Goal: Task Accomplishment & Management: Manage account settings

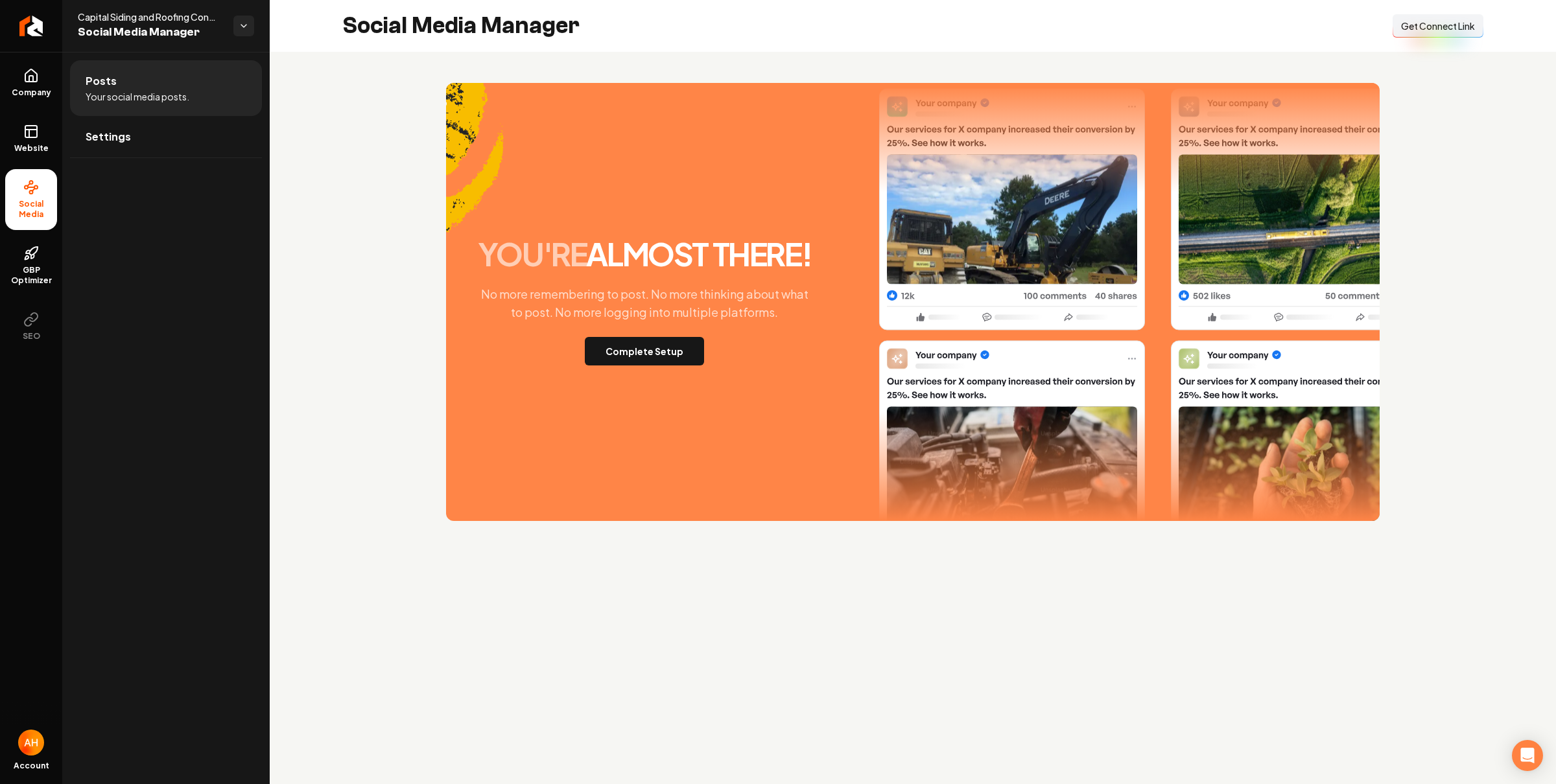
click at [630, 58] on div "you're almost there! No more remembering to post. No more thinking about what t…" at bounding box center [913, 302] width 1286 height 500
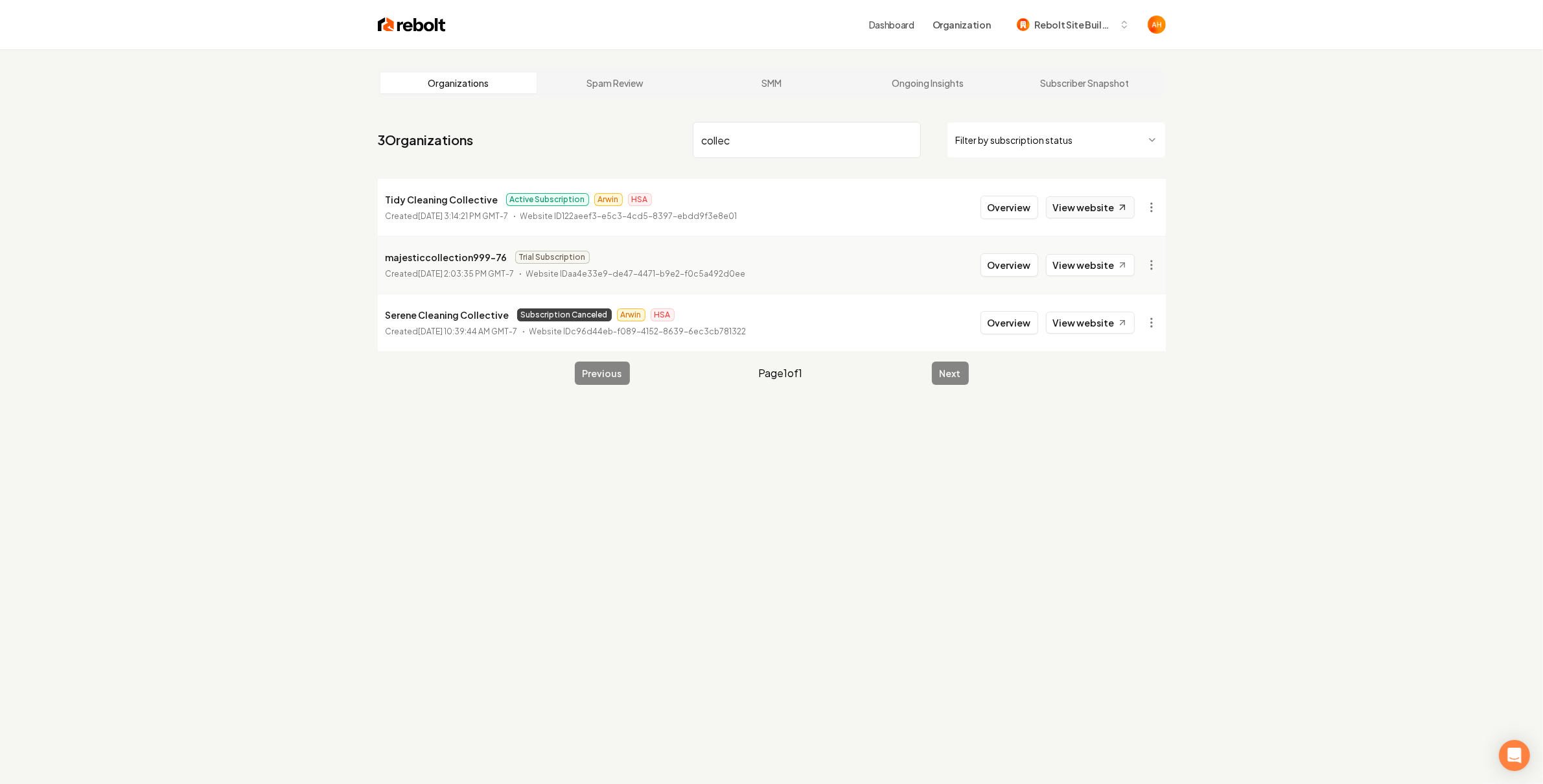
click at [1089, 213] on link "View website" at bounding box center [1090, 207] width 89 height 22
click at [1103, 200] on link "View website" at bounding box center [1090, 207] width 89 height 22
click at [726, 140] on input "collec" at bounding box center [807, 140] width 228 height 36
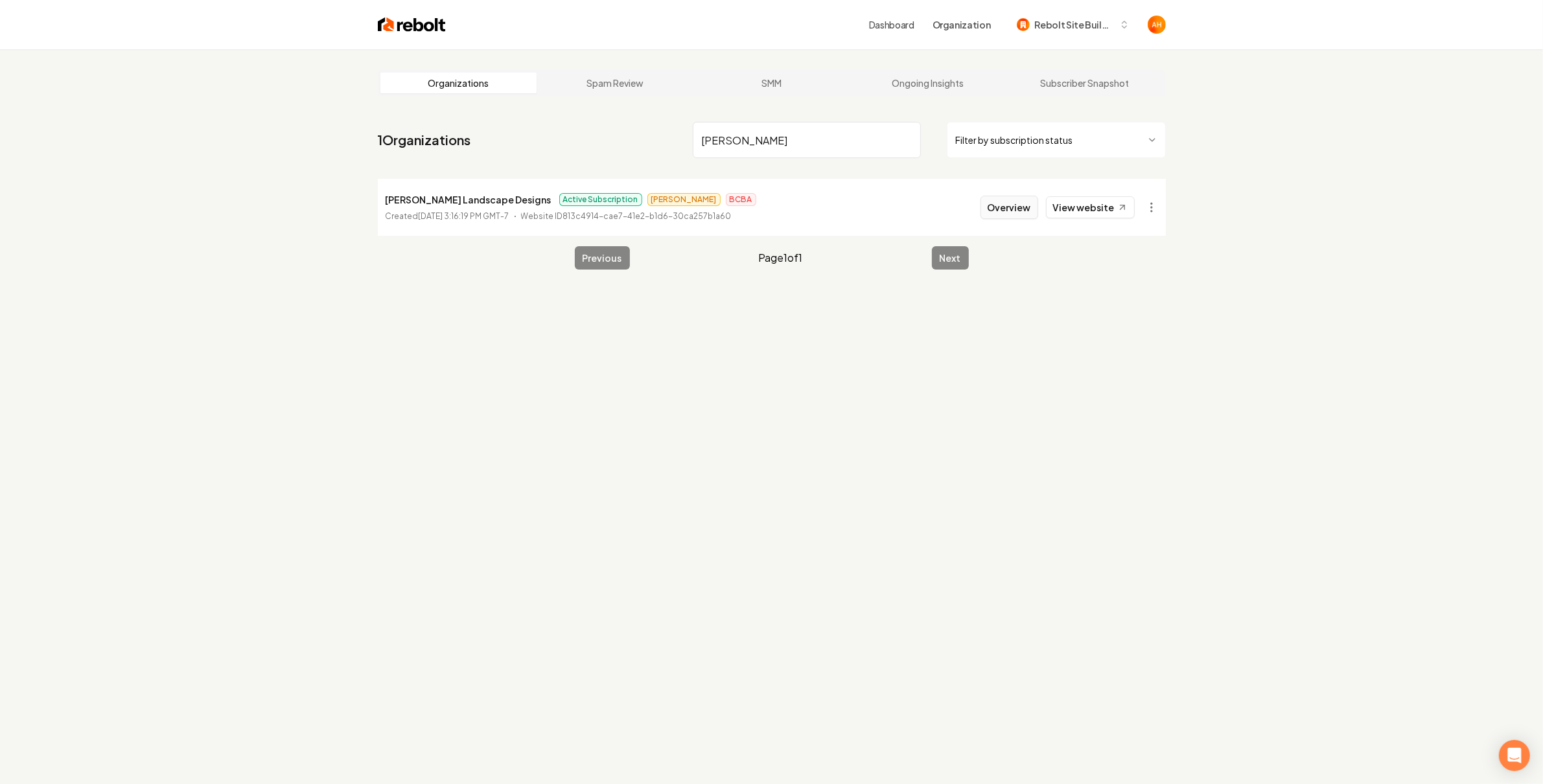
type input "lundborg"
click at [1018, 205] on button "Overview" at bounding box center [1009, 207] width 58 height 24
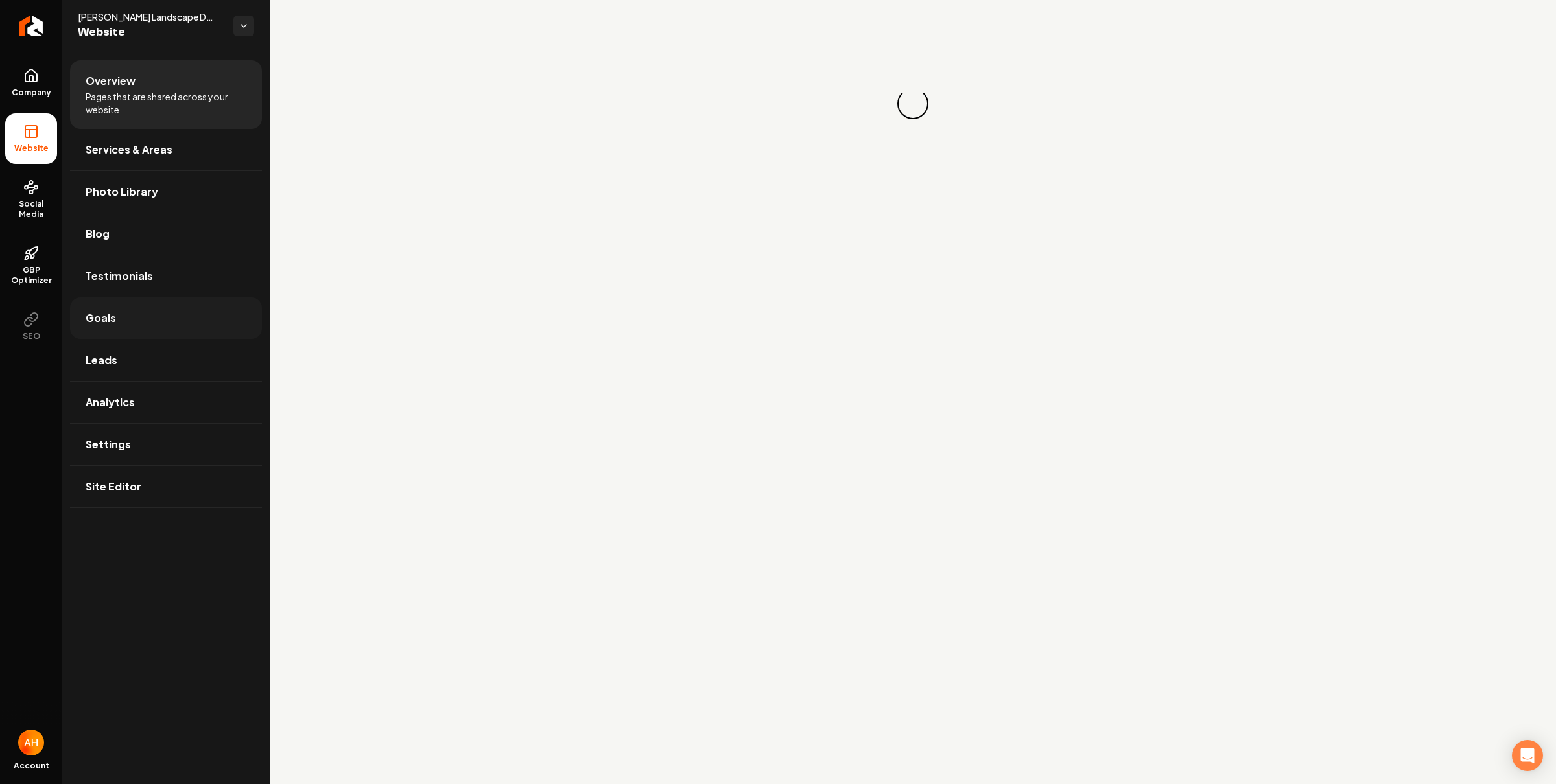
click at [119, 321] on link "Goals" at bounding box center [166, 318] width 192 height 42
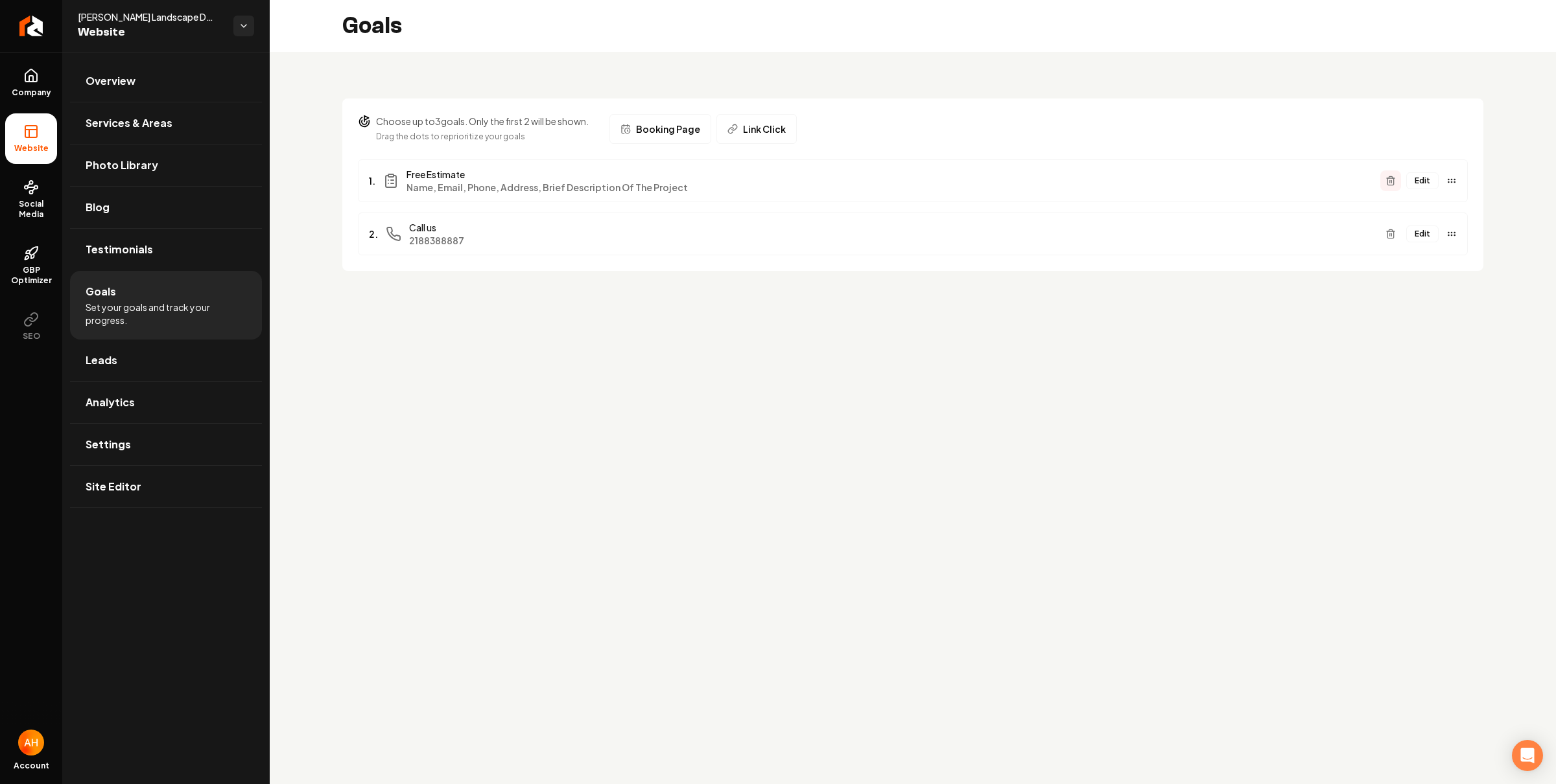
click at [1383, 185] on button "Main content area" at bounding box center [1390, 180] width 21 height 21
click at [671, 126] on span "Booking Page" at bounding box center [668, 128] width 64 height 13
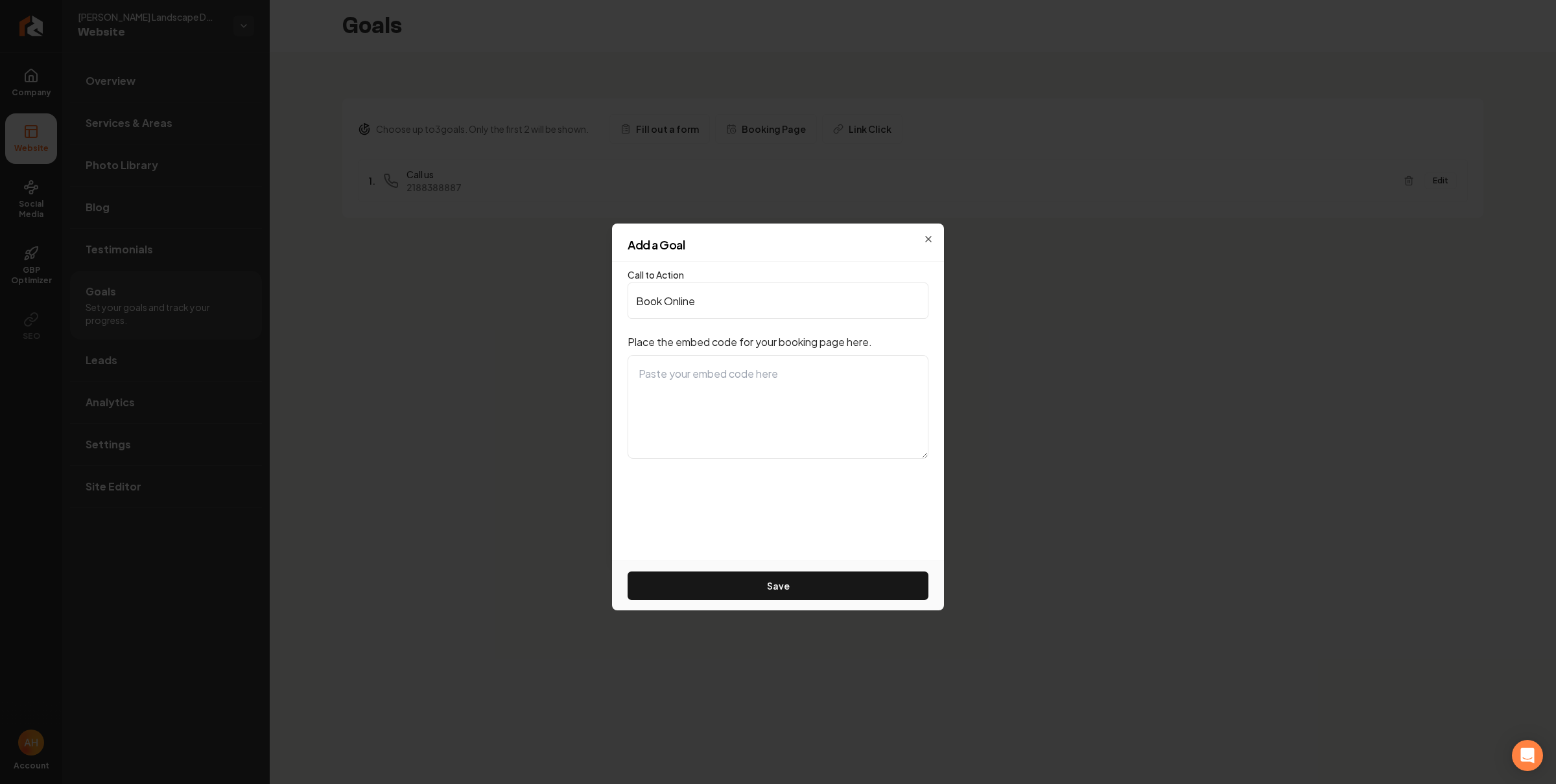
drag, startPoint x: 733, startPoint y: 373, endPoint x: 750, endPoint y: 412, distance: 42.5
click at [733, 374] on textarea at bounding box center [778, 406] width 301 height 103
paste textarea "<div id="06704d5b-9046-4865-8544-5c78ba2931d7"></div> <link rel="stylesheet" hr…"
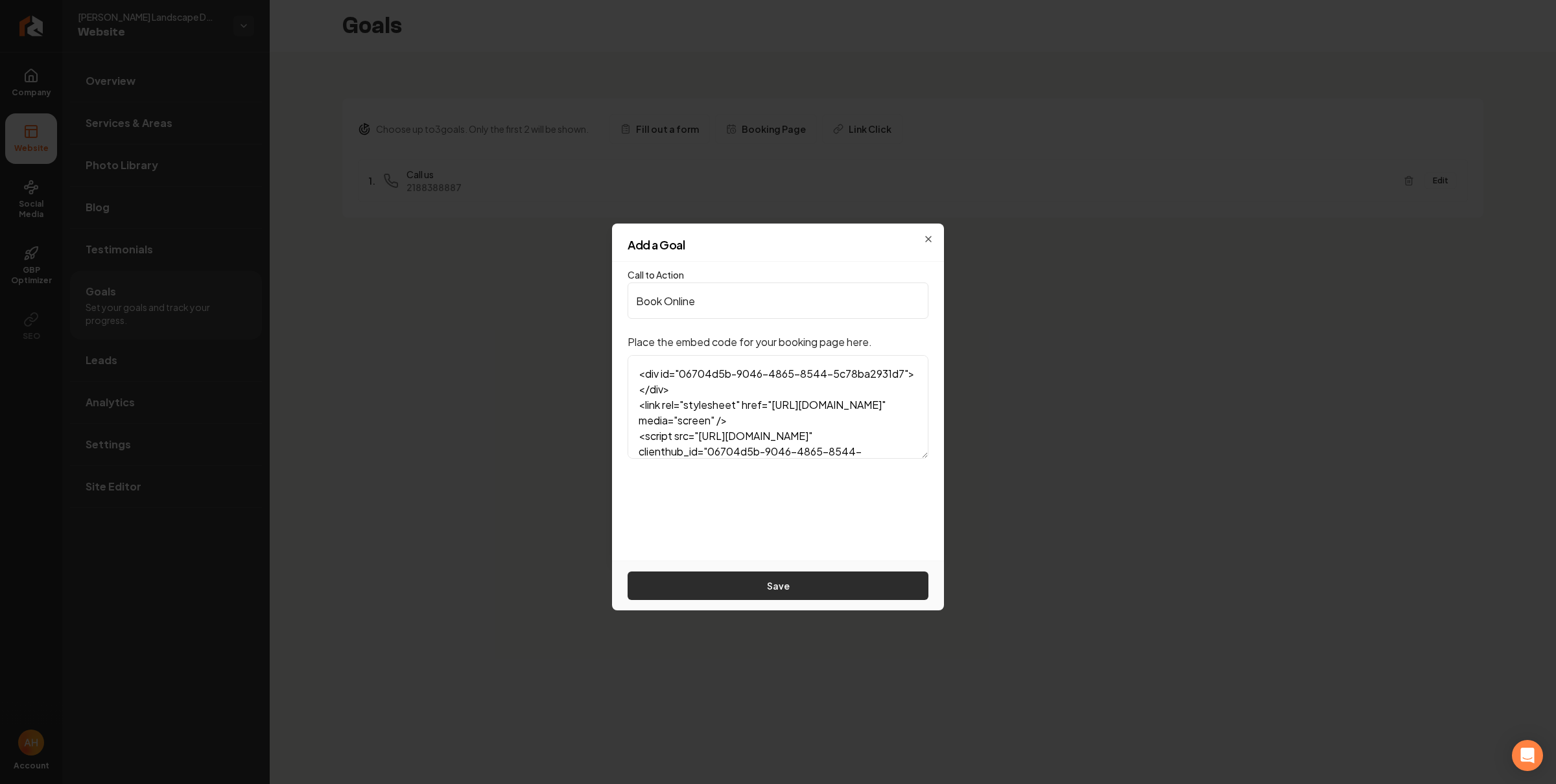
scroll to position [139, 0]
type textarea "<div id="06704d5b-9046-4865-8544-5c78ba2931d7"></div> <link rel="stylesheet" hr…"
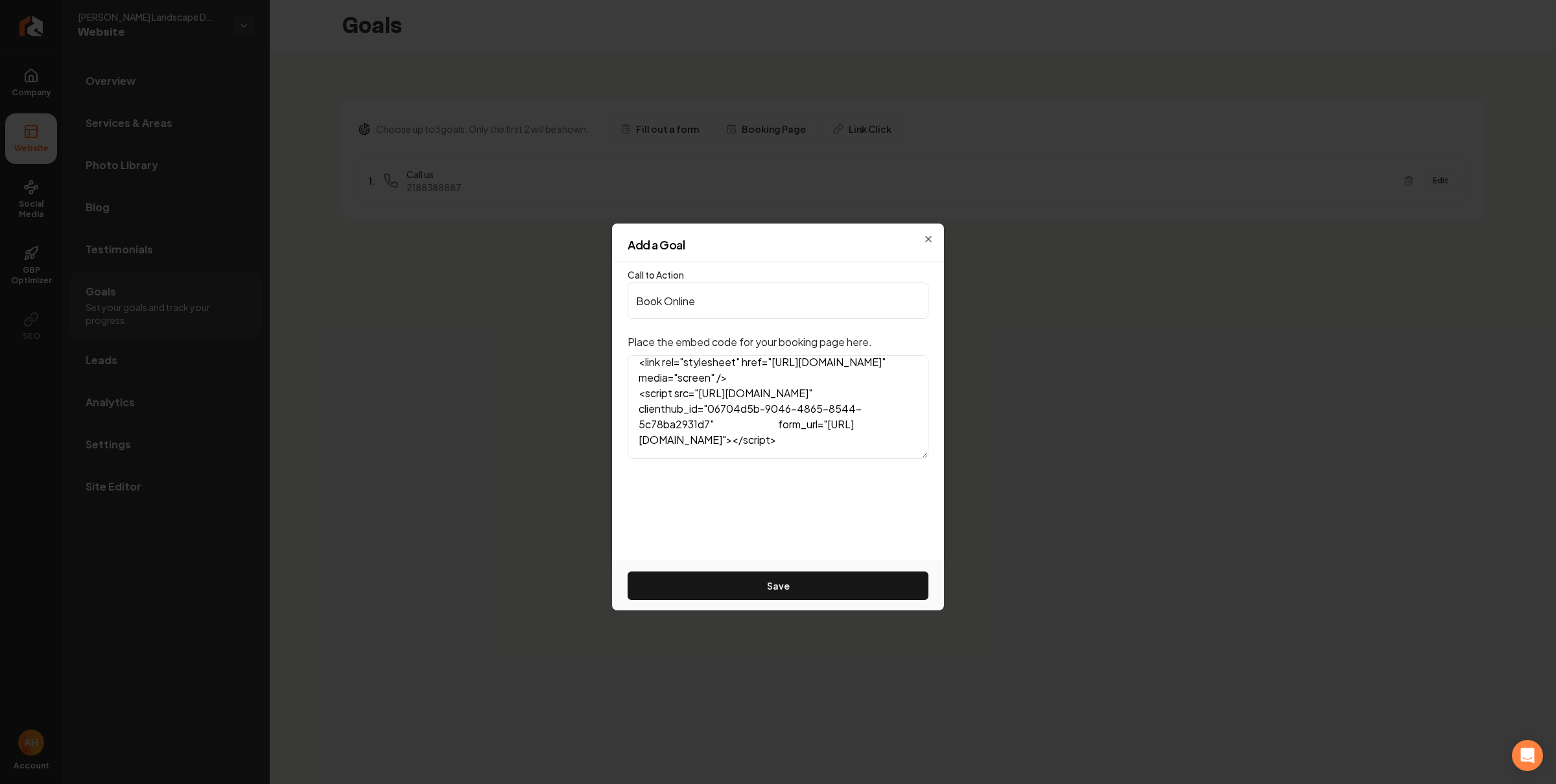
click at [755, 580] on button "Save" at bounding box center [778, 586] width 301 height 29
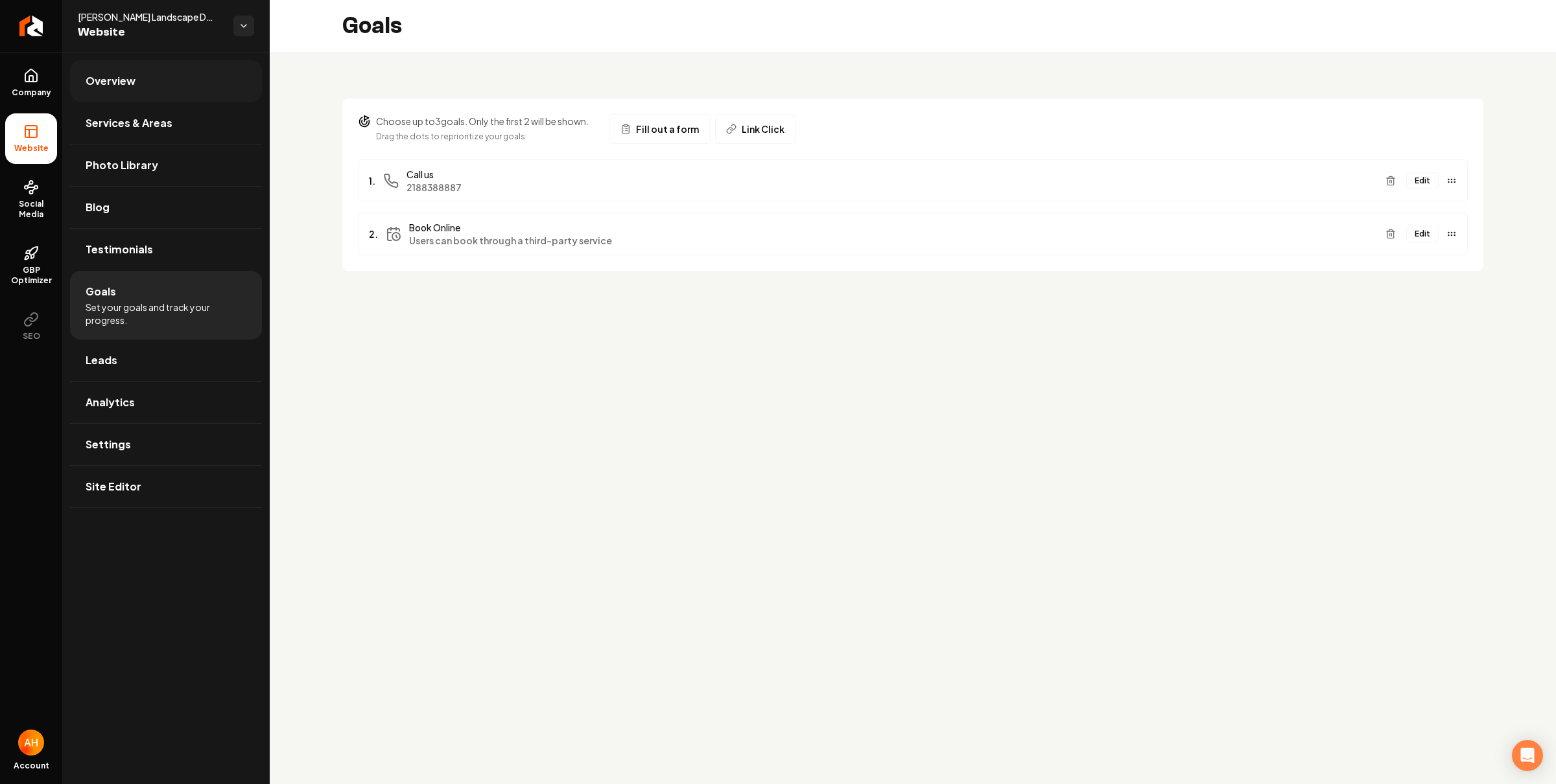
drag, startPoint x: 178, startPoint y: 90, endPoint x: 185, endPoint y: 89, distance: 7.1
click at [178, 90] on link "Overview" at bounding box center [166, 81] width 192 height 42
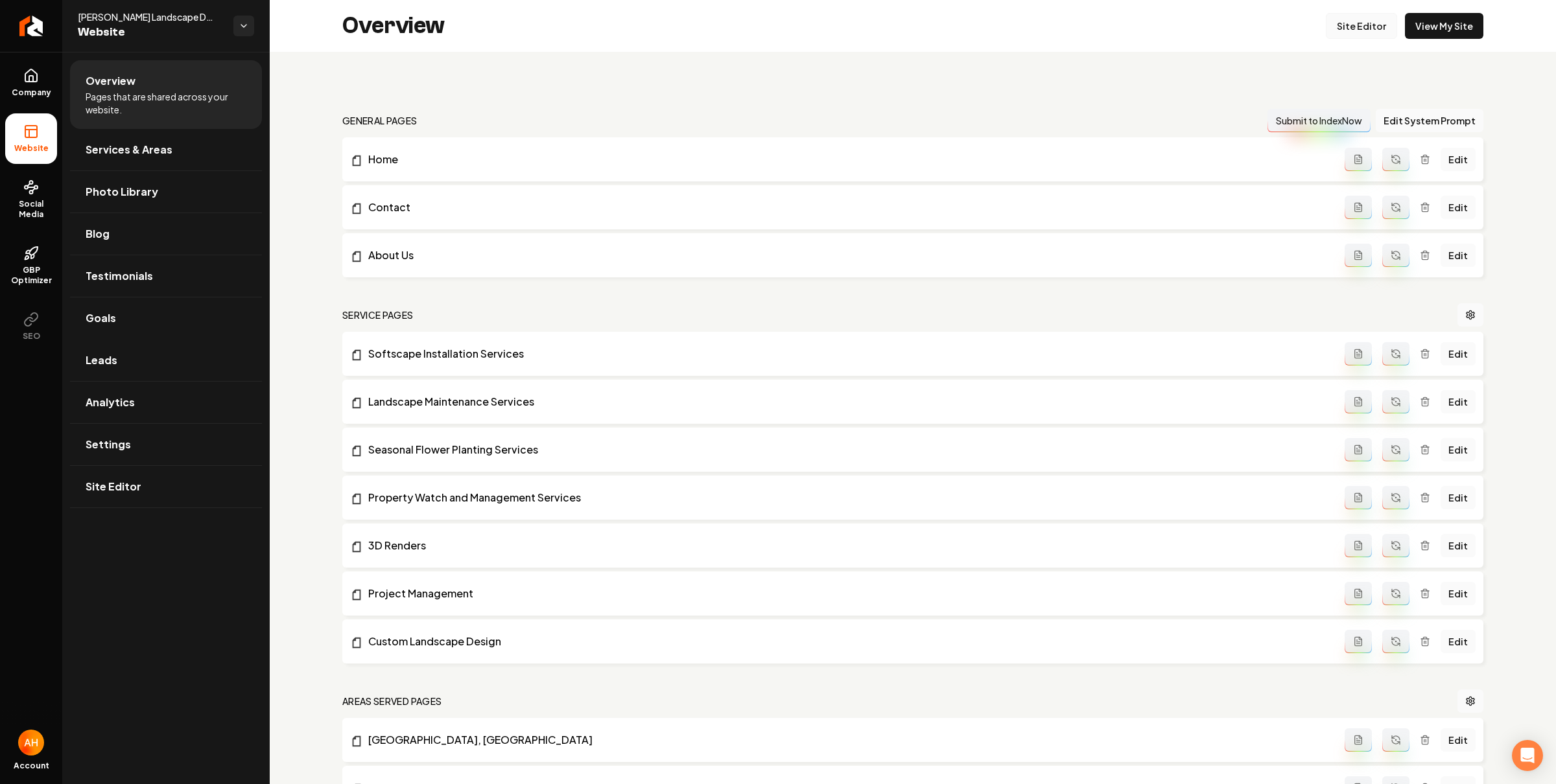
click at [1375, 15] on link "Site Editor" at bounding box center [1361, 26] width 71 height 26
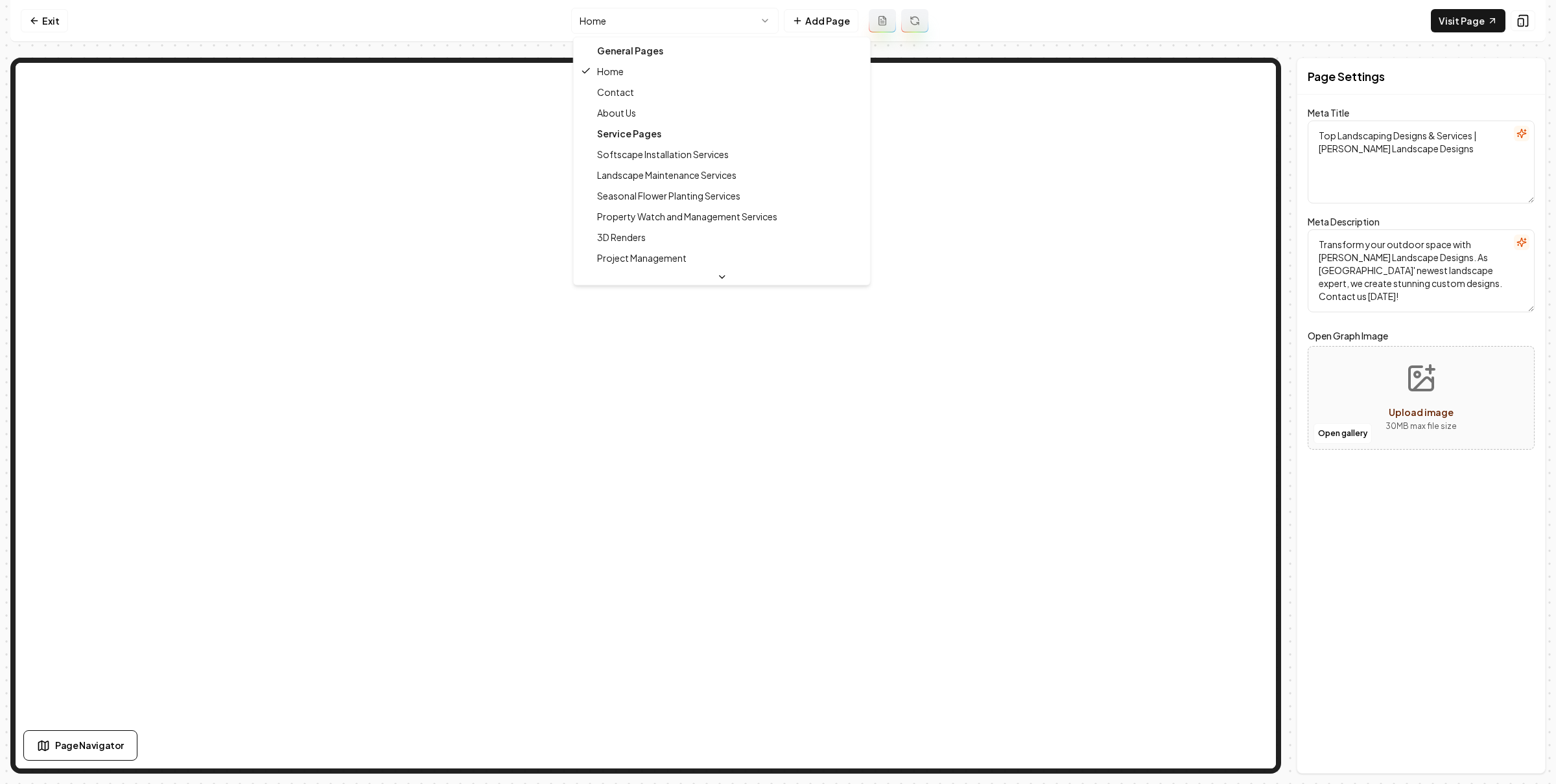
click at [667, 21] on html "Computer Required This feature is only available on a computer. Please switch t…" at bounding box center [778, 392] width 1556 height 784
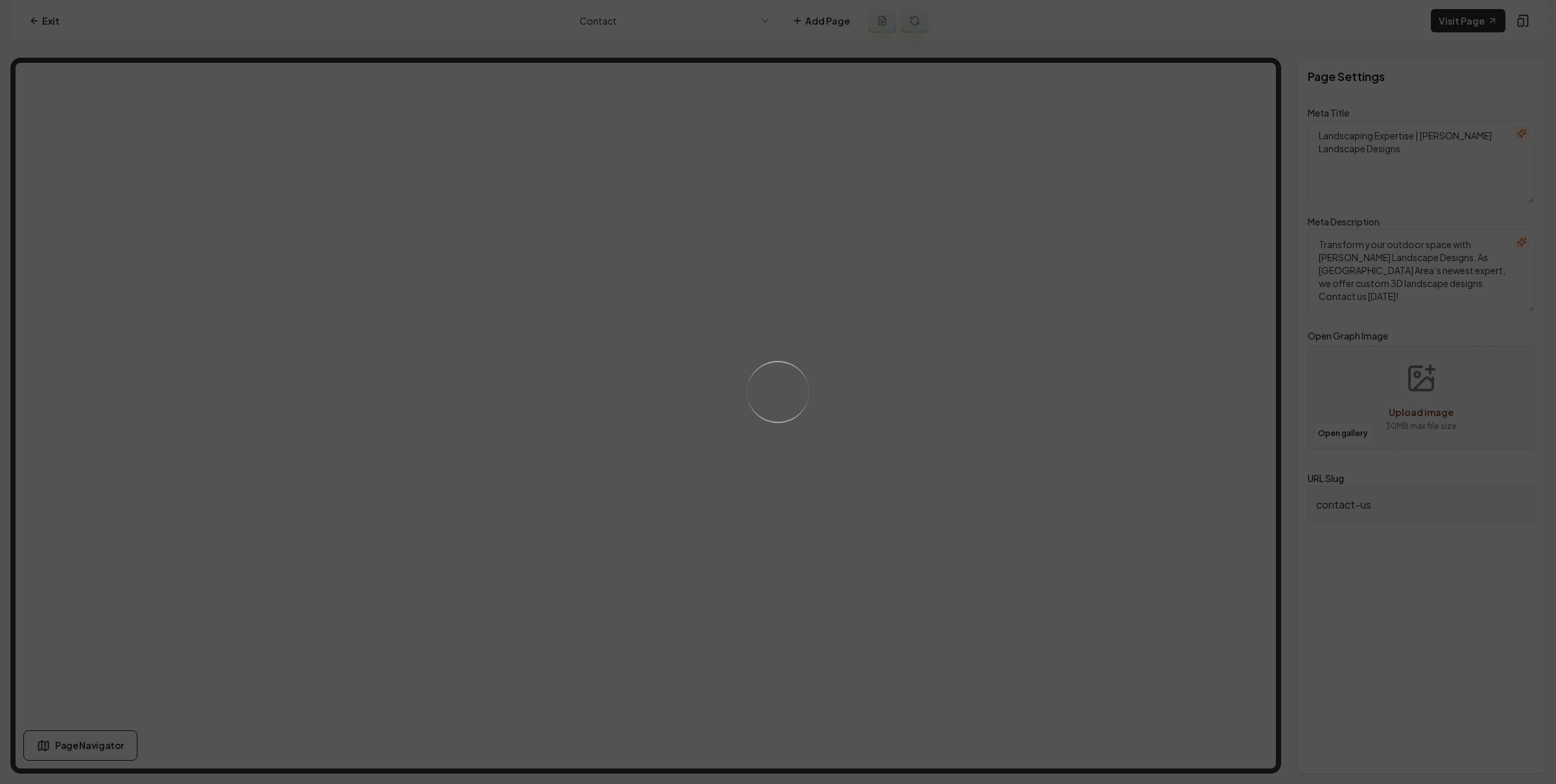
click at [1098, 256] on div "Loading..." at bounding box center [778, 392] width 1556 height 784
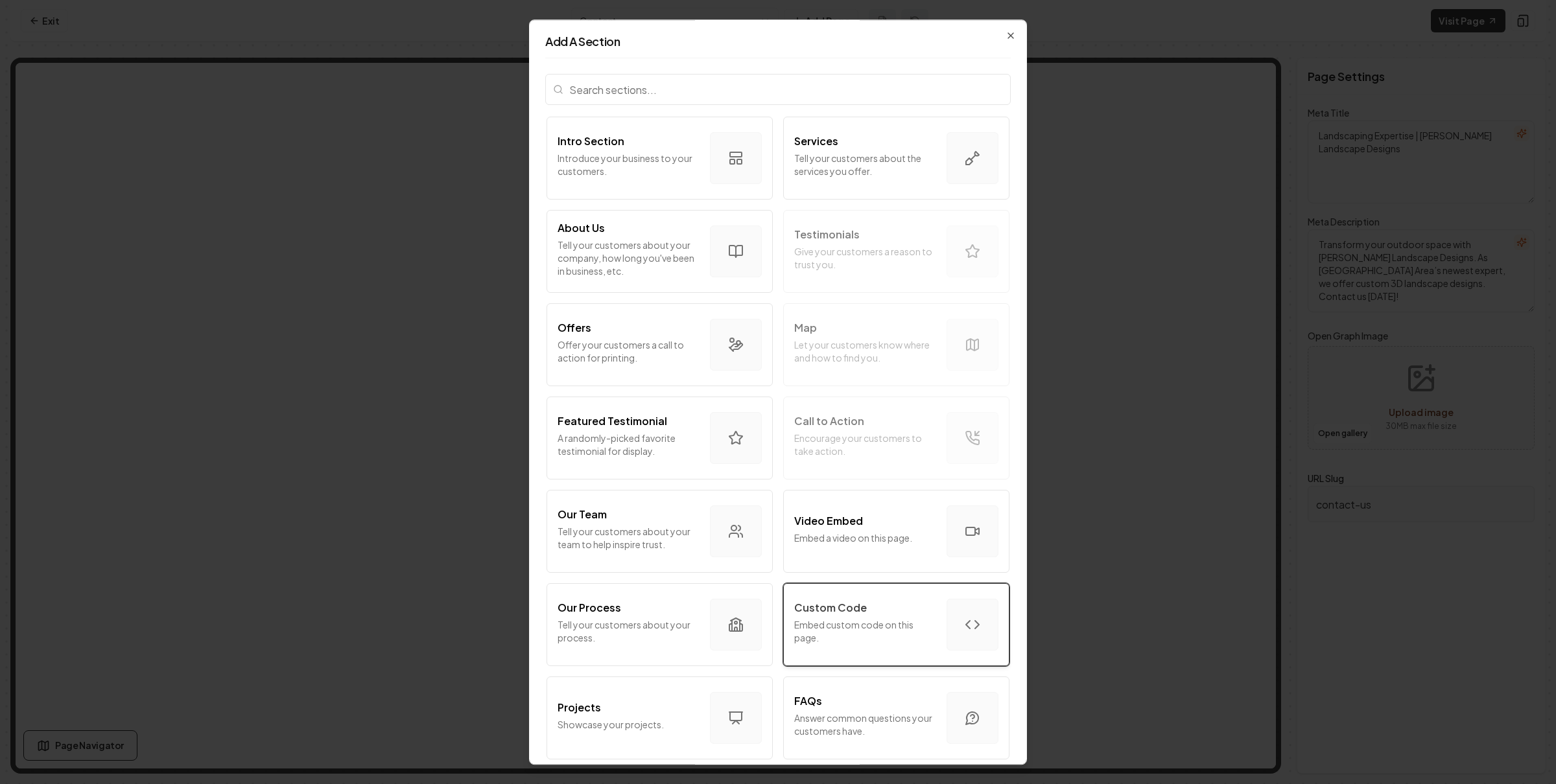
click at [845, 618] on p "Embed custom code on this page." at bounding box center [865, 631] width 142 height 26
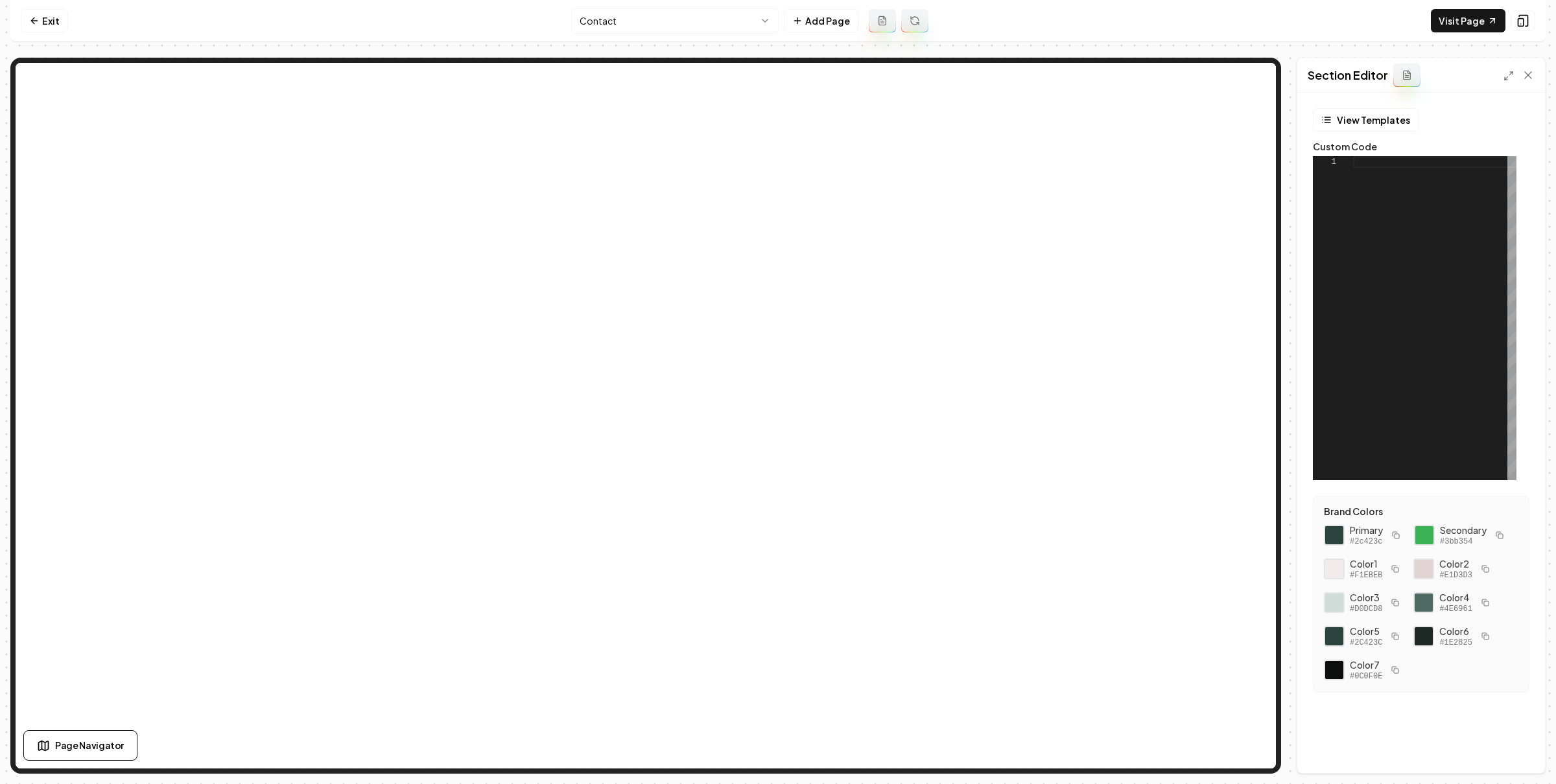
click at [1437, 234] on div at bounding box center [1434, 318] width 163 height 324
drag, startPoint x: 1530, startPoint y: 751, endPoint x: 1495, endPoint y: 681, distance: 78.3
click at [1529, 748] on button "Save" at bounding box center [1515, 751] width 38 height 24
type textarea "**********"
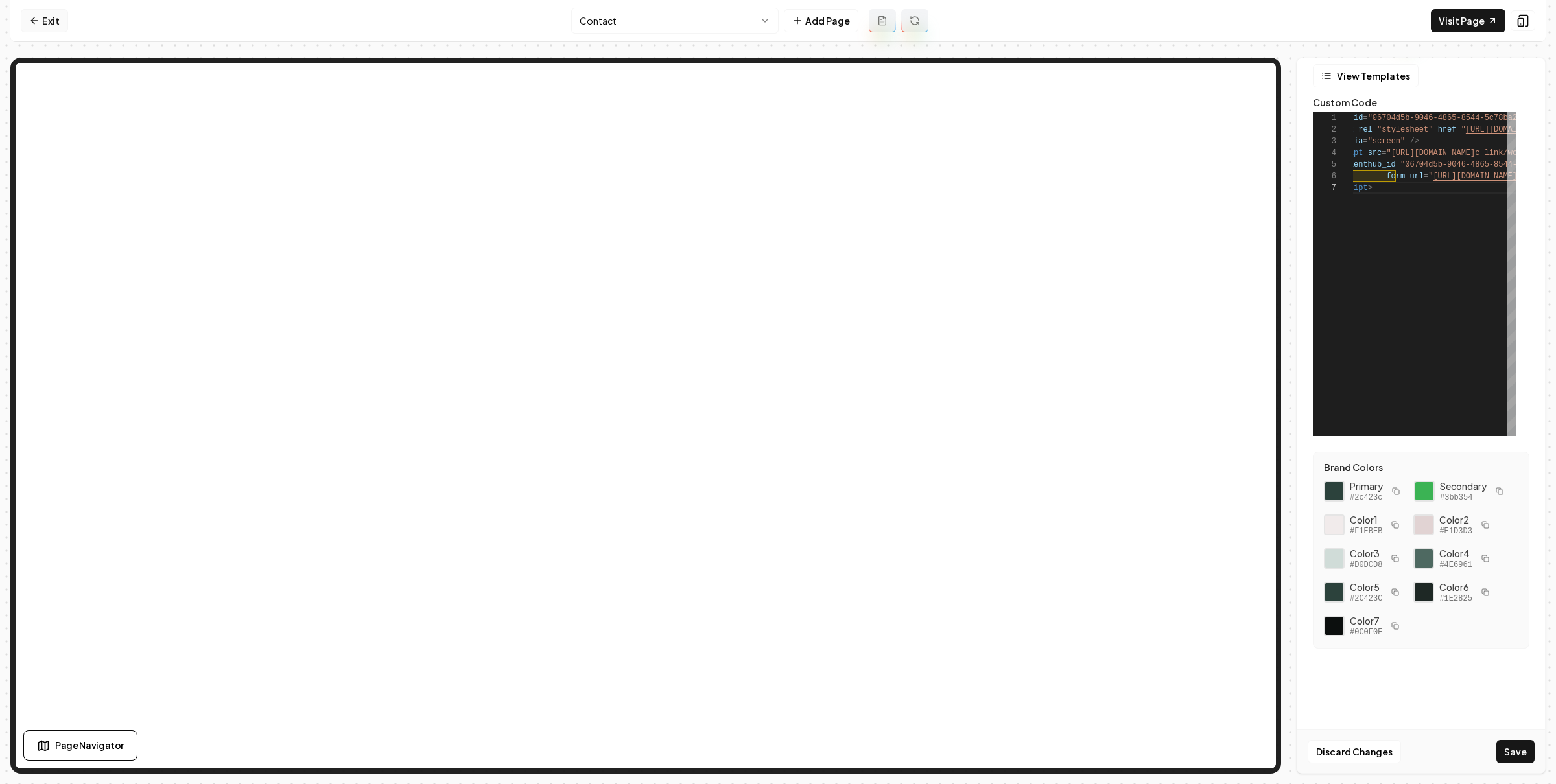
drag, startPoint x: 39, startPoint y: 27, endPoint x: 54, endPoint y: 27, distance: 15.0
click at [39, 27] on link "Exit" at bounding box center [44, 21] width 47 height 24
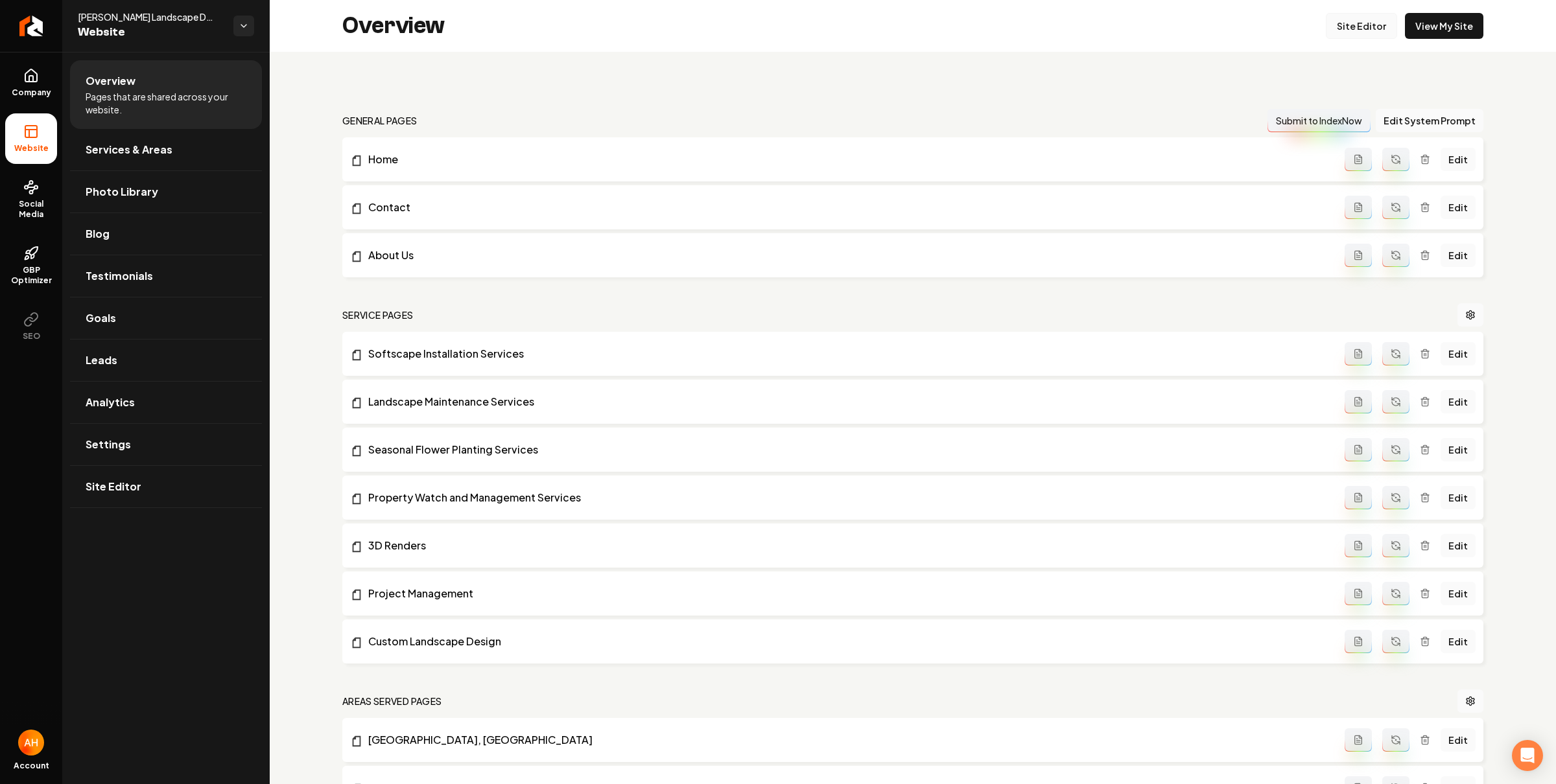
click at [1356, 24] on link "Site Editor" at bounding box center [1361, 26] width 71 height 26
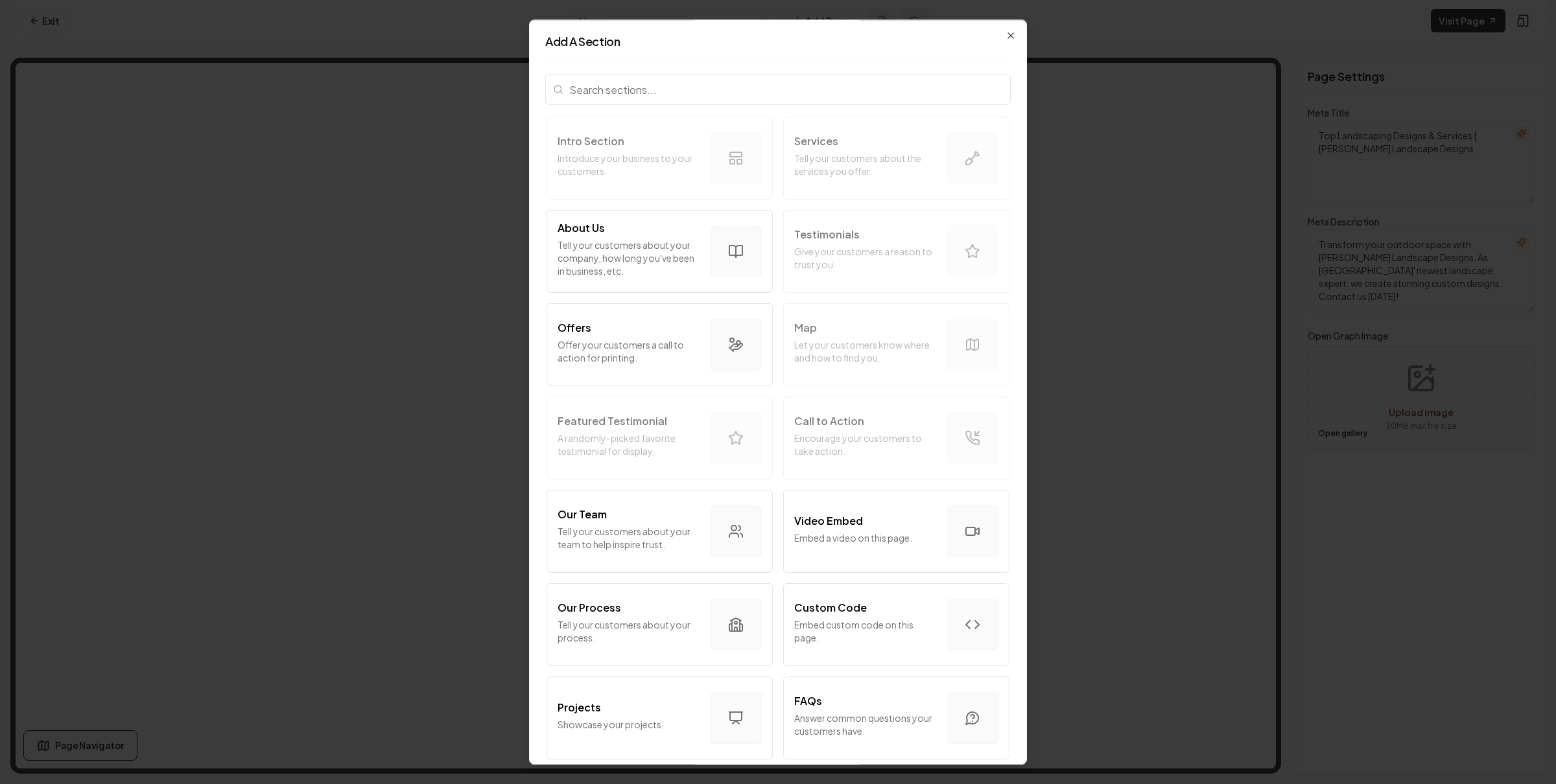
scroll to position [479, 0]
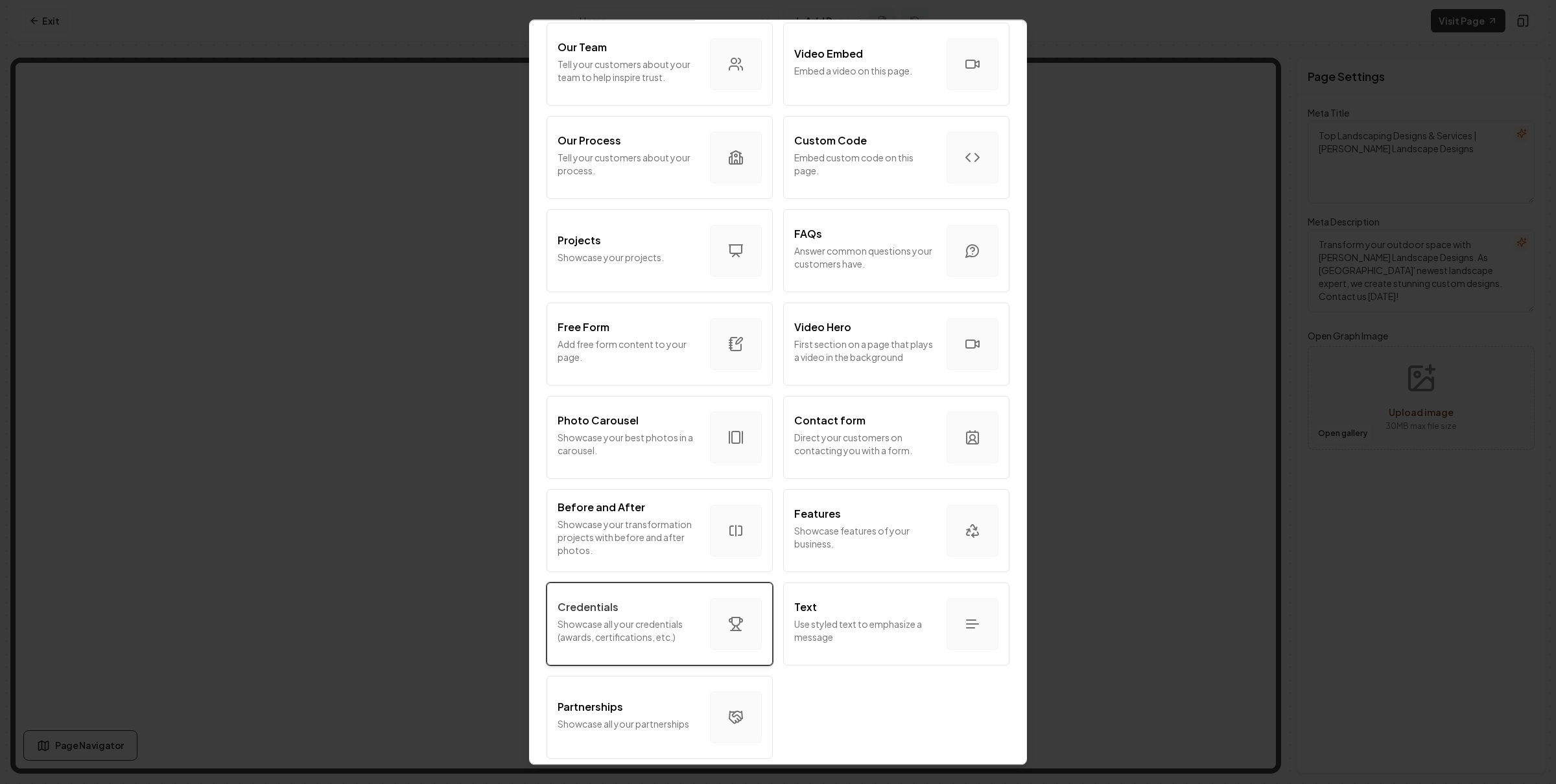
click at [744, 629] on div "button" at bounding box center [736, 624] width 52 height 52
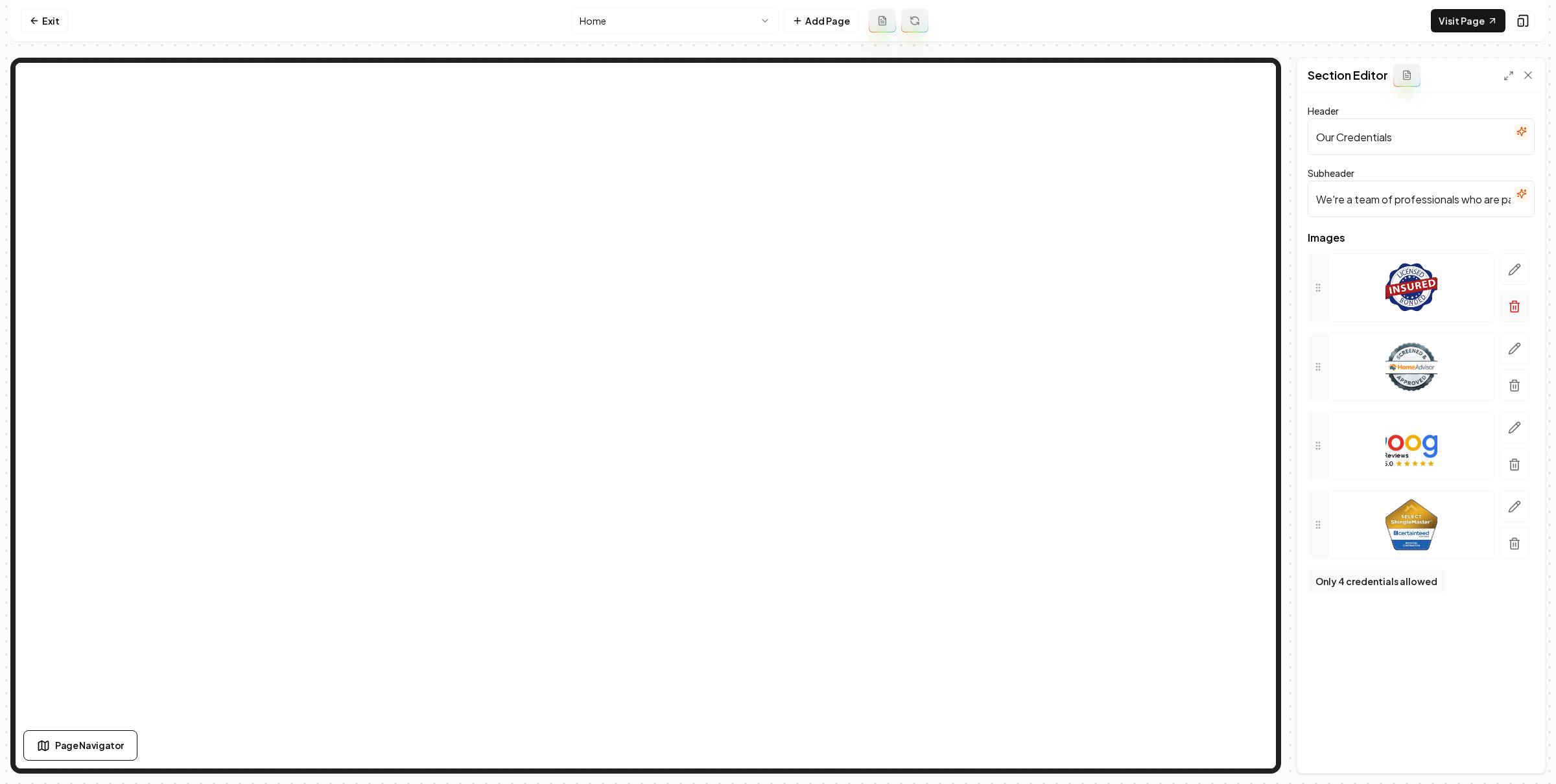
click at [1512, 302] on icon "button" at bounding box center [1514, 302] width 5 height 2
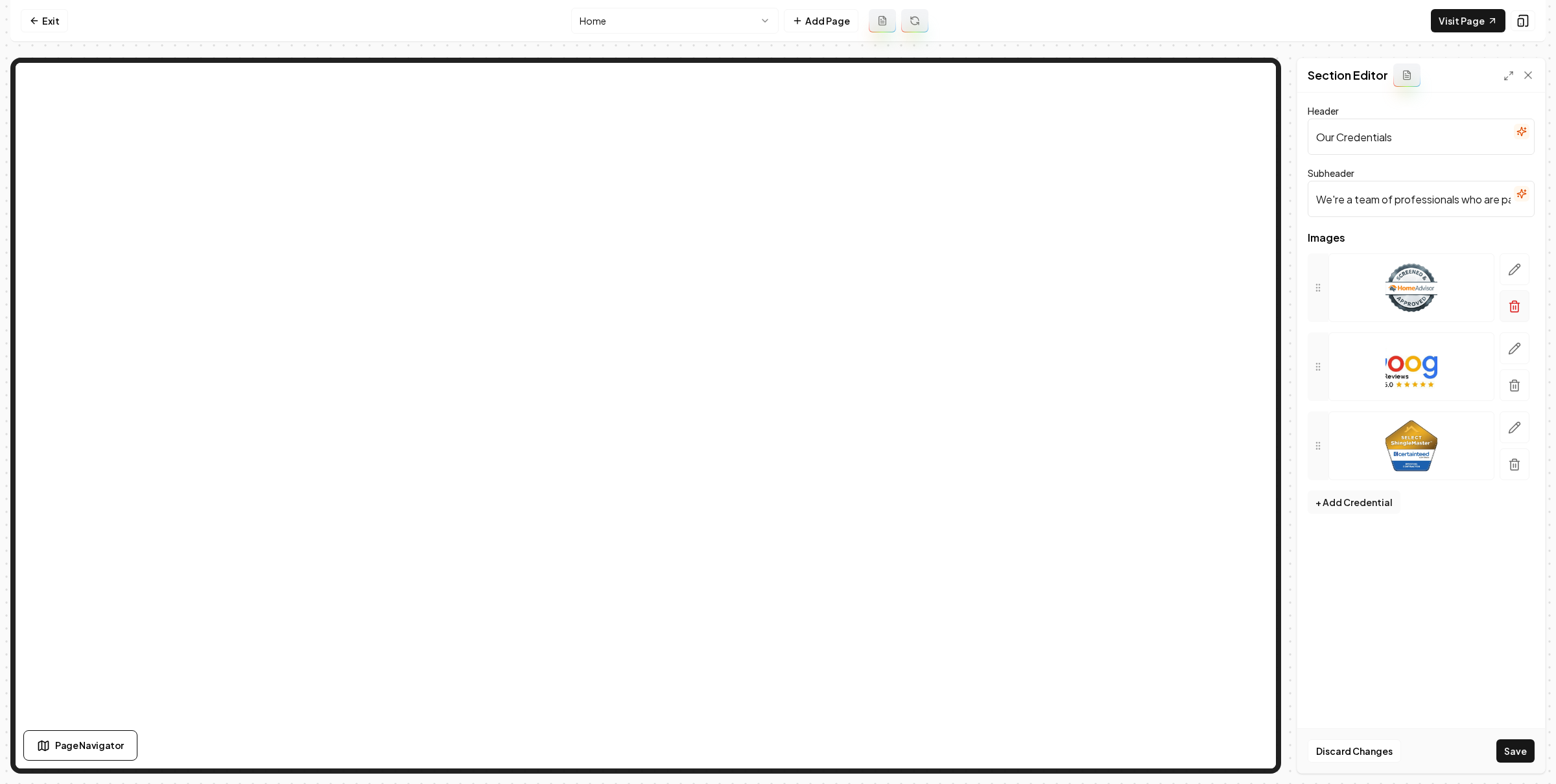
click at [1514, 311] on icon "button" at bounding box center [1514, 307] width 8 height 8
click at [1518, 306] on icon "button" at bounding box center [1514, 307] width 8 height 8
click at [1508, 302] on icon "button" at bounding box center [1514, 306] width 13 height 13
click at [1513, 758] on button "Save" at bounding box center [1515, 751] width 38 height 24
click at [1514, 744] on button "Save" at bounding box center [1515, 751] width 38 height 24
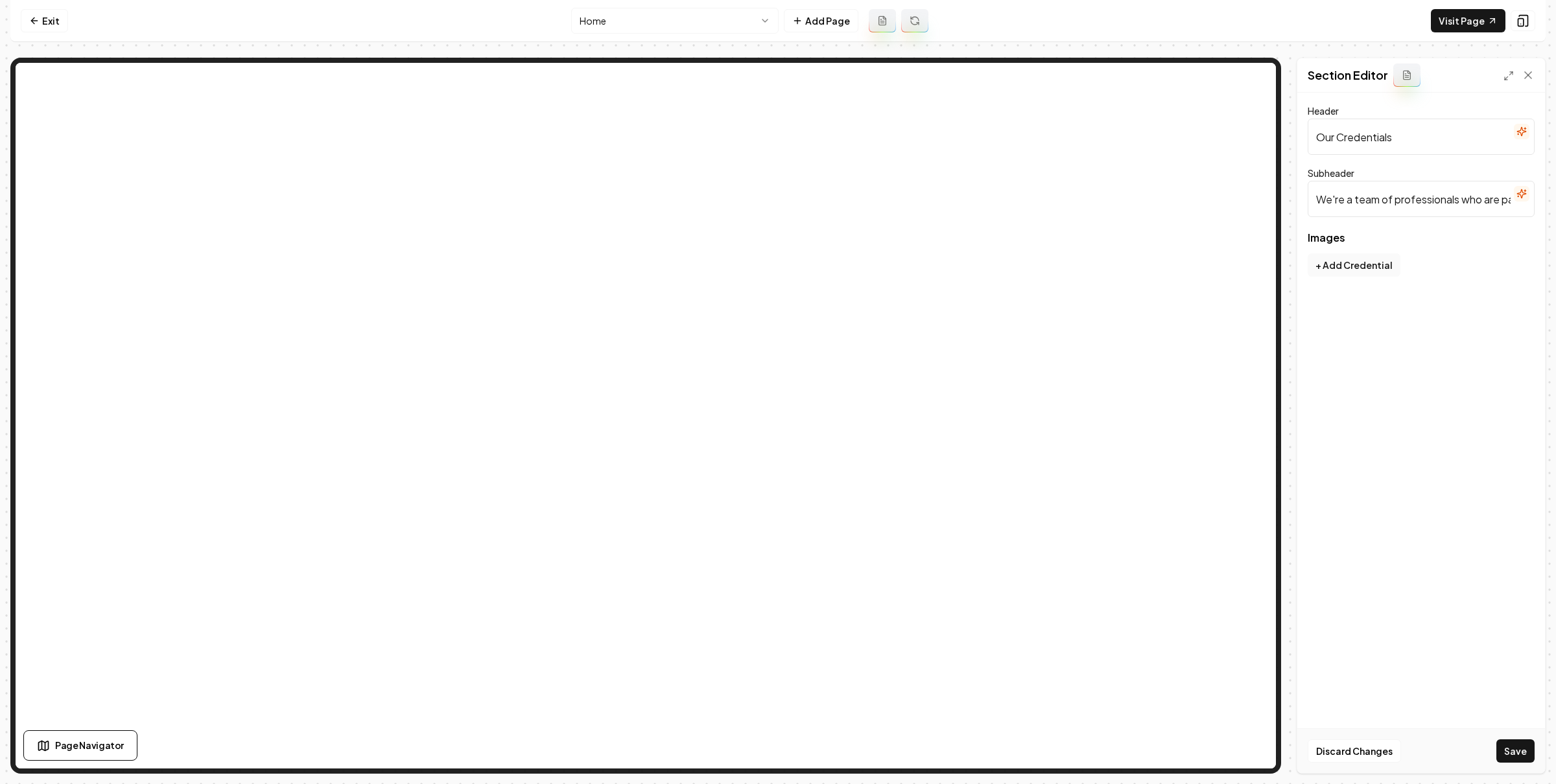
click at [1364, 248] on div "Images To pick up a draggable item, press the space bar. While dragging, use th…" at bounding box center [1421, 242] width 227 height 21
click at [1355, 261] on button "+ Add Credential" at bounding box center [1354, 264] width 93 height 24
click at [1399, 436] on input "External Link" at bounding box center [1423, 430] width 204 height 36
paste input "https://www.mnla.biz/"
type input "https://www.mnla.biz/"
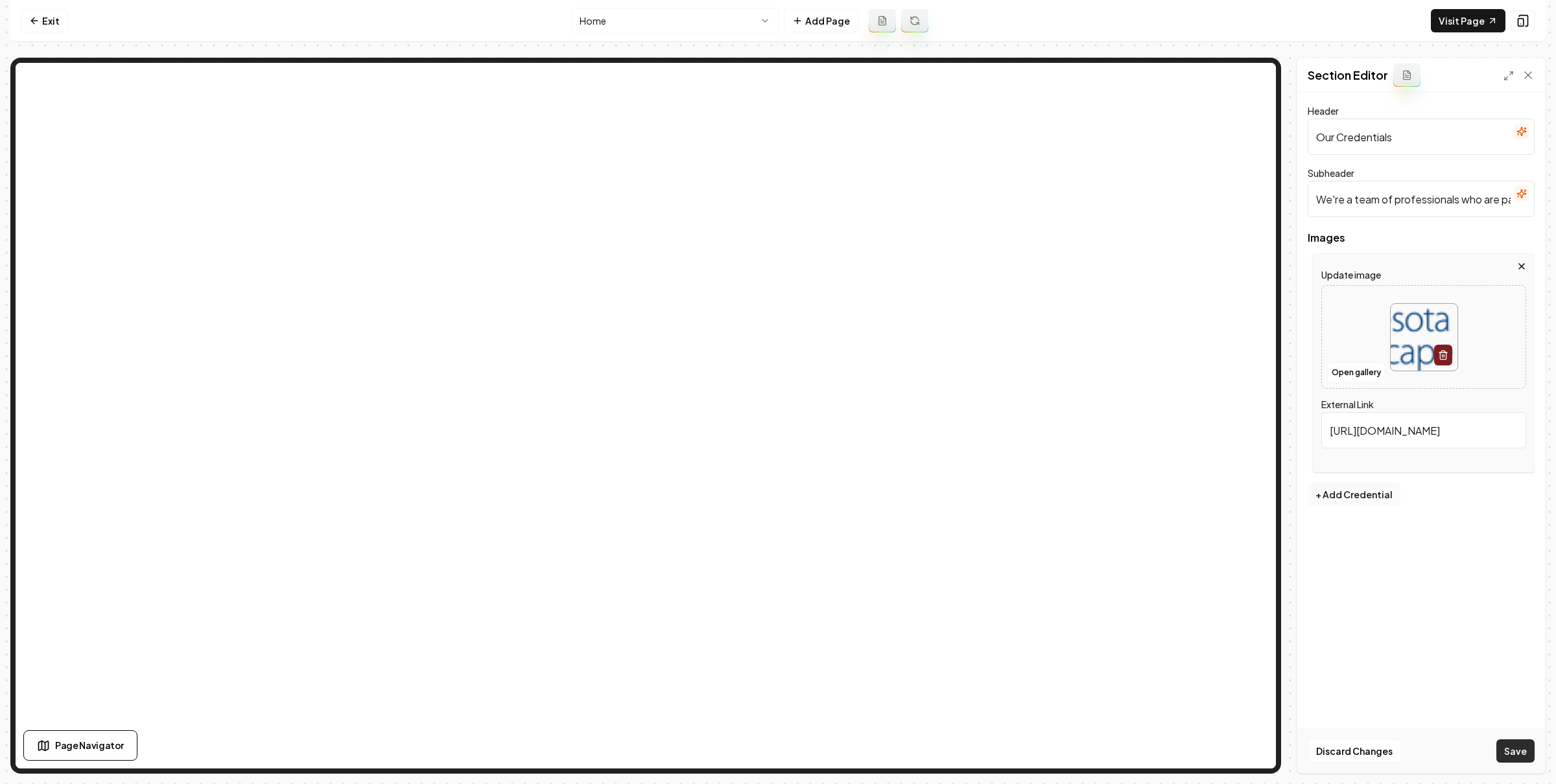
click at [1516, 751] on button "Save" at bounding box center [1515, 751] width 38 height 24
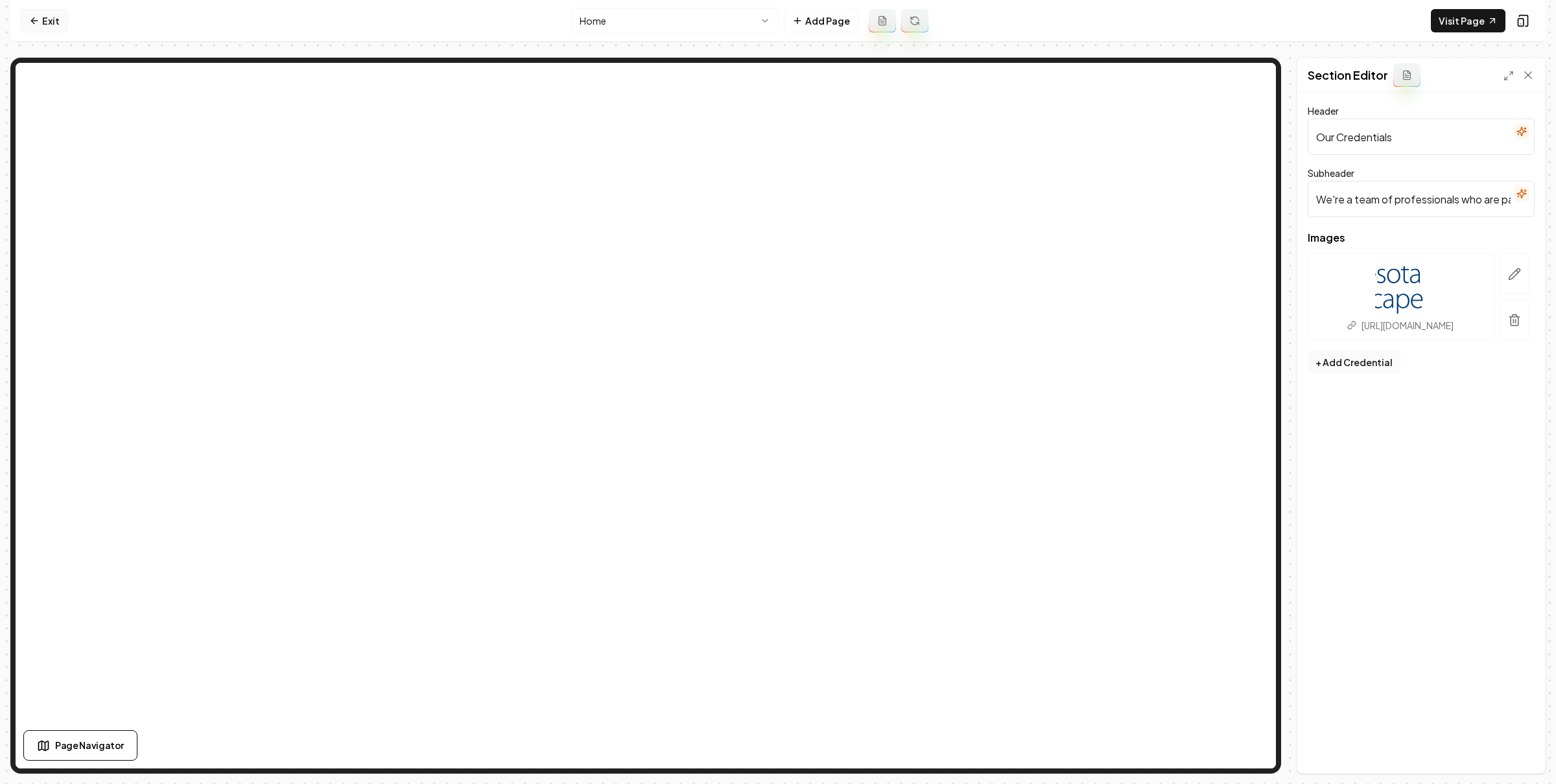
click at [55, 26] on link "Exit" at bounding box center [44, 21] width 47 height 24
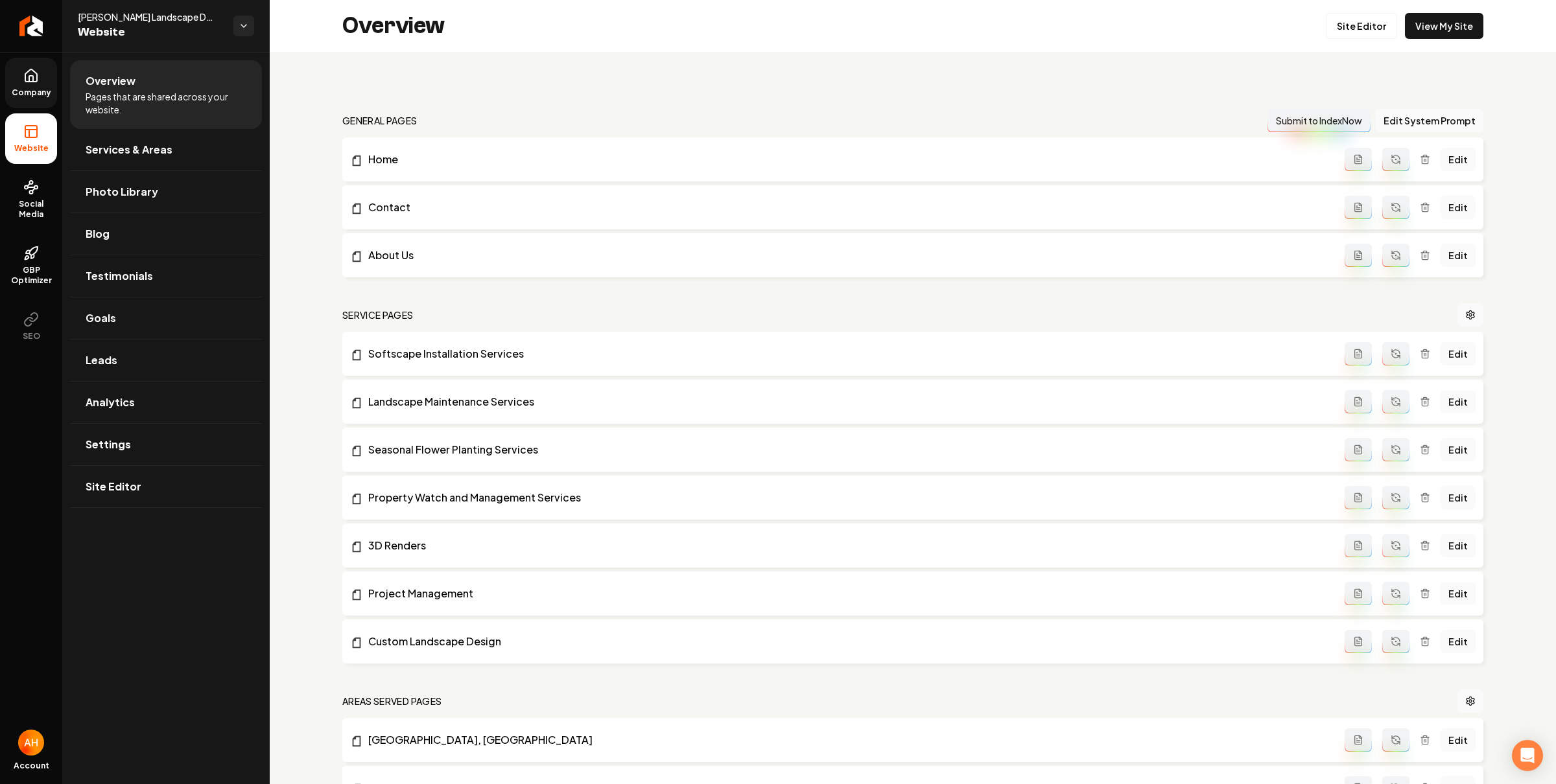
click at [31, 86] on link "Company" at bounding box center [31, 83] width 52 height 51
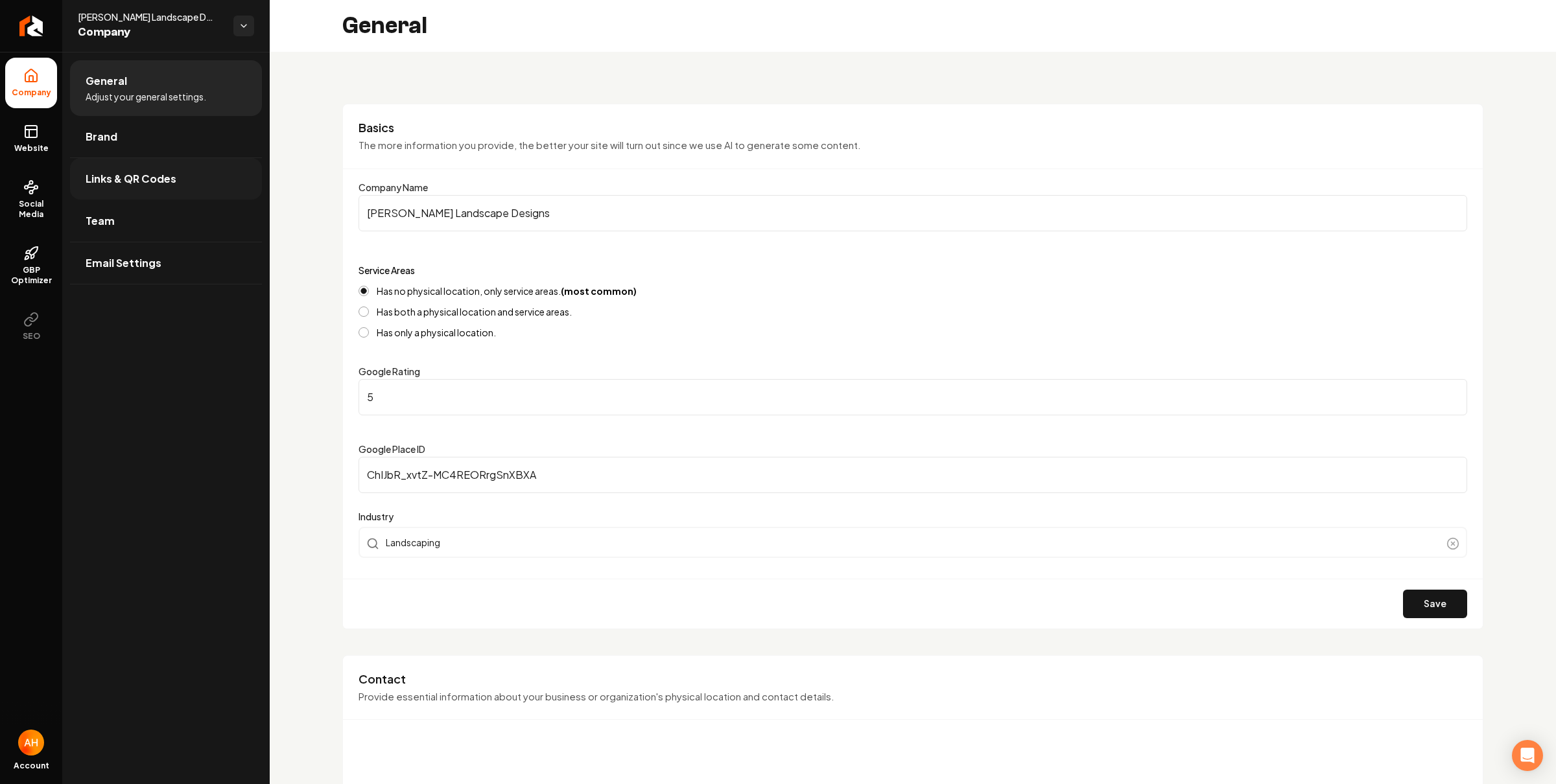
drag, startPoint x: 169, startPoint y: 141, endPoint x: 252, endPoint y: 182, distance: 92.6
click at [169, 141] on link "Brand" at bounding box center [166, 137] width 192 height 42
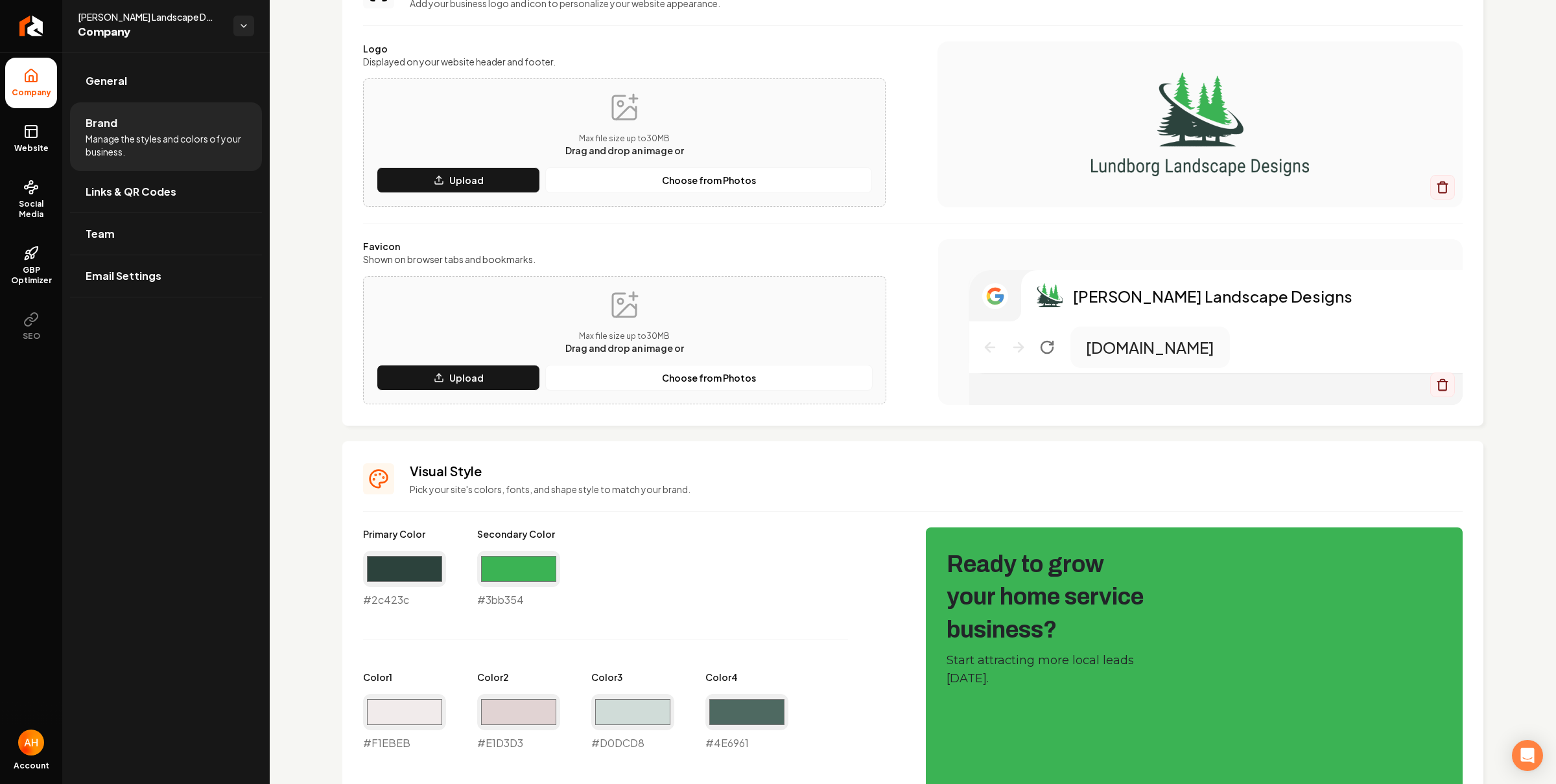
scroll to position [211, 0]
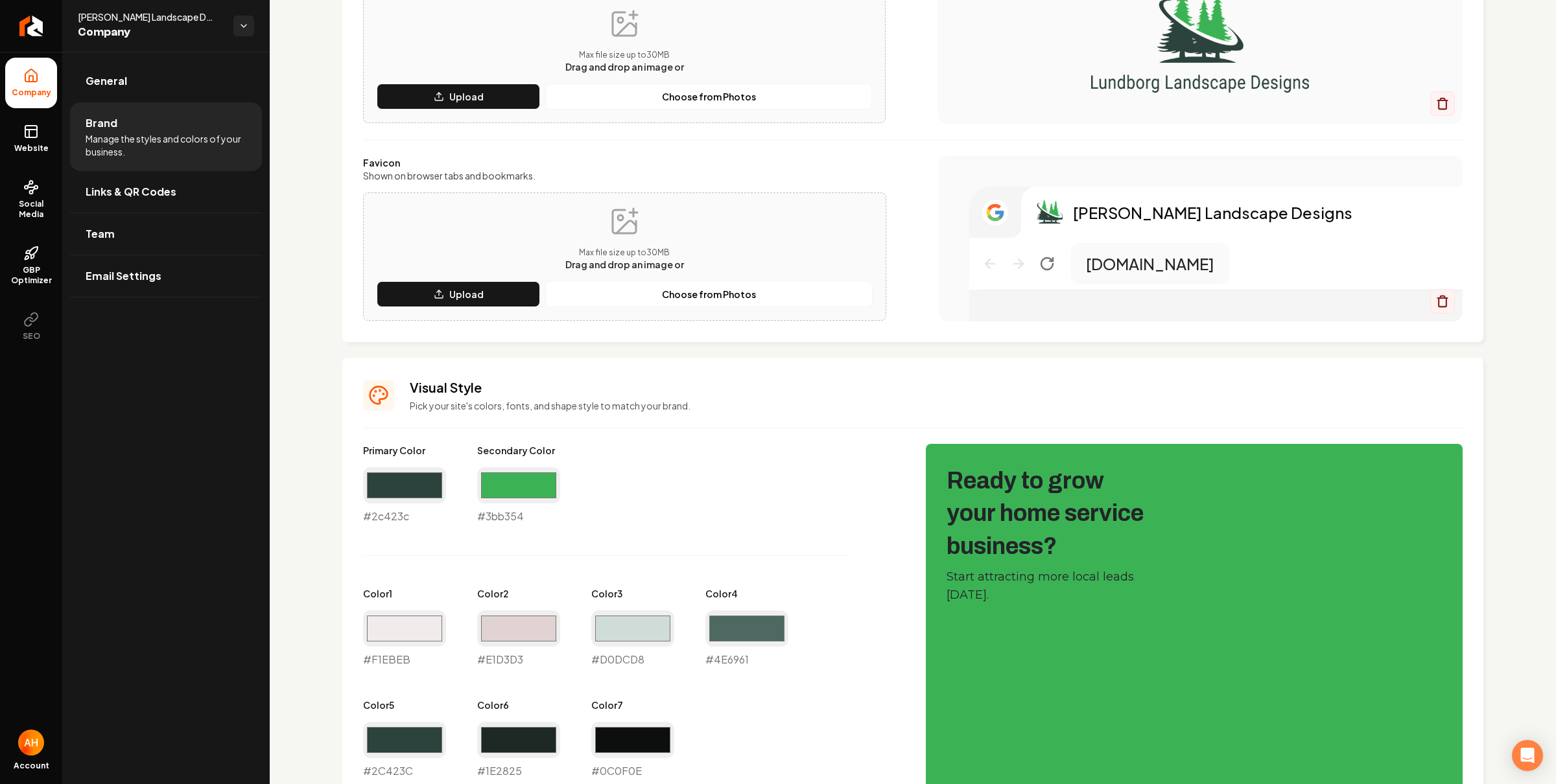
click at [388, 507] on div "#2c423c #2c423c" at bounding box center [404, 495] width 83 height 57
click at [388, 510] on div "#2c423c #2c423c" at bounding box center [404, 495] width 83 height 57
click at [388, 511] on div "#2c423c #2c423c" at bounding box center [404, 495] width 83 height 57
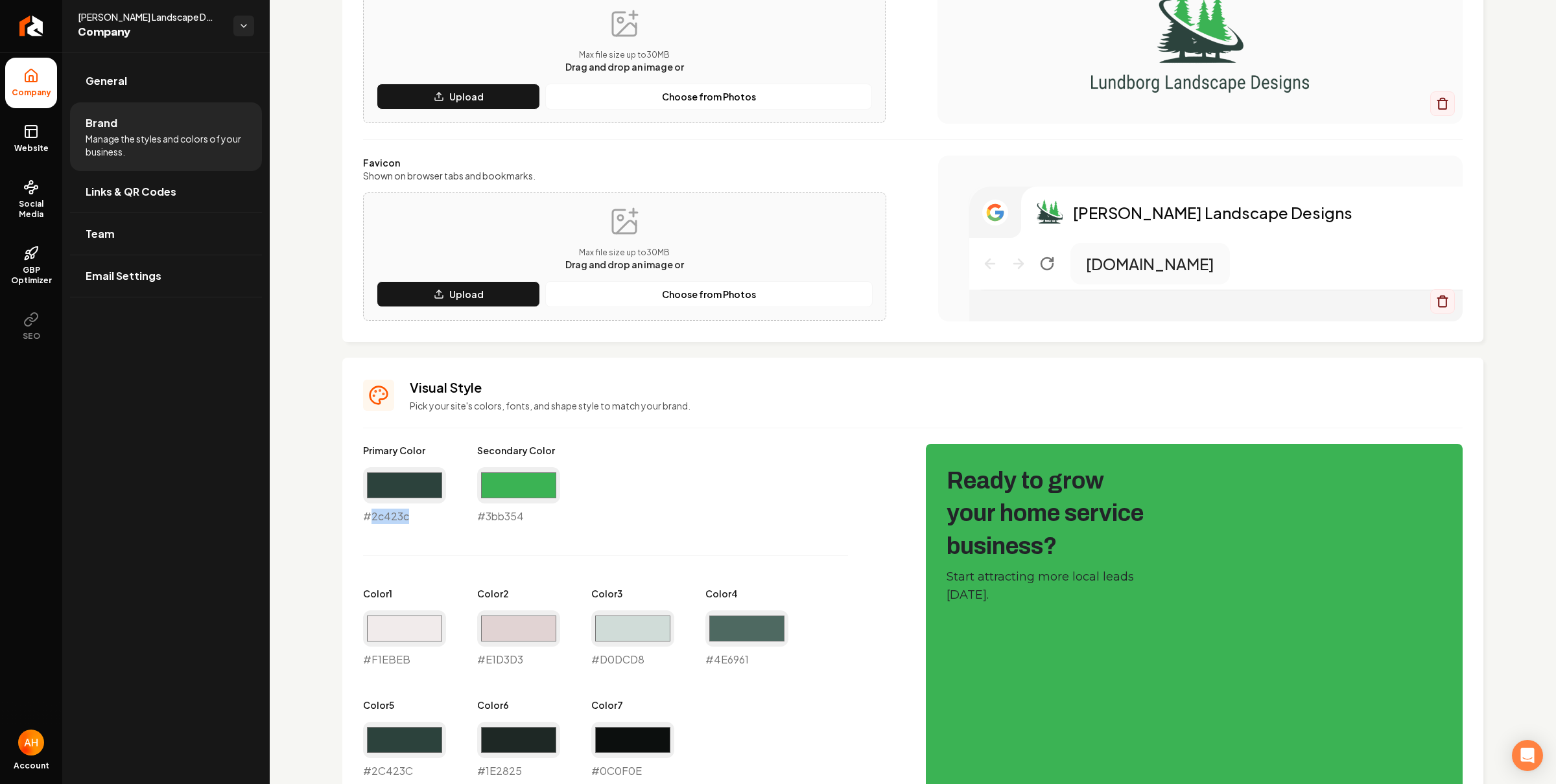
click at [388, 511] on div "#2c423c #2c423c" at bounding box center [404, 495] width 83 height 57
click at [496, 516] on div "#3bb354 #3bb354" at bounding box center [518, 495] width 83 height 57
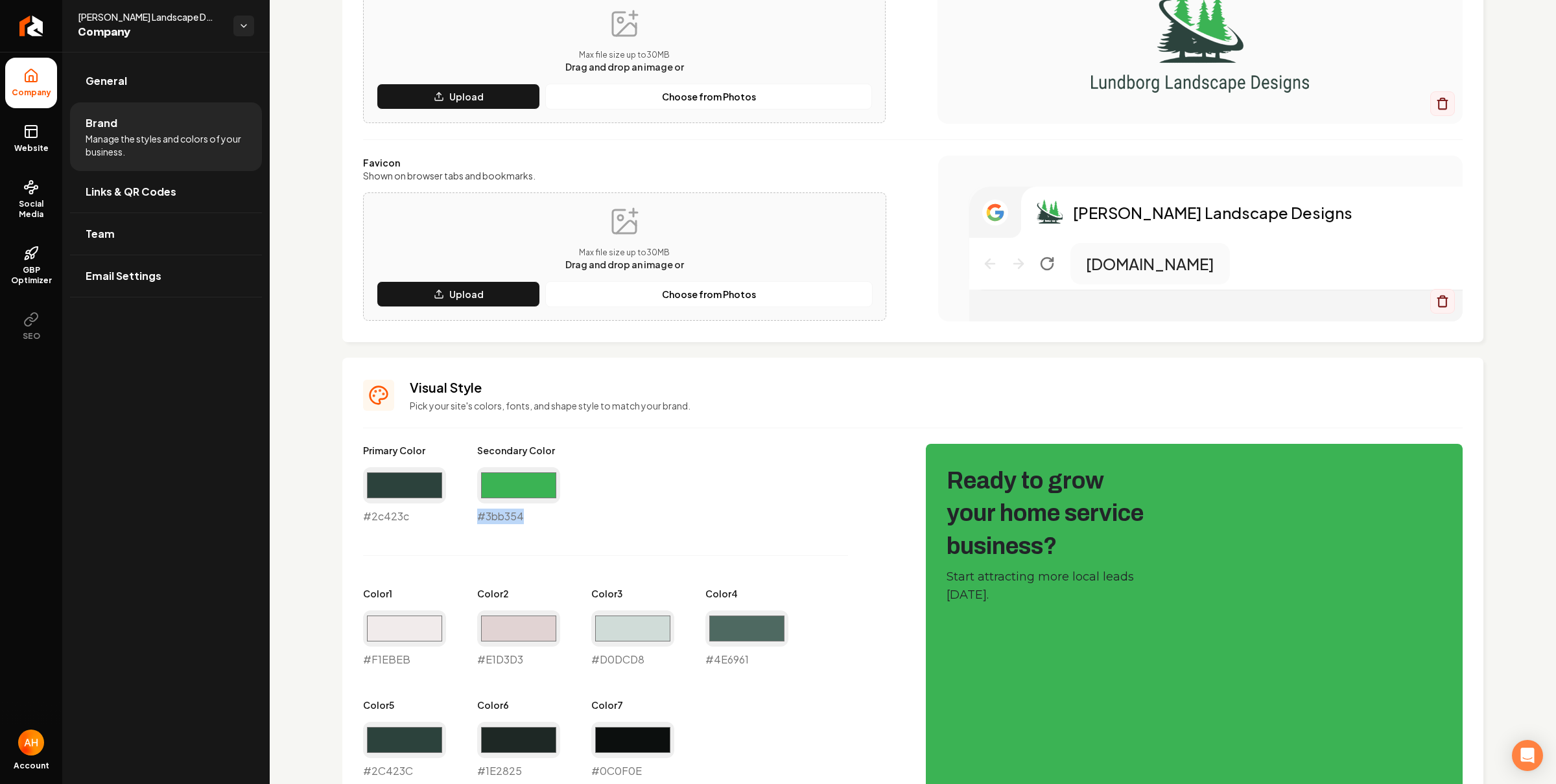
copy div "#3bb354"
click at [148, 81] on link "General" at bounding box center [166, 81] width 192 height 42
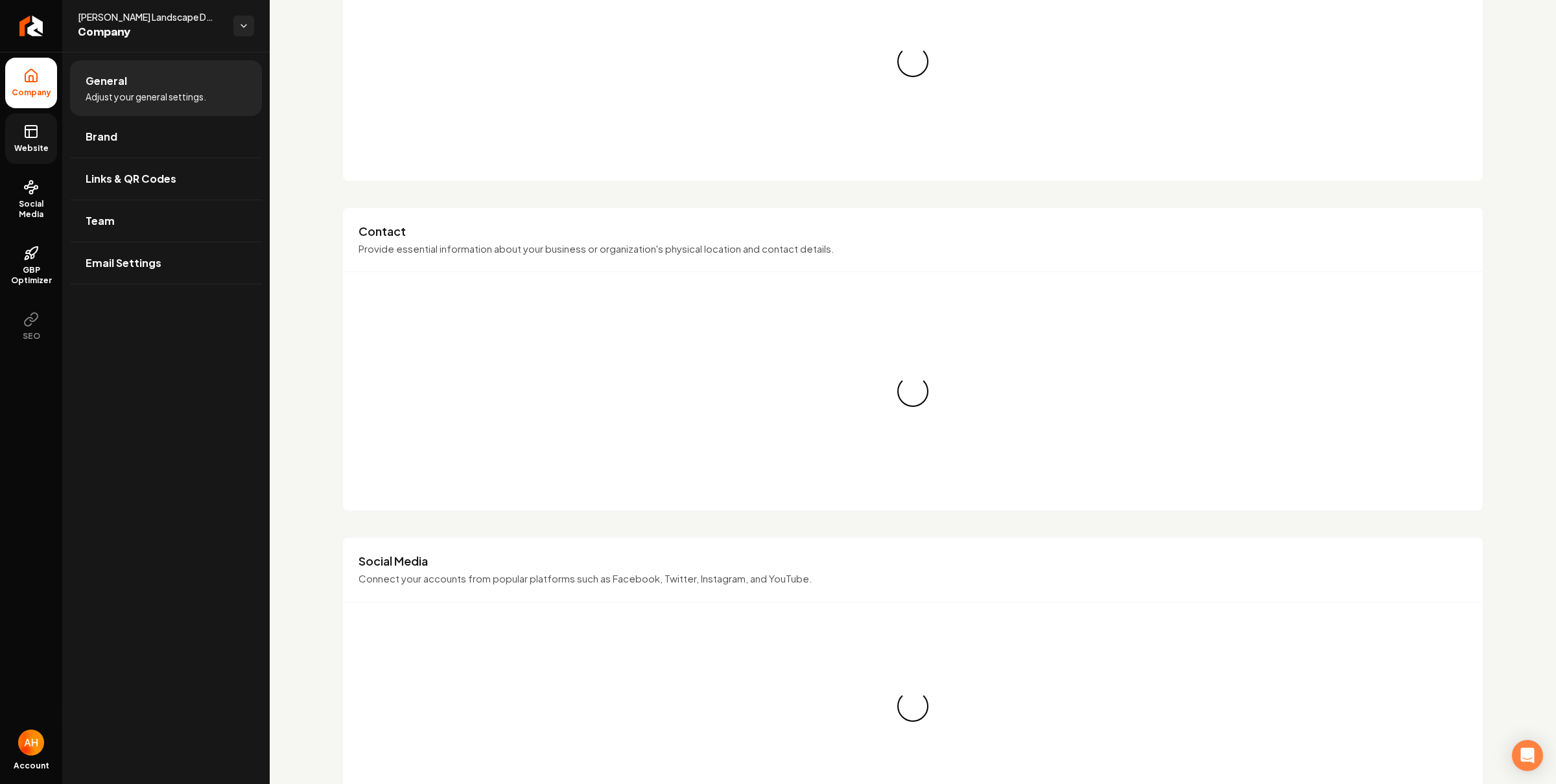
click at [41, 134] on link "Website" at bounding box center [31, 138] width 52 height 51
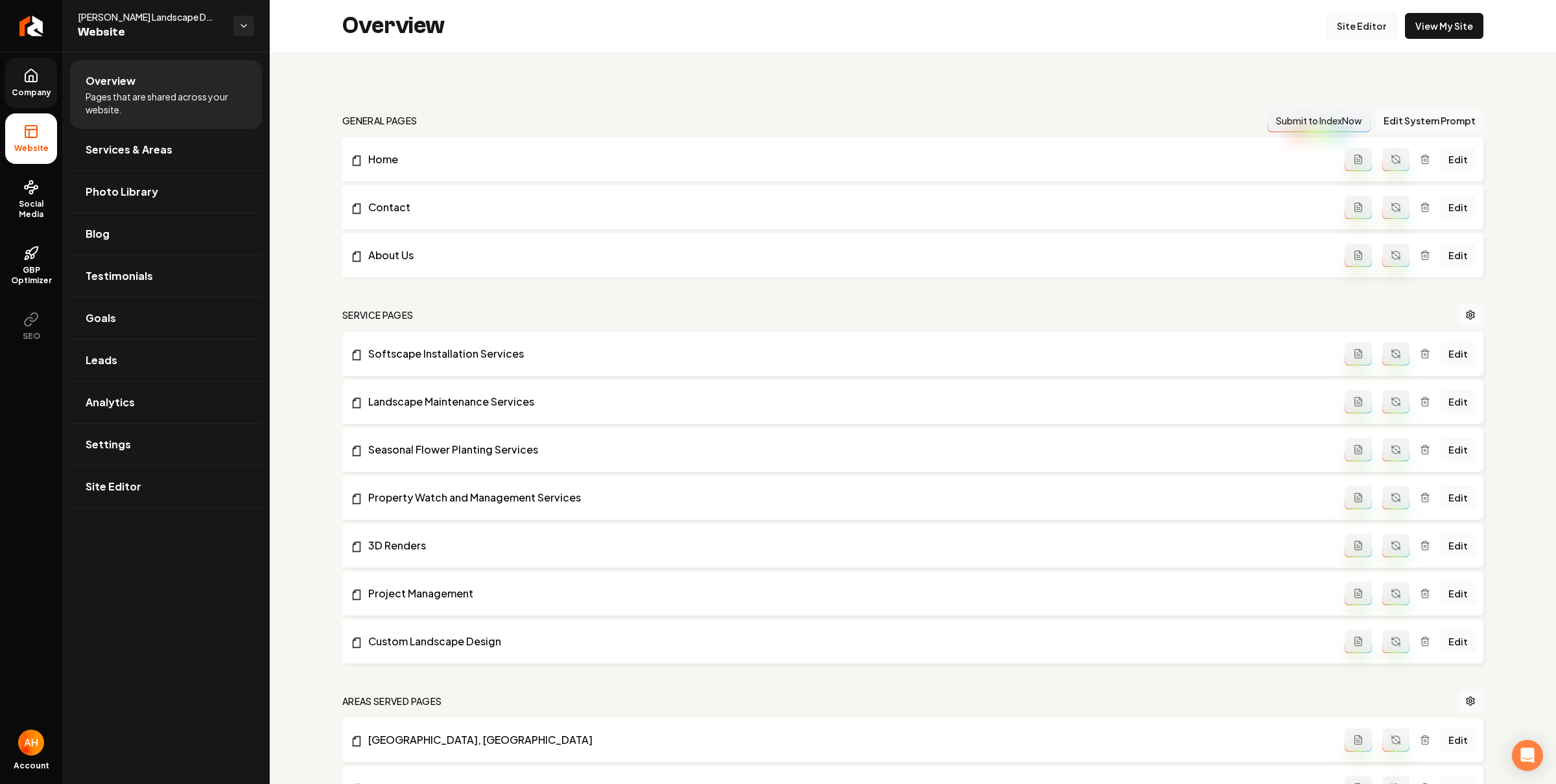
click at [1350, 27] on link "Site Editor" at bounding box center [1361, 26] width 71 height 26
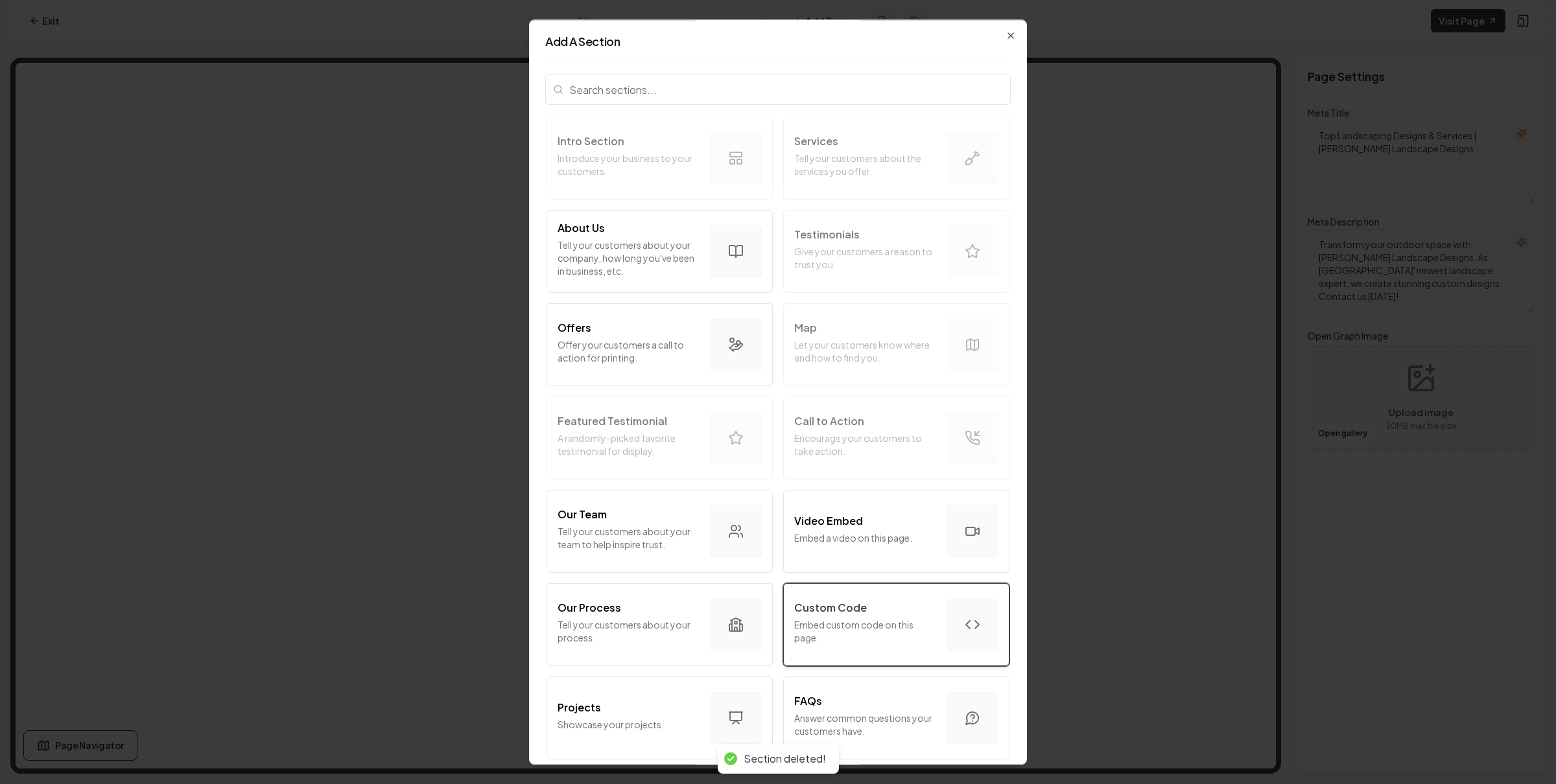
click at [826, 600] on p "Custom Code" at bounding box center [831, 608] width 73 height 15
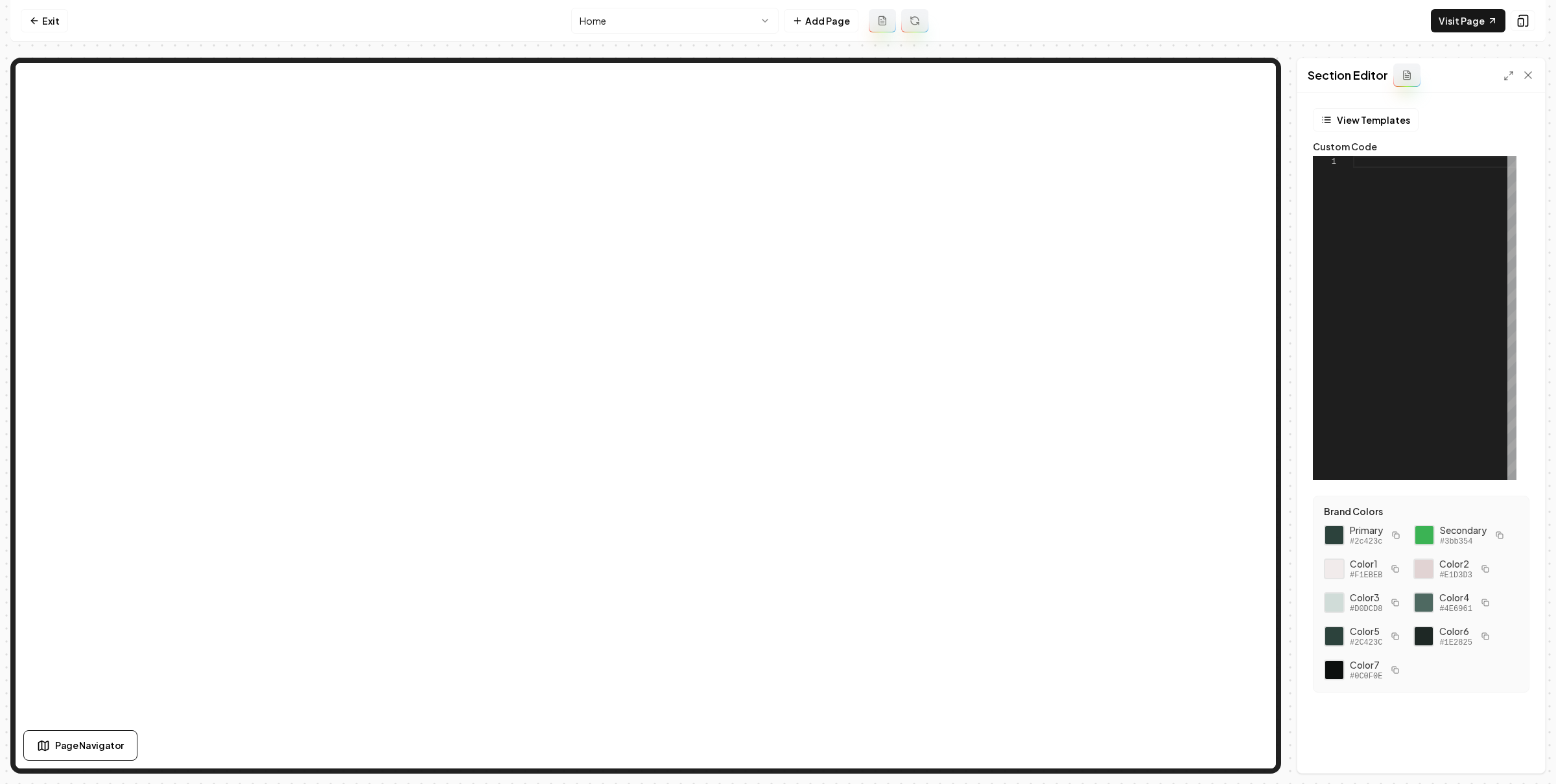
click at [1372, 293] on div at bounding box center [1434, 318] width 163 height 324
click at [1385, 287] on div at bounding box center [1434, 318] width 163 height 324
type textarea "**********"
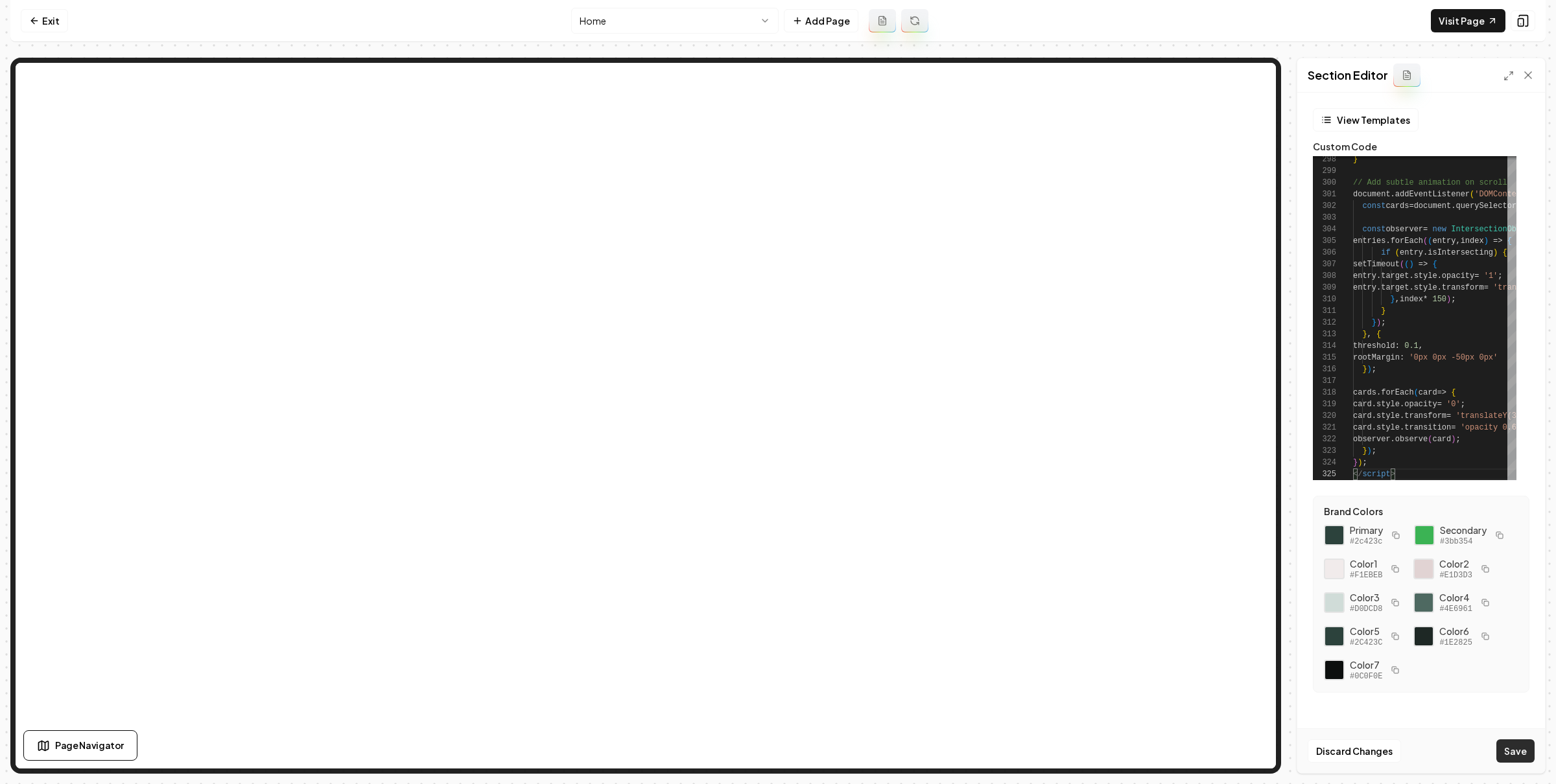
click at [1523, 751] on button "Save" at bounding box center [1515, 751] width 38 height 24
click at [1464, 16] on link "Visit Page" at bounding box center [1468, 21] width 74 height 24
click at [49, 29] on link "Exit" at bounding box center [44, 21] width 47 height 24
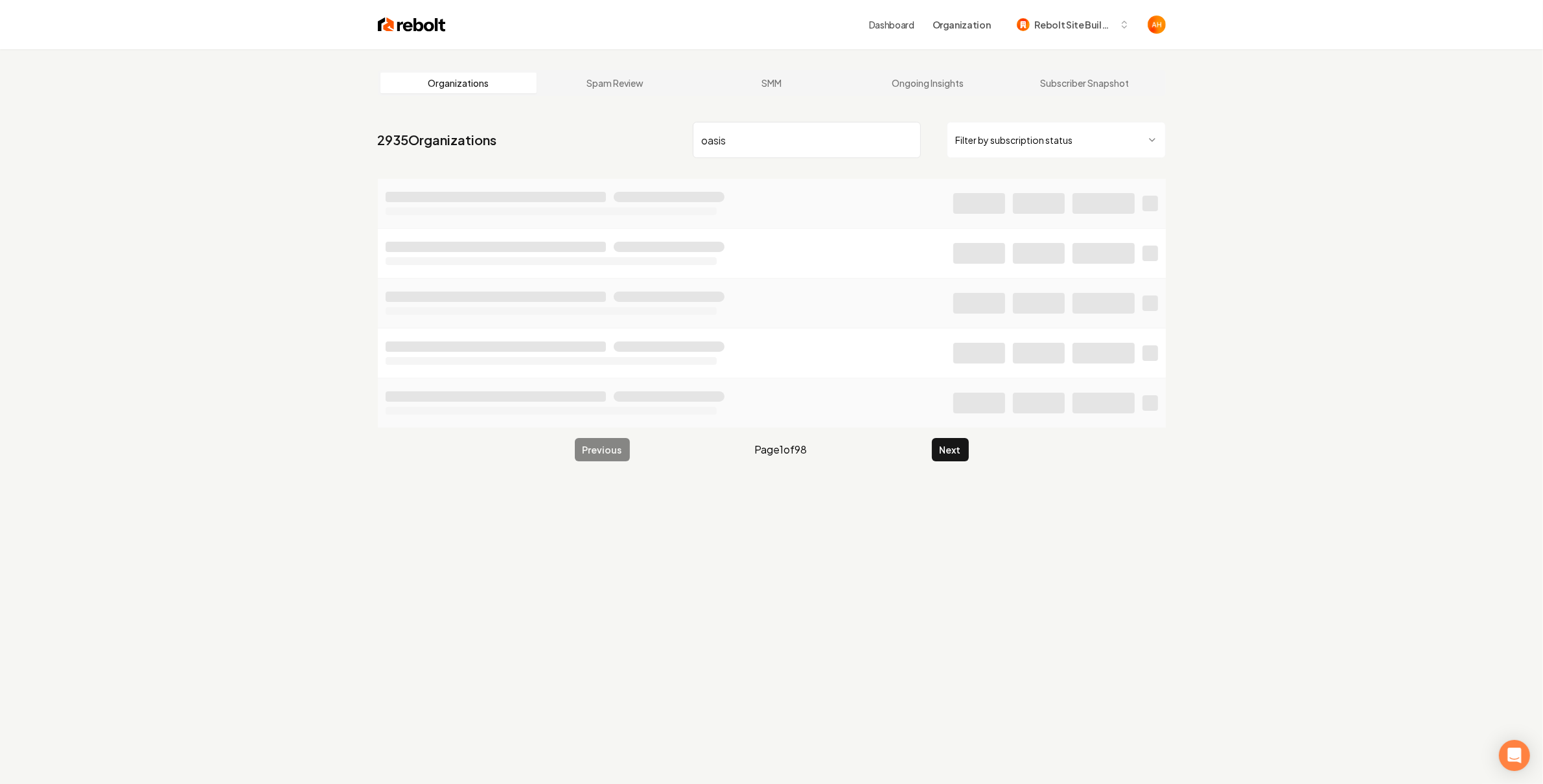
type input "oasis"
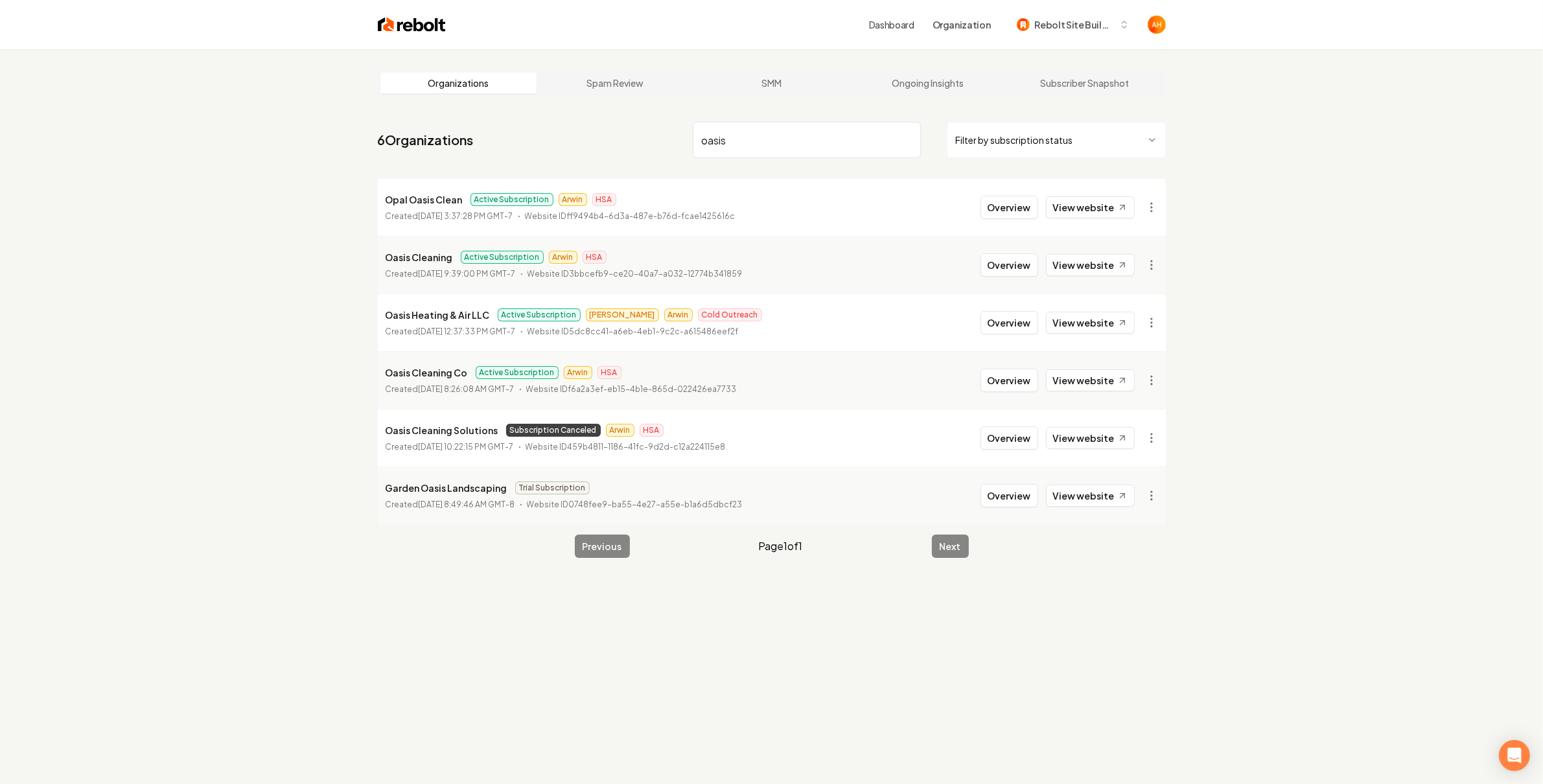
click at [746, 152] on input "oasis" at bounding box center [807, 140] width 228 height 36
click at [1009, 273] on button "Overview" at bounding box center [1009, 264] width 58 height 24
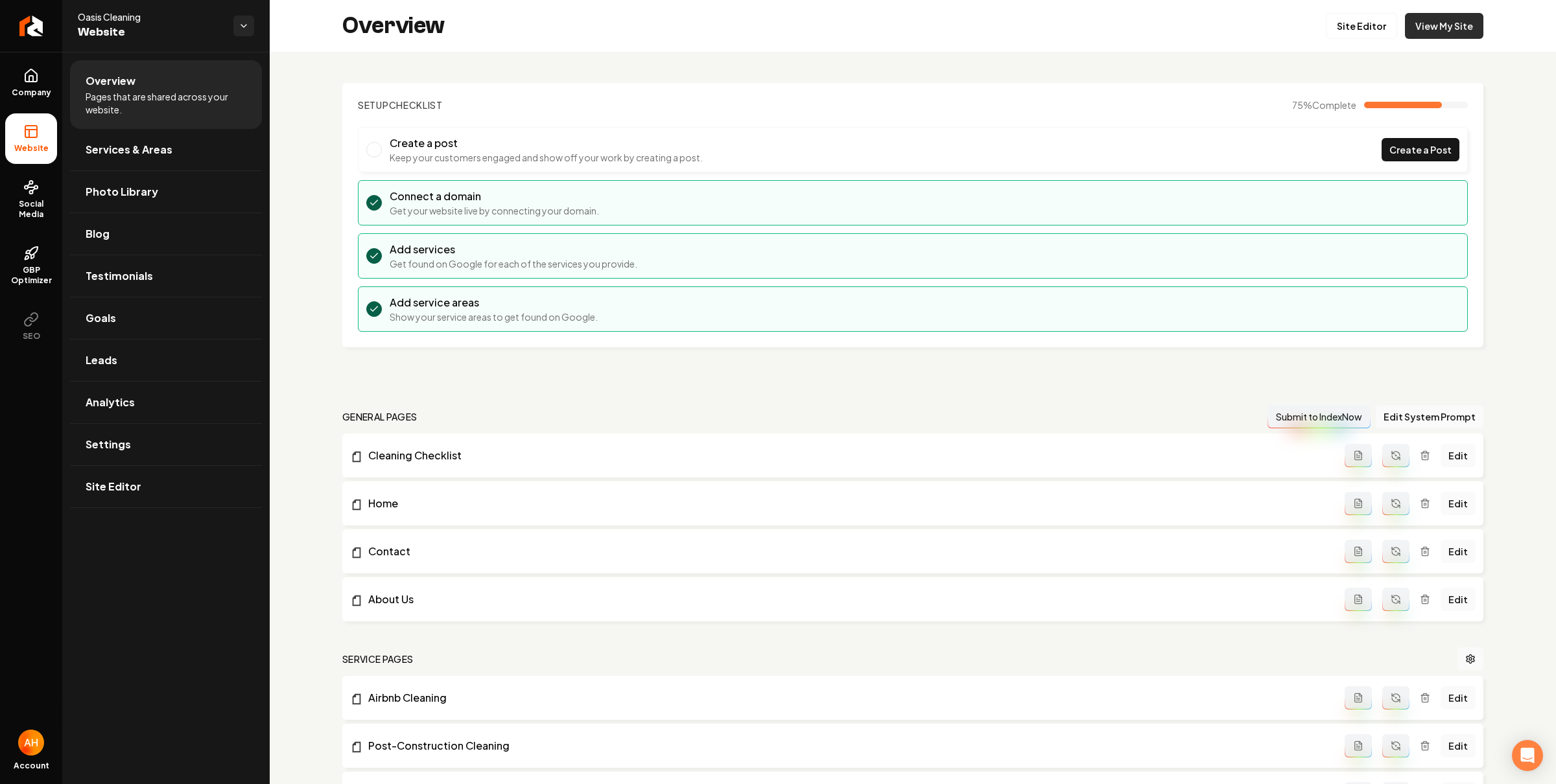
click at [1428, 35] on link "View My Site" at bounding box center [1443, 26] width 78 height 26
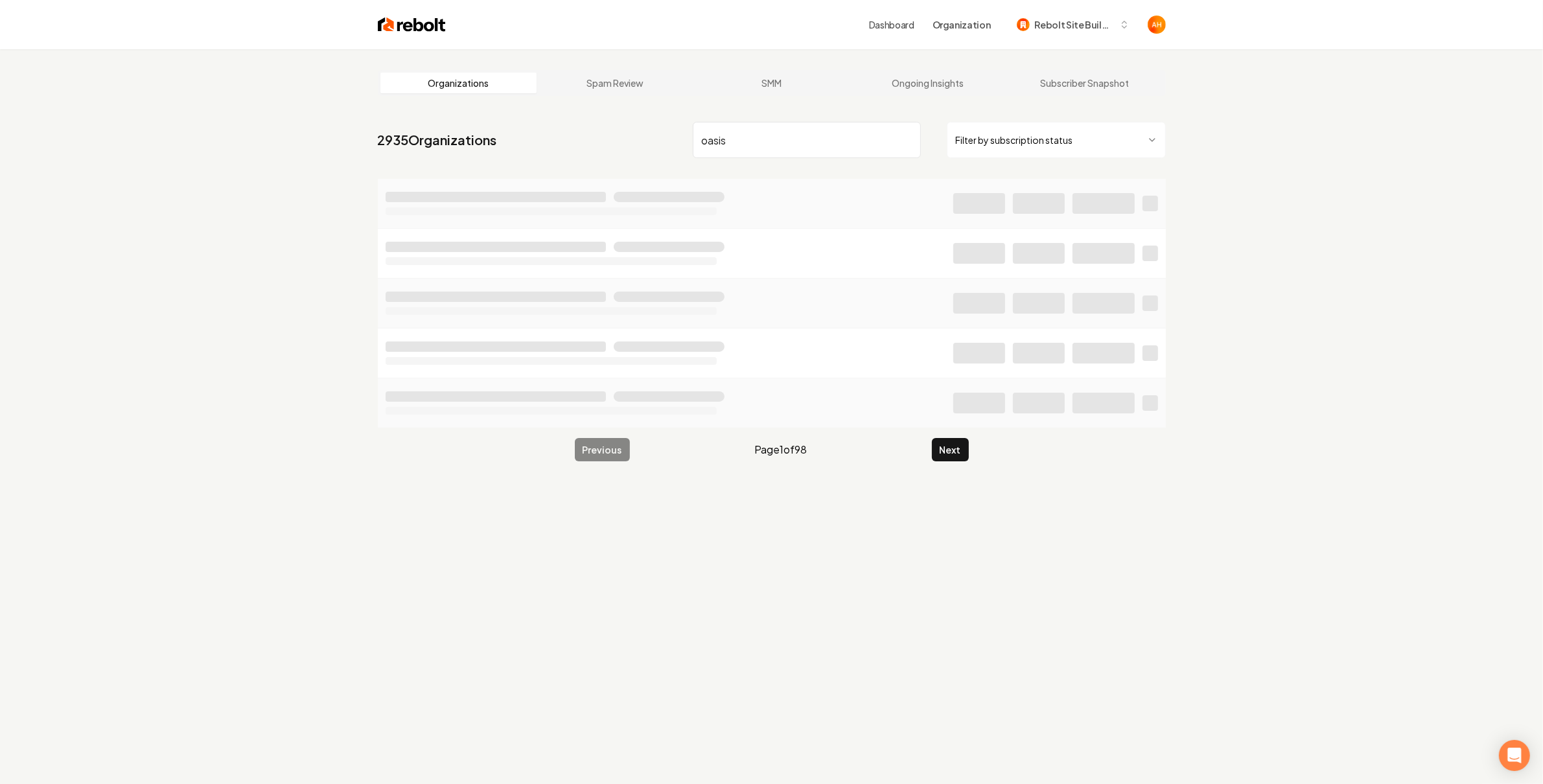
click at [306, 58] on div "Organizations Spam Review SMM Ongoing Insights Subscriber Snapshot 2935 Organiz…" at bounding box center [772, 441] width 1543 height 784
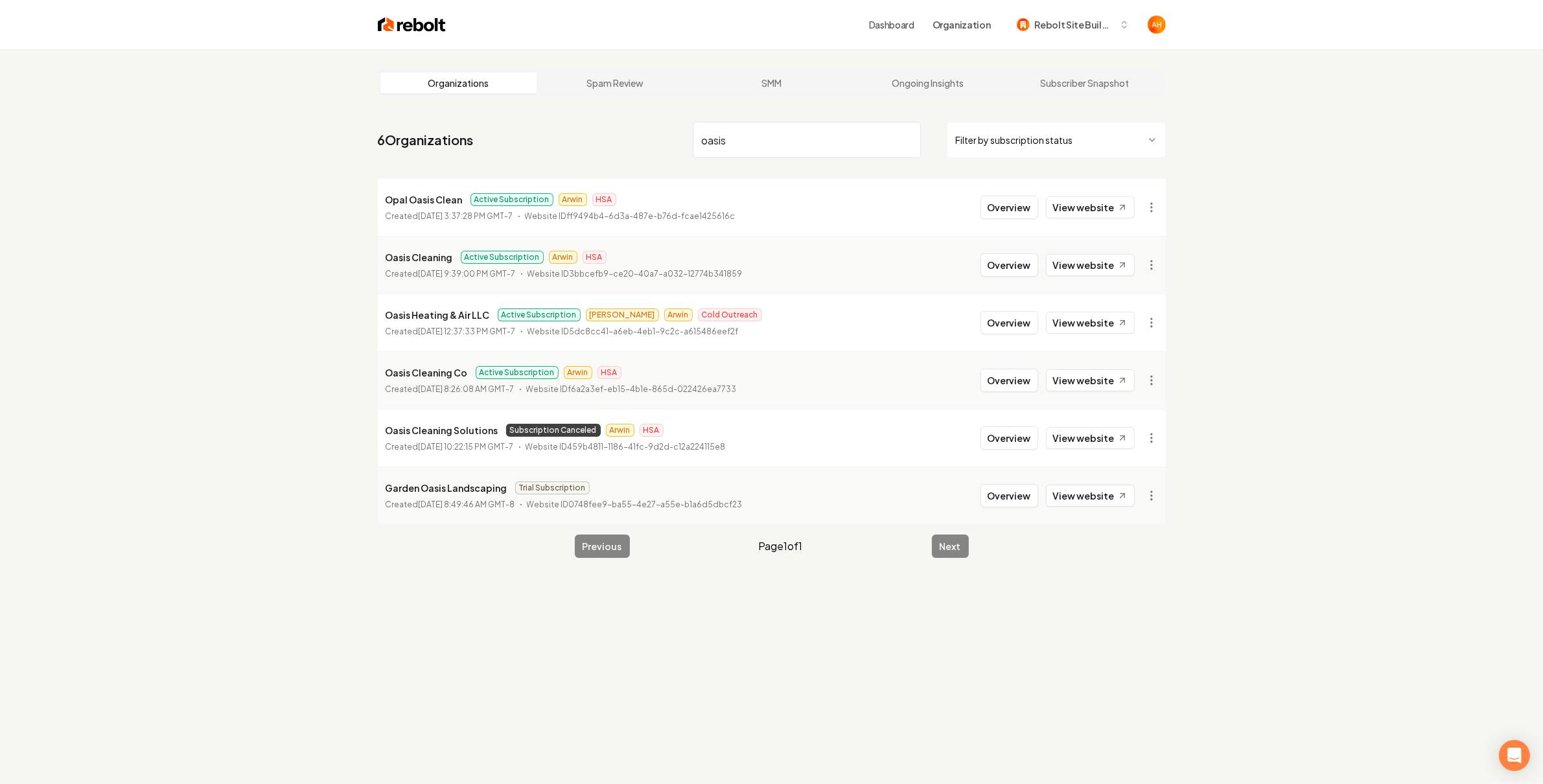
click at [415, 250] on p "Oasis Cleaning" at bounding box center [419, 257] width 68 height 15
copy p "Oasis Cleaning"
click at [1085, 264] on link "View website" at bounding box center [1090, 264] width 89 height 22
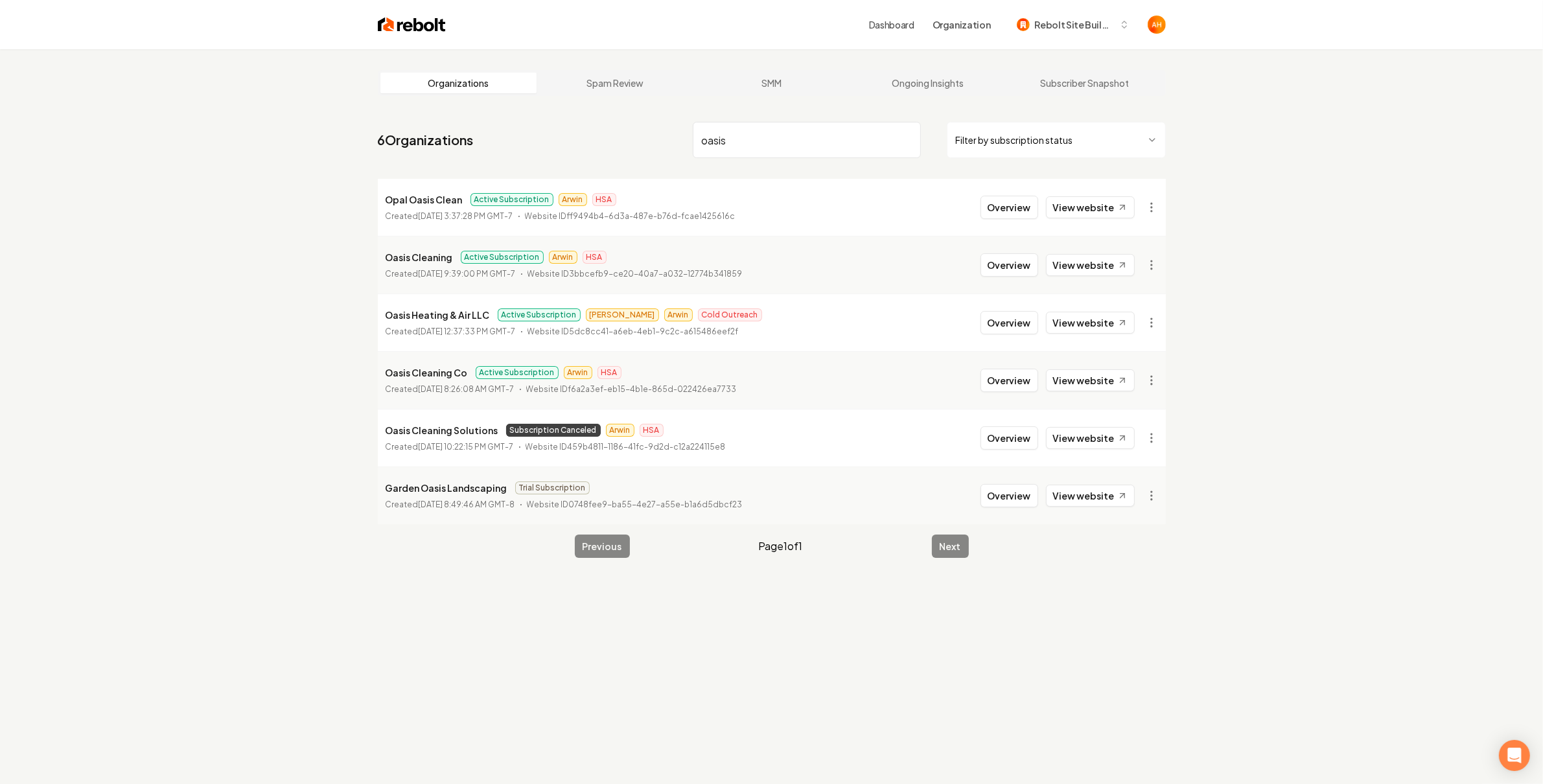
drag, startPoint x: 760, startPoint y: 138, endPoint x: 842, endPoint y: 215, distance: 112.5
click at [760, 138] on input "oasis" at bounding box center [807, 140] width 228 height 36
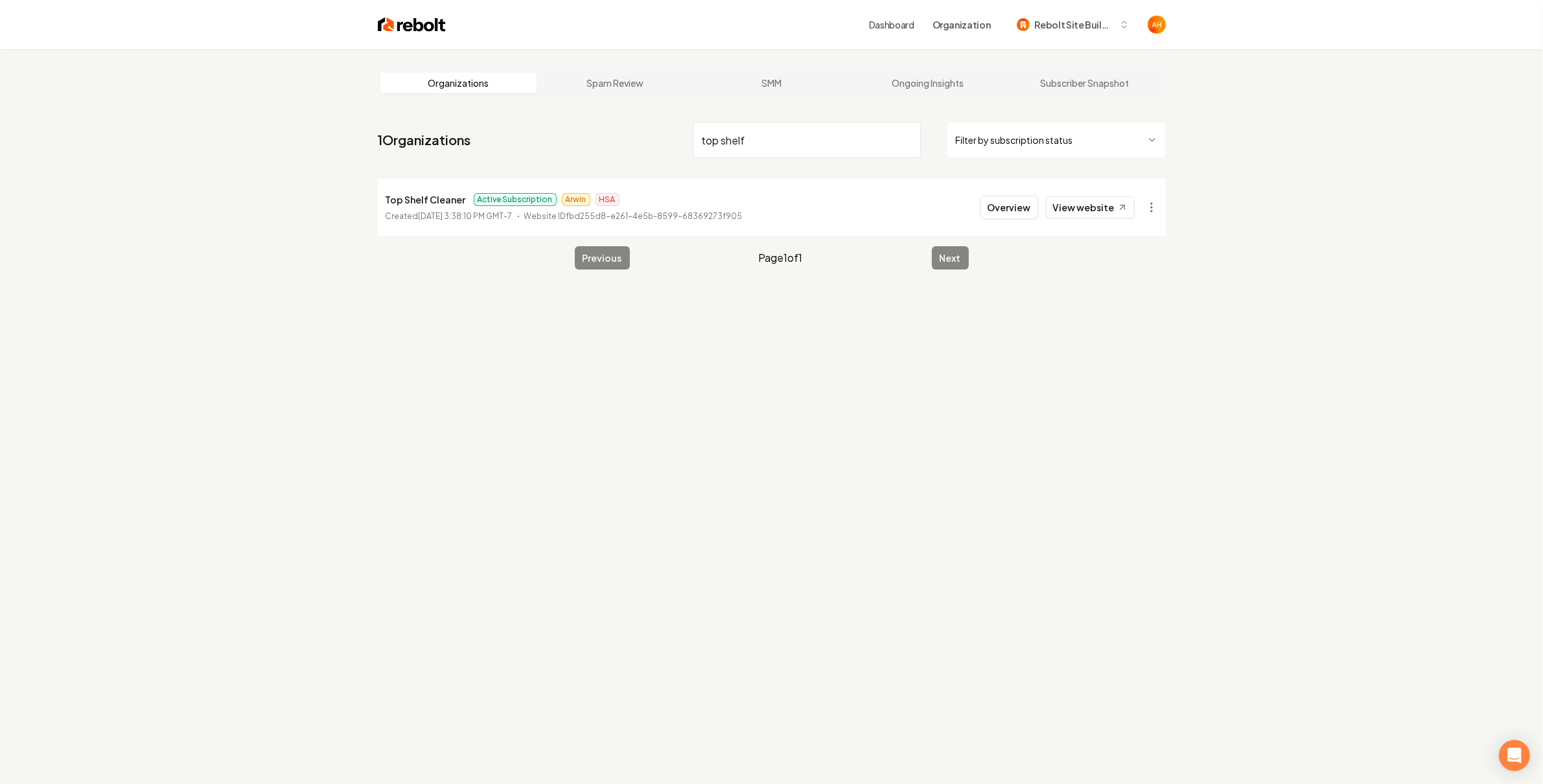
type input "top shelf"
click at [440, 202] on p "Top Shelf Cleaner" at bounding box center [426, 199] width 81 height 15
click at [1110, 200] on link "View website" at bounding box center [1090, 207] width 89 height 22
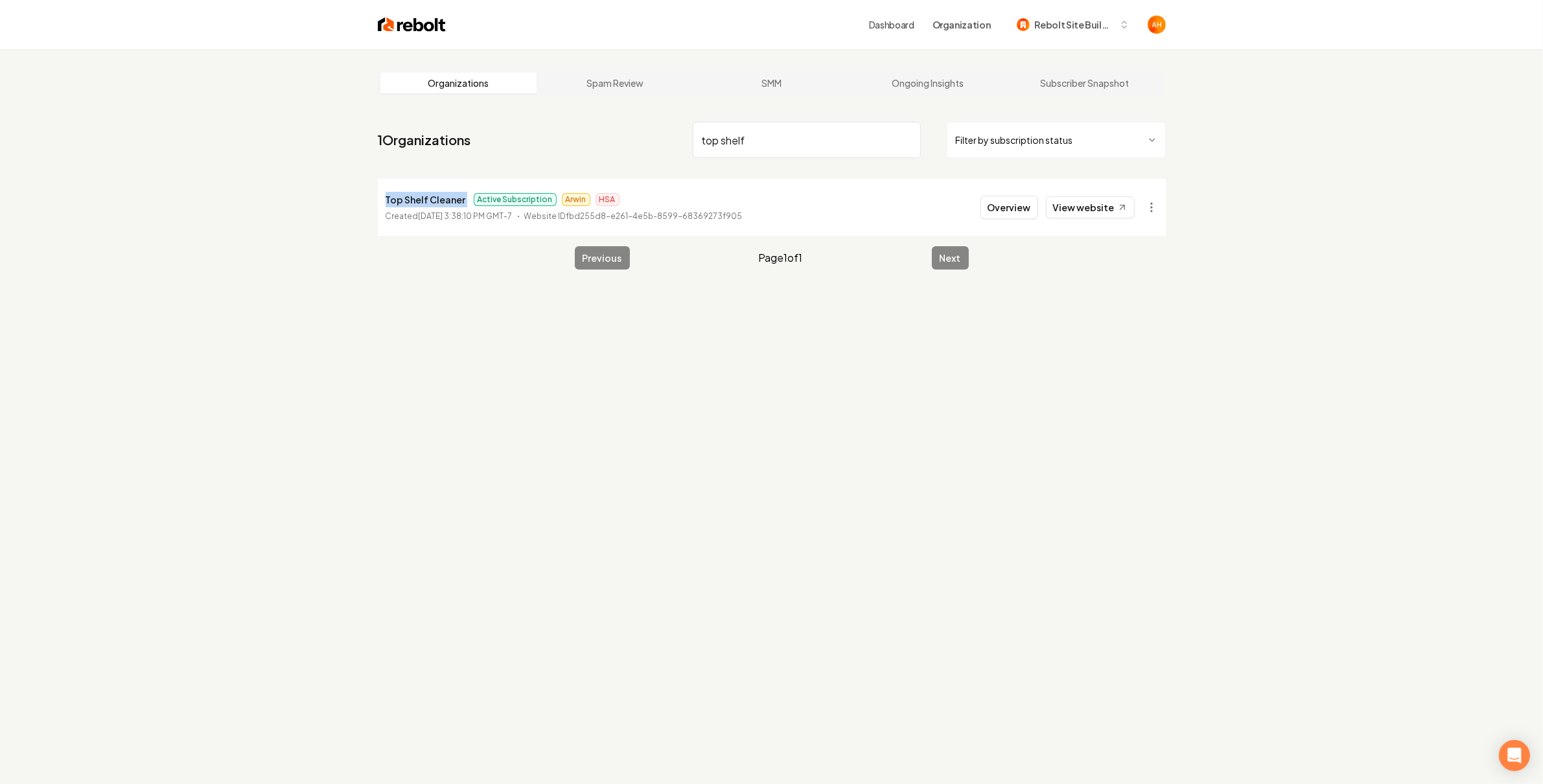
drag, startPoint x: 1013, startPoint y: 208, endPoint x: 943, endPoint y: 226, distance: 72.3
click at [1013, 207] on button "Overview" at bounding box center [1009, 207] width 58 height 24
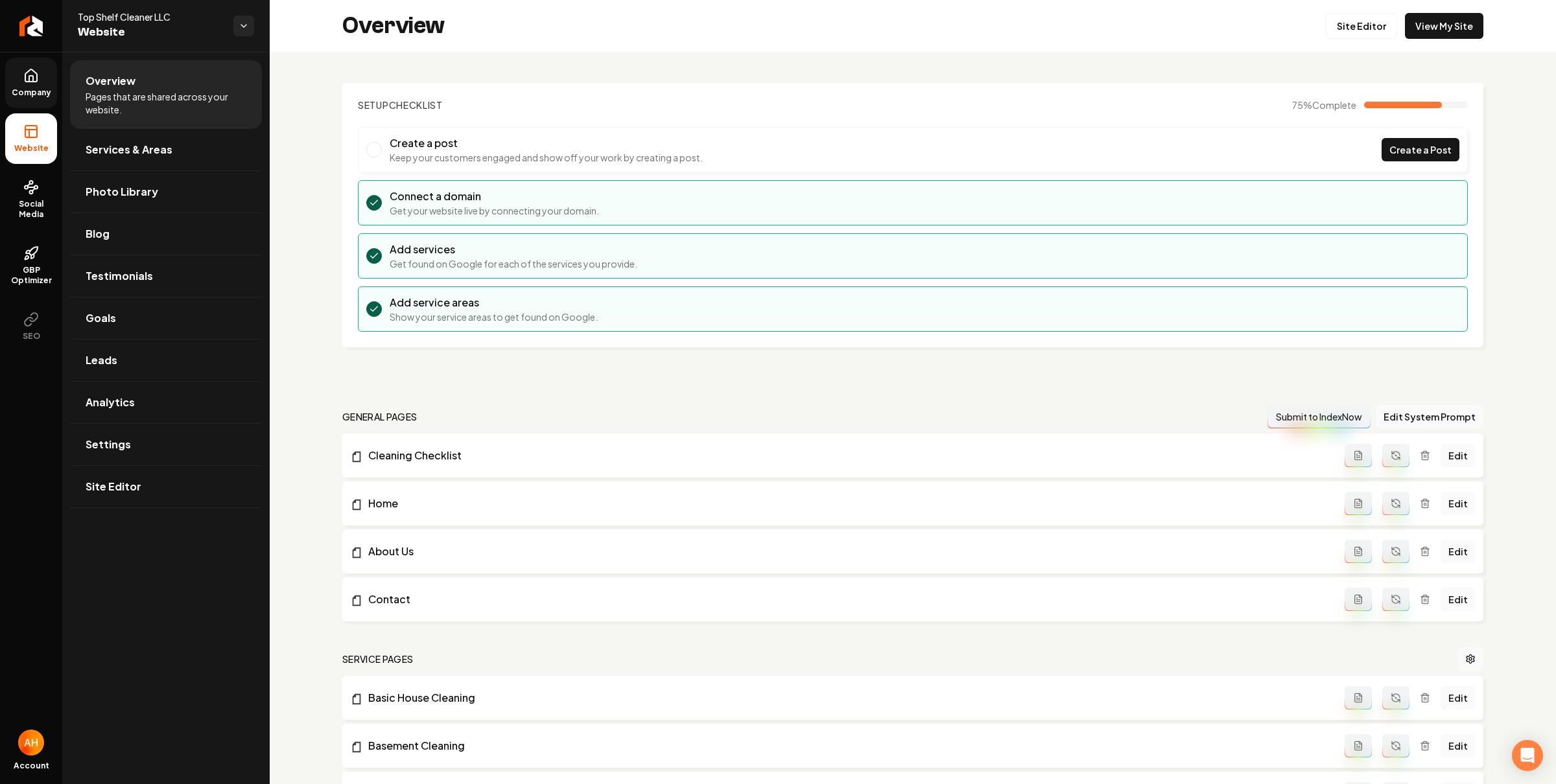
click at [24, 96] on span "Company" at bounding box center [32, 93] width 50 height 11
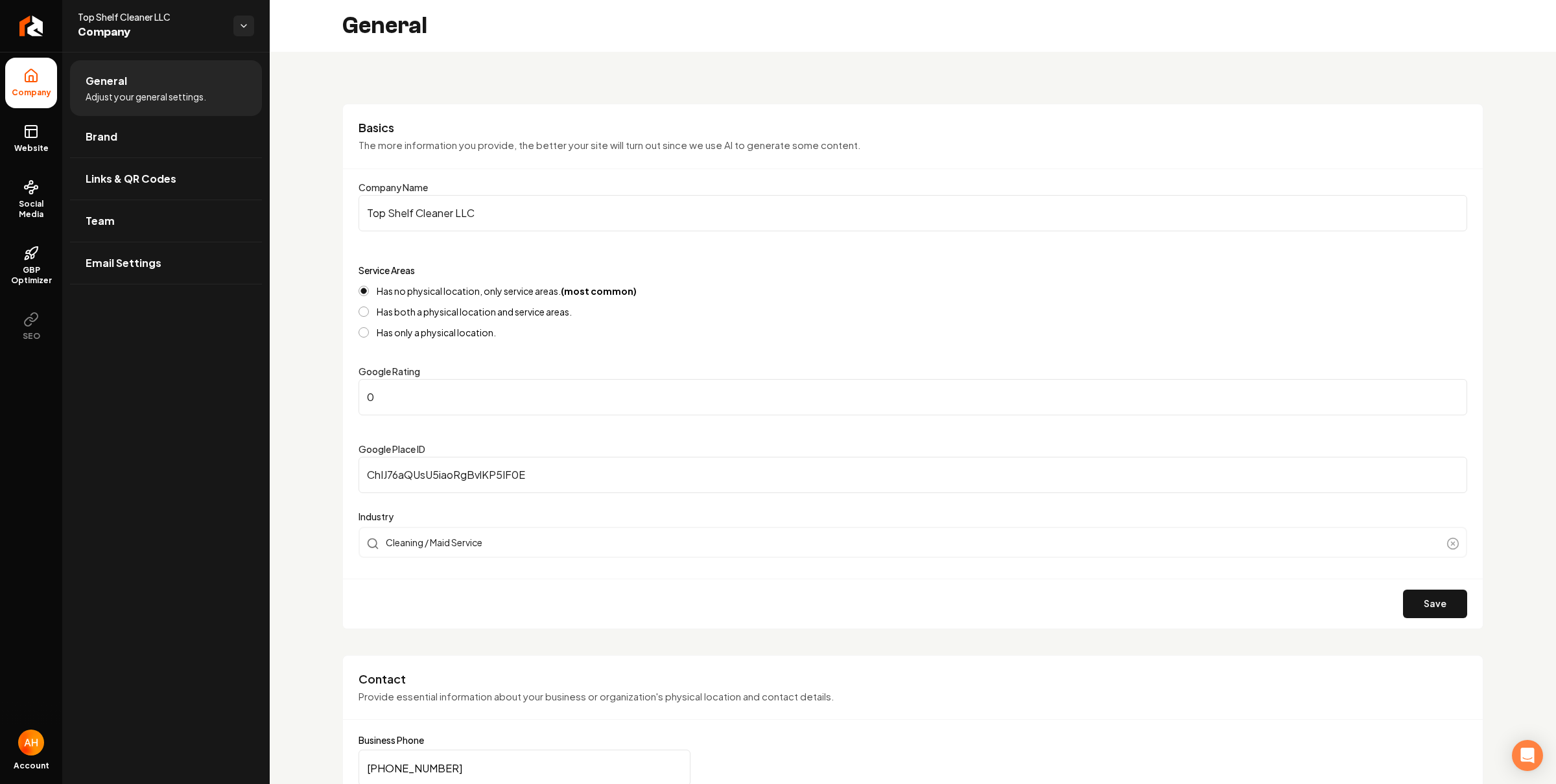
scroll to position [315, 0]
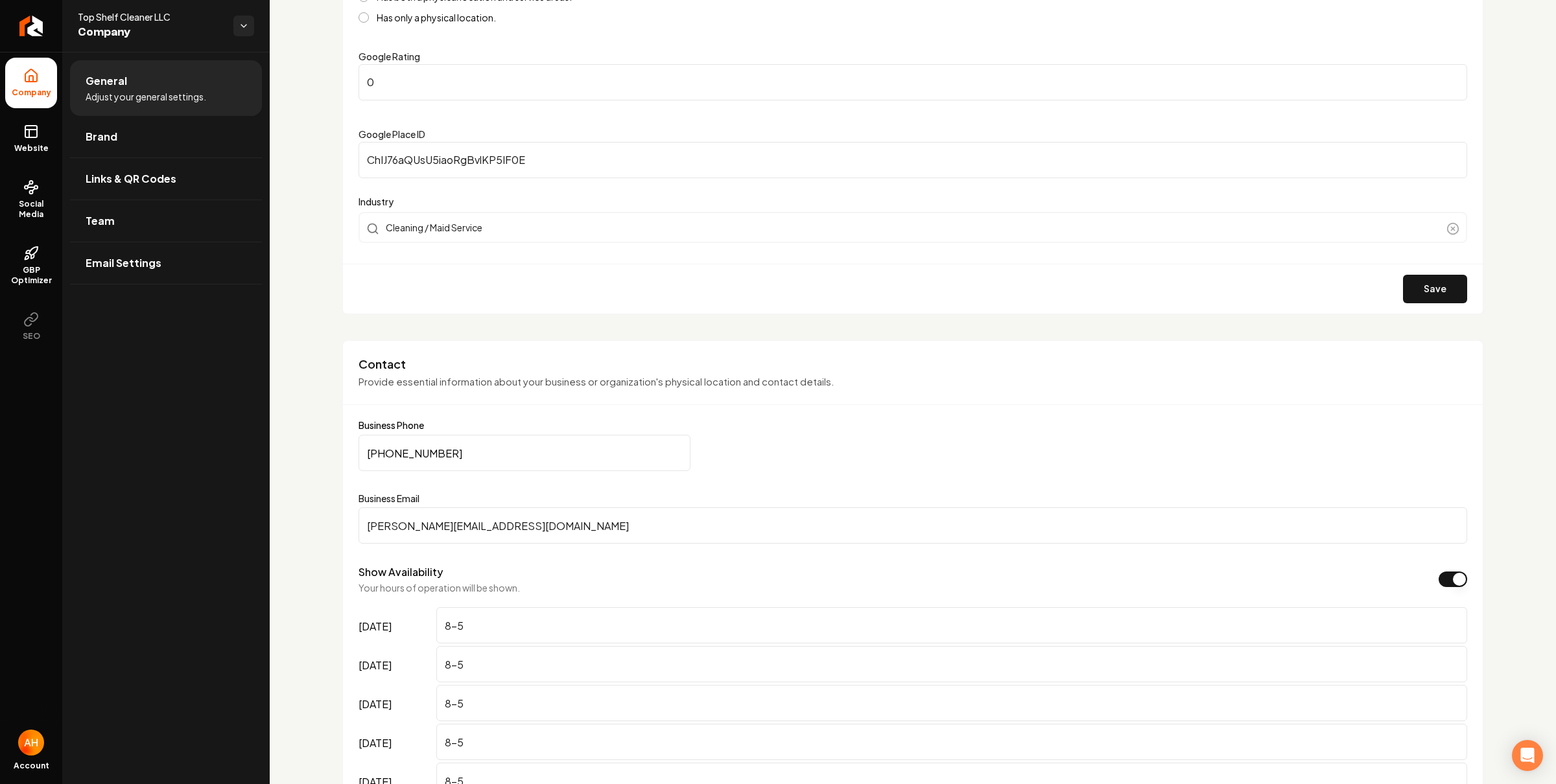
click at [518, 451] on input "(602) 536-6342" at bounding box center [524, 453] width 332 height 36
paste input "Main content area"
type input "(602) 536-6342"
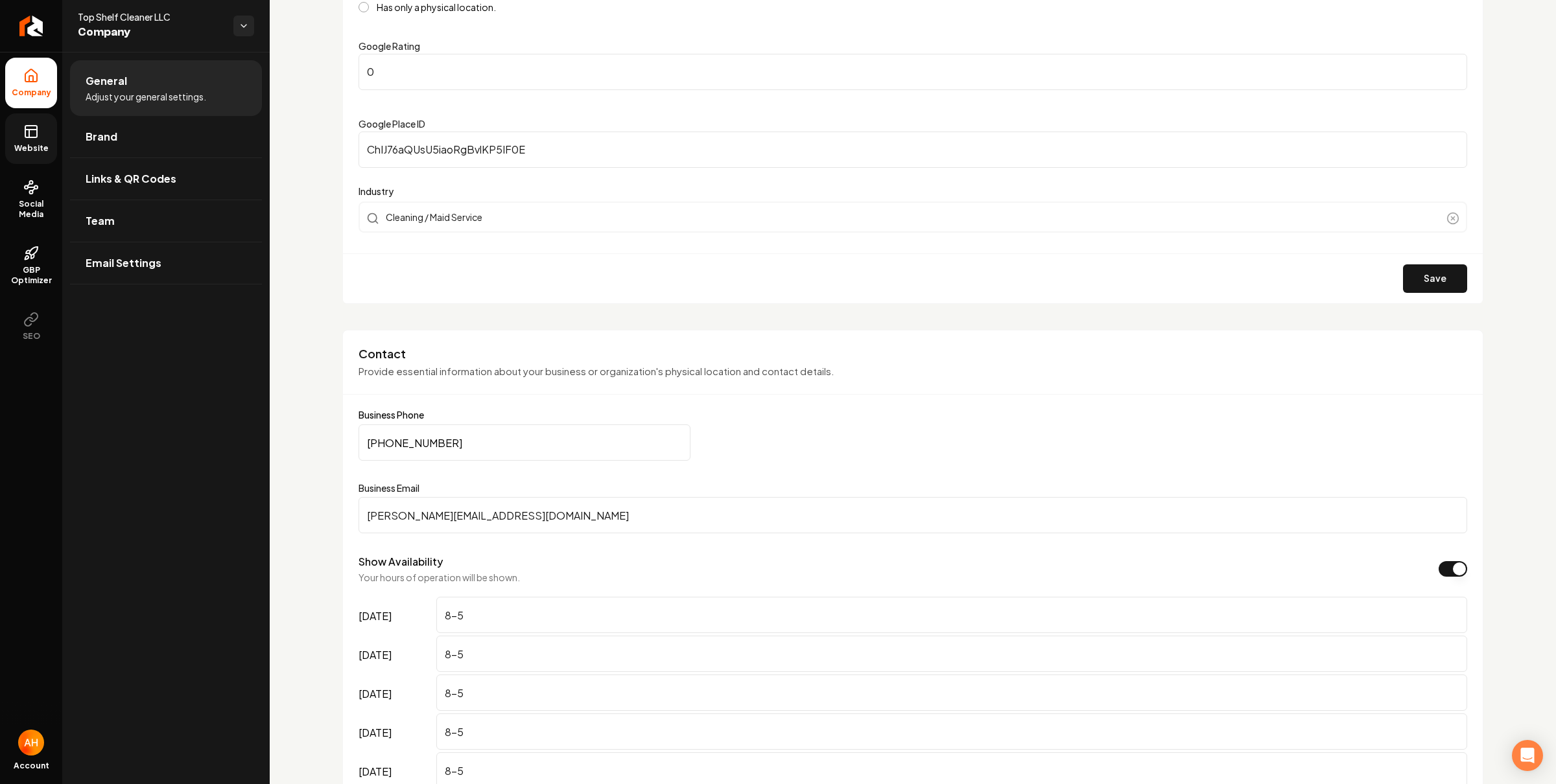
click at [20, 131] on link "Website" at bounding box center [31, 138] width 52 height 51
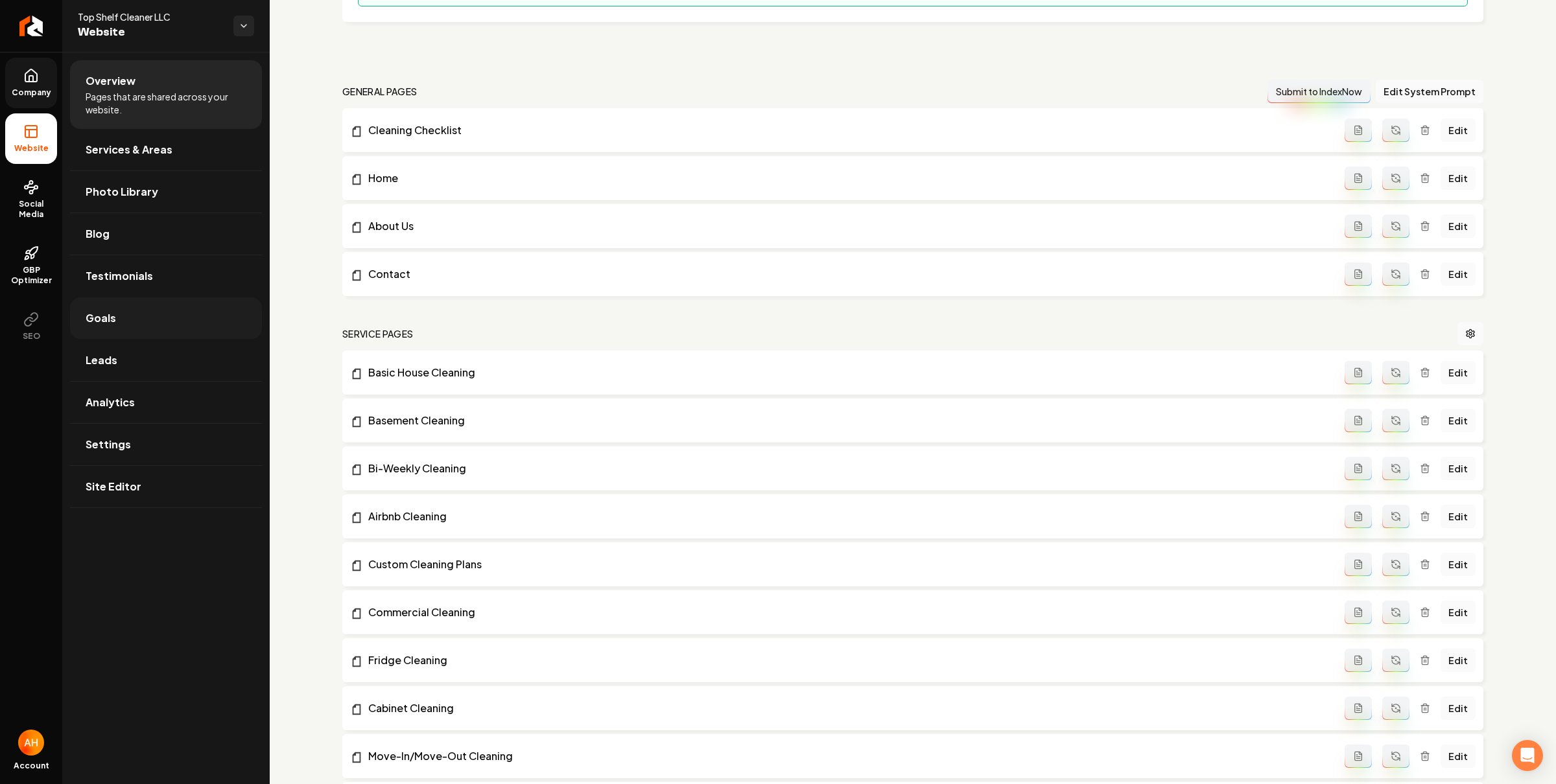
drag, startPoint x: 131, startPoint y: 310, endPoint x: 224, endPoint y: 334, distance: 96.0
click at [131, 310] on link "Goals" at bounding box center [166, 318] width 192 height 42
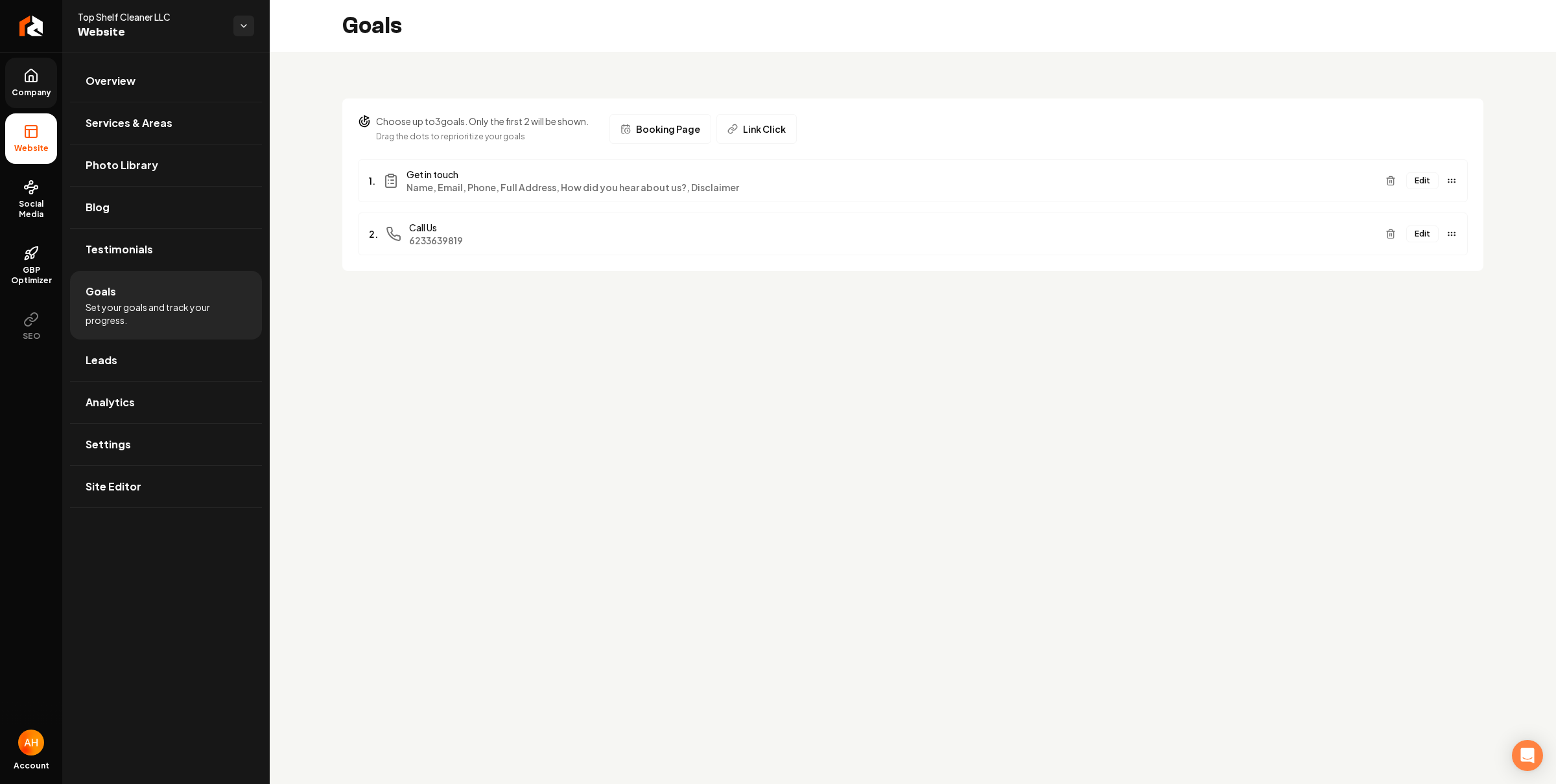
click at [1421, 240] on button "Edit" at bounding box center [1422, 234] width 33 height 17
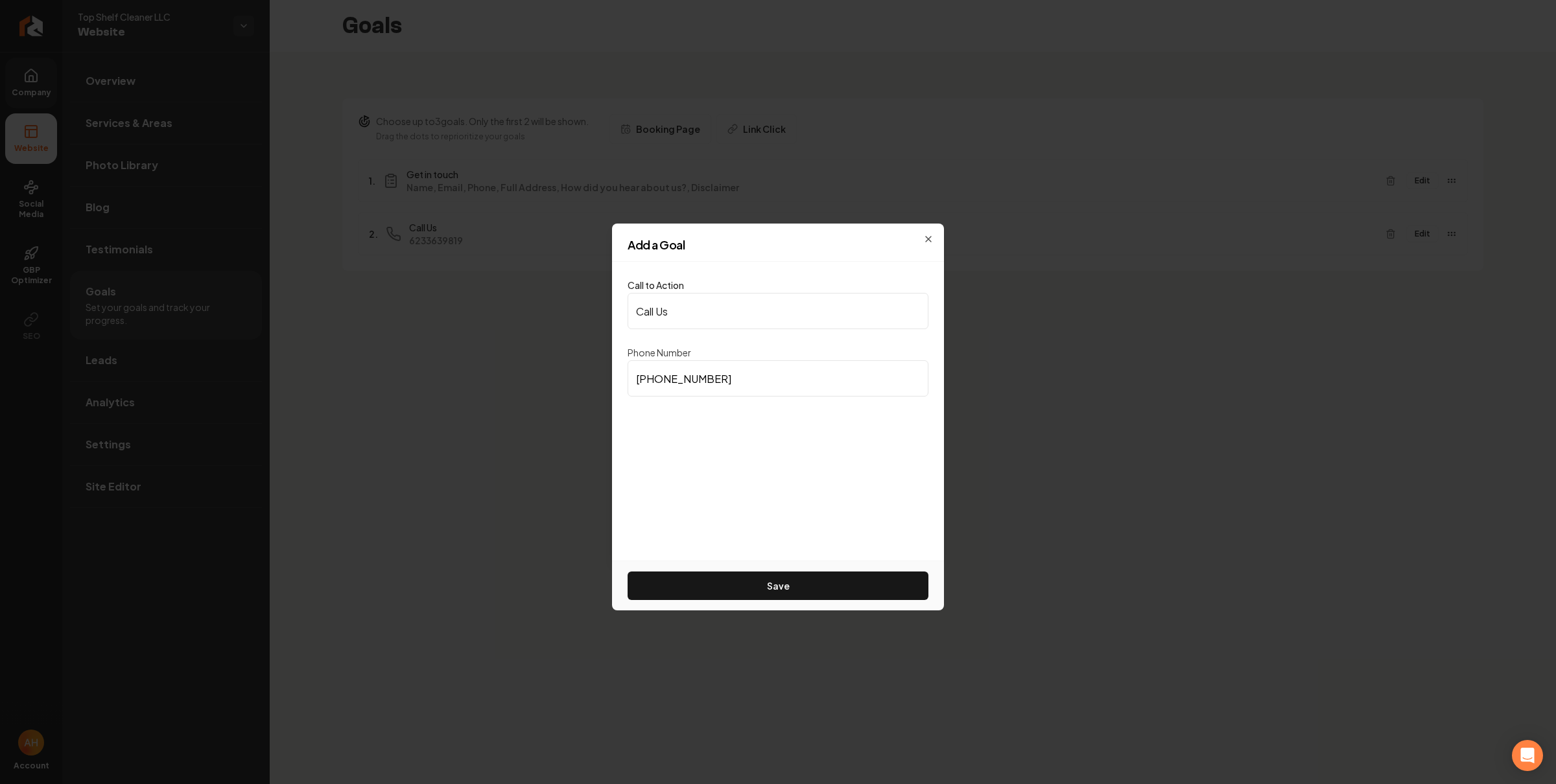
click at [794, 374] on input "(623) 363-9819" at bounding box center [778, 378] width 301 height 36
paste input "02) 536-6342"
type input "(602) 536-6342"
click at [762, 583] on button "Save" at bounding box center [778, 586] width 301 height 29
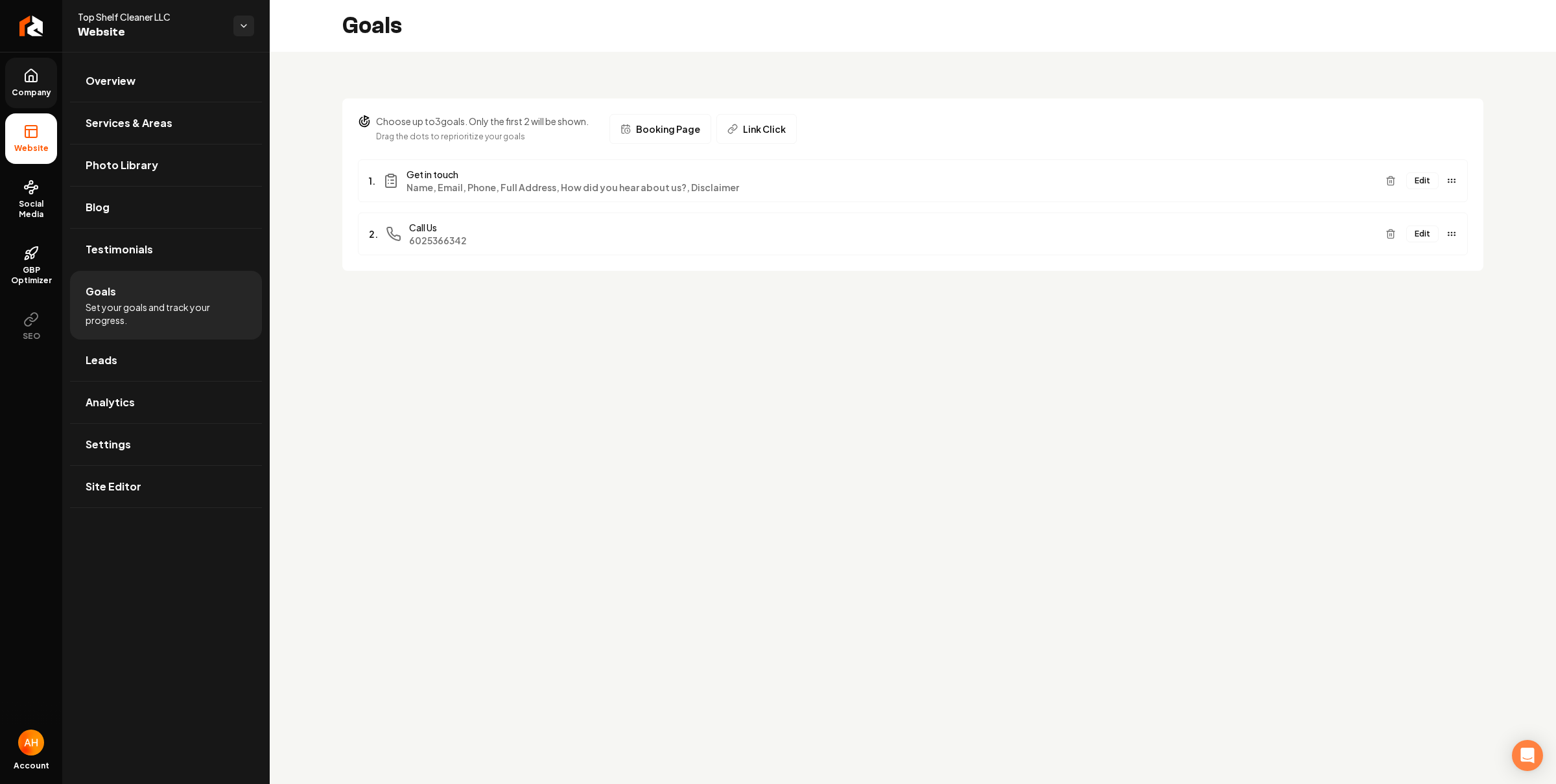
click at [1425, 187] on button "Edit" at bounding box center [1422, 181] width 33 height 17
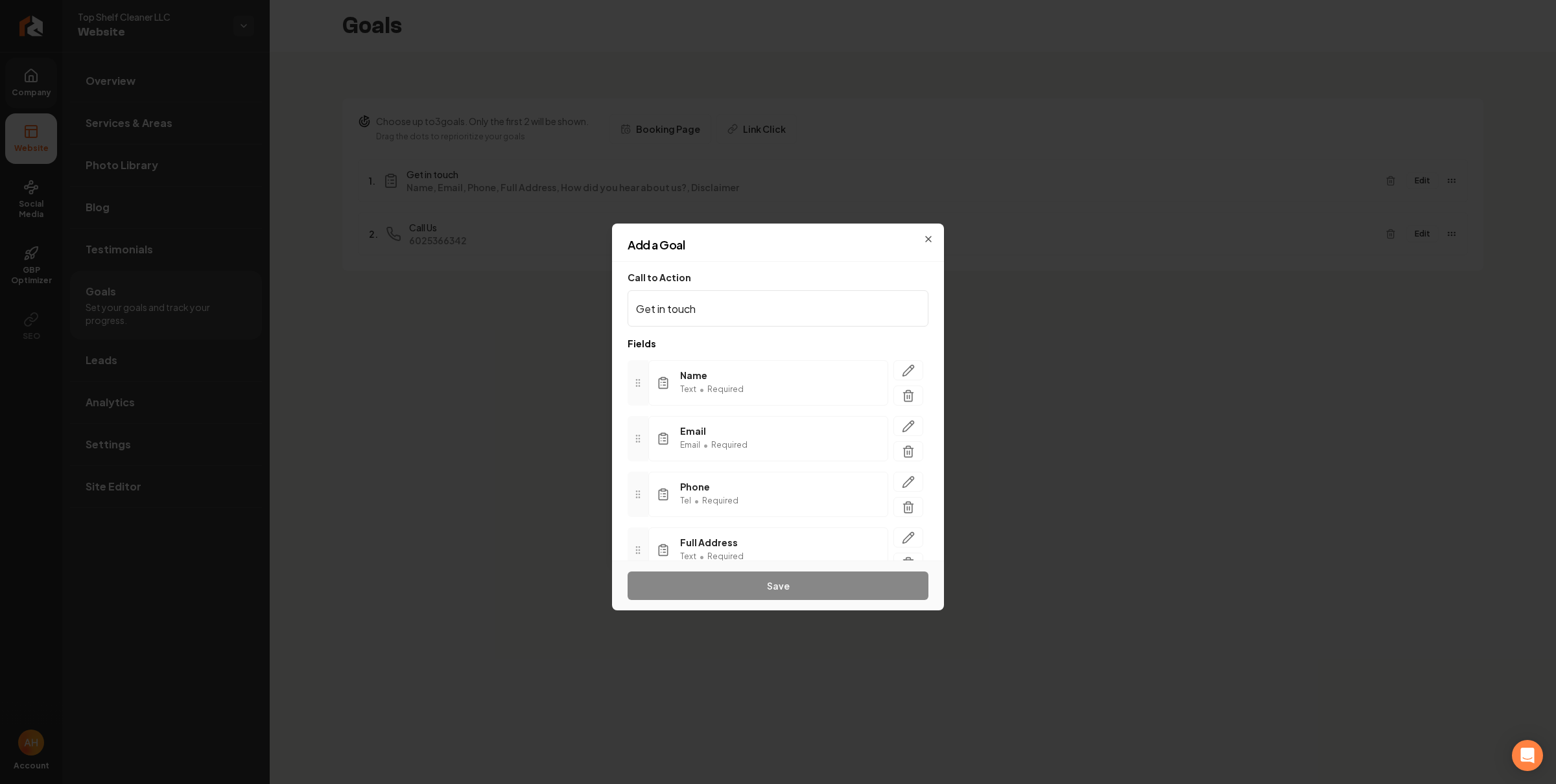
scroll to position [175, 0]
click at [903, 478] on icon "button" at bounding box center [908, 476] width 11 height 11
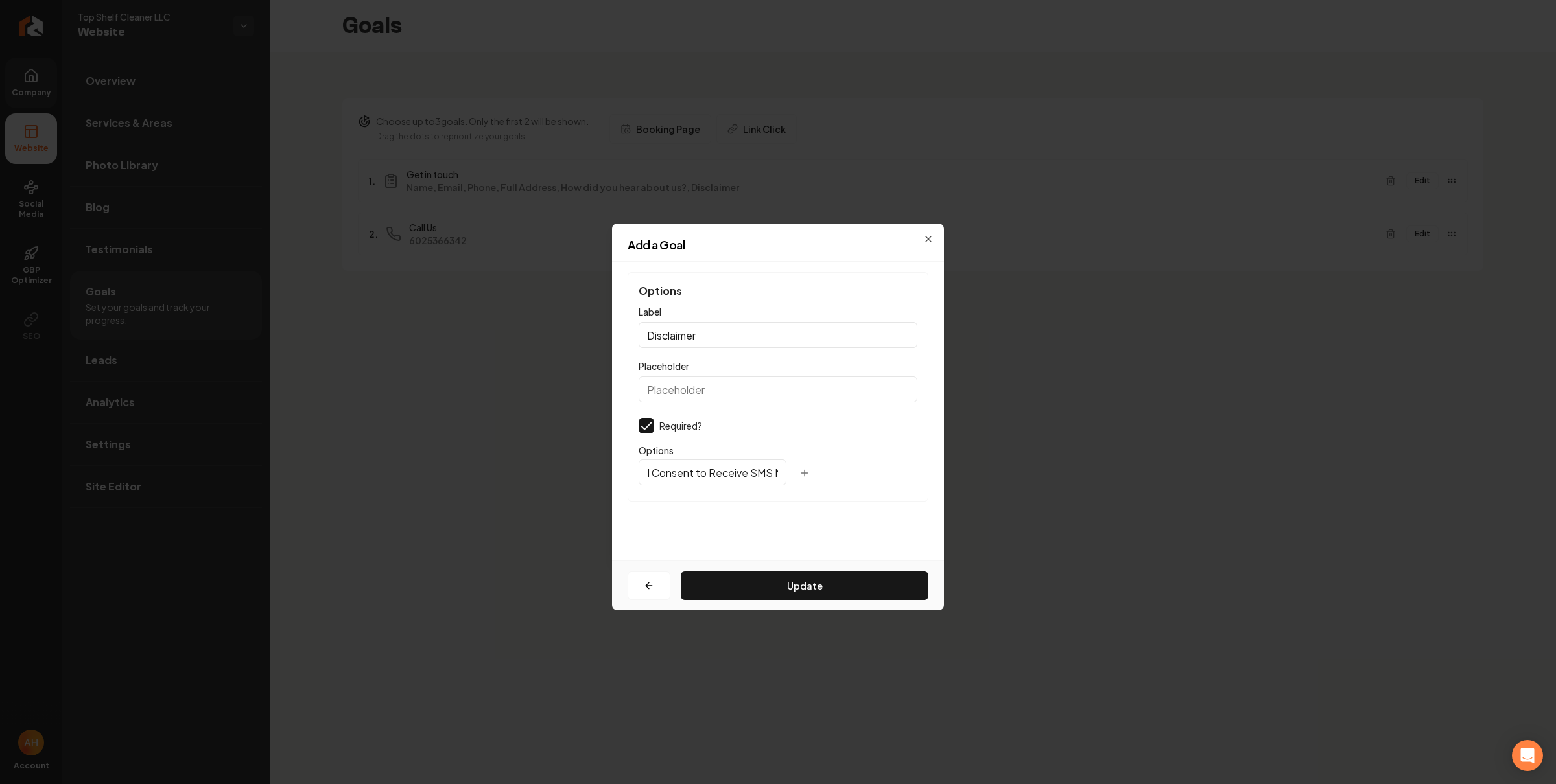
click at [725, 471] on input "I Consent to Receive SMS Notifications, Appointment Reminders and Updates, and …" at bounding box center [712, 473] width 147 height 26
paste input "602-536-6342"
type input "I Consent to Receive SMS Notifications, Appointment Reminders and Updates, and …"
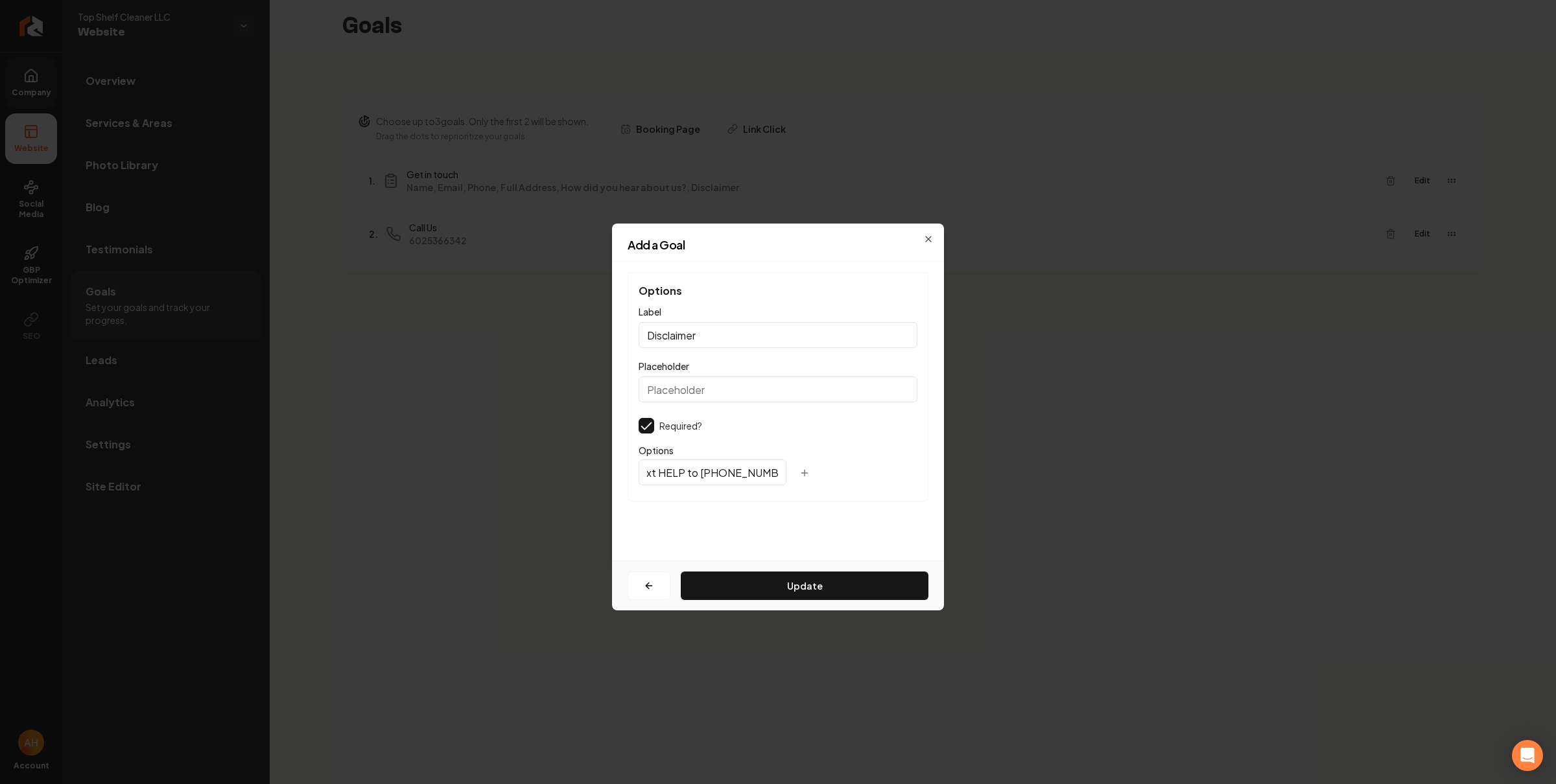
scroll to position [0, 0]
click button "Update" at bounding box center [804, 586] width 248 height 29
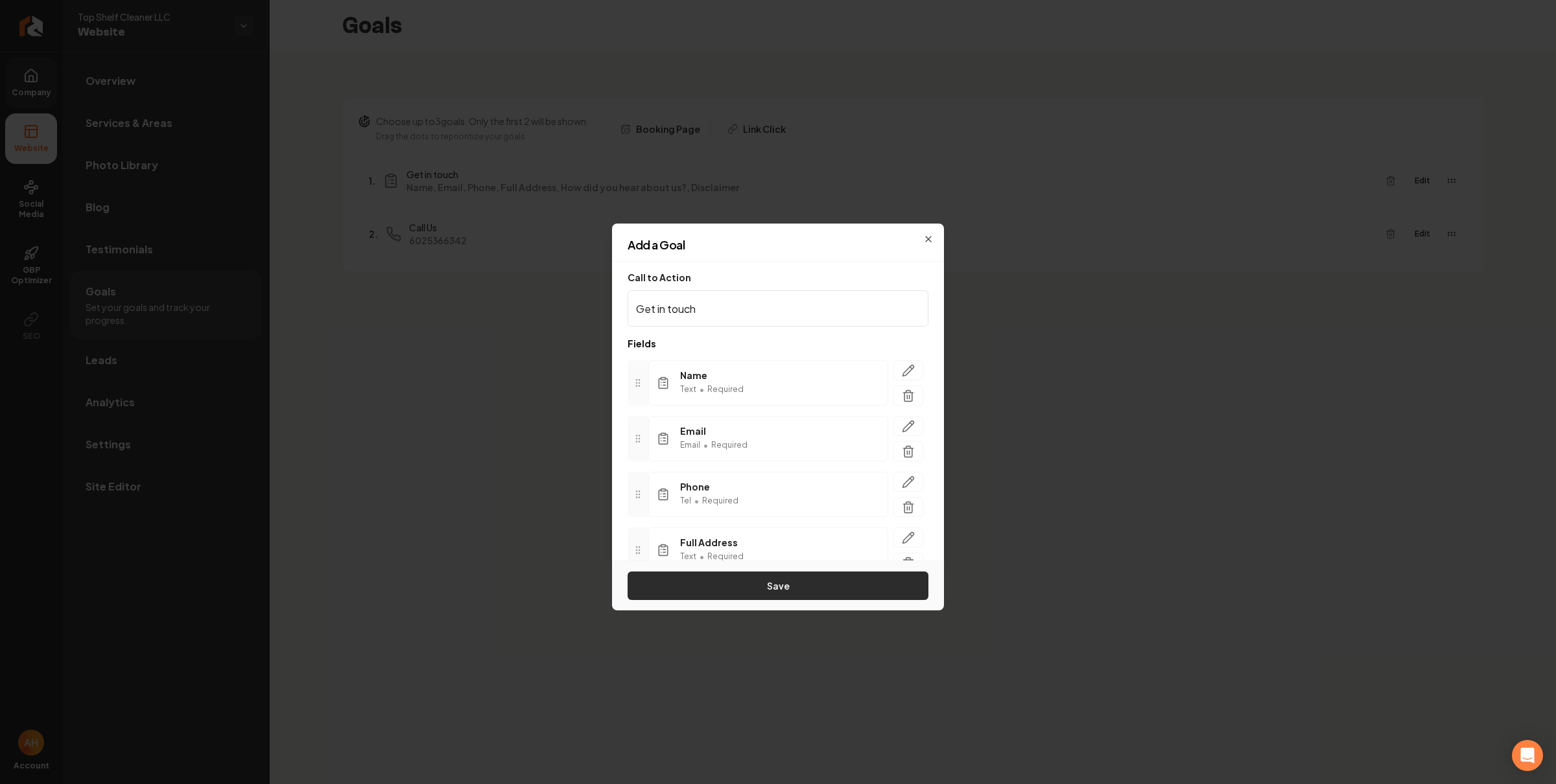
click at [821, 589] on button "Save" at bounding box center [778, 586] width 301 height 29
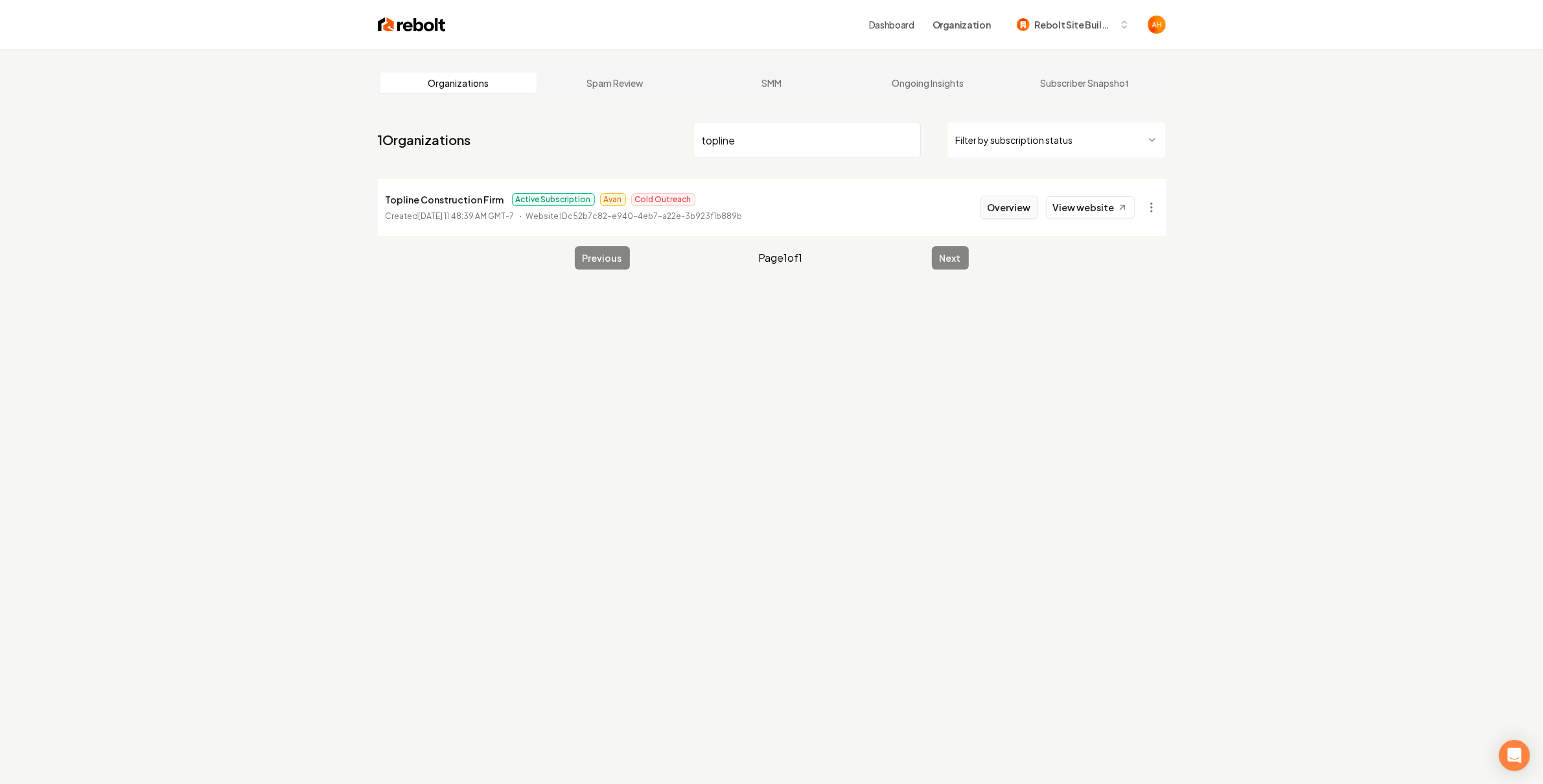
type input "topline"
click at [993, 201] on button "Overview" at bounding box center [1009, 207] width 58 height 24
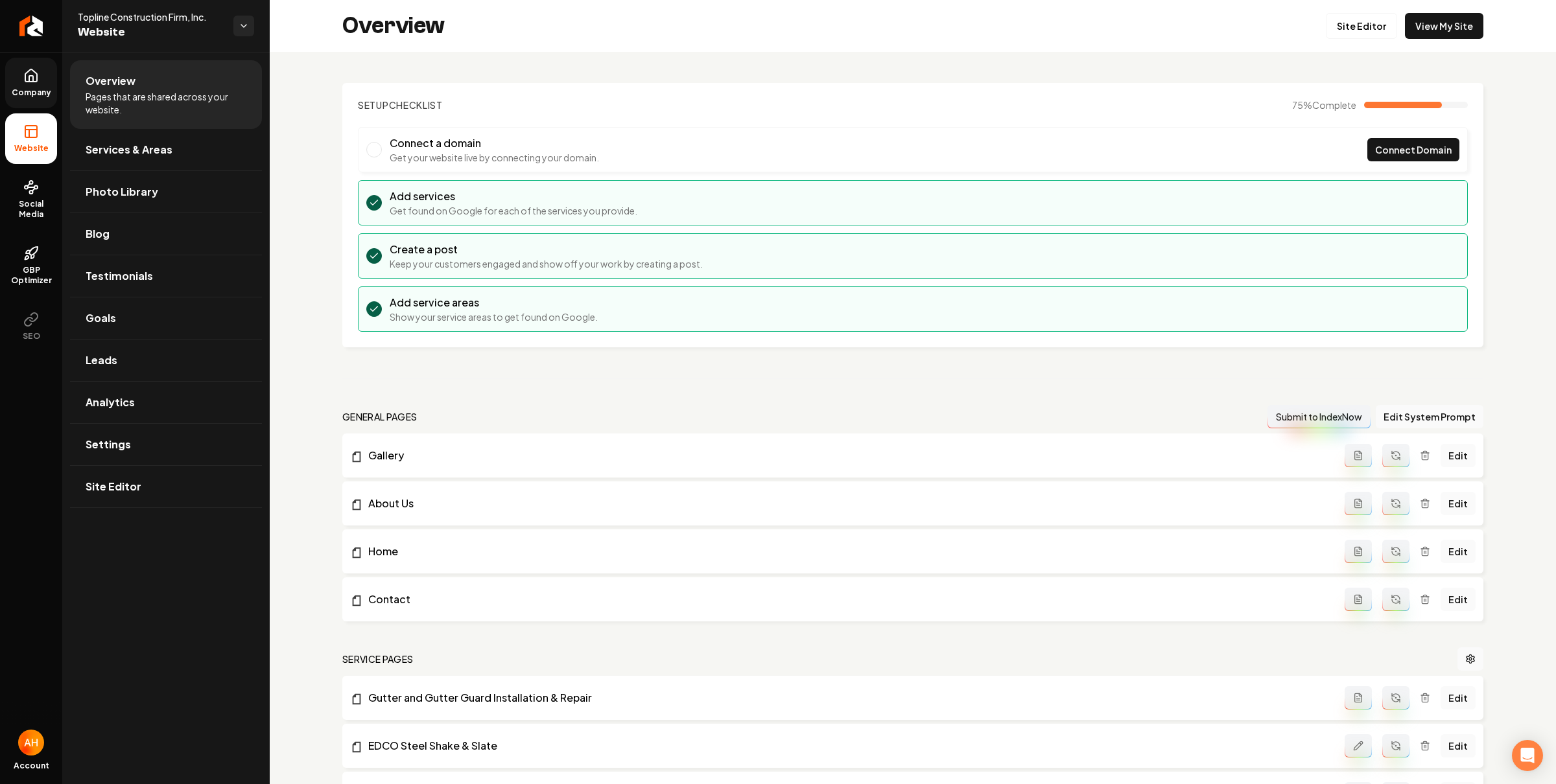
click at [27, 90] on span "Company" at bounding box center [32, 93] width 50 height 11
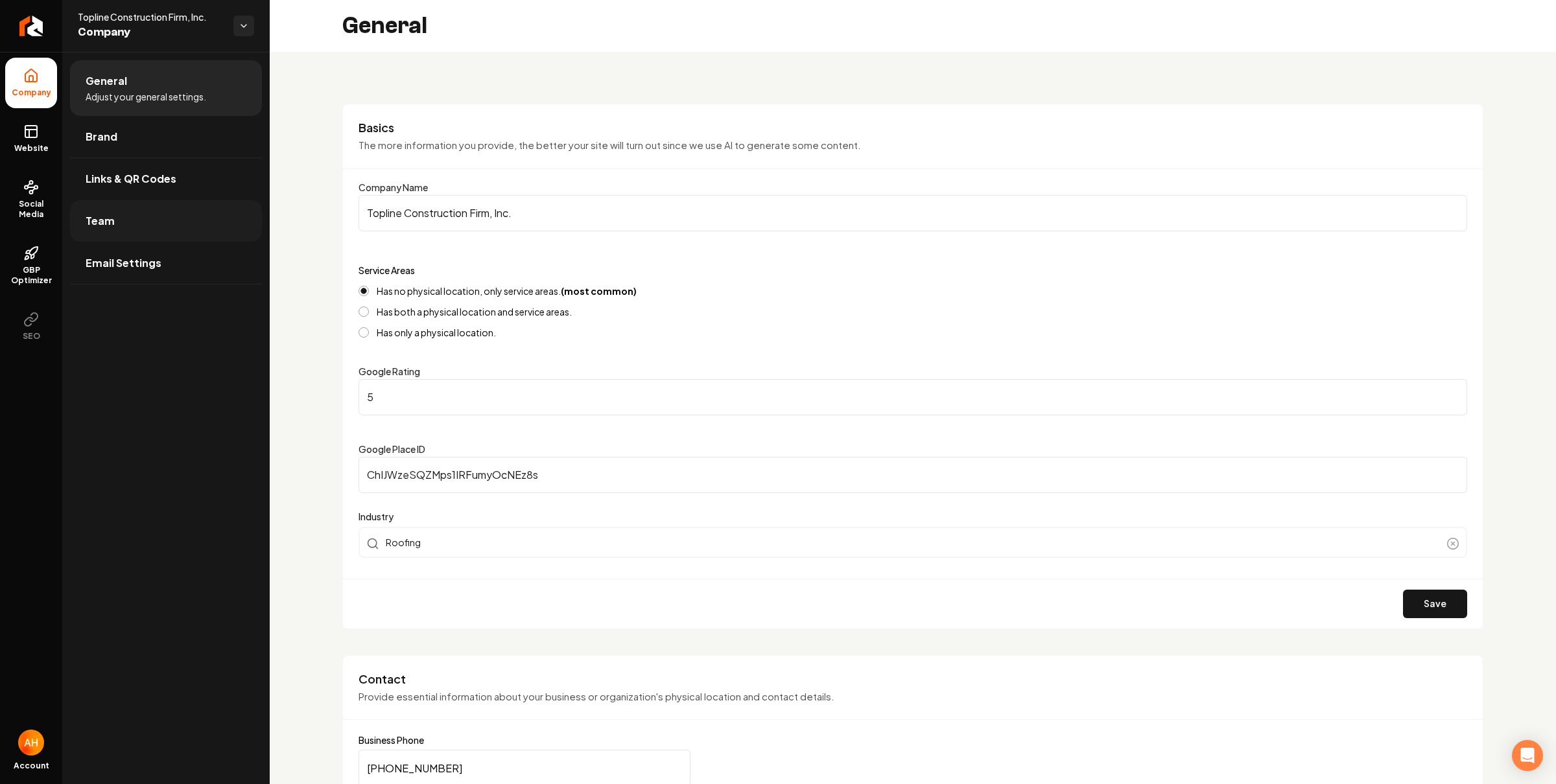
click at [174, 214] on link "Team" at bounding box center [166, 221] width 192 height 42
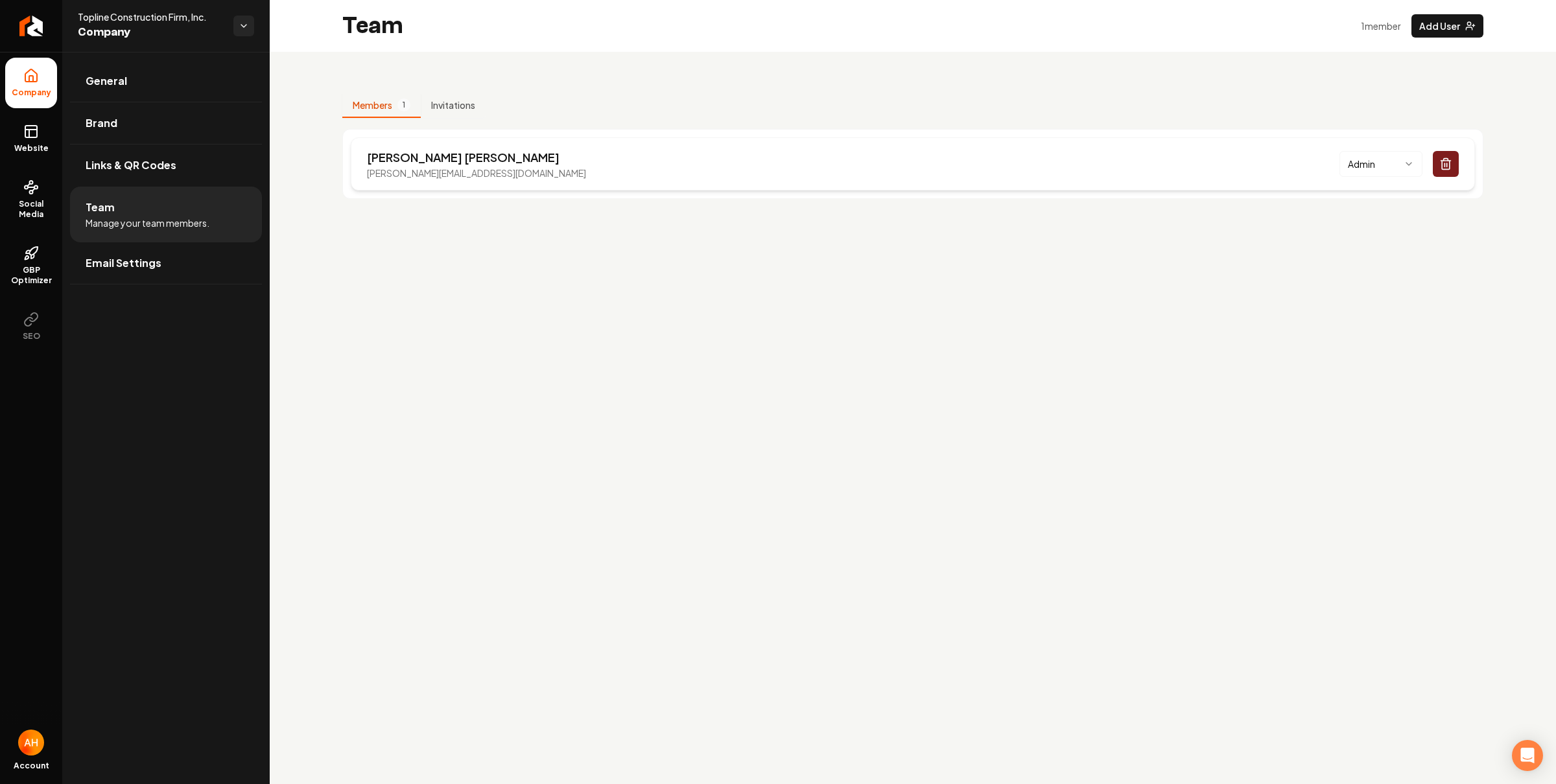
drag, startPoint x: 502, startPoint y: 158, endPoint x: 499, endPoint y: 165, distance: 7.6
click at [502, 158] on p "Kristen Lippert" at bounding box center [477, 157] width 219 height 18
click at [490, 171] on p "kristen@toplineconstructionfirm.com" at bounding box center [477, 172] width 219 height 13
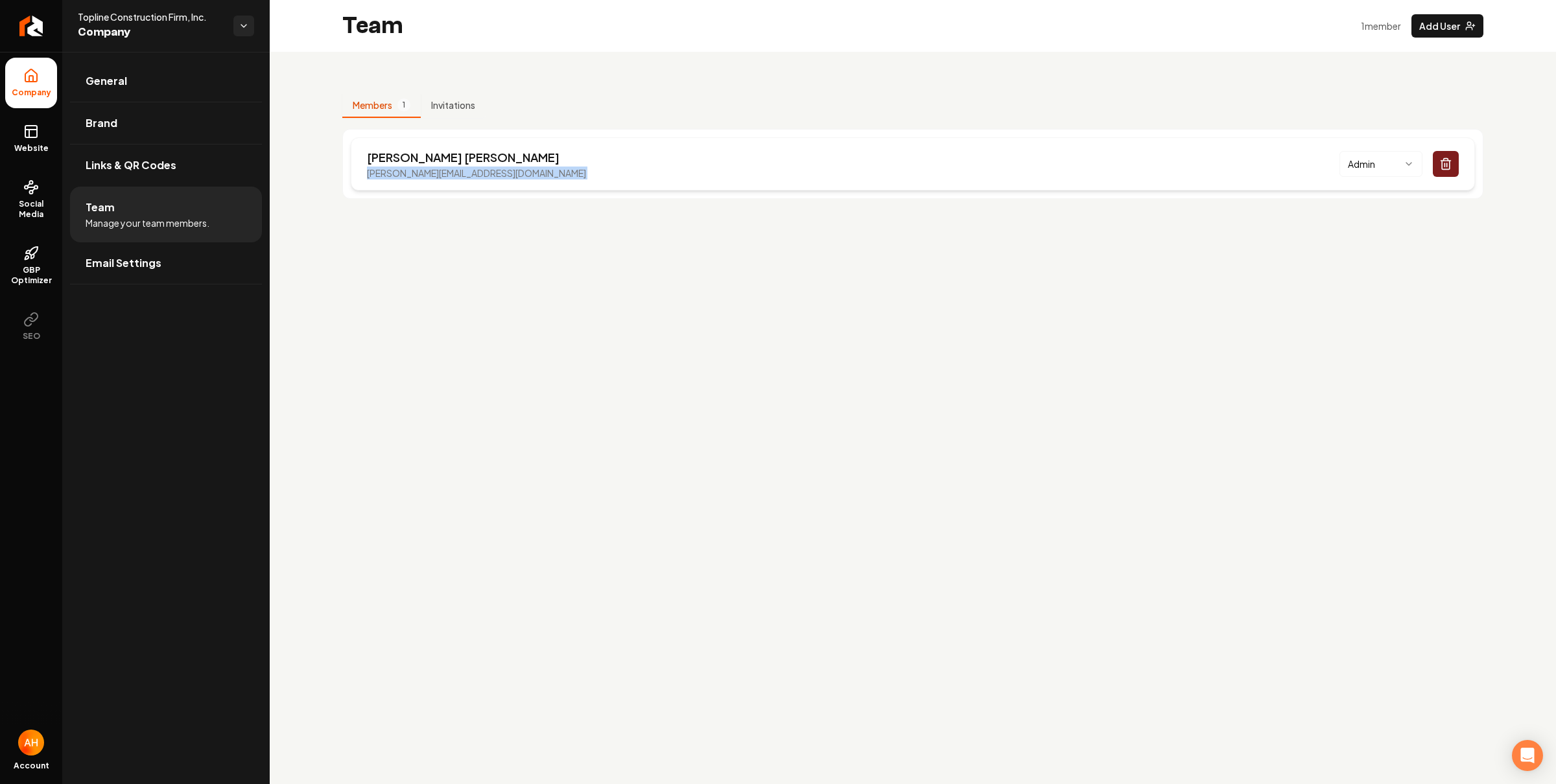
copy p "kristen@toplineconstructionfirm.com"
click at [643, 122] on div "Members 1 Invitations Kristen Lippert kristen@toplineconstructionfirm.com Admin" at bounding box center [912, 146] width 1141 height 106
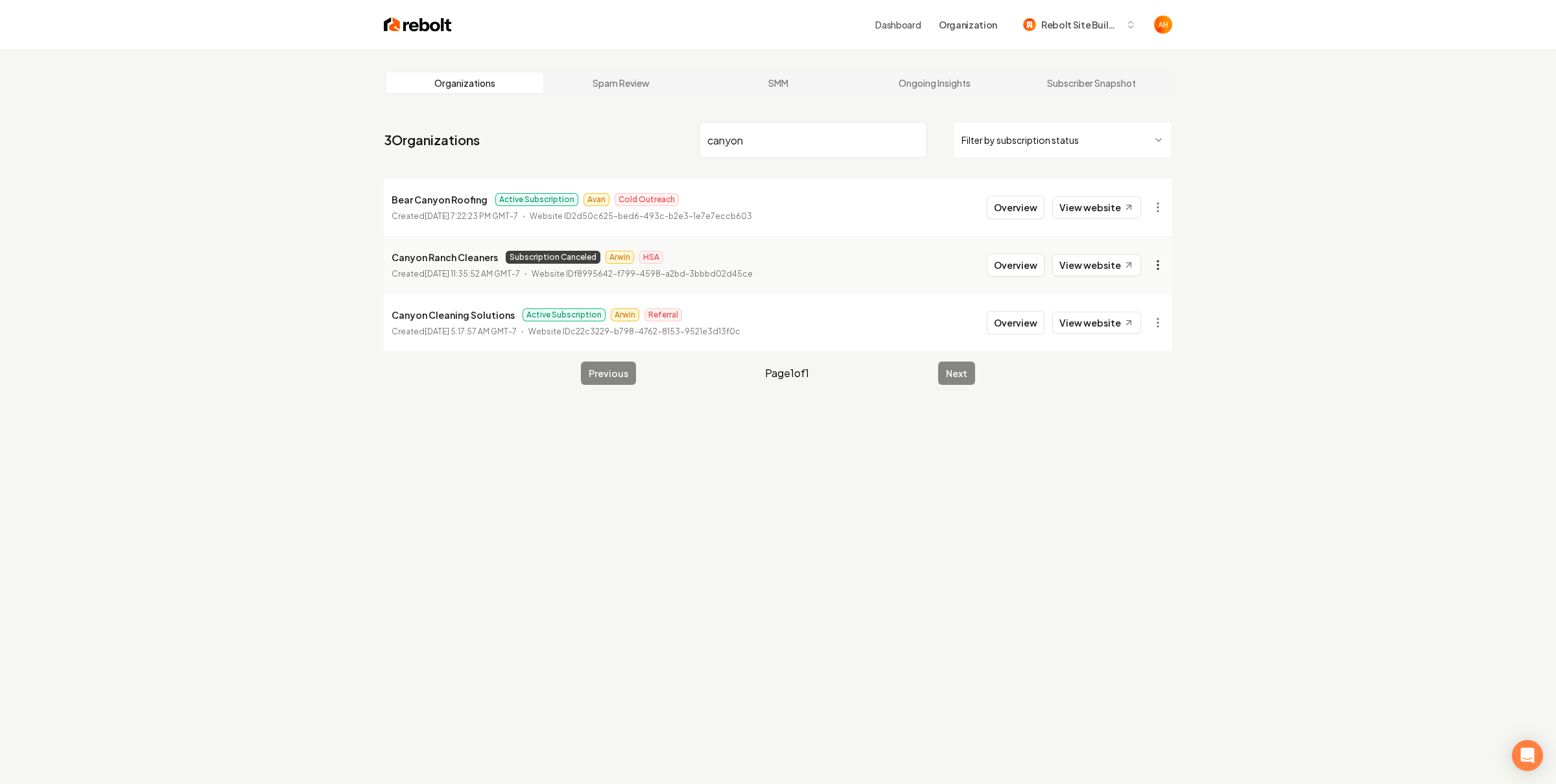
click at [1149, 256] on html "Dashboard Organization Rebolt Site Builder Organizations Spam Review SMM Ongoin…" at bounding box center [778, 392] width 1556 height 784
click at [1145, 379] on link "View in Stripe" at bounding box center [1120, 378] width 82 height 21
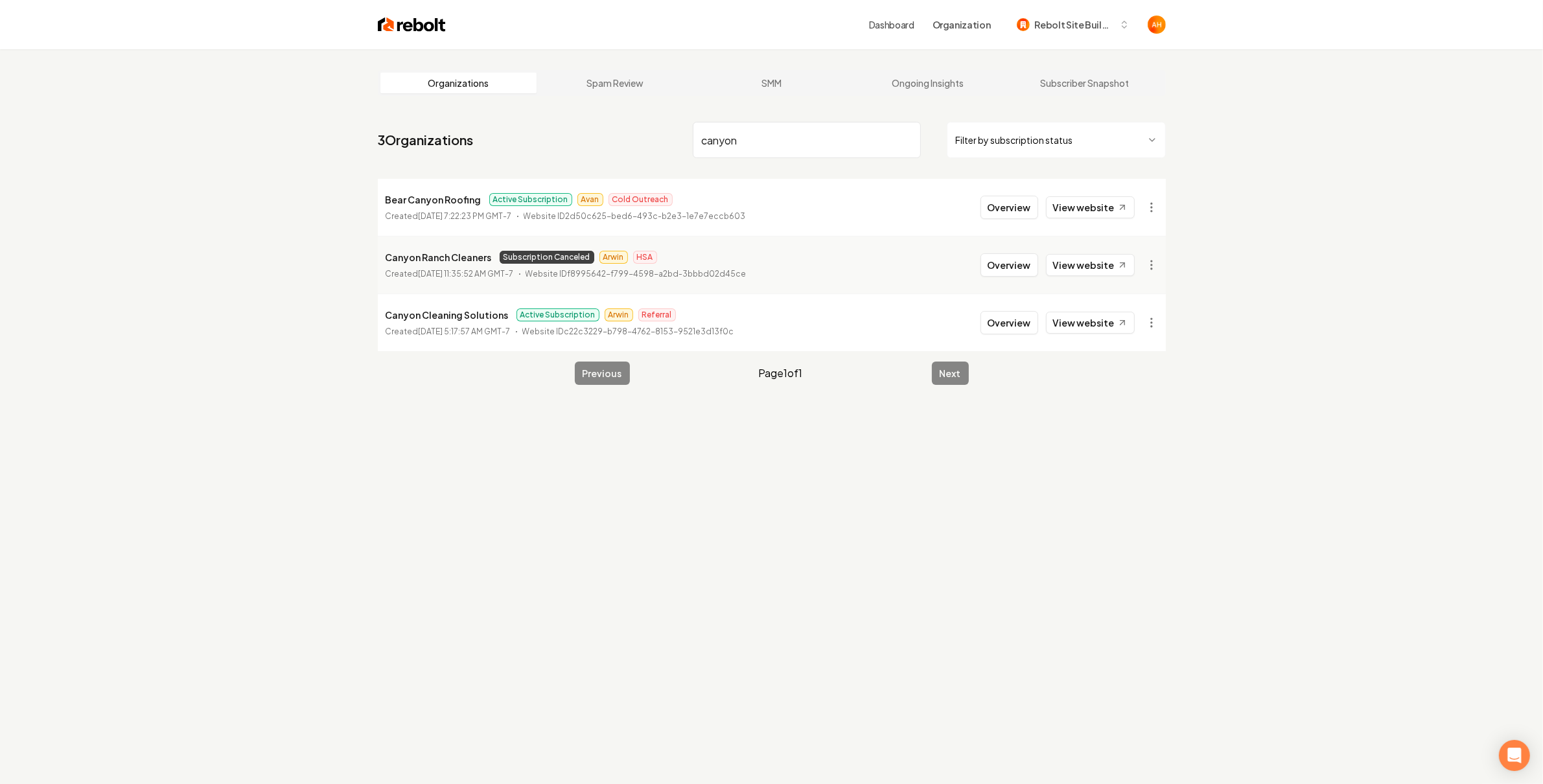
click at [566, 145] on nav "3 Organizations canyon Filter by subscription status" at bounding box center [772, 144] width 788 height 57
click at [1161, 267] on html "Dashboard Organization Rebolt Site Builder Organizations Spam Review SMM Ongoin…" at bounding box center [772, 392] width 1543 height 784
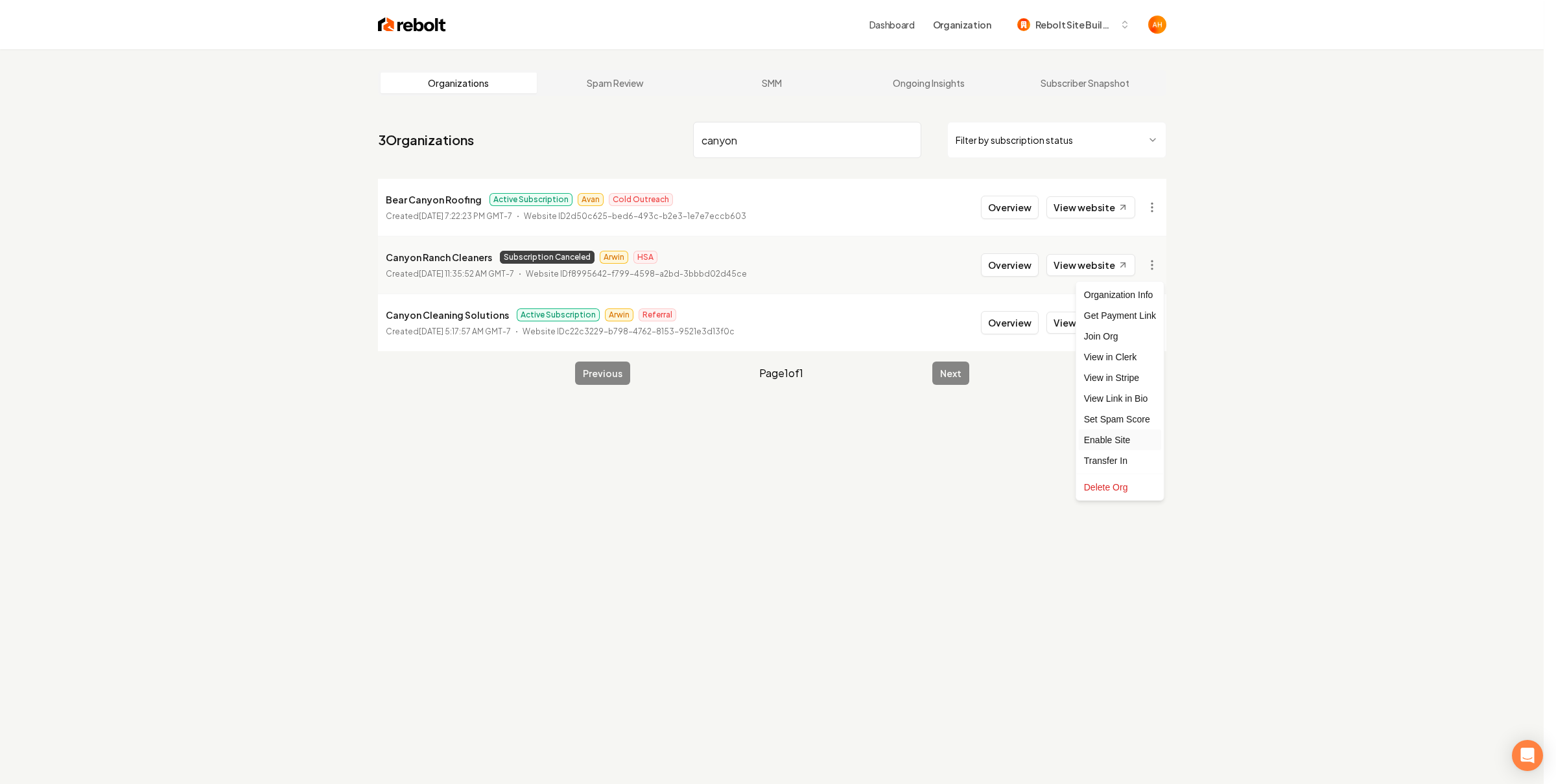
click at [1116, 441] on div "Enable Site" at bounding box center [1120, 439] width 82 height 21
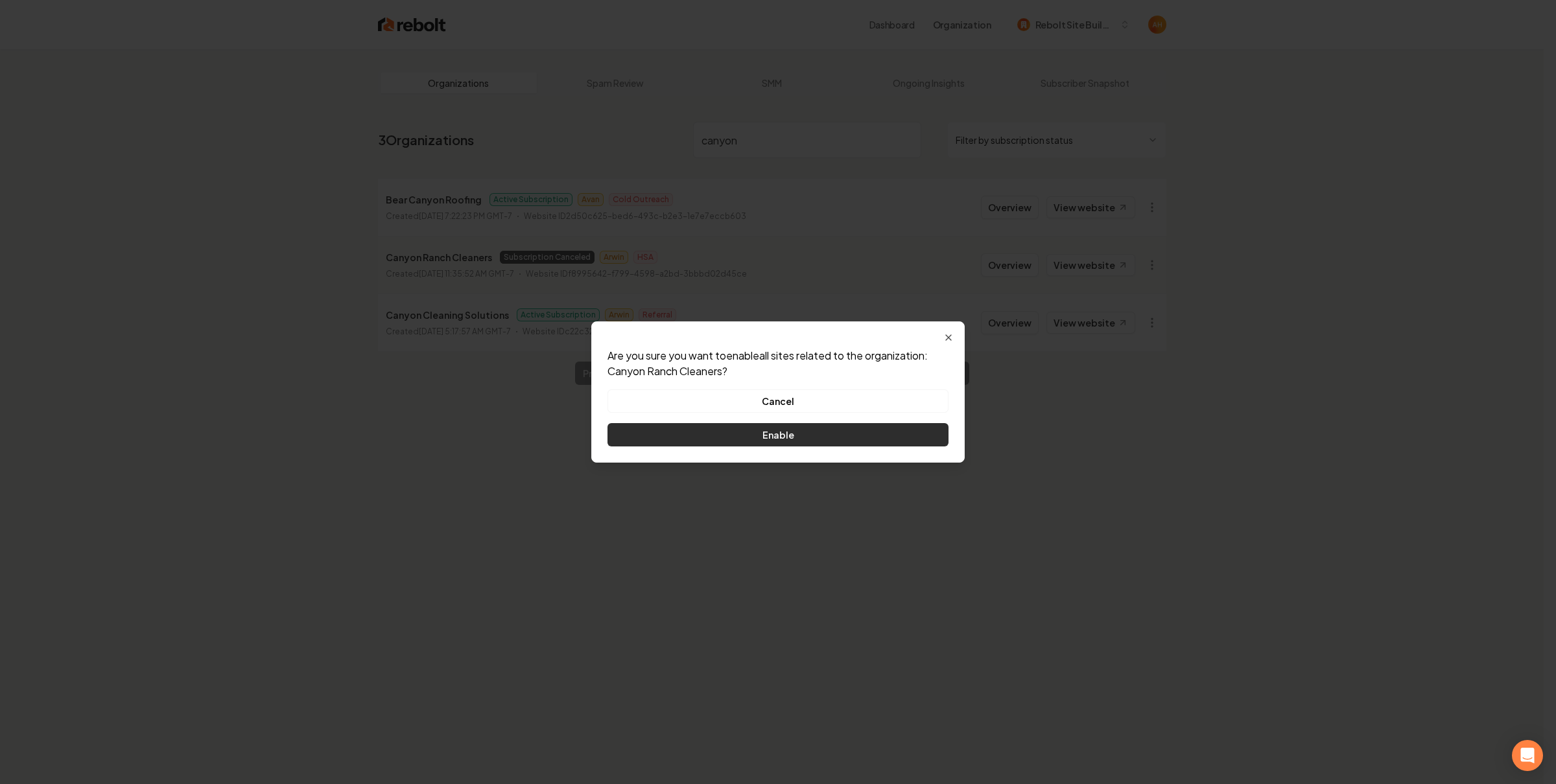
click at [828, 429] on button "Enable" at bounding box center [778, 435] width 341 height 24
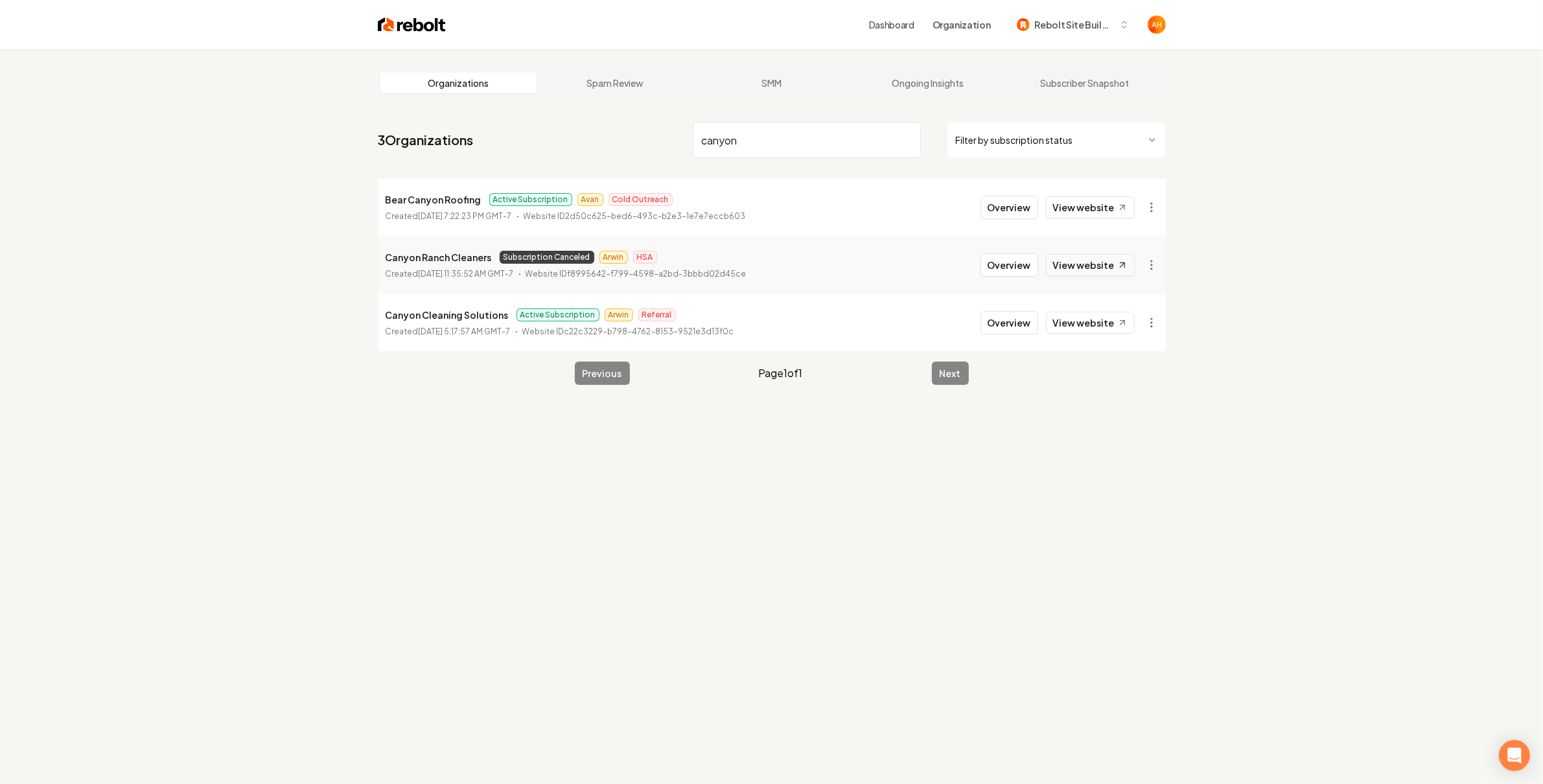
click at [1098, 261] on link "View website" at bounding box center [1090, 264] width 89 height 22
click at [447, 253] on p "Canyon Ranch Cleaners" at bounding box center [439, 257] width 106 height 15
copy p "Canyon Ranch Cleaners"
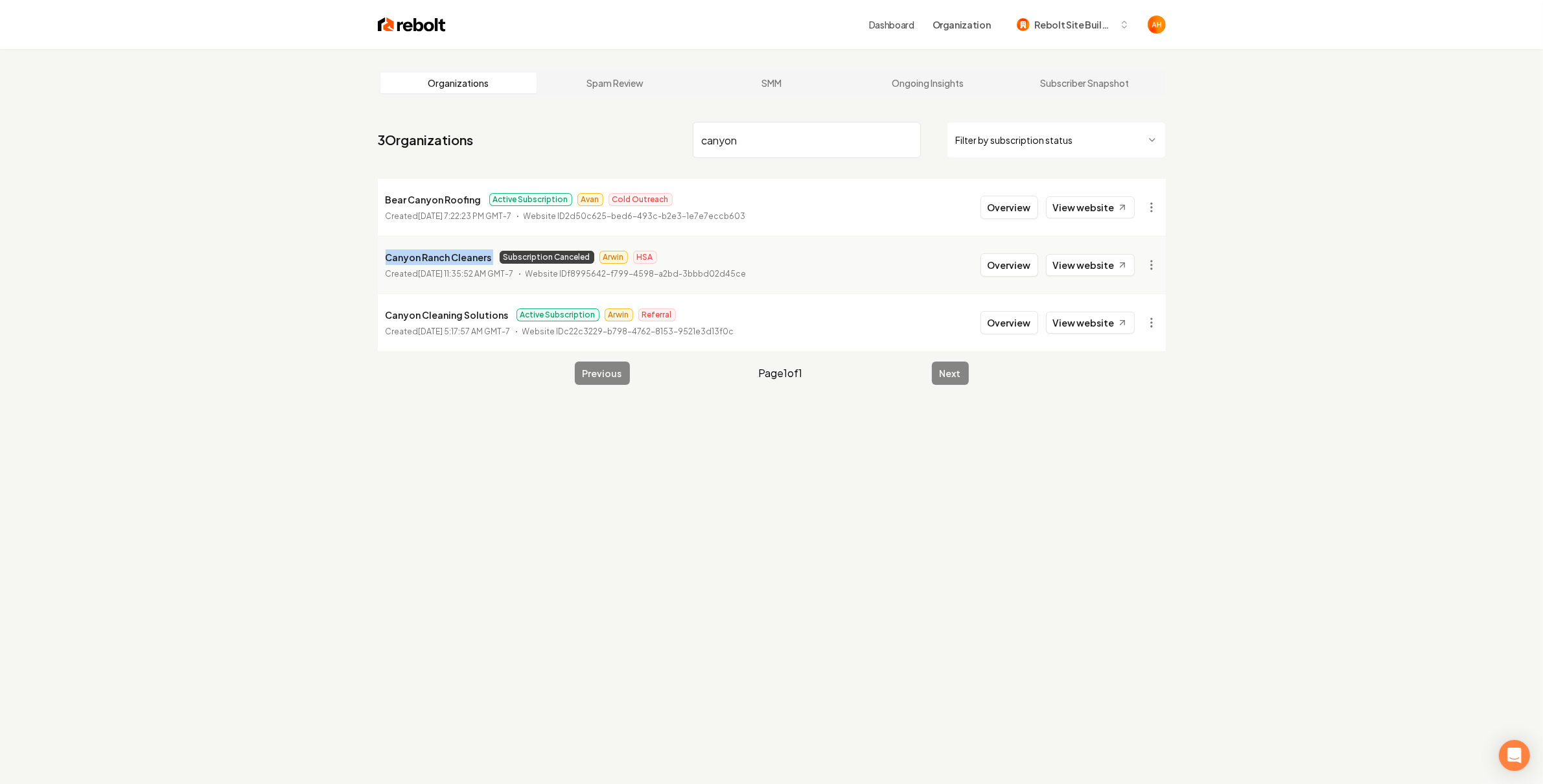
copy p "Canyon Ranch Cleaners"
drag, startPoint x: 718, startPoint y: 146, endPoint x: 729, endPoint y: 143, distance: 11.4
click at [721, 147] on input "canyon" at bounding box center [807, 140] width 228 height 36
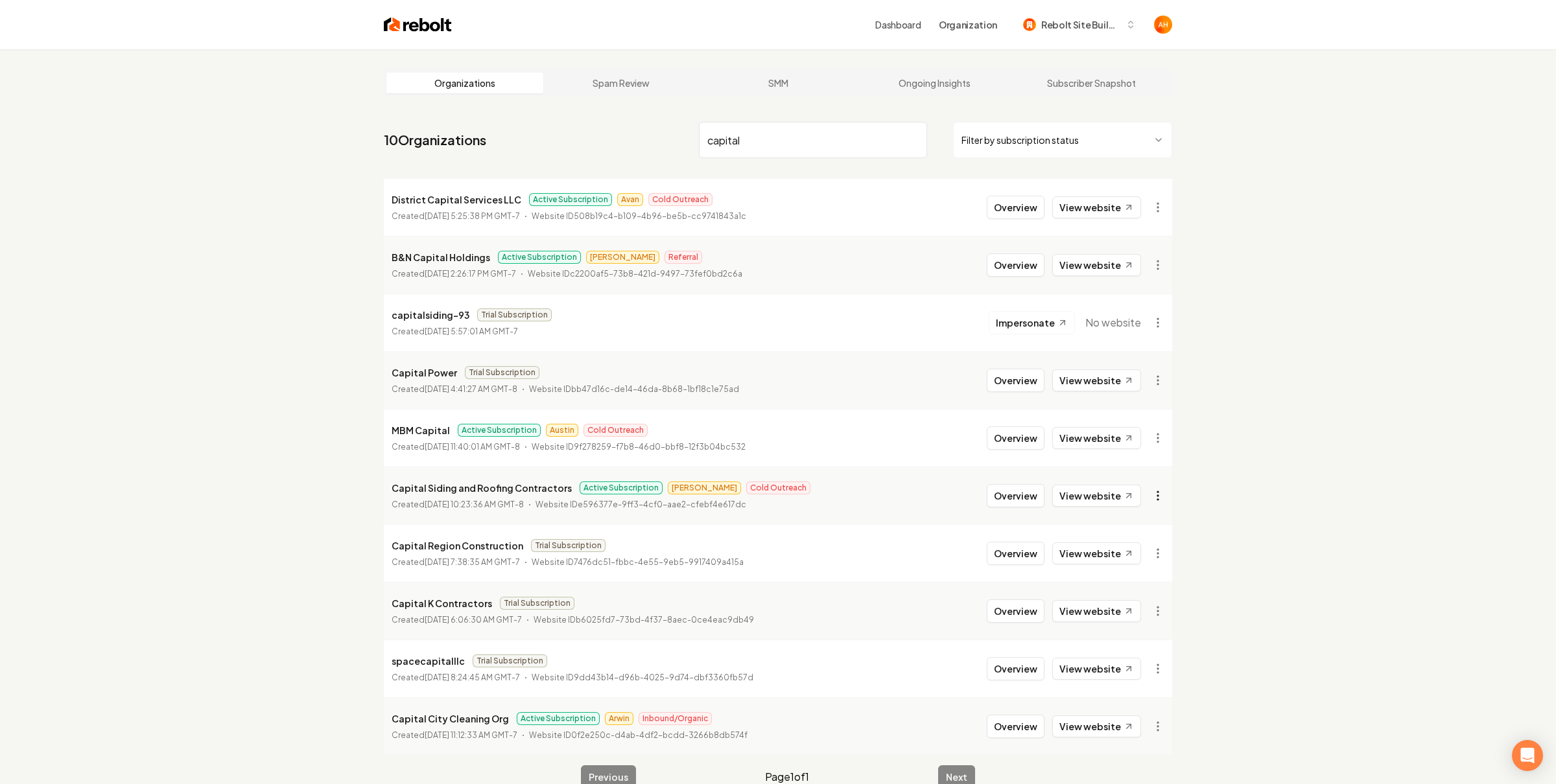
click at [1160, 502] on html "Dashboard Organization Rebolt Site Builder Organizations Spam Review SMM Ongoin…" at bounding box center [778, 392] width 1556 height 784
click at [1128, 602] on link "View in Stripe" at bounding box center [1120, 608] width 82 height 21
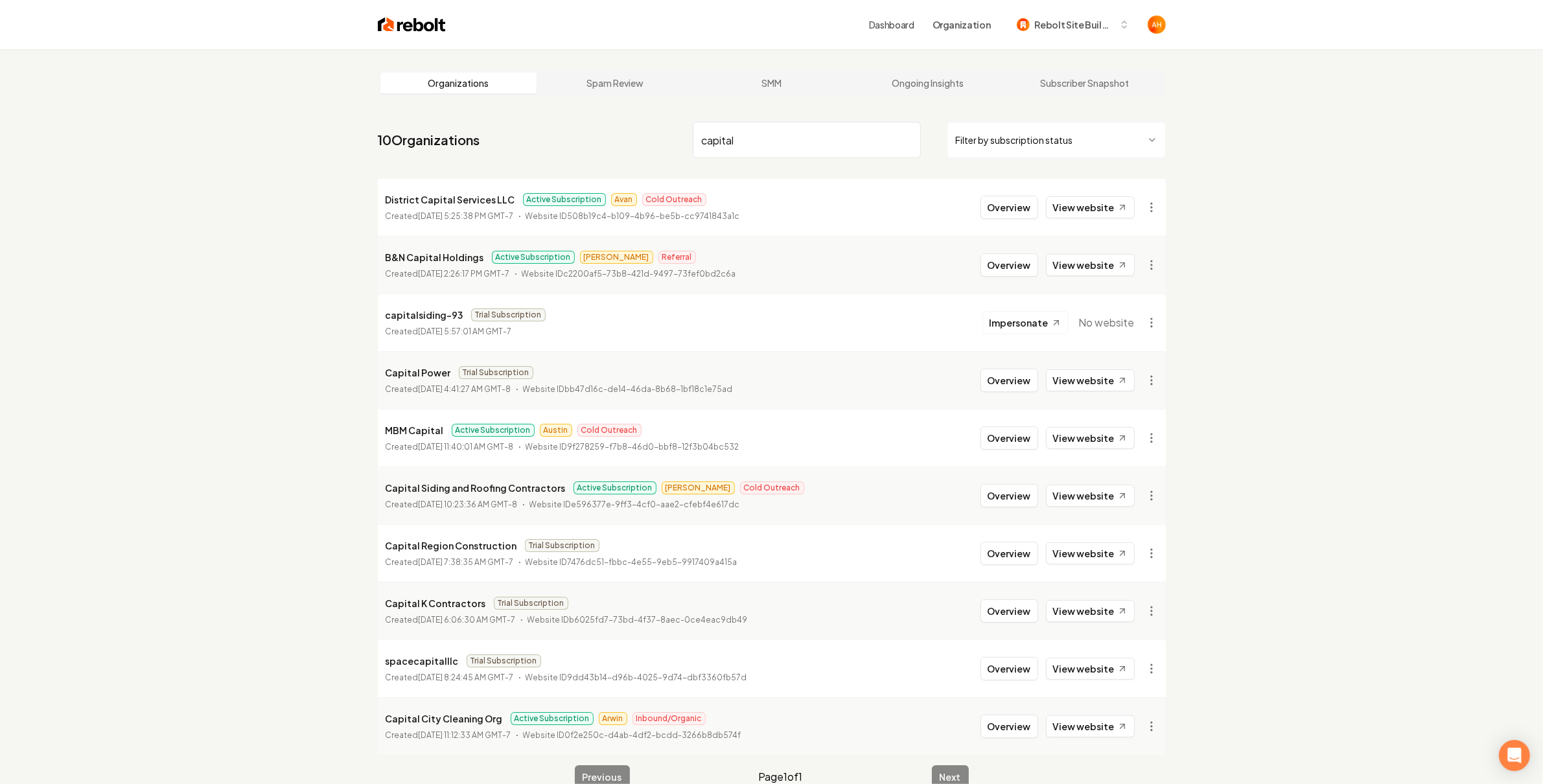
click at [730, 150] on input "capital" at bounding box center [807, 140] width 228 height 36
type input "coomerag"
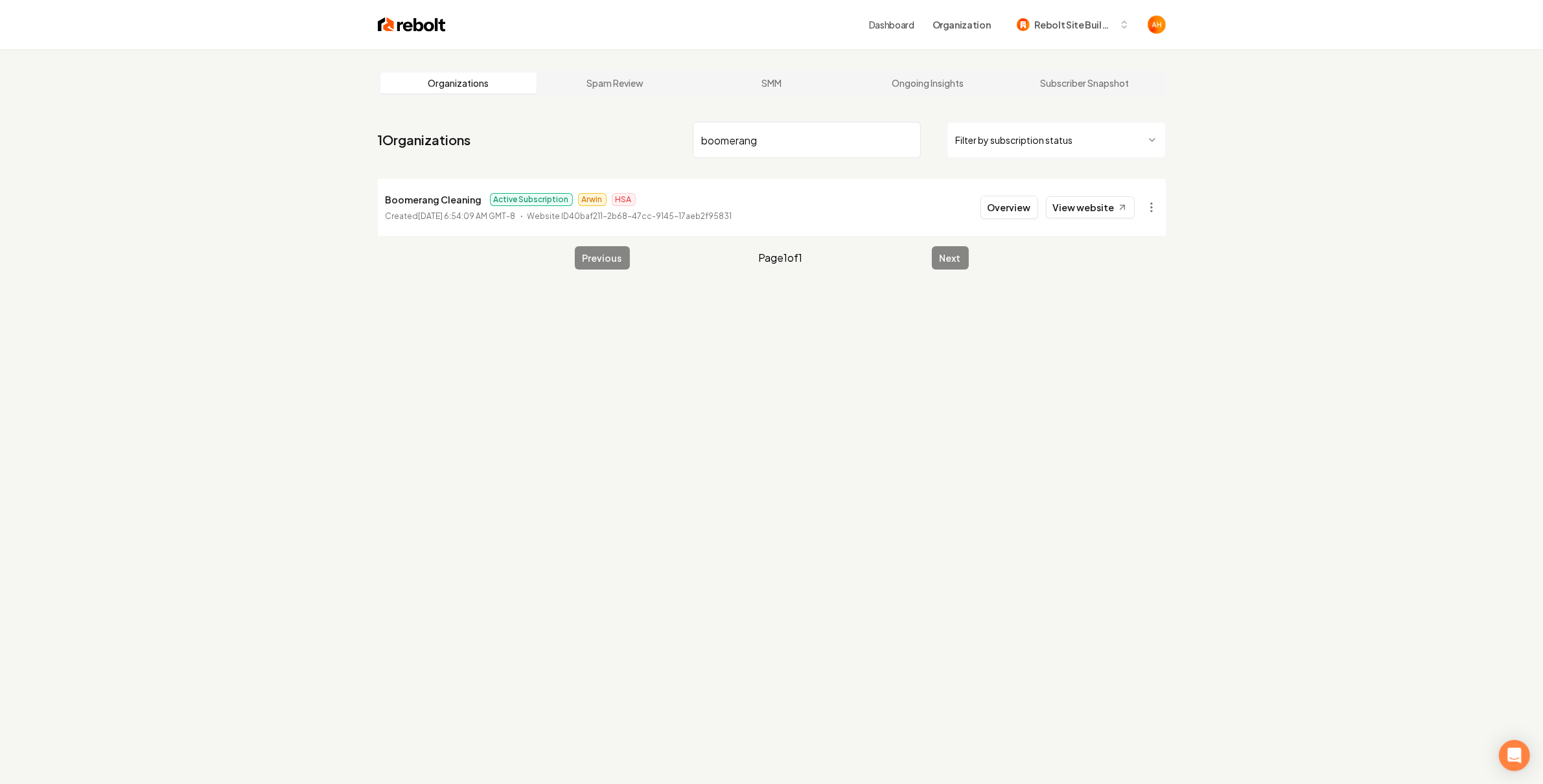
type input "boomerang"
click at [1022, 215] on button "Overview" at bounding box center [1009, 207] width 58 height 24
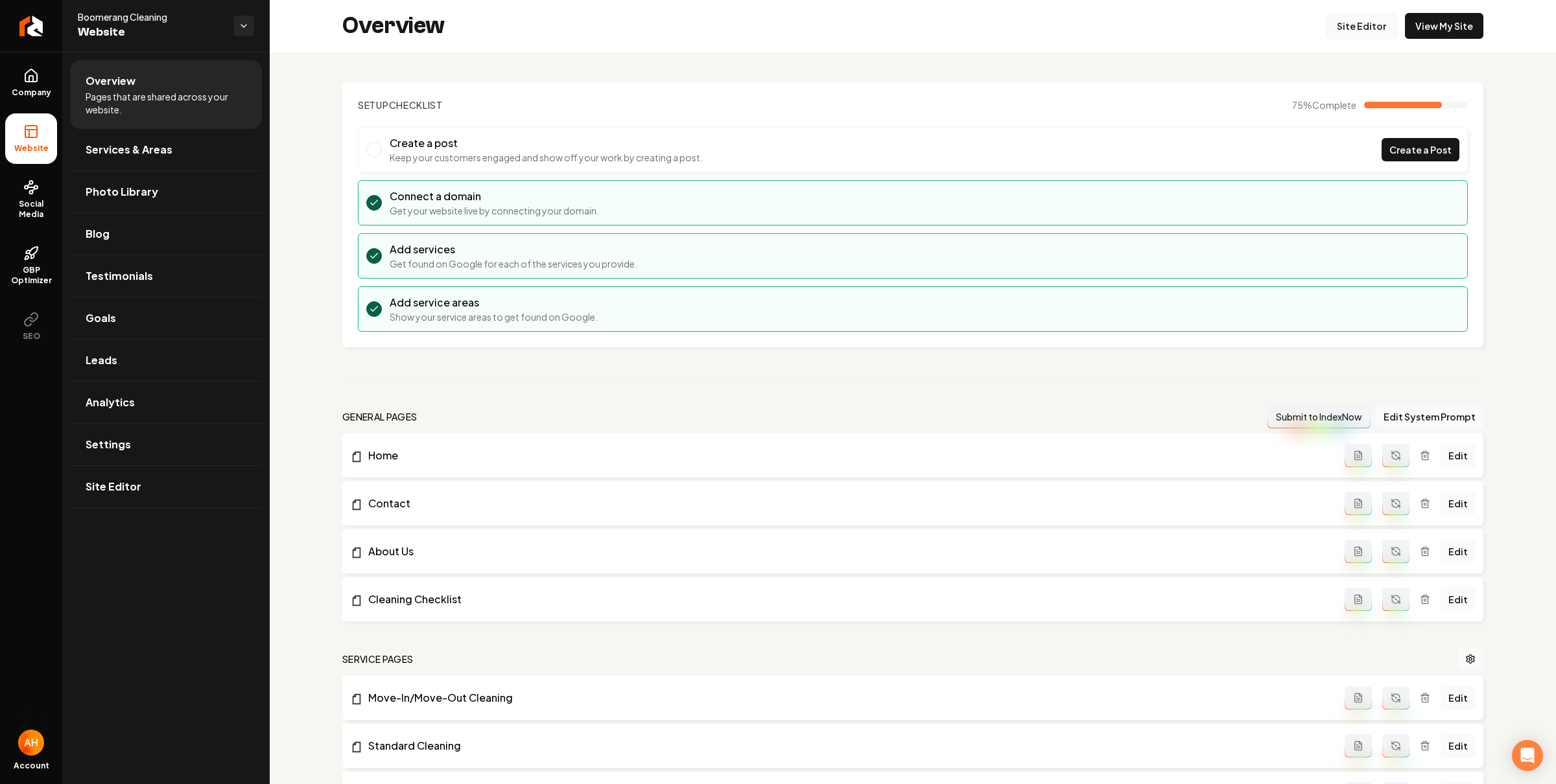
click at [1352, 20] on link "Site Editor" at bounding box center [1361, 26] width 71 height 26
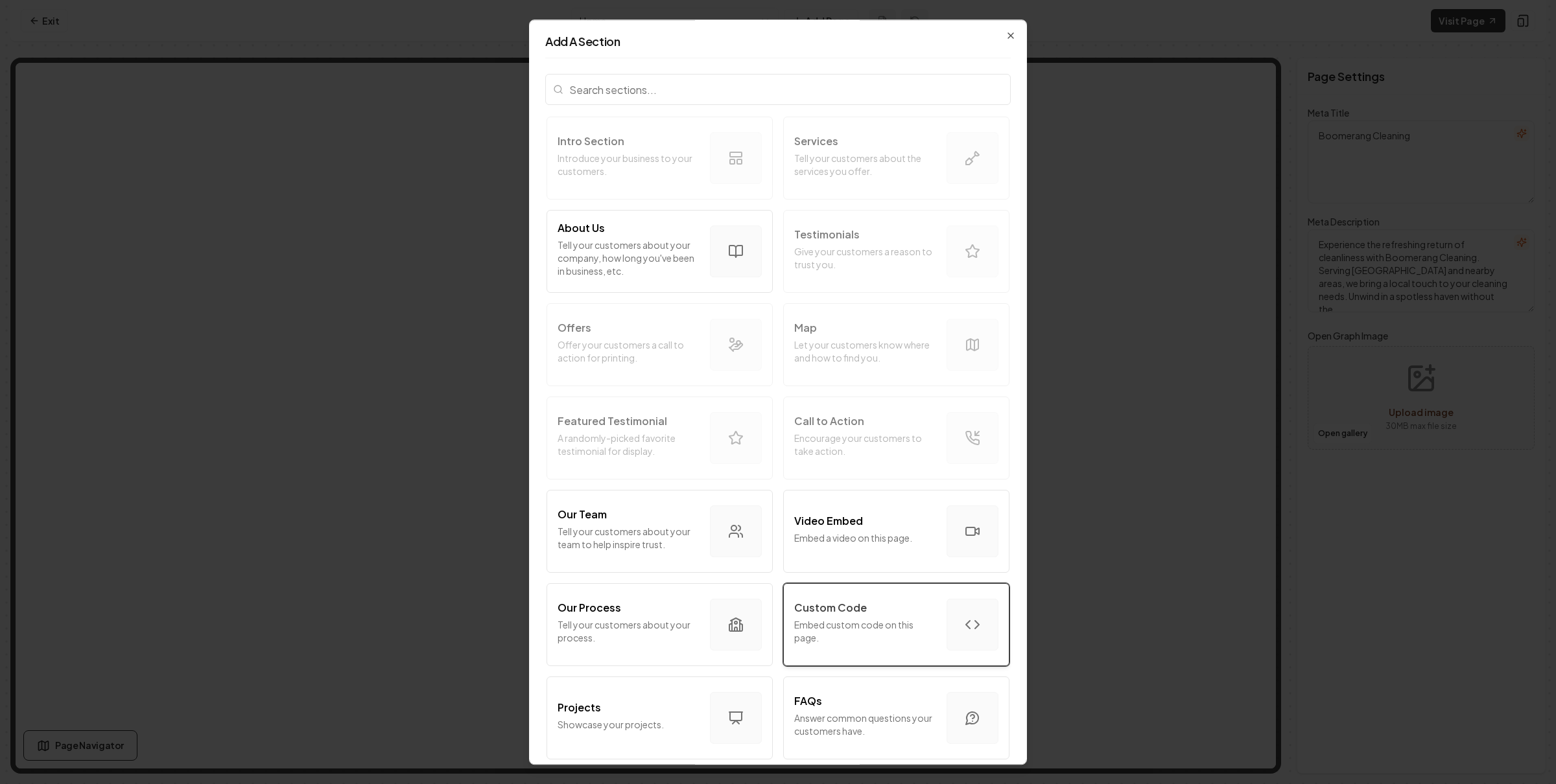
click at [840, 631] on p "Embed custom code on this page." at bounding box center [865, 631] width 142 height 26
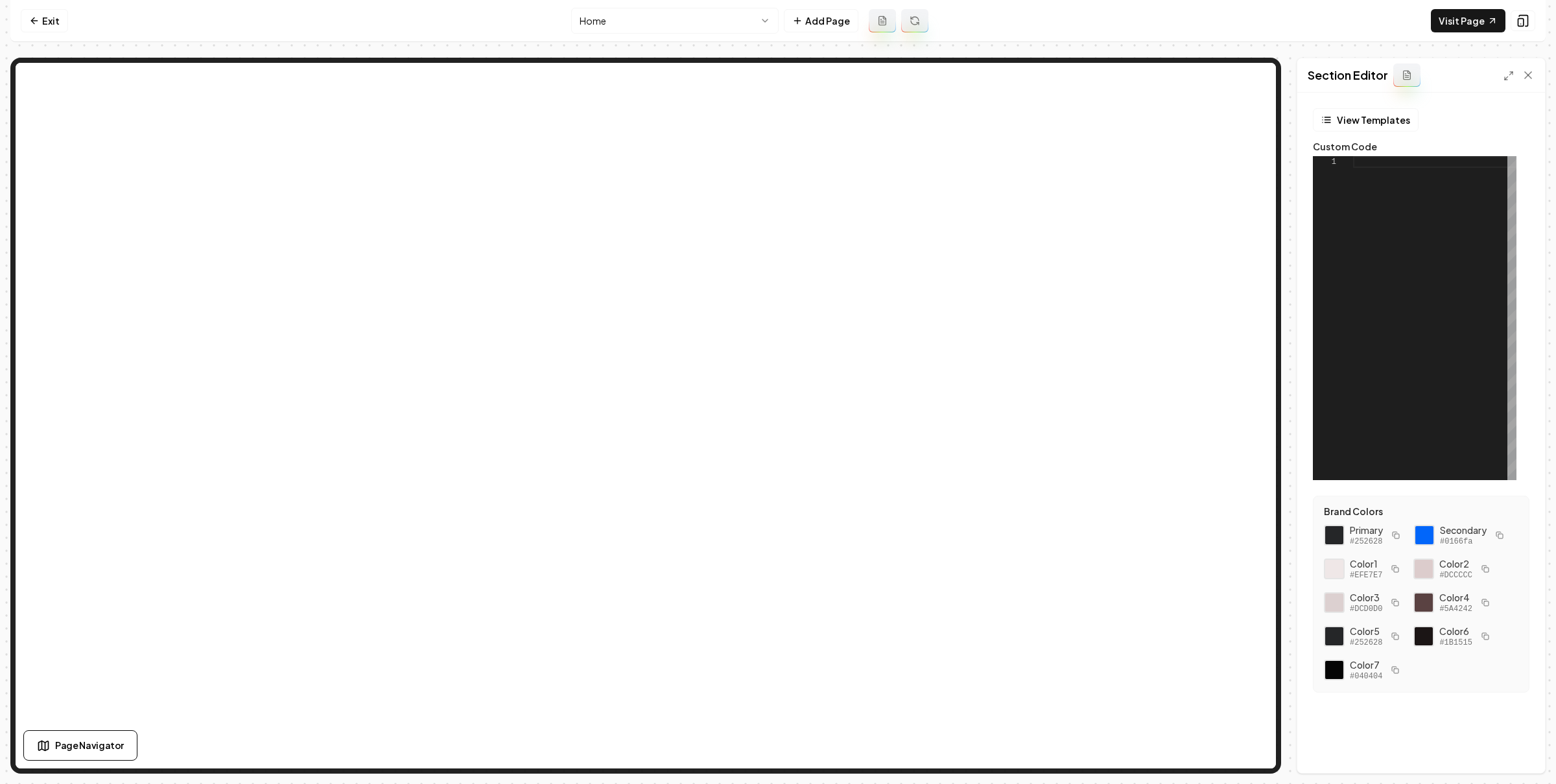
click at [1390, 208] on div at bounding box center [1434, 318] width 163 height 324
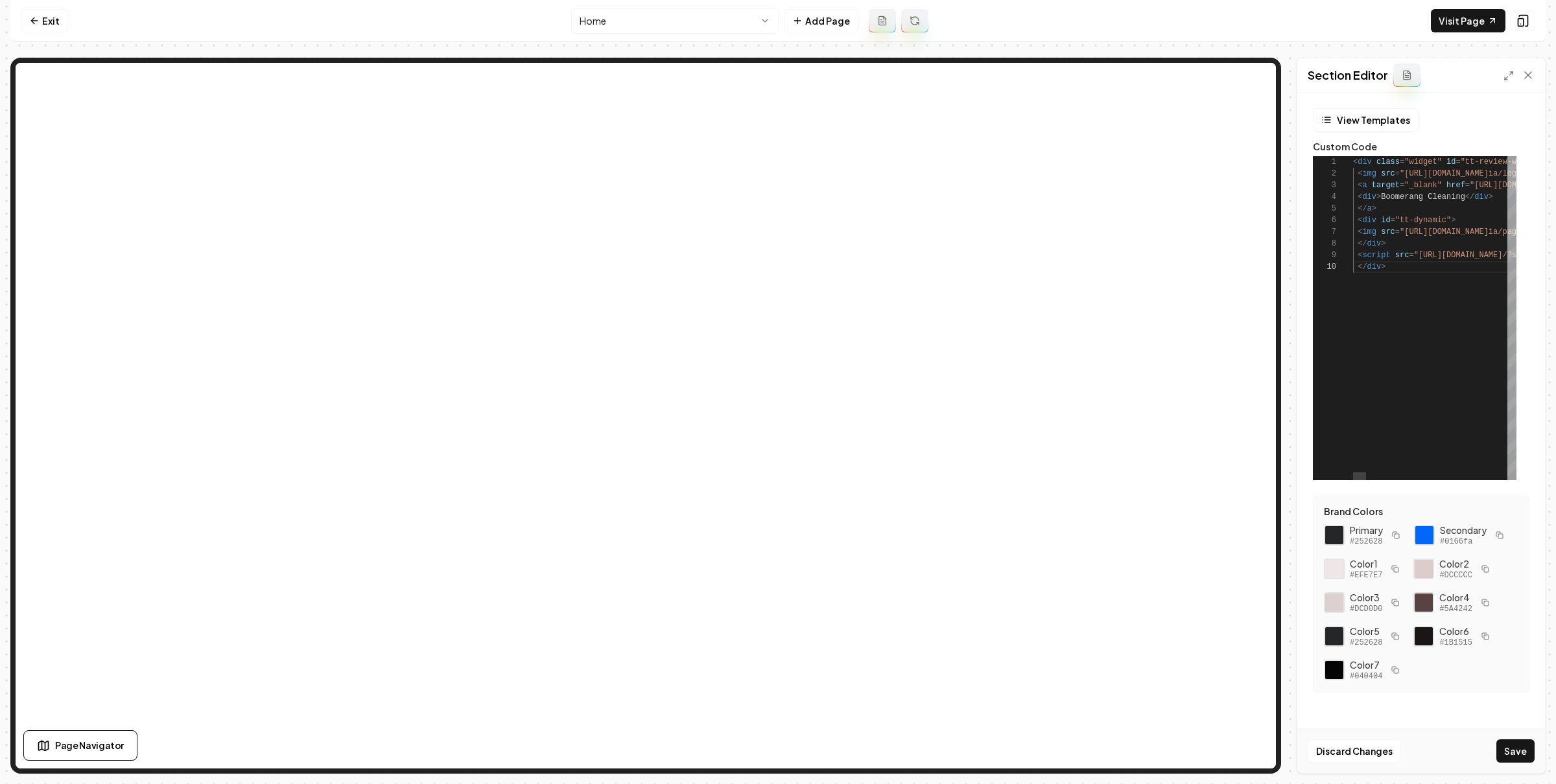
drag, startPoint x: 1515, startPoint y: 742, endPoint x: 1460, endPoint y: 647, distance: 109.8
click at [1512, 735] on div "Discard Changes Save" at bounding box center [1421, 751] width 248 height 45
click at [1511, 751] on button "Save" at bounding box center [1515, 751] width 38 height 24
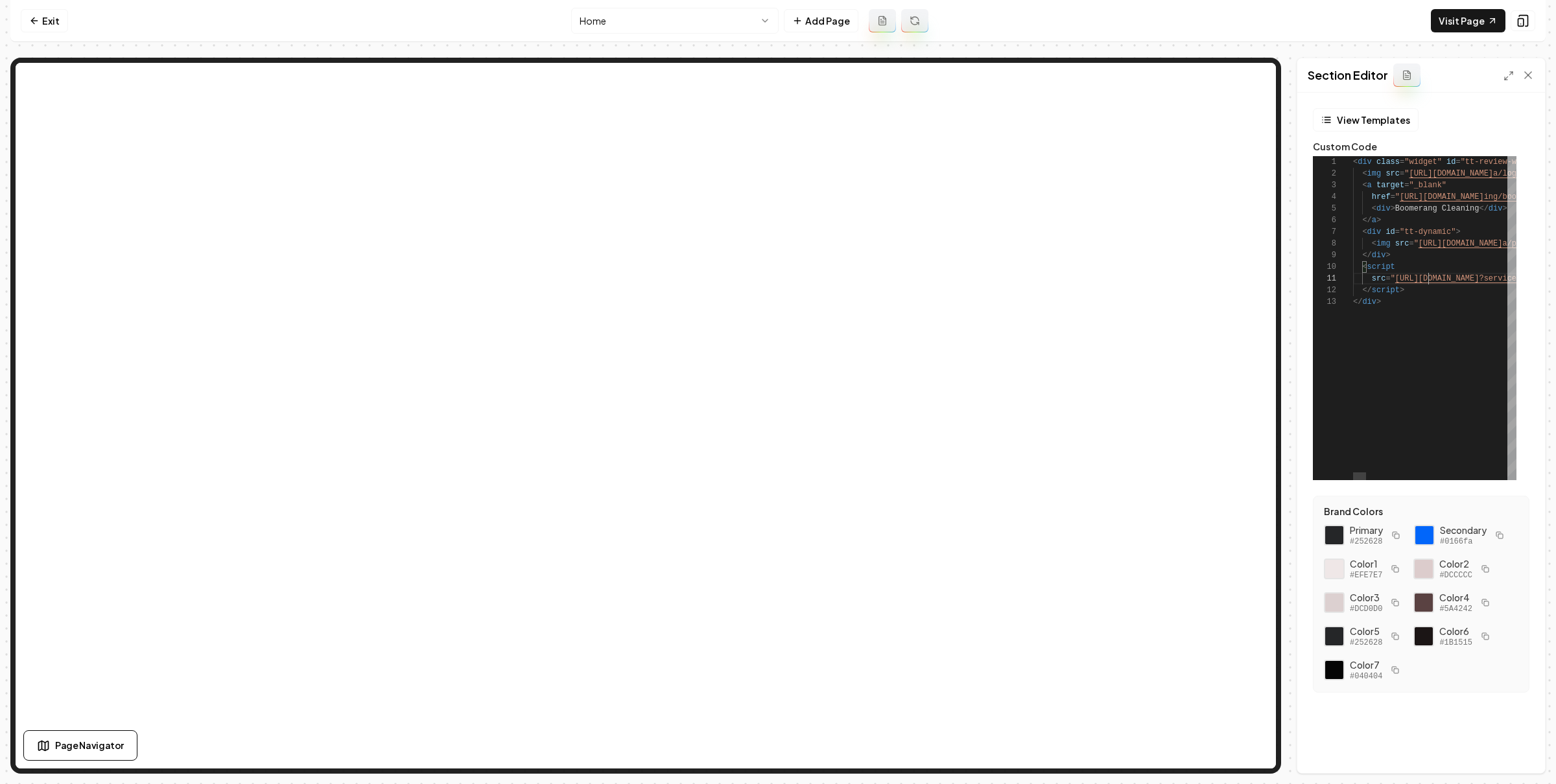
scroll to position [0, 27]
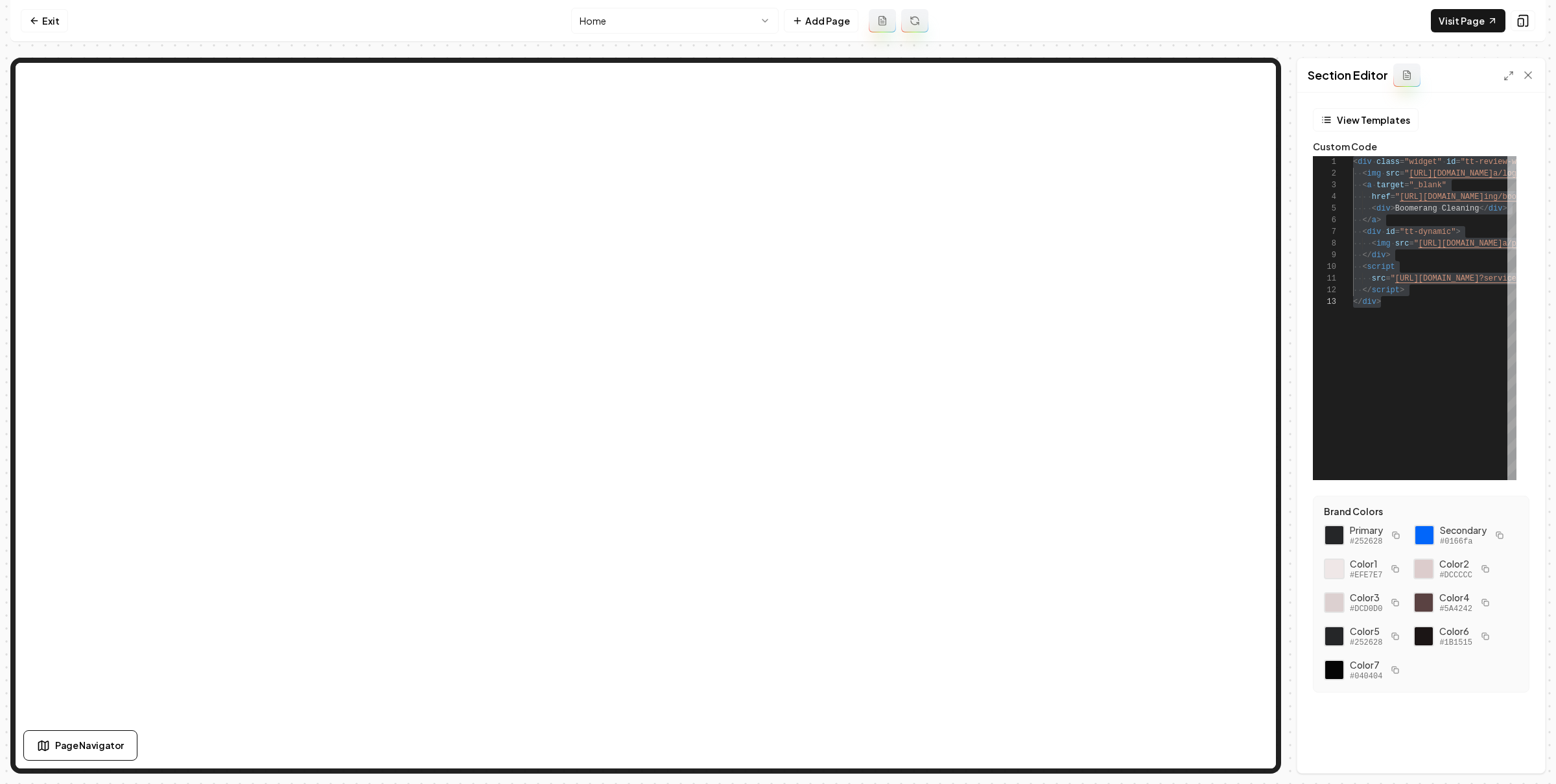
click at [348, 19] on nav "Exit Home Add Page Visit Page" at bounding box center [778, 21] width 1535 height 42
click at [1437, 20] on link "Visit Page" at bounding box center [1468, 21] width 74 height 24
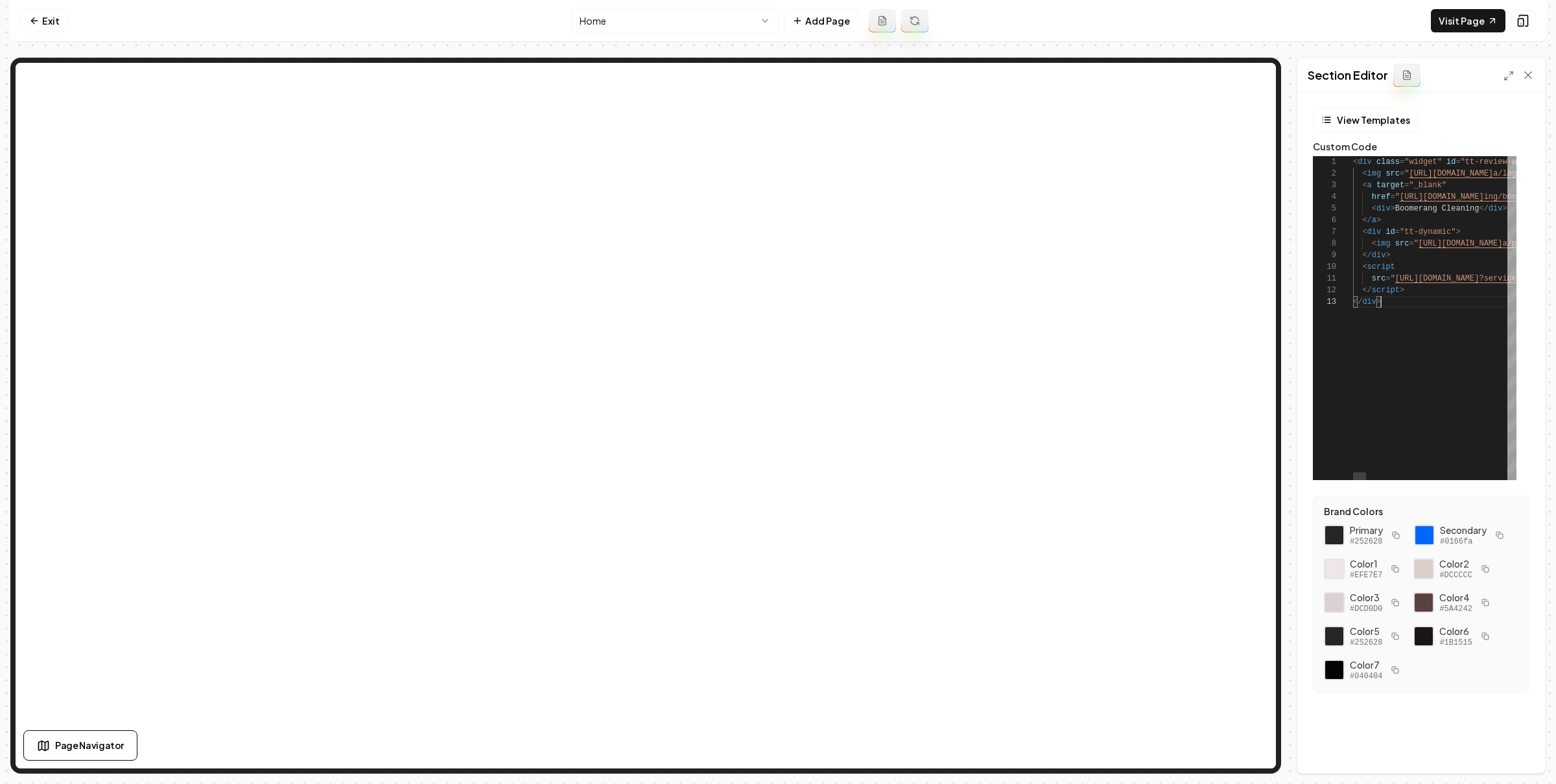
scroll to position [105, 33]
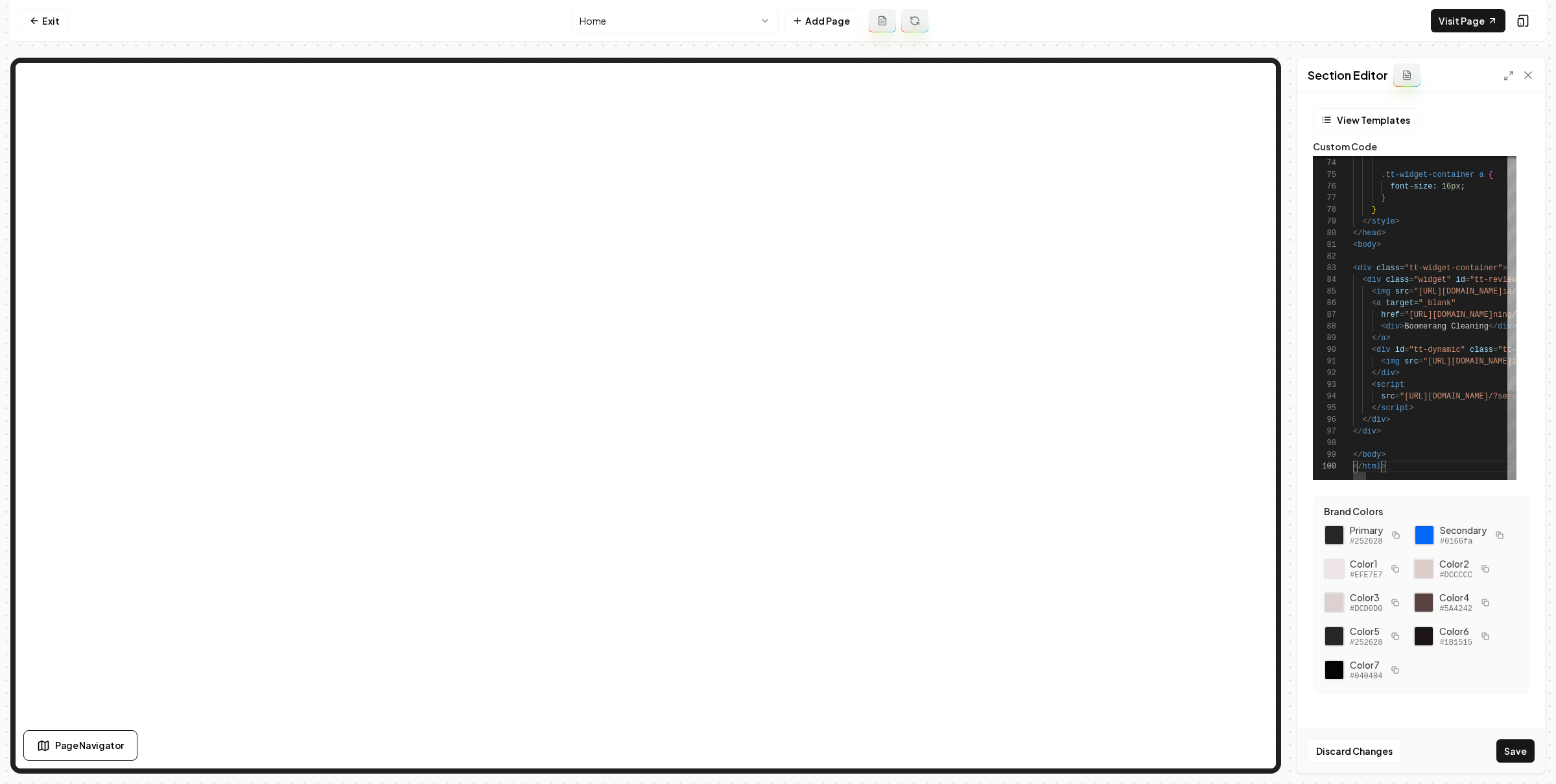
click at [1518, 732] on div "Discard Changes Save" at bounding box center [1421, 751] width 248 height 45
drag, startPoint x: 1517, startPoint y: 742, endPoint x: 1265, endPoint y: 624, distance: 278.3
click at [1517, 742] on button "Save" at bounding box center [1515, 751] width 38 height 24
type textarea "******* *******"
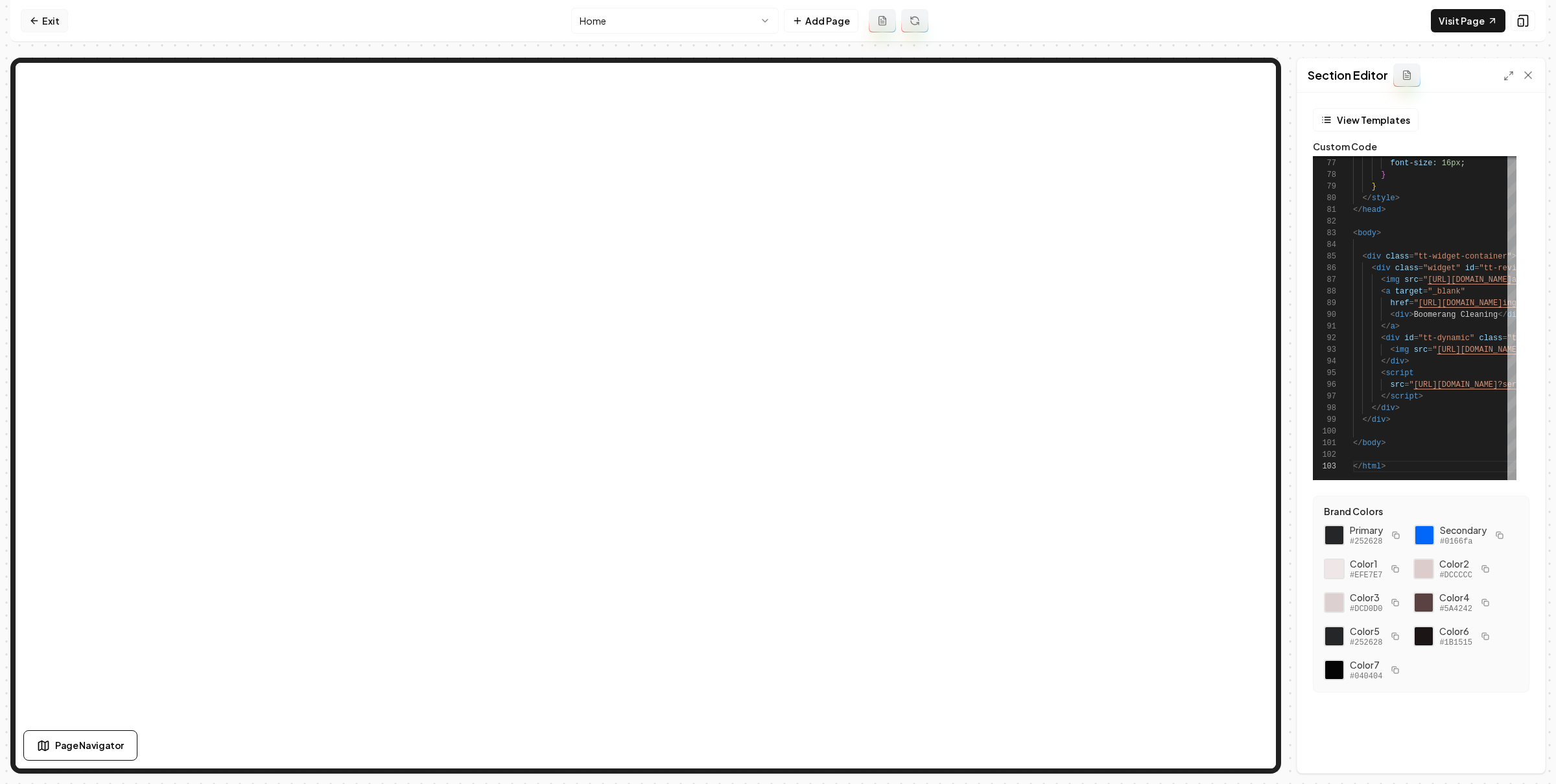
click at [51, 25] on link "Exit" at bounding box center [44, 21] width 47 height 24
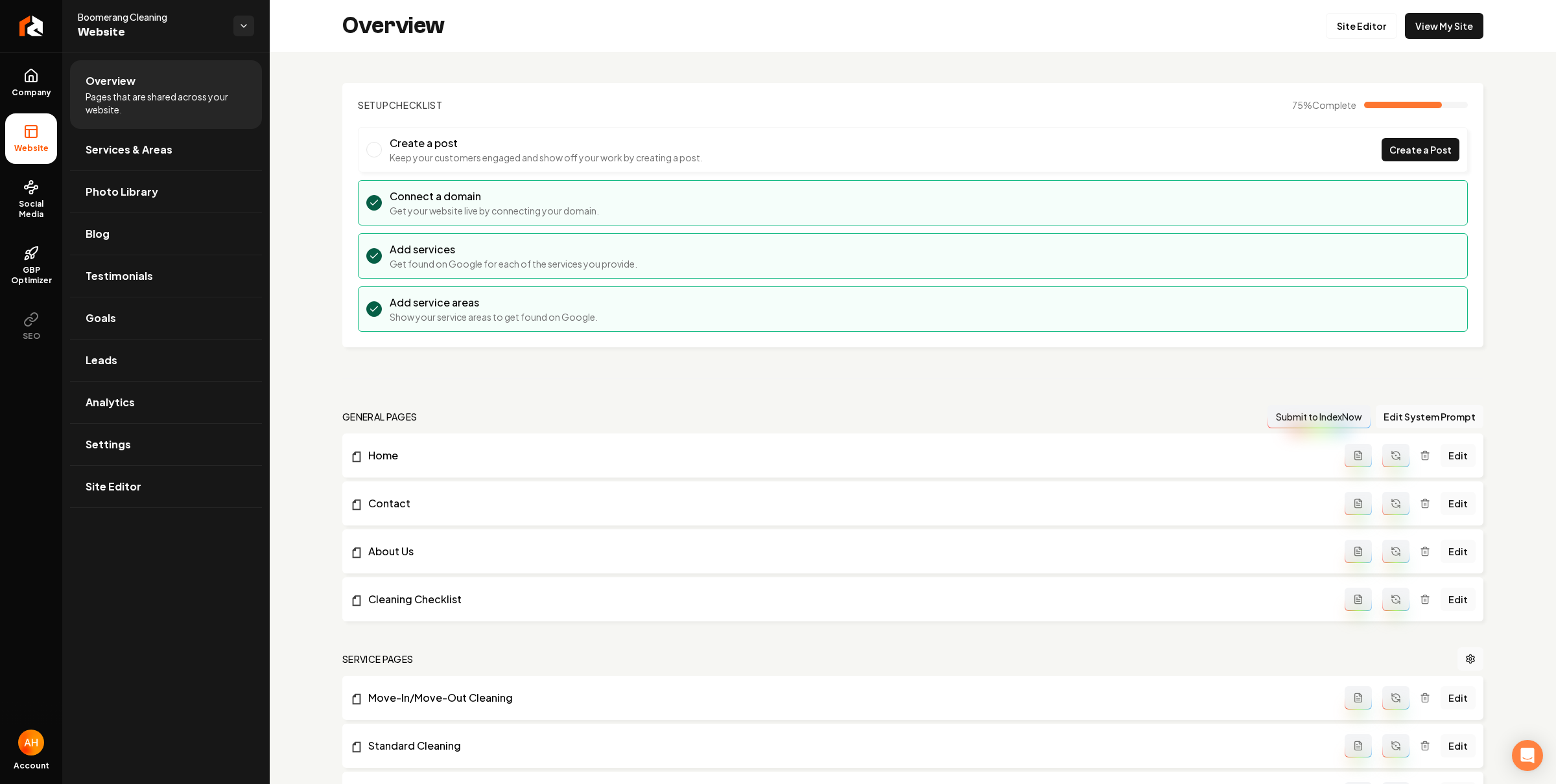
click at [583, 41] on div "Overview Site Editor View My Site" at bounding box center [913, 26] width 1286 height 52
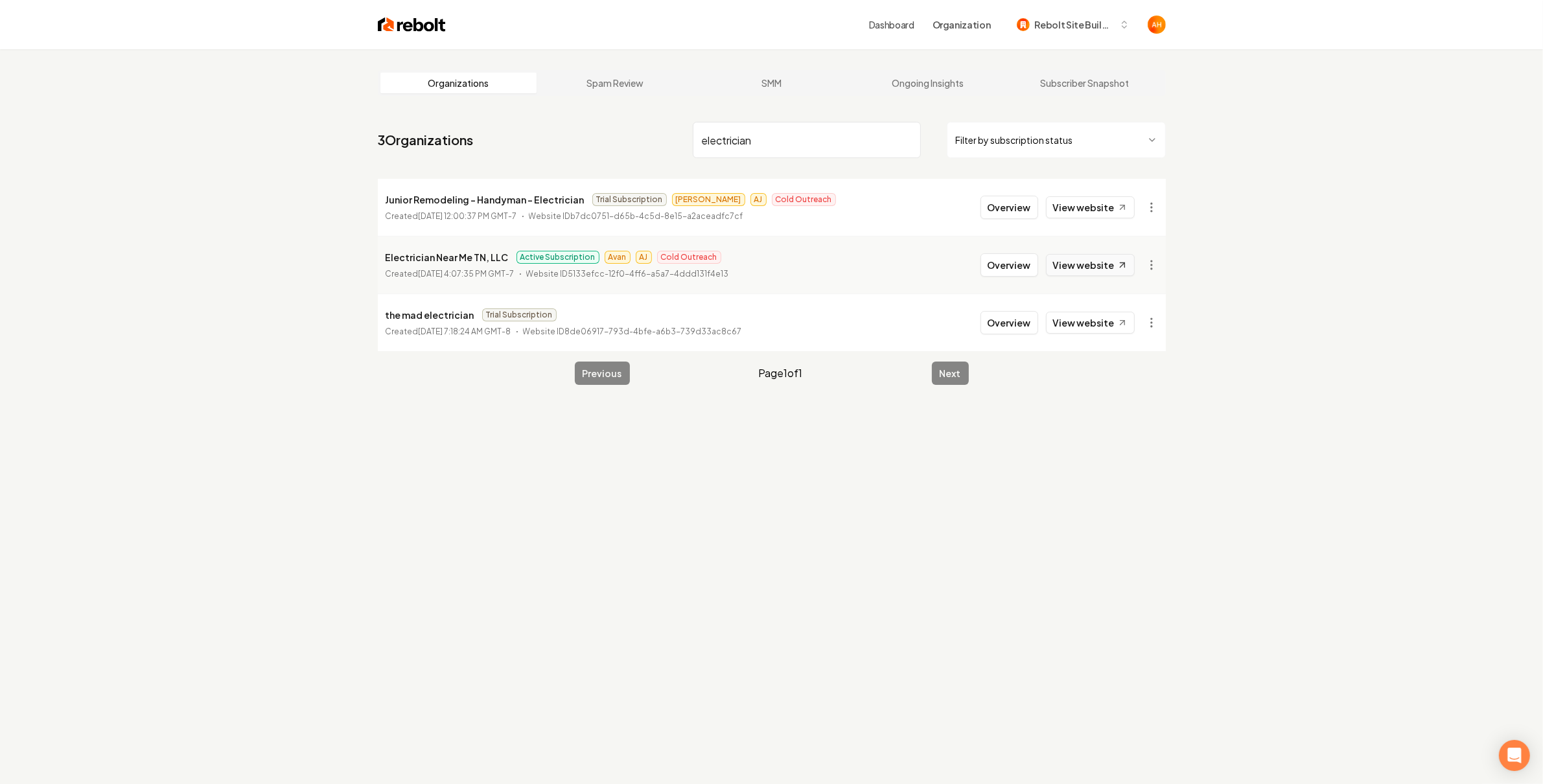
type input "electrician"
click at [1101, 261] on link "View website" at bounding box center [1090, 264] width 89 height 22
click at [1025, 274] on button "Overview" at bounding box center [1009, 264] width 58 height 24
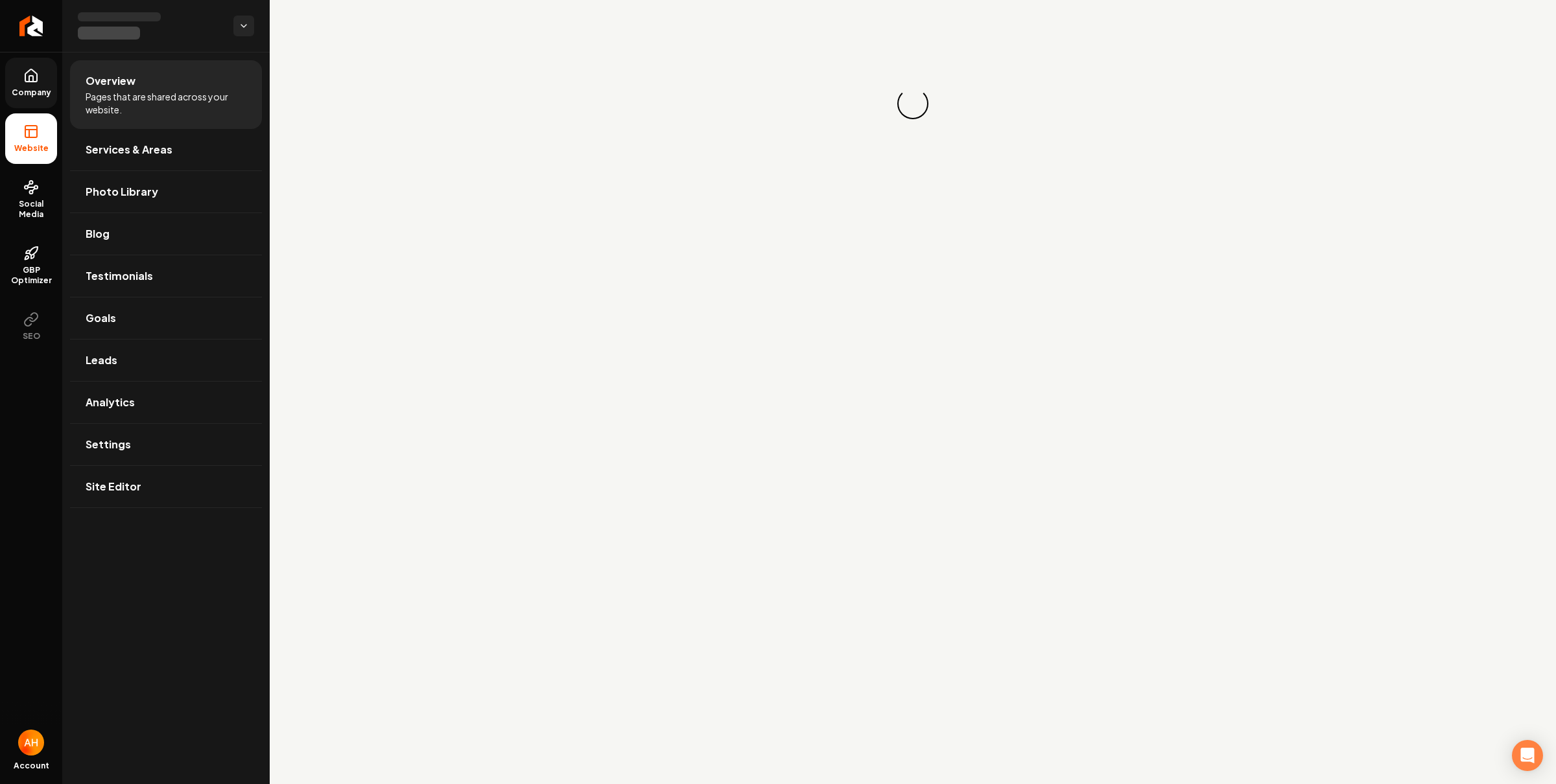
click at [38, 78] on icon at bounding box center [31, 76] width 15 height 15
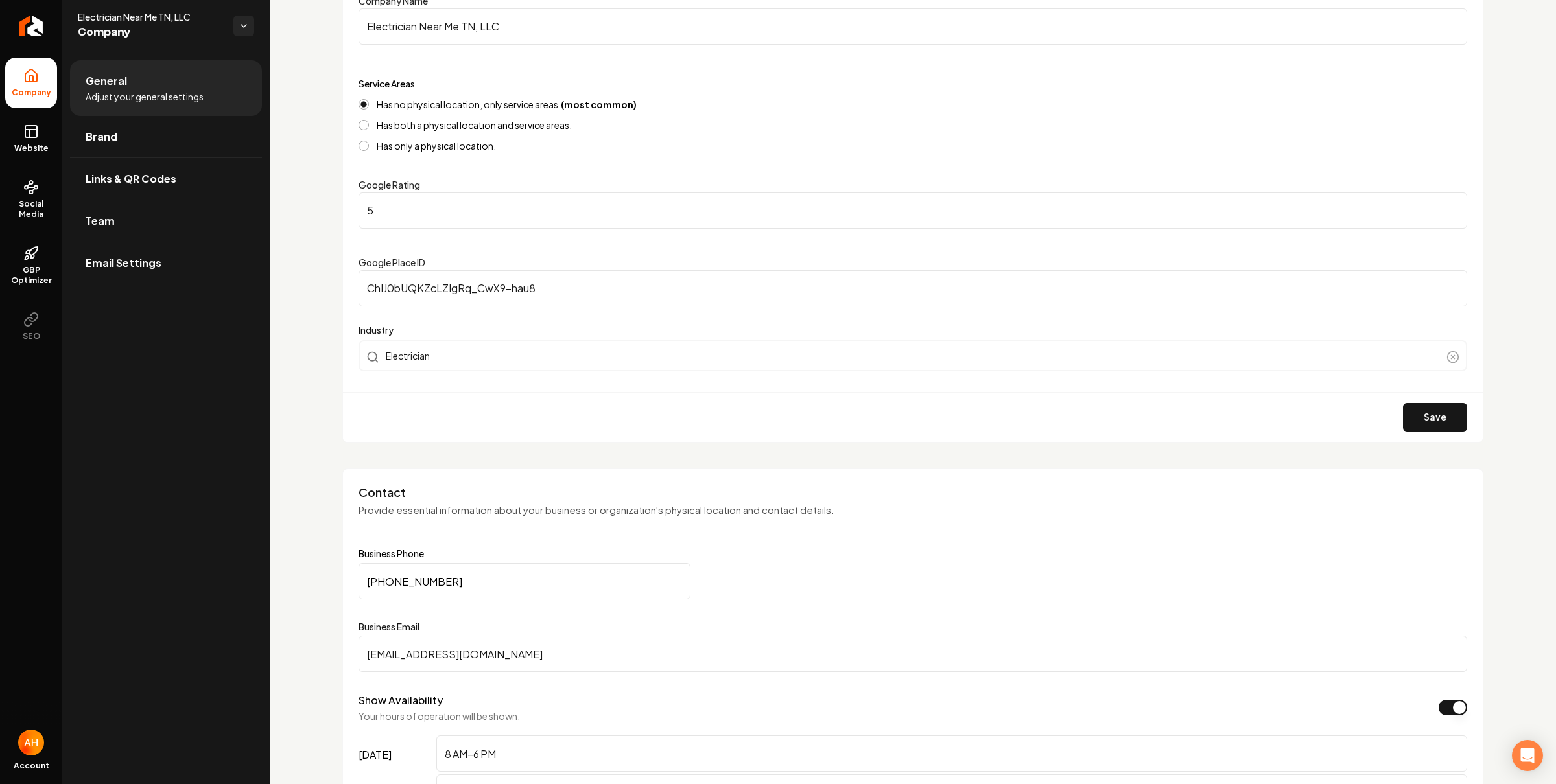
scroll to position [389, 0]
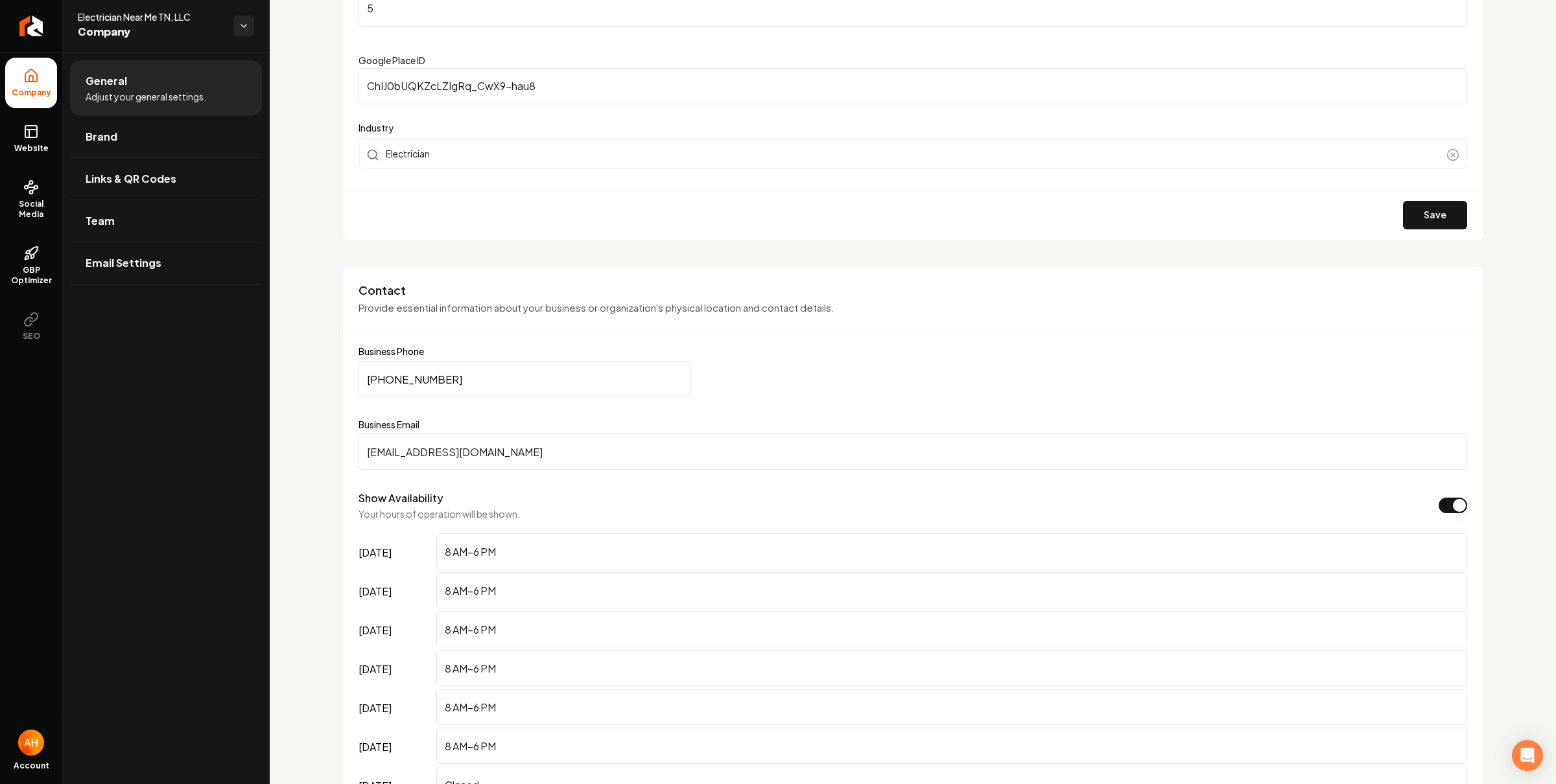
click at [592, 452] on input "electriciannearmetn@gmail.com" at bounding box center [913, 451] width 1108 height 36
click at [27, 130] on icon at bounding box center [30, 130] width 11 height 0
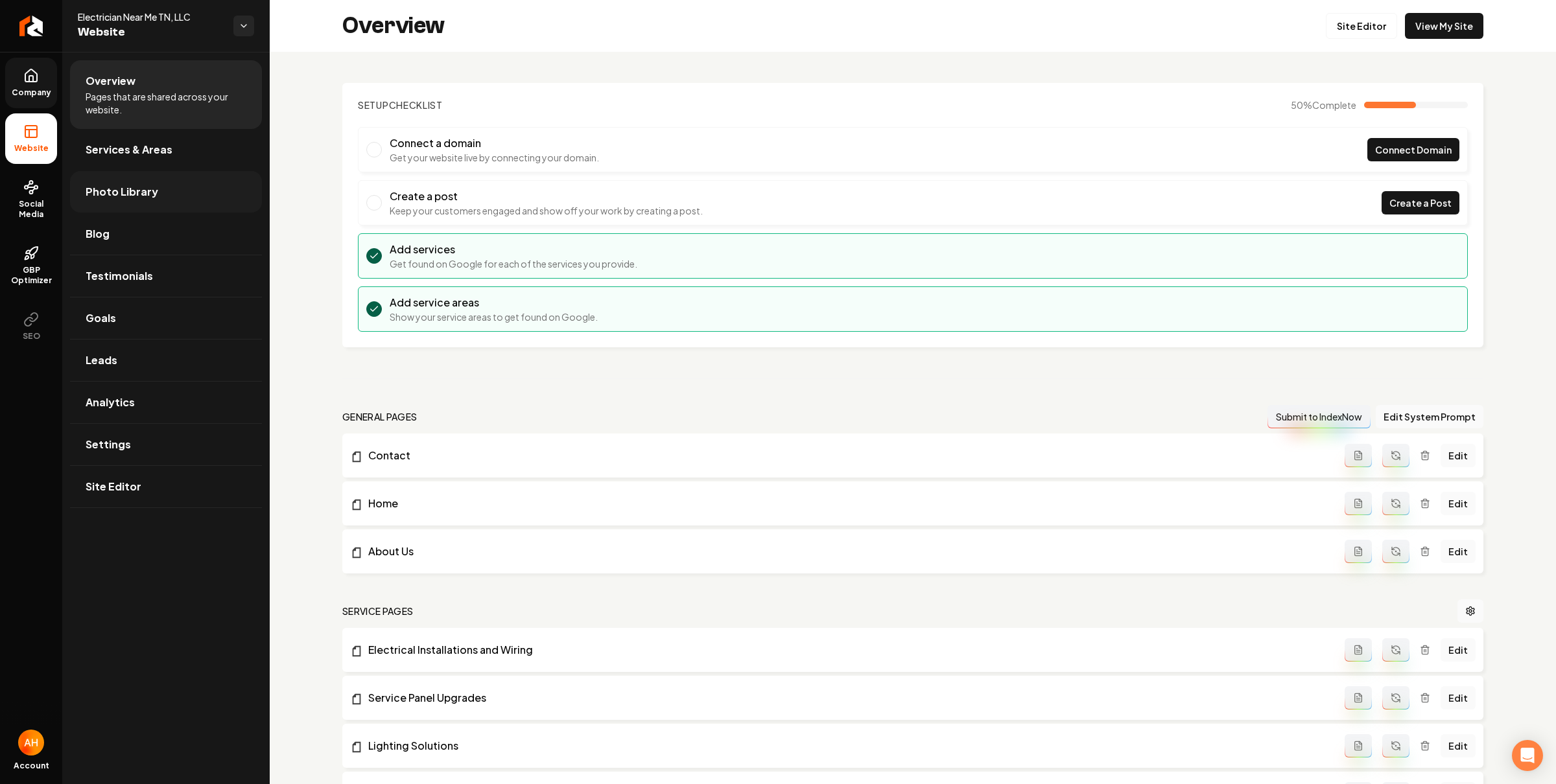
click at [170, 184] on link "Photo Library" at bounding box center [166, 191] width 192 height 42
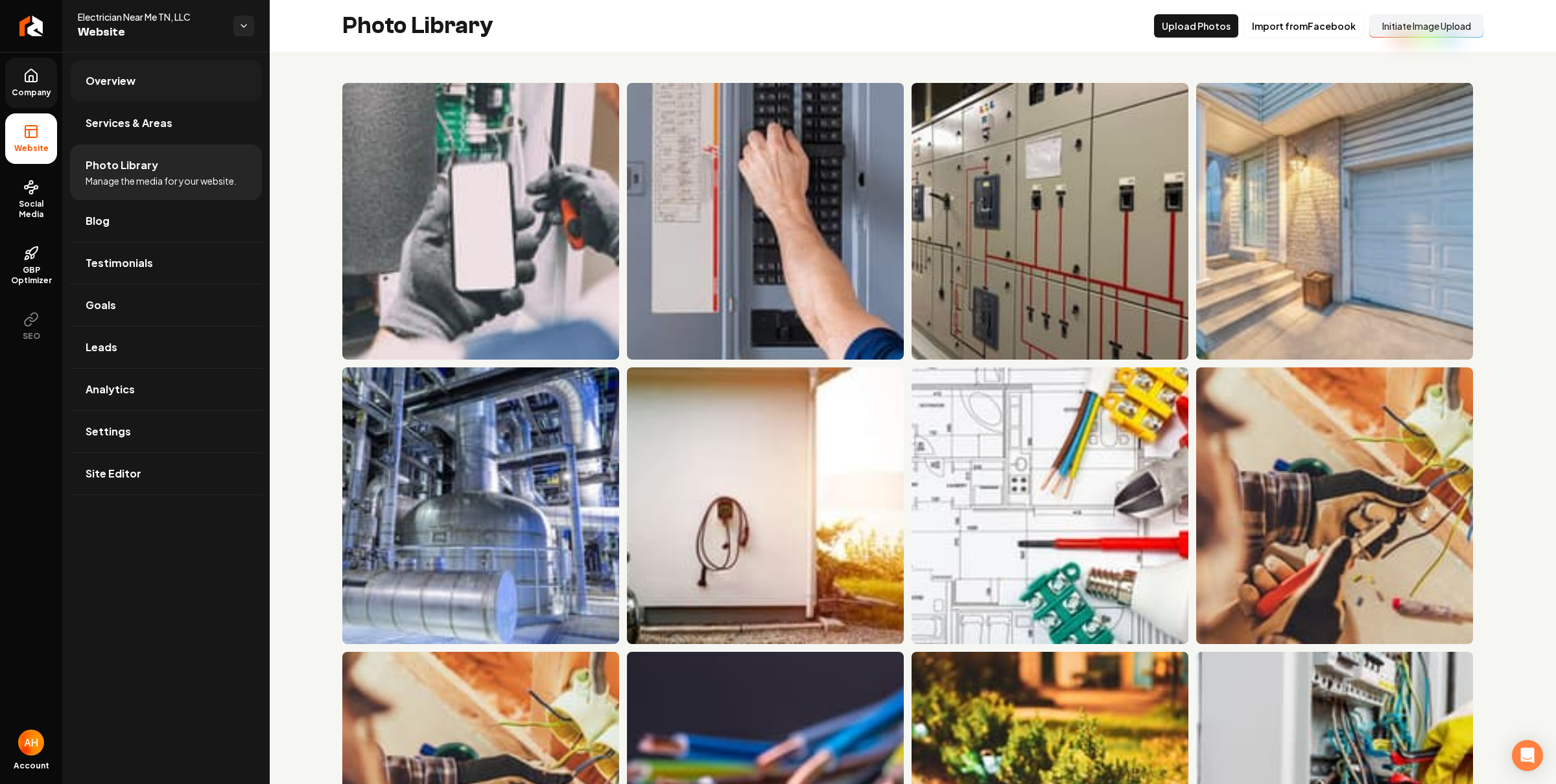
click at [184, 87] on link "Overview" at bounding box center [166, 81] width 192 height 42
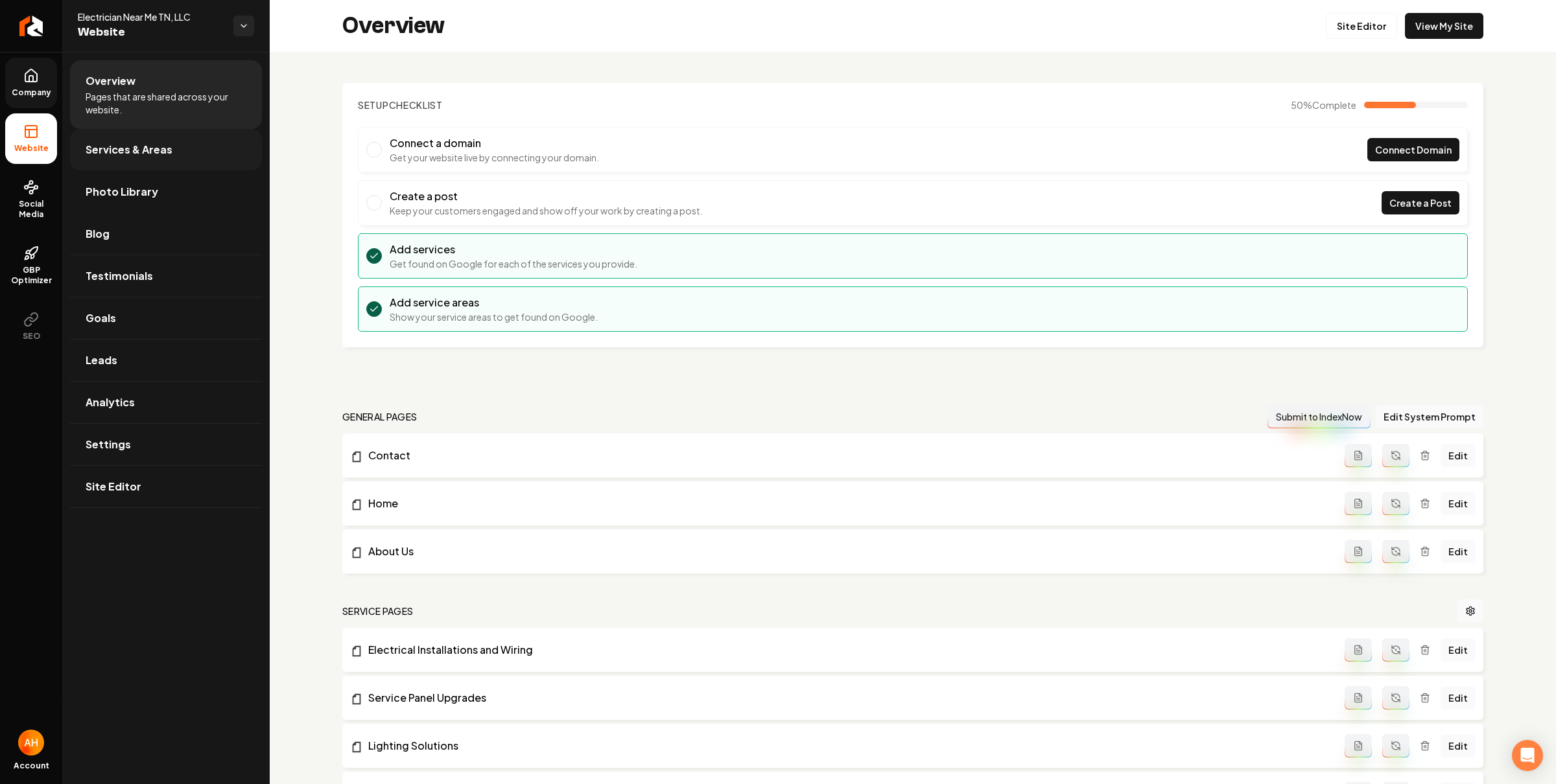
click at [116, 142] on span "Services & Areas" at bounding box center [129, 150] width 87 height 15
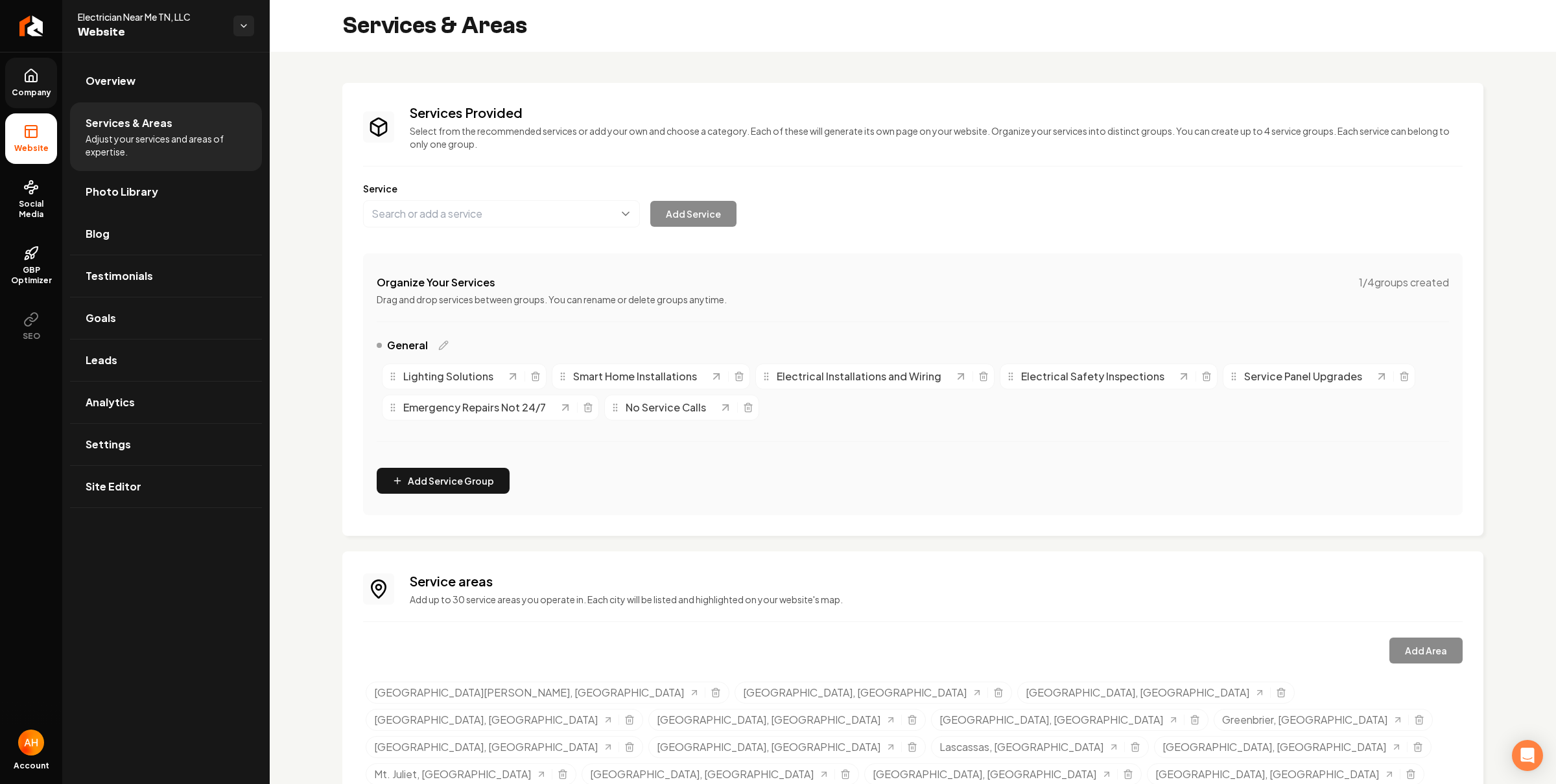
scroll to position [49, 0]
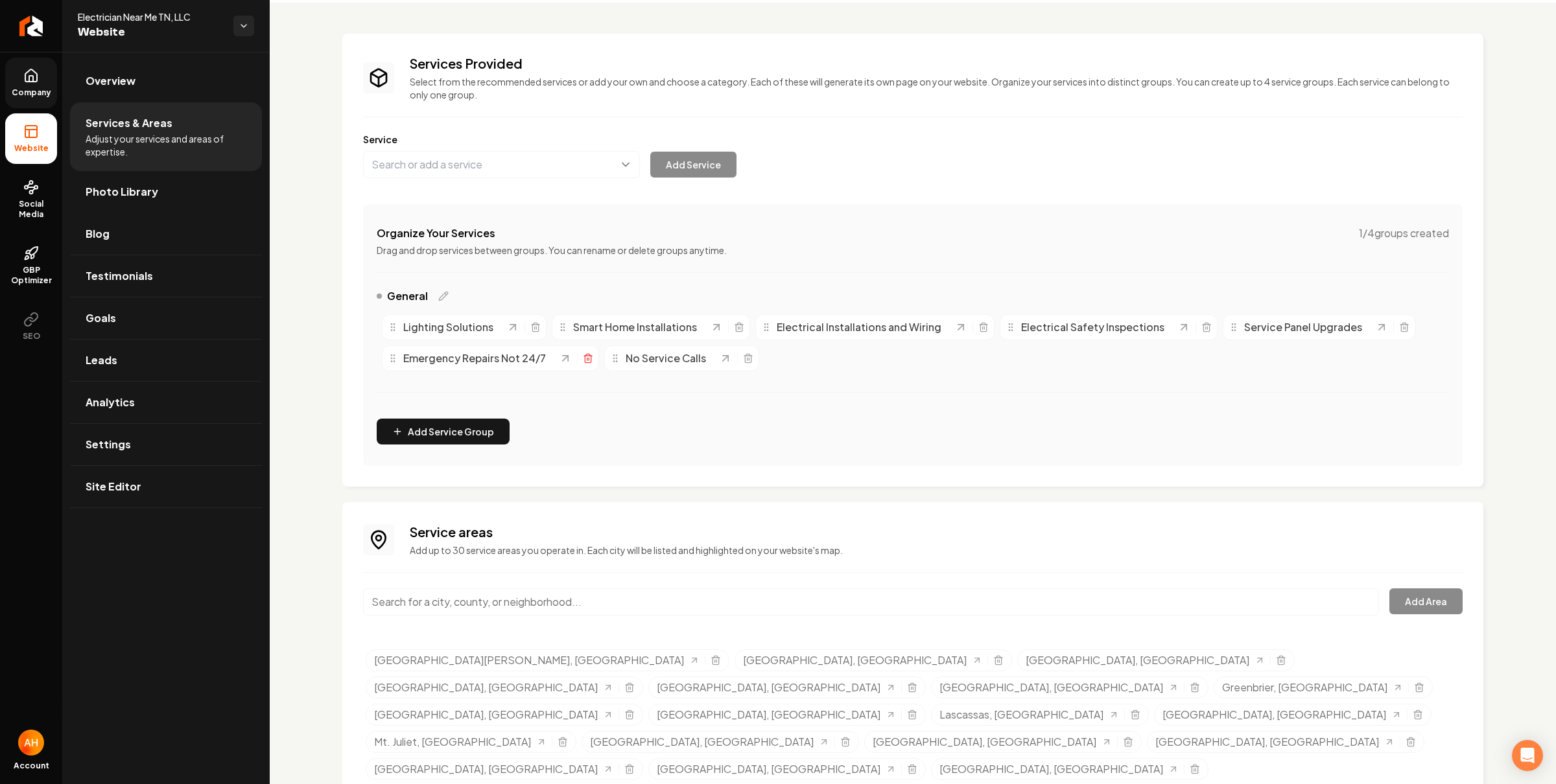
click at [585, 359] on icon "Main content area" at bounding box center [588, 359] width 6 height 7
click at [524, 357] on icon "Main content area" at bounding box center [526, 359] width 11 height 11
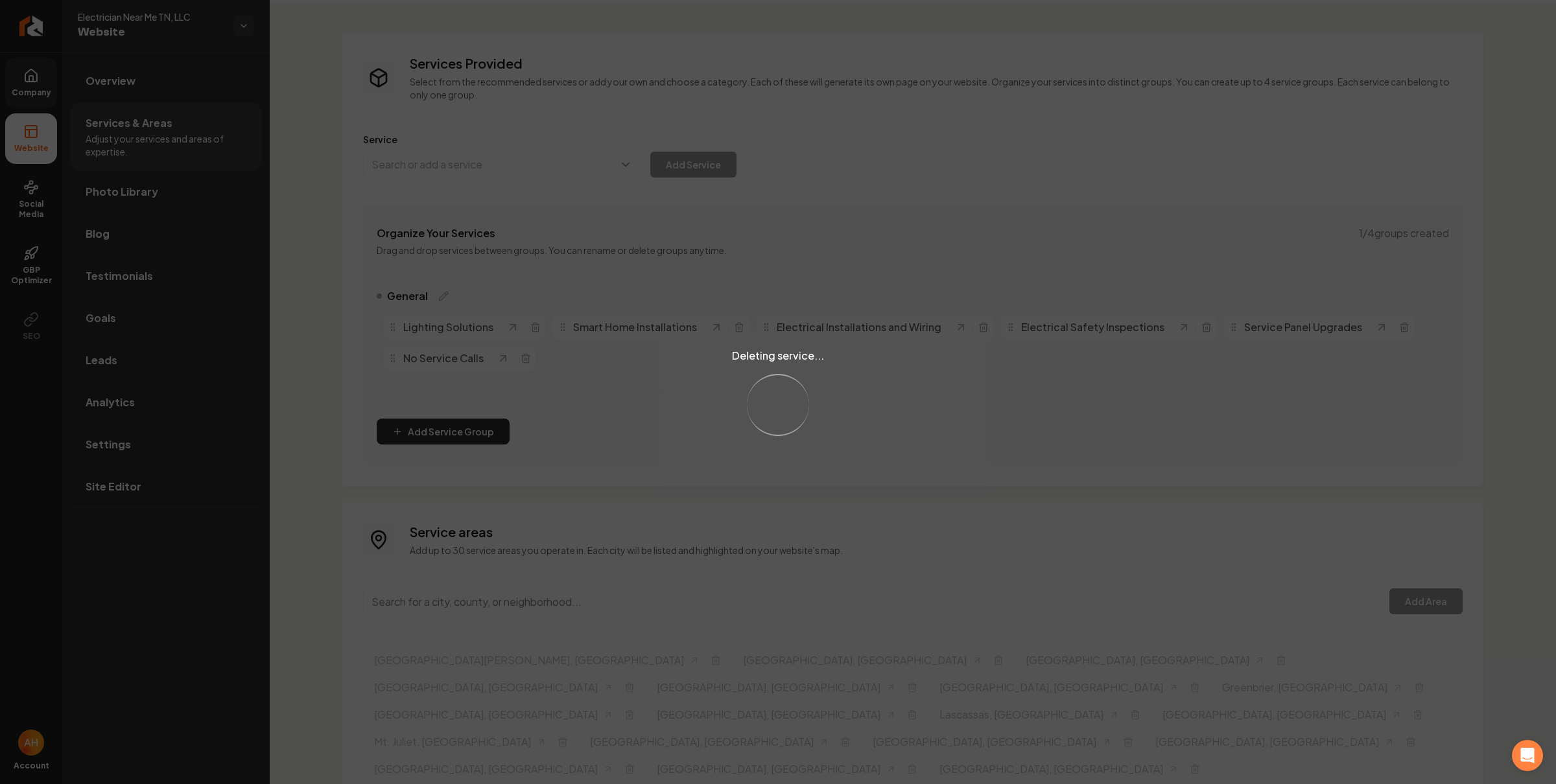
scroll to position [18, 0]
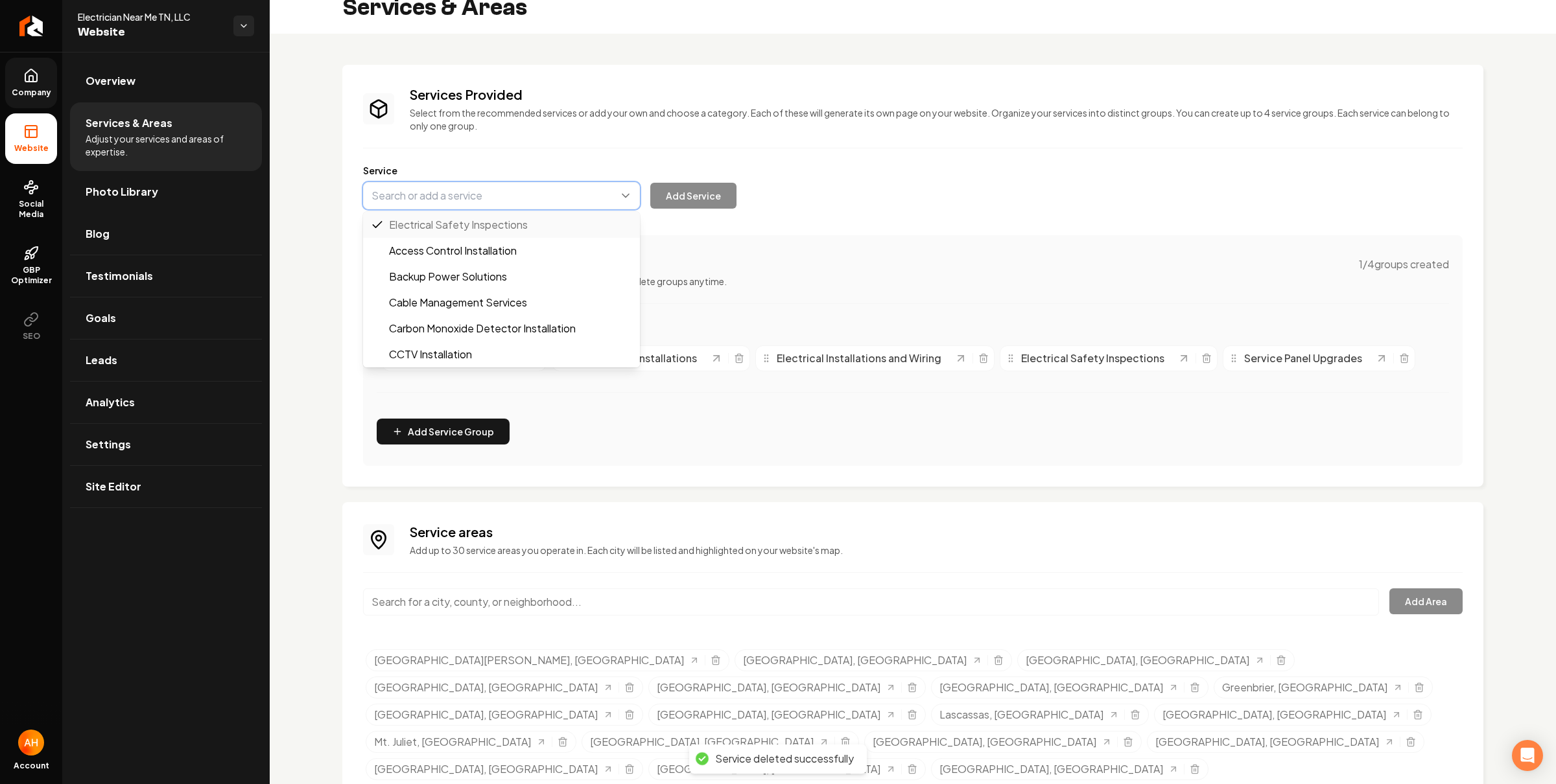
click at [440, 191] on button "Main content area" at bounding box center [502, 196] width 277 height 27
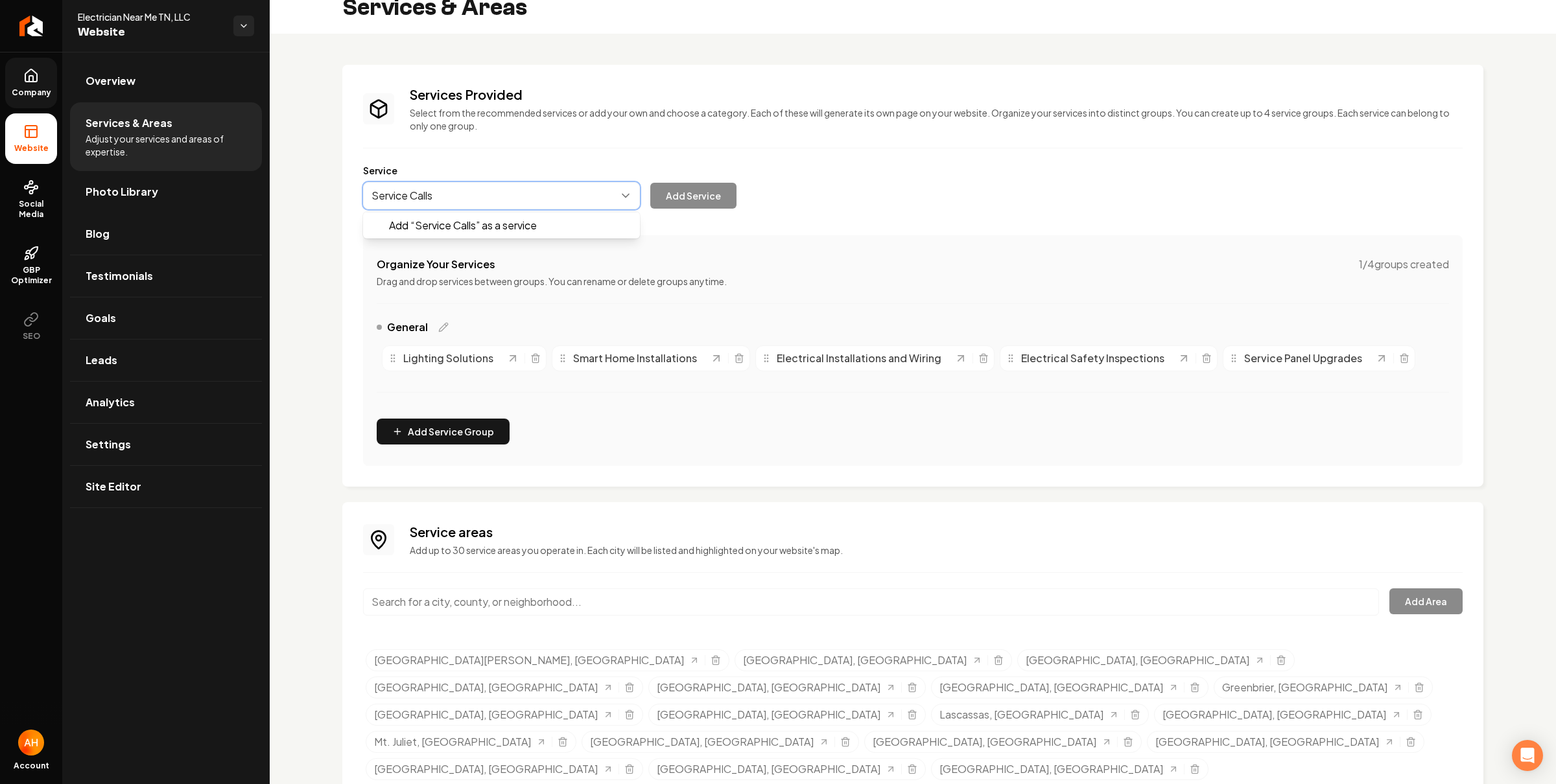
type input "Service Calls"
click at [488, 207] on button "Main content area" at bounding box center [502, 196] width 277 height 27
click at [706, 147] on div "Services Provided Select from the recommended services or add your own and choo…" at bounding box center [913, 276] width 1099 height 381
click at [15, 90] on span "Company" at bounding box center [32, 93] width 50 height 11
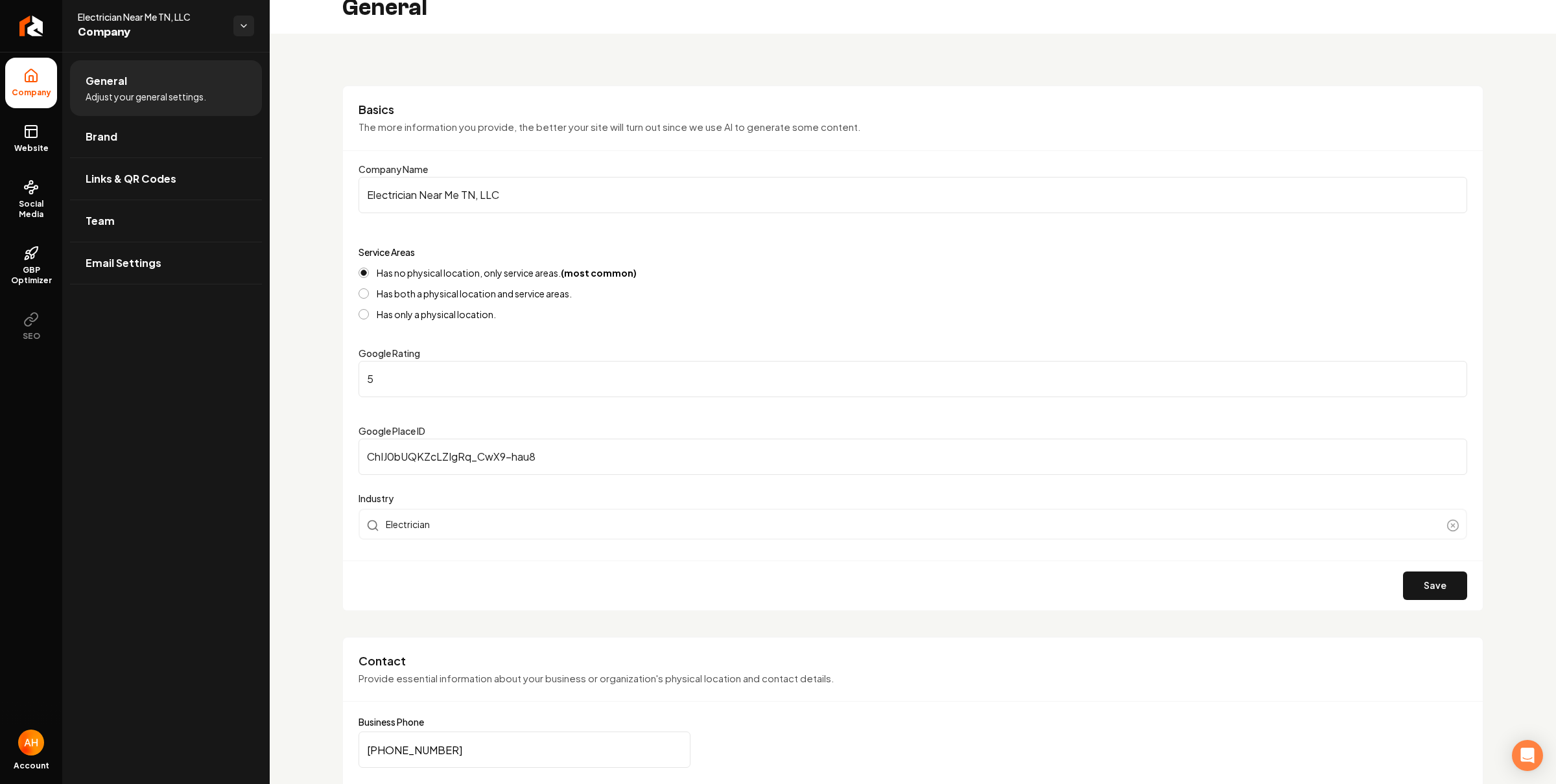
click at [578, 19] on div "General" at bounding box center [913, 8] width 1286 height 52
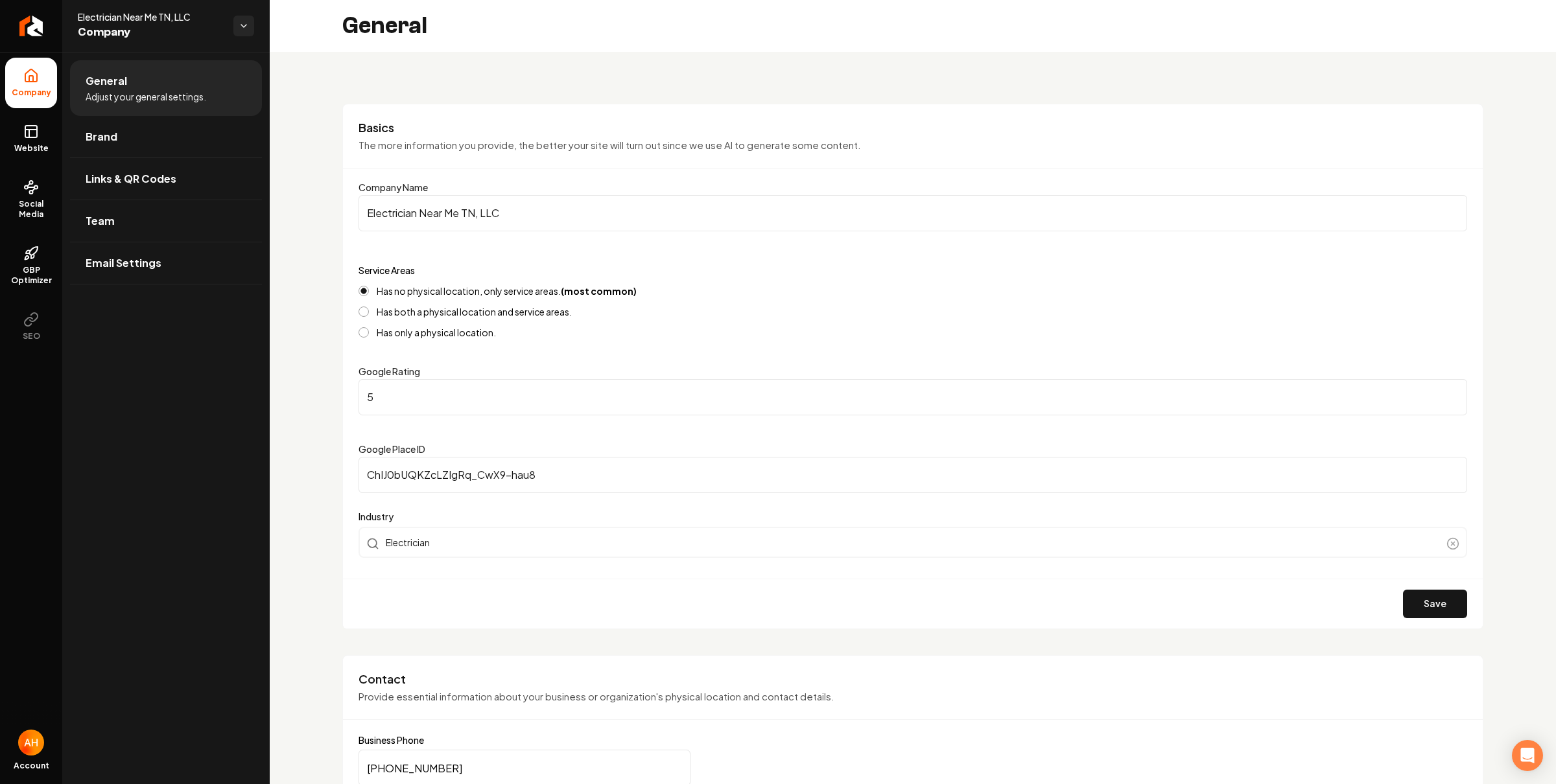
click at [173, 226] on link "Team" at bounding box center [166, 221] width 192 height 42
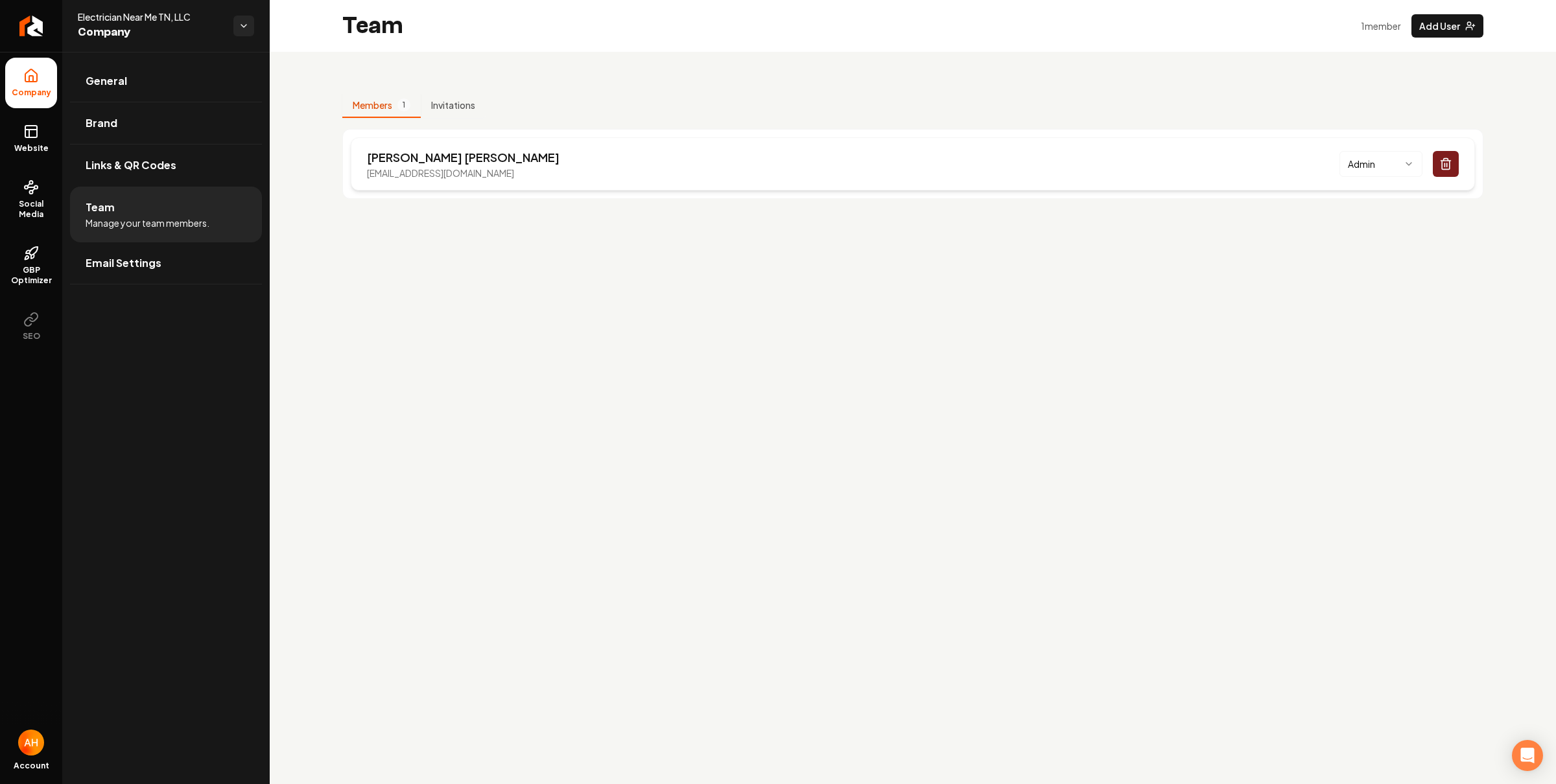
drag, startPoint x: 362, startPoint y: 167, endPoint x: 508, endPoint y: 173, distance: 146.1
click at [508, 173] on div "Ethan Cooper electriciannearmetn@gmail.com Admin" at bounding box center [912, 164] width 1124 height 53
click at [526, 357] on main "Team 1 member Add User Members 1 Invitations Ethan Cooper electriciannearmetn@g…" at bounding box center [913, 392] width 1286 height 784
click at [39, 134] on link "Website" at bounding box center [31, 138] width 52 height 51
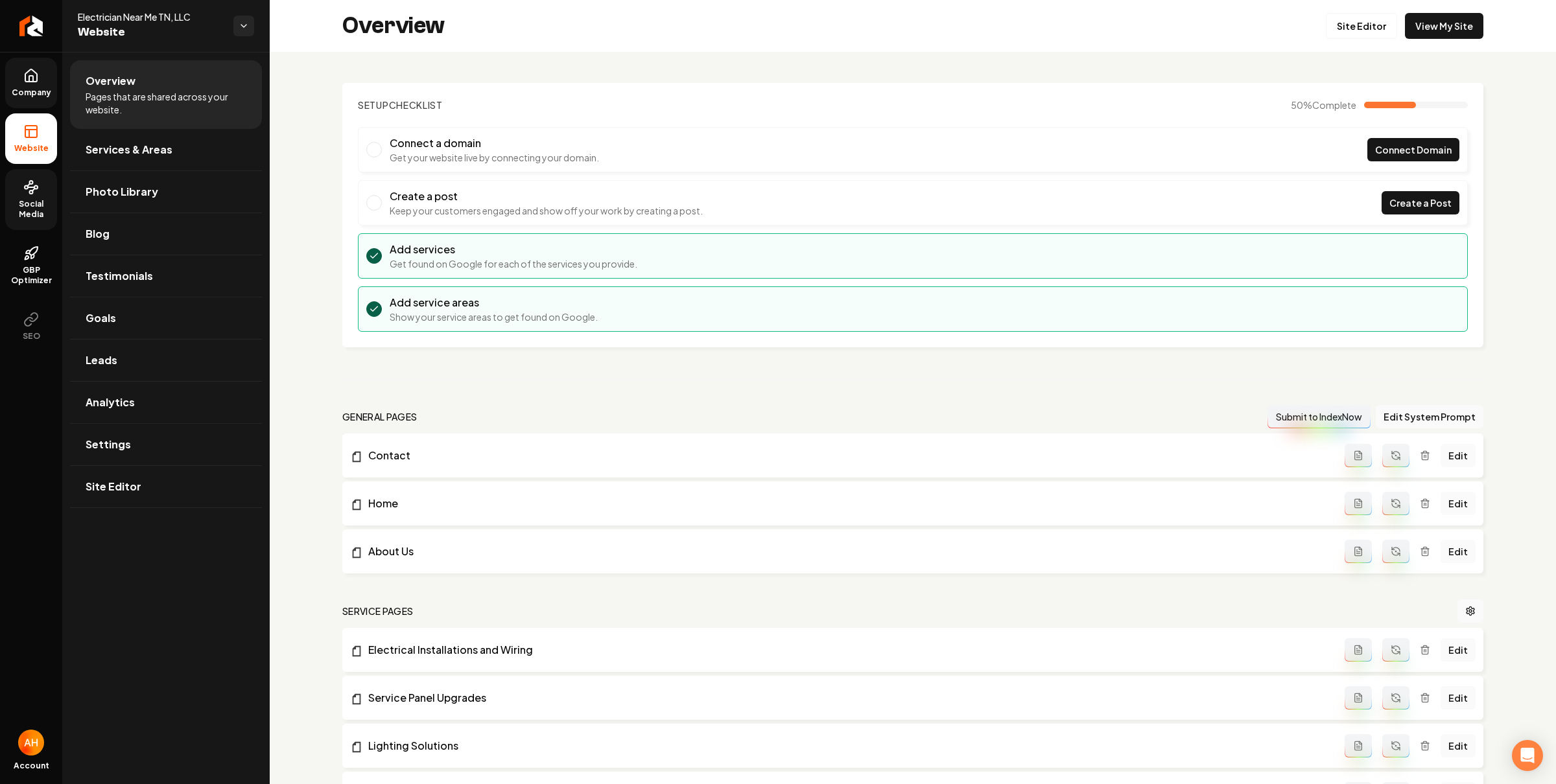
click at [20, 185] on link "Social Media" at bounding box center [31, 200] width 52 height 61
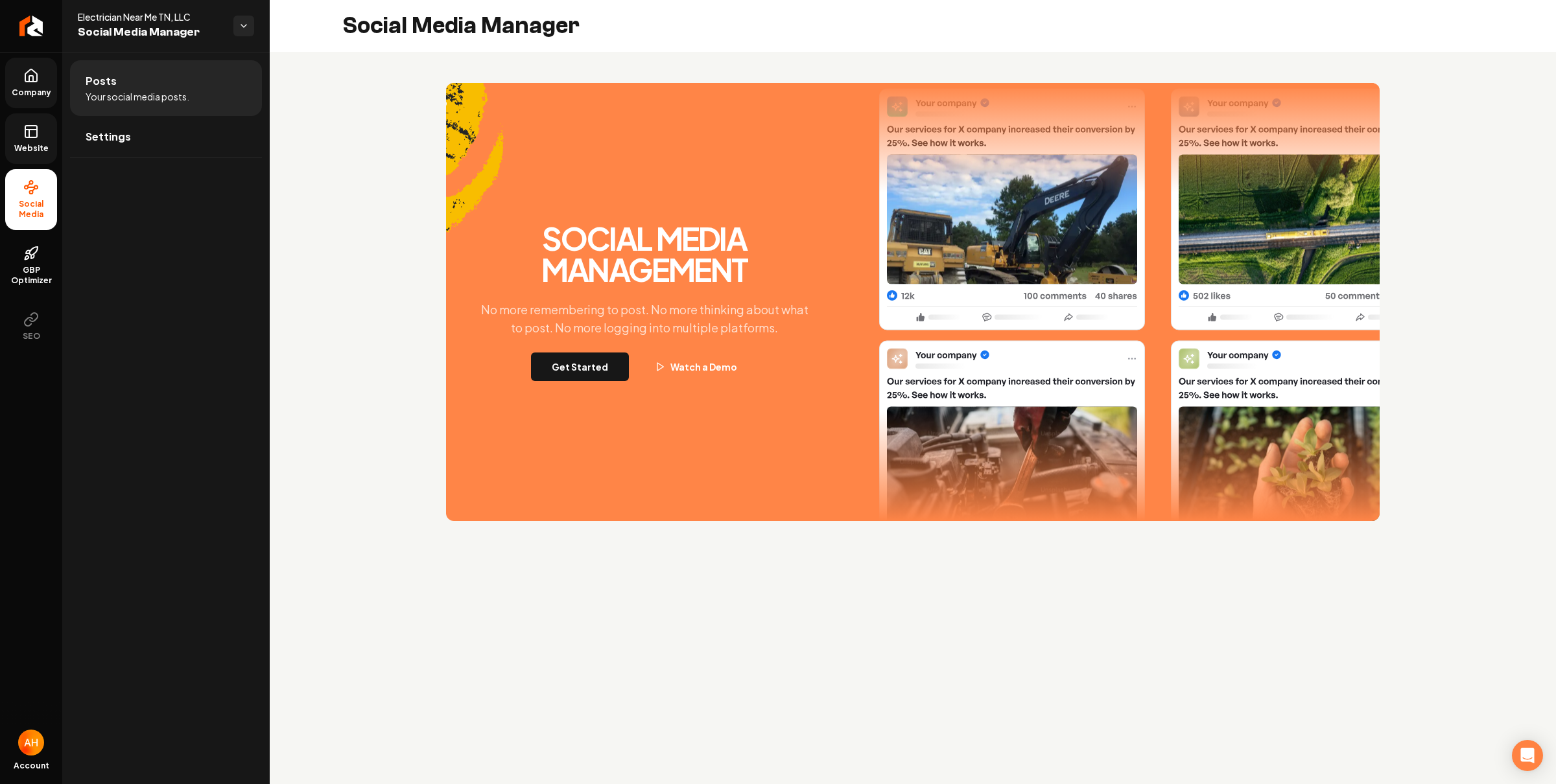
click at [33, 141] on link "Website" at bounding box center [31, 138] width 52 height 51
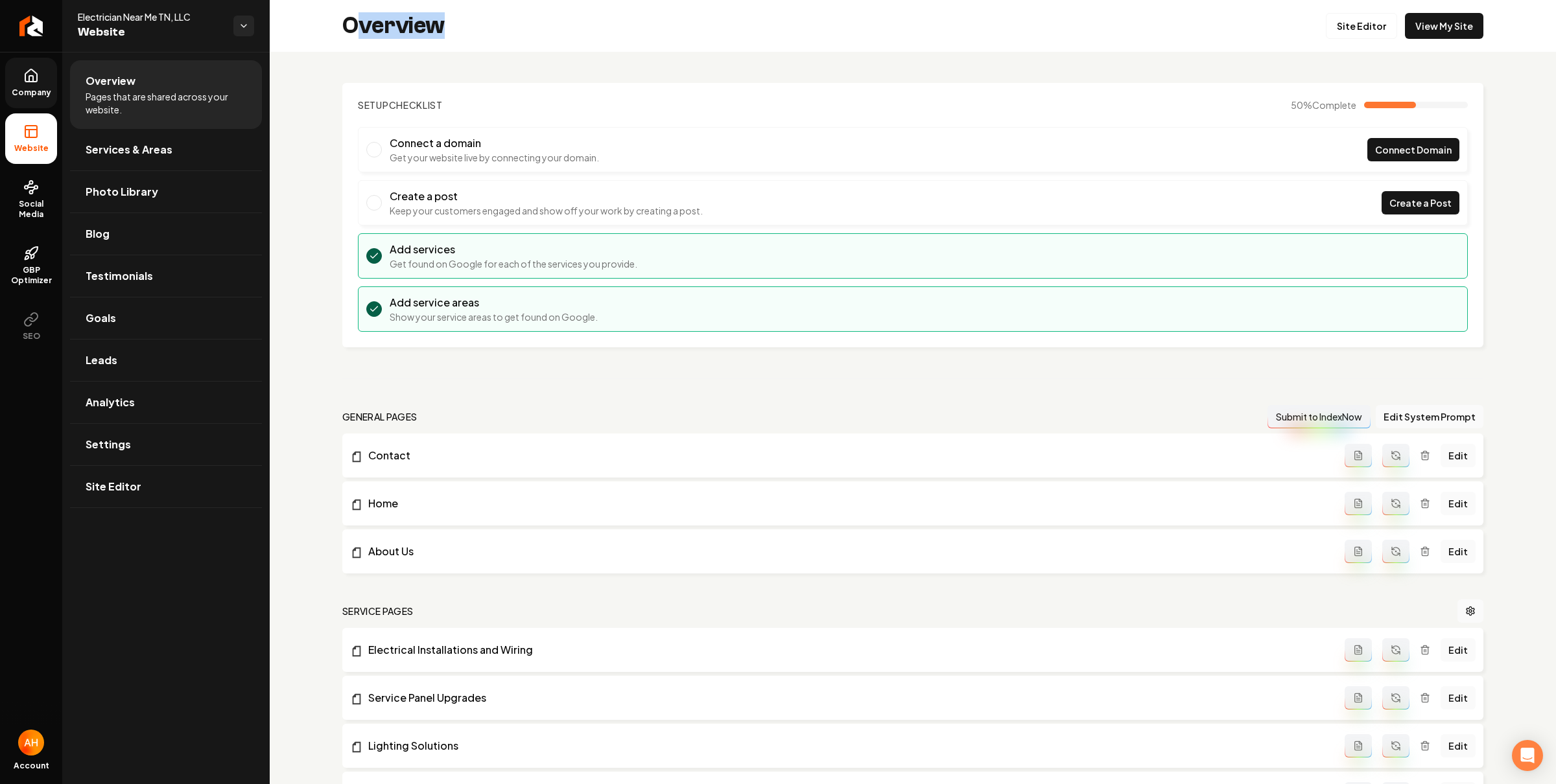
drag, startPoint x: 477, startPoint y: 24, endPoint x: 360, endPoint y: 15, distance: 117.3
click at [360, 15] on div "Overview Site Editor View My Site" at bounding box center [913, 26] width 1286 height 52
click at [367, 32] on h2 "Overview" at bounding box center [393, 26] width 103 height 26
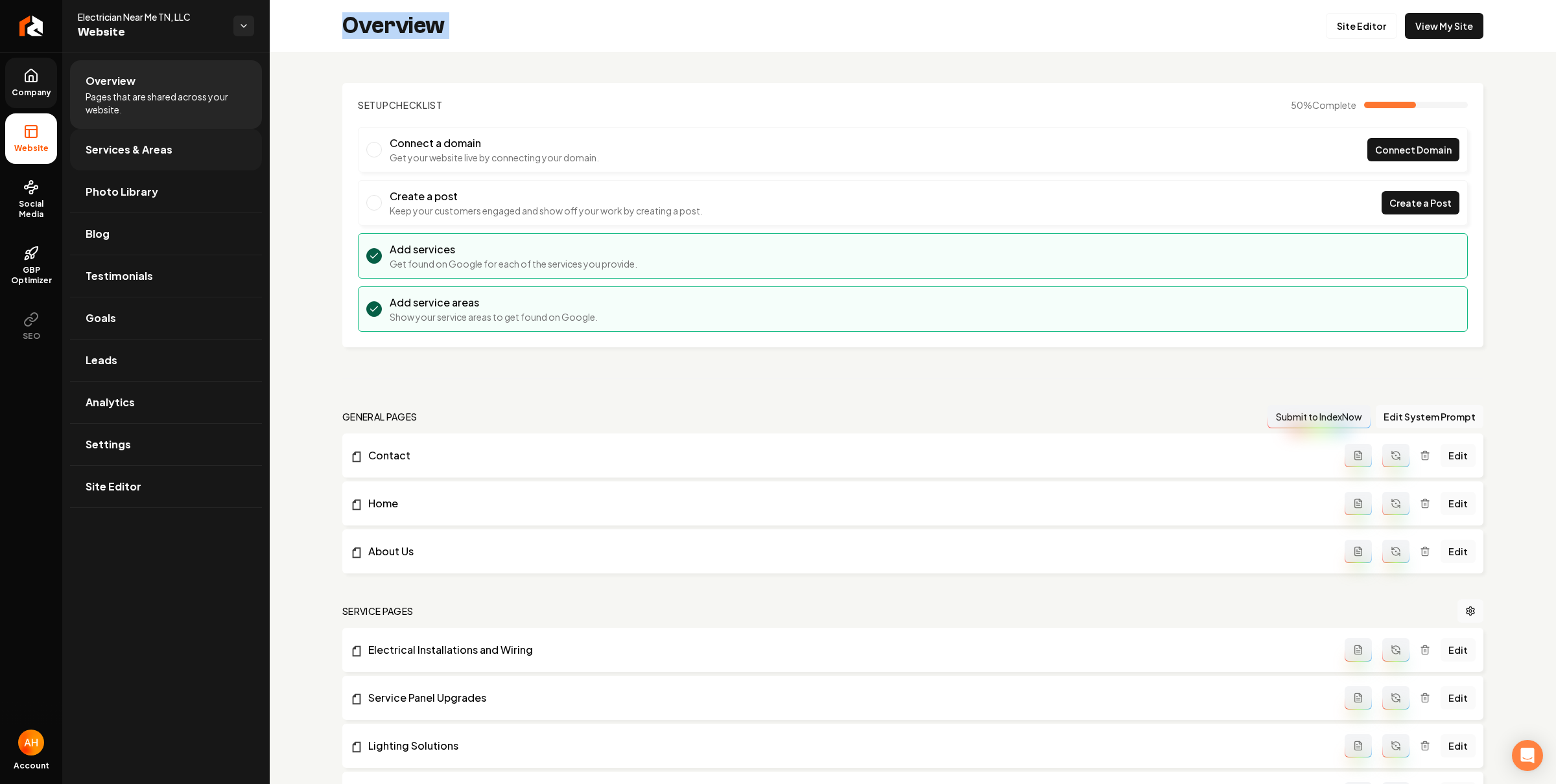
click at [147, 152] on span "Services & Areas" at bounding box center [129, 150] width 87 height 15
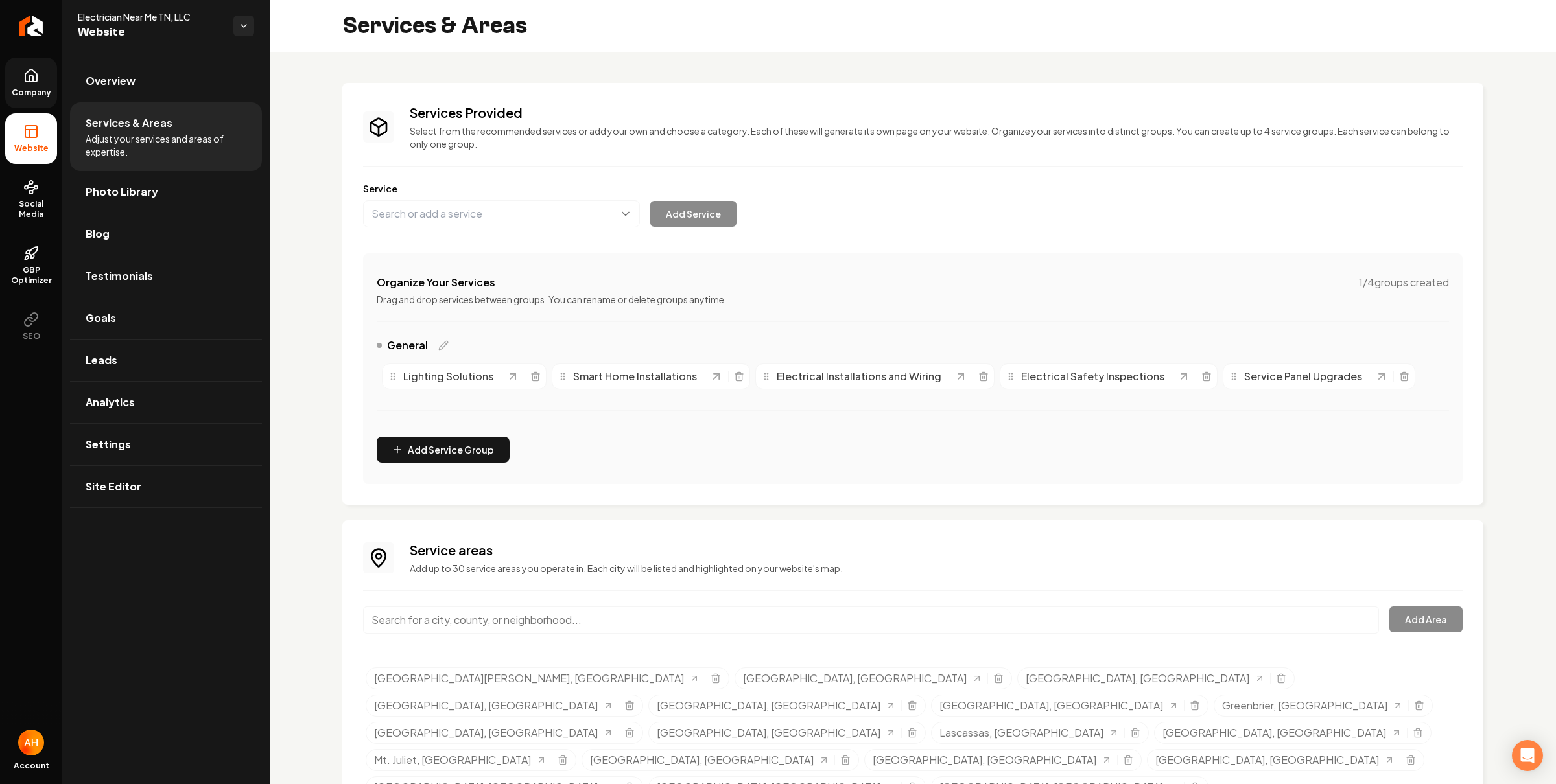
scroll to position [18, 0]
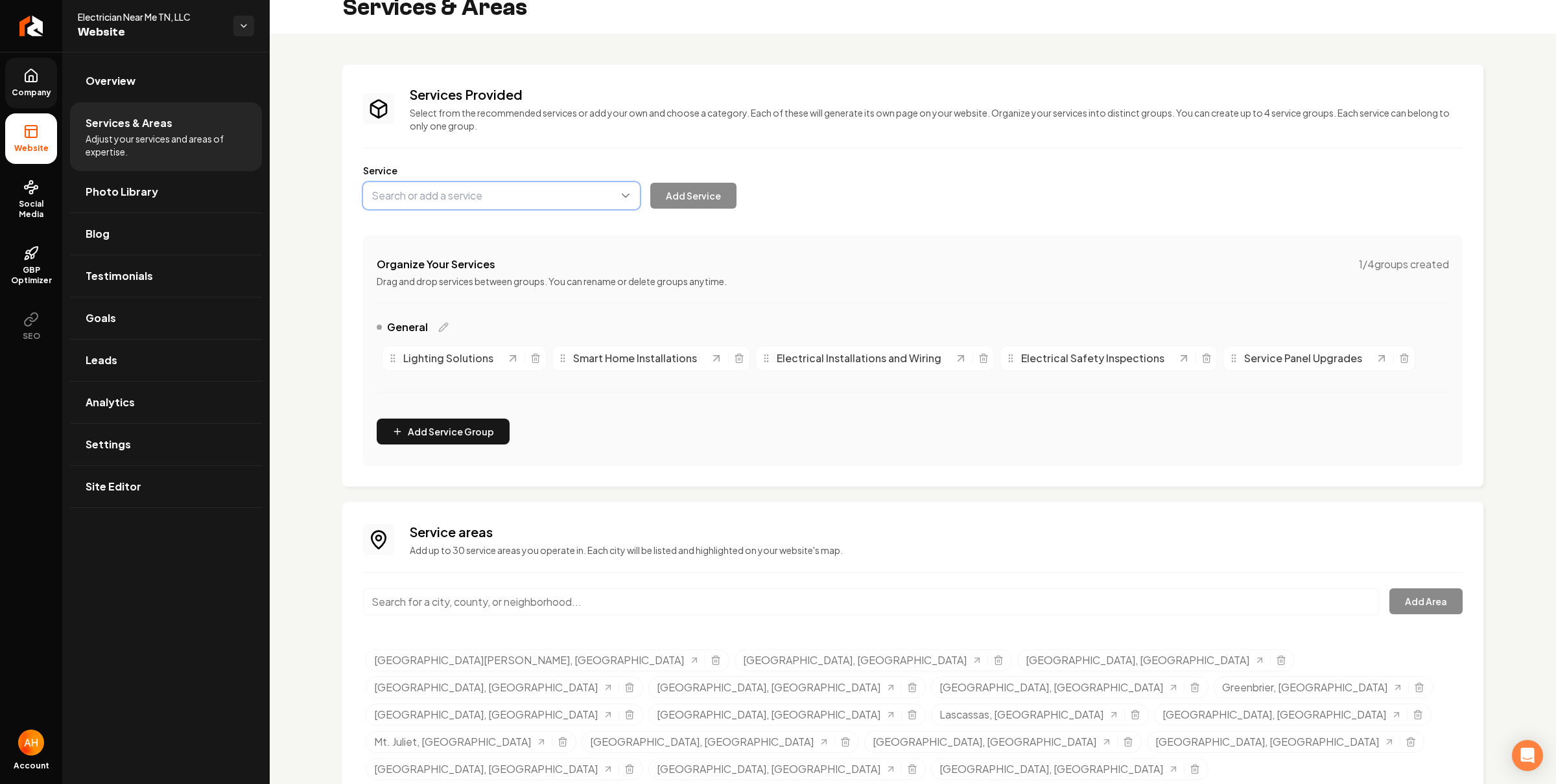
click at [480, 201] on button "Main content area" at bounding box center [502, 196] width 277 height 27
click at [860, 169] on div "Service Electrical Safety Inspections Access Control Installation Backup Power …" at bounding box center [913, 187] width 1099 height 46
click at [582, 190] on button "Main content area" at bounding box center [502, 196] width 277 height 27
click at [762, 596] on div "Services Provided Select from the recommended services or add your own and choo…" at bounding box center [912, 435] width 1141 height 741
click at [735, 603] on input "Main content area" at bounding box center [871, 602] width 1016 height 27
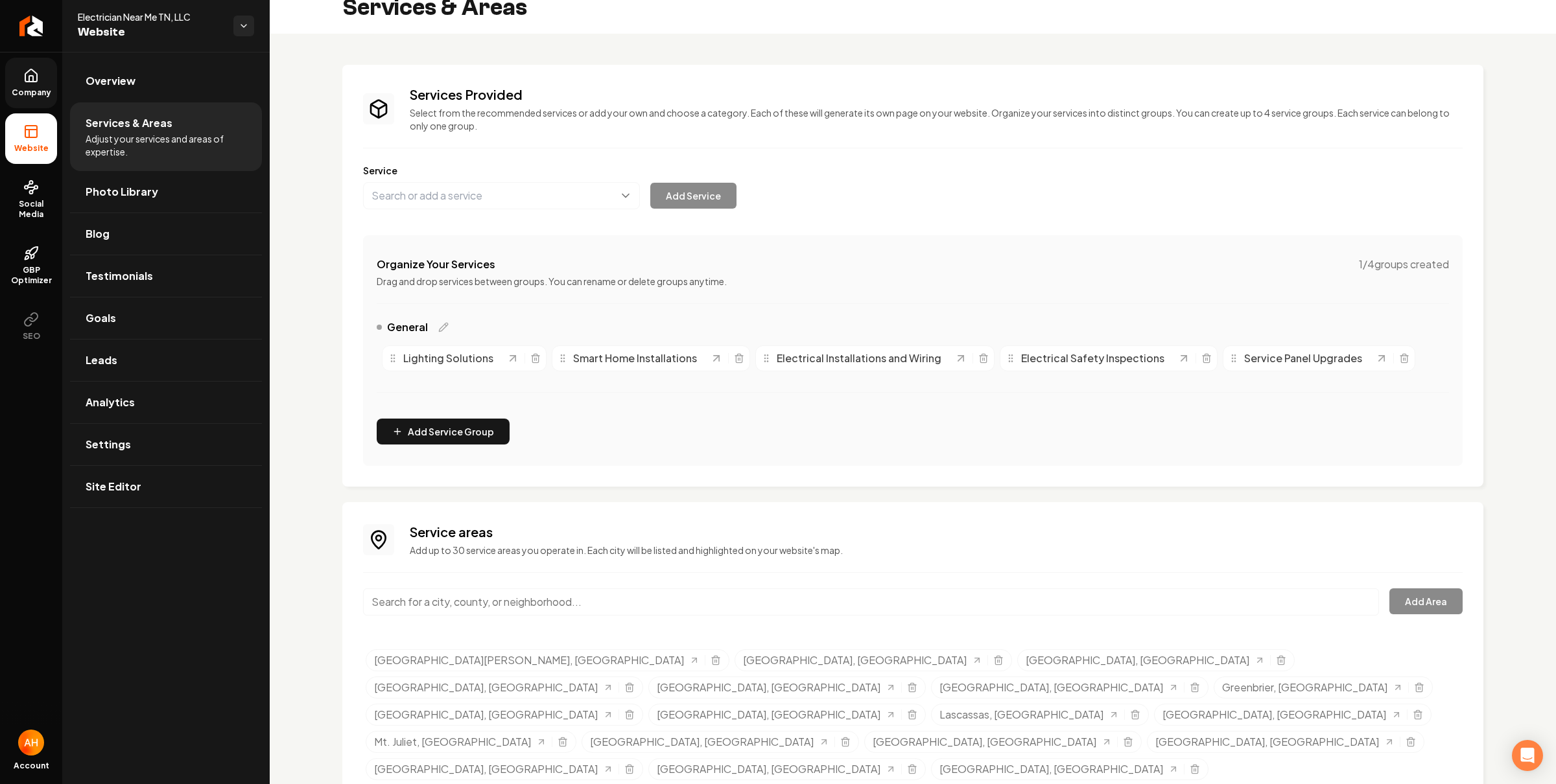
paste input "Chapel Hill"
drag, startPoint x: 455, startPoint y: 625, endPoint x: 808, endPoint y: 587, distance: 355.0
click at [642, 595] on input "Chapel Hill, NC" at bounding box center [871, 602] width 1016 height 27
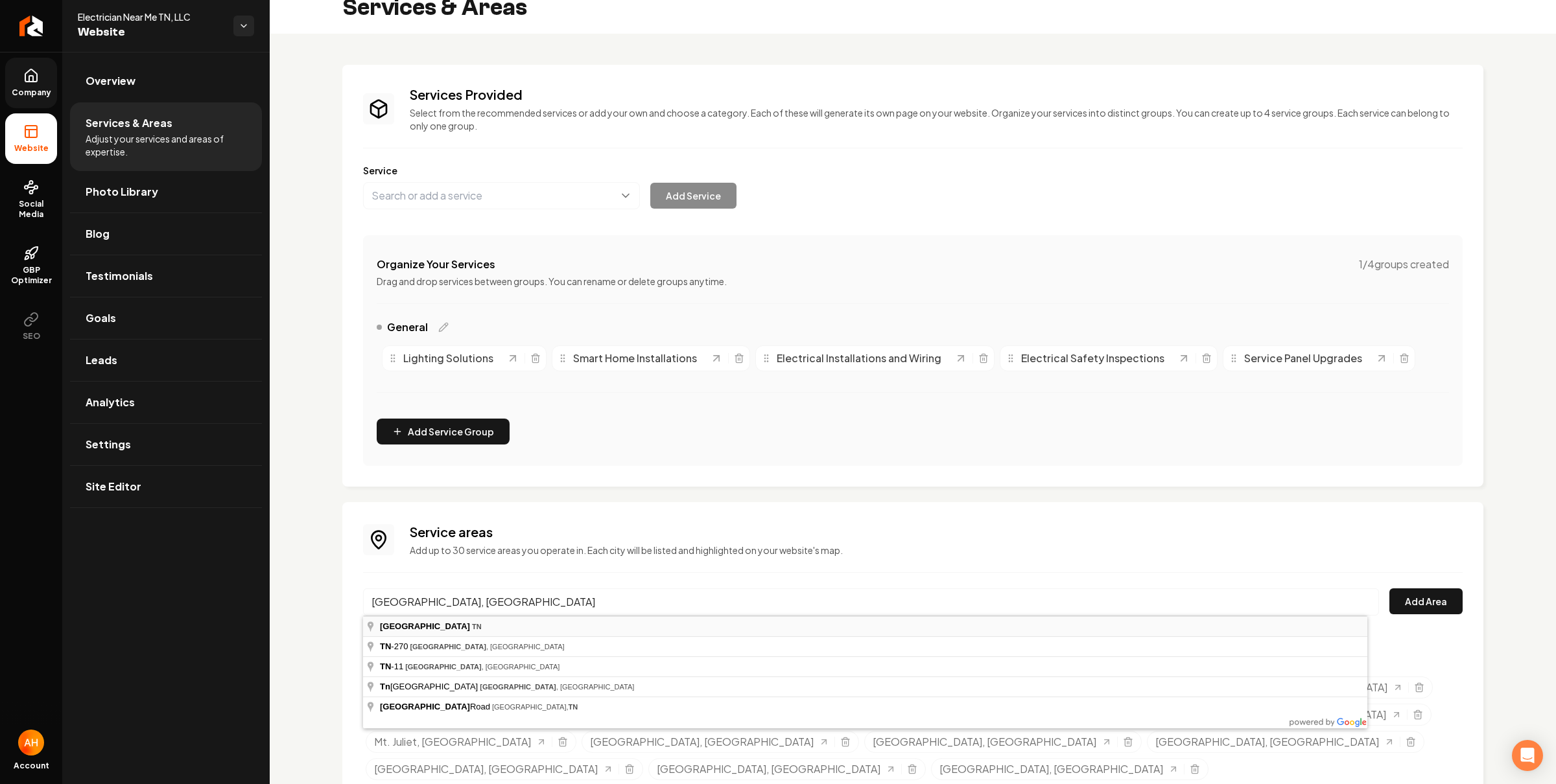
type input "Chapel Hill, TN"
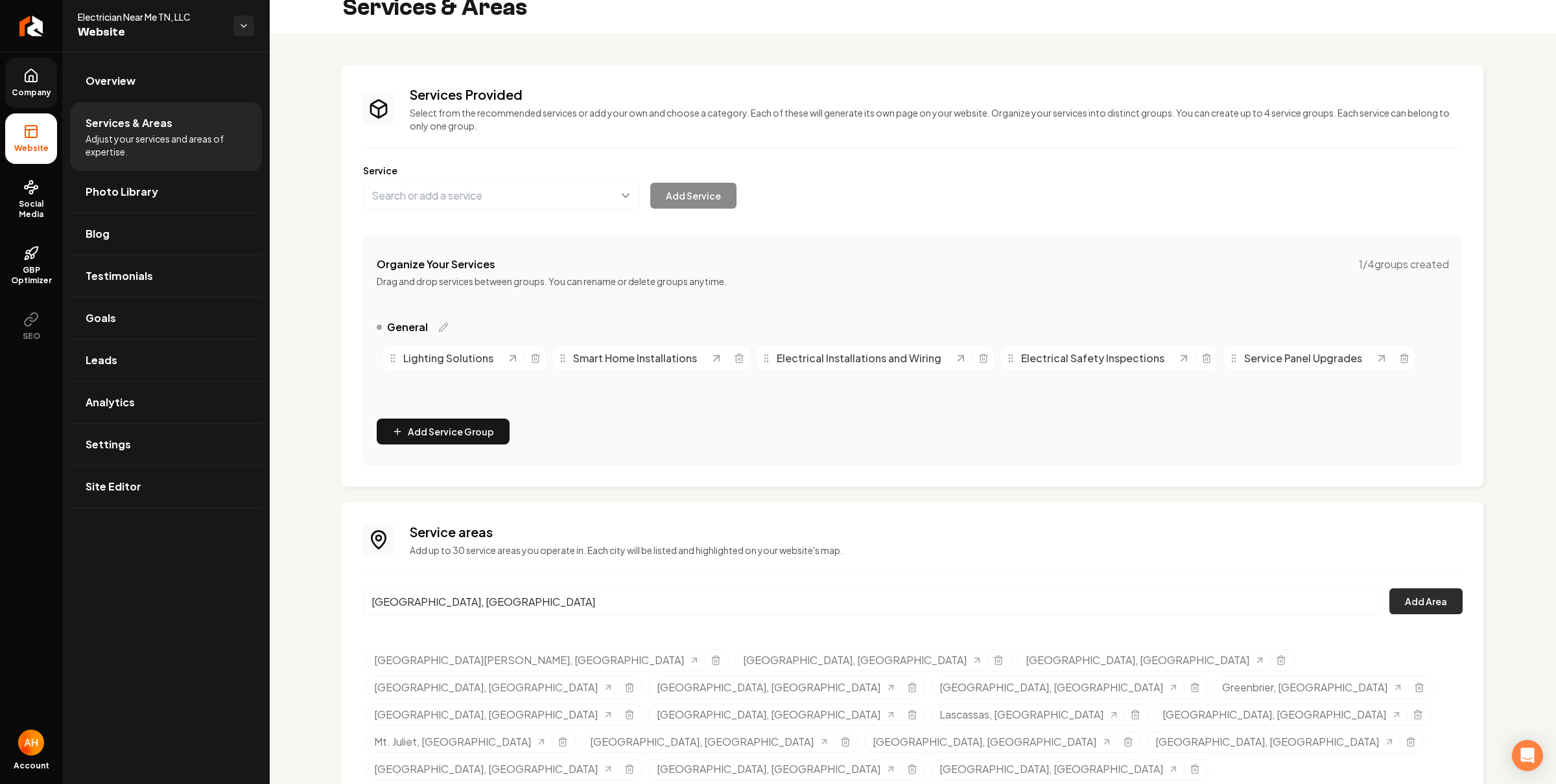
click at [1431, 600] on button "Add Area" at bounding box center [1425, 601] width 73 height 26
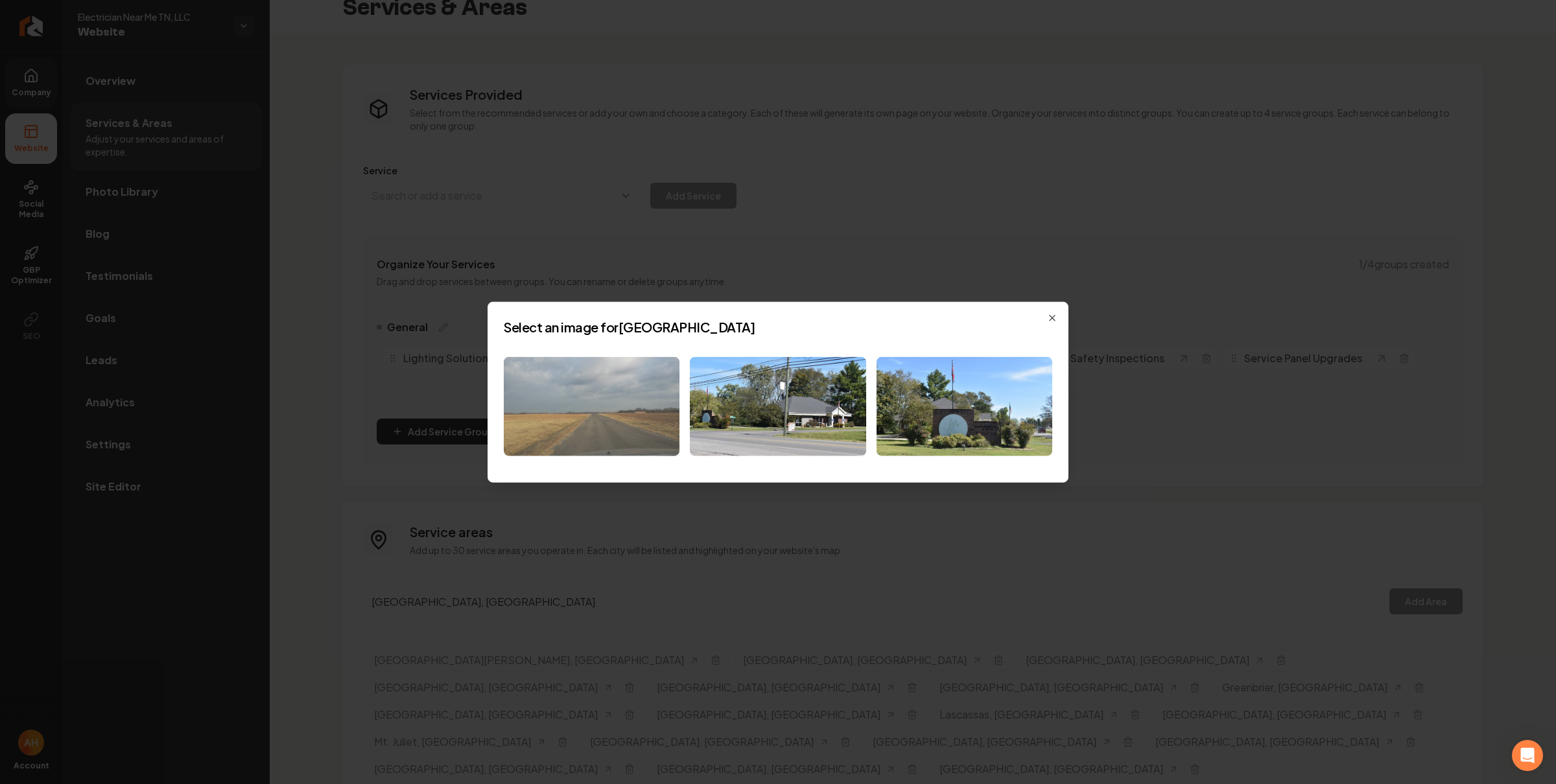
click at [628, 398] on img at bounding box center [591, 406] width 176 height 99
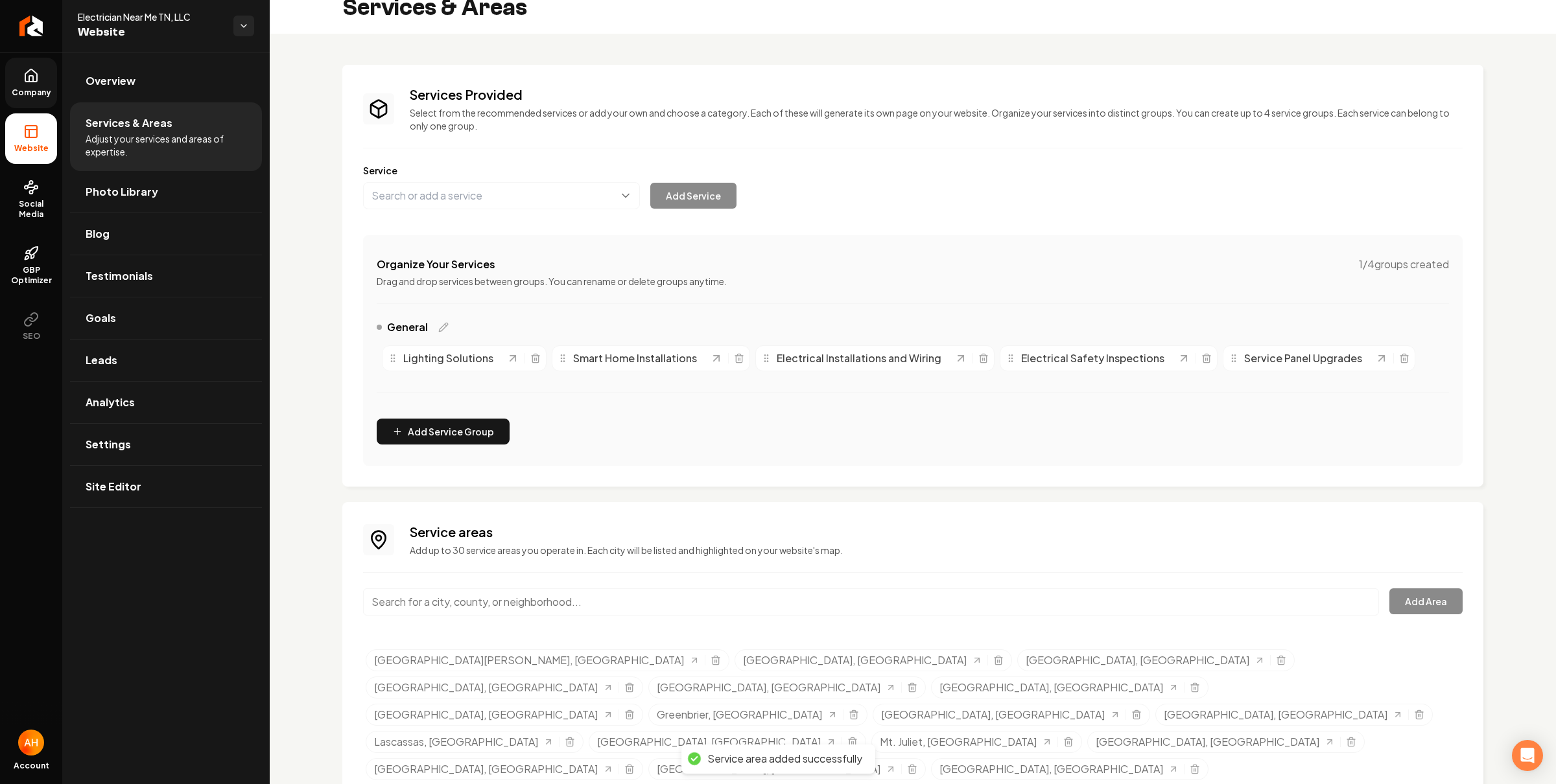
click at [541, 602] on input "Main content area" at bounding box center [871, 602] width 1016 height 27
paste input "Shelbyville"
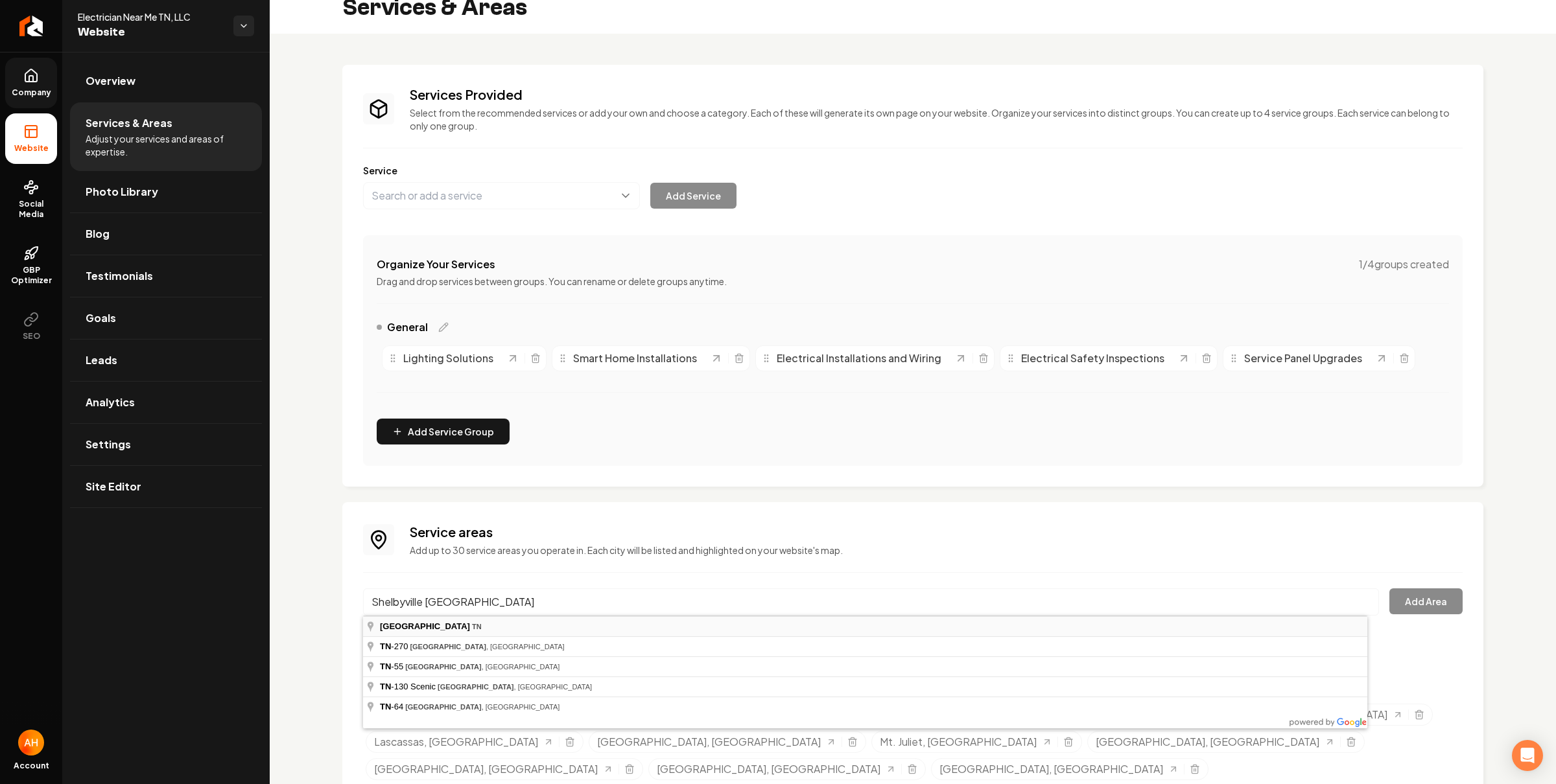
type input "Shelbyville, TN"
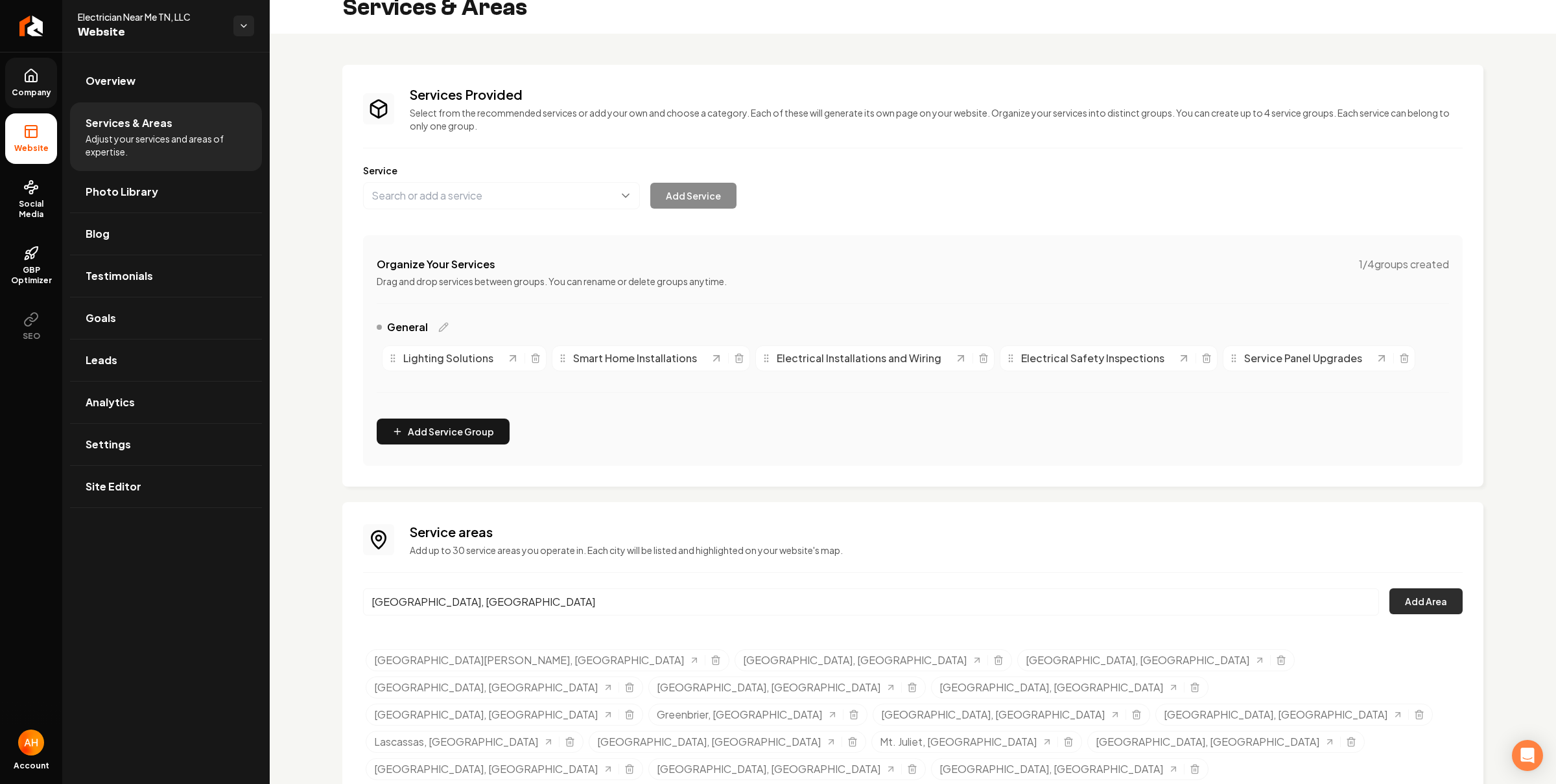
click at [1434, 596] on button "Add Area" at bounding box center [1425, 601] width 73 height 26
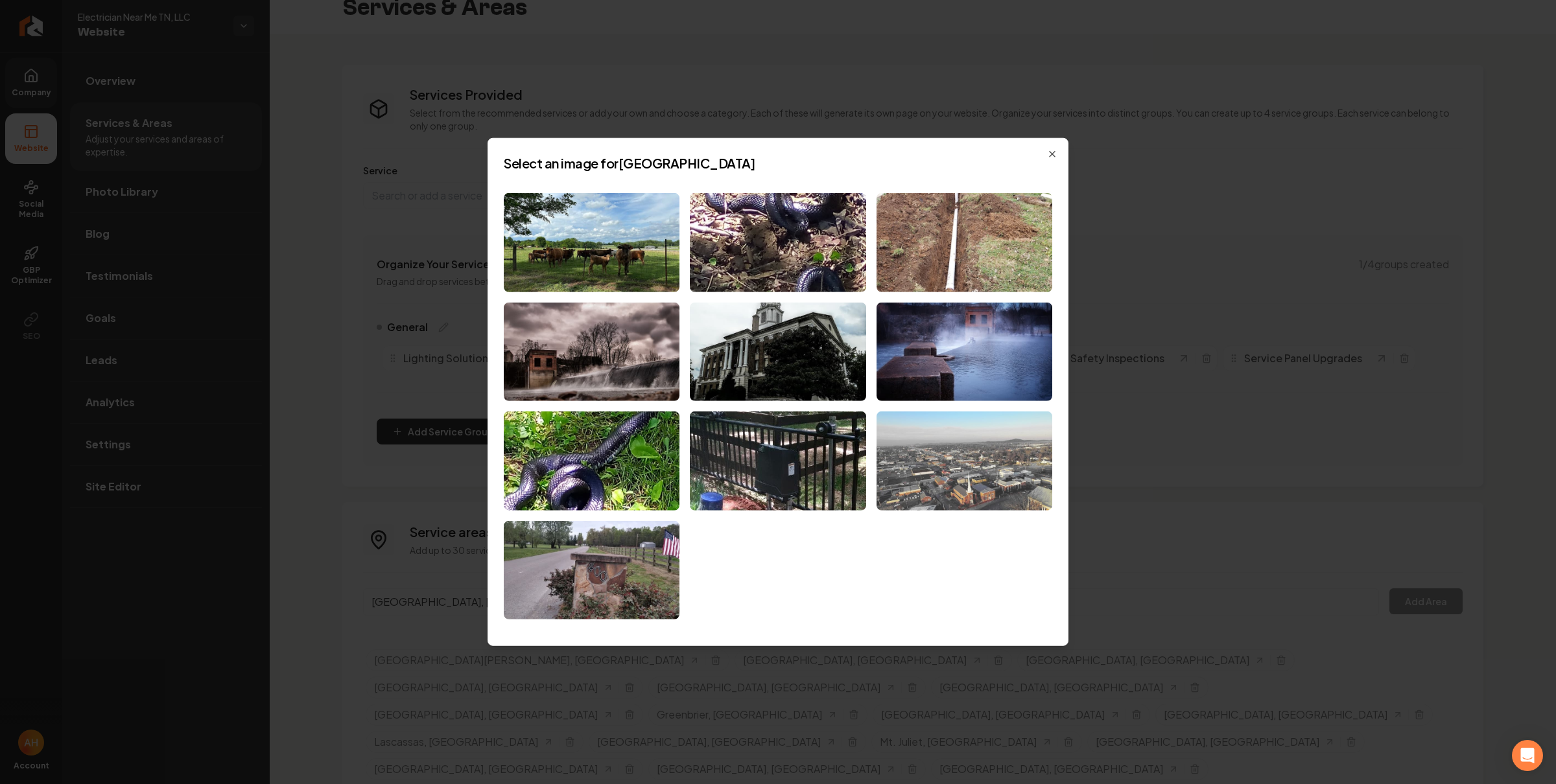
click at [949, 462] on img at bounding box center [964, 461] width 176 height 99
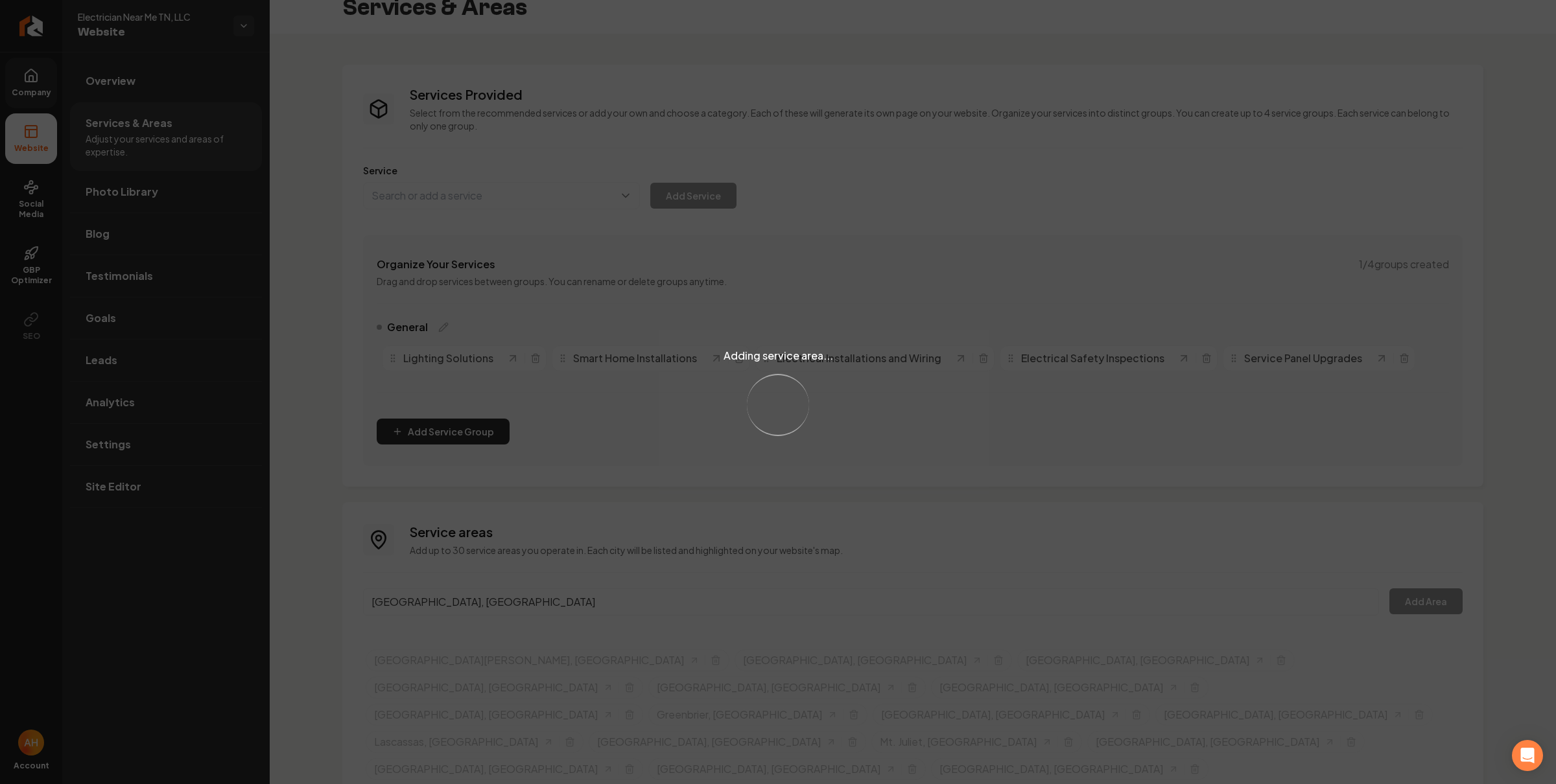
click at [449, 602] on div "Adding service area... Loading..." at bounding box center [778, 392] width 1556 height 784
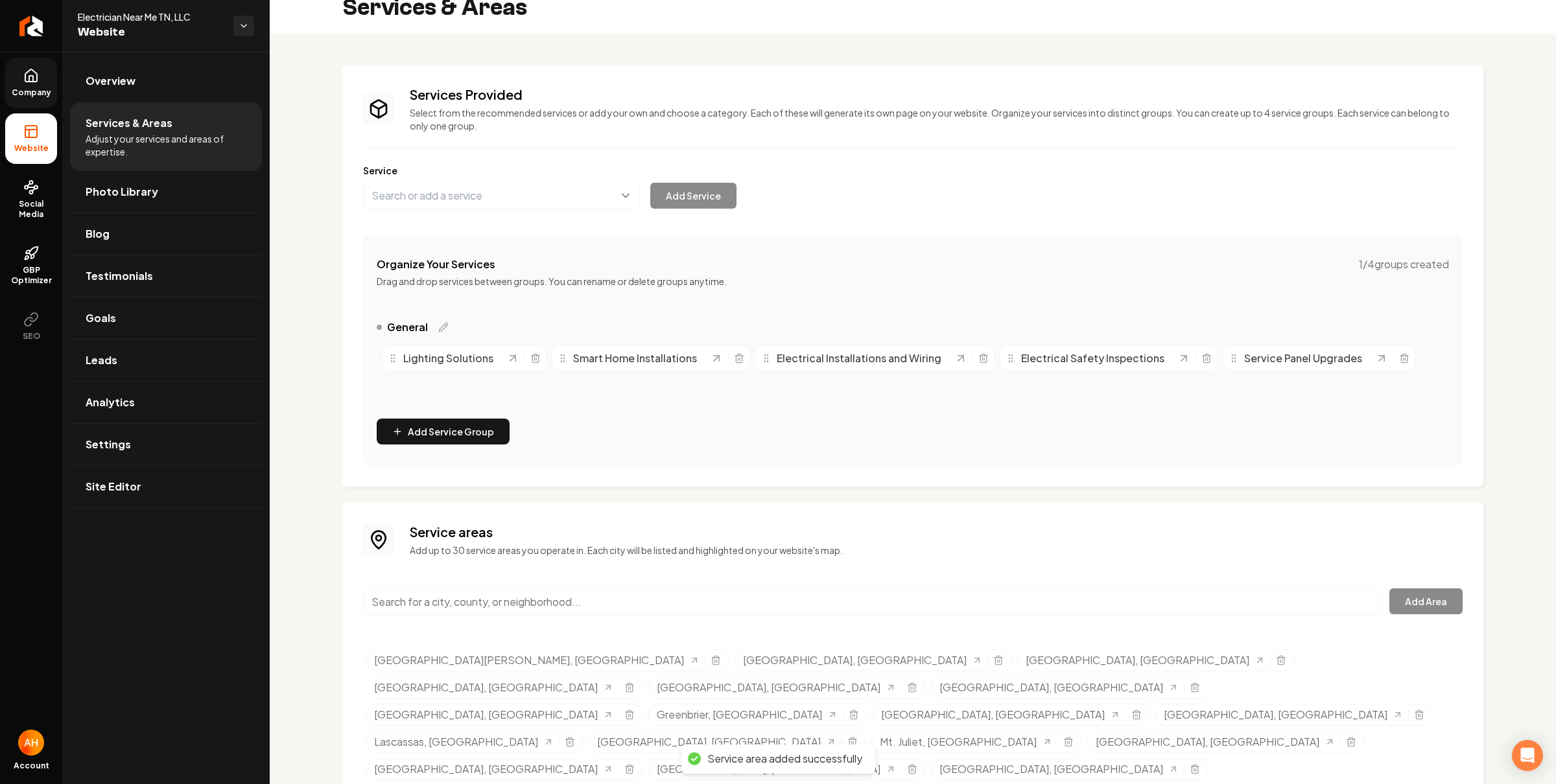
click at [480, 607] on input "Main content area" at bounding box center [871, 602] width 1016 height 27
paste input "Wartrace"
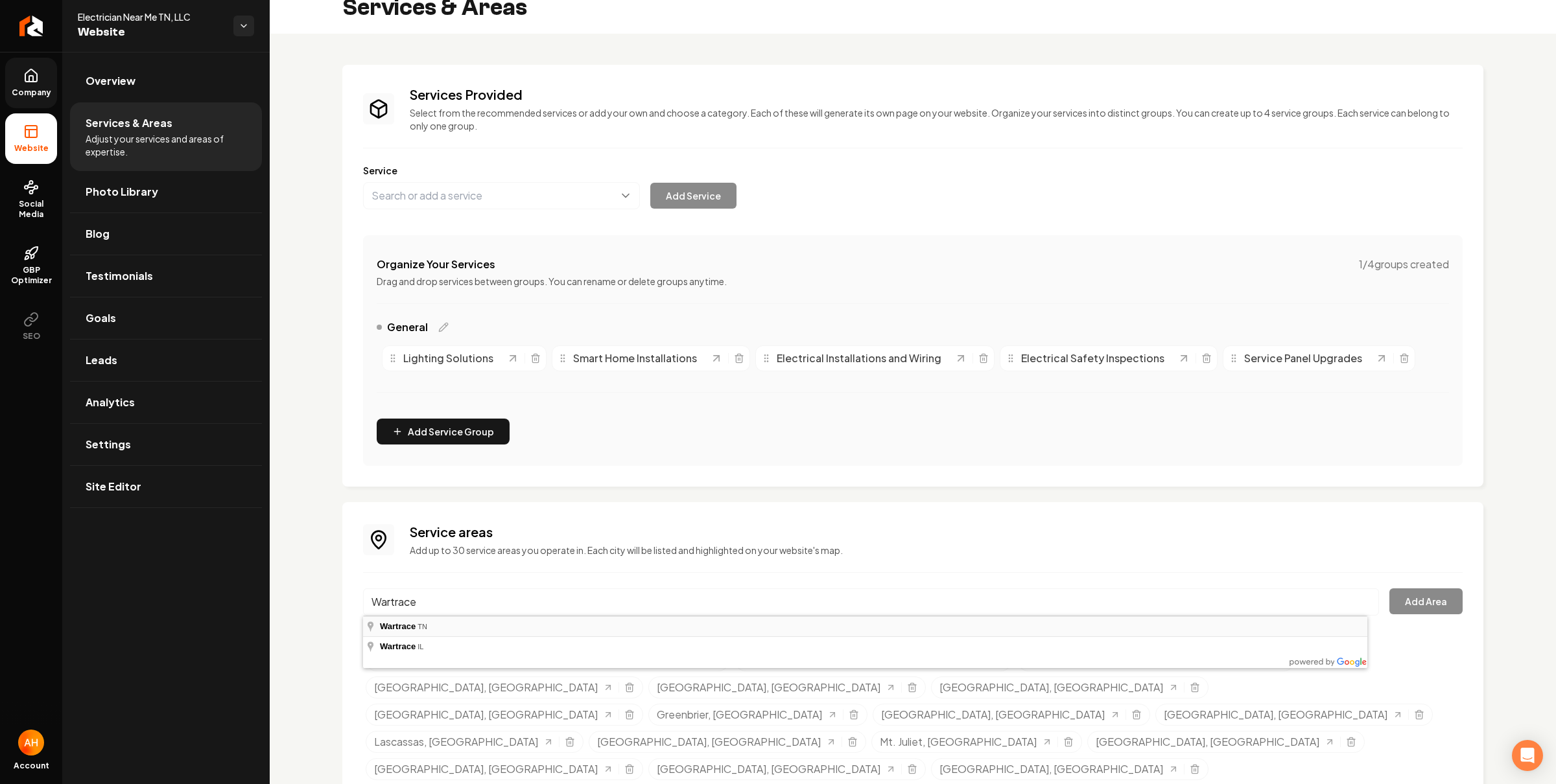
type input "Wartrace, TN"
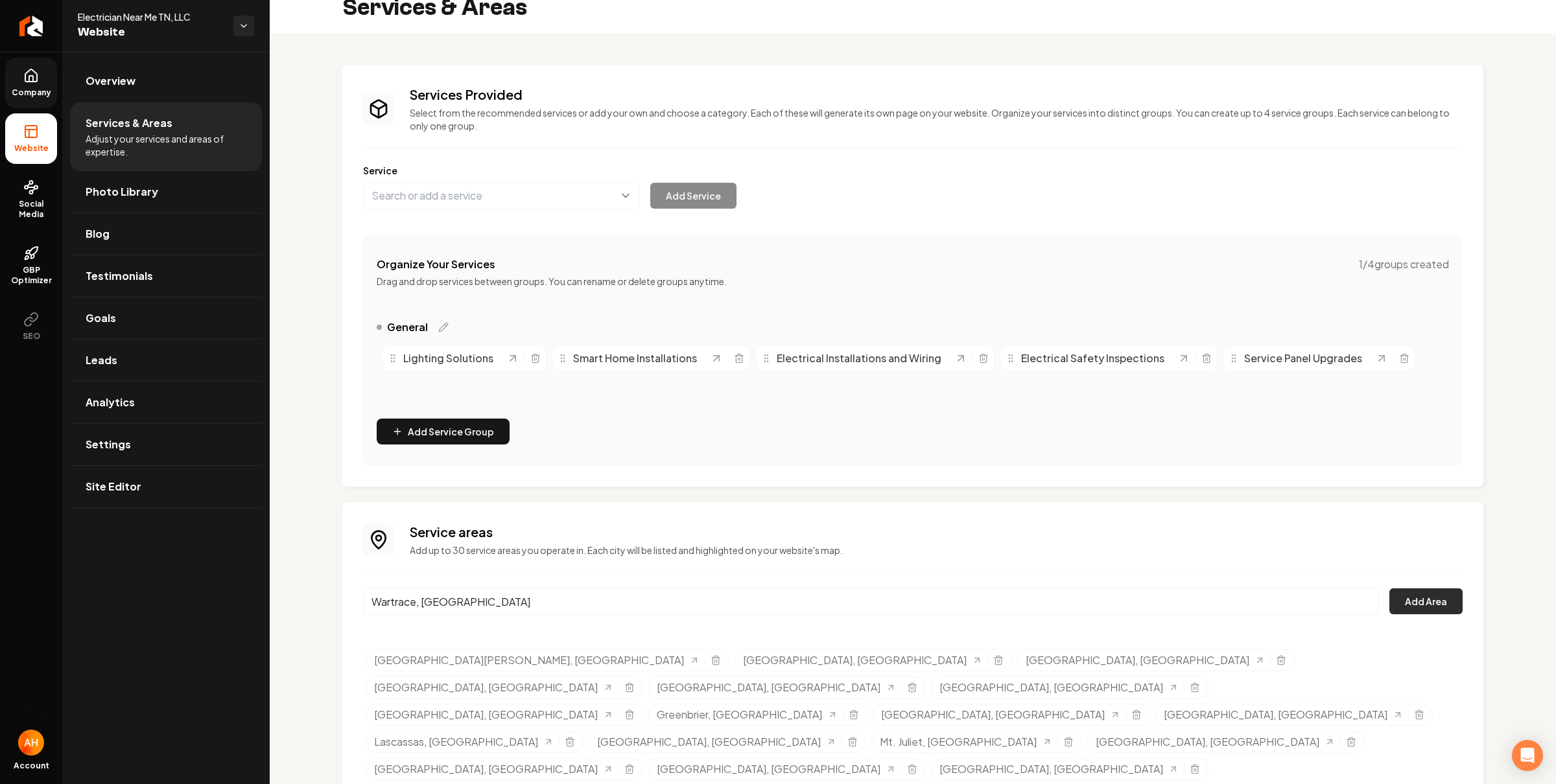
click at [1414, 607] on button "Add Area" at bounding box center [1425, 601] width 73 height 26
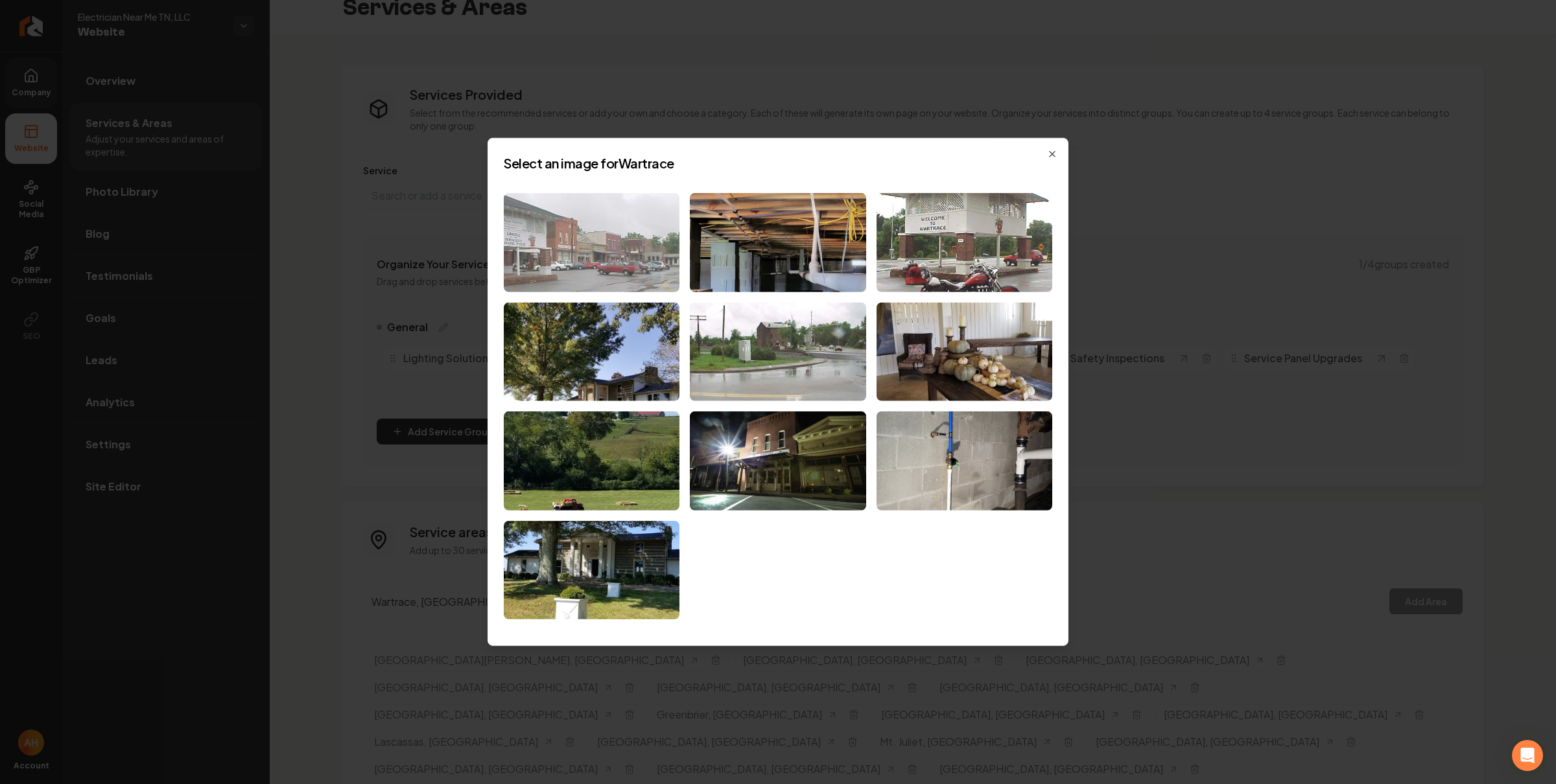
click at [632, 249] on img at bounding box center [591, 242] width 176 height 99
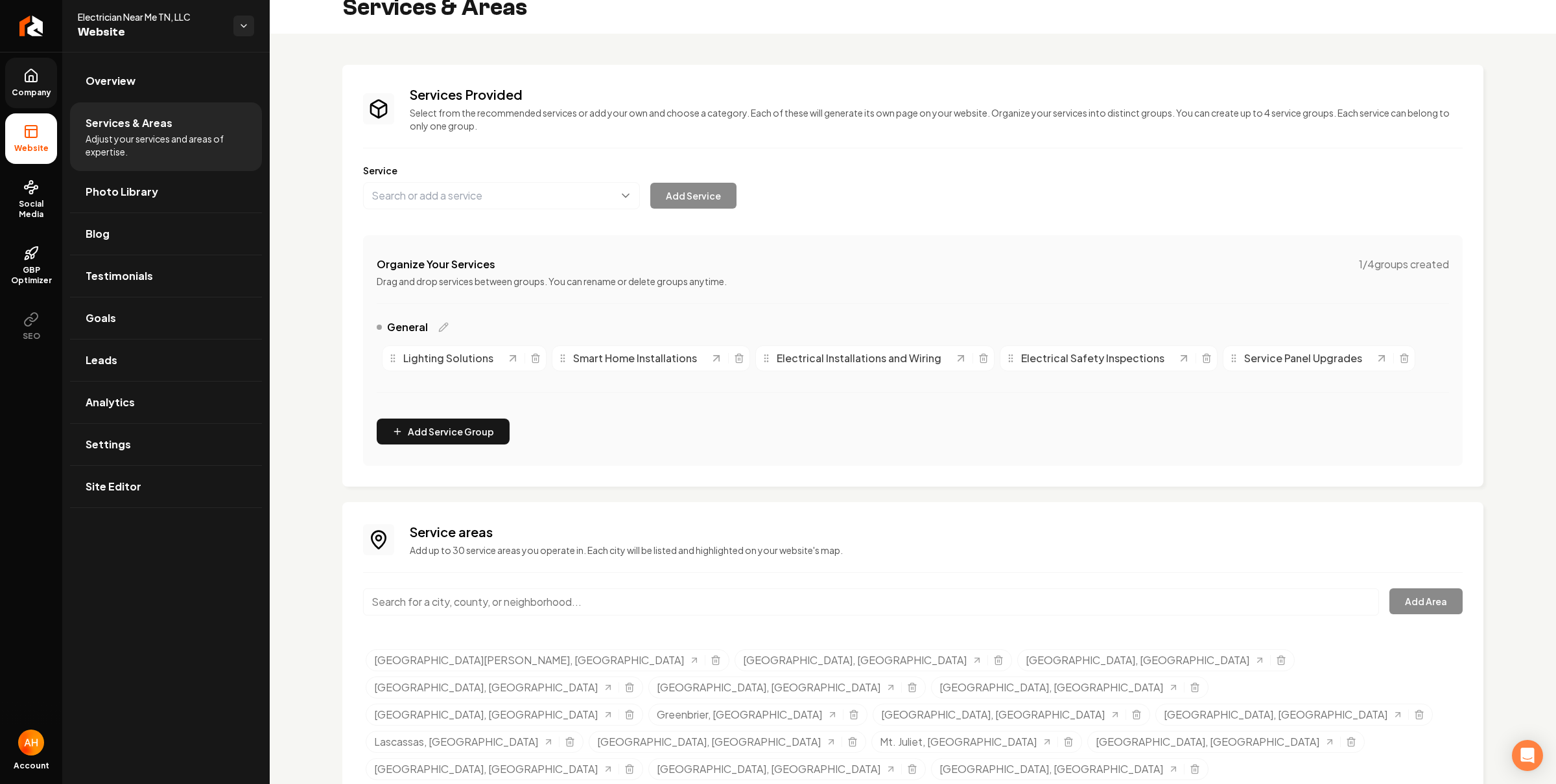
click at [631, 592] on input "Main content area" at bounding box center [871, 602] width 1016 height 27
paste input "Woodbury"
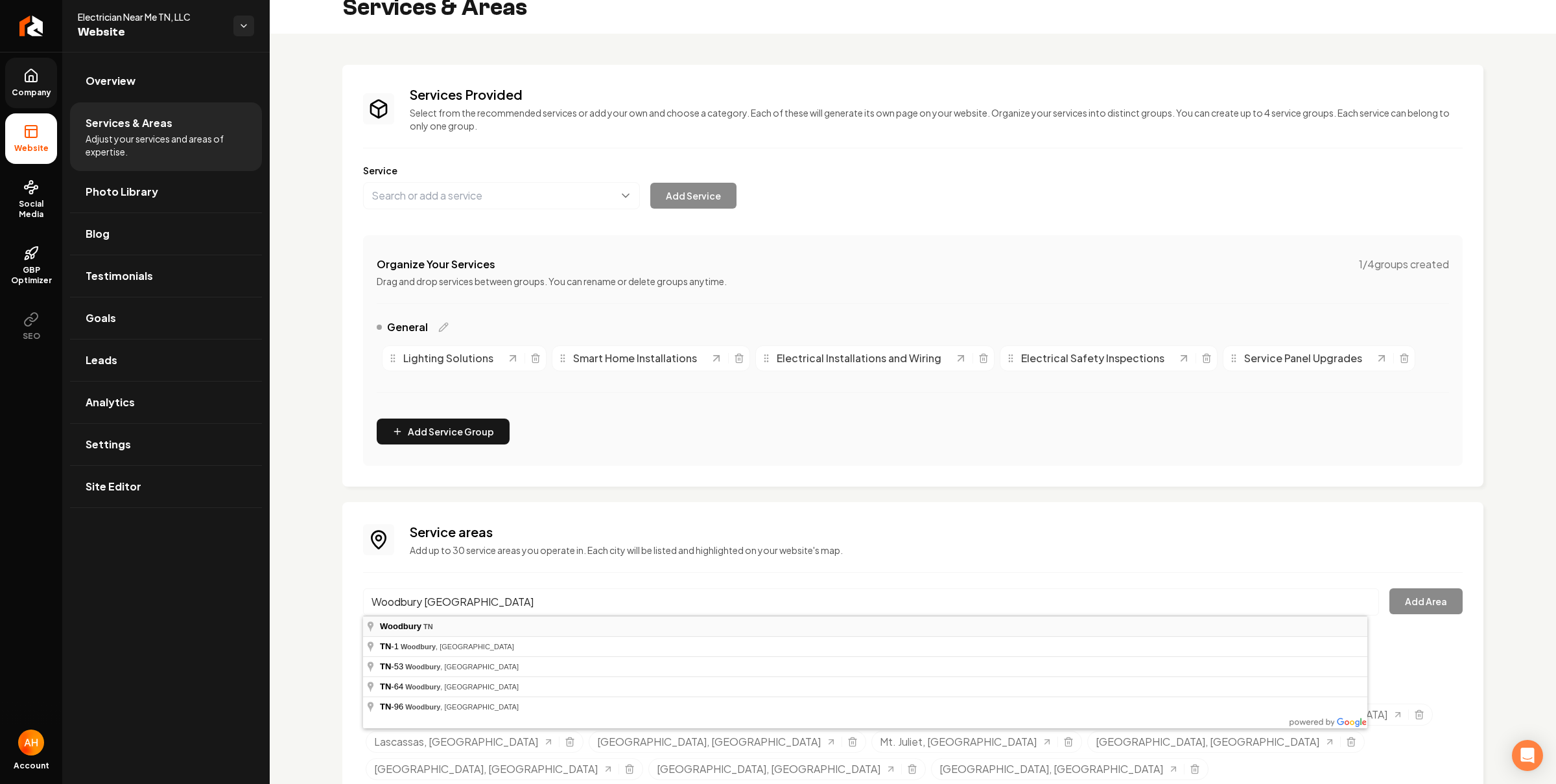
type input "Woodbury, TN"
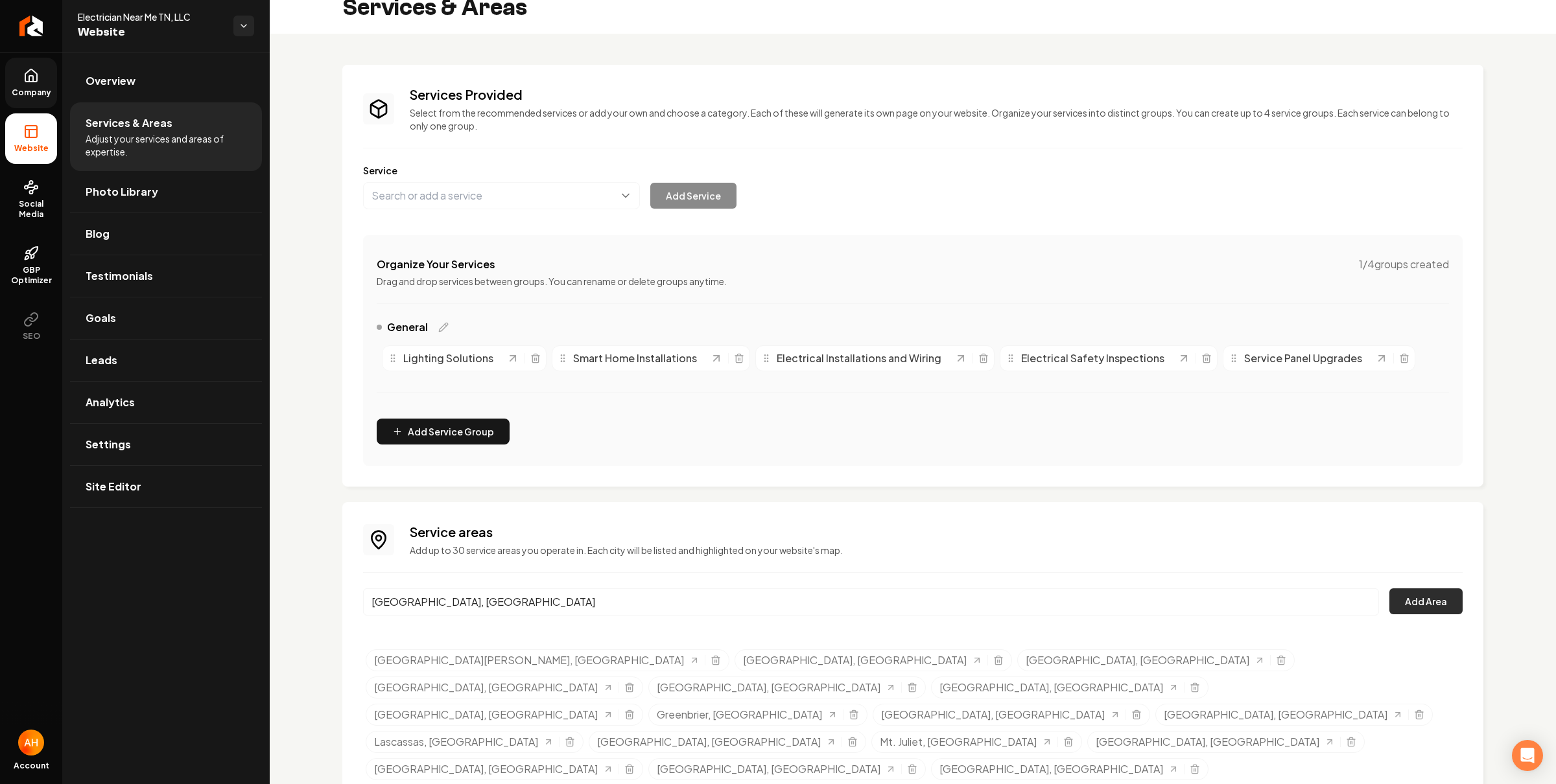
click at [1412, 602] on button "Add Area" at bounding box center [1425, 601] width 73 height 26
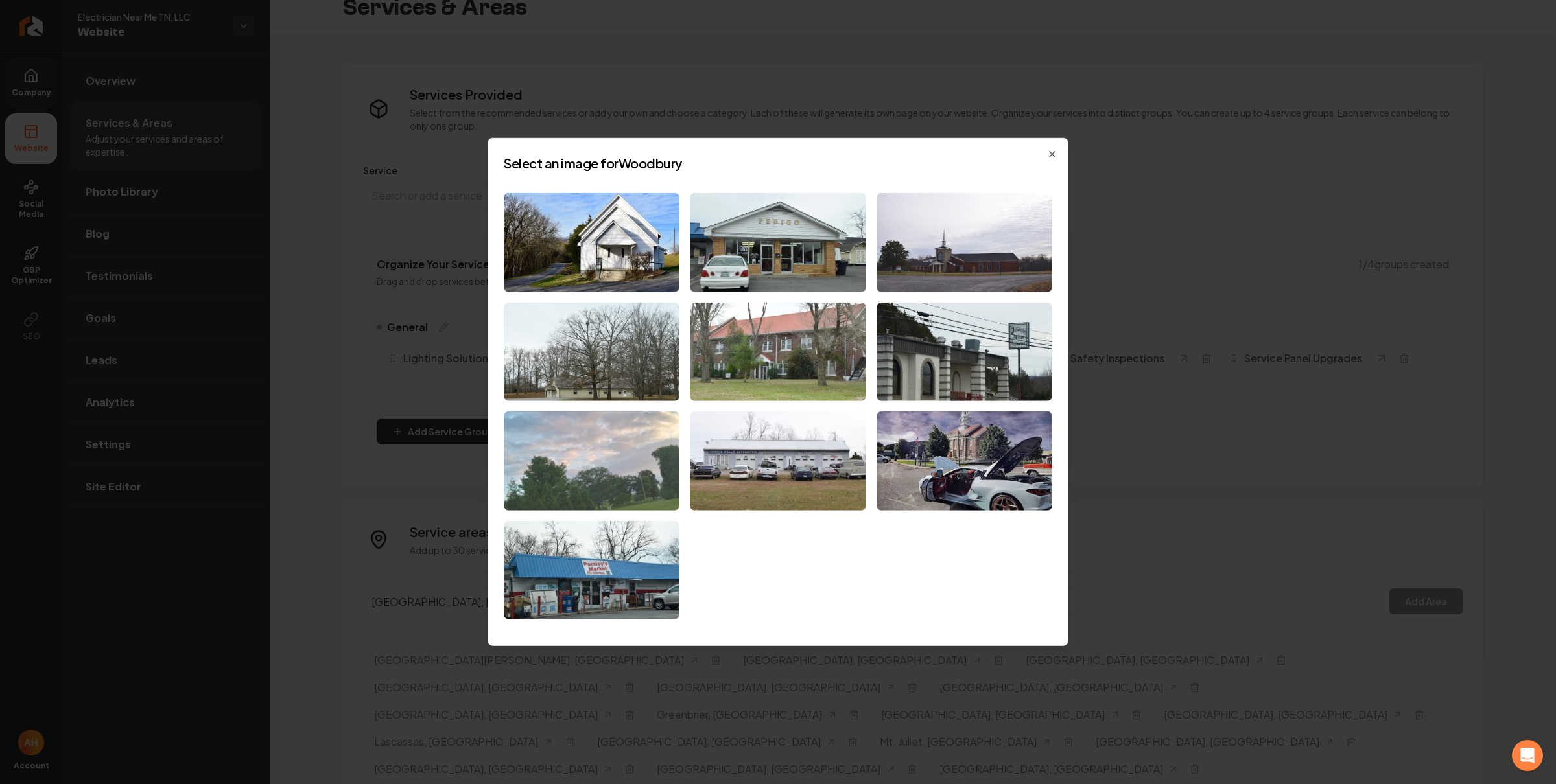
click at [592, 450] on img at bounding box center [591, 461] width 176 height 99
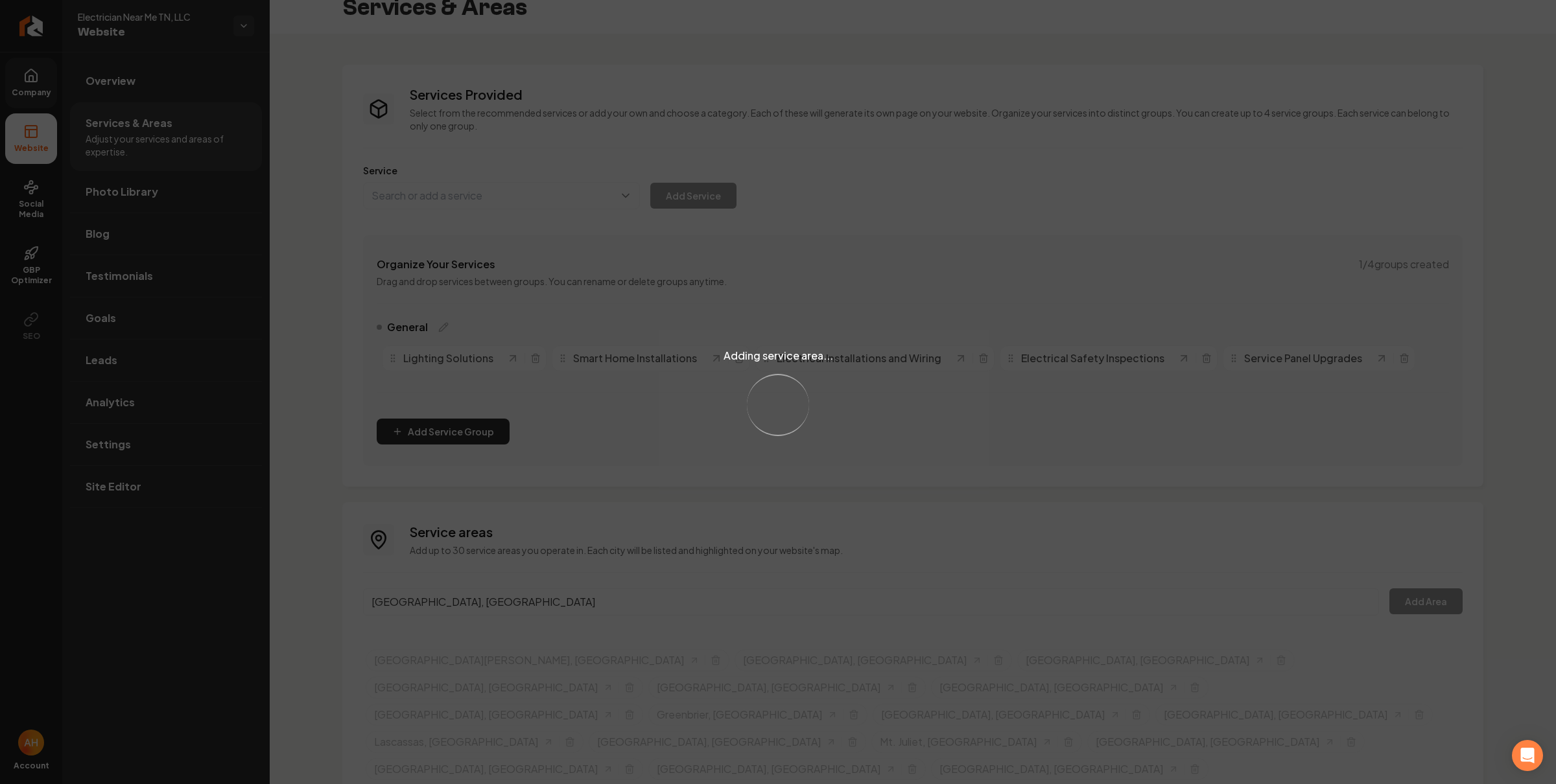
click at [845, 96] on div "Adding service area... Loading..." at bounding box center [778, 392] width 1556 height 784
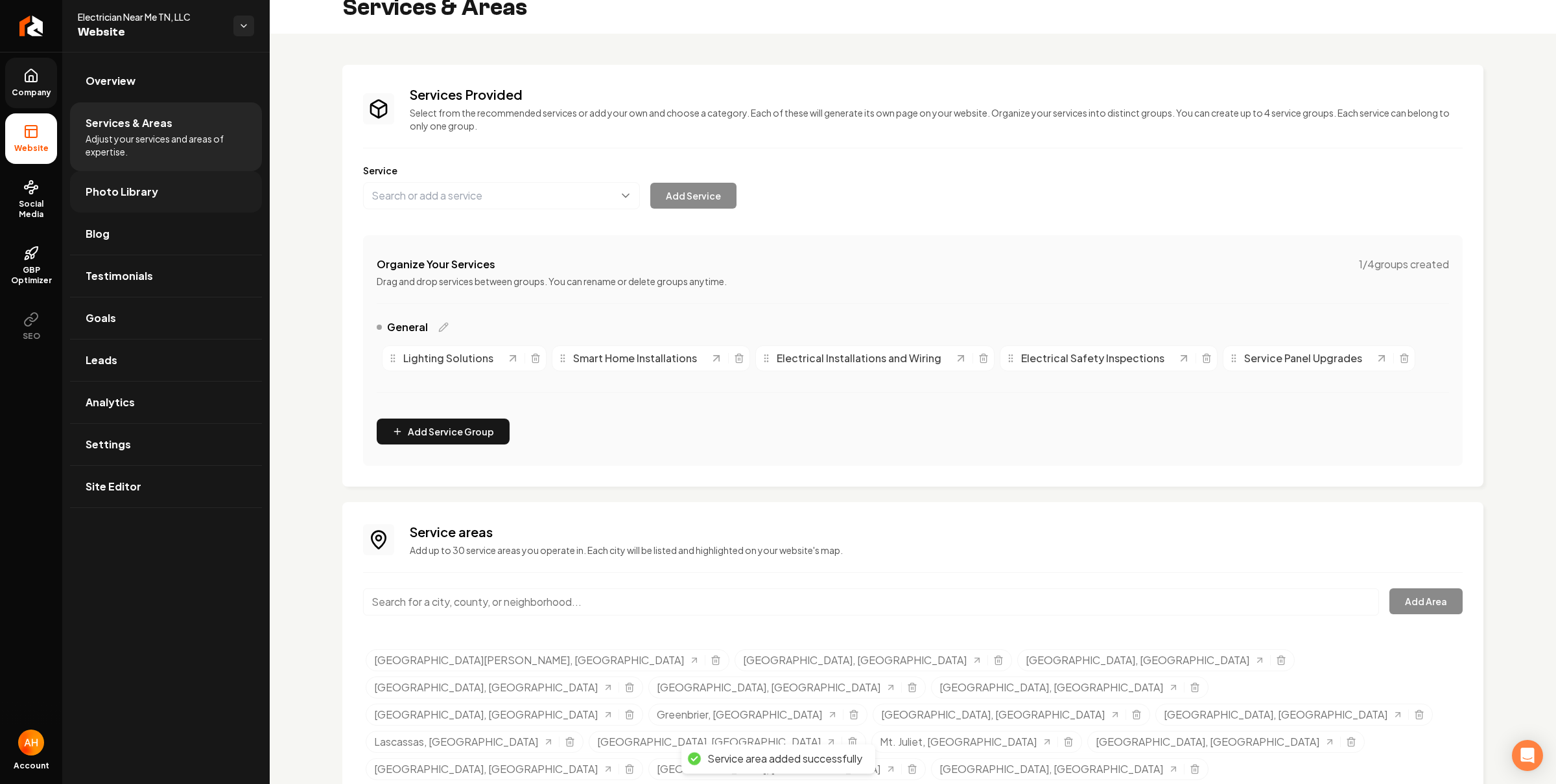
click at [236, 198] on link "Photo Library" at bounding box center [166, 191] width 192 height 42
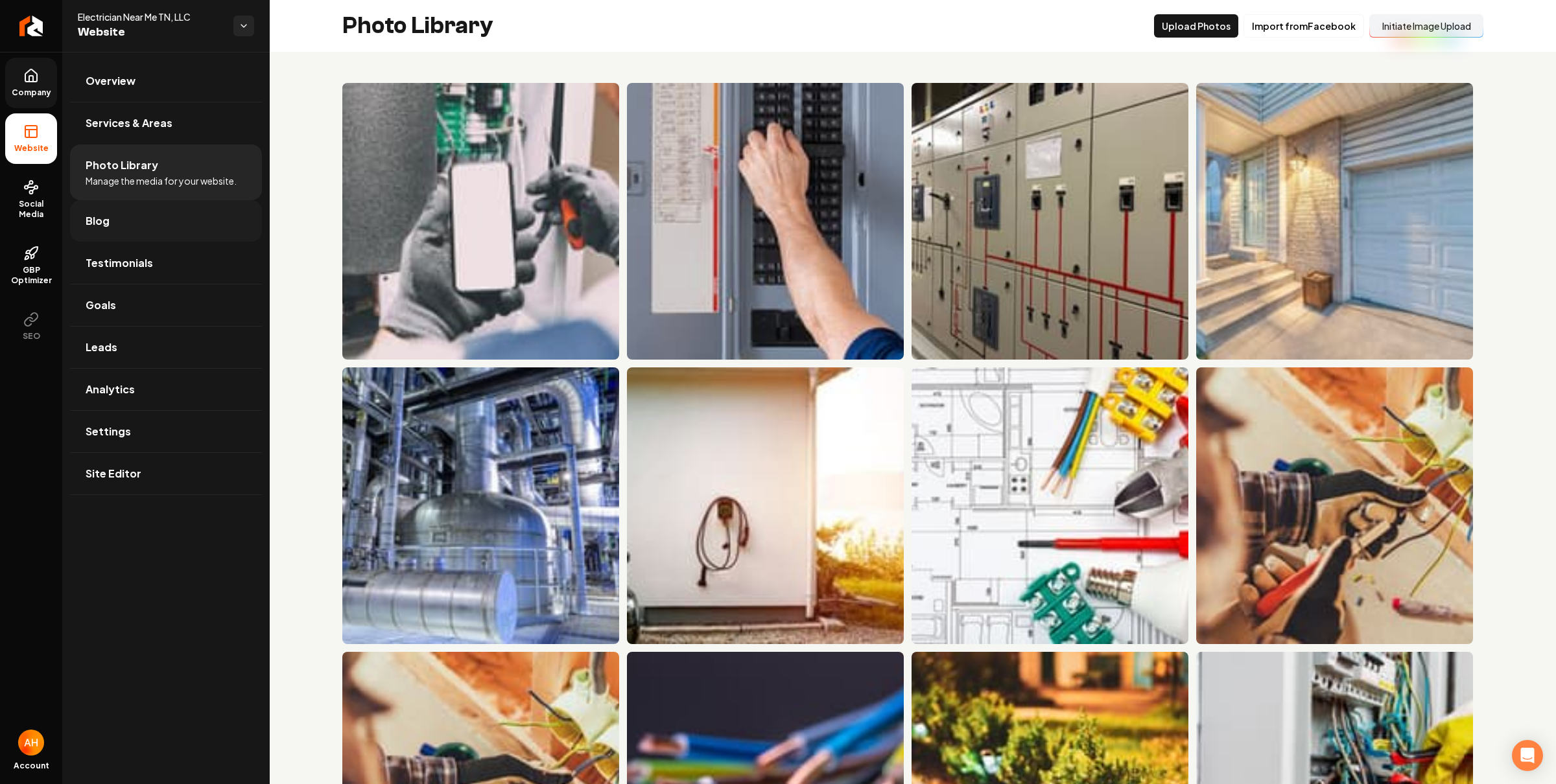
click at [195, 225] on link "Blog" at bounding box center [166, 221] width 192 height 42
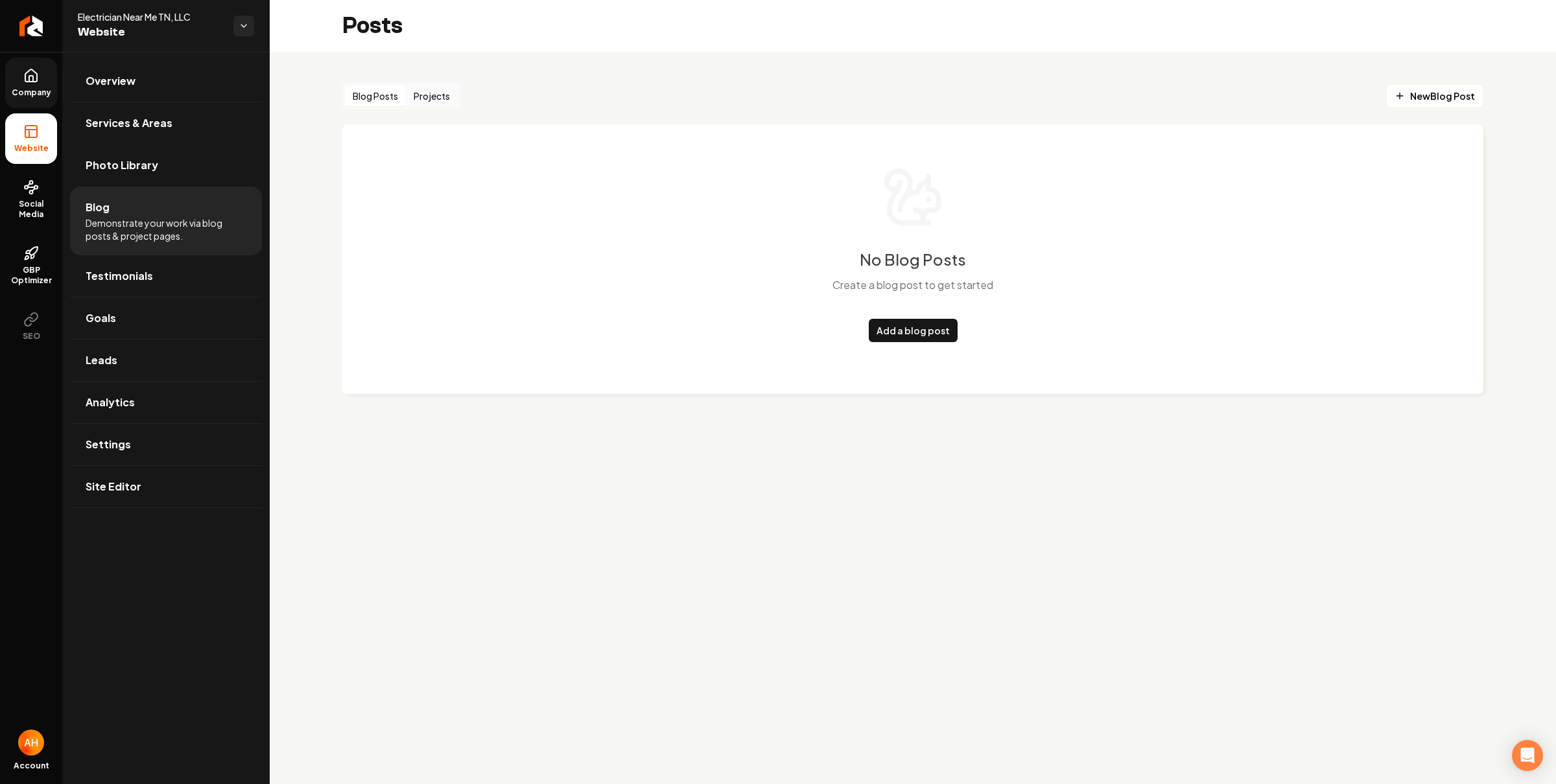
click at [420, 93] on button "Projects" at bounding box center [432, 96] width 52 height 21
click at [376, 95] on button "Blog Posts" at bounding box center [376, 96] width 61 height 21
click at [171, 284] on link "Testimonials" at bounding box center [166, 276] width 192 height 42
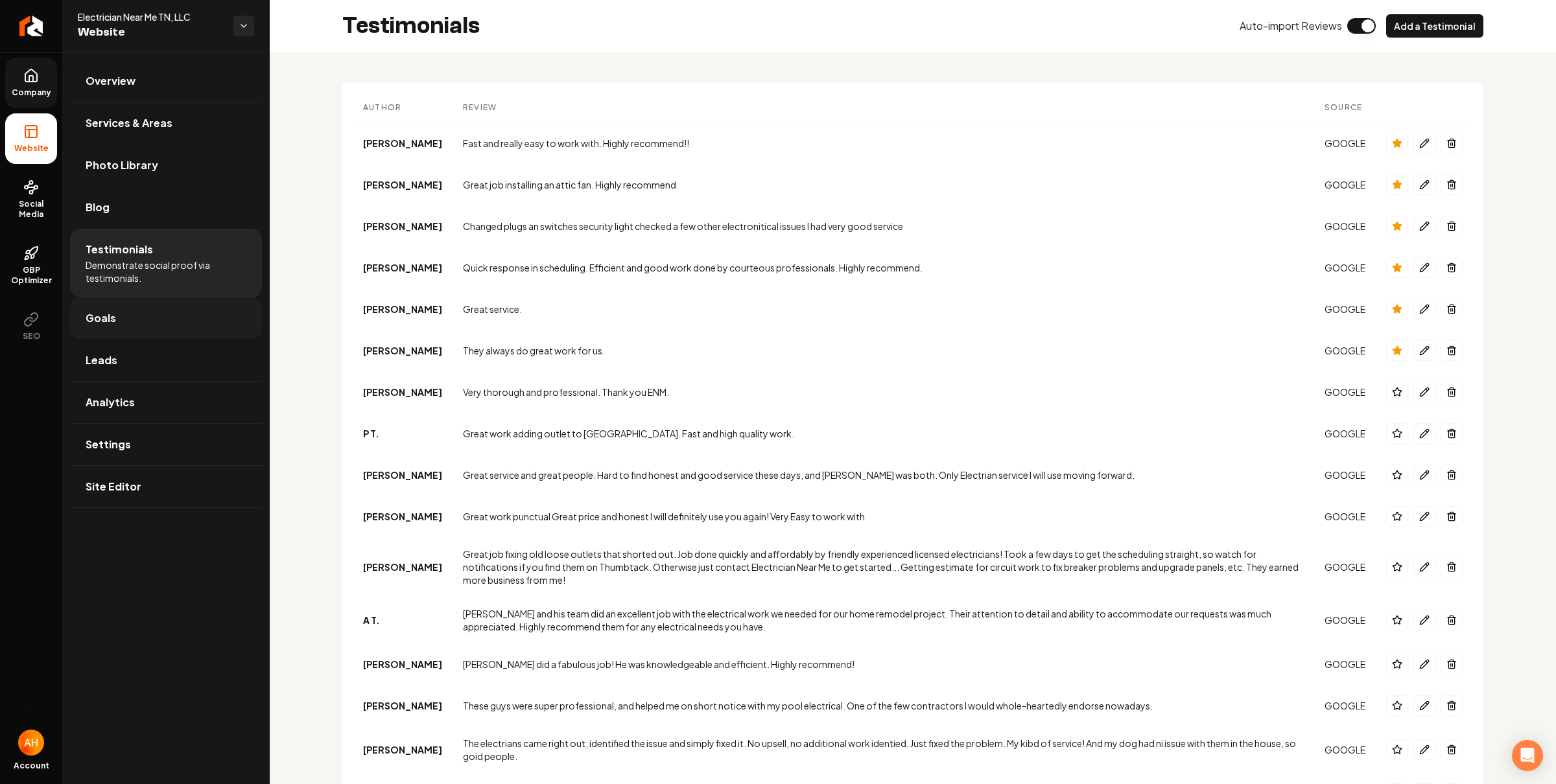
click at [151, 324] on link "Goals" at bounding box center [166, 318] width 192 height 42
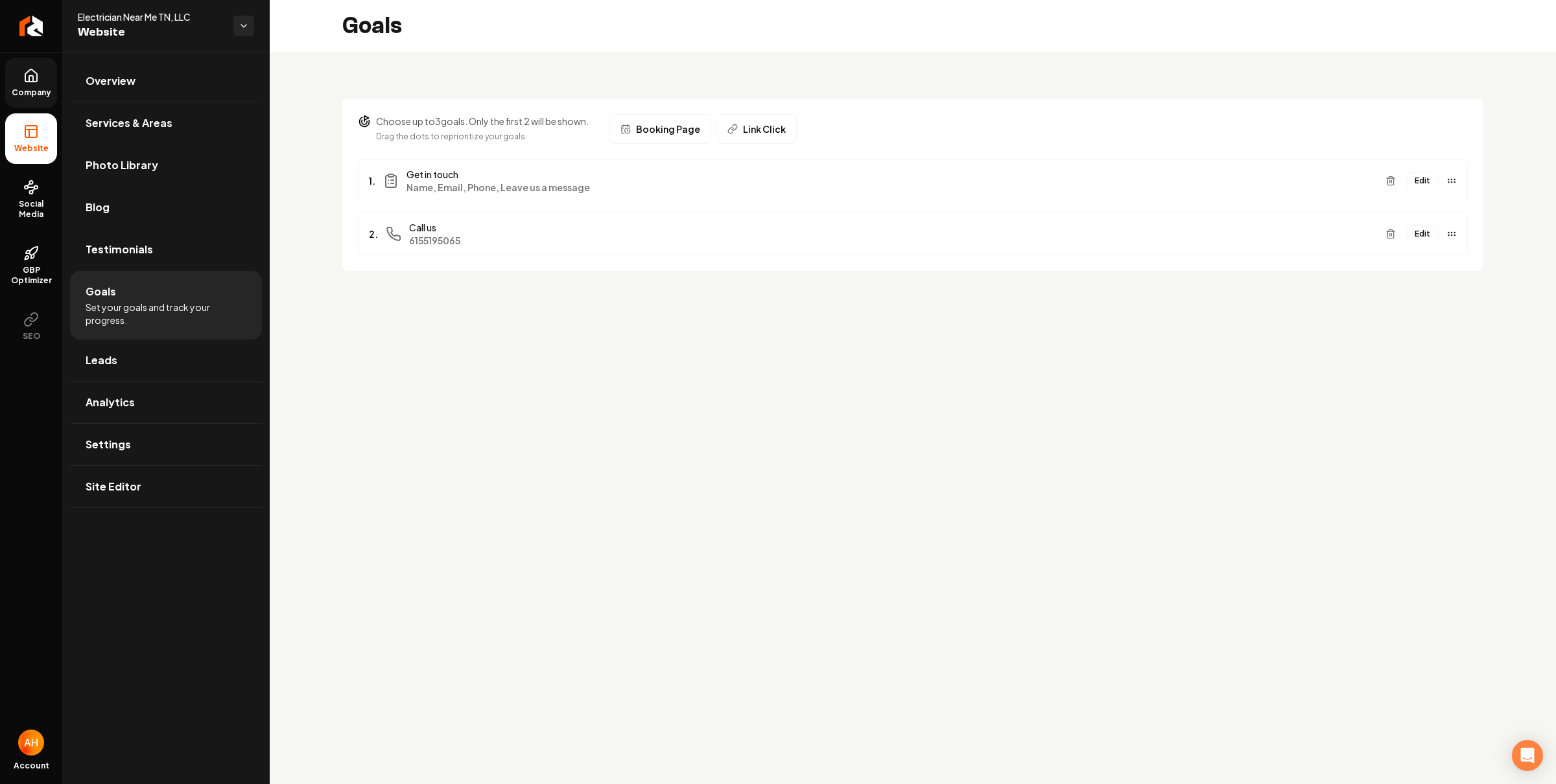
click at [1419, 182] on button "Edit" at bounding box center [1422, 181] width 33 height 17
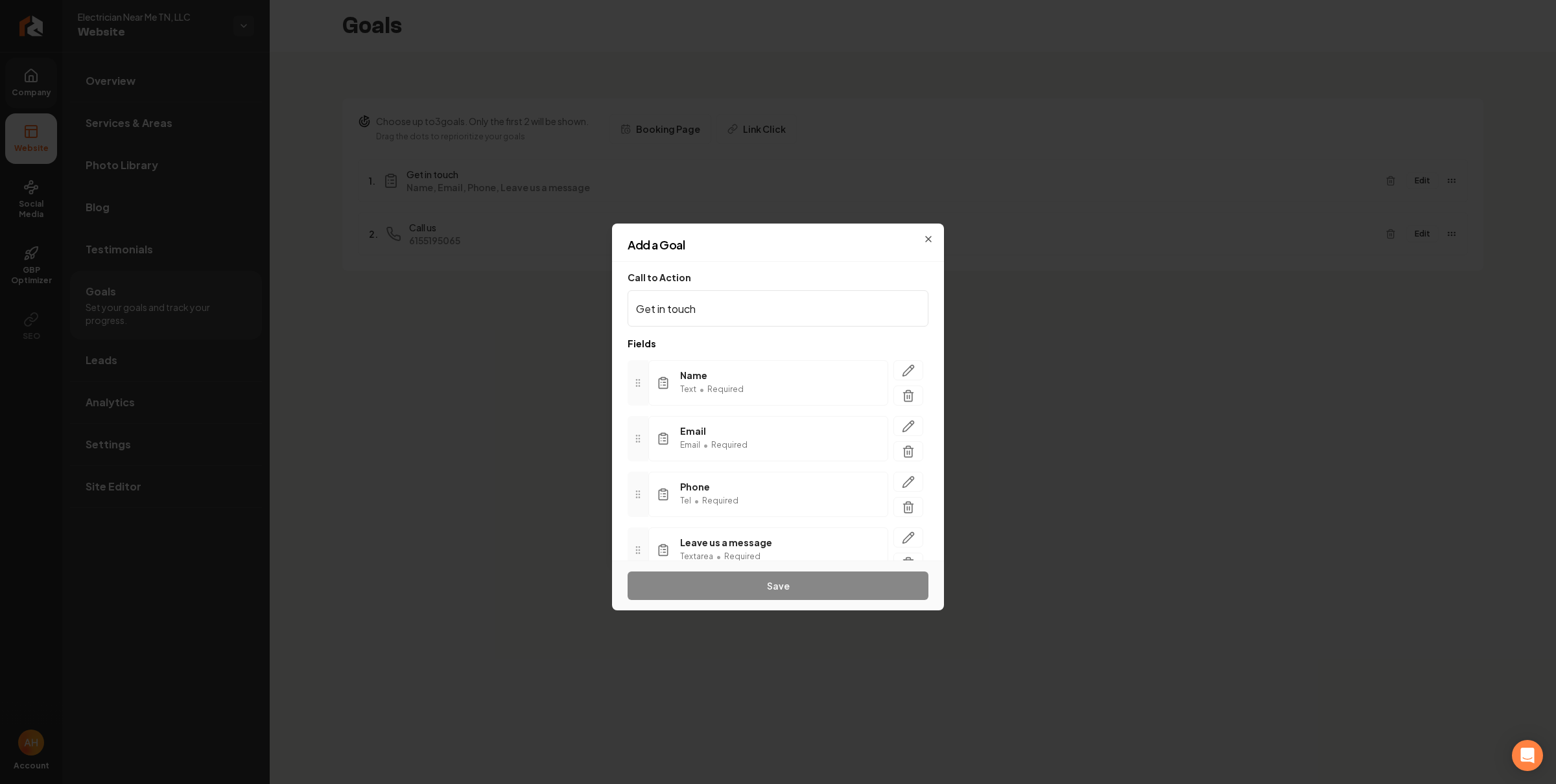
click at [735, 312] on input "Get in touch" at bounding box center [778, 308] width 301 height 36
type input "Get in touch/Free estimate"
click at [812, 585] on button "Save" at bounding box center [778, 586] width 301 height 29
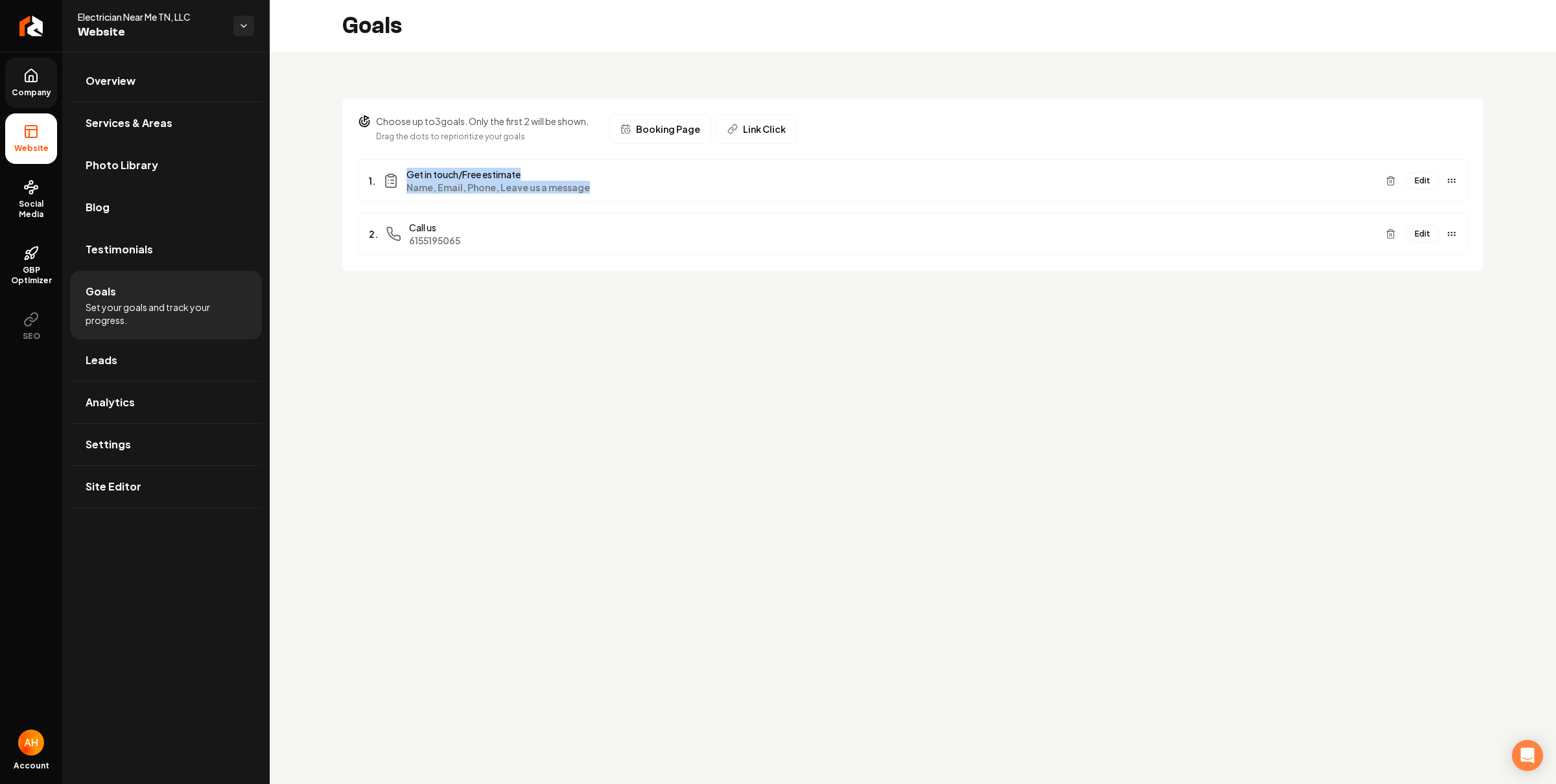
drag, startPoint x: 588, startPoint y: 191, endPoint x: 395, endPoint y: 164, distance: 194.9
click at [395, 164] on div "1. Get in touch/Free estimate Name, Email, Phone, Leave us a message Edit" at bounding box center [913, 181] width 1110 height 43
click at [561, 207] on ul "1. Get in touch/Free estimate Name, Email, Phone, Leave us a message Edit 2. Ca…" at bounding box center [913, 207] width 1110 height 96
drag, startPoint x: 534, startPoint y: 183, endPoint x: 401, endPoint y: 163, distance: 134.5
click at [401, 163] on div "1. Get in touch/Free estimate Name, Email, Phone, Leave us a message Edit" at bounding box center [913, 181] width 1110 height 43
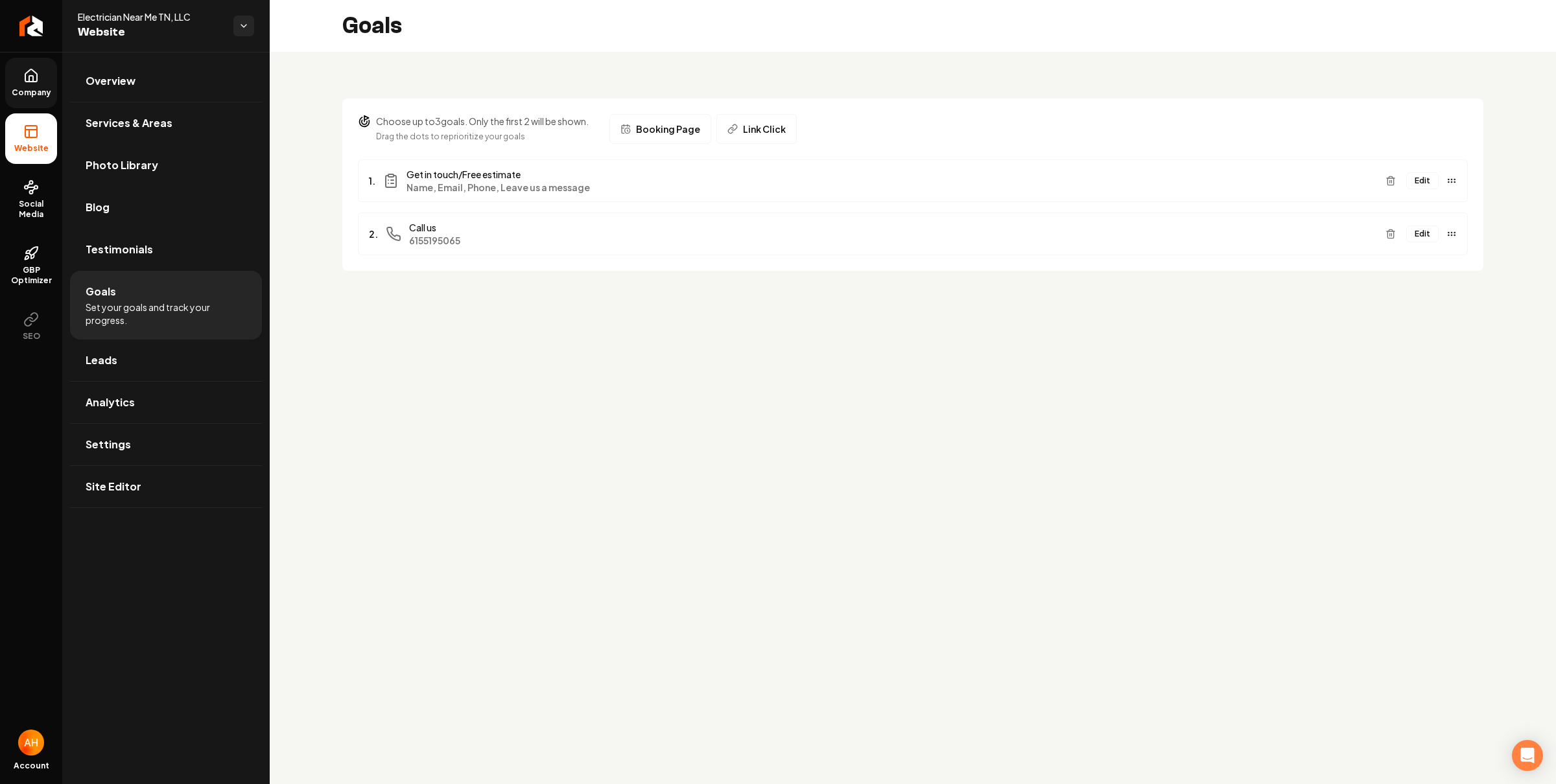
drag, startPoint x: 712, startPoint y: 504, endPoint x: 708, endPoint y: 496, distance: 8.9
click at [711, 501] on main "Goals Choose up to 3 goals. Only the first 2 will be shown. Drag the dots to re…" at bounding box center [913, 392] width 1286 height 784
click at [30, 81] on icon at bounding box center [31, 76] width 15 height 15
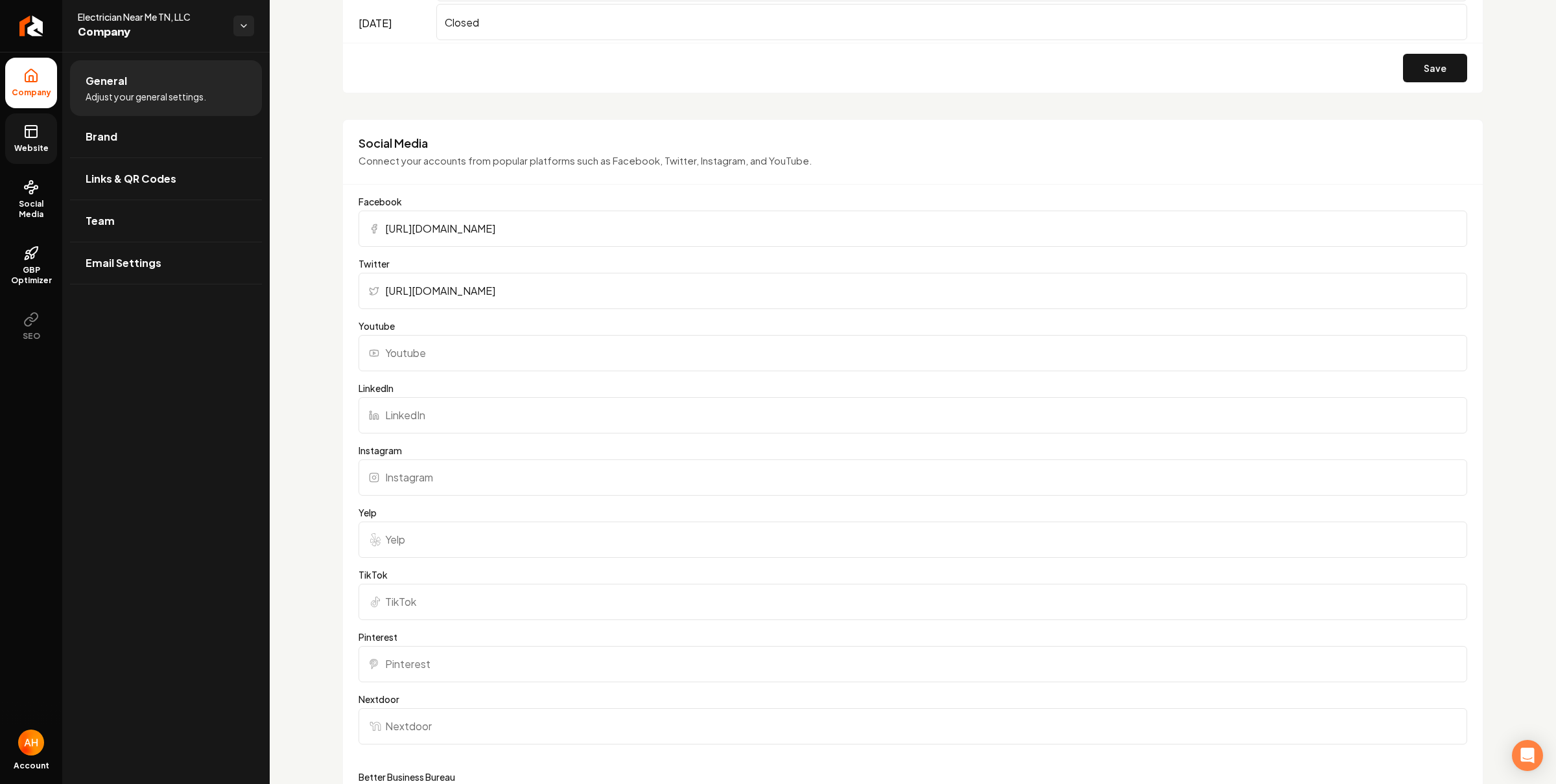
scroll to position [1234, 0]
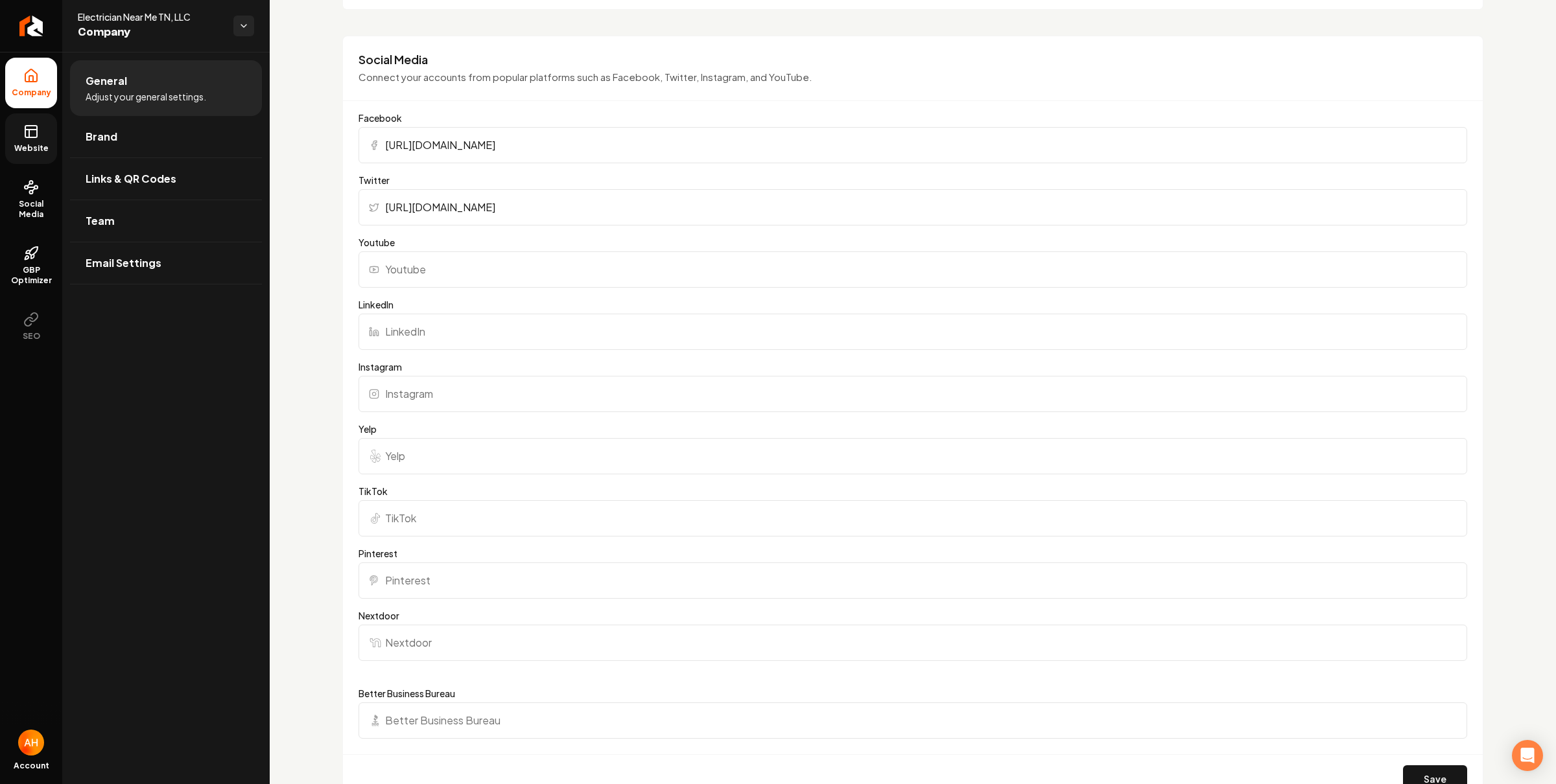
drag, startPoint x: 650, startPoint y: 196, endPoint x: 659, endPoint y: 201, distance: 10.3
click at [650, 196] on input "https://x.com/EthanCo87967113" at bounding box center [913, 207] width 1108 height 36
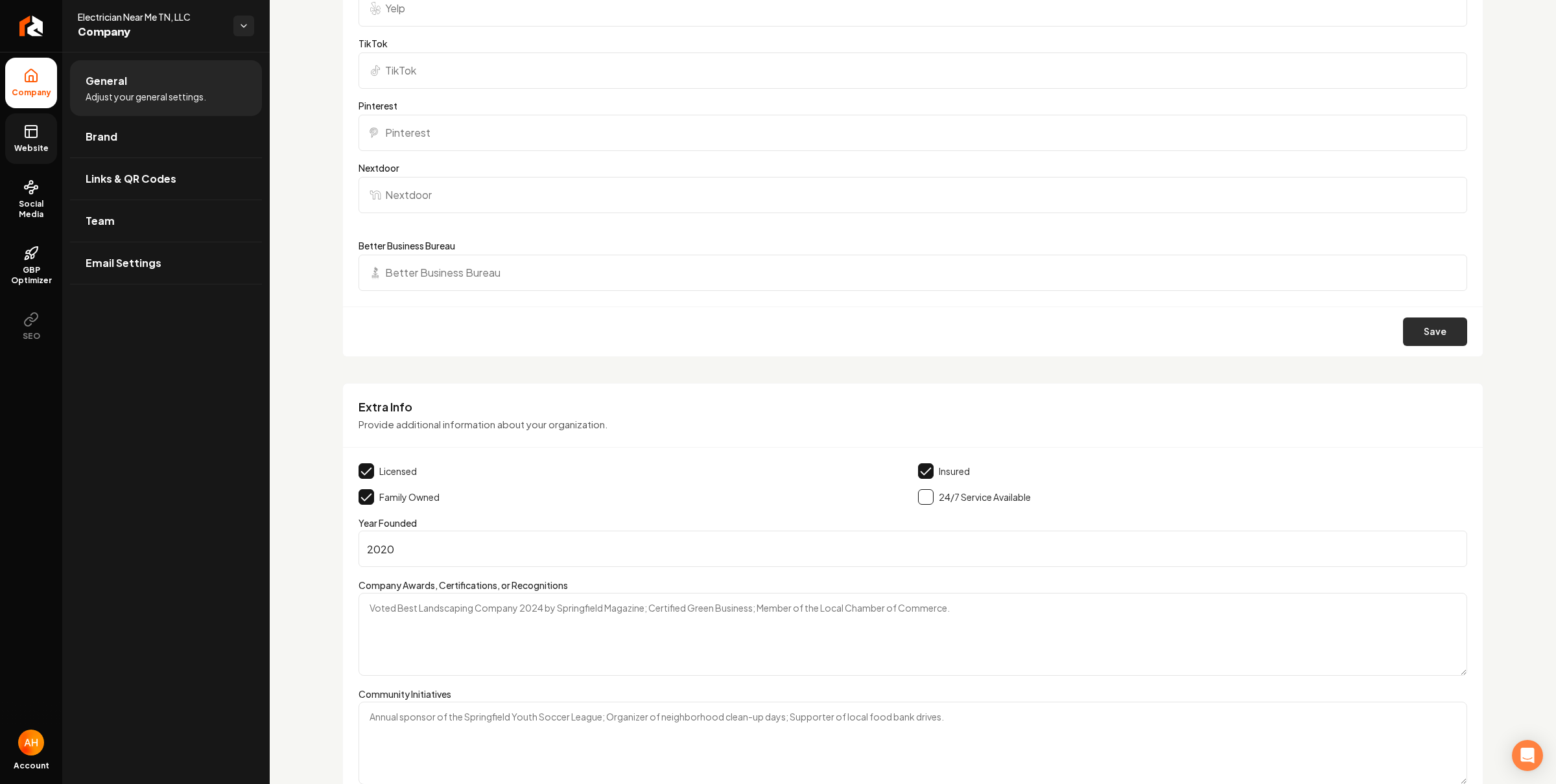
click at [1410, 319] on button "Save" at bounding box center [1434, 332] width 64 height 29
click at [29, 146] on span "Website" at bounding box center [31, 148] width 45 height 11
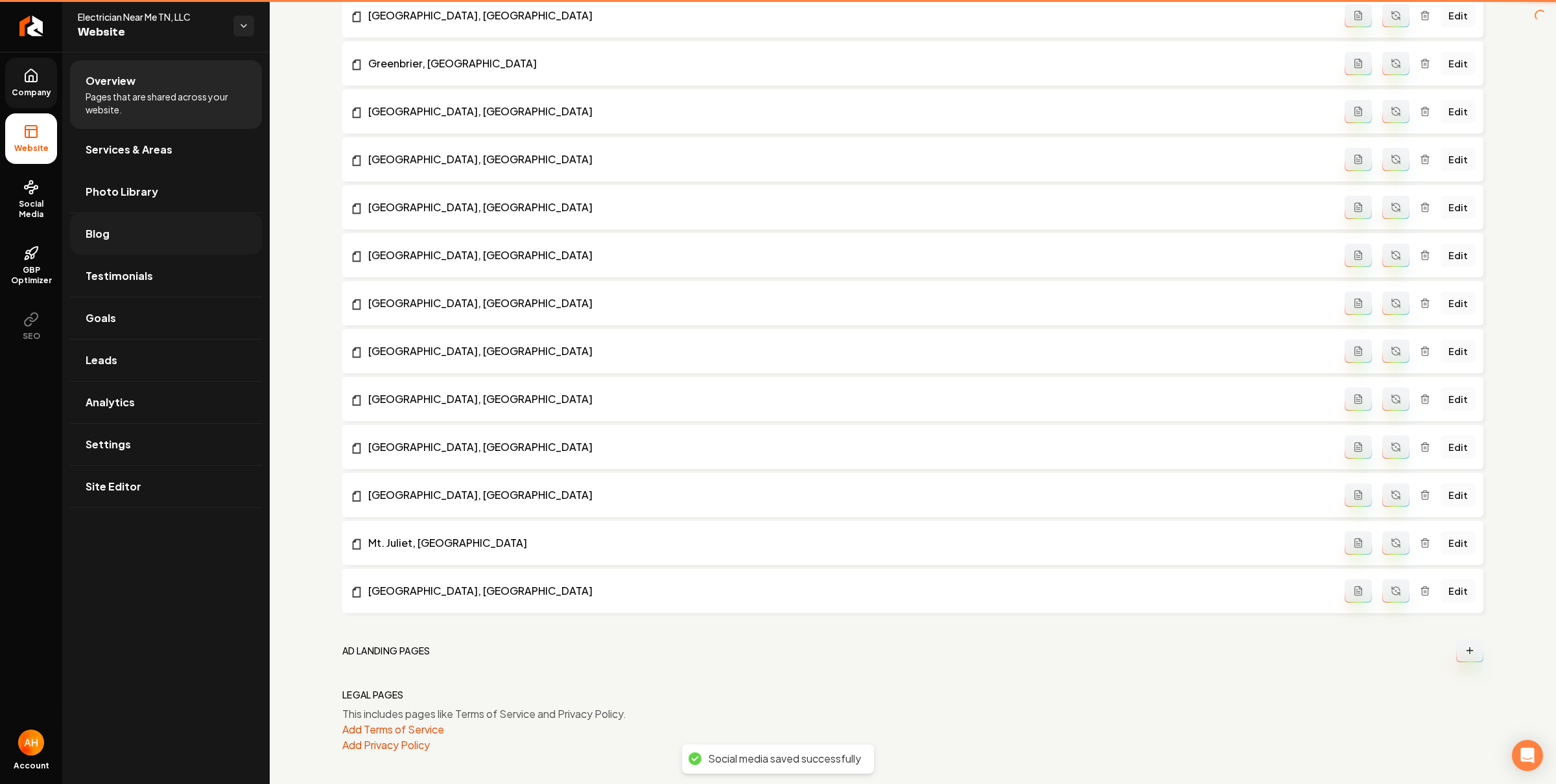
scroll to position [1165, 0]
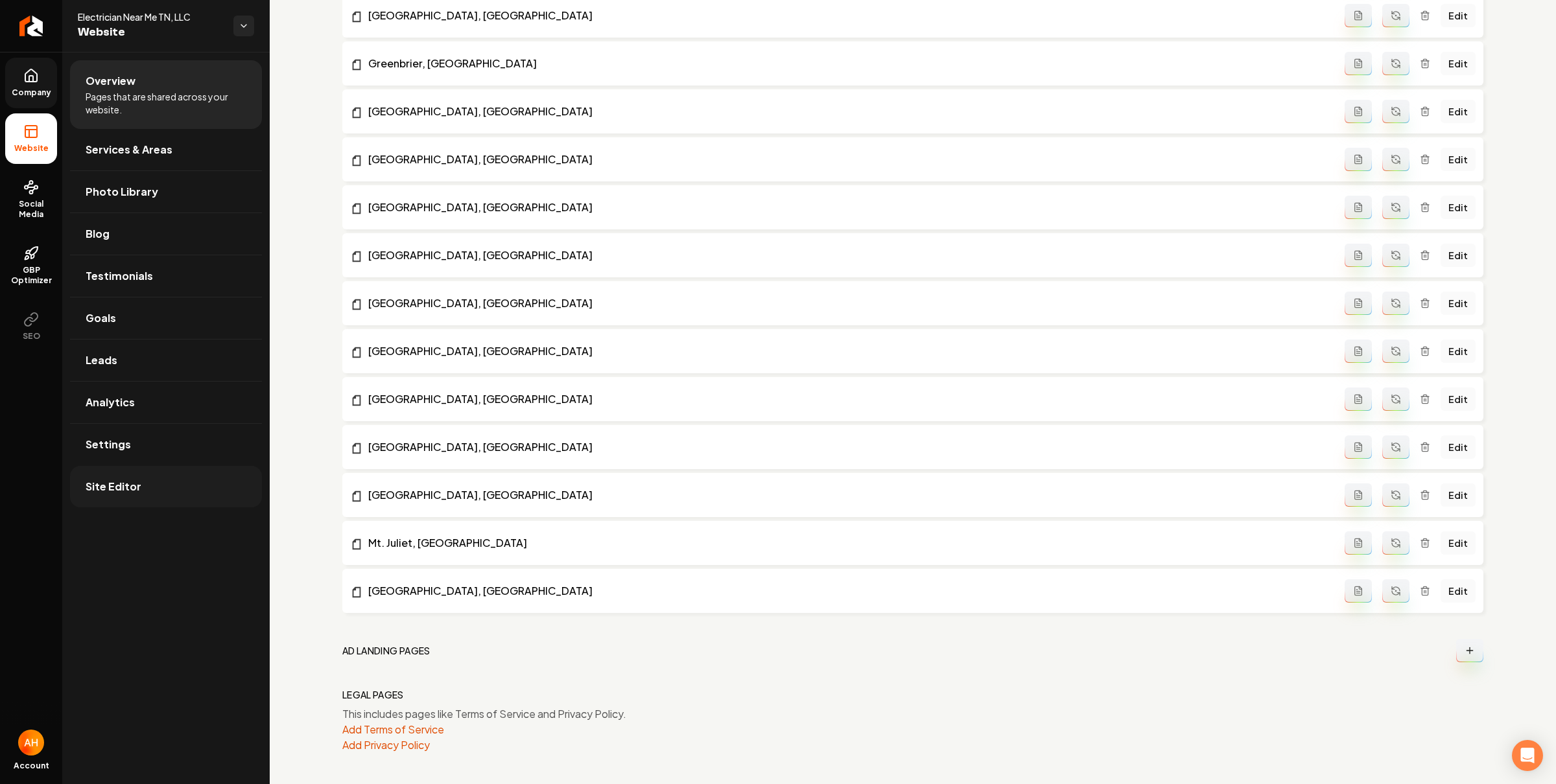
click at [188, 491] on link "Site Editor" at bounding box center [166, 486] width 192 height 42
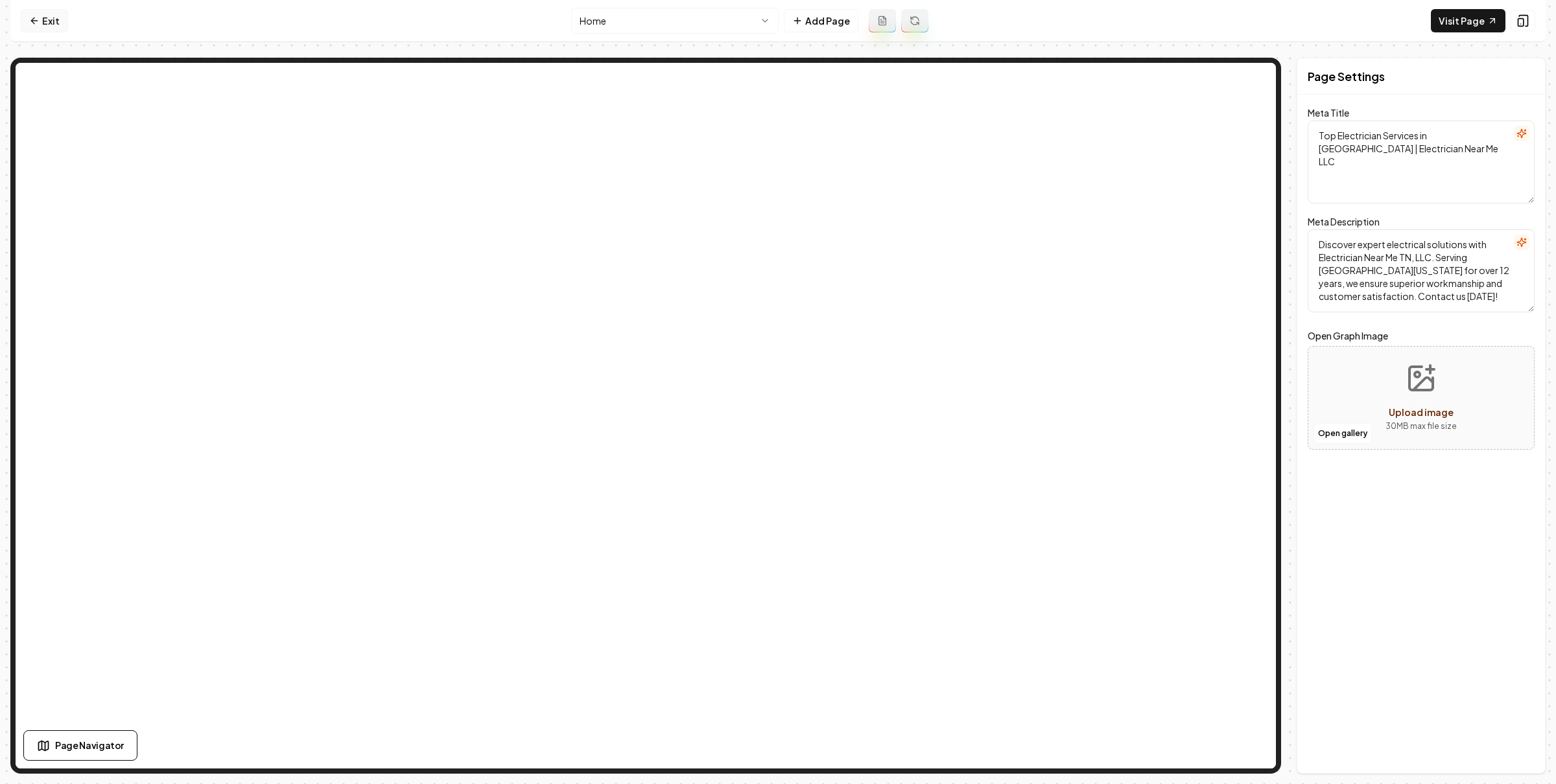
click at [49, 27] on link "Exit" at bounding box center [44, 21] width 47 height 24
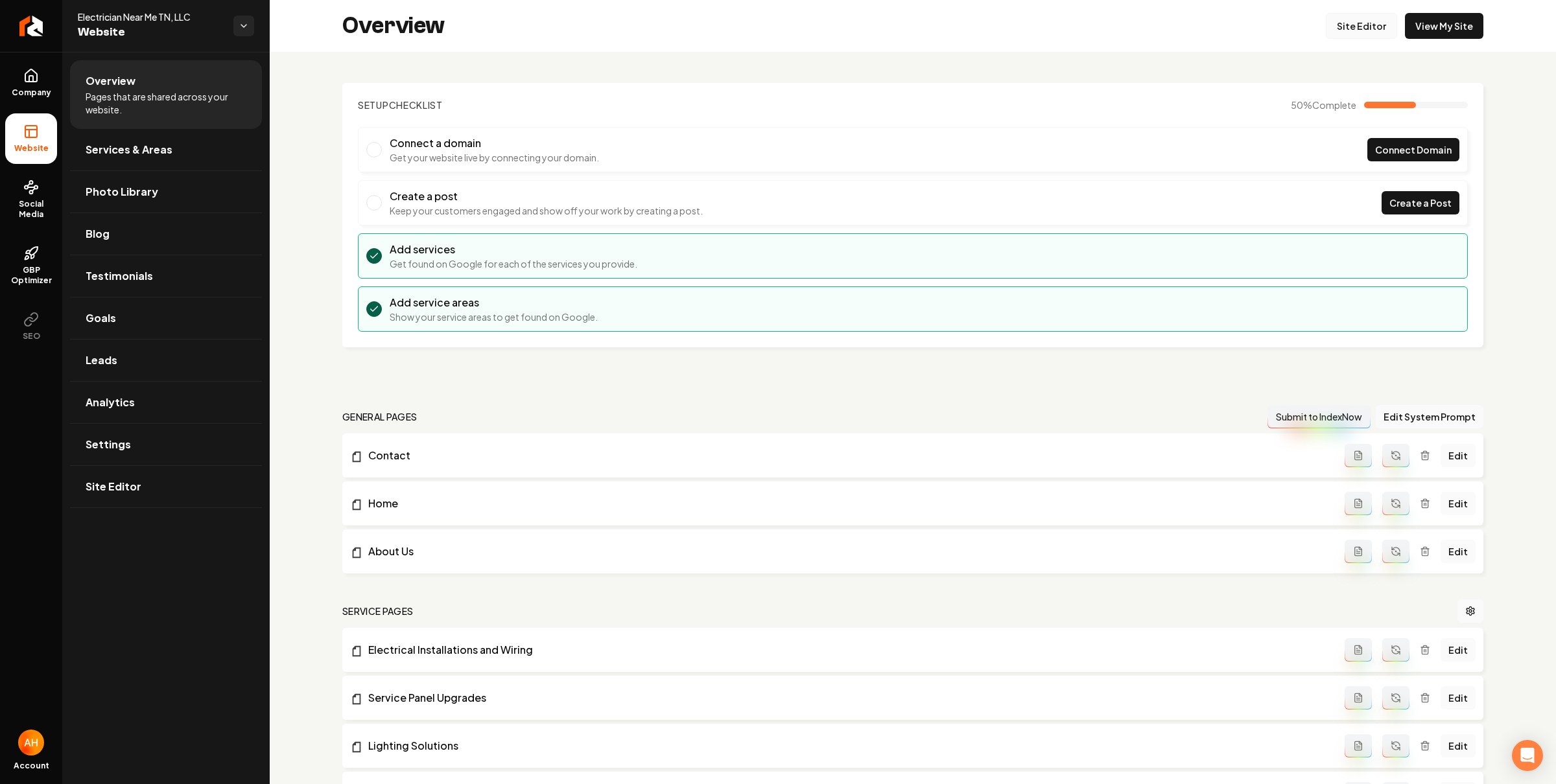
click at [1345, 30] on link "Site Editor" at bounding box center [1361, 26] width 71 height 26
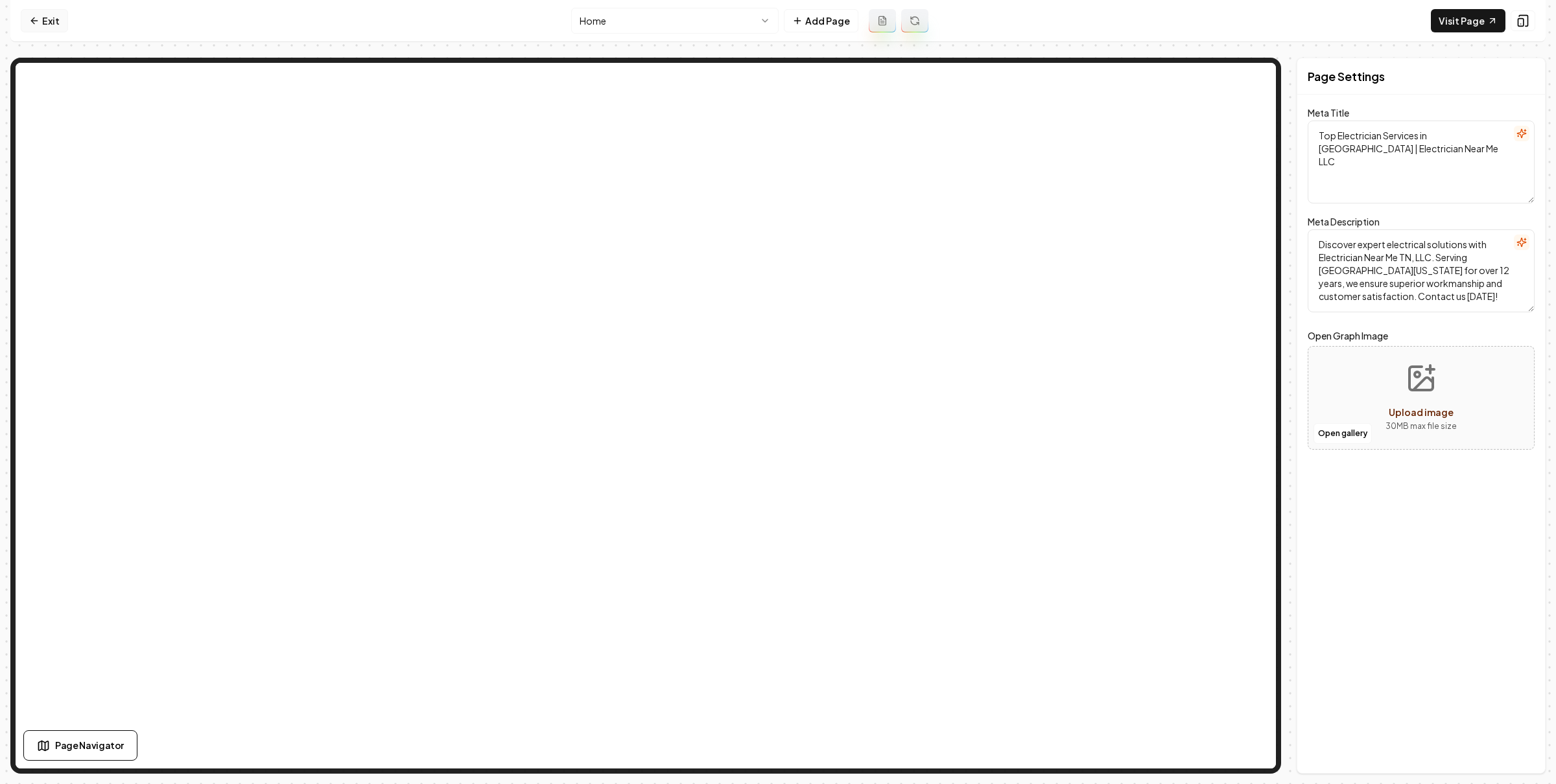
click at [31, 15] on icon at bounding box center [34, 21] width 11 height 11
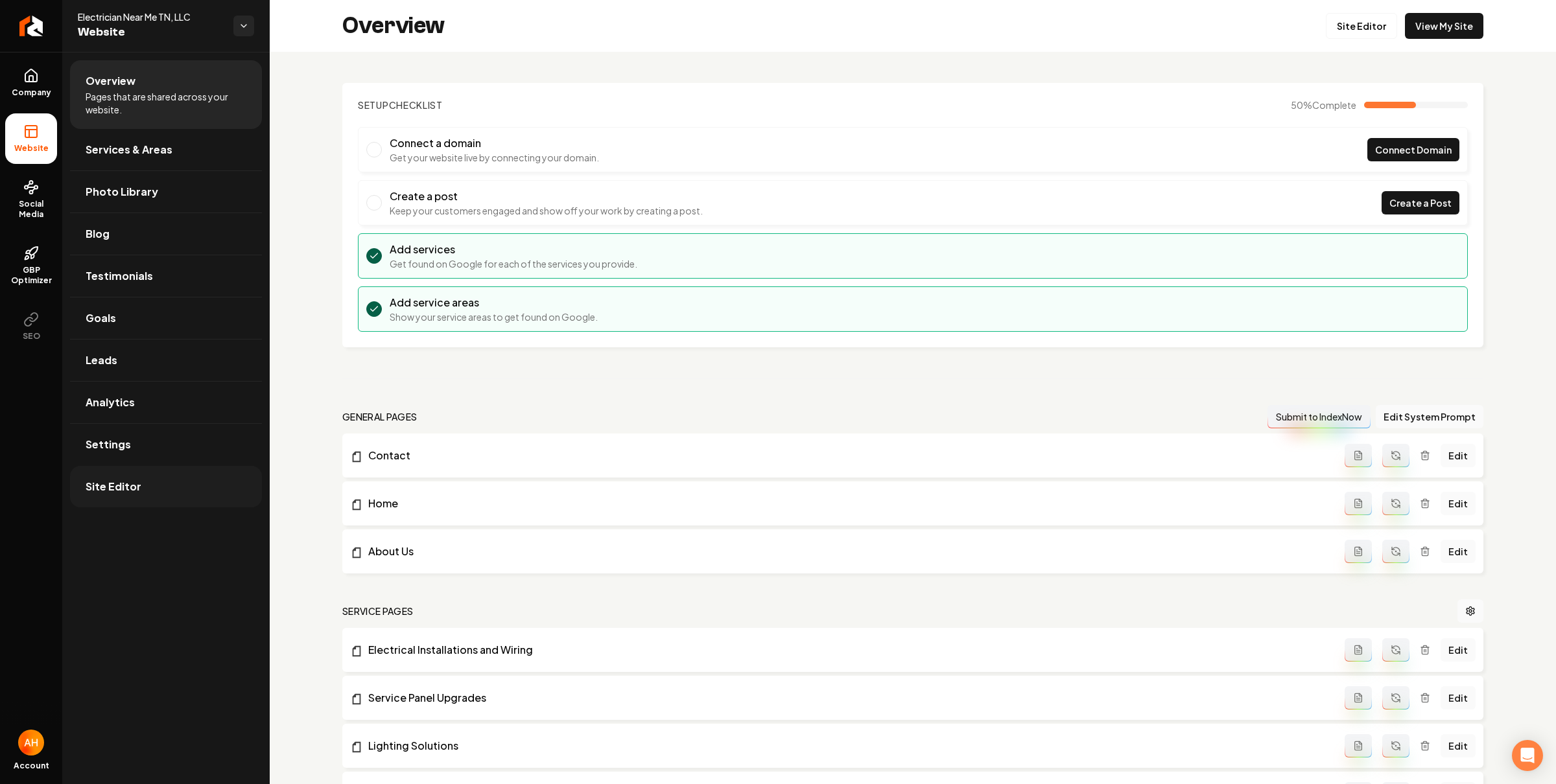
click at [189, 482] on link "Site Editor" at bounding box center [166, 486] width 192 height 42
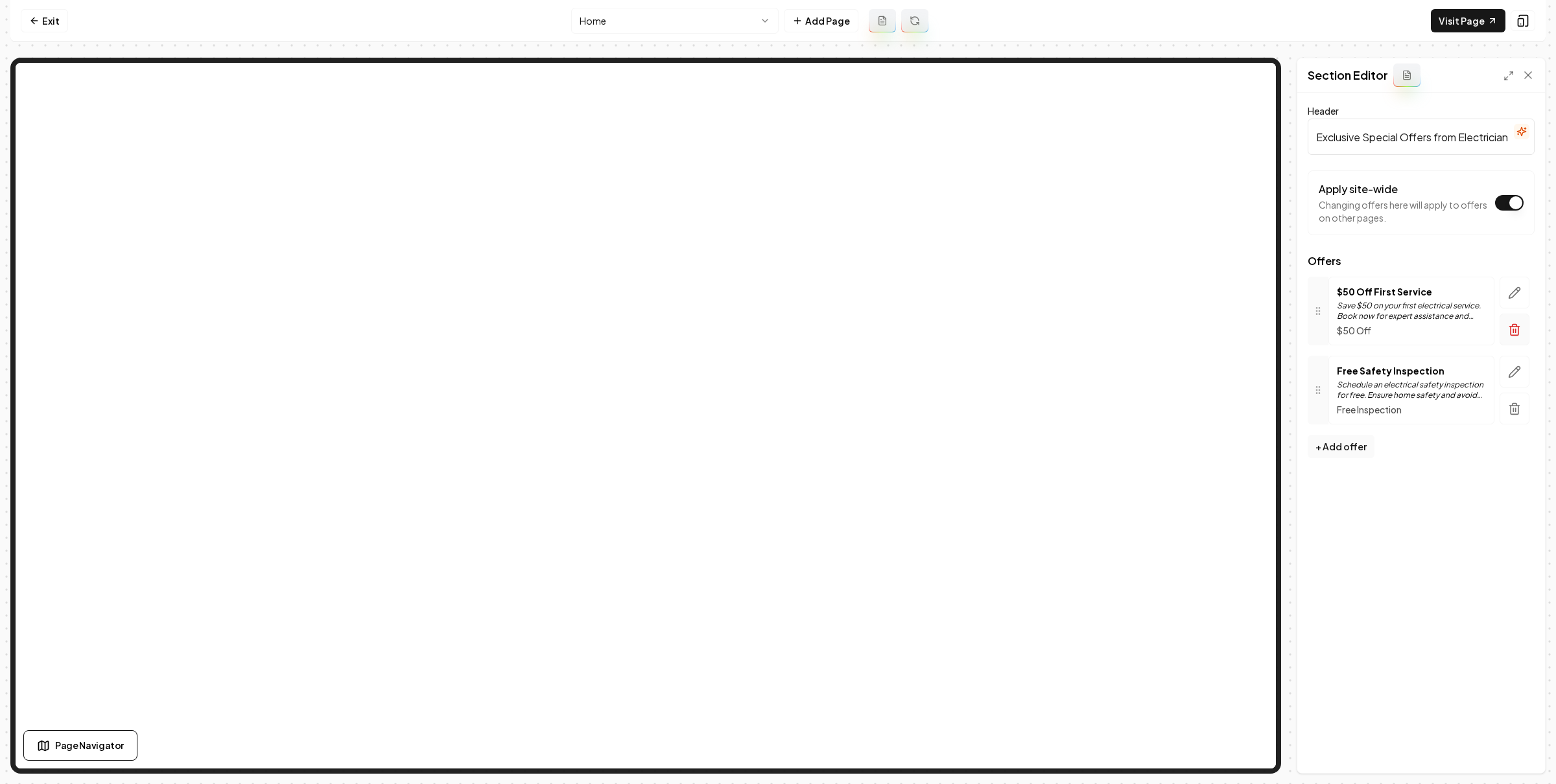
click at [1511, 335] on icon "button" at bounding box center [1514, 330] width 8 height 8
click at [1509, 749] on button "Save" at bounding box center [1515, 751] width 38 height 24
click at [1517, 293] on icon "button" at bounding box center [1514, 292] width 13 height 13
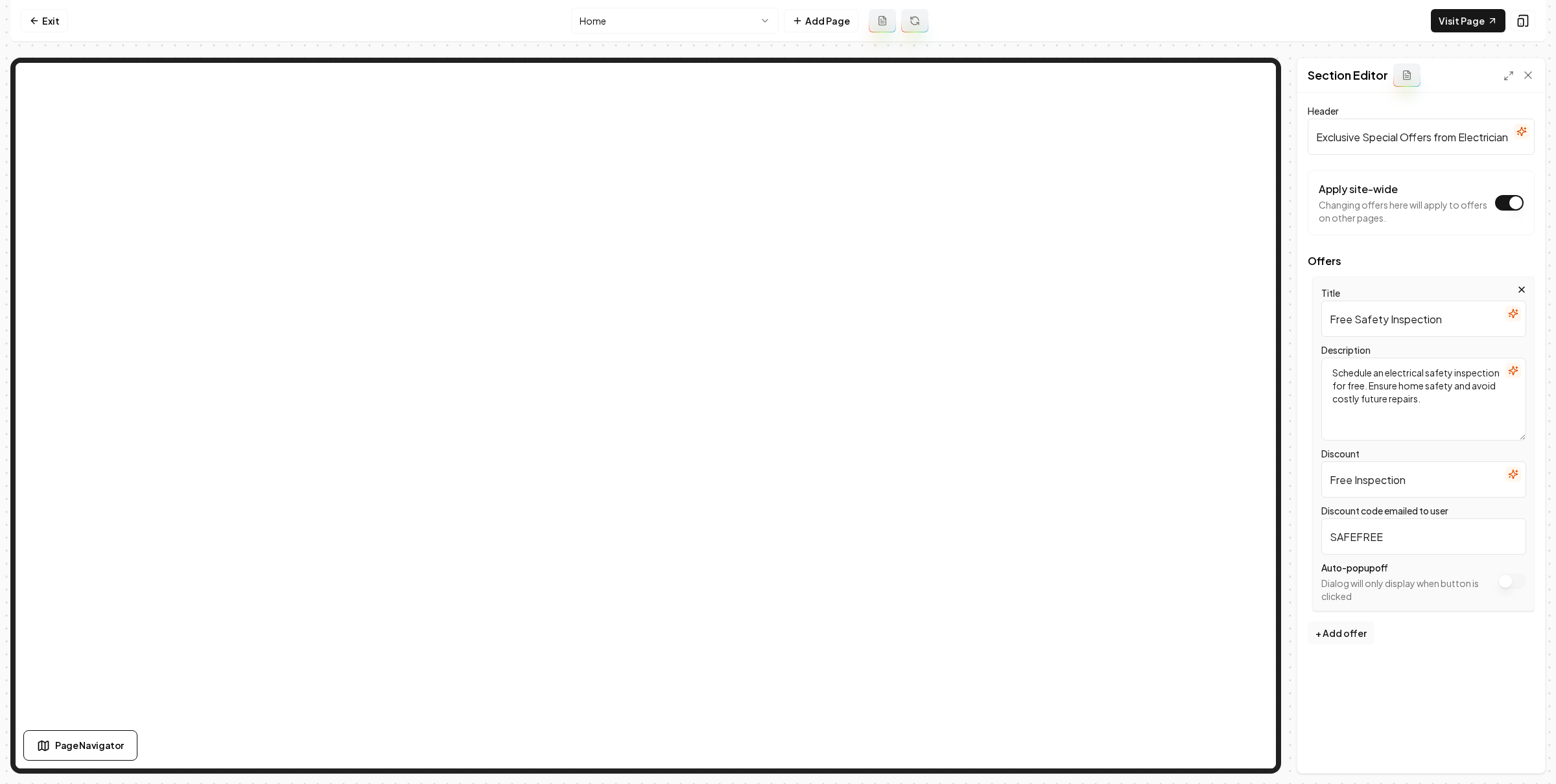
click at [1367, 317] on input "Free Safety Inspection" at bounding box center [1423, 319] width 204 height 36
type input "Free Estimate"
drag, startPoint x: 1385, startPoint y: 368, endPoint x: 1399, endPoint y: 387, distance: 23.6
click at [1399, 387] on textarea "Schedule an electrical safety inspection for free. Ensure home safety and avoid…" at bounding box center [1423, 399] width 204 height 83
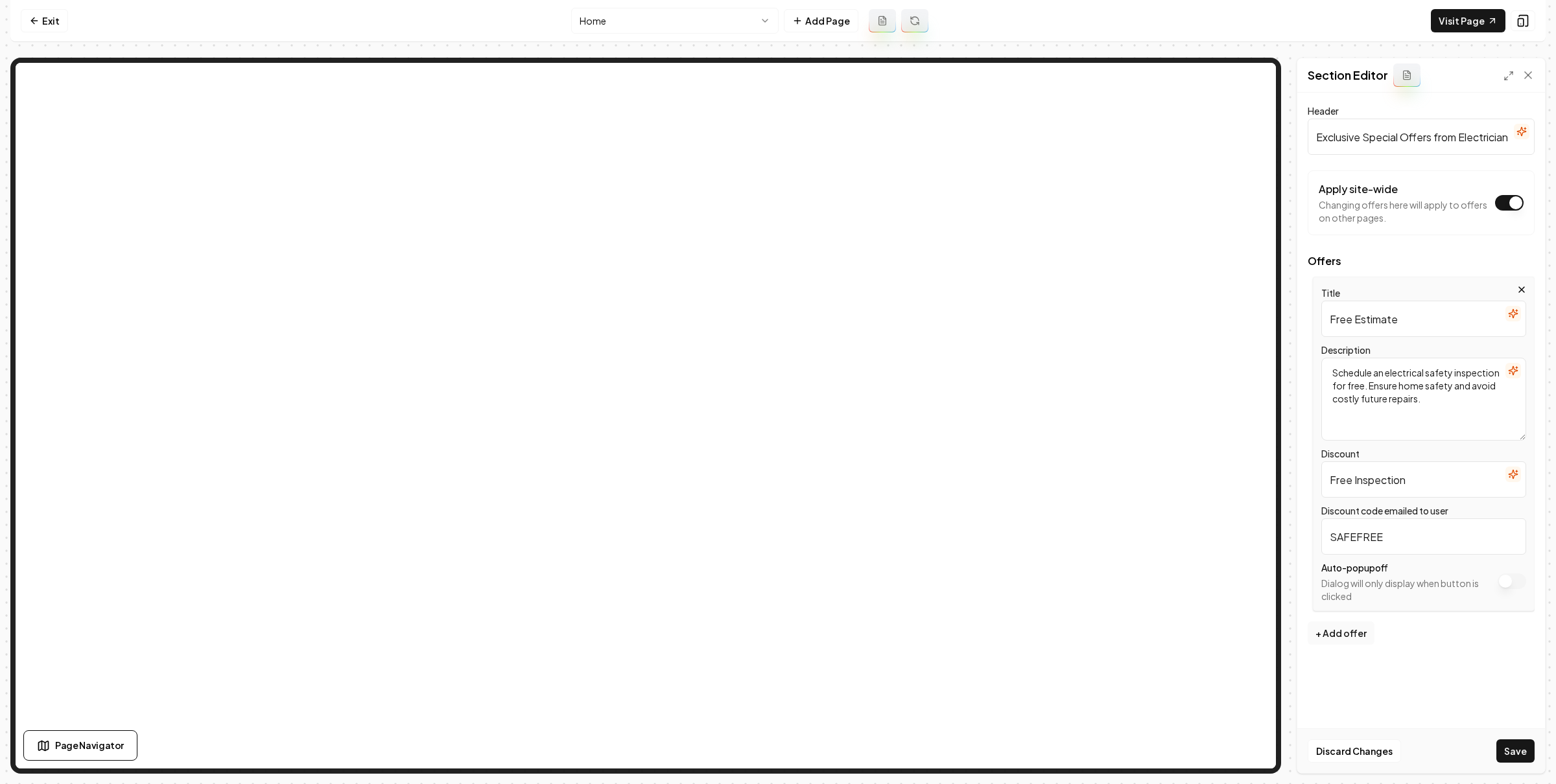
drag, startPoint x: 1412, startPoint y: 387, endPoint x: 1376, endPoint y: 371, distance: 39.4
click at [1376, 371] on textarea "Schedule an electrical safety inspection for free. Ensure home safety and avoid…" at bounding box center [1423, 399] width 204 height 83
click at [1418, 396] on textarea "Schedule a free estimate with us today! Ensure home safety and avoid costly fut…" at bounding box center [1423, 399] width 204 height 83
type textarea "Schedule a free estimate with us today! Ensure home safety and avoid costly fut…"
click at [1478, 532] on input "SAFEFREE" at bounding box center [1423, 536] width 204 height 36
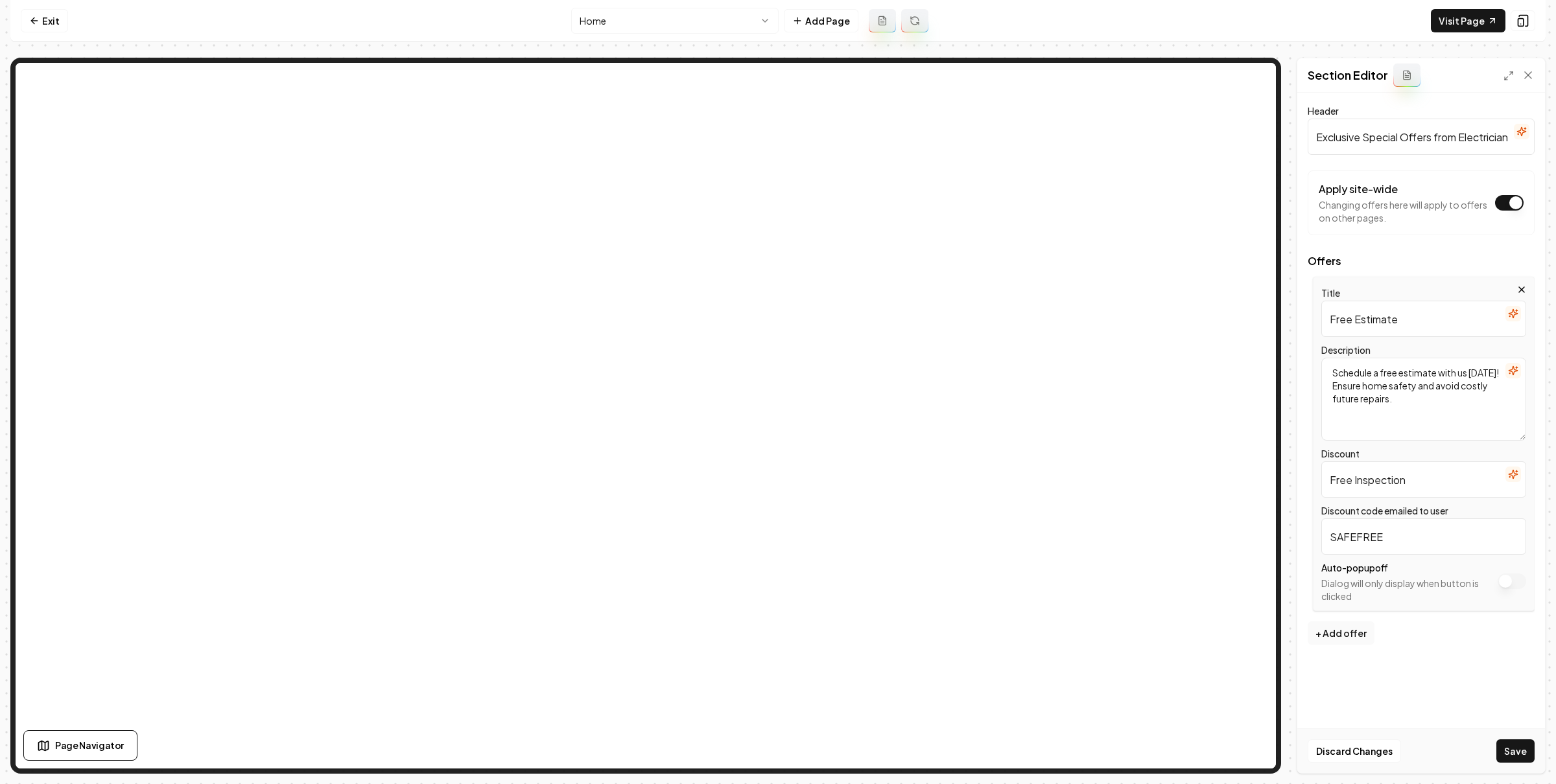
click at [1447, 483] on input "Free Inspection" at bounding box center [1423, 479] width 204 height 36
type input "Free Estimate"
click at [1510, 744] on button "Save" at bounding box center [1515, 751] width 38 height 24
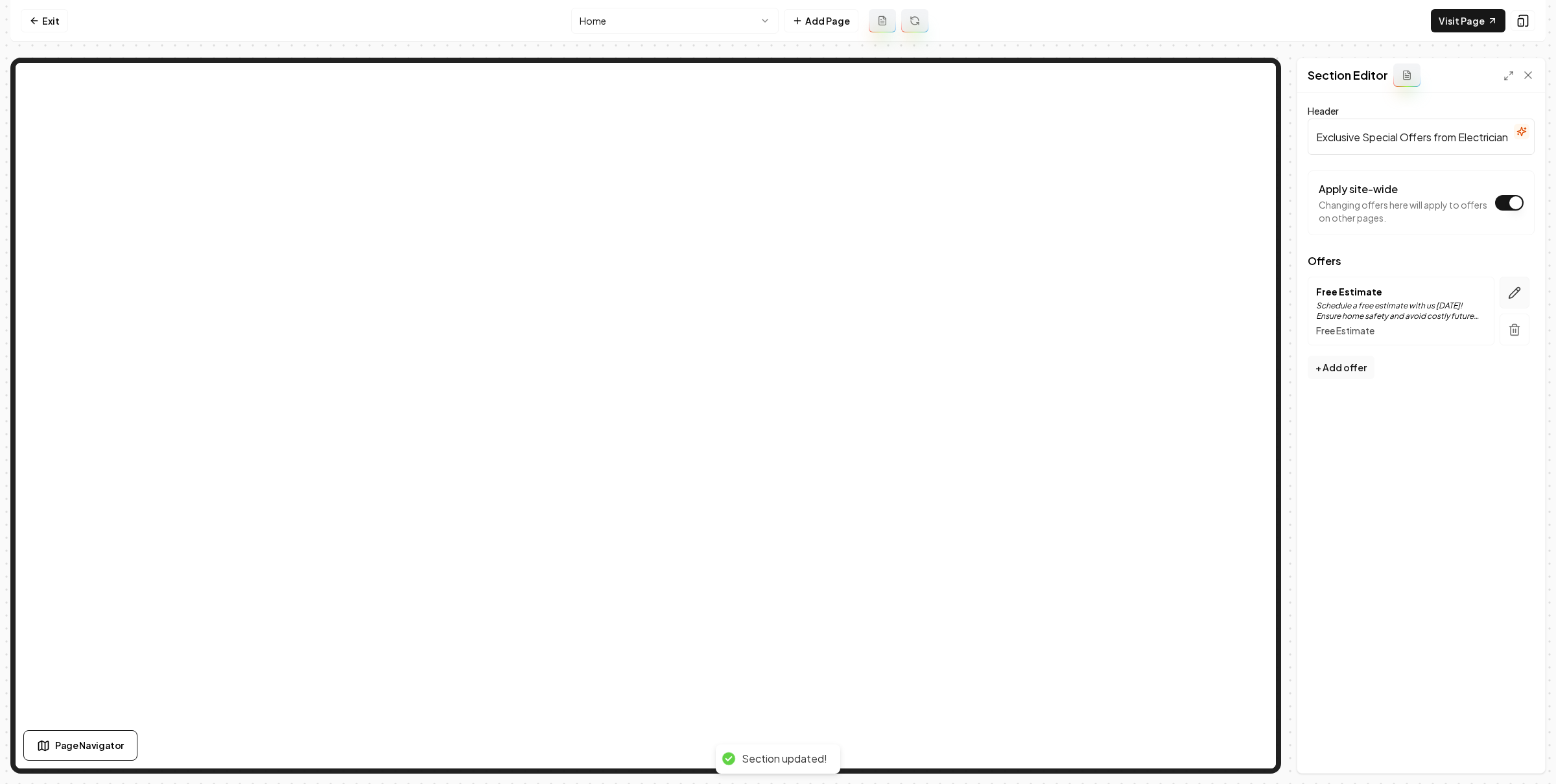
click at [1516, 296] on icon "button" at bounding box center [1514, 292] width 13 height 13
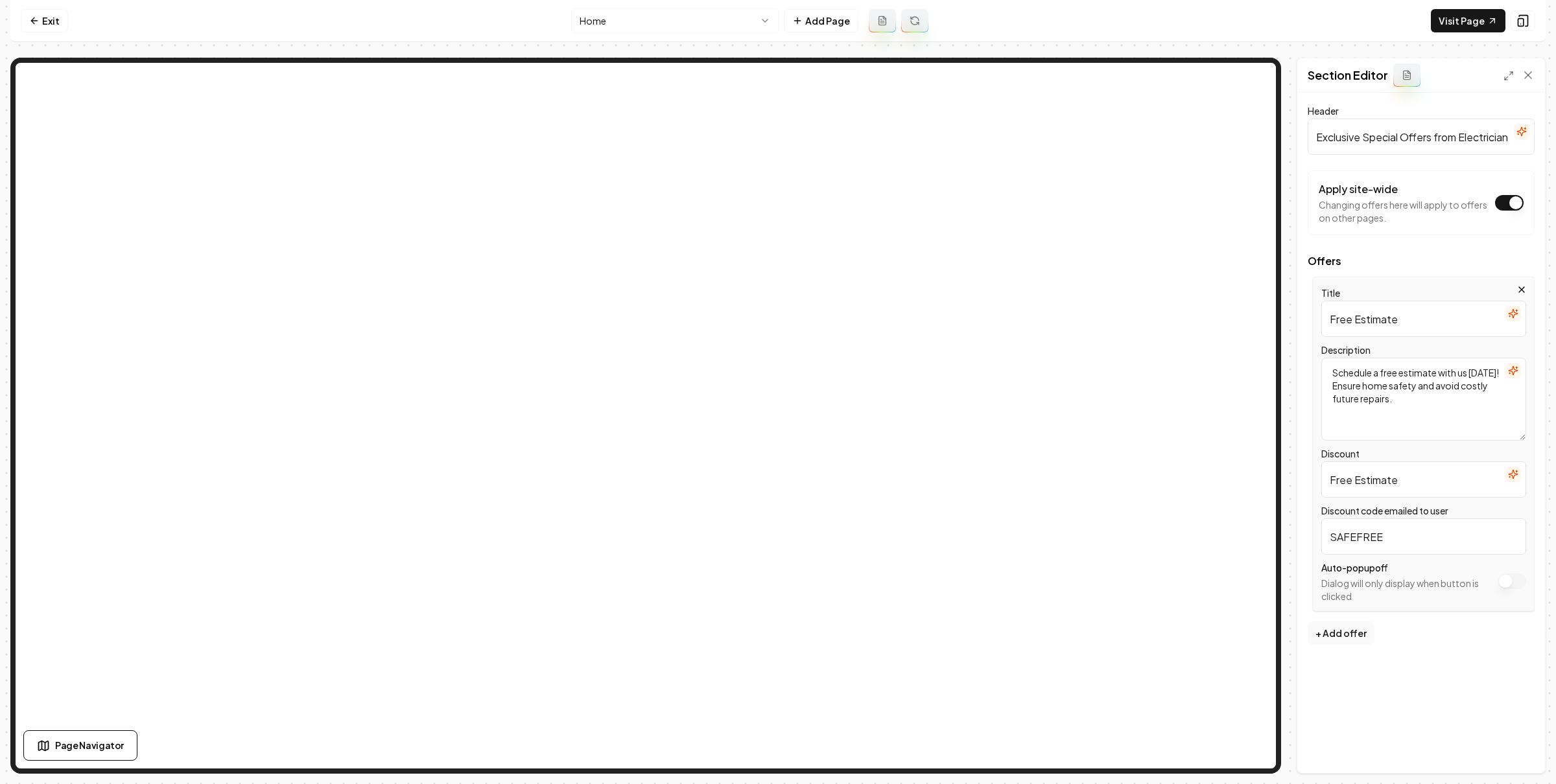
click at [1506, 579] on button "Apply site-wide" at bounding box center [1512, 581] width 29 height 15
drag, startPoint x: 1503, startPoint y: 754, endPoint x: 1388, endPoint y: 702, distance: 126.2
click at [1504, 754] on button "Save" at bounding box center [1515, 751] width 38 height 24
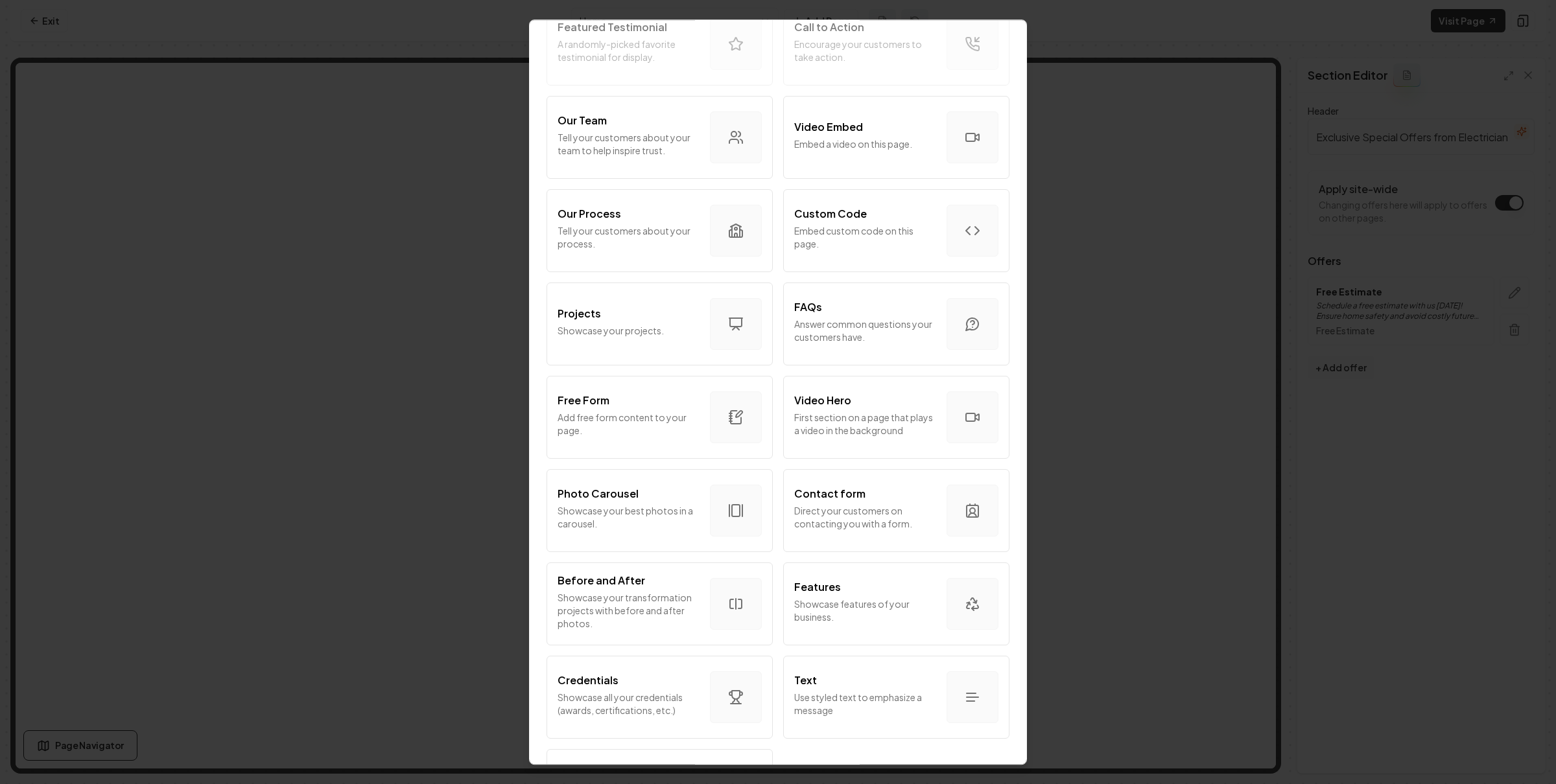
scroll to position [479, 0]
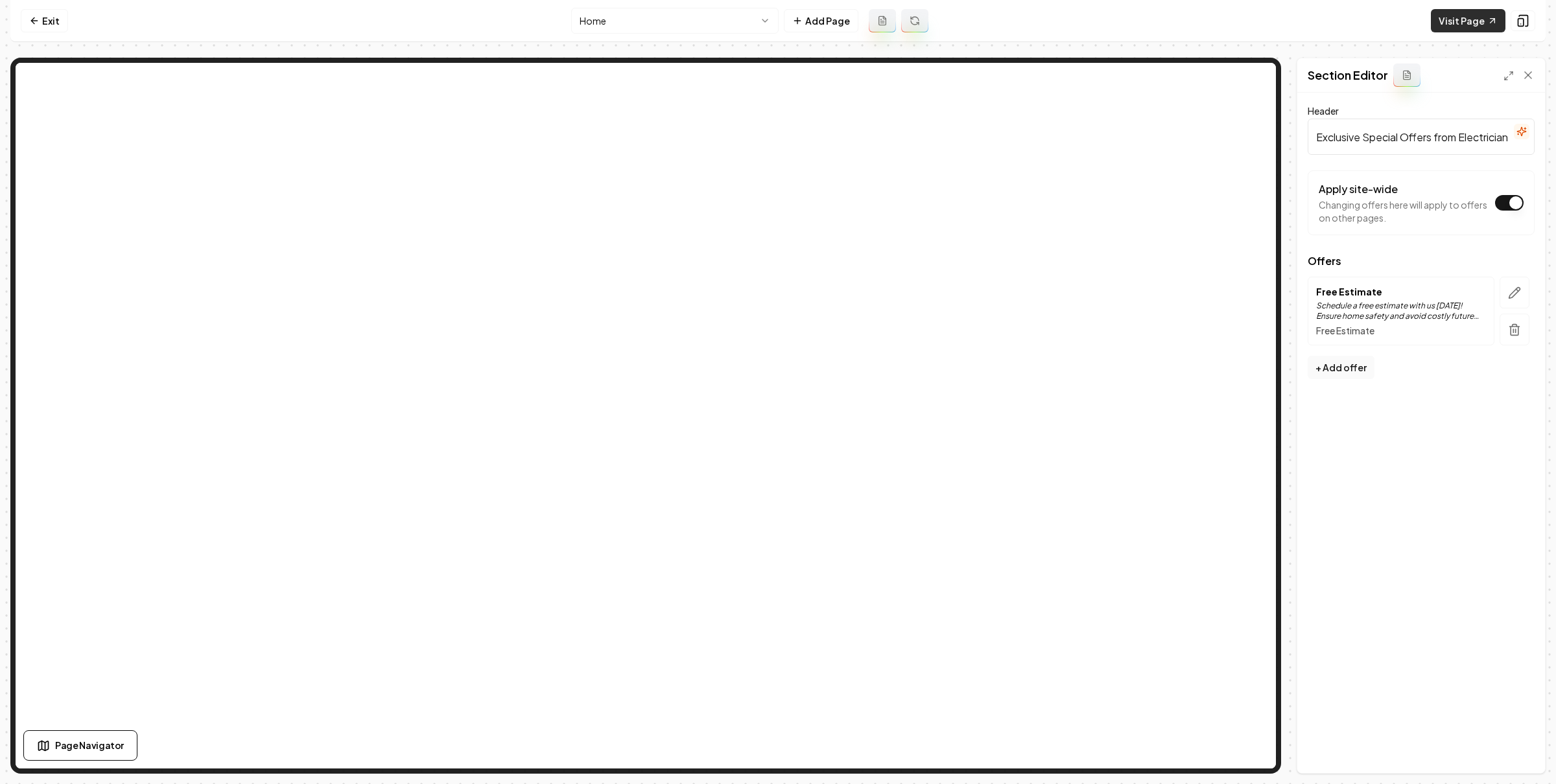
click at [1438, 21] on link "Visit Page" at bounding box center [1468, 21] width 74 height 24
click at [54, 24] on link "Exit" at bounding box center [44, 21] width 47 height 24
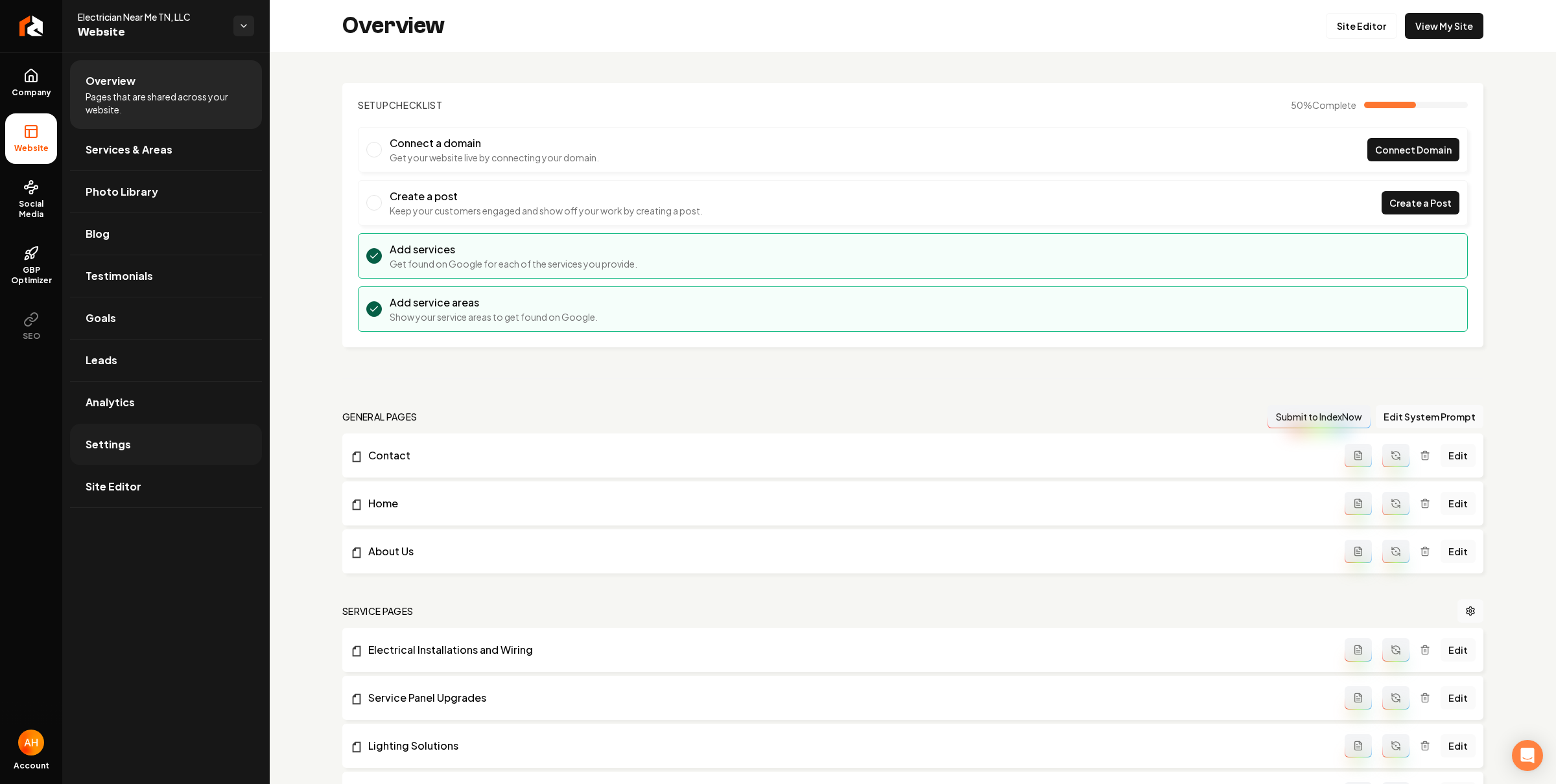
click at [147, 438] on link "Settings" at bounding box center [166, 444] width 192 height 42
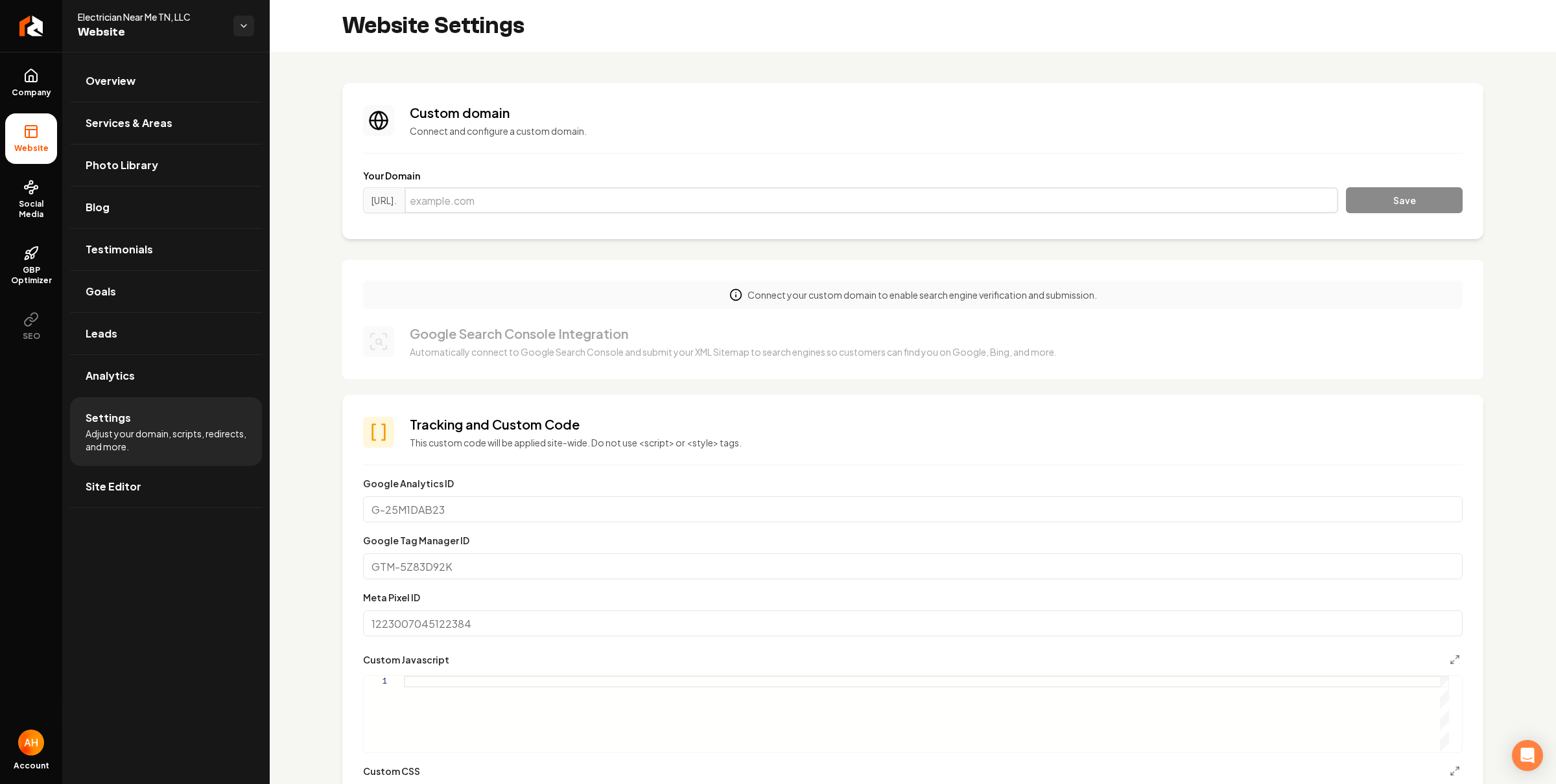
click at [504, 208] on input "Main content area" at bounding box center [871, 200] width 933 height 26
paste input "electriciannearmetn. com"
type input "electriciannearmetn.com"
click at [1345, 187] on button "Save" at bounding box center [1403, 200] width 116 height 26
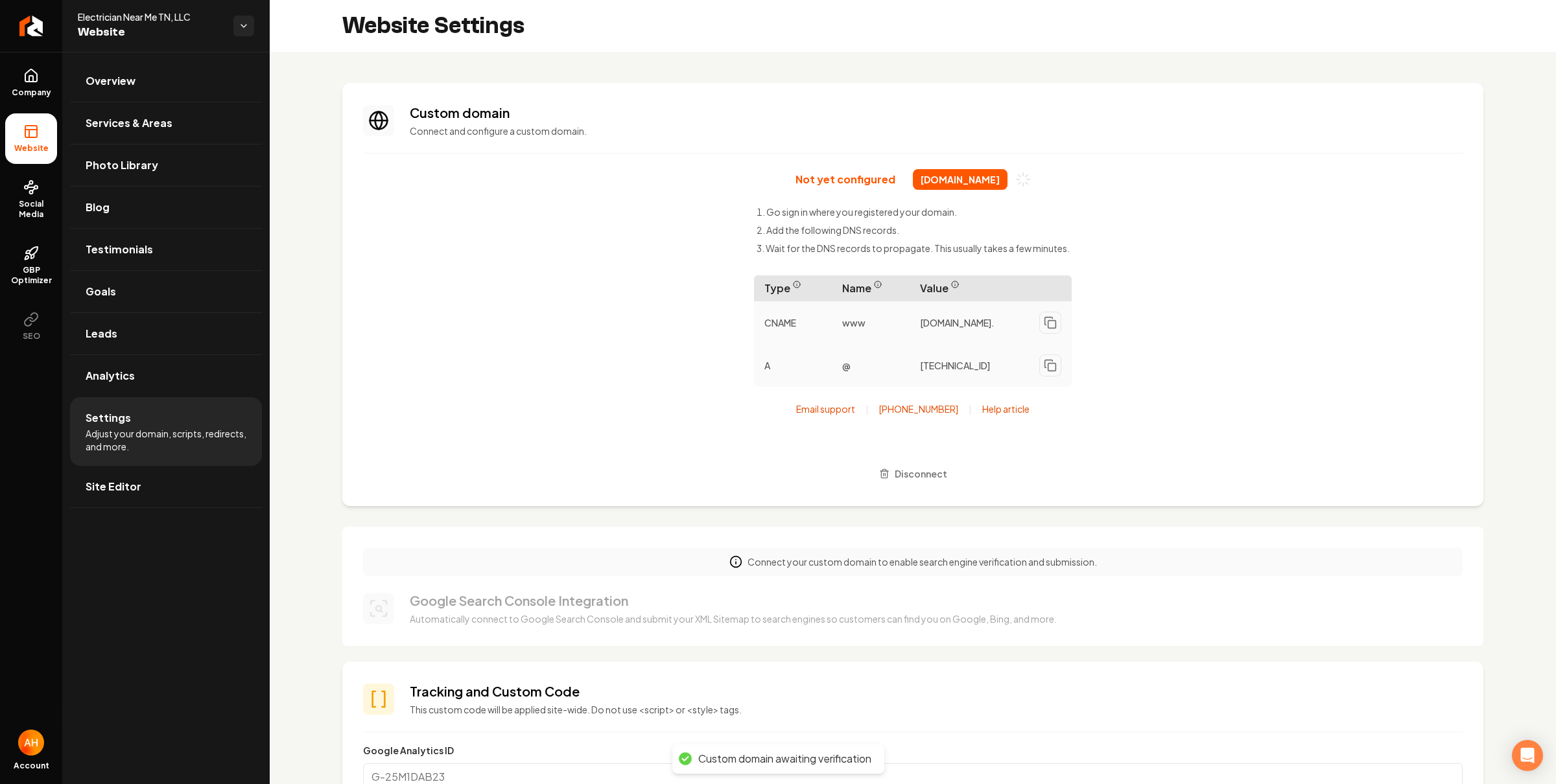
click at [940, 180] on span "electriciannearmetn.com" at bounding box center [960, 179] width 95 height 21
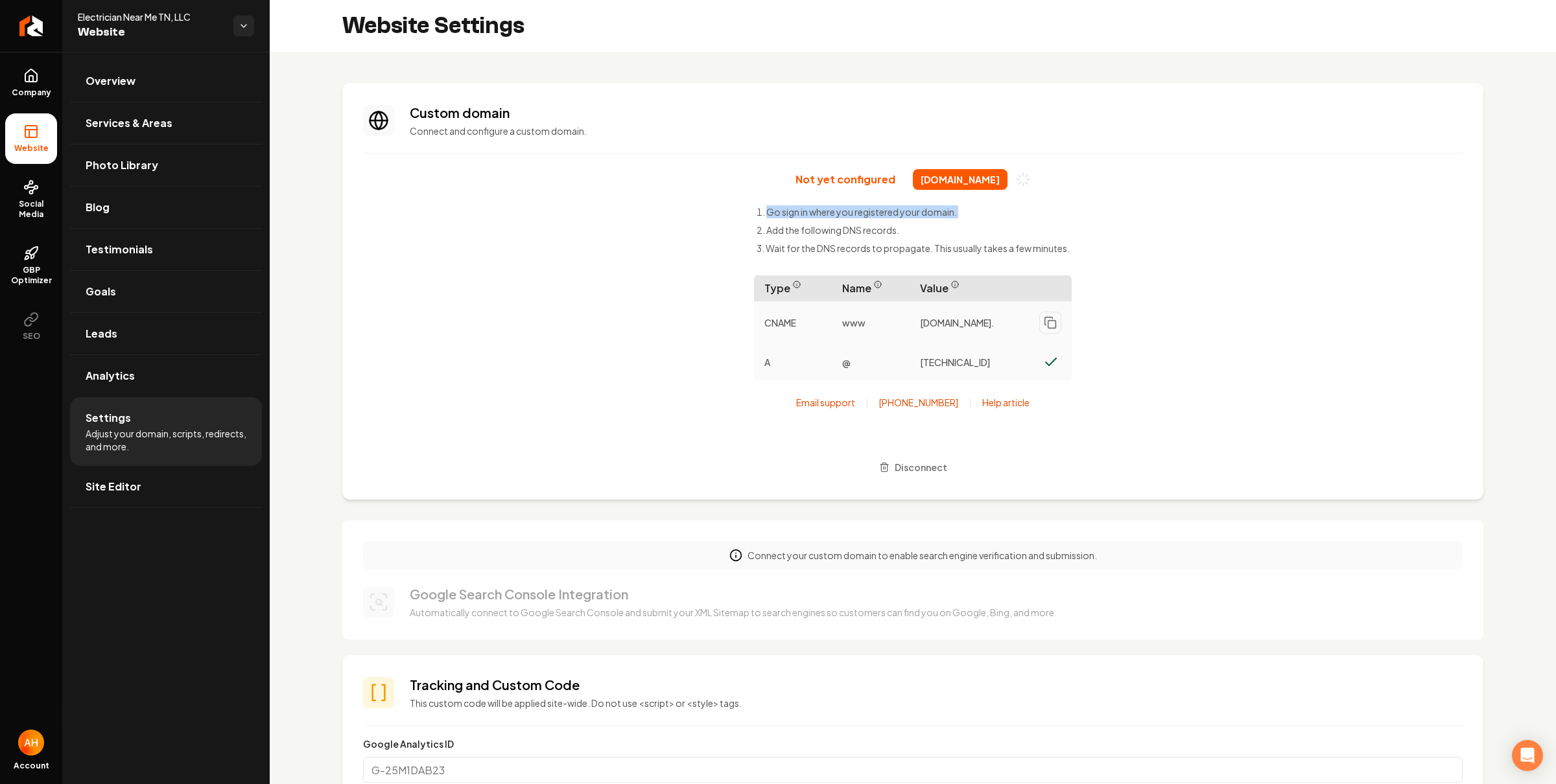
drag, startPoint x: 1189, startPoint y: 174, endPoint x: 1168, endPoint y: 169, distance: 21.6
click at [1189, 175] on div "Not yet configured electriciannearmetn.com Go sign in where you registered your…" at bounding box center [913, 324] width 1099 height 310
click at [1224, 194] on div "Not yet configured electriciannearmetn.com Go sign in where you registered your…" at bounding box center [913, 324] width 1099 height 310
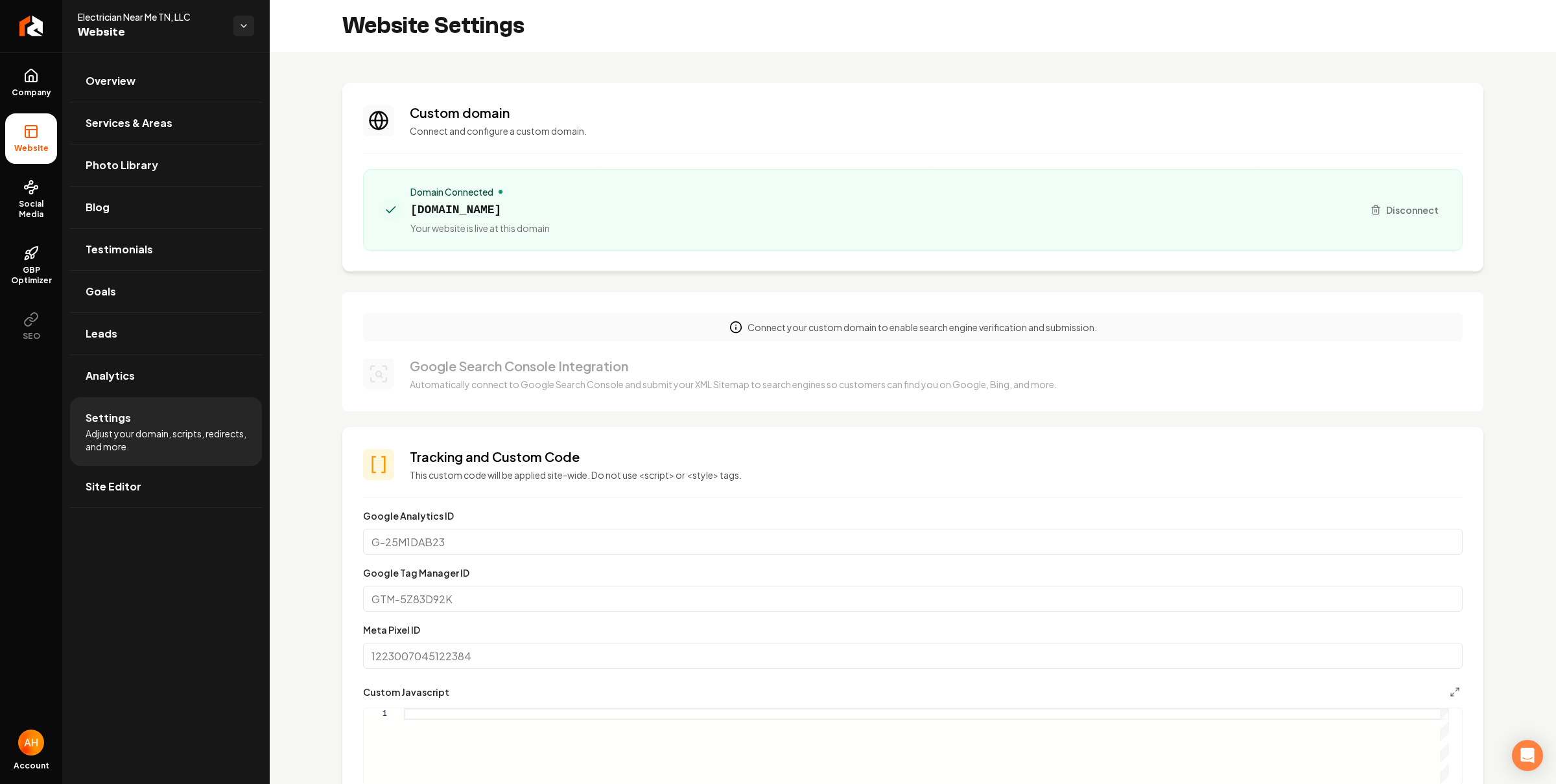
click at [1139, 371] on div "Google Search Console Integration Automatically connect to Google Search Consol…" at bounding box center [913, 374] width 1099 height 33
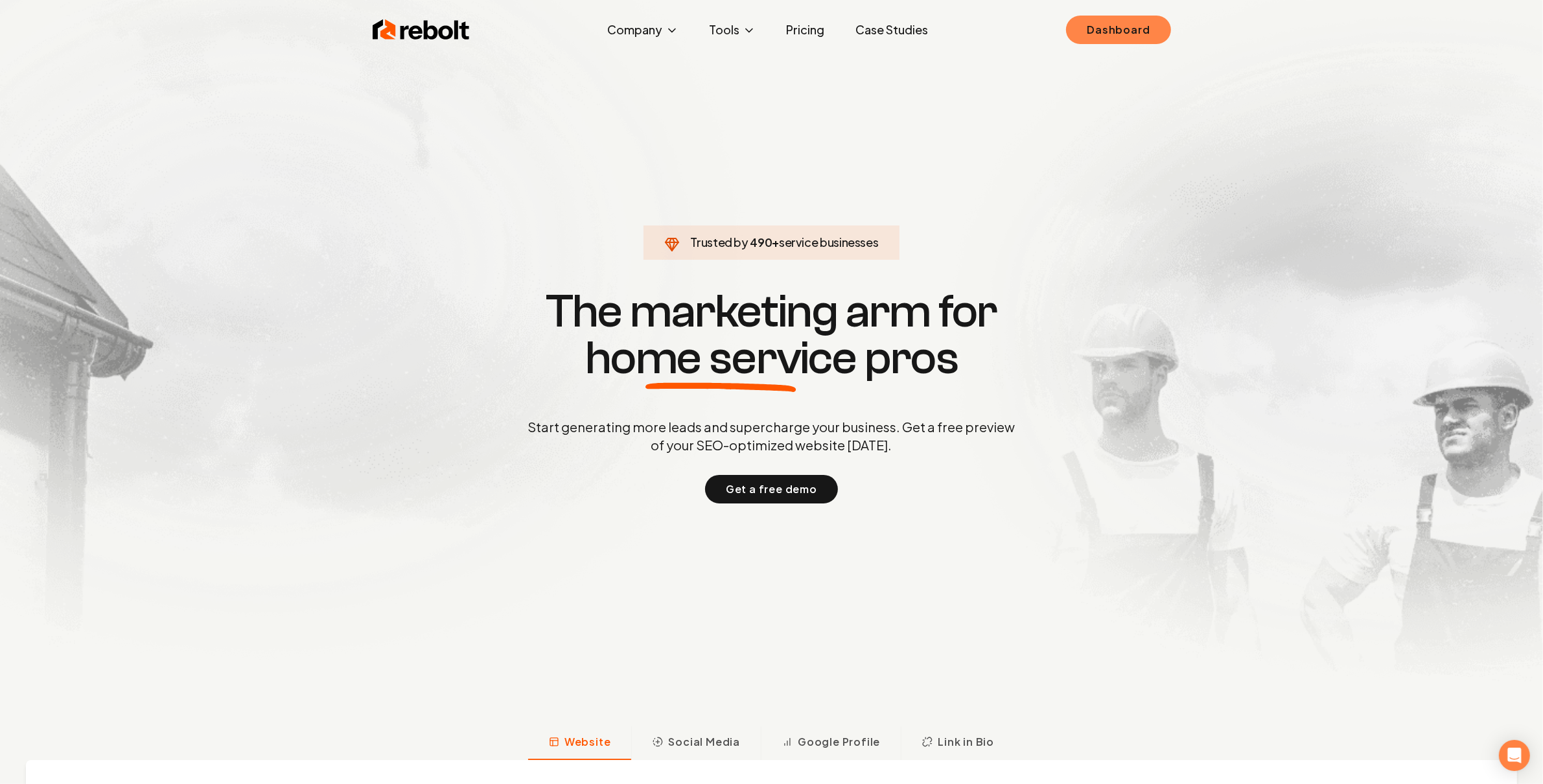
click at [1135, 40] on link "Dashboard" at bounding box center [1118, 30] width 104 height 29
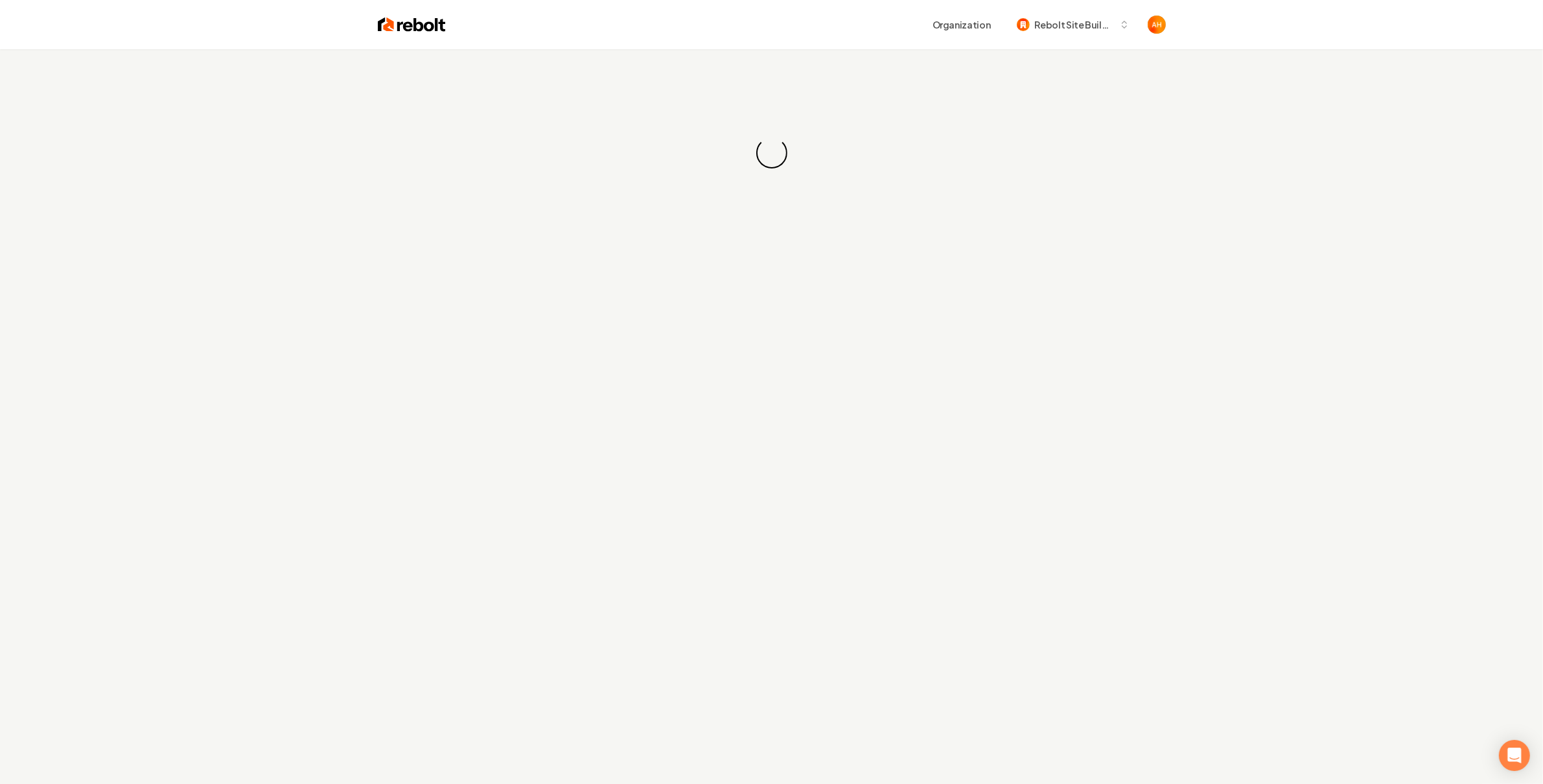
click at [877, 35] on div "Organization Rebolt Site Builder" at bounding box center [806, 24] width 720 height 24
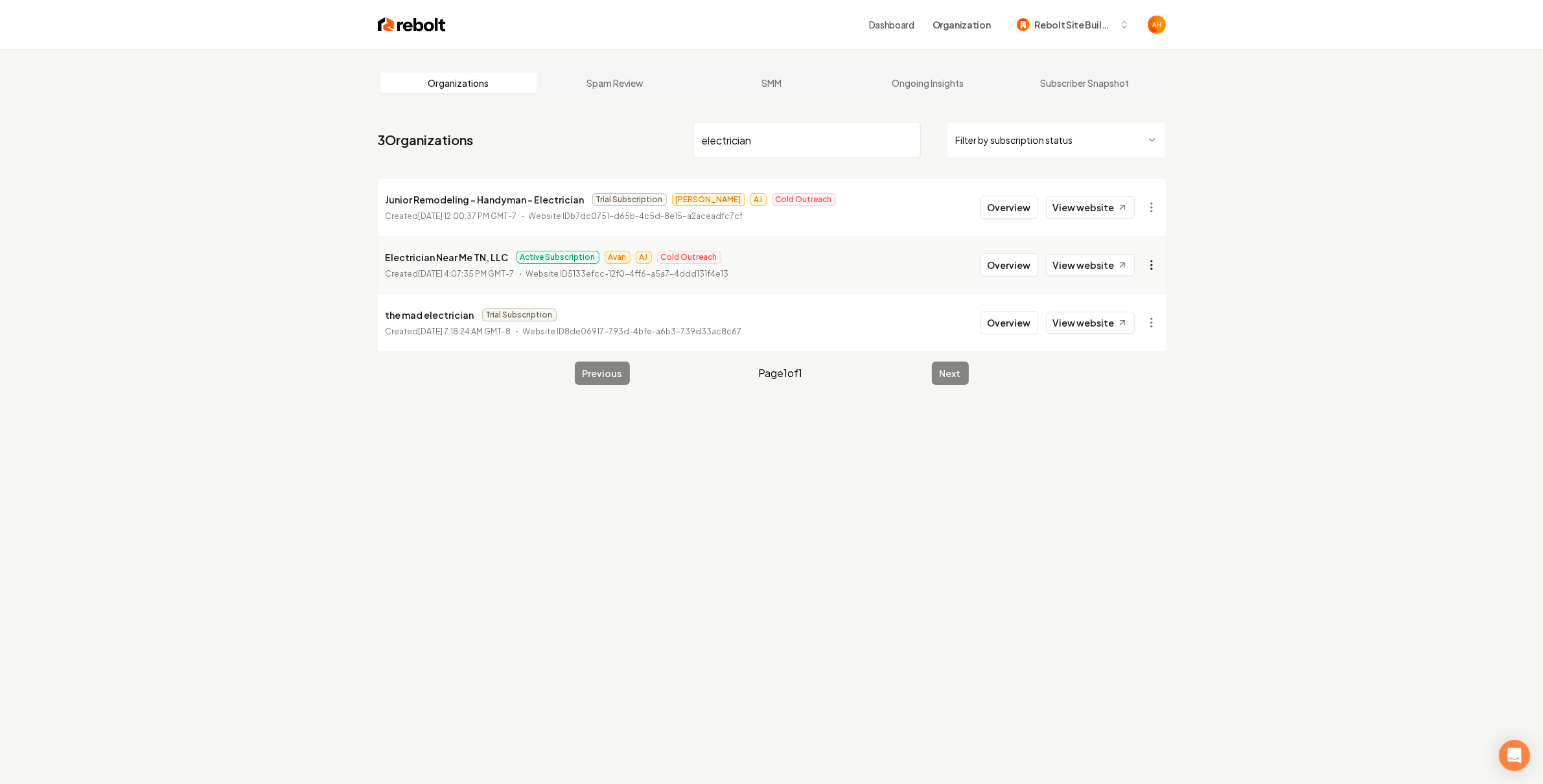
type input "electrician"
click at [1145, 264] on html "Dashboard Organization Rebolt Site Builder Organizations Spam Review SMM Ongoin…" at bounding box center [772, 392] width 1543 height 784
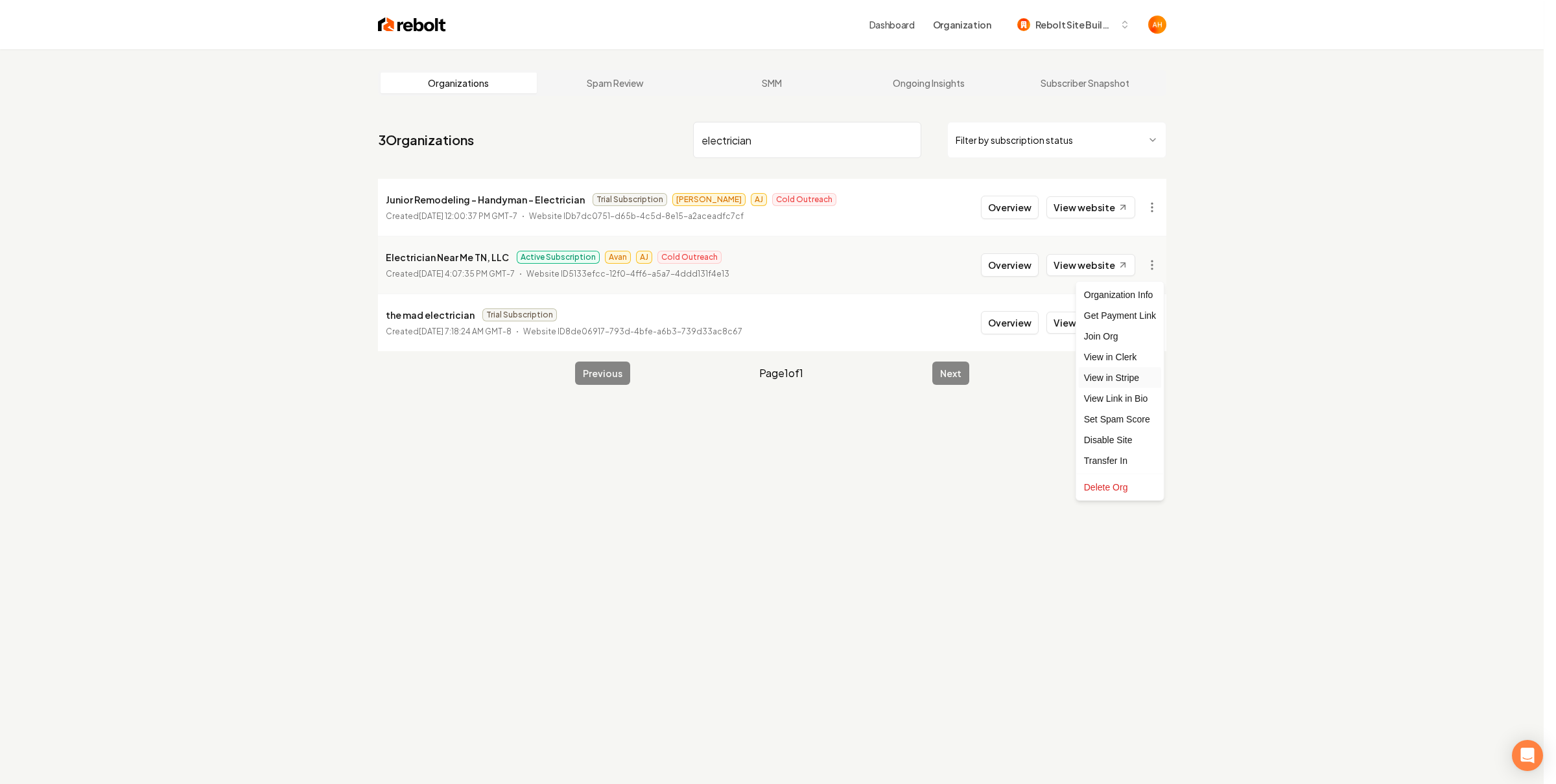
click at [1140, 381] on link "View in Stripe" at bounding box center [1120, 378] width 82 height 21
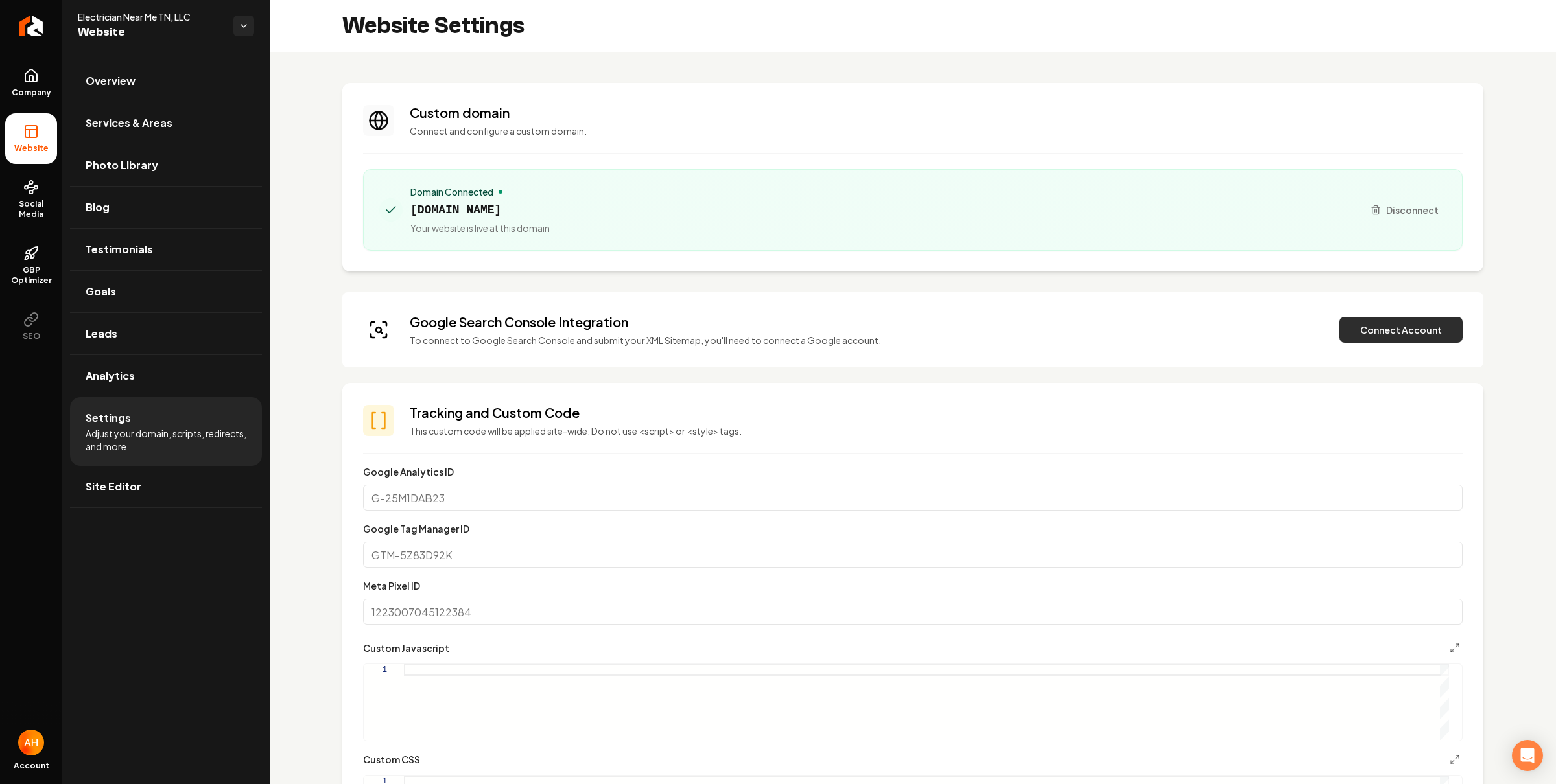
click at [1371, 326] on button "Connect Account" at bounding box center [1401, 330] width 123 height 26
click at [1312, 336] on button "Verify & Submit" at bounding box center [1310, 330] width 113 height 26
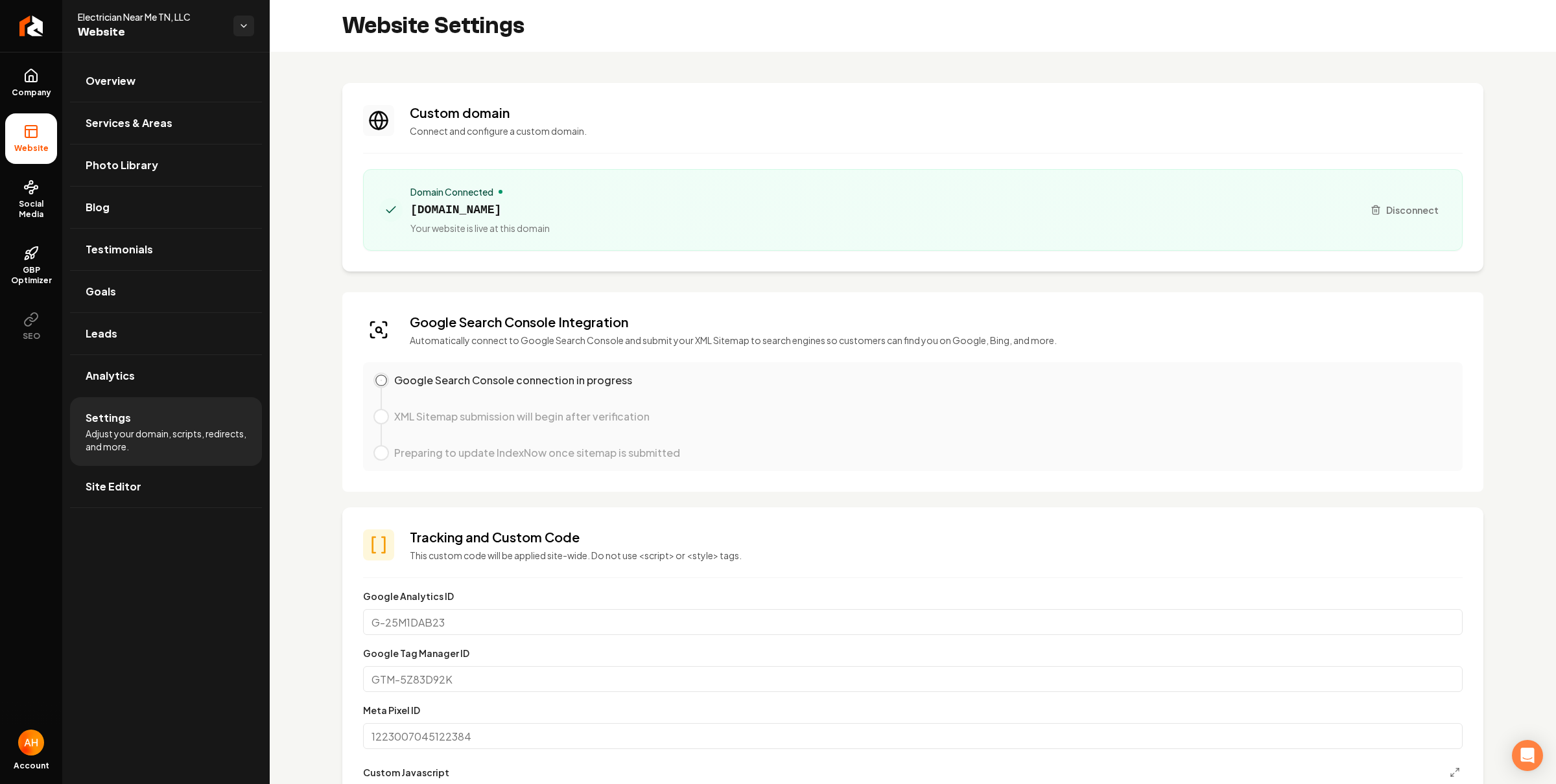
click at [448, 210] on span "[DOMAIN_NAME]" at bounding box center [480, 210] width 139 height 18
drag, startPoint x: 575, startPoint y: 210, endPoint x: 413, endPoint y: 212, distance: 162.0
click at [413, 212] on div "Domain Connected [DOMAIN_NAME] Your website is live at this domain" at bounding box center [866, 210] width 973 height 49
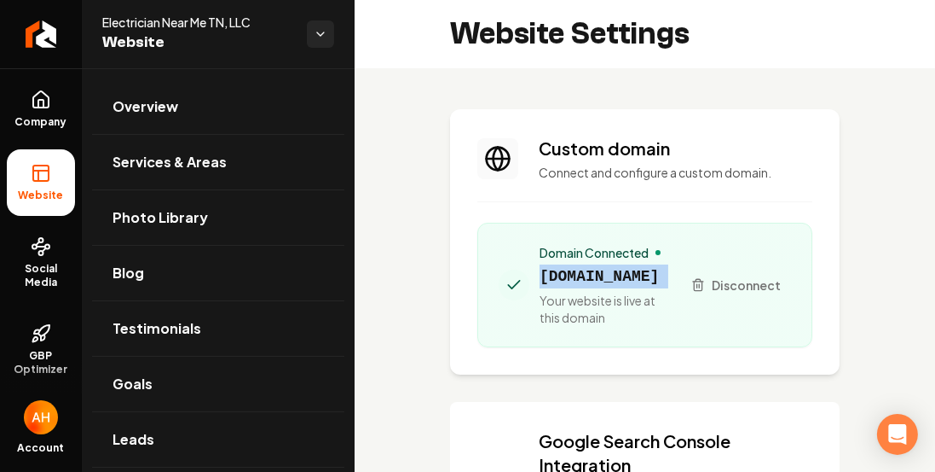
click at [657, 275] on span "[DOMAIN_NAME]" at bounding box center [604, 276] width 128 height 24
click at [658, 269] on span "[DOMAIN_NAME]" at bounding box center [604, 276] width 128 height 24
click at [624, 270] on span "[DOMAIN_NAME]" at bounding box center [604, 276] width 128 height 24
drag, startPoint x: 536, startPoint y: 271, endPoint x: 751, endPoint y: 275, distance: 214.9
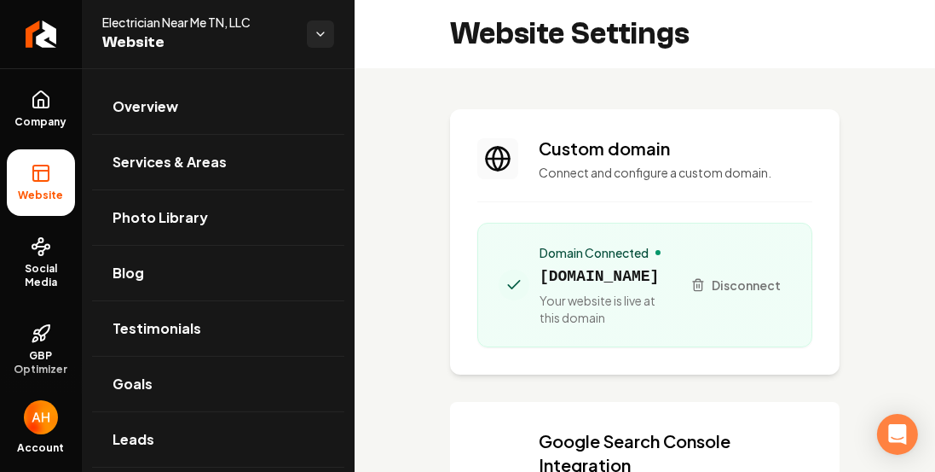
click at [753, 275] on div "Domain Connected [DOMAIN_NAME] Your website is live at this domain Disconnect" at bounding box center [645, 285] width 292 height 82
drag, startPoint x: 752, startPoint y: 275, endPoint x: 543, endPoint y: 287, distance: 209.2
click at [543, 287] on div "Domain Connected [DOMAIN_NAME] Your website is live at this domain Disconnect" at bounding box center [645, 285] width 292 height 82
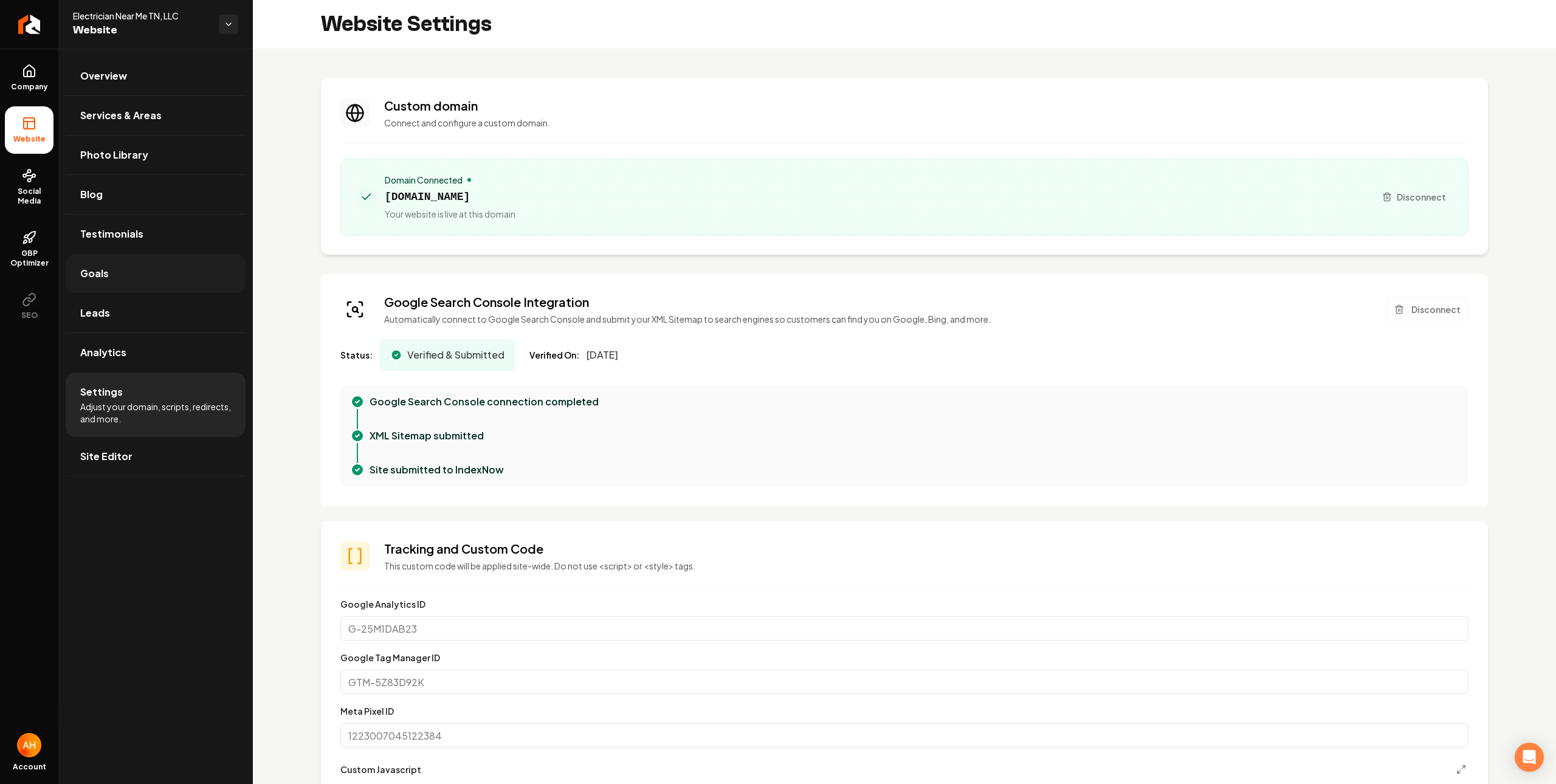
click at [154, 267] on link "Goals" at bounding box center [155, 273] width 180 height 39
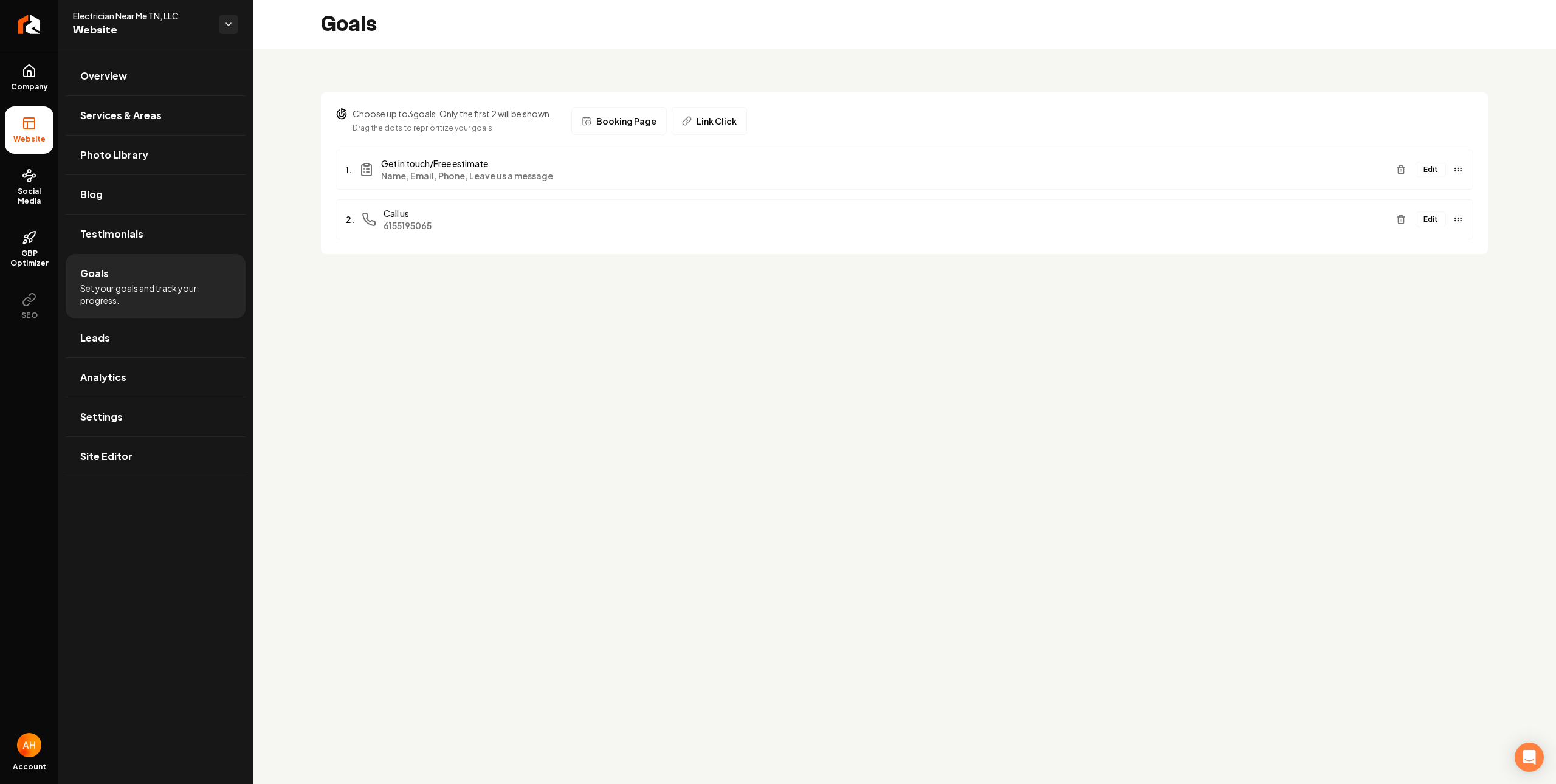
drag, startPoint x: 906, startPoint y: 296, endPoint x: 933, endPoint y: 268, distance: 38.9
click at [906, 296] on main "Goals Choose up to 3 goals. Only the first 2 will be shown. Drag the dots to re…" at bounding box center [905, 392] width 1303 height 784
click at [639, 118] on span "Booking Page" at bounding box center [627, 120] width 60 height 12
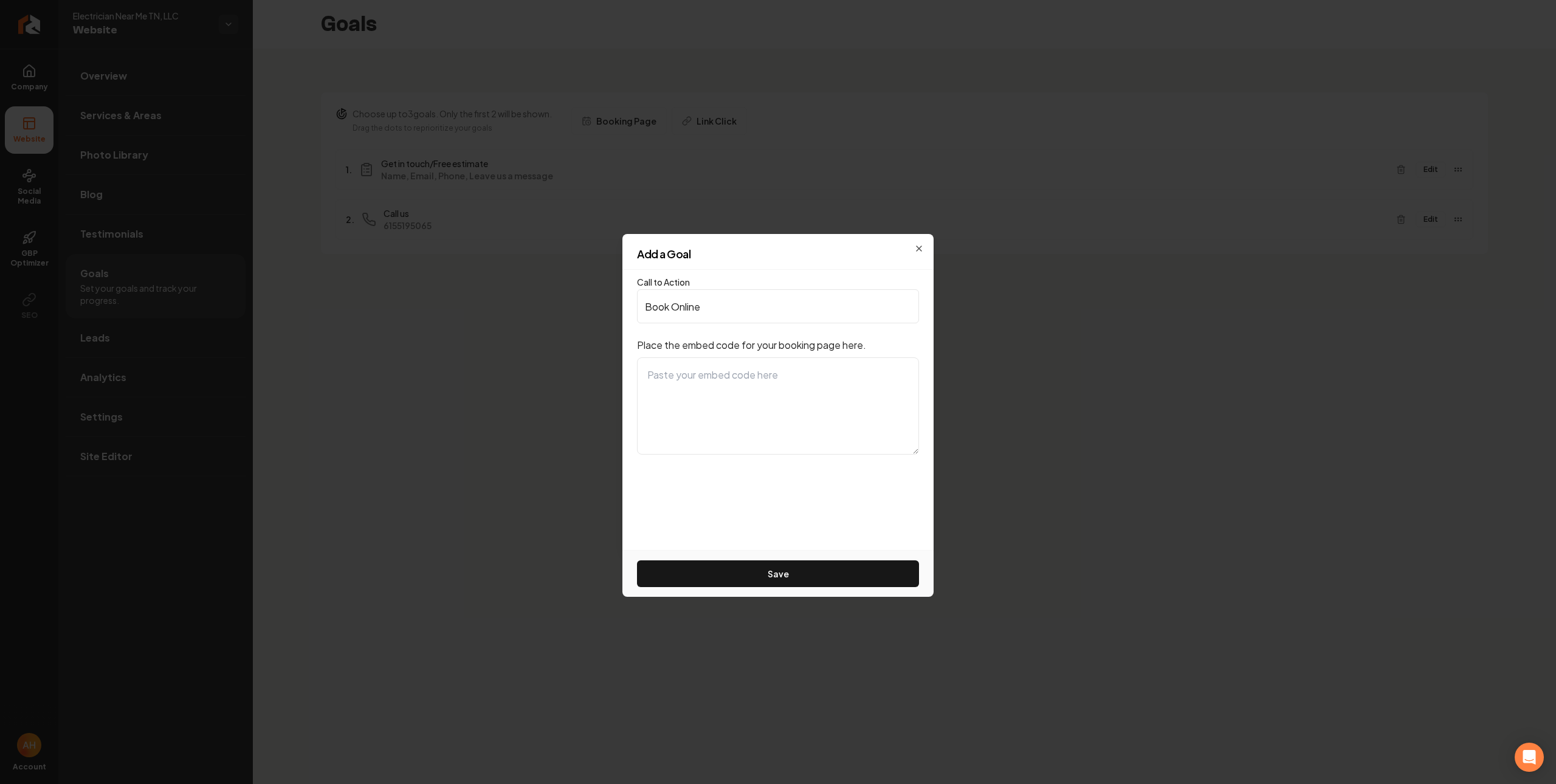
click at [753, 390] on textarea at bounding box center [778, 406] width 282 height 97
paste textarea "[URL][DOMAIN_NAME]"
type textarea "[URL][DOMAIN_NAME]"
click at [724, 315] on input "Book Online" at bounding box center [778, 306] width 282 height 34
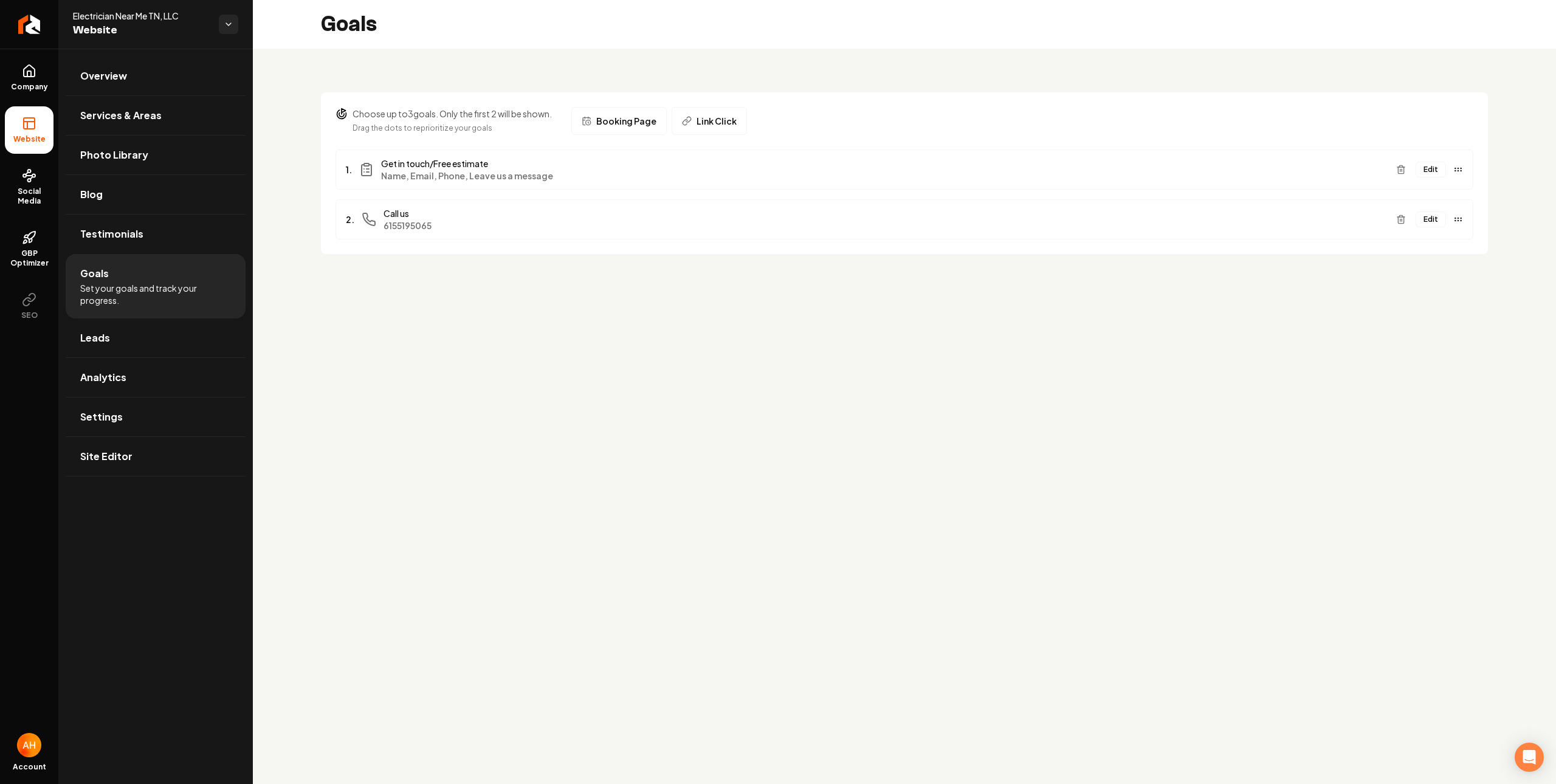
click at [728, 118] on span "Link Click" at bounding box center [716, 120] width 40 height 12
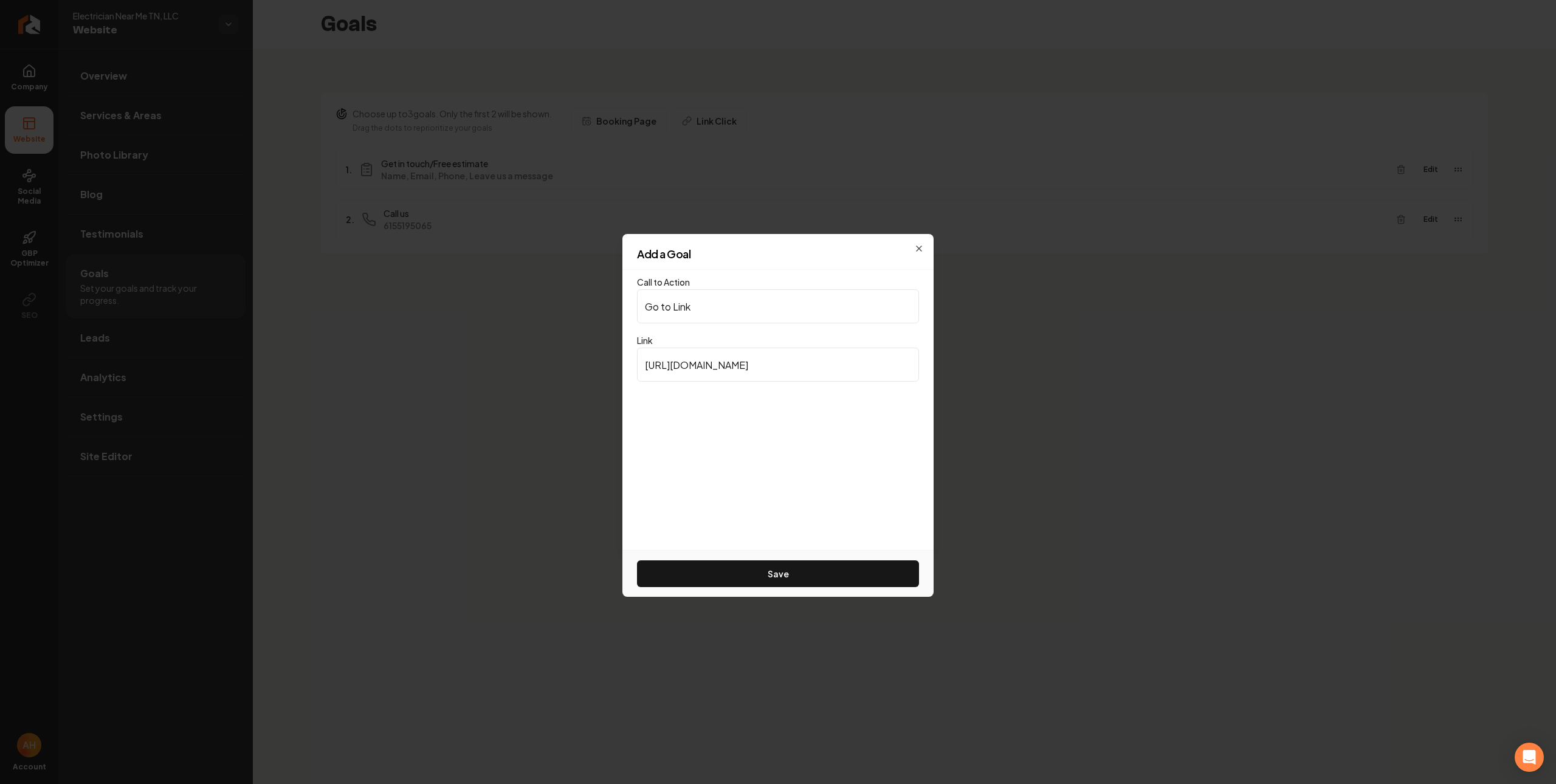
click at [738, 362] on input "[URL][DOMAIN_NAME]" at bounding box center [778, 365] width 282 height 34
paste input "[DOMAIN_NAME][URL]"
type input "[URL][DOMAIN_NAME]"
click at [763, 576] on button "Save" at bounding box center [778, 574] width 282 height 27
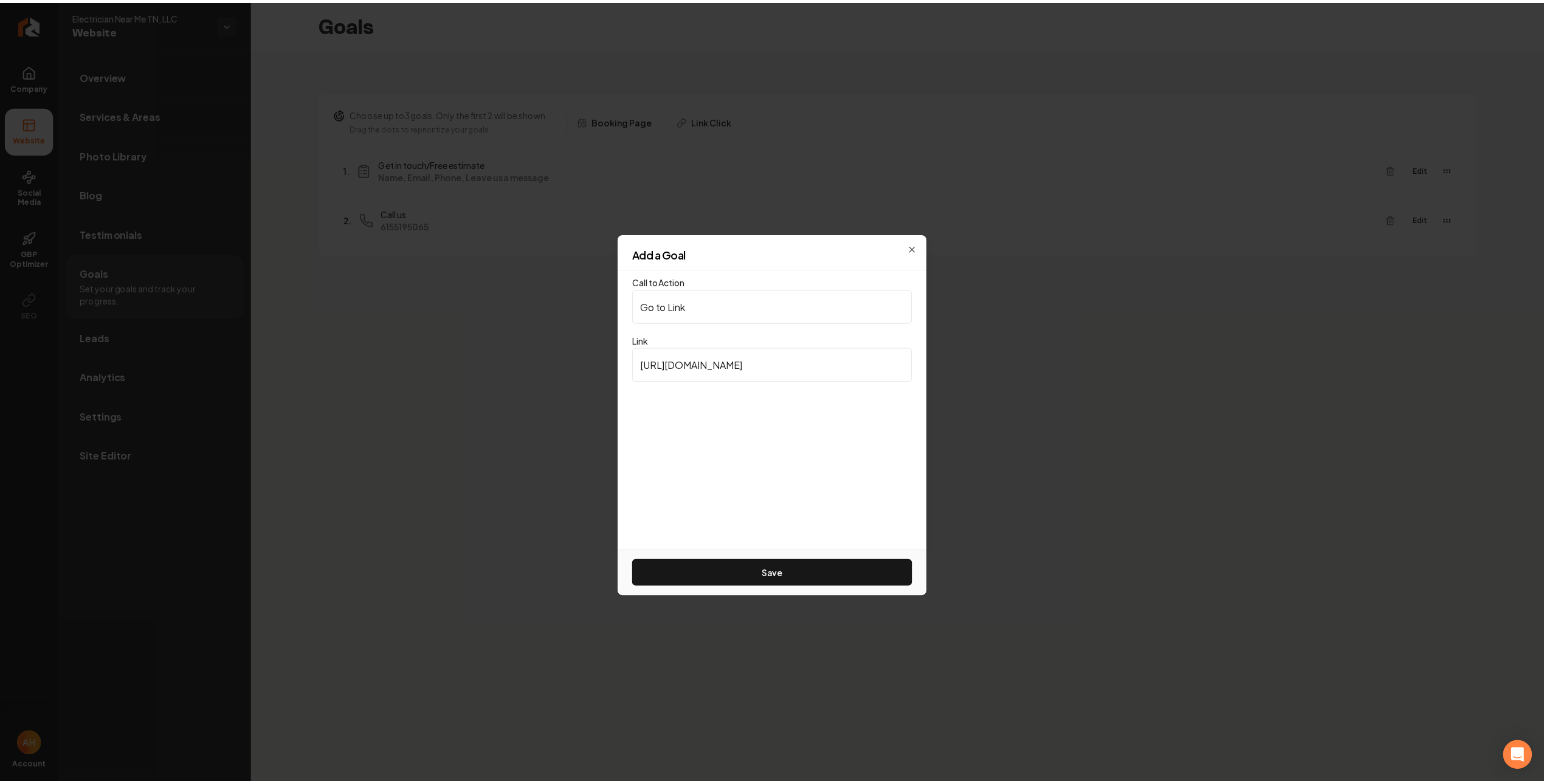
scroll to position [0, 0]
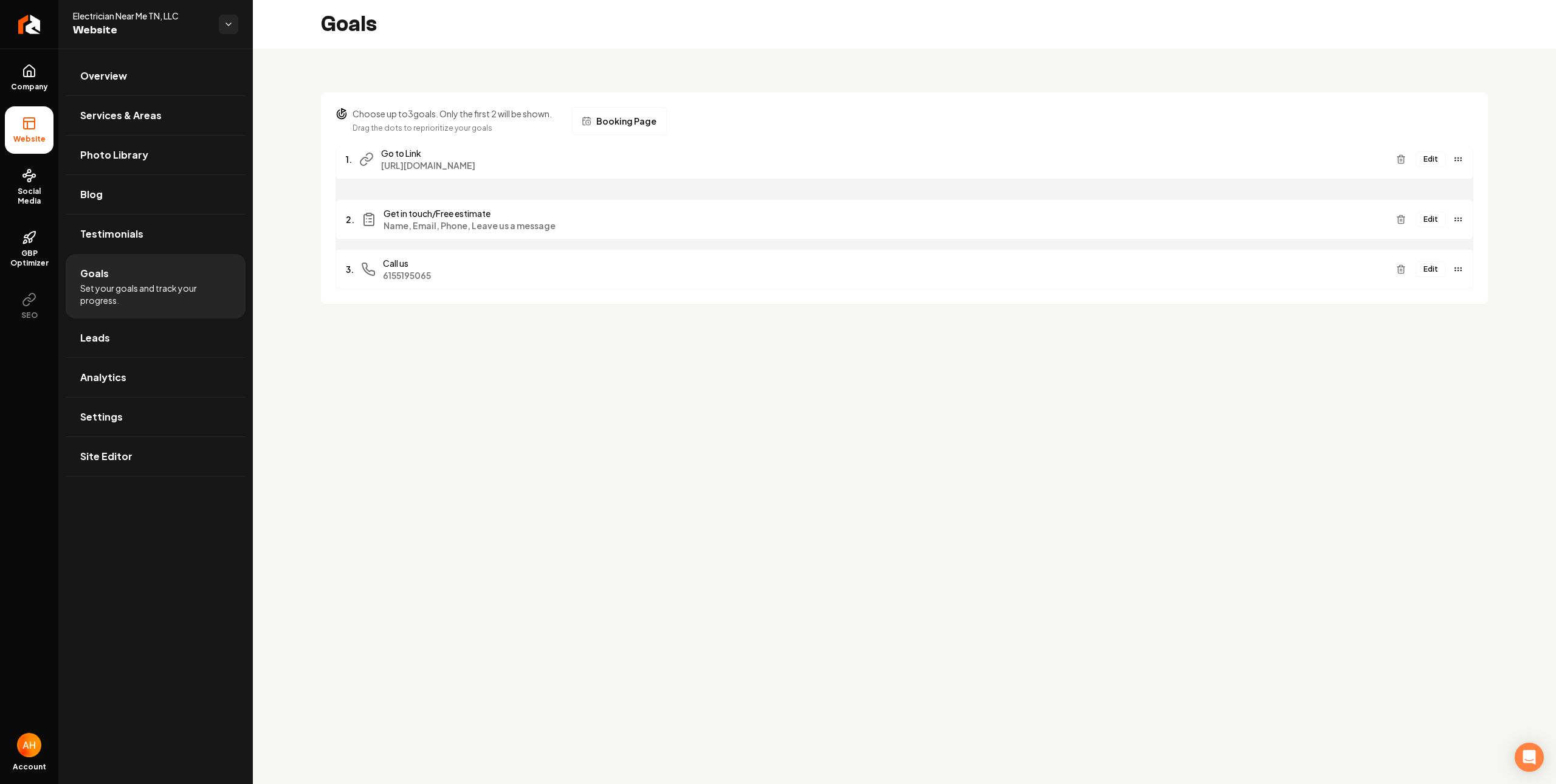
click at [1432, 161] on div "Edit" at bounding box center [1427, 159] width 72 height 19
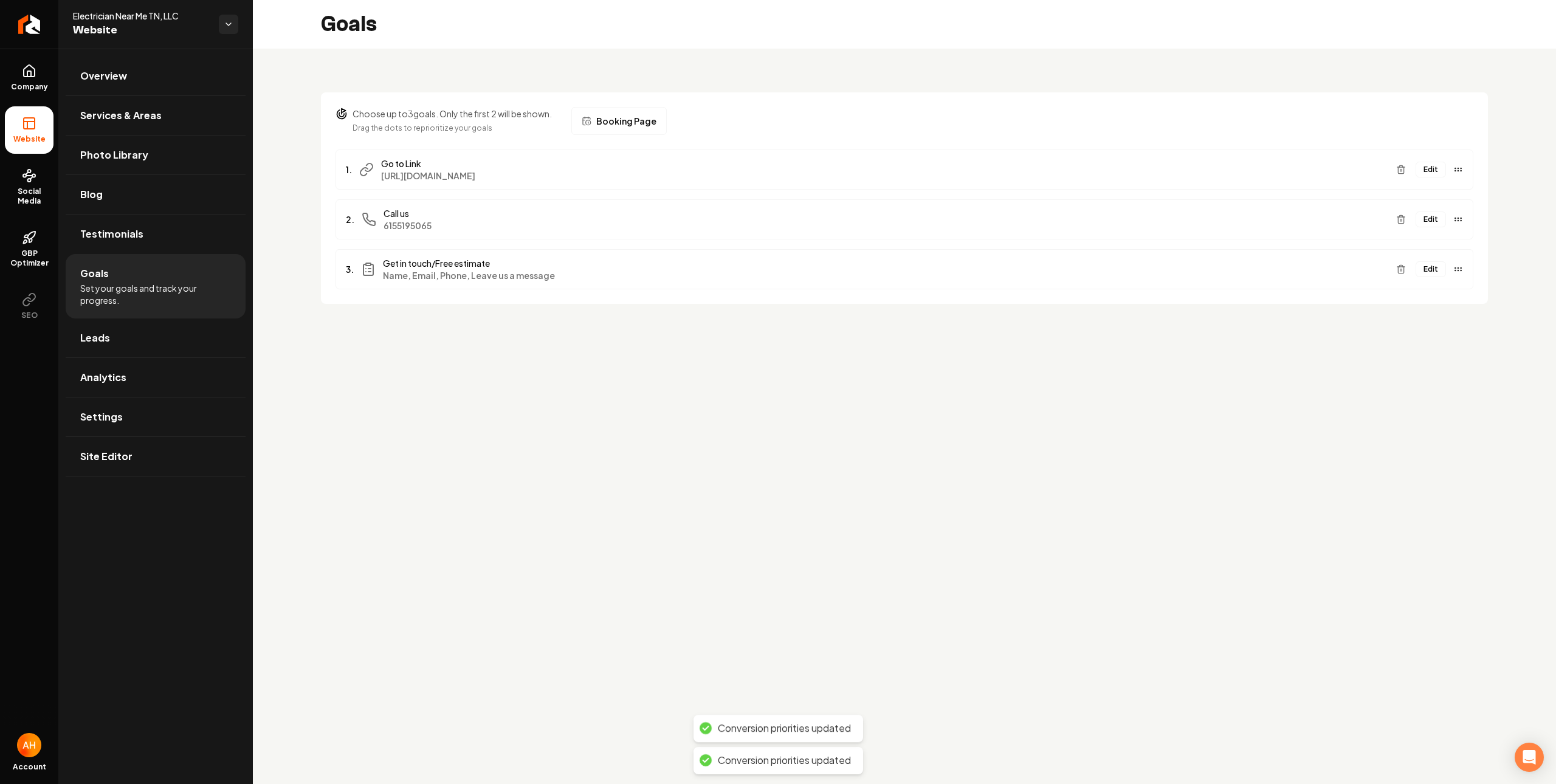
click at [1433, 170] on button "Edit" at bounding box center [1431, 170] width 31 height 16
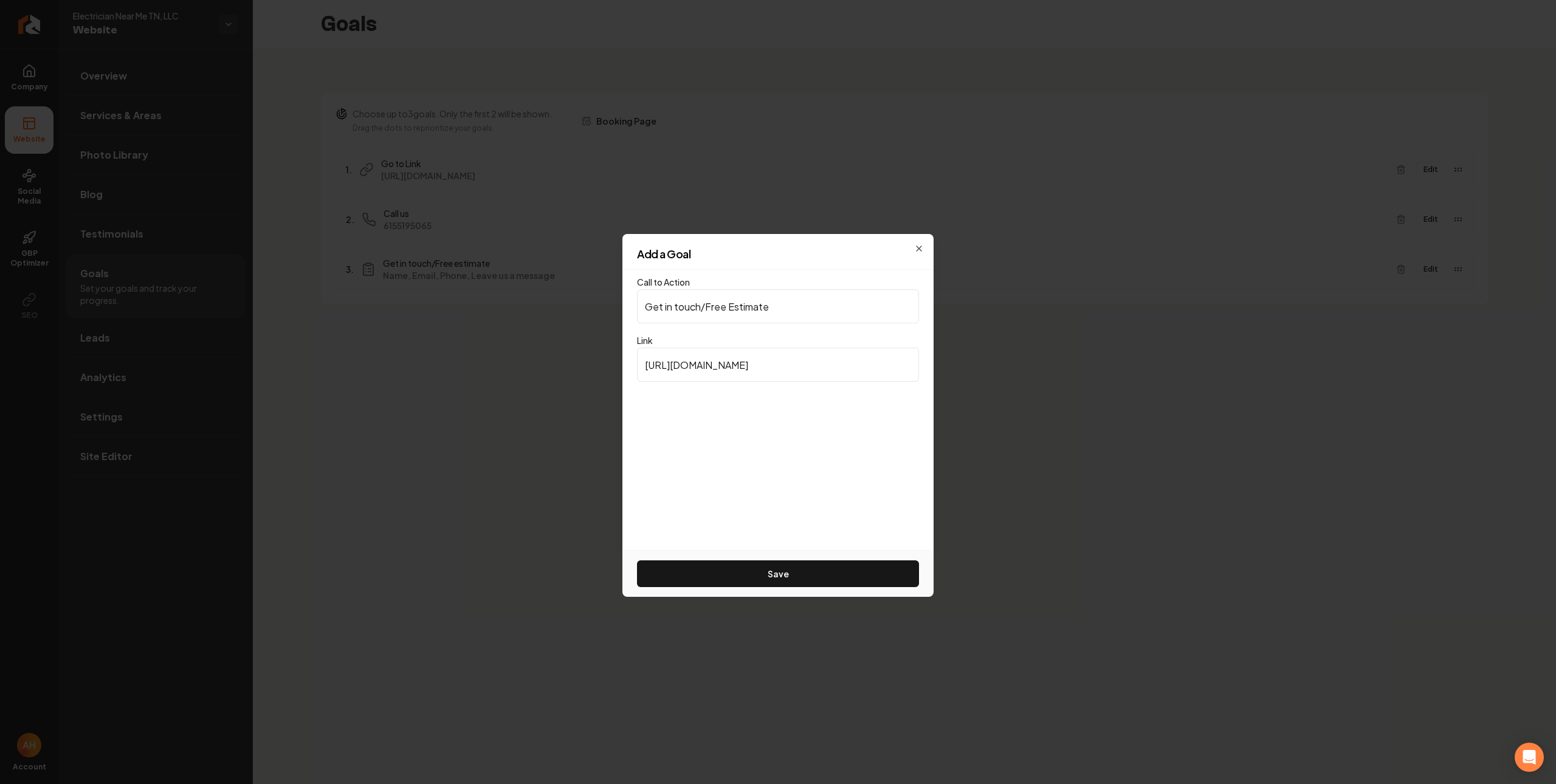
type input "Get in touch/Free Estimate"
click at [637, 560] on button "Save" at bounding box center [778, 574] width 282 height 27
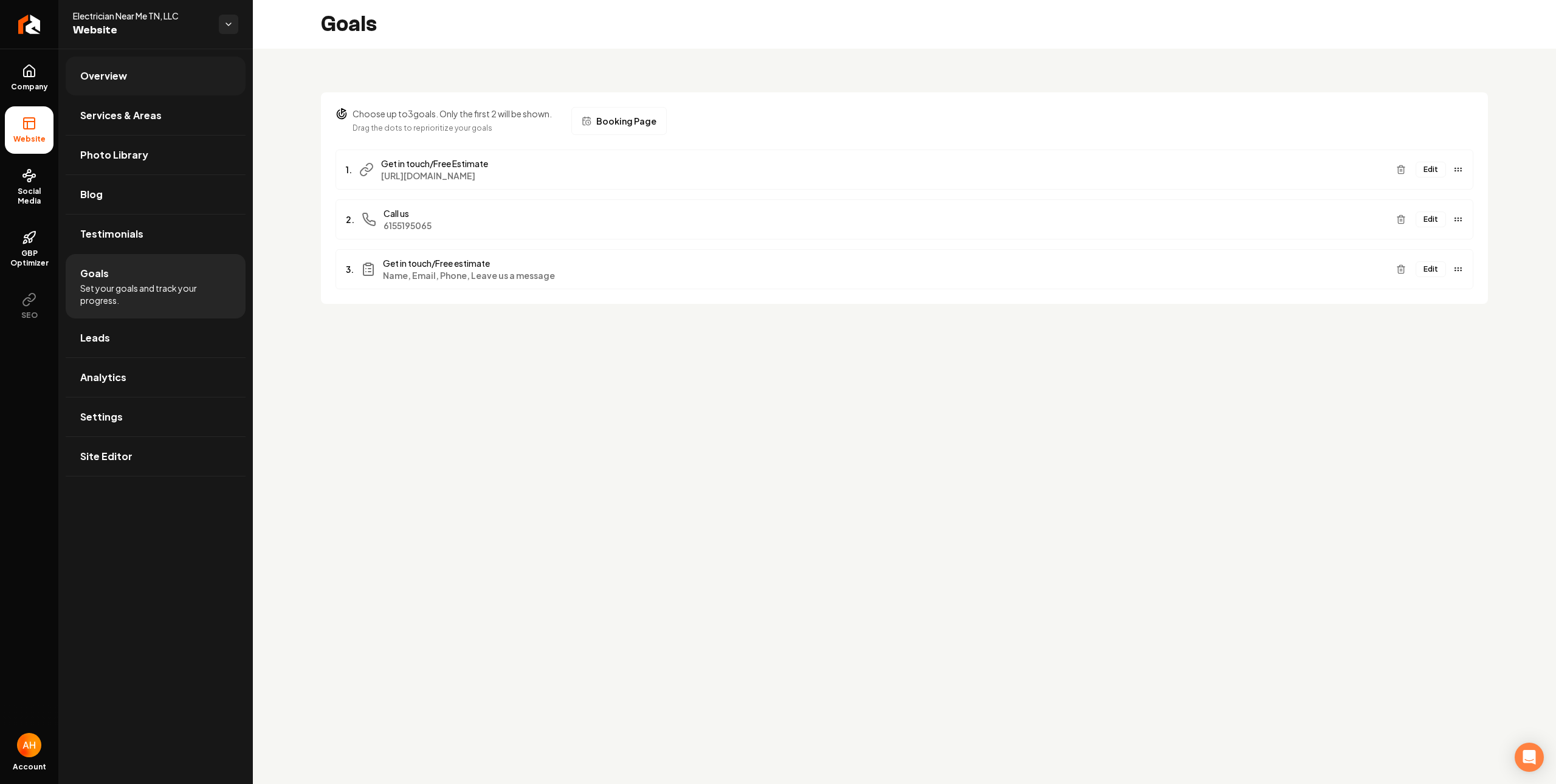
click at [199, 66] on link "Overview" at bounding box center [155, 76] width 180 height 39
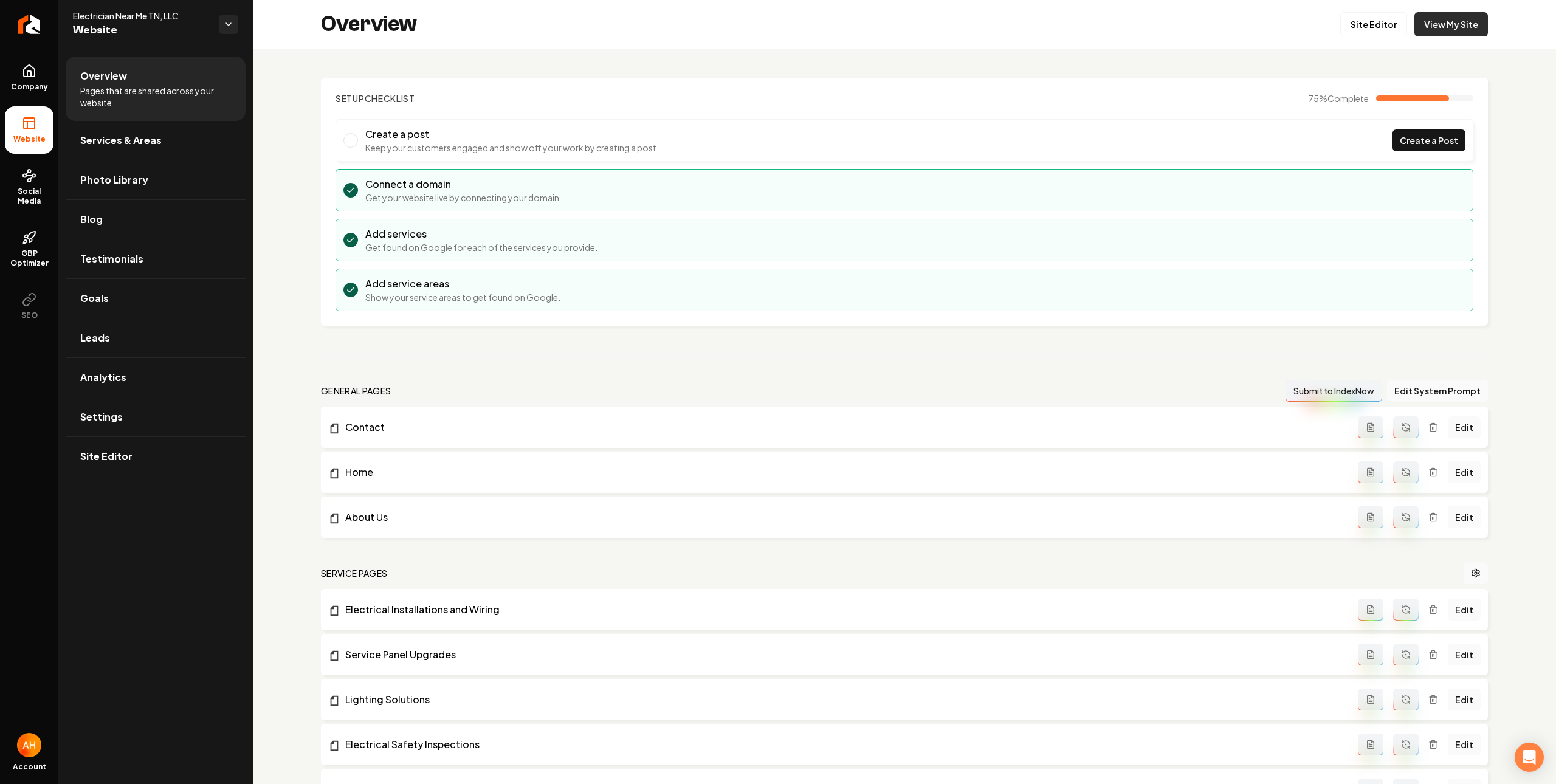
click at [1441, 31] on link "View My Site" at bounding box center [1451, 24] width 73 height 24
click at [1446, 24] on link "View My Site" at bounding box center [1451, 24] width 73 height 24
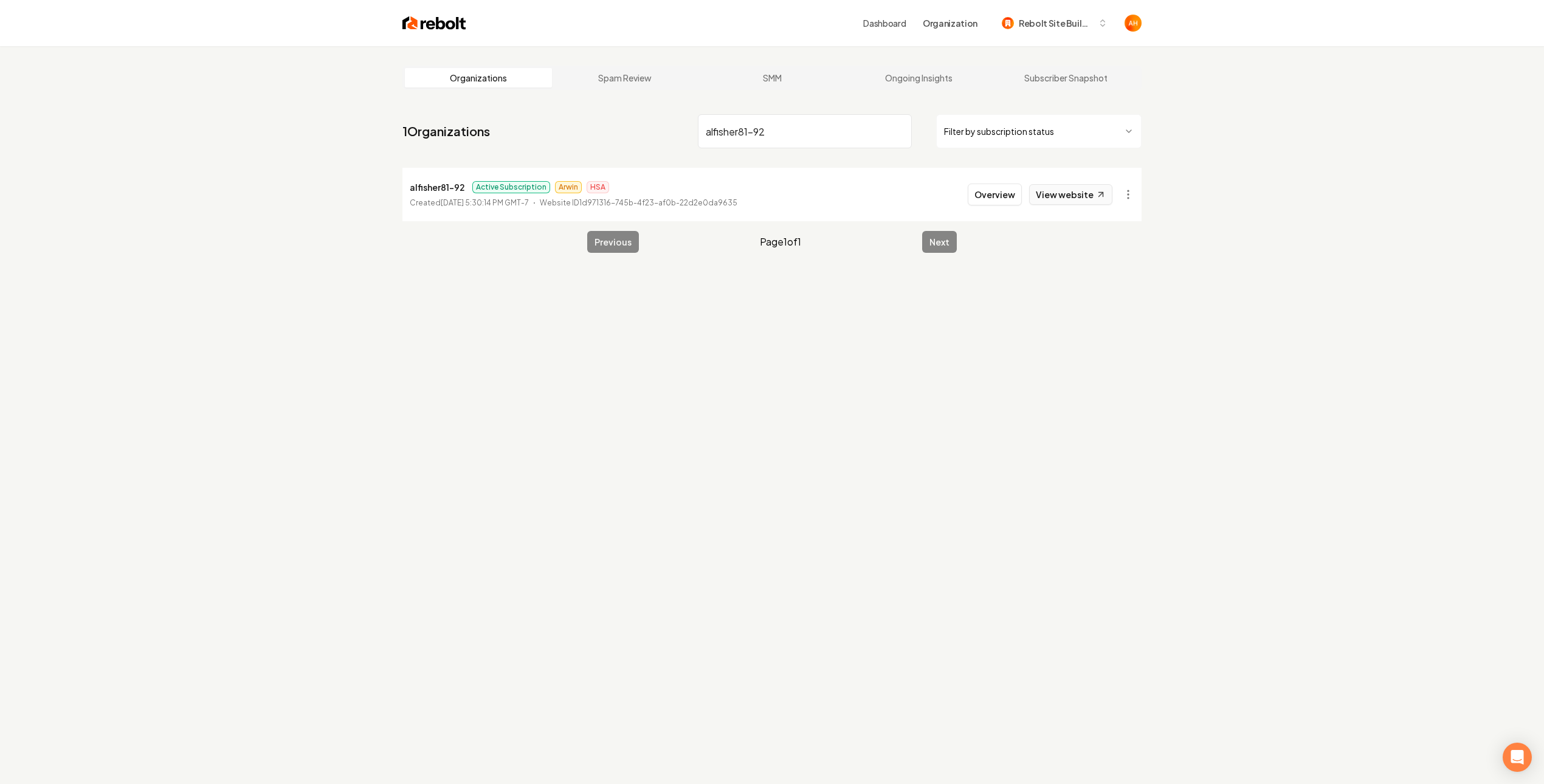
type input "alfisher81-92"
click at [1049, 198] on link "View website" at bounding box center [1071, 194] width 83 height 21
click at [1121, 191] on html "Dashboard Organization Rebolt Site Builder Organizations Spam Review SMM Ongoin…" at bounding box center [772, 392] width 1544 height 784
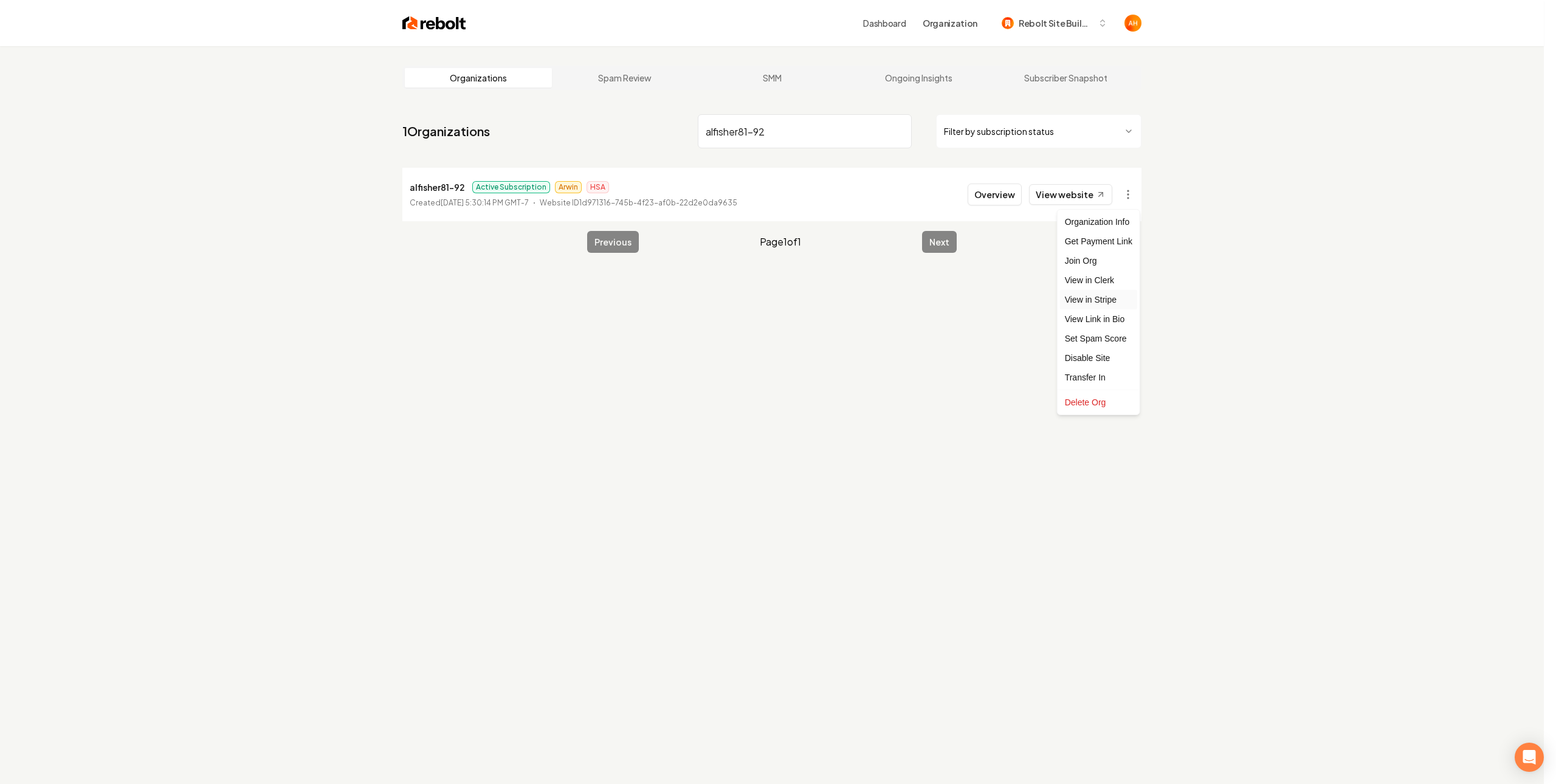
click at [1115, 294] on link "View in Stripe" at bounding box center [1098, 299] width 77 height 19
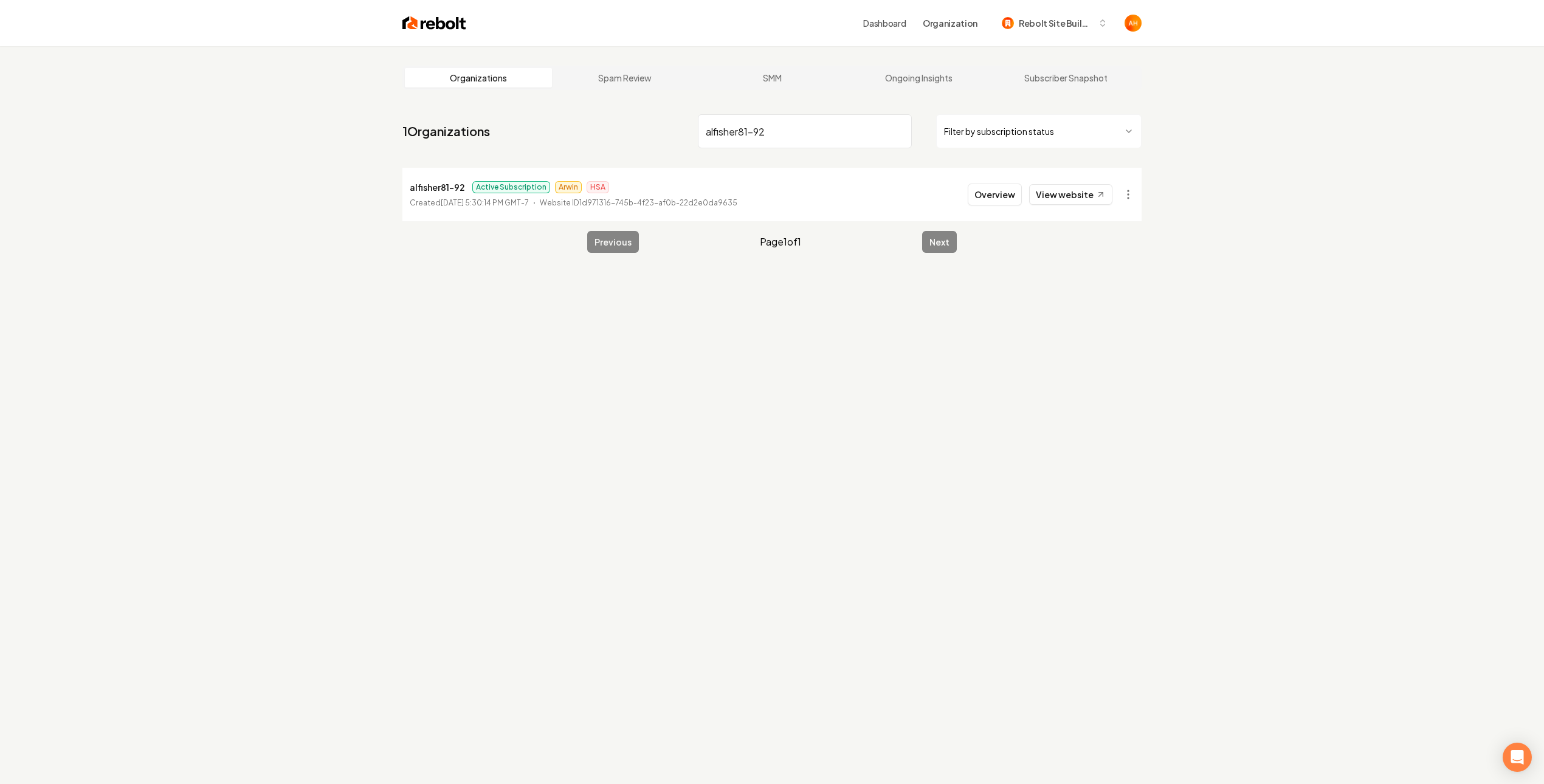
drag, startPoint x: 674, startPoint y: 381, endPoint x: 689, endPoint y: 356, distance: 29.2
click at [675, 376] on div "Organizations Spam Review SMM Ongoing Insights Subscriber Snapshot 1 Organizati…" at bounding box center [772, 438] width 1544 height 784
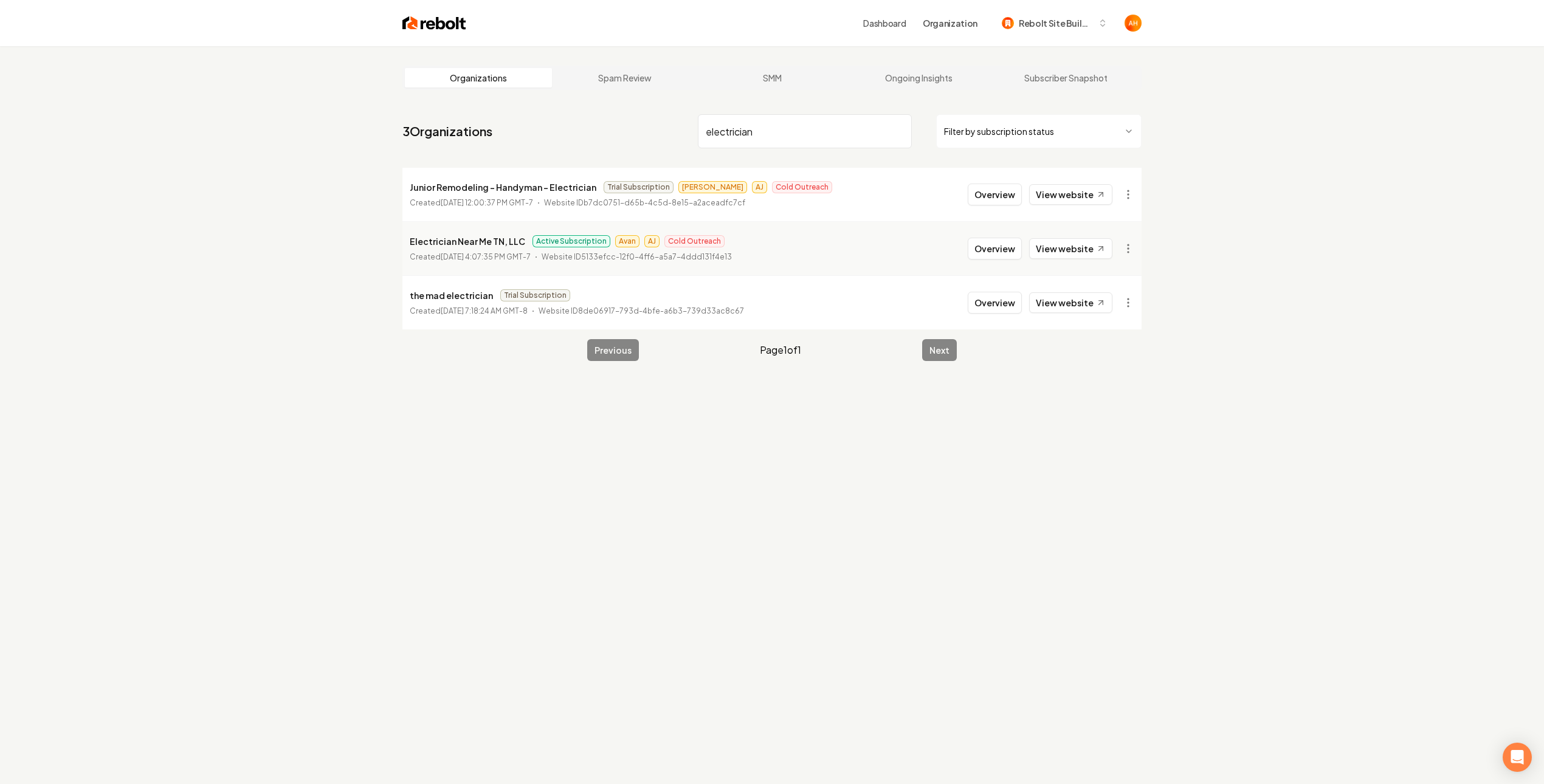
click at [790, 133] on input "electrician" at bounding box center [805, 131] width 214 height 34
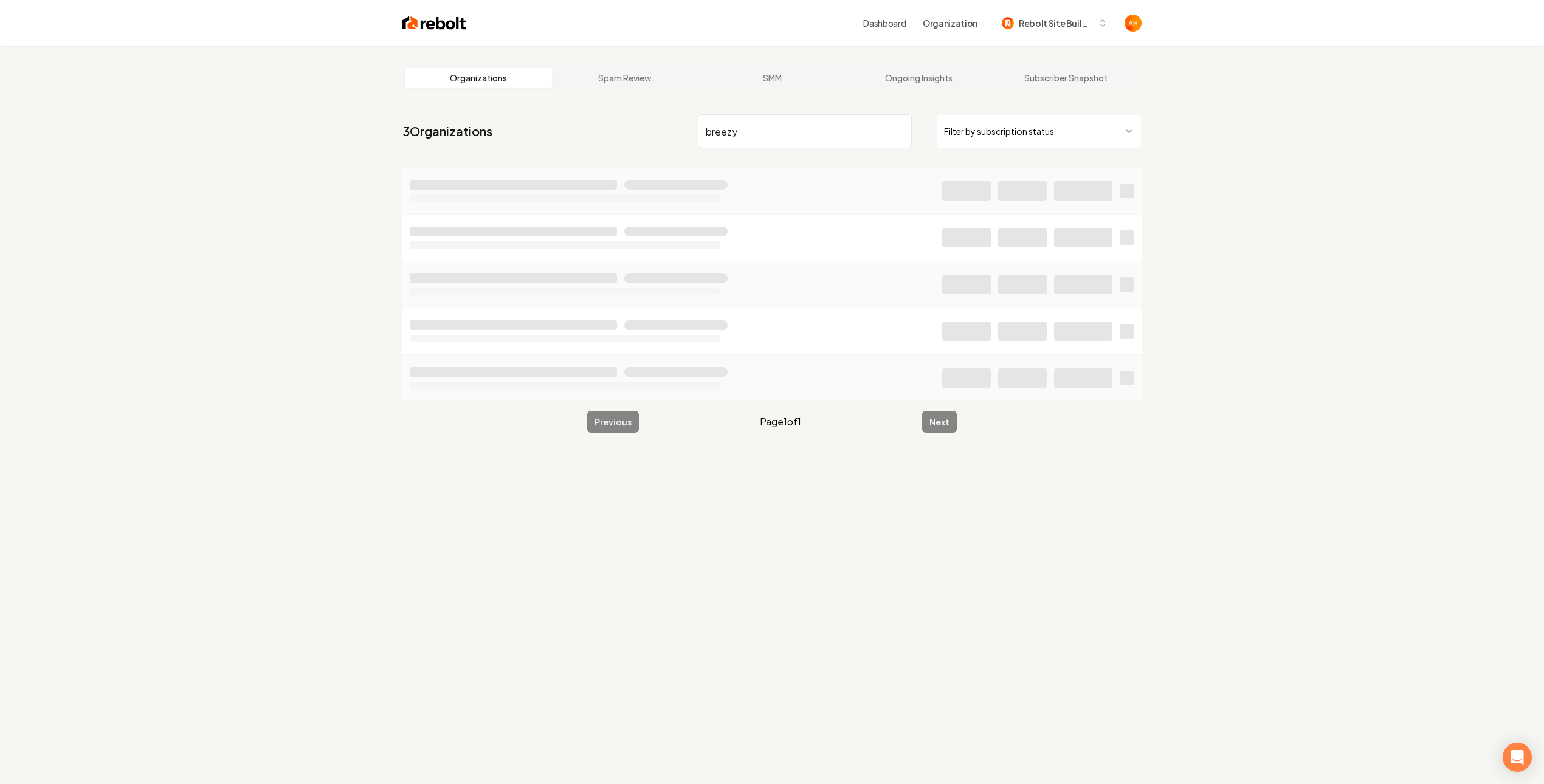
type input "breezy"
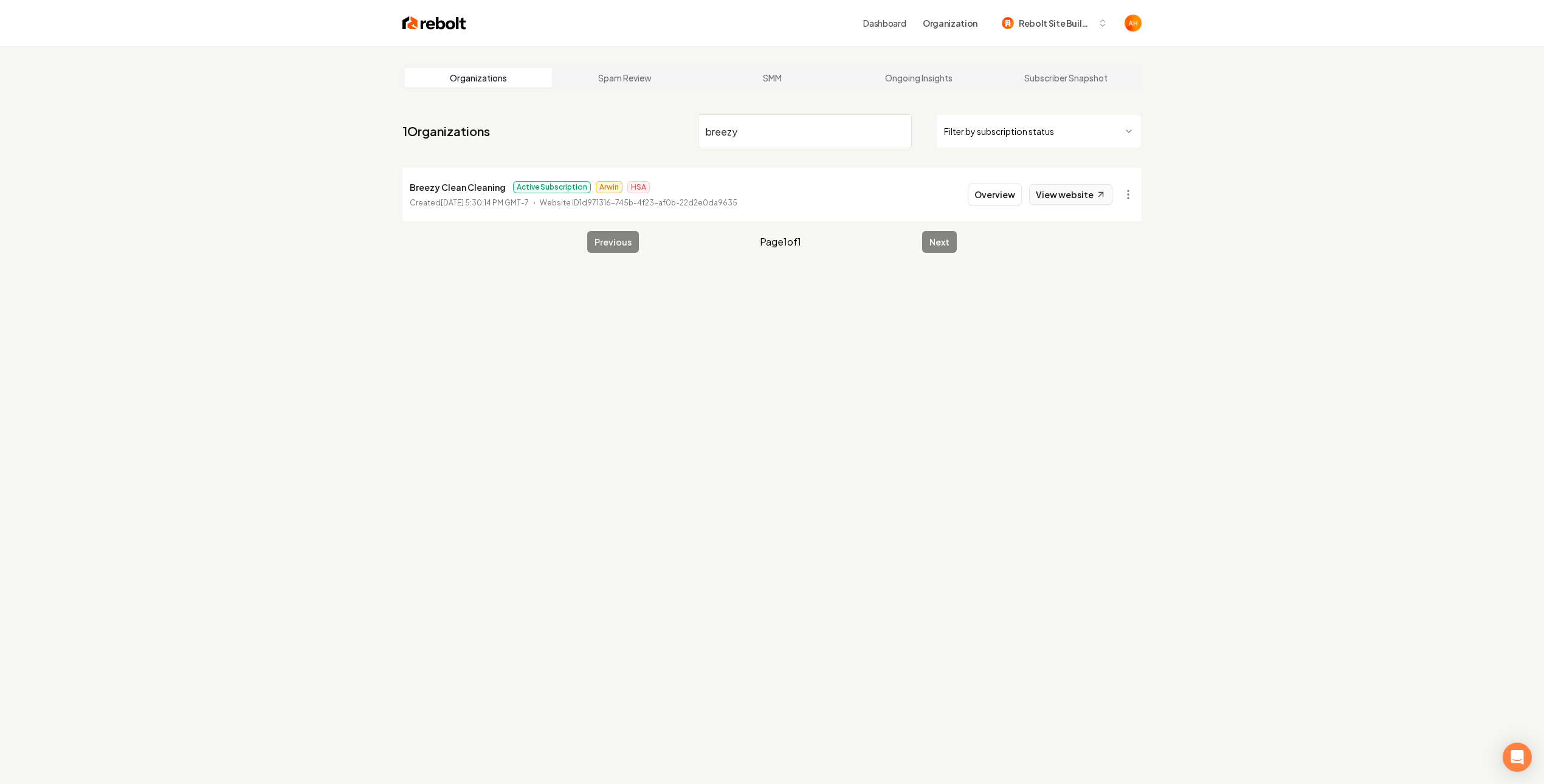
click at [1084, 202] on link "View website" at bounding box center [1071, 194] width 83 height 21
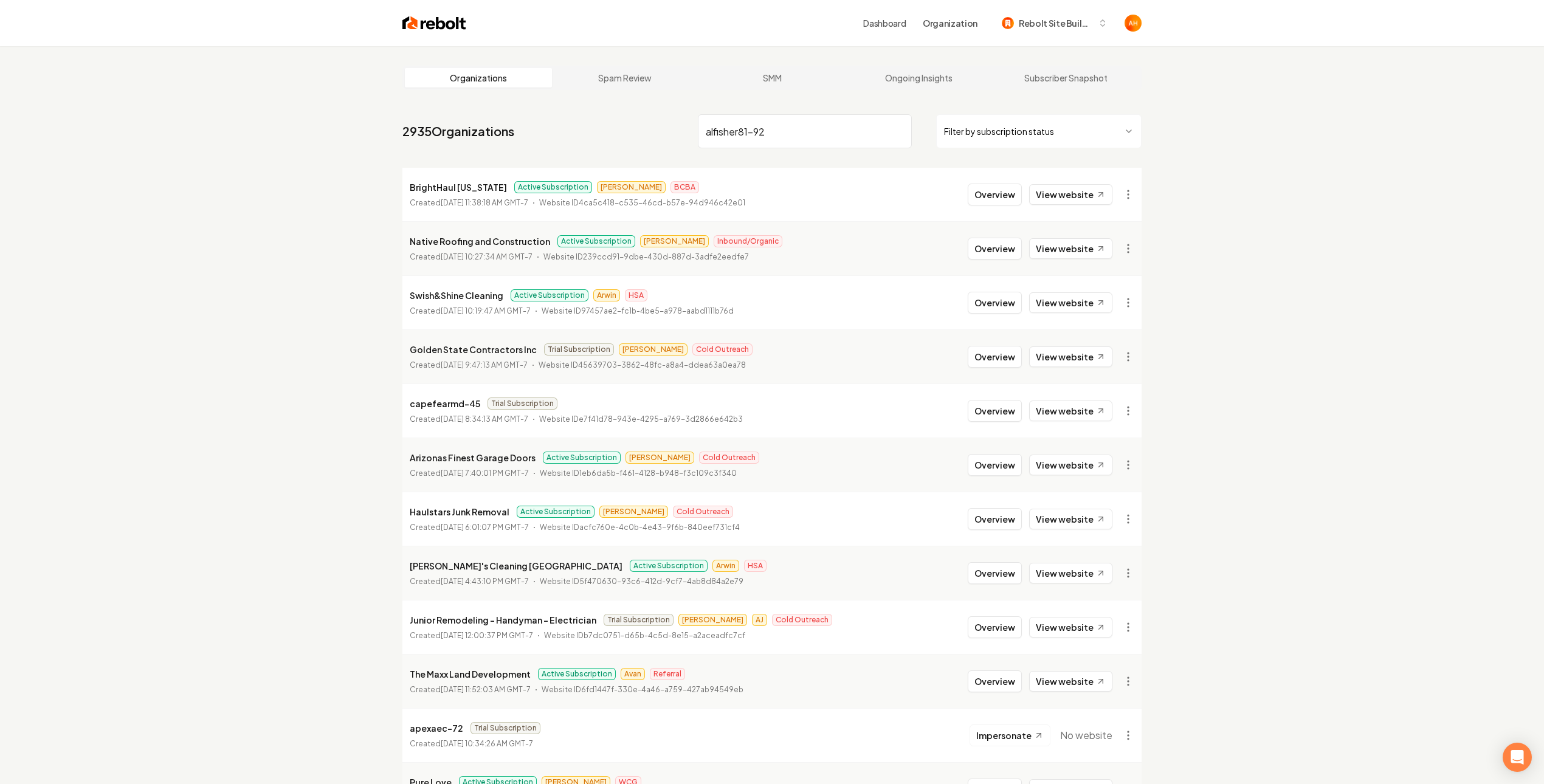
click at [811, 150] on nav "2935 Organizations alfisher81-92 Filter by subscription status" at bounding box center [772, 135] width 739 height 53
click at [828, 142] on input "alfisher81-92" at bounding box center [805, 131] width 214 height 34
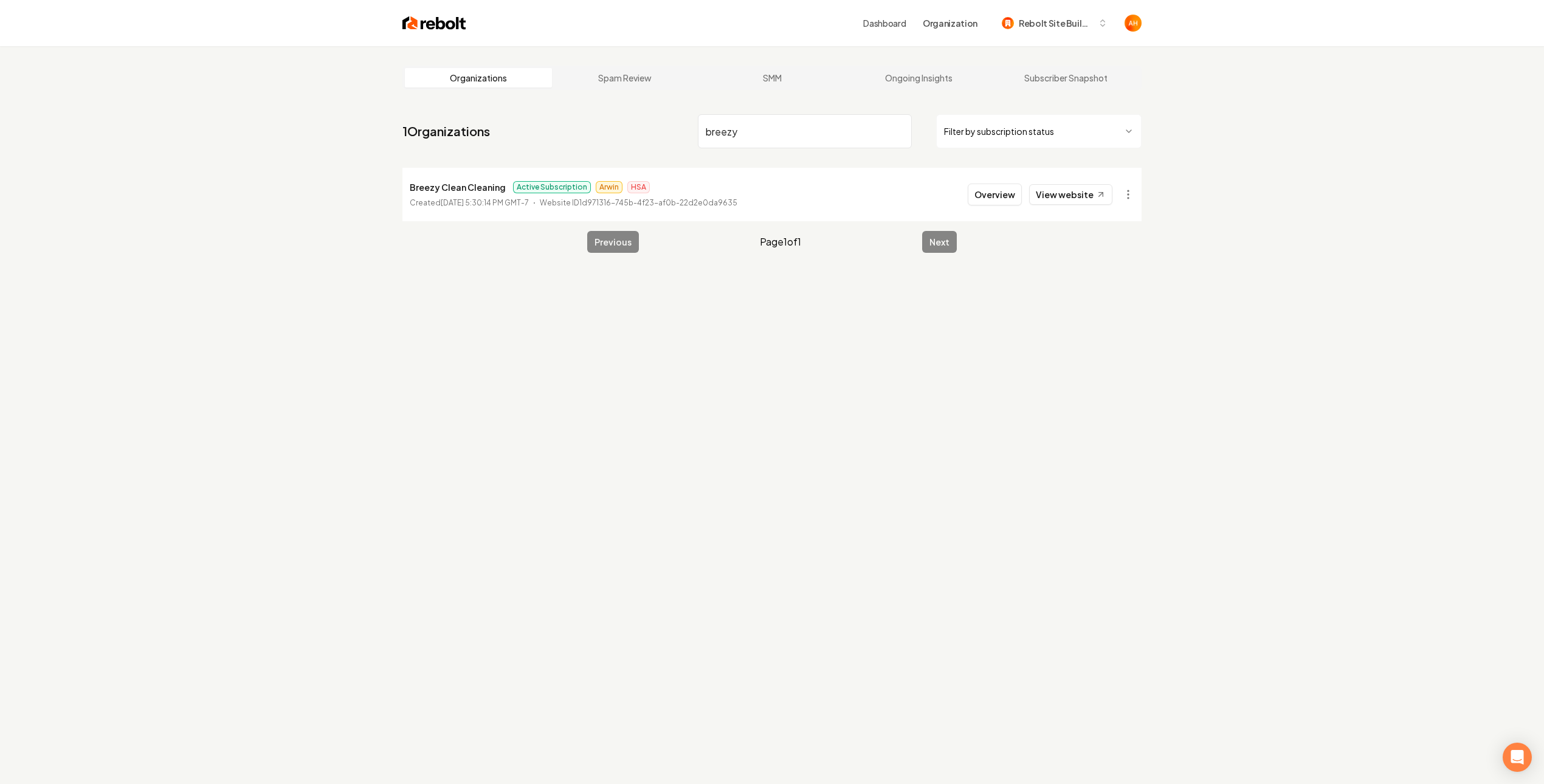
type input "breezy"
click at [1131, 203] on html "Dashboard Organization Rebolt Site Builder Organizations Spam Review SMM Ongoin…" at bounding box center [772, 392] width 1544 height 784
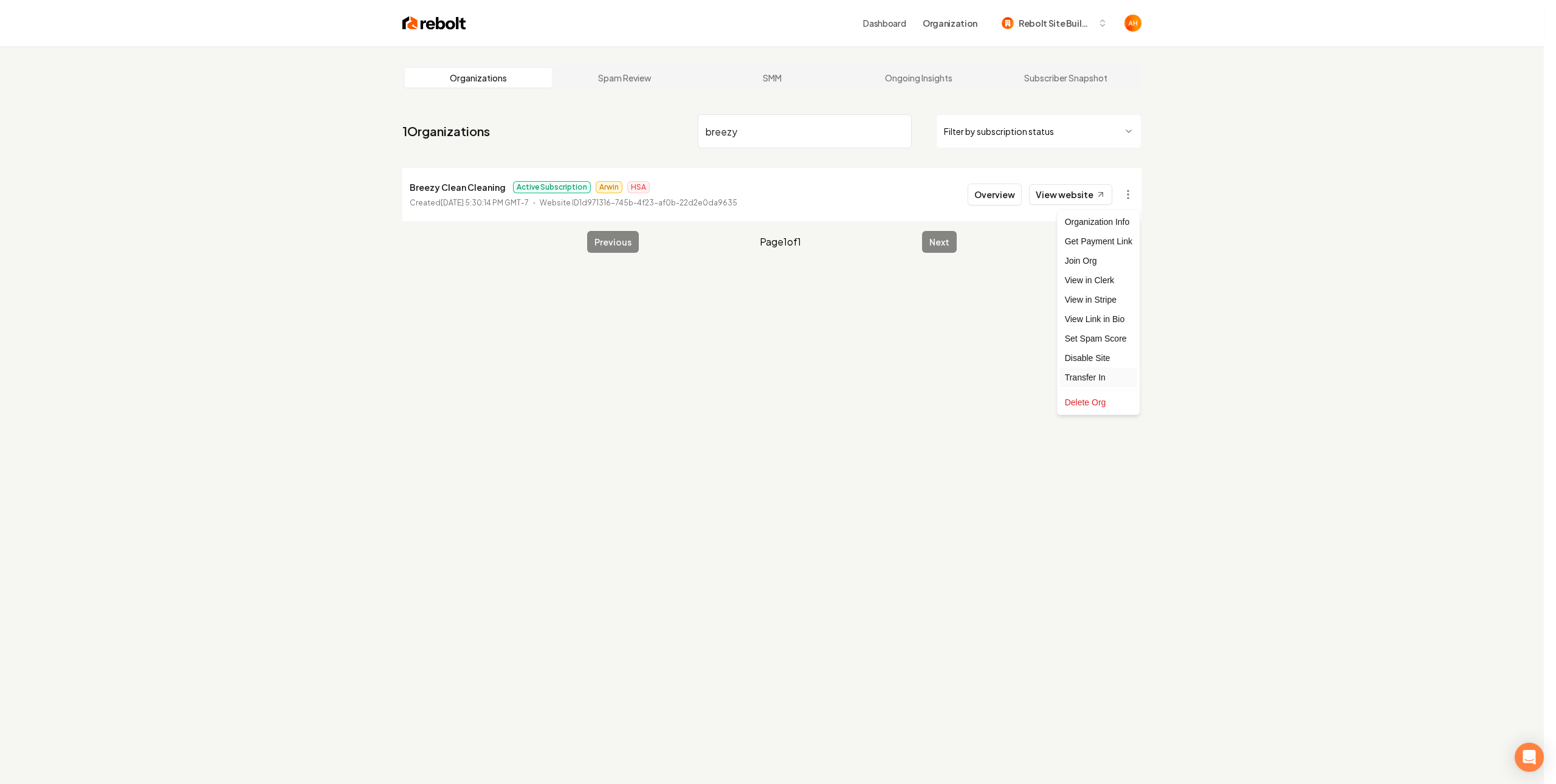
click at [1106, 378] on div "Transfer In" at bounding box center [1098, 377] width 77 height 19
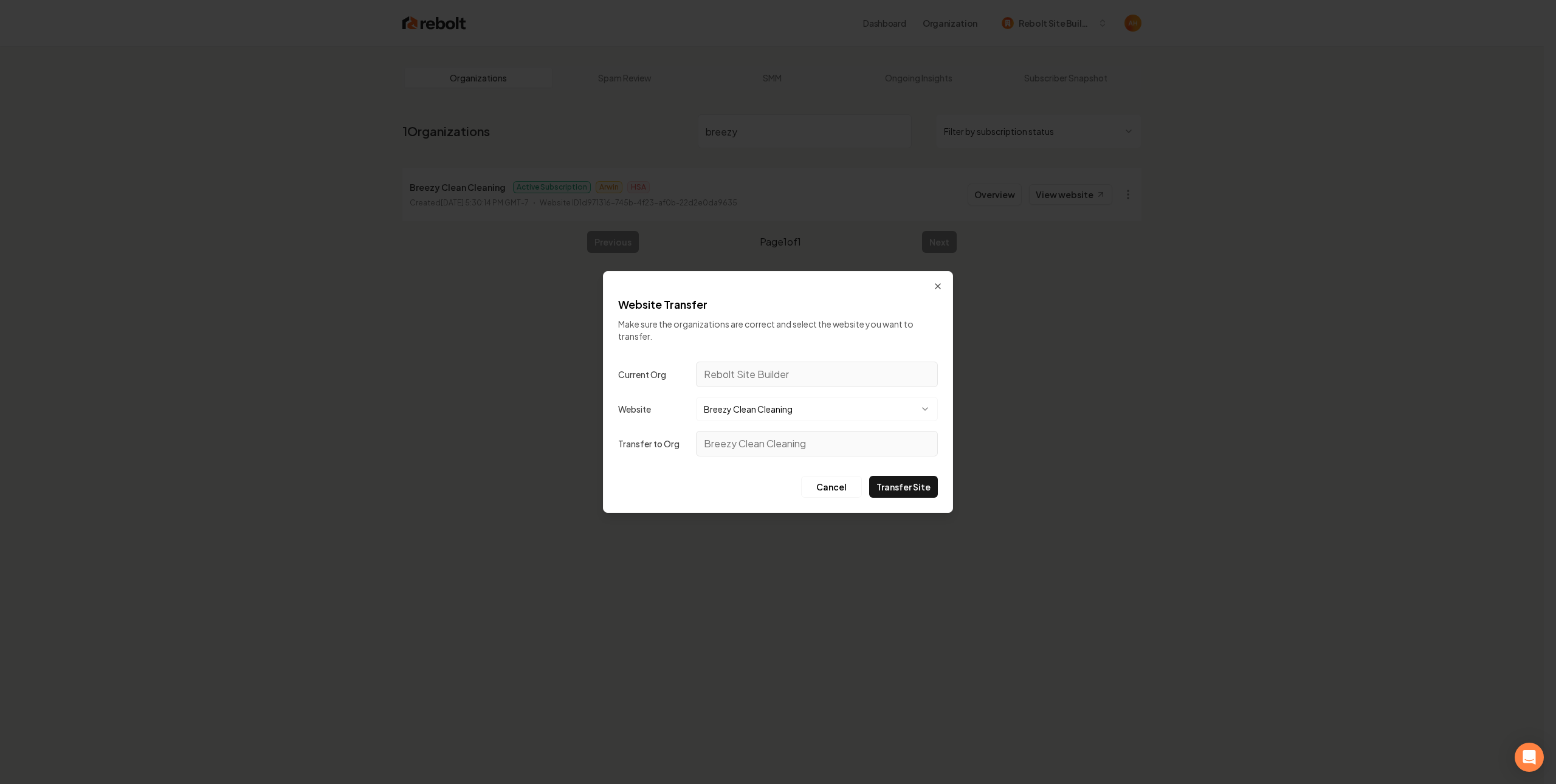
click at [899, 492] on button "Transfer Site" at bounding box center [903, 487] width 68 height 22
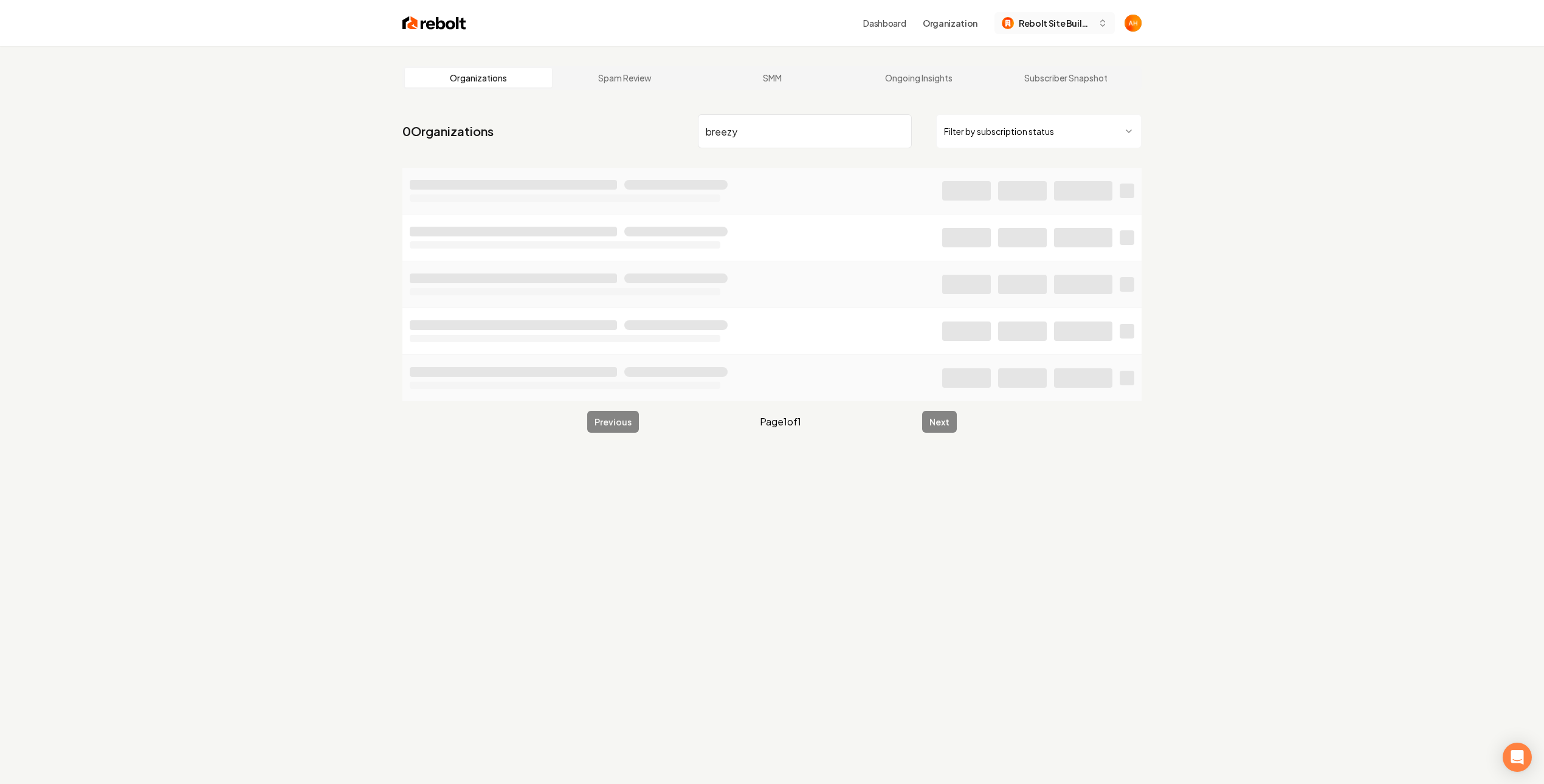
click at [1037, 23] on span "Rebolt Site Builder" at bounding box center [1056, 24] width 74 height 13
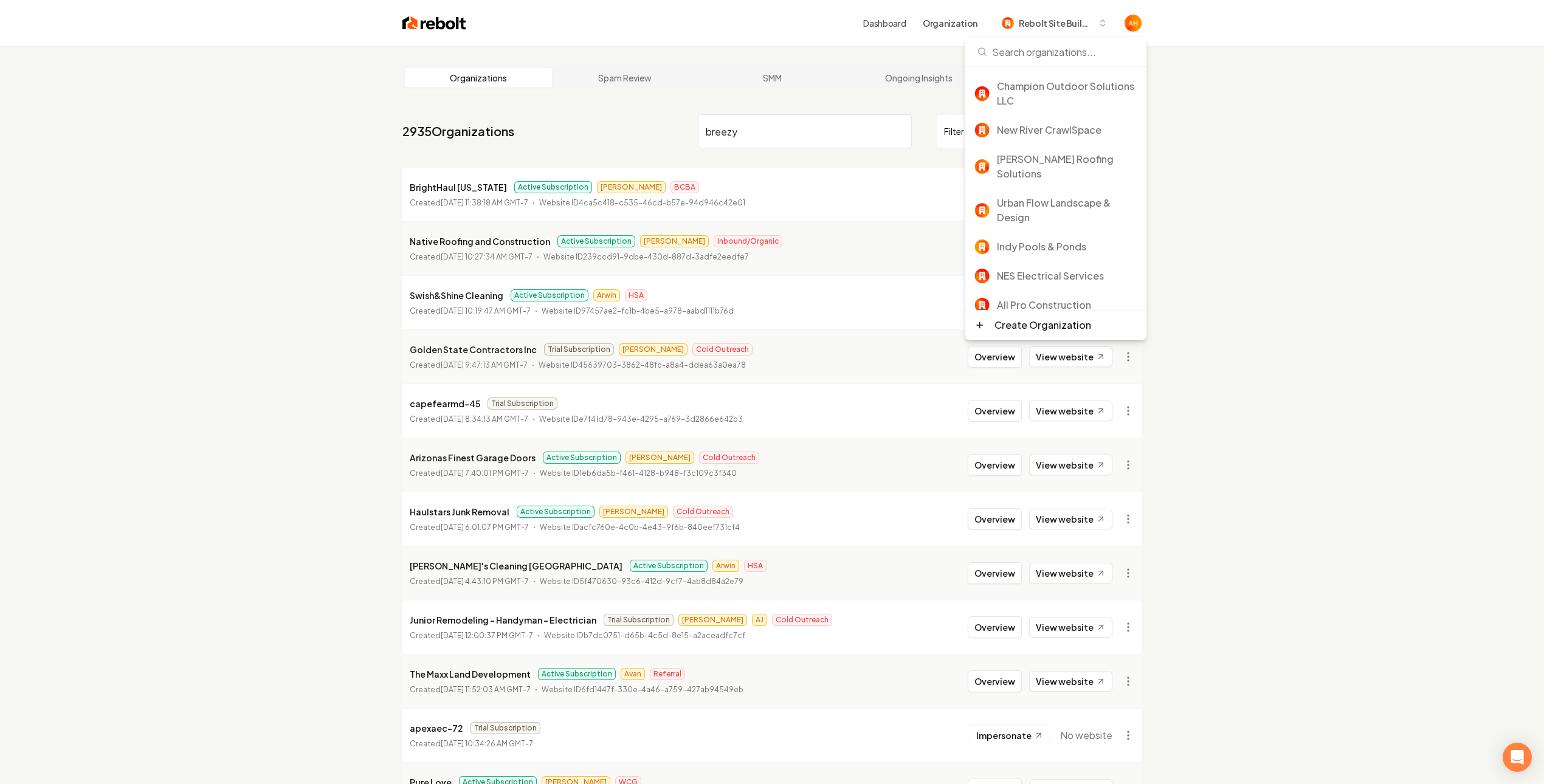
click at [766, 125] on input "breezy" at bounding box center [805, 131] width 214 height 34
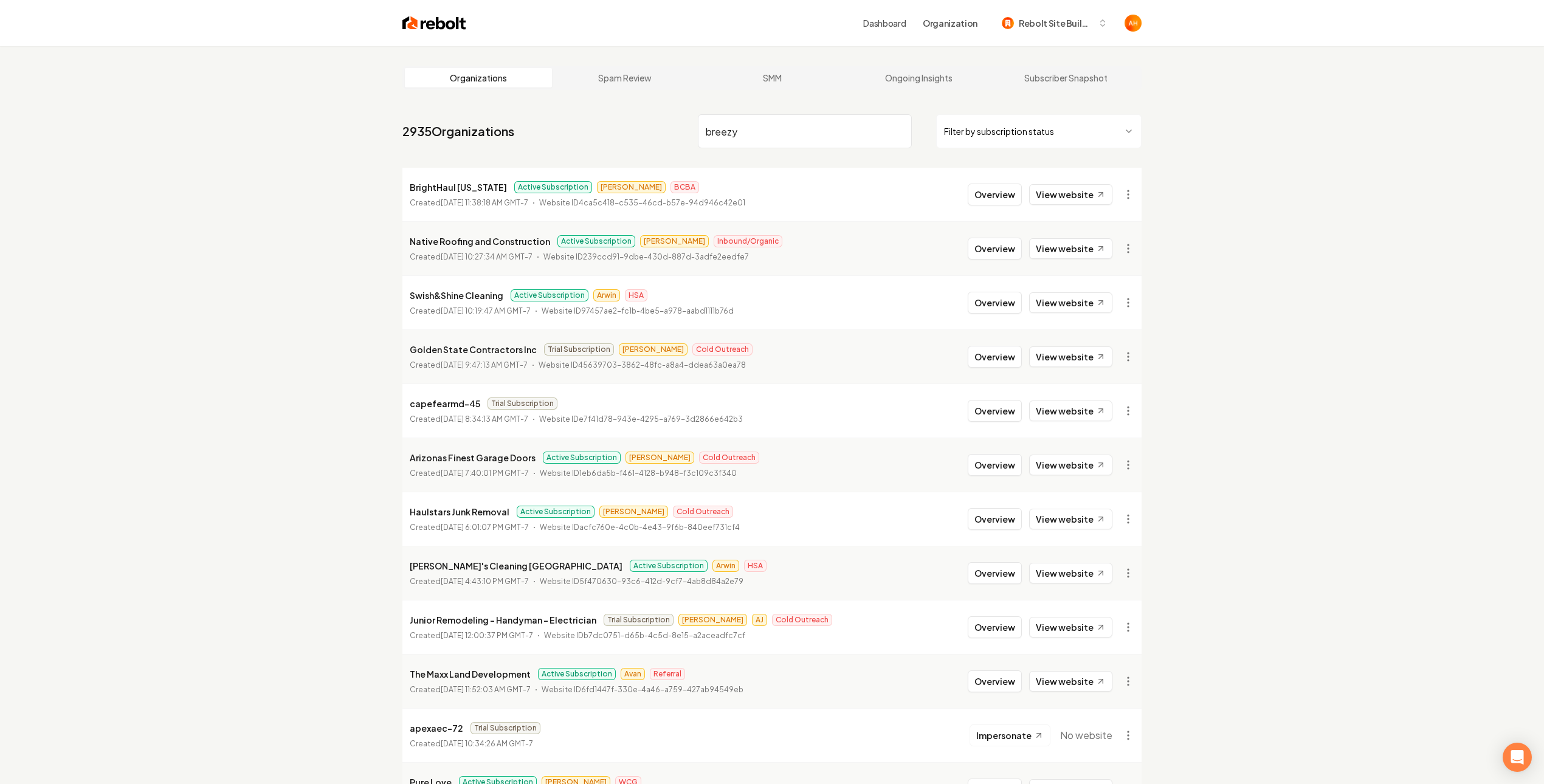
click at [766, 127] on input "breezy" at bounding box center [805, 131] width 214 height 34
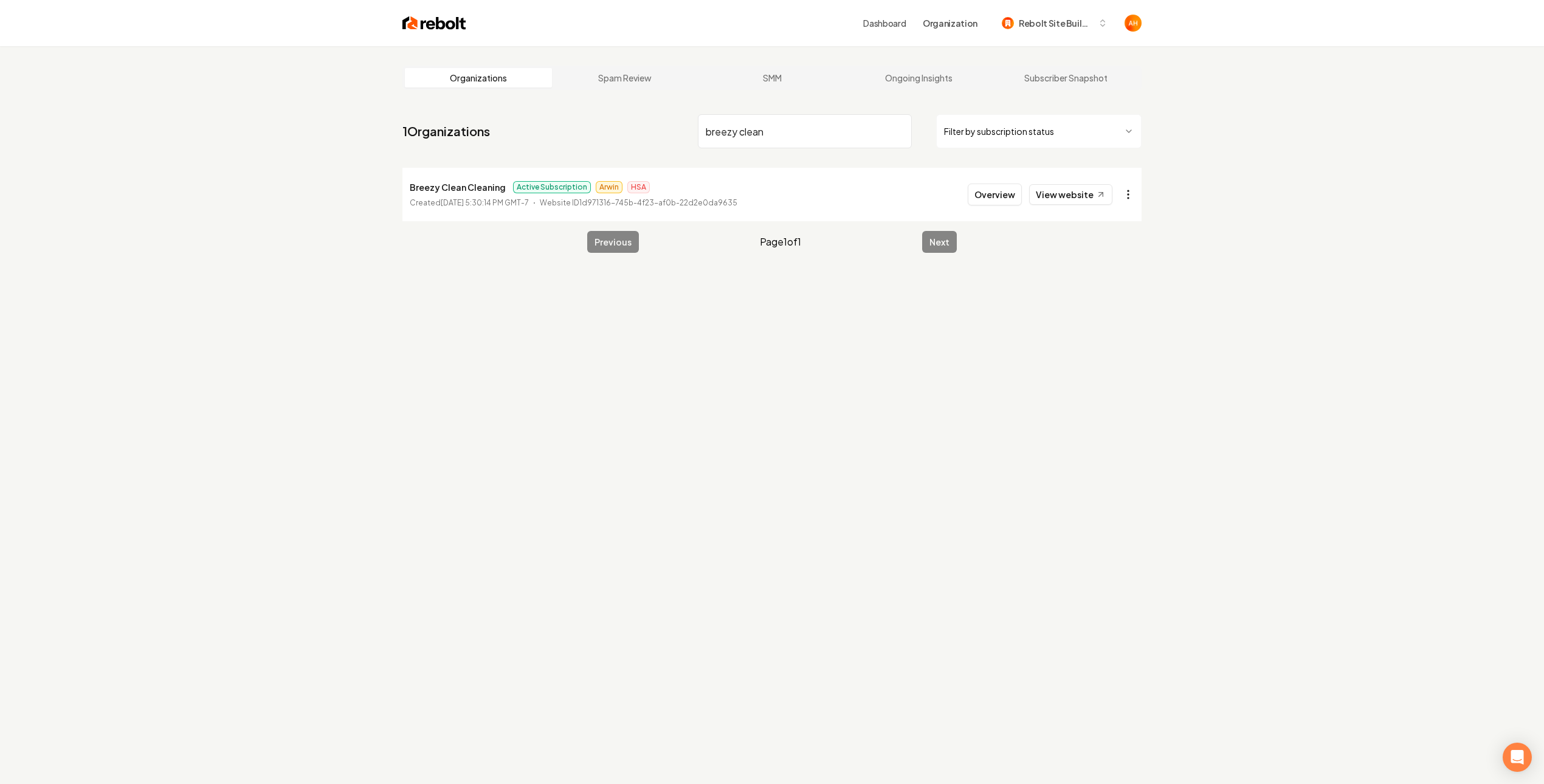
type input "breezy clean"
click at [1127, 193] on html "Dashboard Organization Rebolt Site Builder Organizations Spam Review SMM Ongoin…" at bounding box center [772, 392] width 1544 height 784
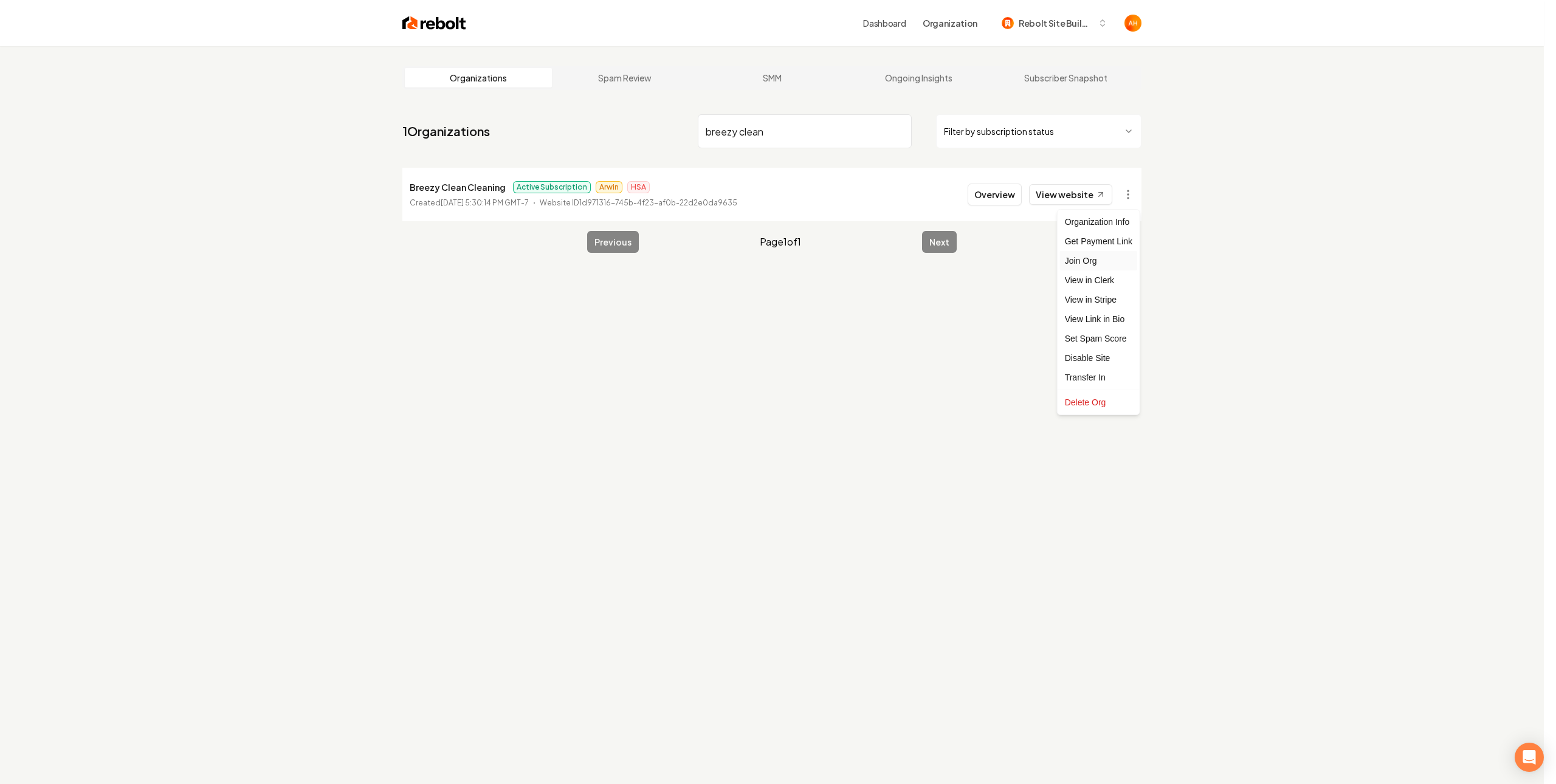
drag, startPoint x: 1104, startPoint y: 266, endPoint x: 1103, endPoint y: 259, distance: 7.1
click at [1104, 265] on div "Join Org" at bounding box center [1098, 260] width 77 height 19
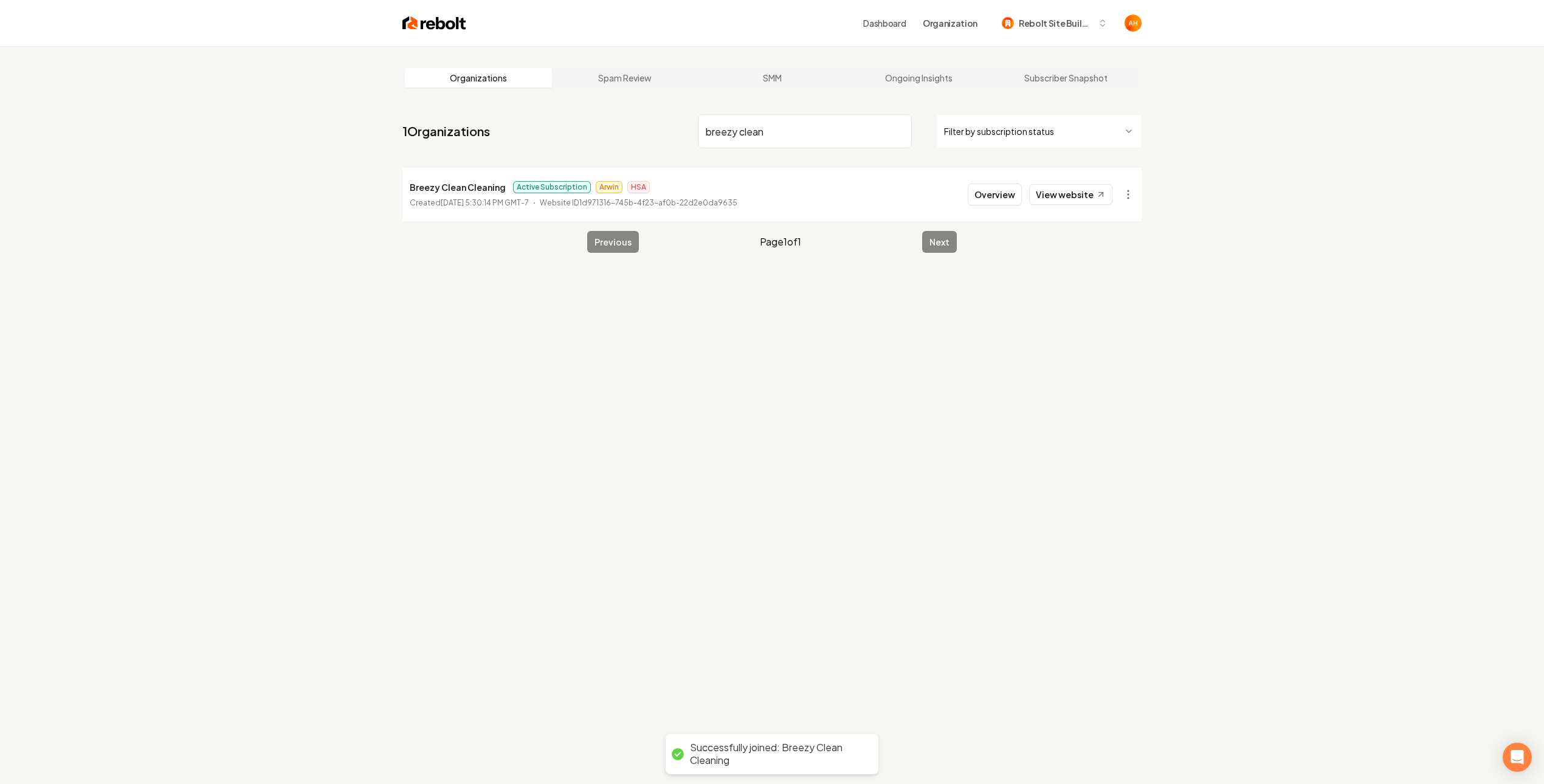
click at [1198, 95] on div "Organizations Spam Review SMM Ongoing Insights Subscriber Snapshot 1 Organizati…" at bounding box center [772, 438] width 1544 height 784
click at [1046, 31] on button "Rebolt Site Builder" at bounding box center [1054, 23] width 120 height 22
type input "breezy"
click at [1042, 93] on div "Breezy Clean Cleaning" at bounding box center [1067, 86] width 140 height 14
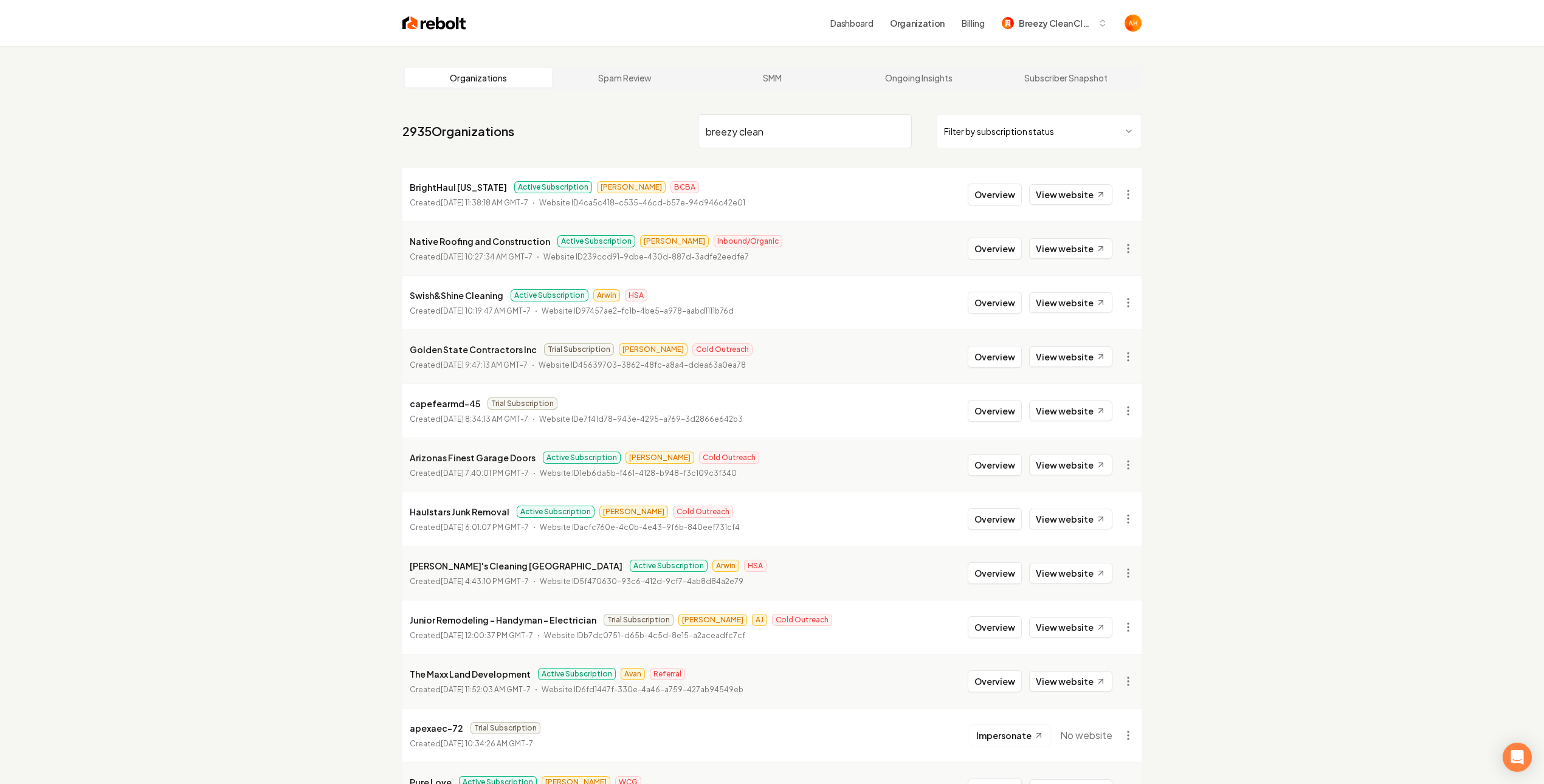
click at [850, 27] on link "Dashboard" at bounding box center [852, 23] width 43 height 12
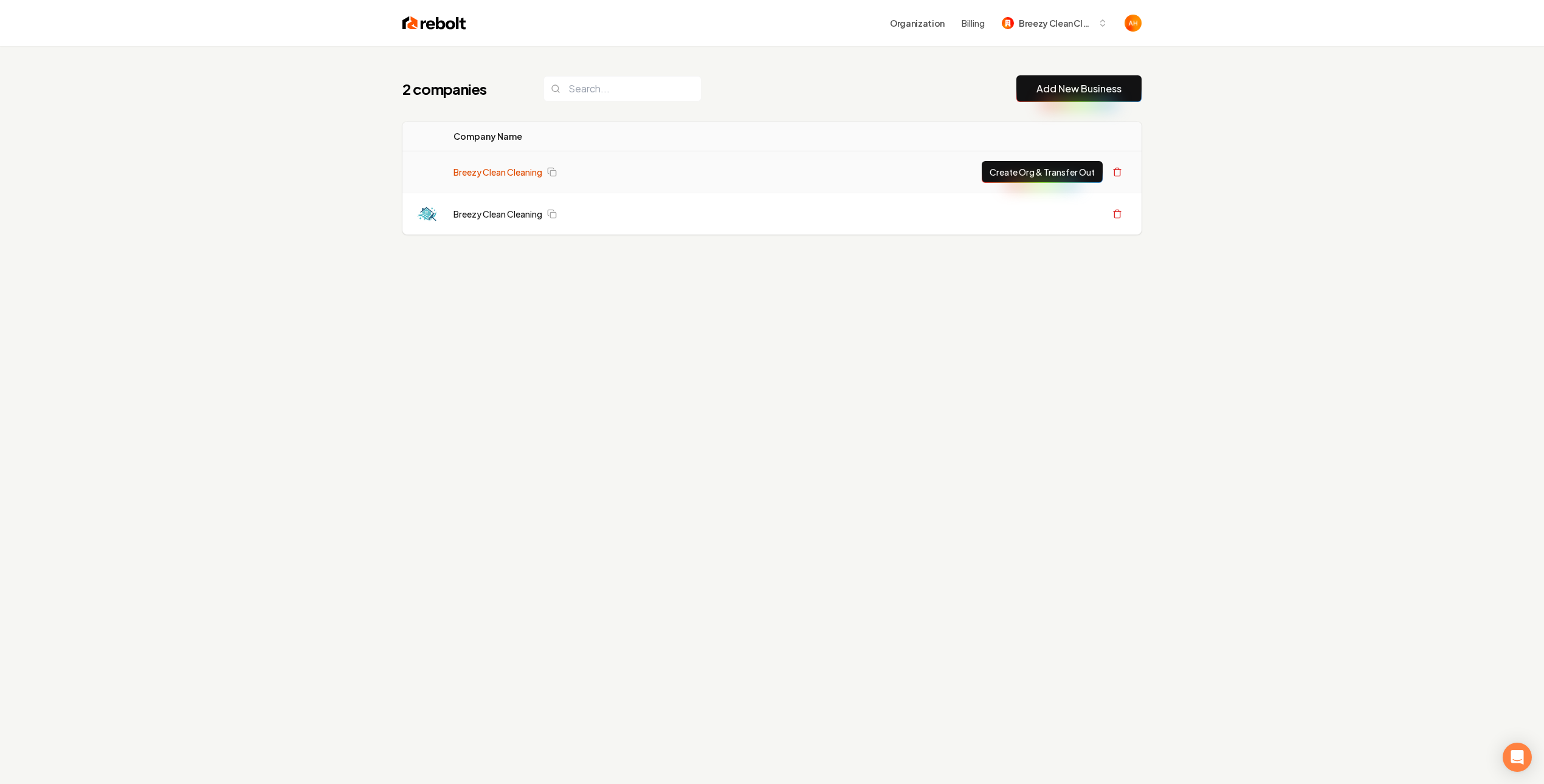
click at [514, 173] on link "Breezy Clean Cleaning" at bounding box center [498, 172] width 89 height 12
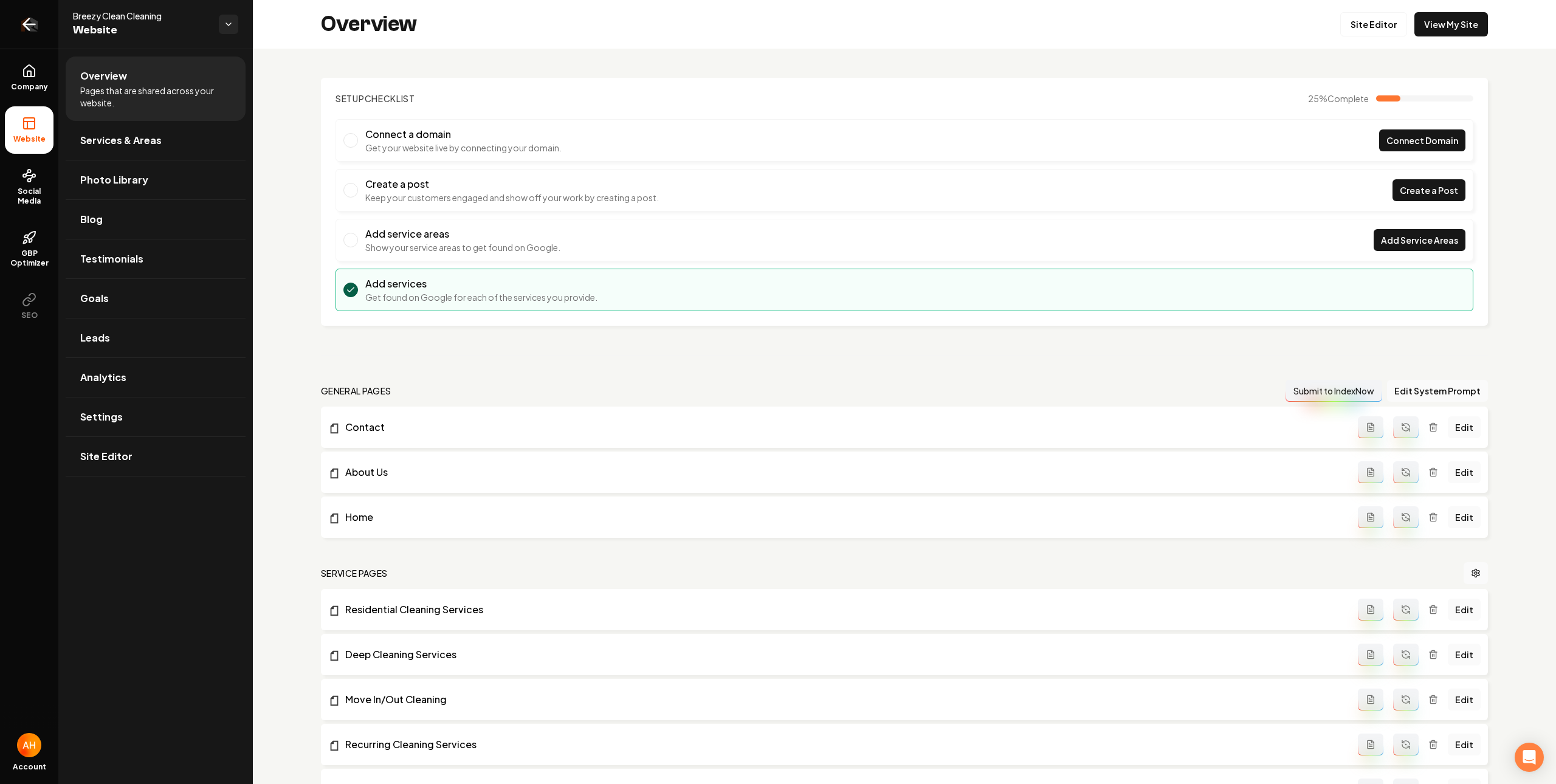
click at [35, 31] on icon "Return to dashboard" at bounding box center [29, 24] width 19 height 19
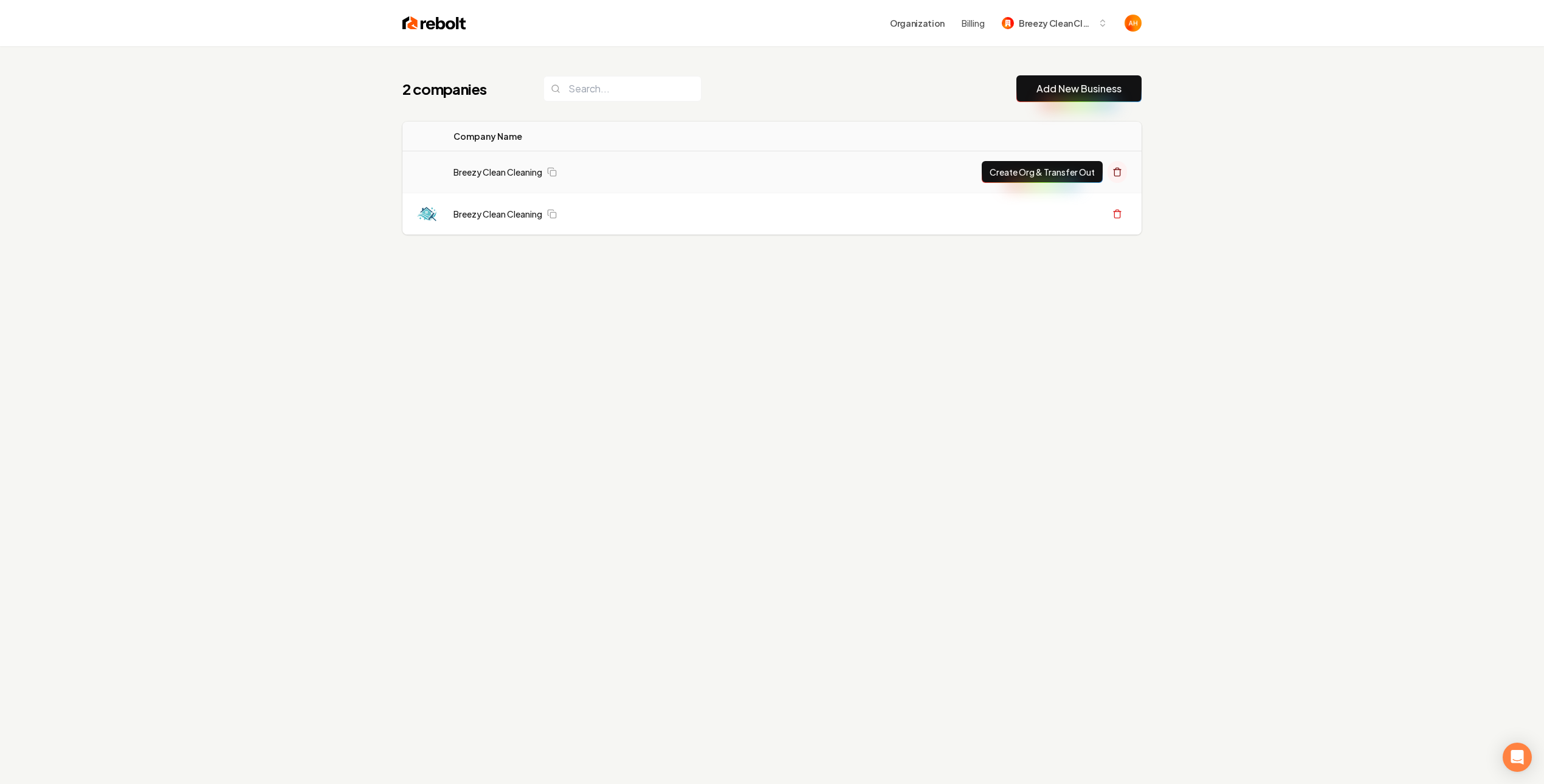
click at [1118, 173] on icon at bounding box center [1118, 172] width 10 height 10
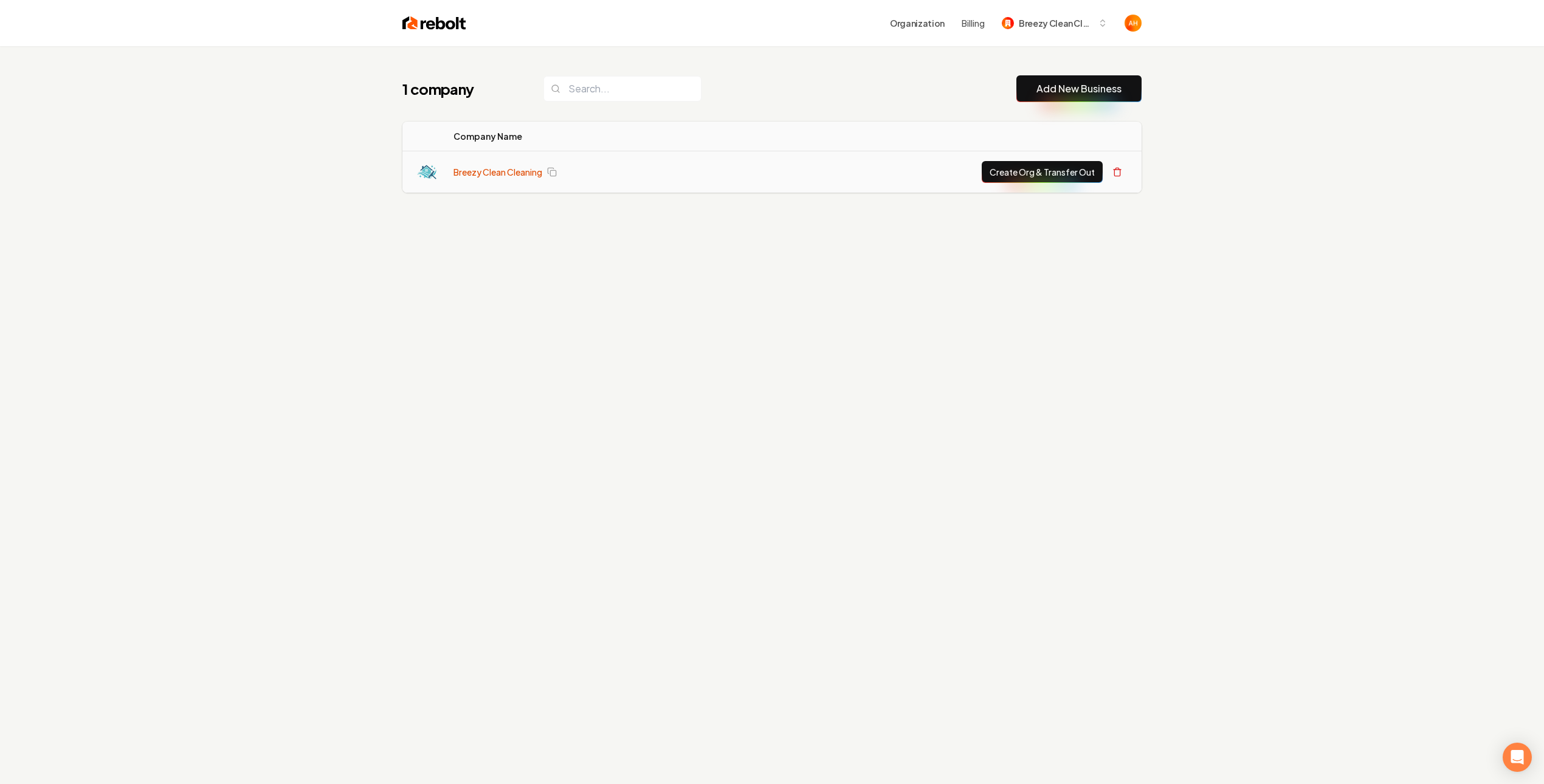
click at [503, 167] on link "Breezy Clean Cleaning" at bounding box center [498, 172] width 89 height 12
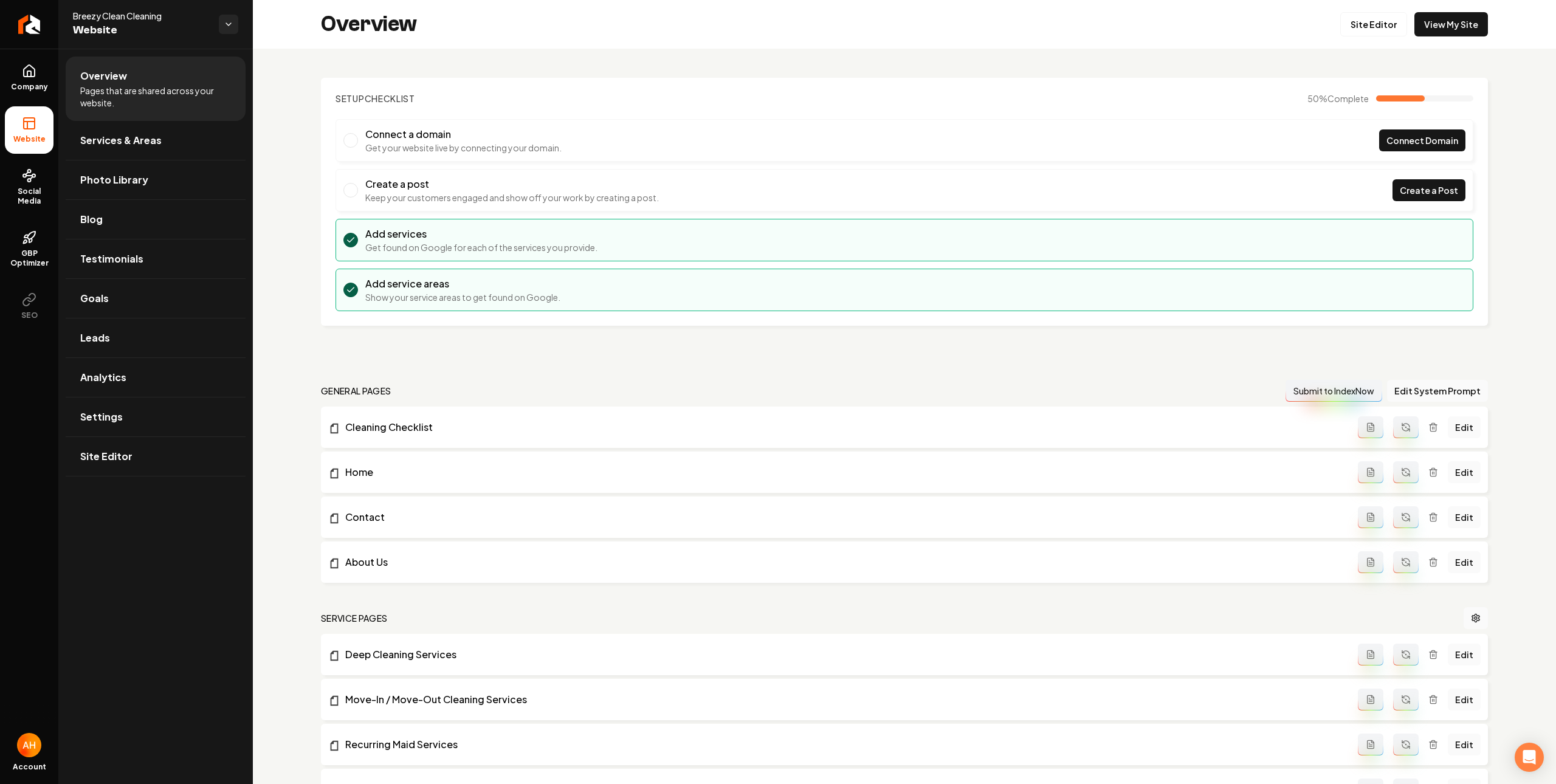
click at [702, 68] on div "Setup Checklist 50 % Complete Connect a domain Get your website live by connect…" at bounding box center [905, 624] width 1303 height 1150
click at [656, 130] on li "Connect a domain Get your website live by connecting your domain. Connect Domain" at bounding box center [905, 140] width 1138 height 43
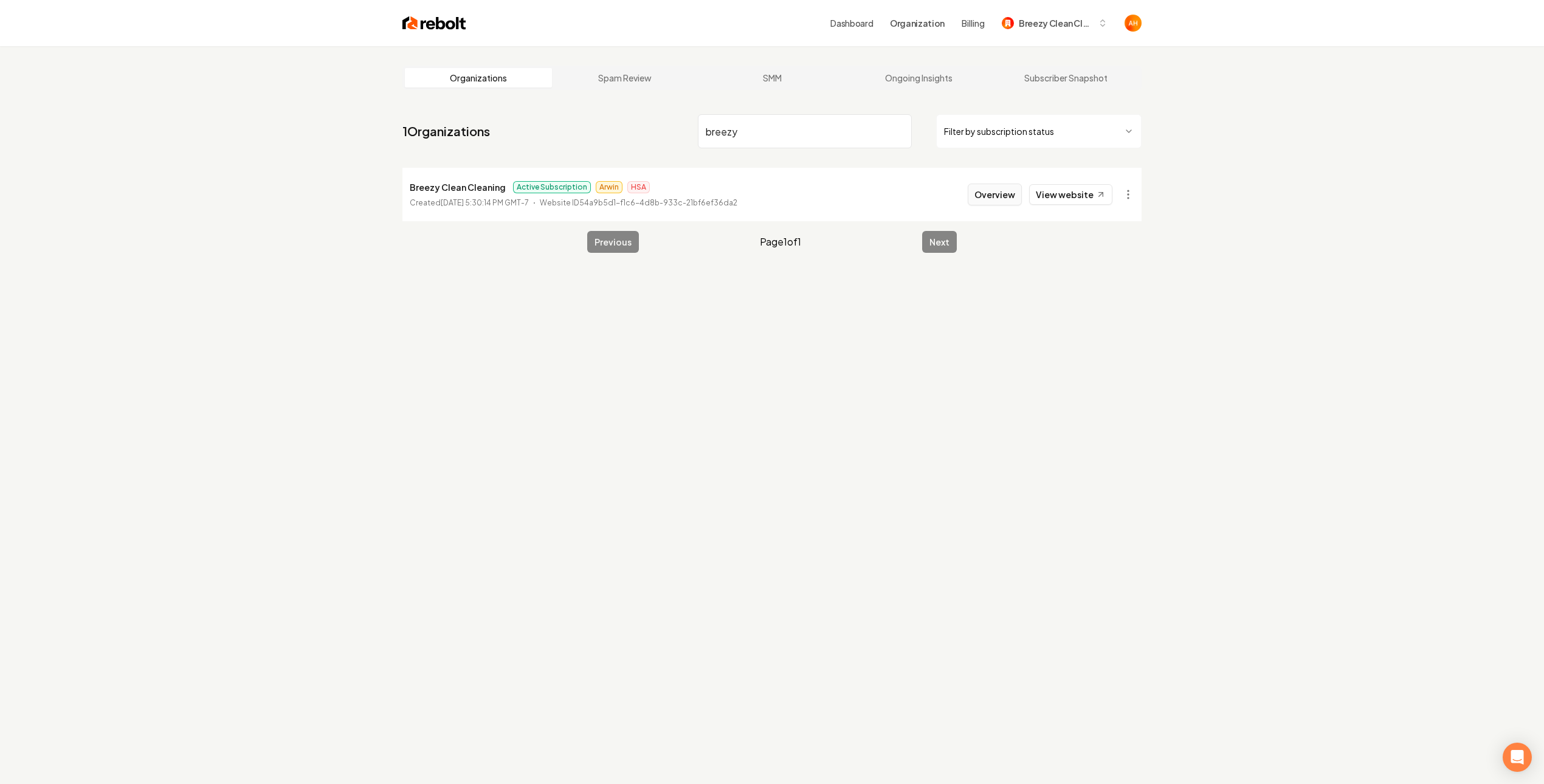
type input "breezy"
click at [1011, 193] on button "Overview" at bounding box center [995, 195] width 54 height 22
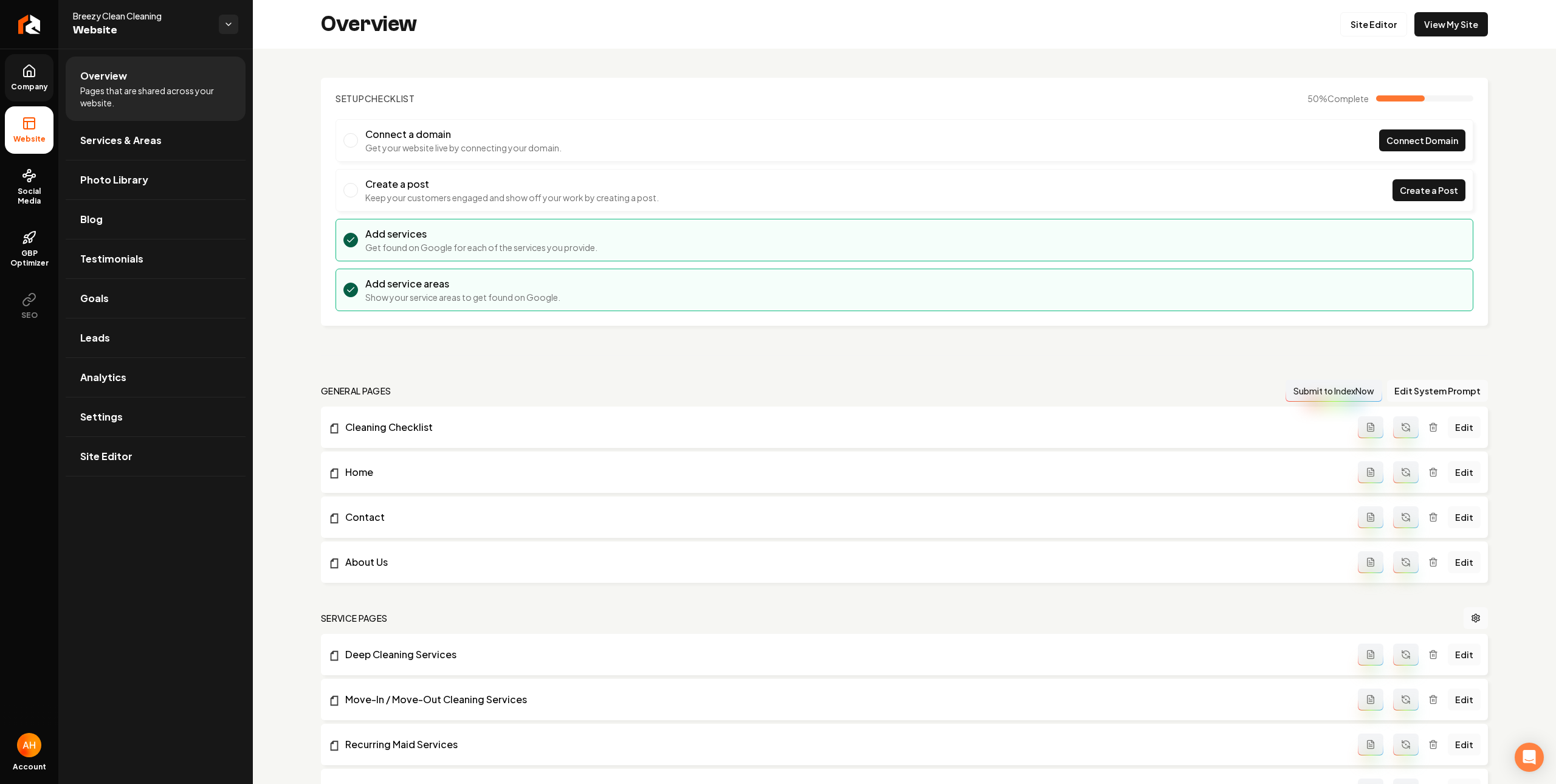
click at [26, 76] on icon at bounding box center [29, 71] width 11 height 11
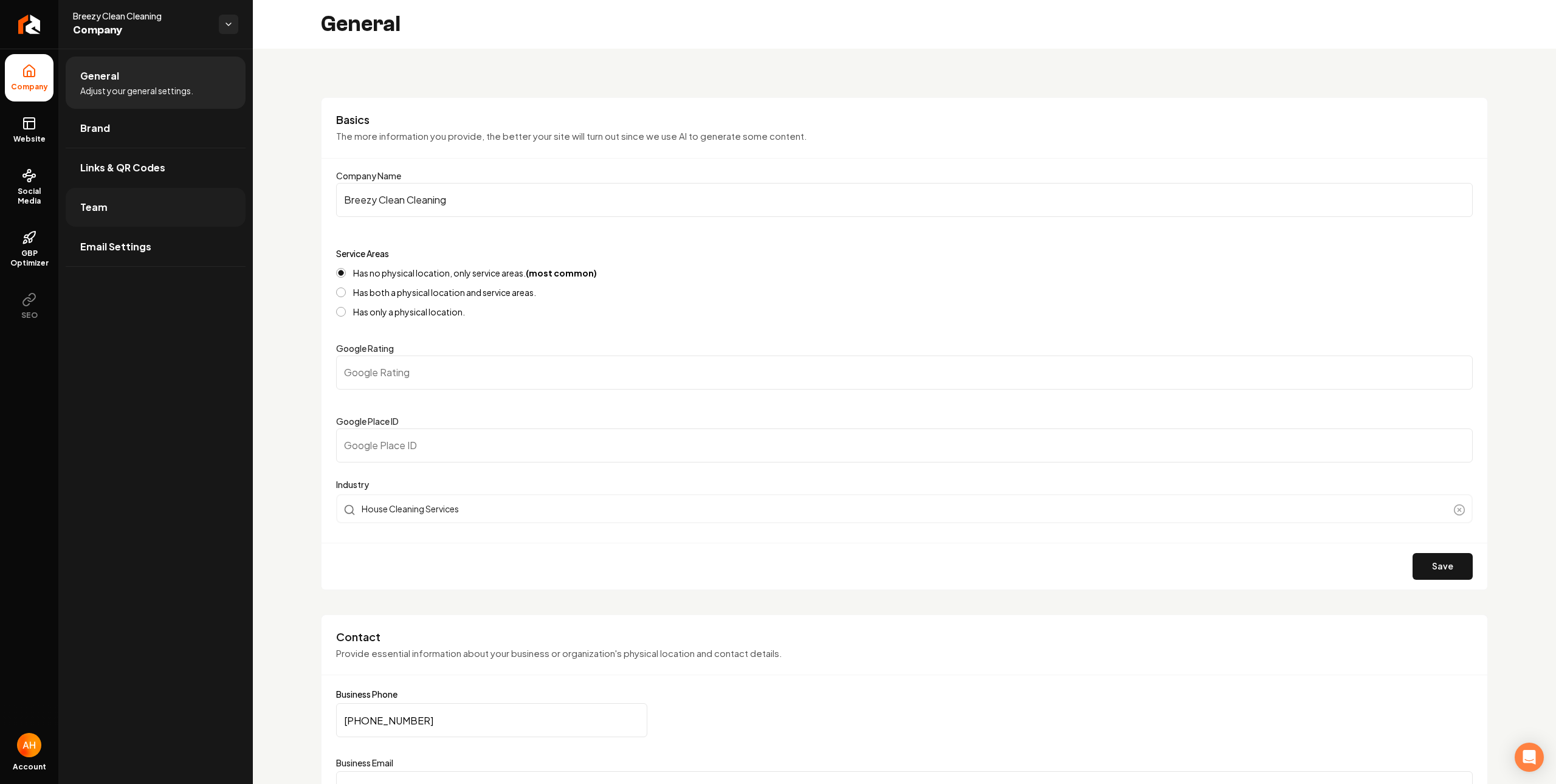
click at [163, 197] on link "Team" at bounding box center [155, 207] width 180 height 39
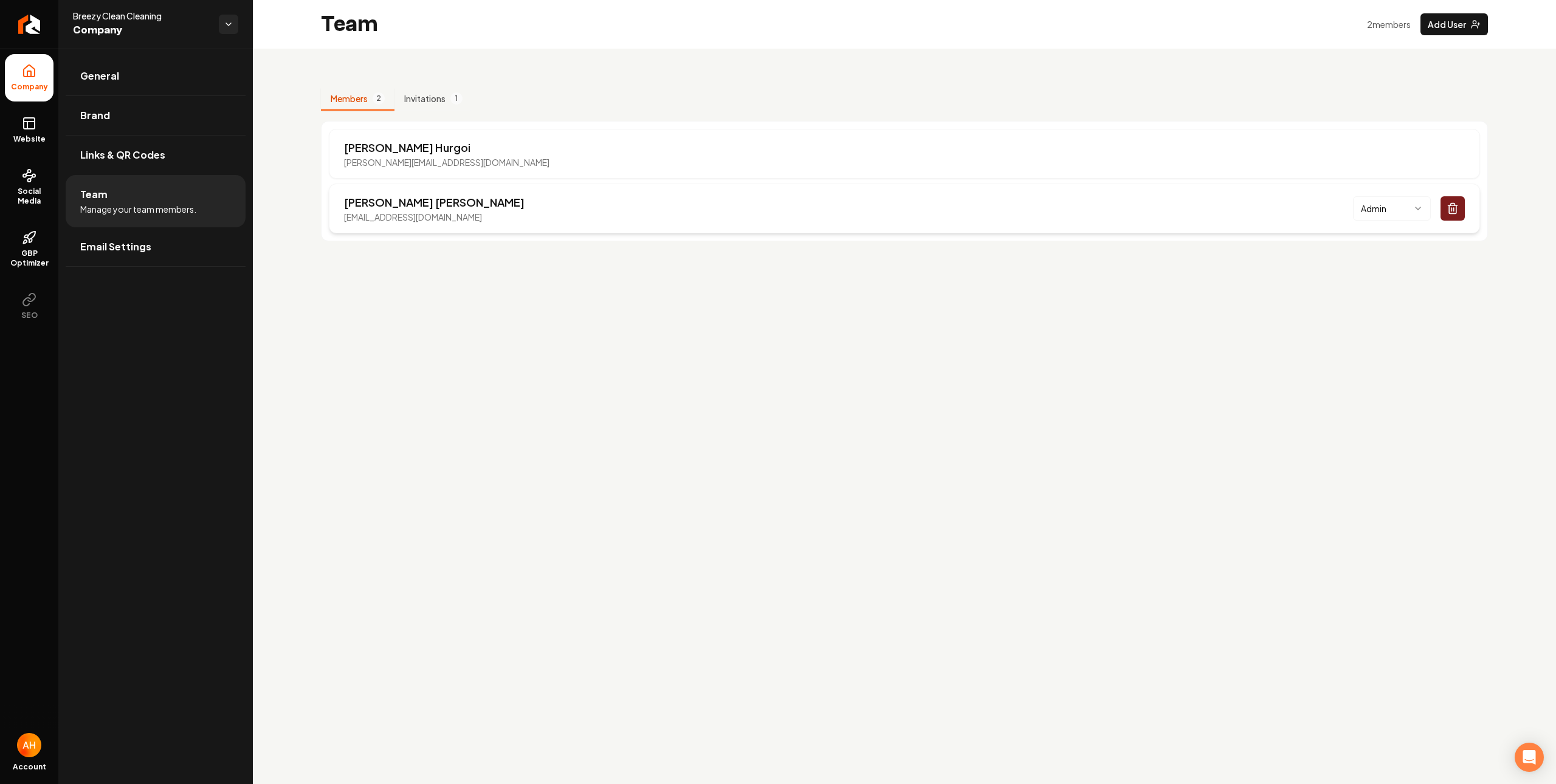
click at [403, 216] on p "[EMAIL_ADDRESS][DOMAIN_NAME]" at bounding box center [434, 217] width 180 height 12
copy p "[EMAIL_ADDRESS][DOMAIN_NAME]"
click at [707, 386] on main "Team 2 member s Add User Members 2 Invitations 1 Anthony Hurgoi anthony@rebolth…" at bounding box center [905, 392] width 1303 height 784
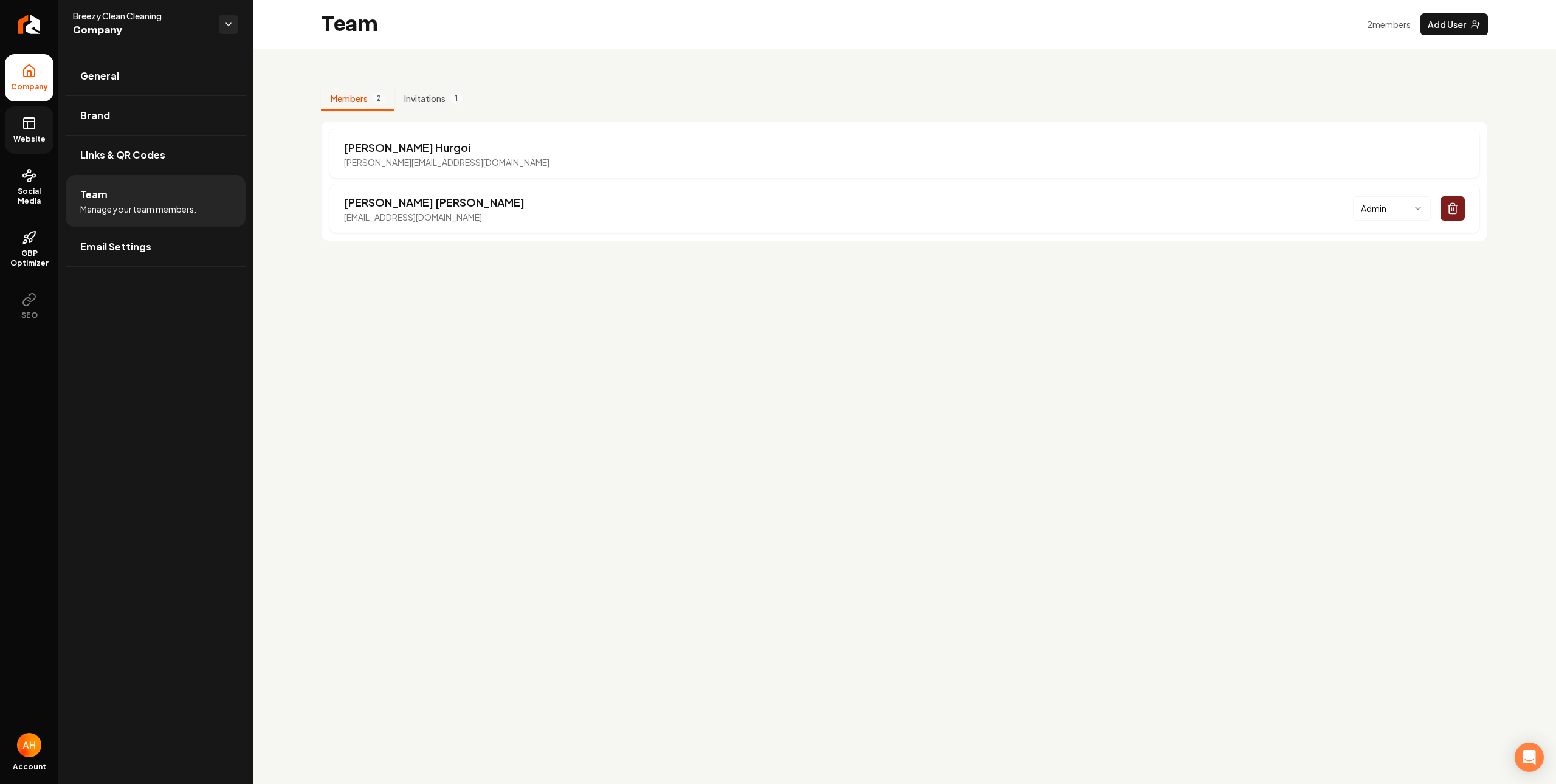
click at [22, 128] on icon at bounding box center [29, 123] width 14 height 14
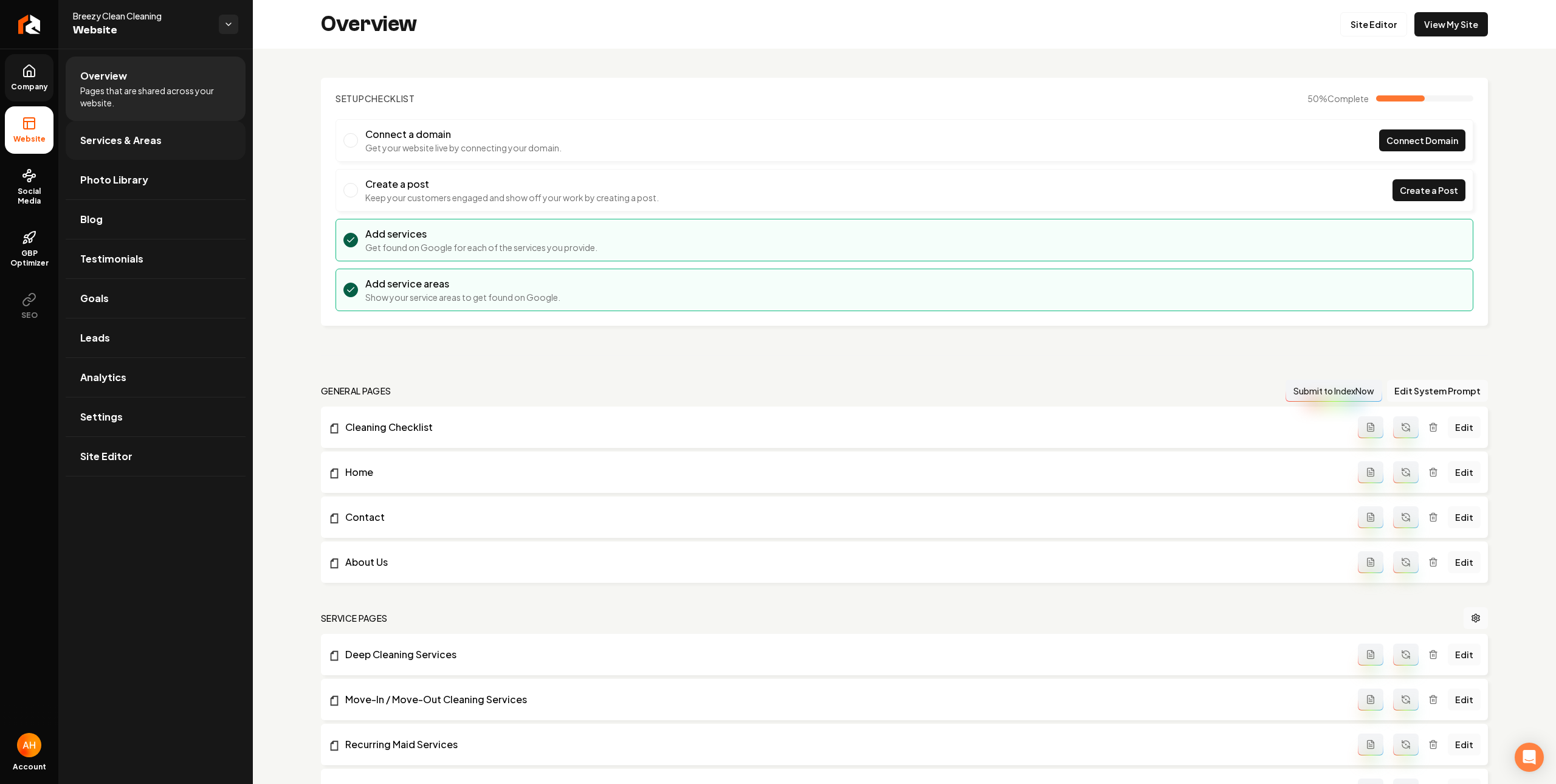
click at [176, 130] on link "Services & Areas" at bounding box center [155, 140] width 180 height 39
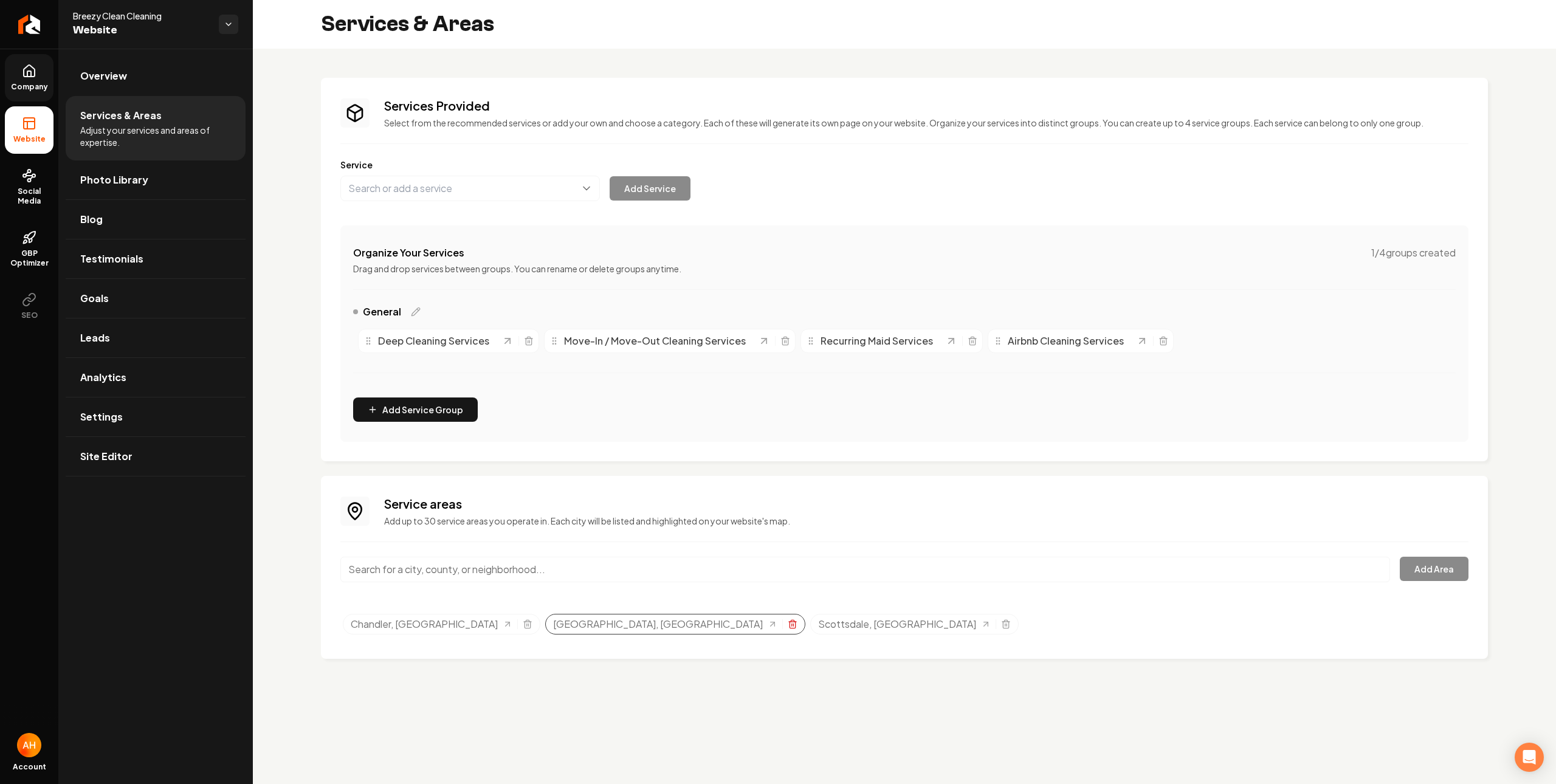
click at [788, 625] on icon "Selected tags" at bounding box center [793, 624] width 10 height 10
click at [27, 16] on icon "Return to dashboard" at bounding box center [29, 24] width 19 height 19
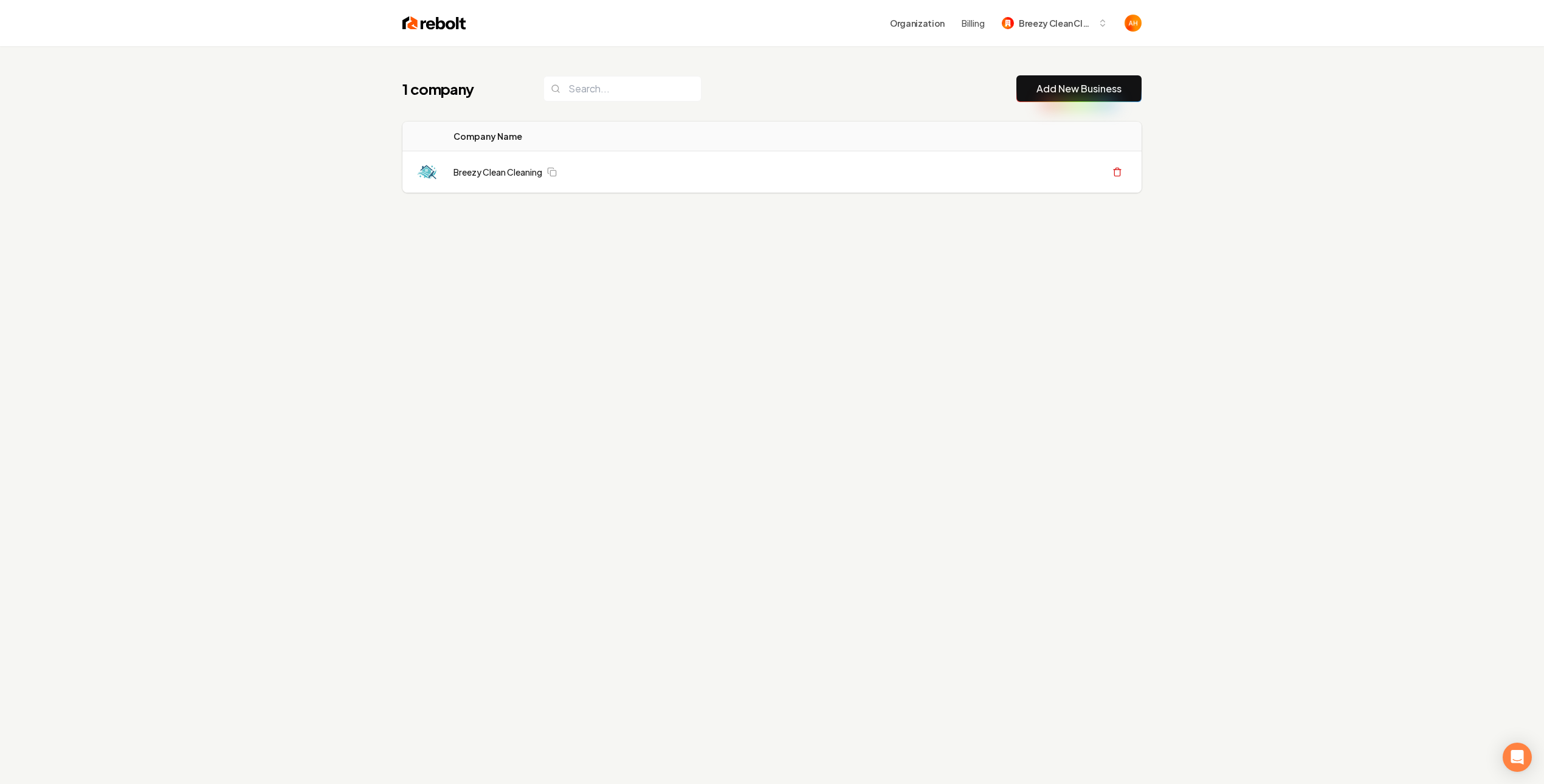
click at [833, 63] on div "1 company Add New Business Logo Company Name Actions Breezy Clean Cleaning Crea…" at bounding box center [772, 158] width 778 height 225
click at [977, 24] on button "Billing" at bounding box center [973, 23] width 23 height 12
click at [493, 170] on link "Breezy Clean Cleaning" at bounding box center [498, 172] width 89 height 12
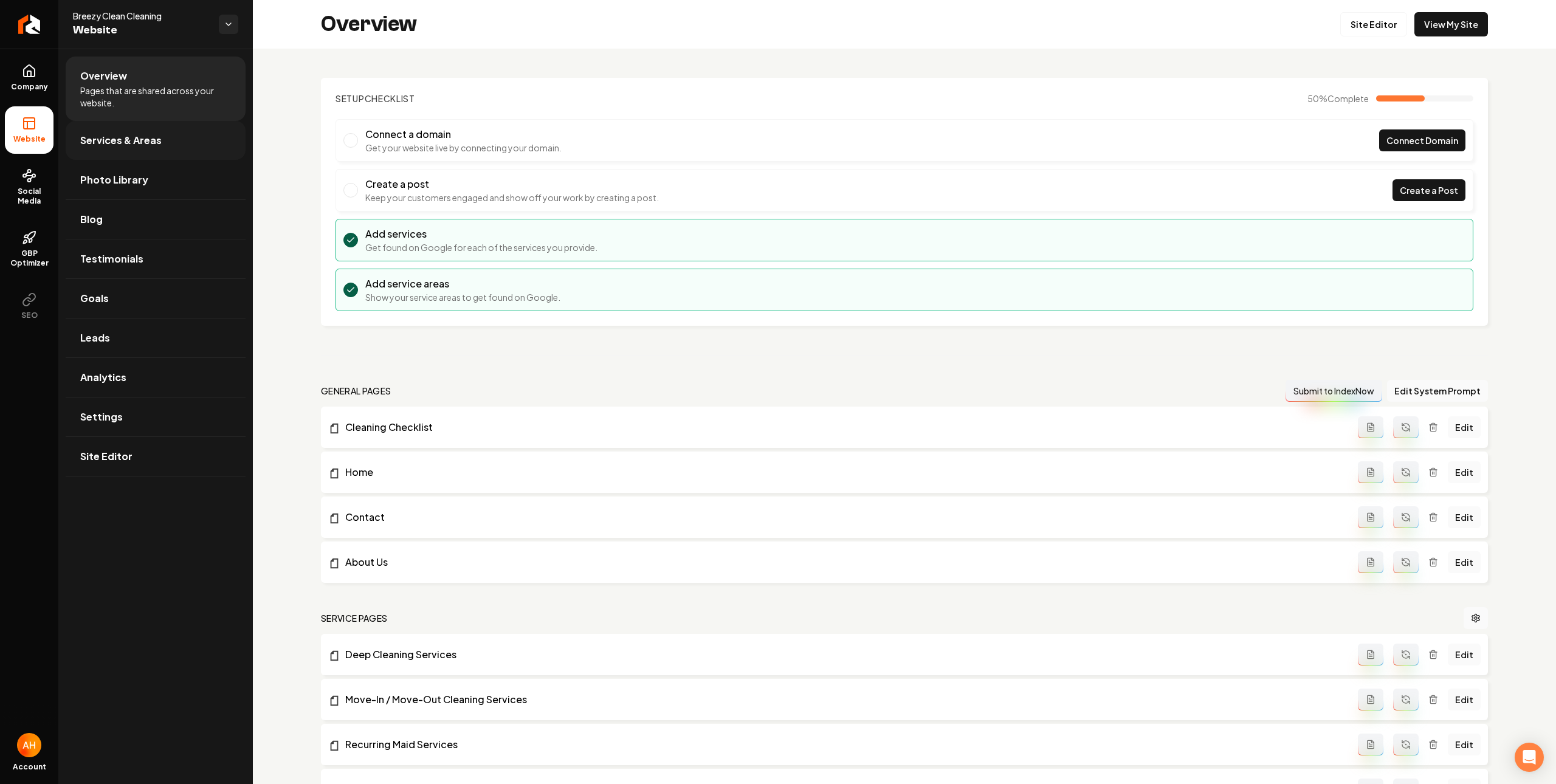
click at [201, 128] on link "Services & Areas" at bounding box center [155, 140] width 180 height 39
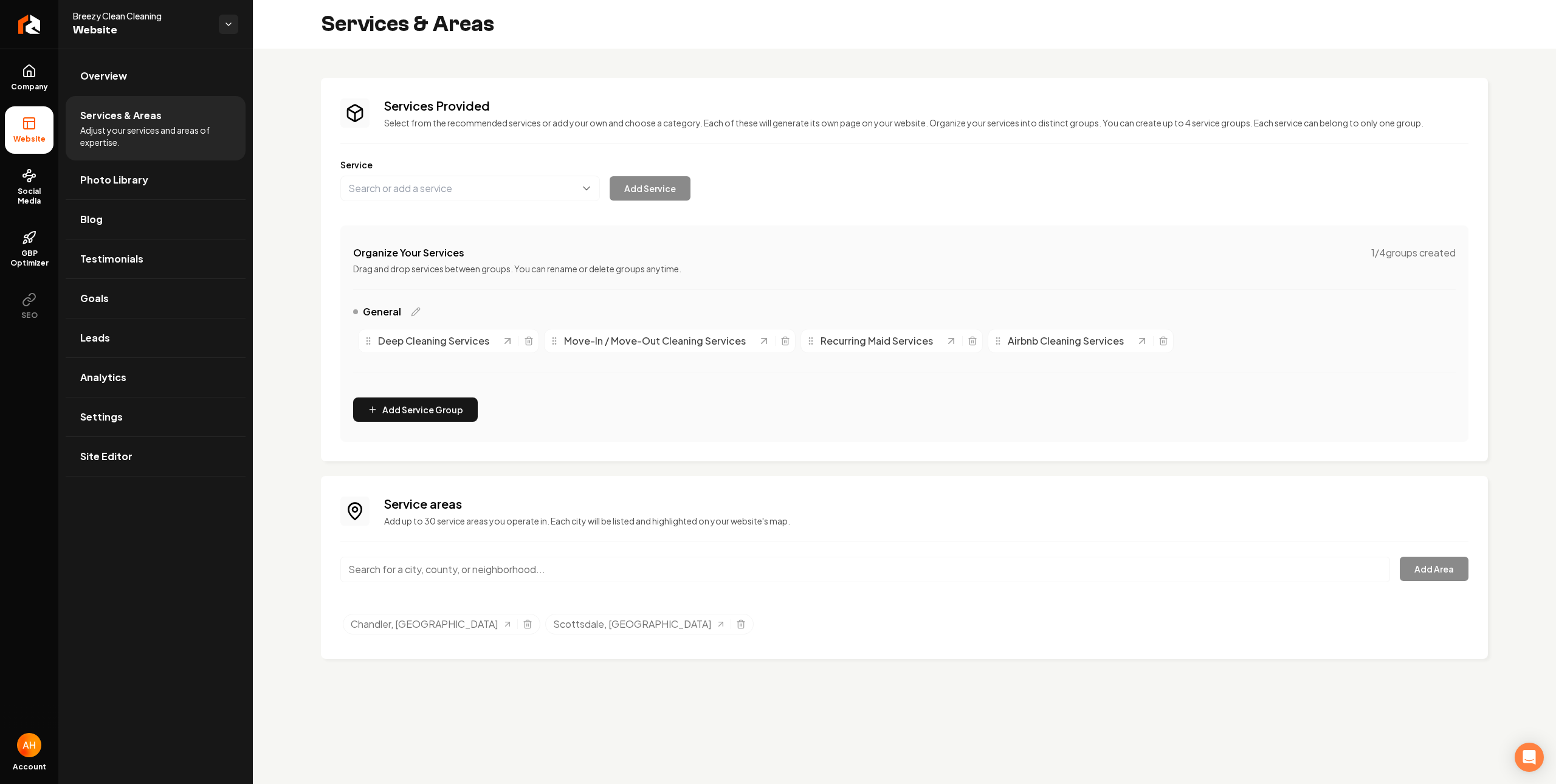
drag, startPoint x: 567, startPoint y: 626, endPoint x: 522, endPoint y: 526, distance: 109.7
click at [567, 626] on div "Scottsdale, [GEOGRAPHIC_DATA]" at bounding box center [649, 624] width 208 height 21
click at [153, 69] on link "Overview" at bounding box center [155, 76] width 180 height 39
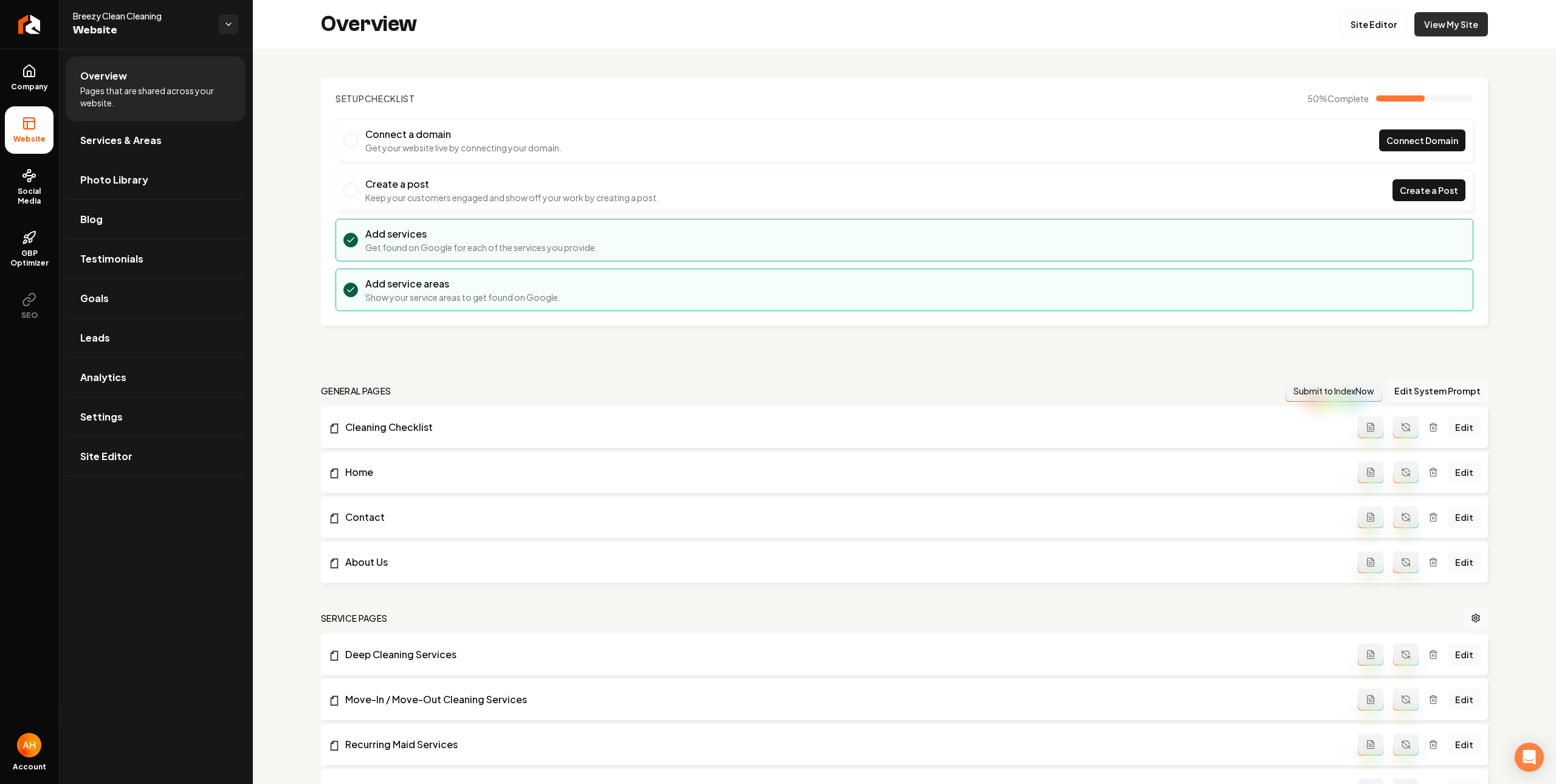
click at [1416, 30] on link "View My Site" at bounding box center [1451, 24] width 73 height 24
click at [204, 140] on link "Services & Areas" at bounding box center [155, 140] width 180 height 39
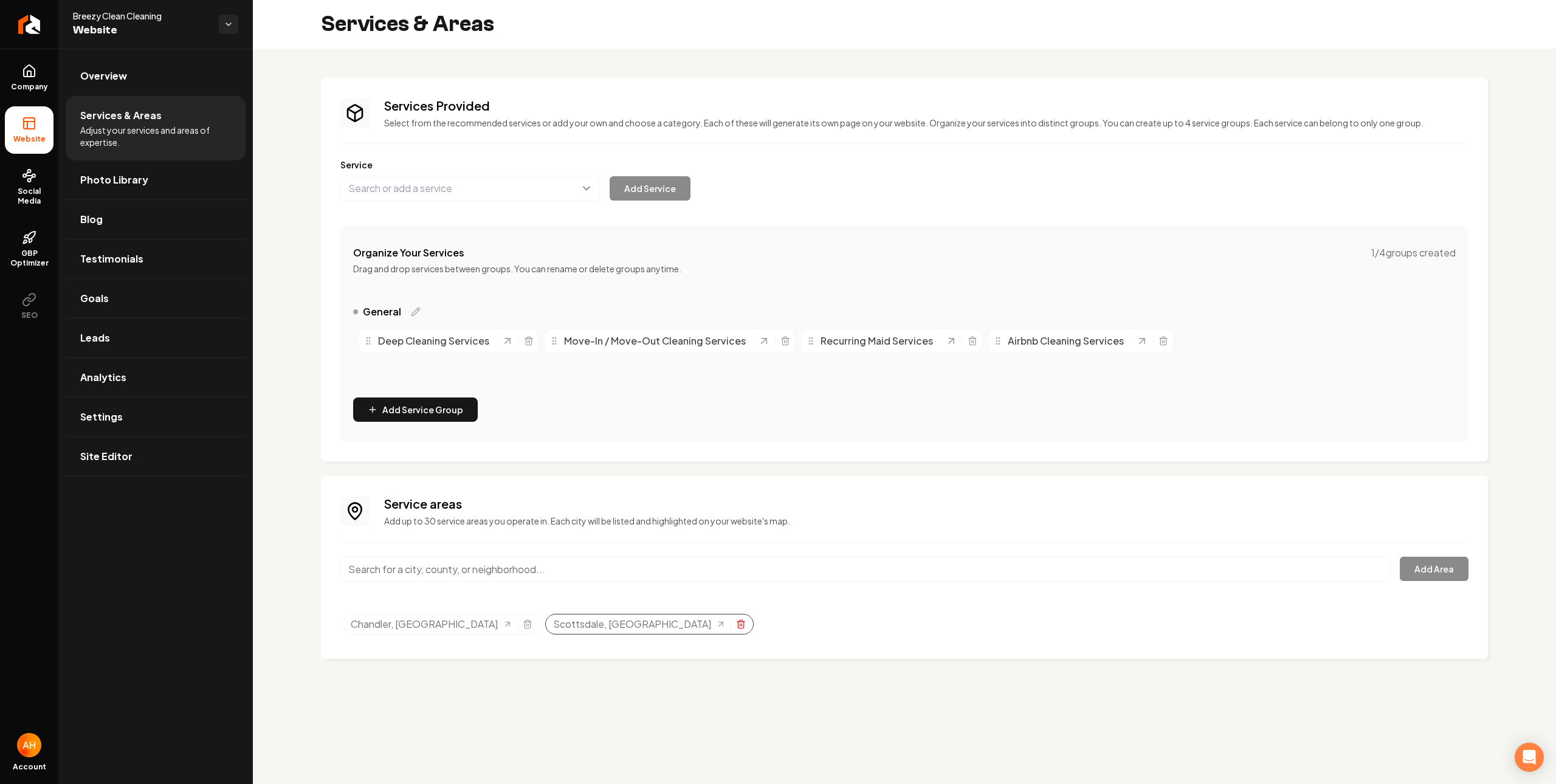
click at [736, 621] on icon "Selected tags" at bounding box center [741, 624] width 10 height 10
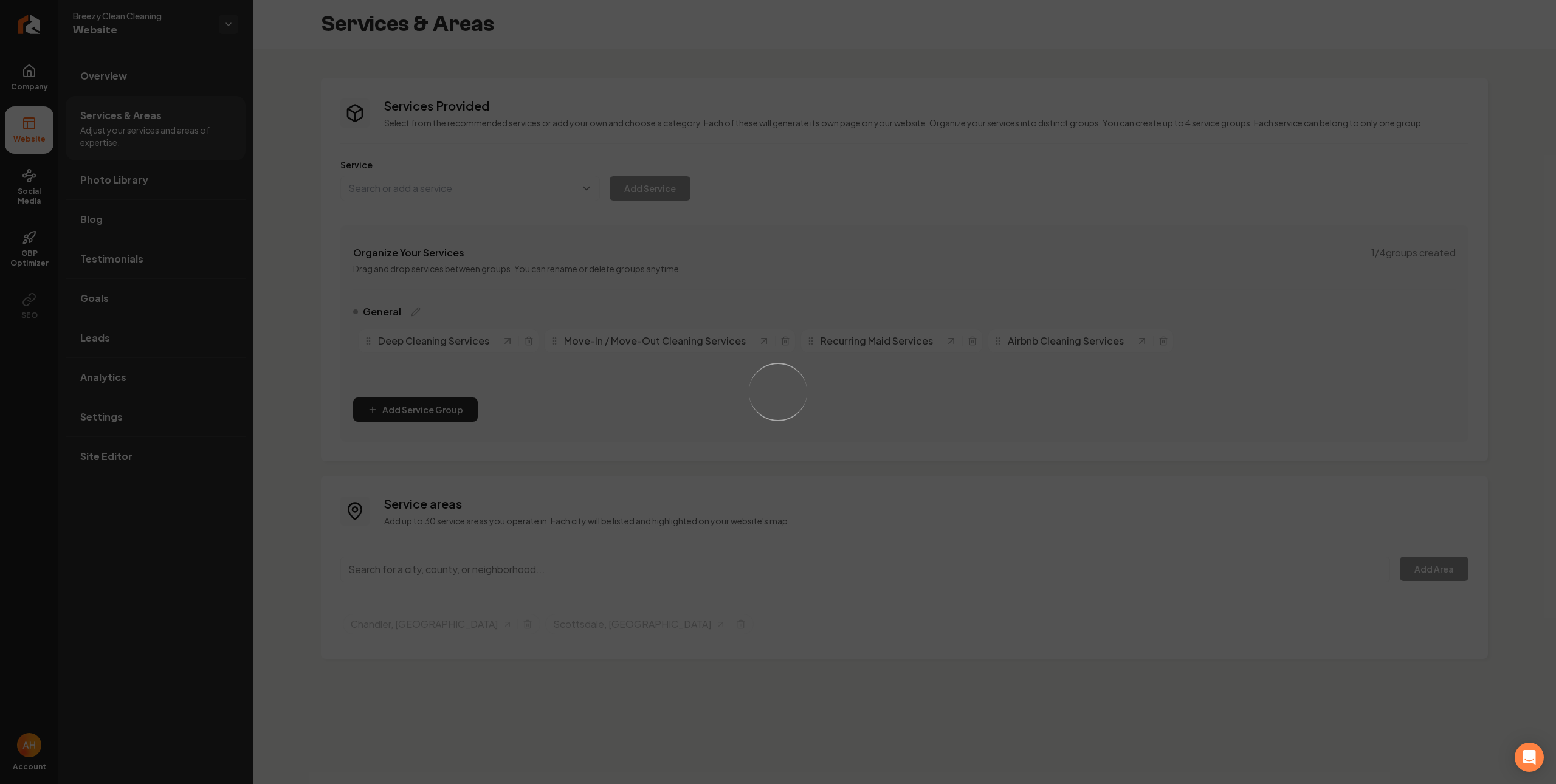
click at [530, 574] on div "Loading..." at bounding box center [778, 392] width 1556 height 784
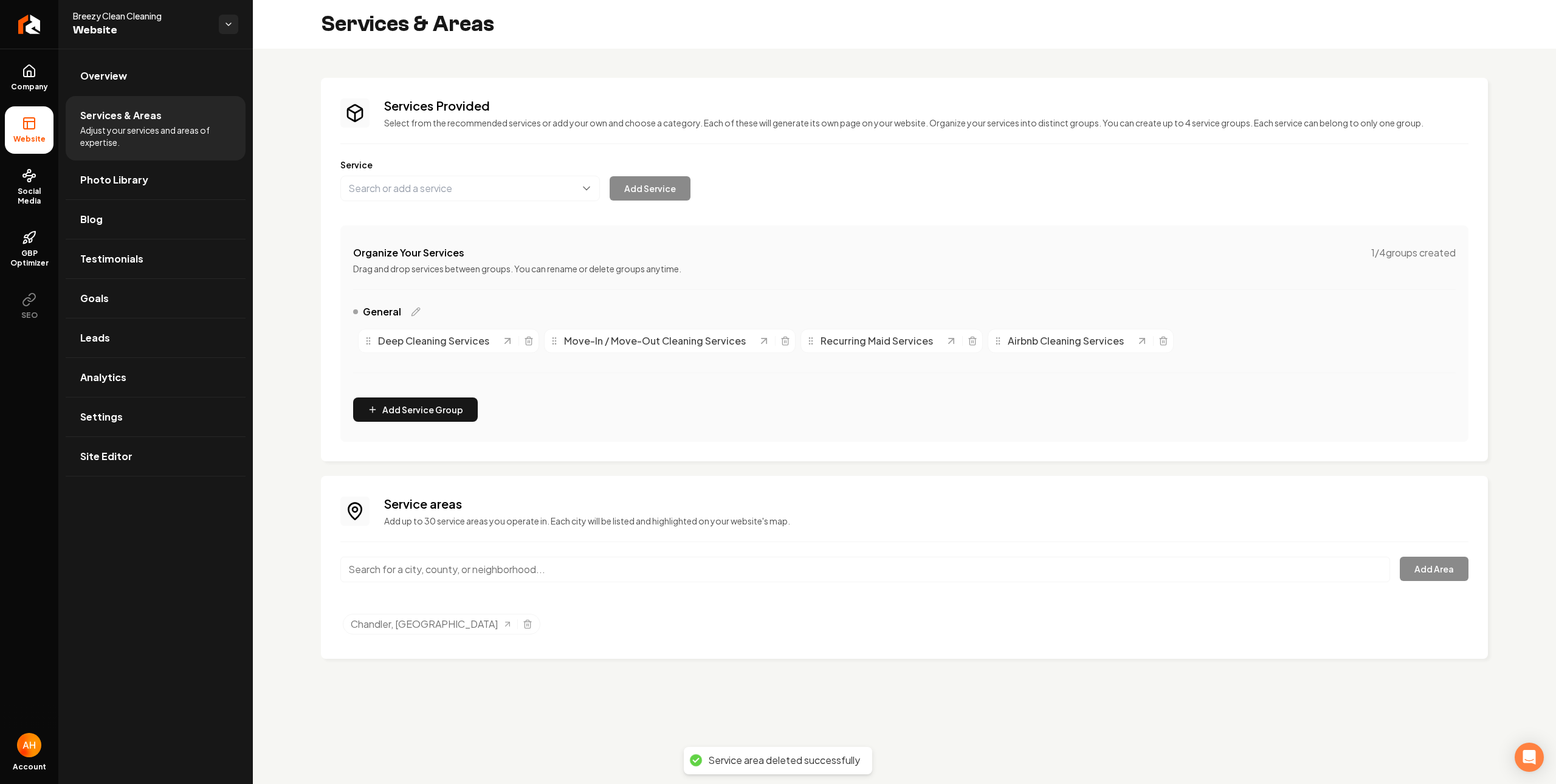
click at [530, 572] on input "Main content area" at bounding box center [865, 569] width 1050 height 26
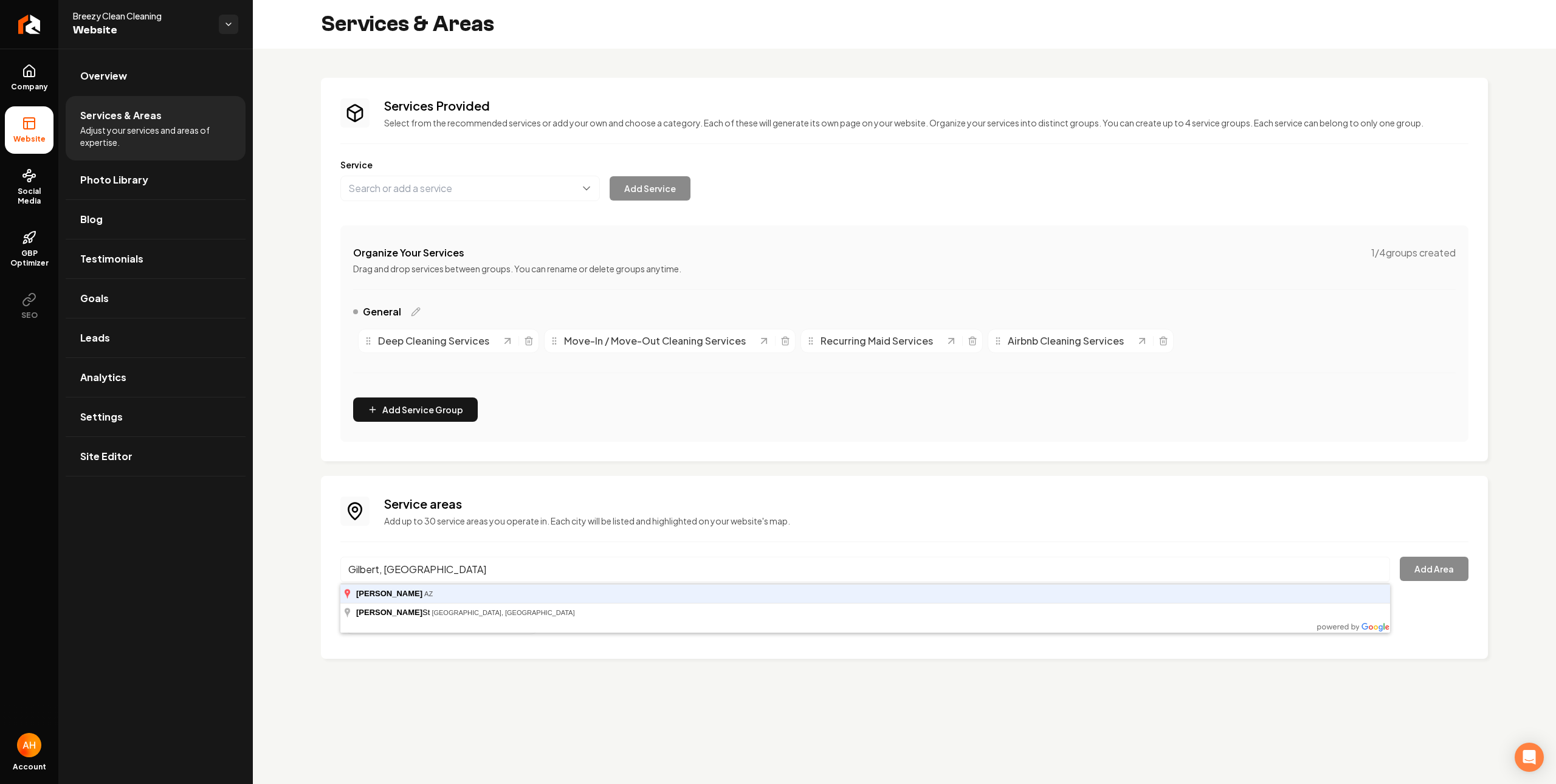
type input "Gilbert, [GEOGRAPHIC_DATA]"
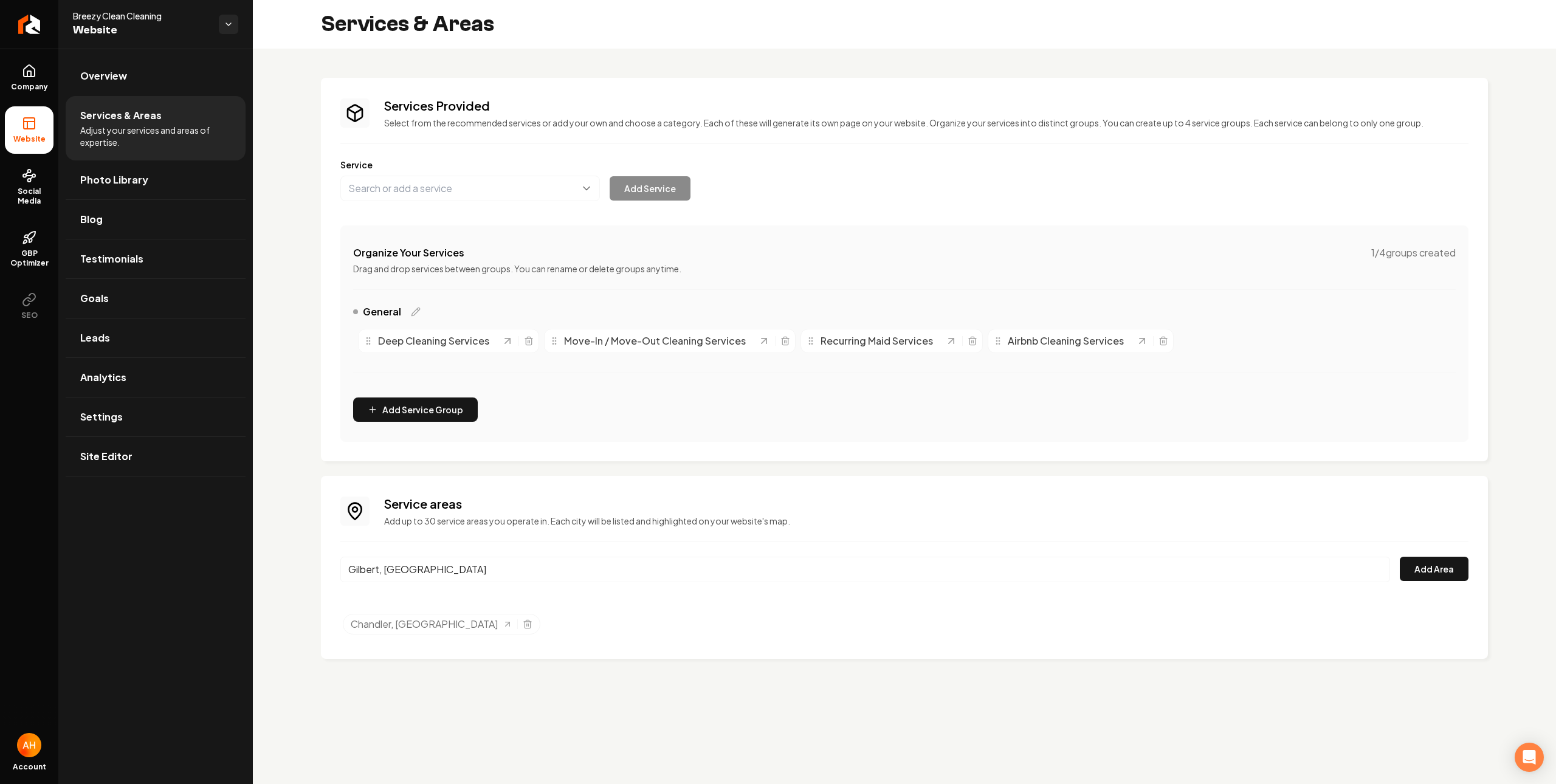
click at [1400, 557] on button "Add Area" at bounding box center [1434, 569] width 68 height 24
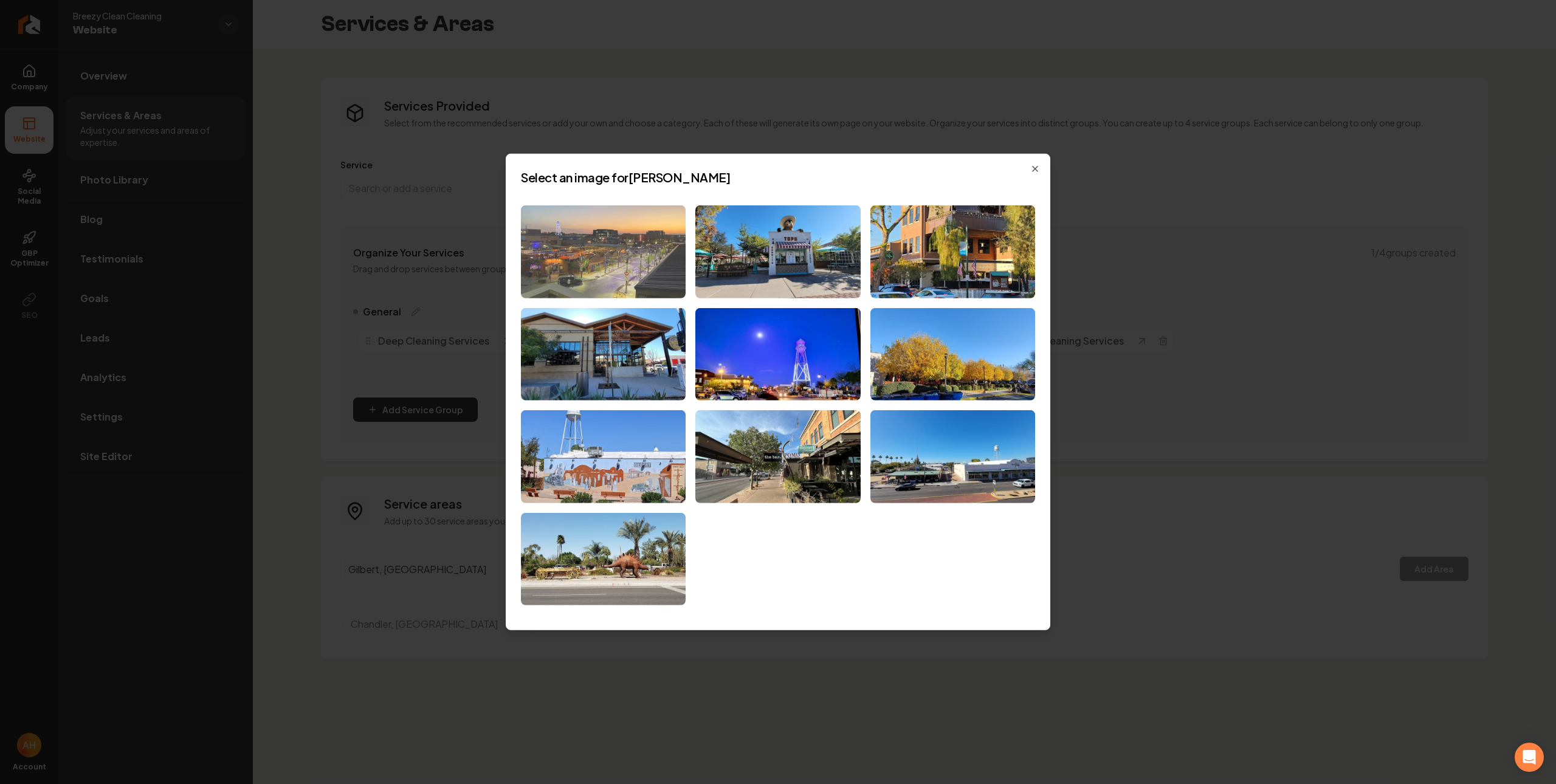
click at [582, 257] on img at bounding box center [603, 252] width 165 height 93
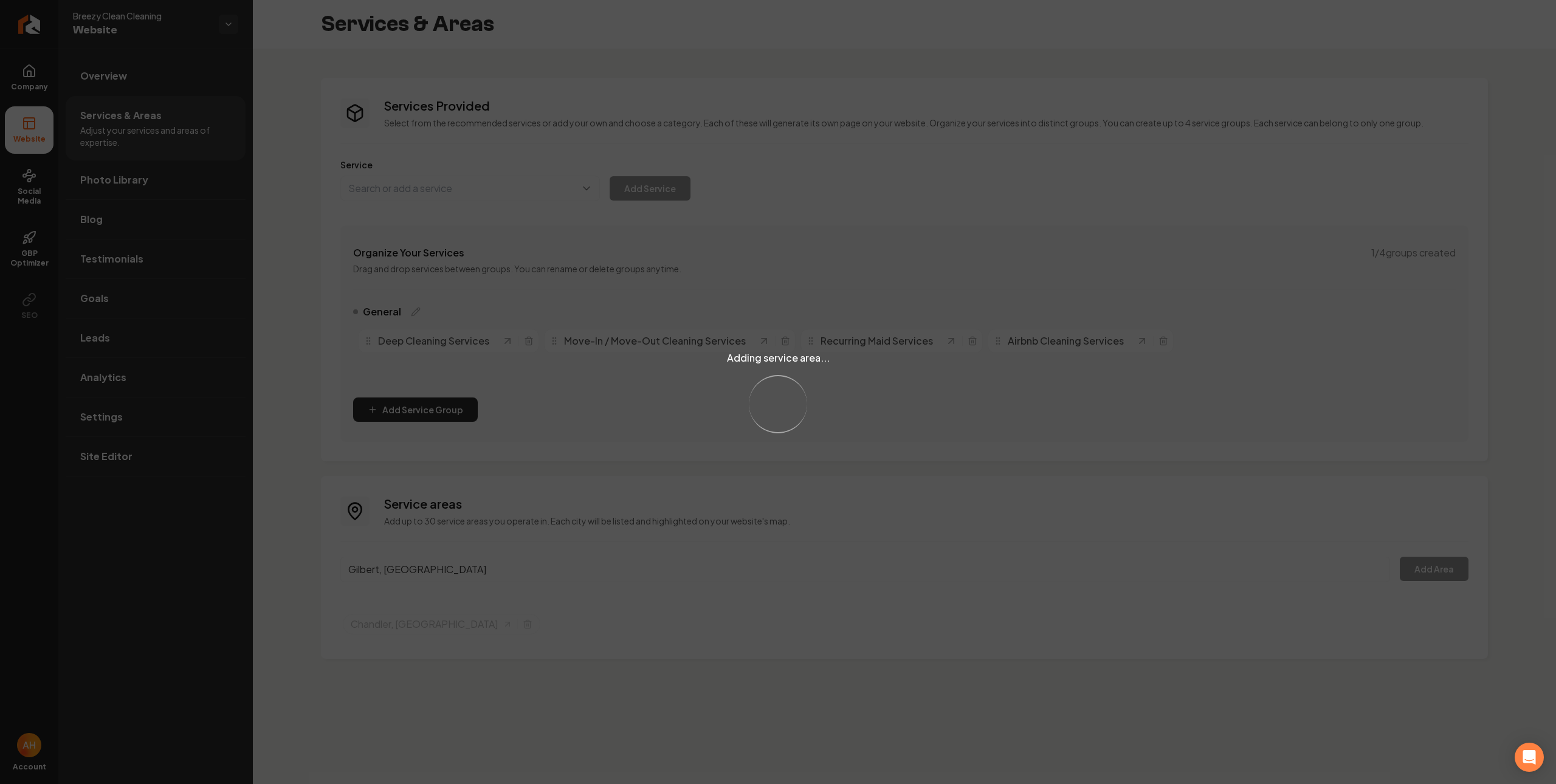
click at [500, 547] on div "Adding service area... Loading..." at bounding box center [778, 392] width 1556 height 784
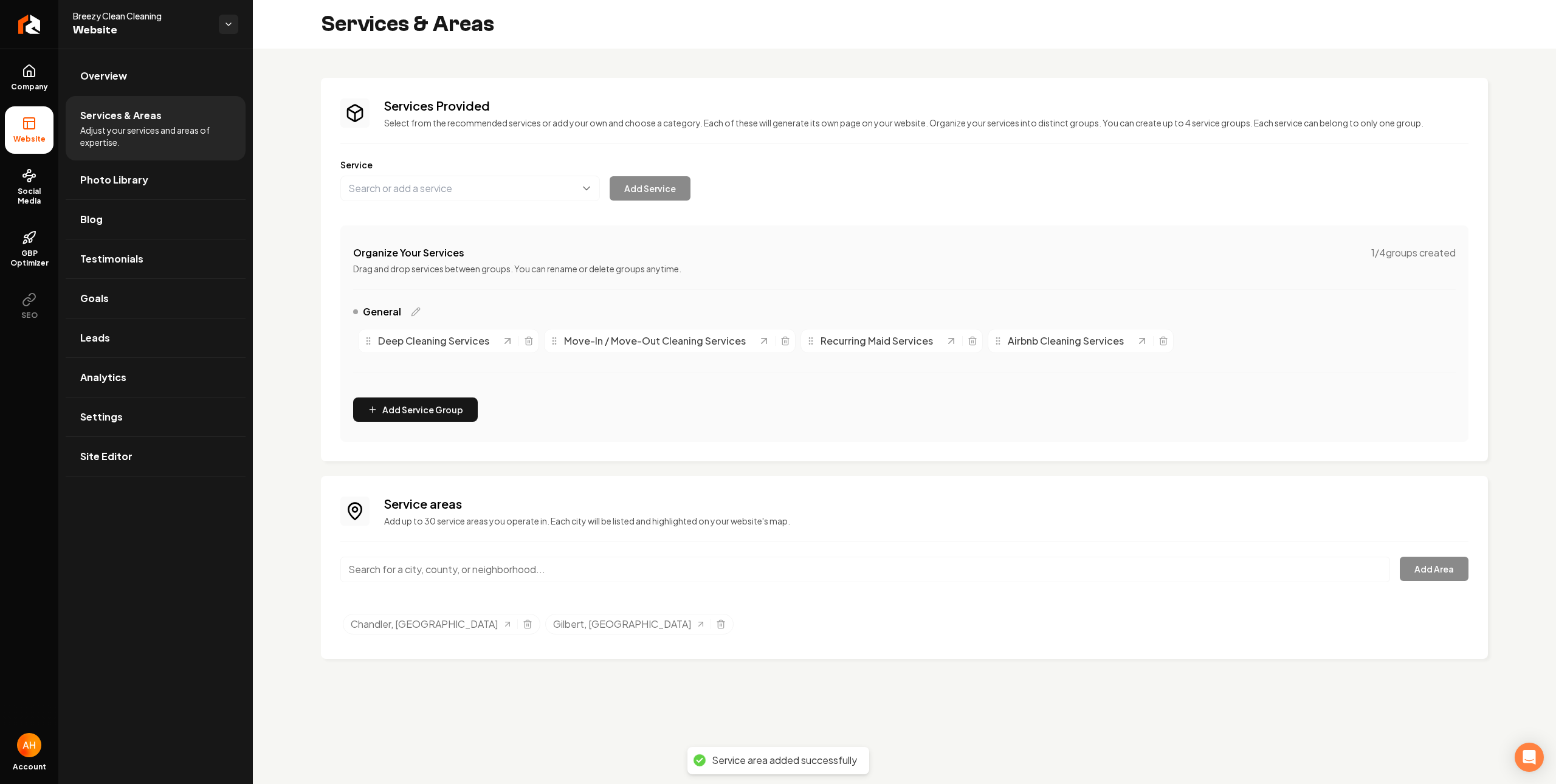
click at [427, 571] on input "Main content area" at bounding box center [865, 569] width 1050 height 26
type input "[GEOGRAPHIC_DATA], [GEOGRAPHIC_DATA]"
click at [1441, 564] on button "Add Area" at bounding box center [1434, 569] width 68 height 24
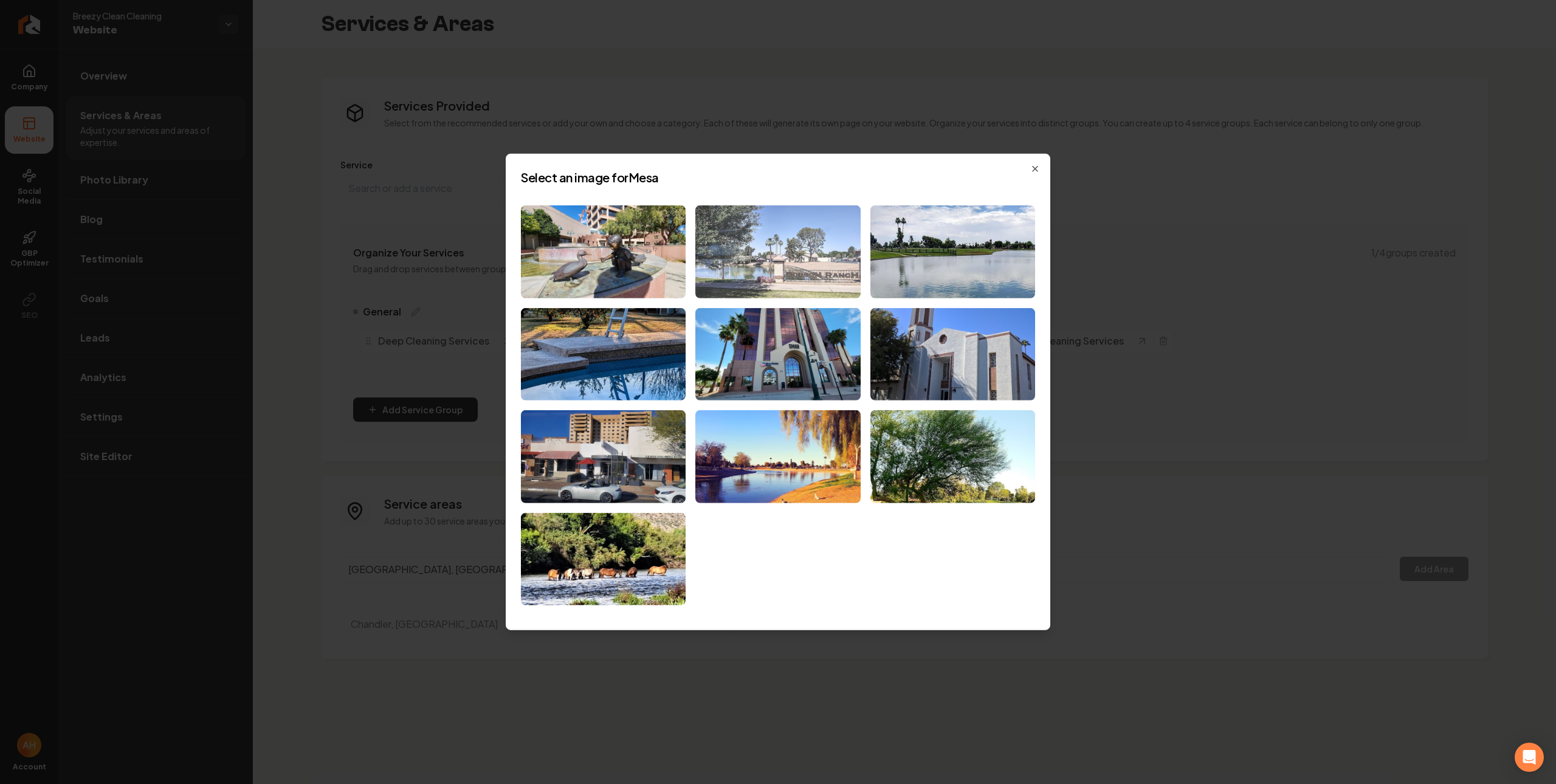
click at [789, 252] on img at bounding box center [778, 252] width 165 height 93
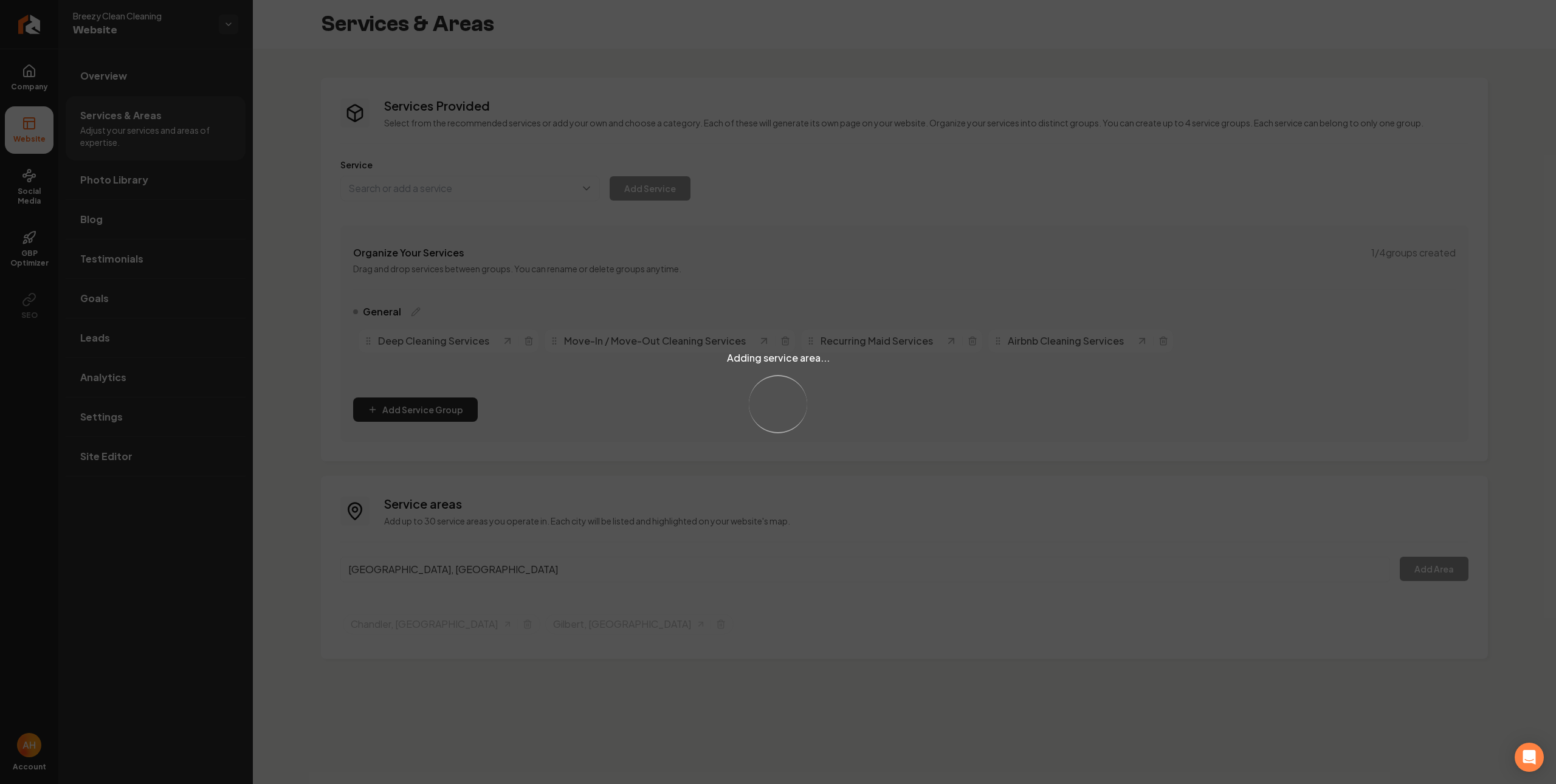
click at [610, 561] on div "Adding service area... Loading..." at bounding box center [778, 392] width 1556 height 784
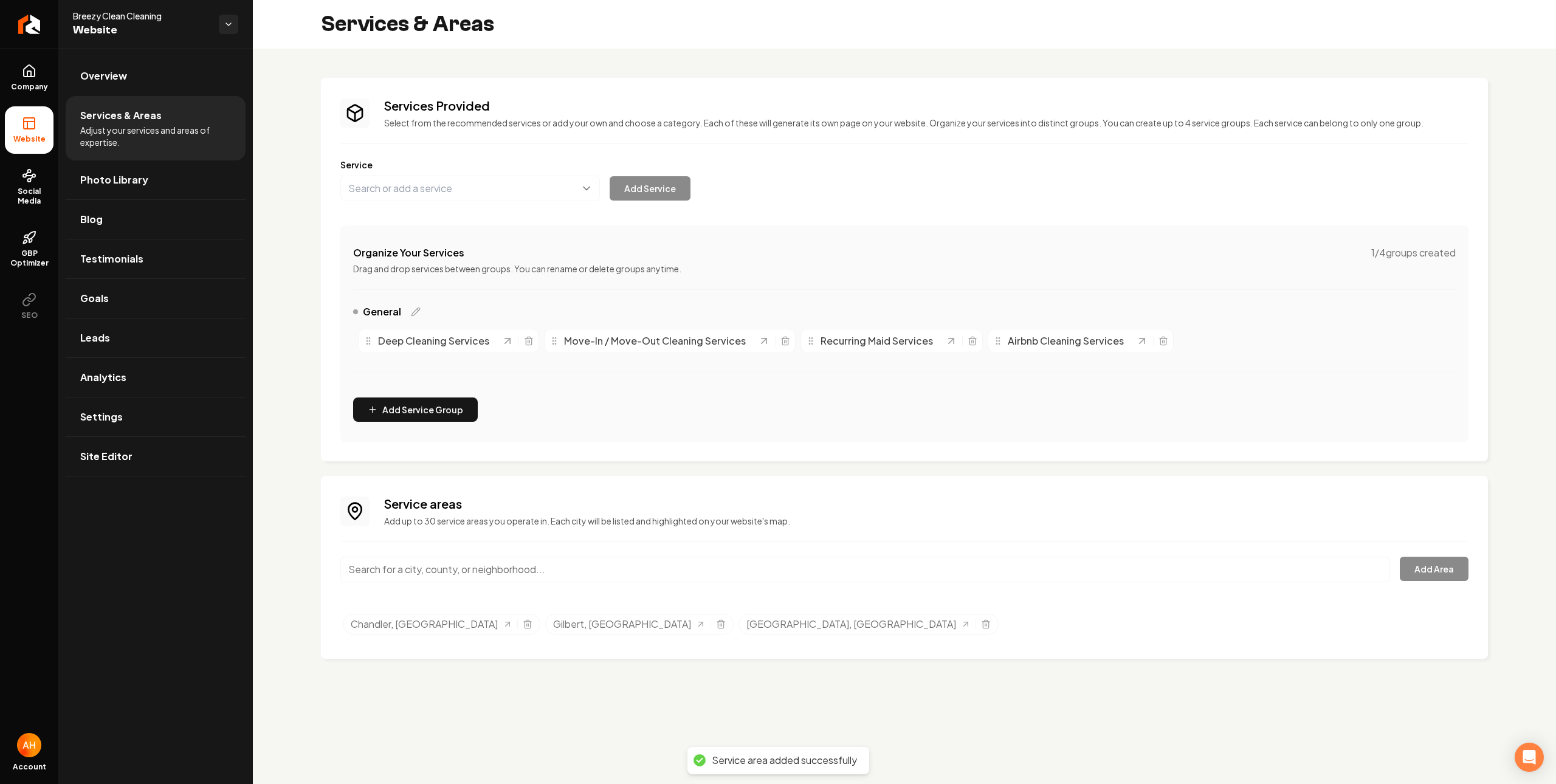
click at [464, 569] on input "Main content area" at bounding box center [865, 569] width 1050 height 26
paste input "Scottsdale"
type input "Scottsdale, [GEOGRAPHIC_DATA]"
click at [1418, 573] on button "Add Area" at bounding box center [1434, 569] width 68 height 24
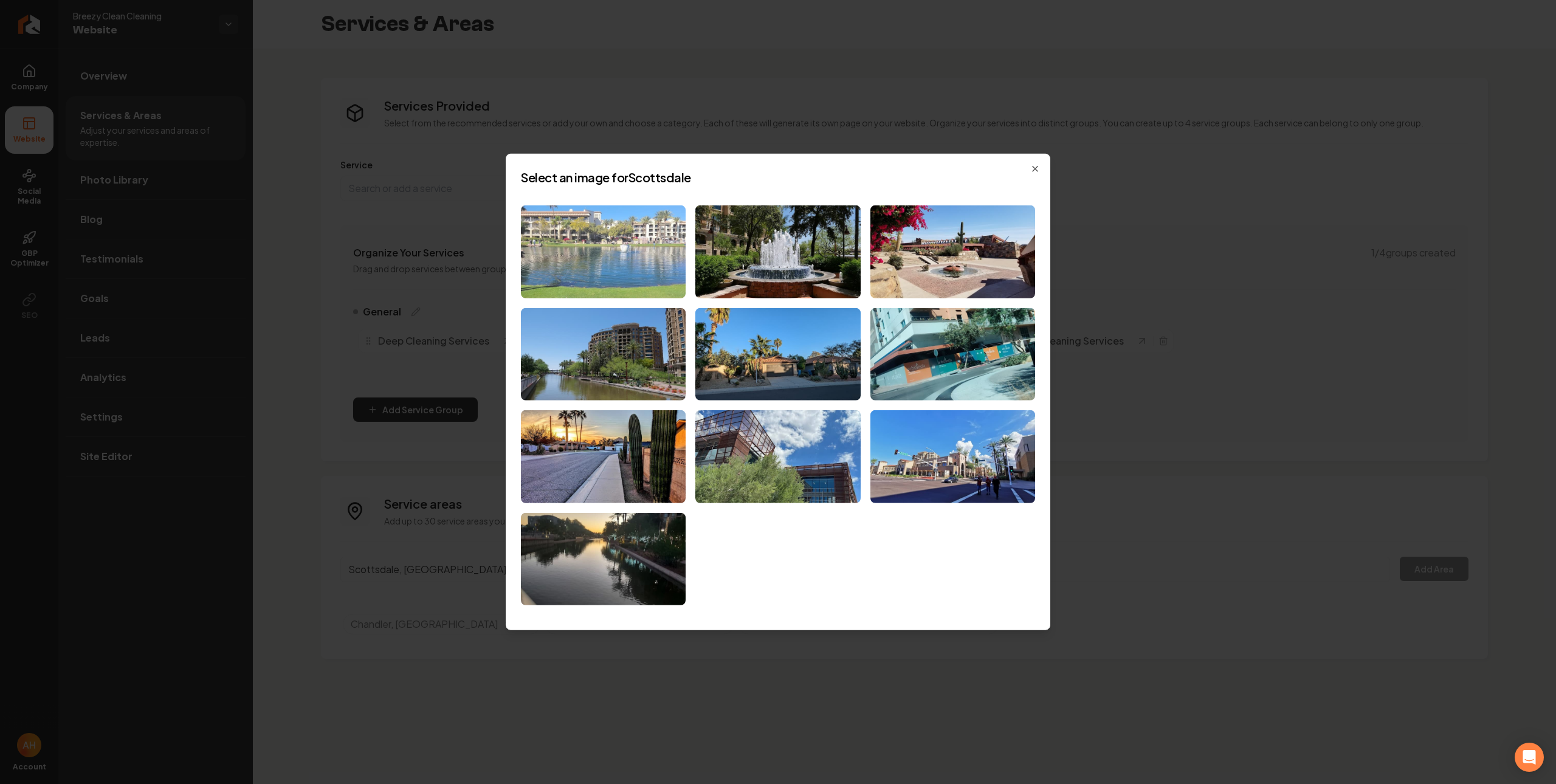
click at [591, 237] on img at bounding box center [603, 252] width 165 height 93
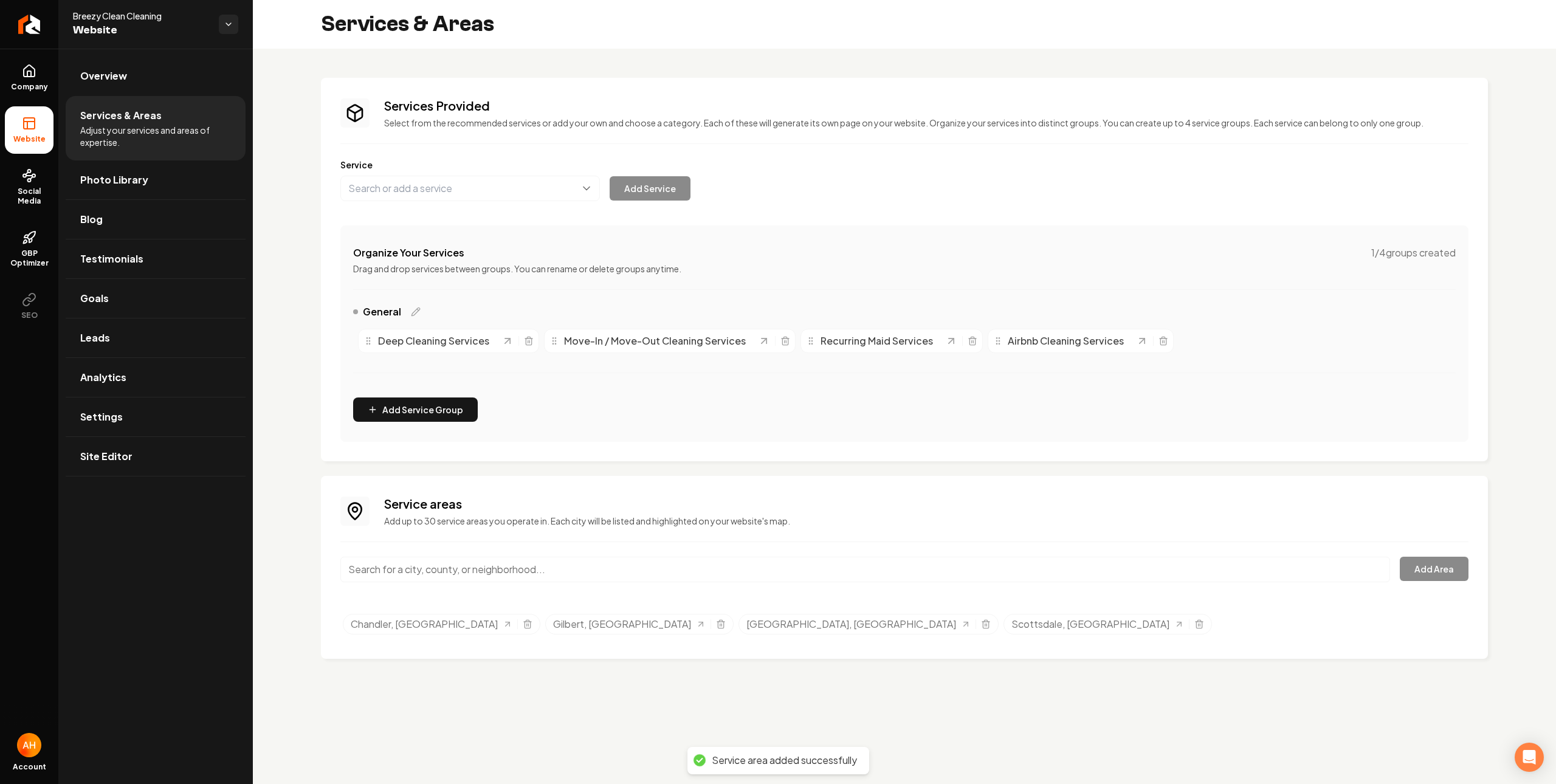
click at [433, 570] on input "Main content area" at bounding box center [865, 569] width 1050 height 26
paste input "Queen Creek"
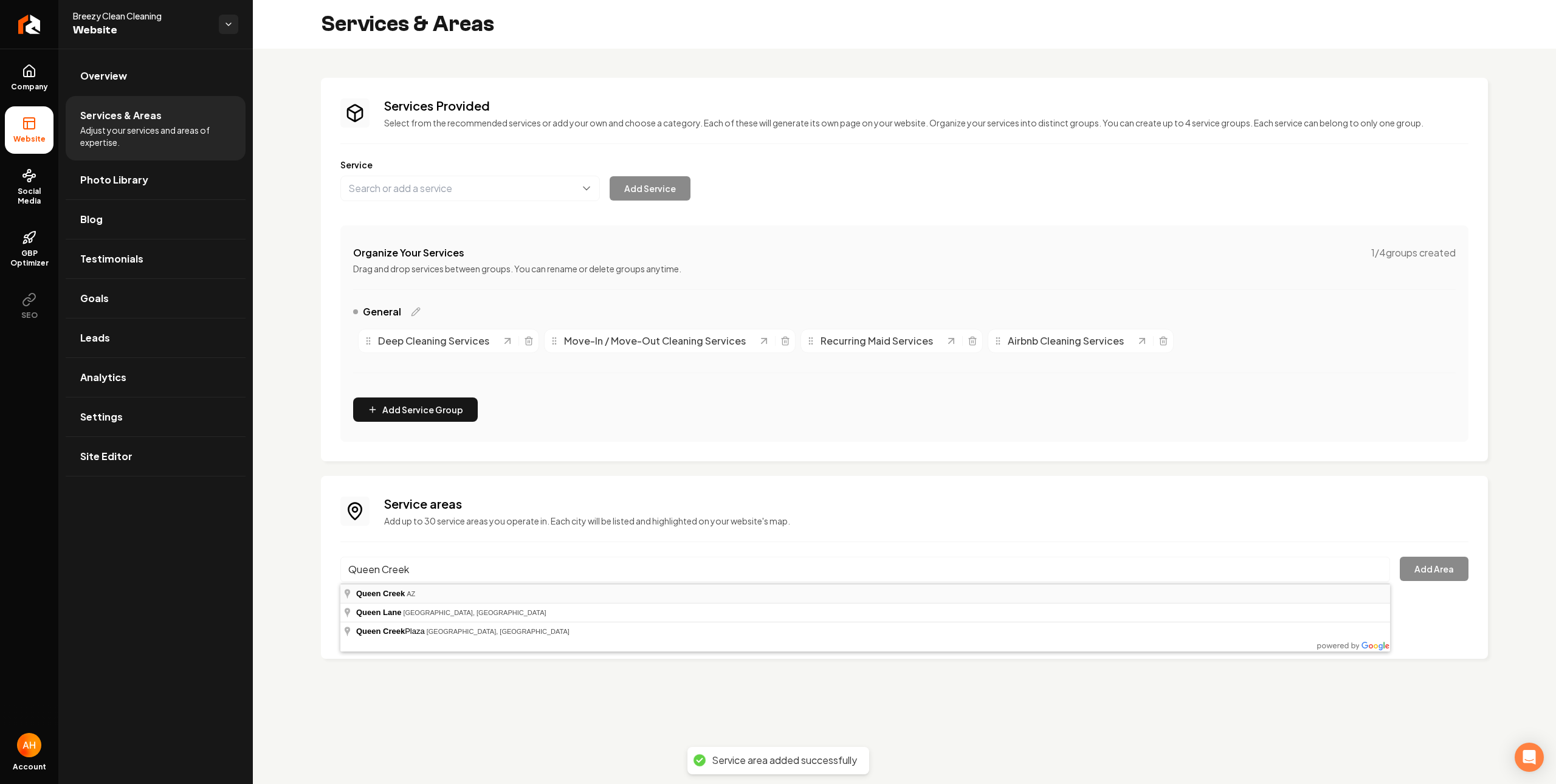
type input "[GEOGRAPHIC_DATA], [GEOGRAPHIC_DATA]"
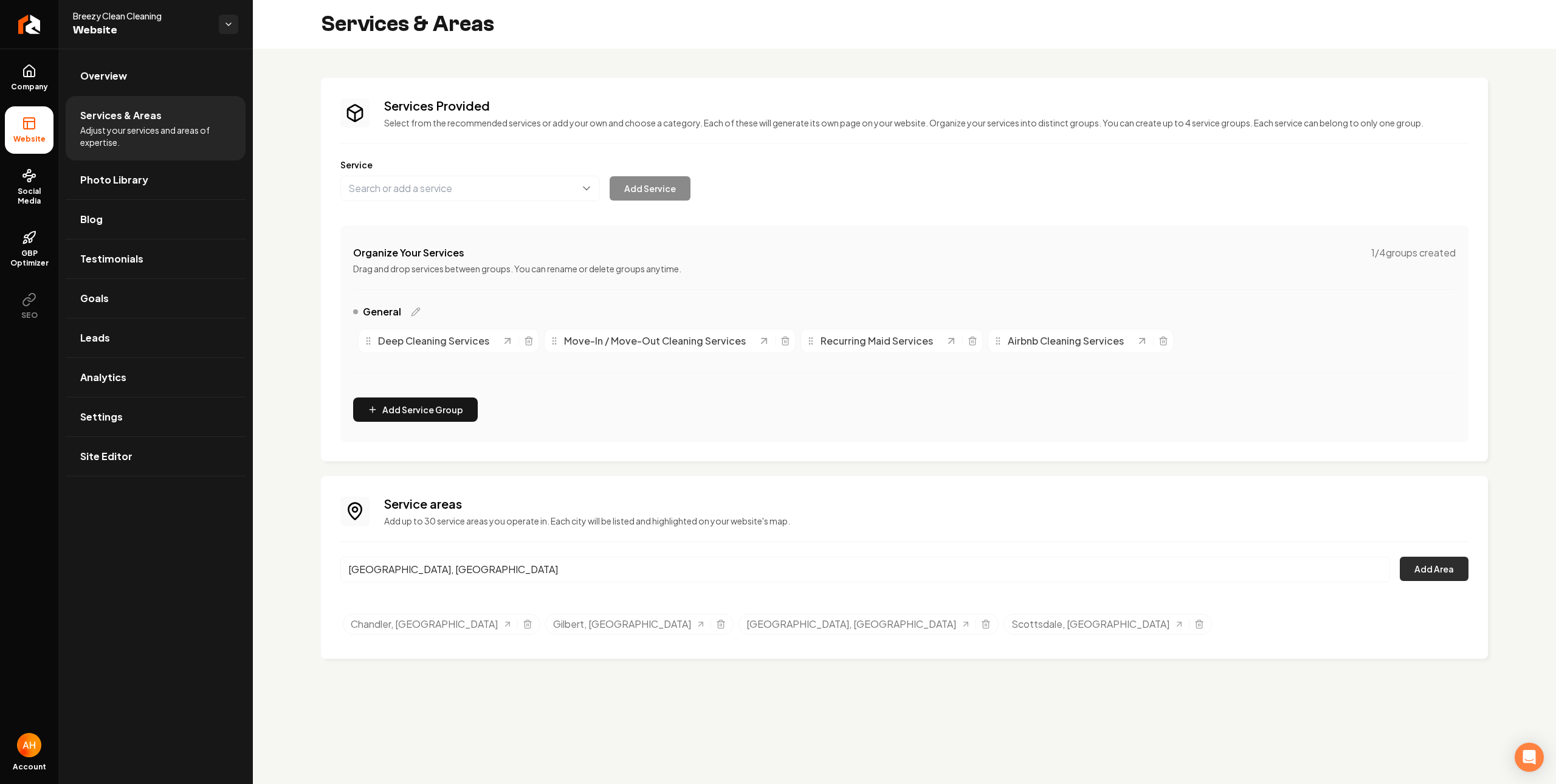
click at [1417, 562] on button "Add Area" at bounding box center [1434, 569] width 68 height 24
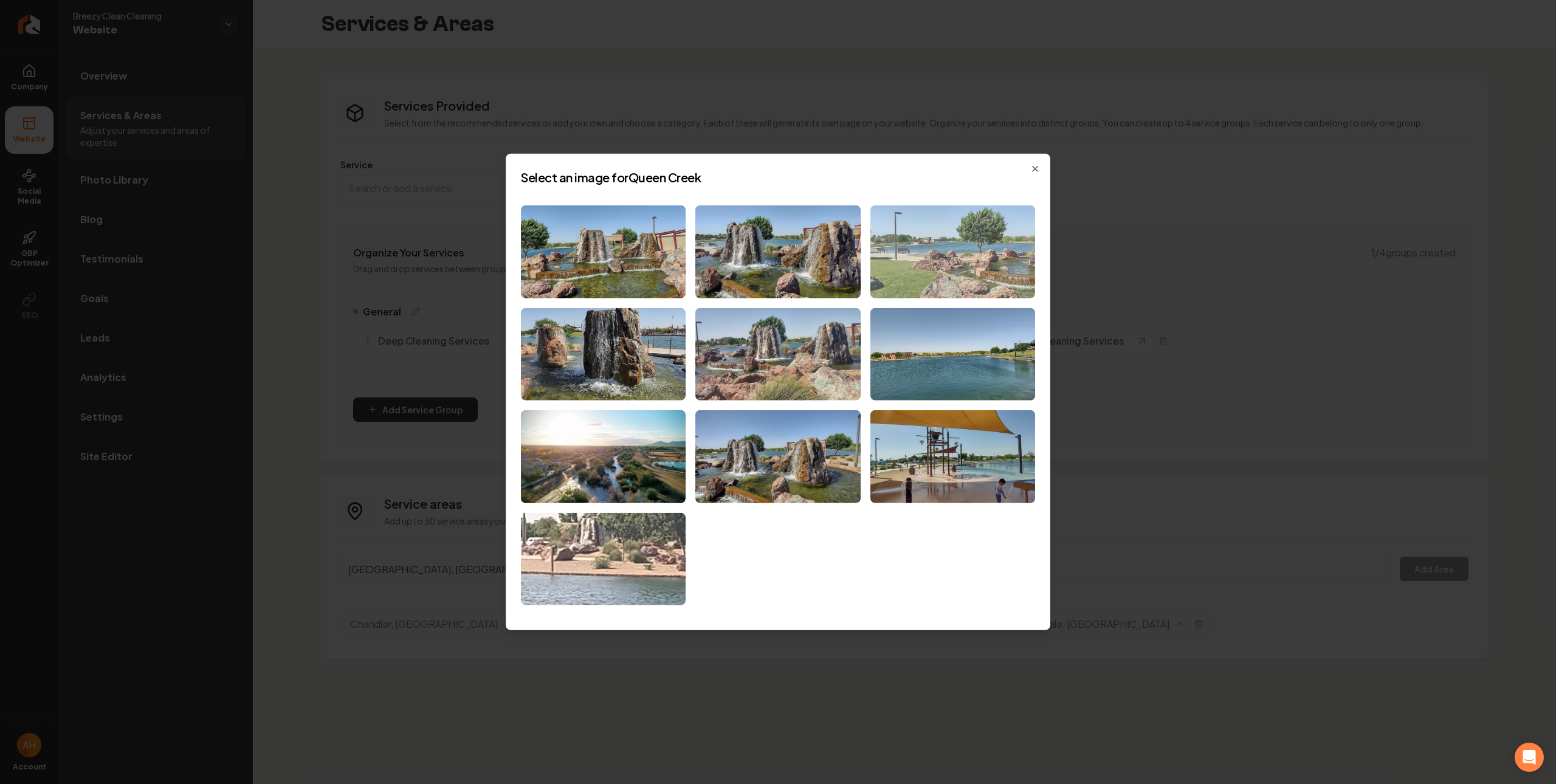
click at [955, 242] on img at bounding box center [952, 252] width 165 height 93
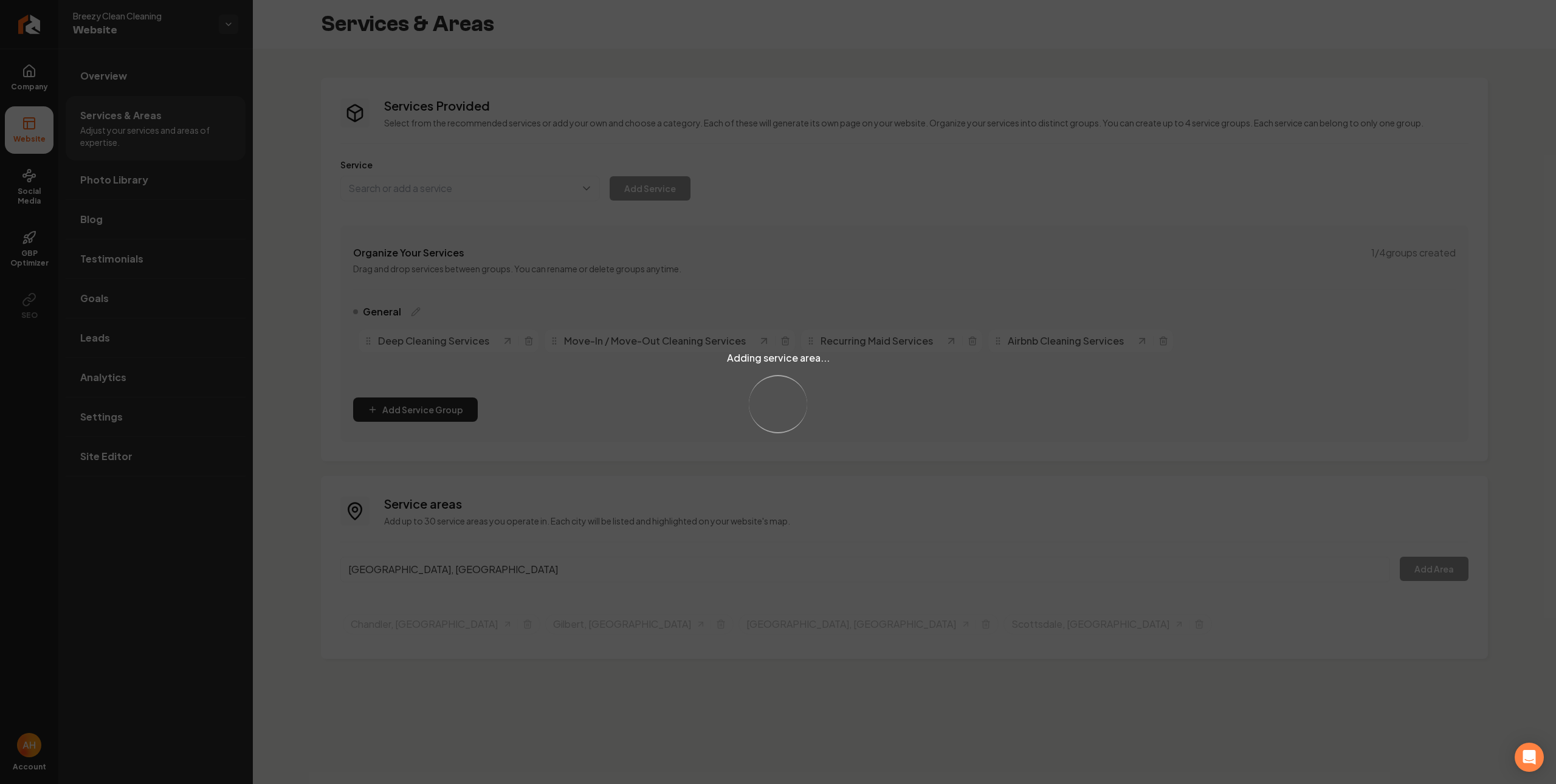
click at [510, 559] on div "Adding service area... Loading..." at bounding box center [778, 392] width 1556 height 784
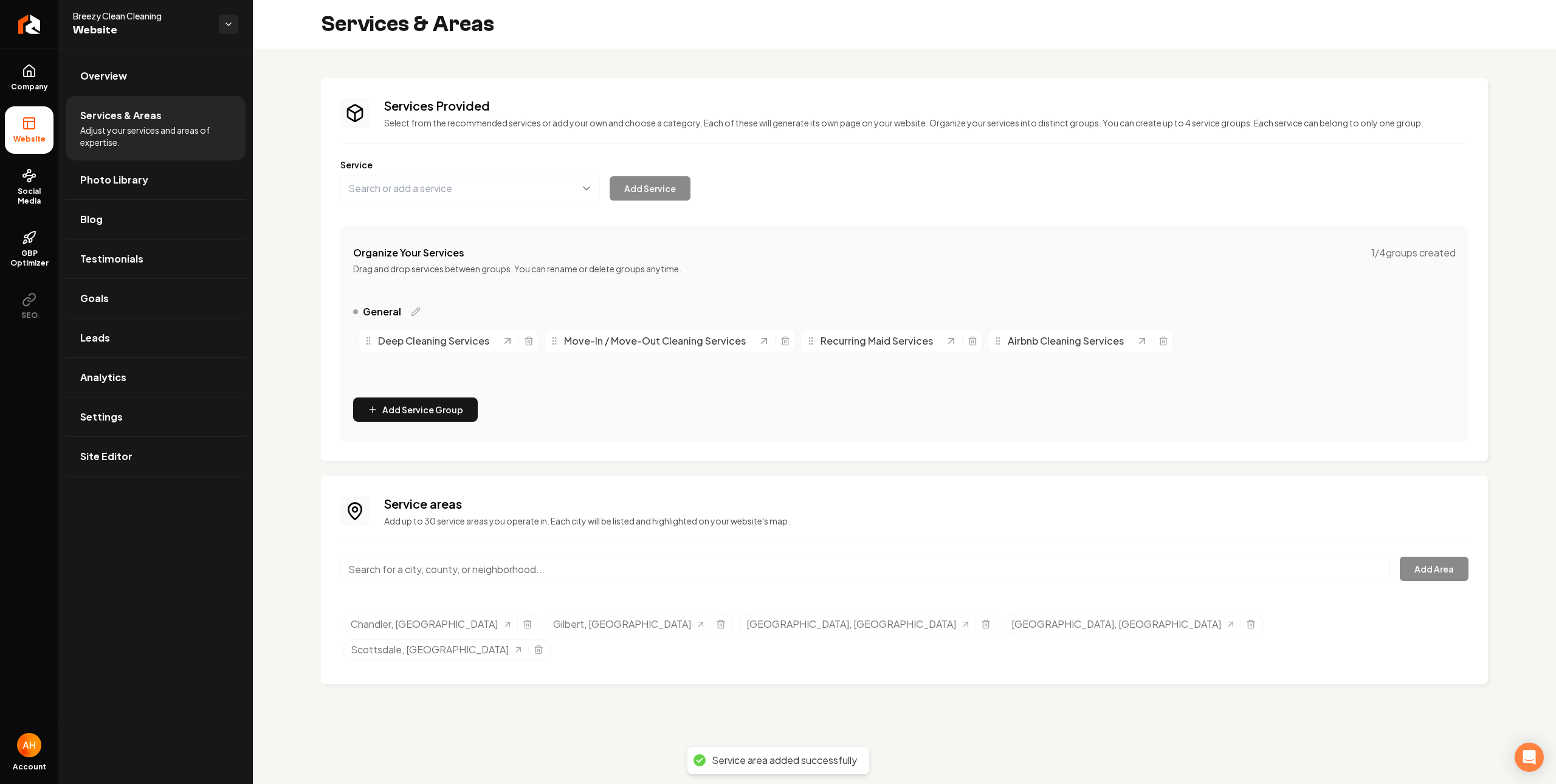
click at [480, 572] on input "Main content area" at bounding box center [865, 569] width 1050 height 26
paste input "[GEOGRAPHIC_DATA]"
type input "[GEOGRAPHIC_DATA], [GEOGRAPHIC_DATA]"
click at [1443, 569] on button "Add Area" at bounding box center [1434, 569] width 68 height 24
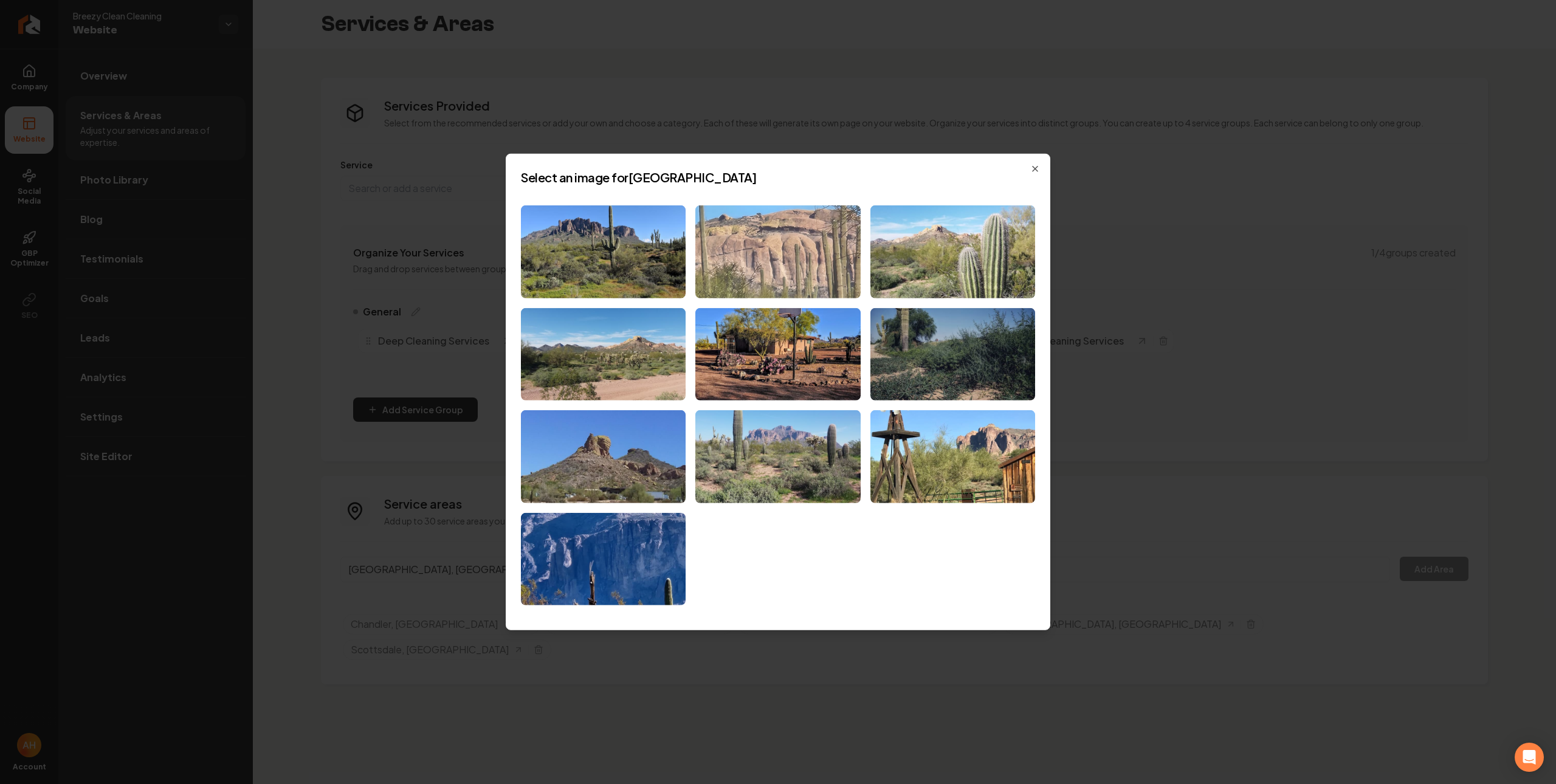
click at [805, 247] on img at bounding box center [778, 252] width 165 height 93
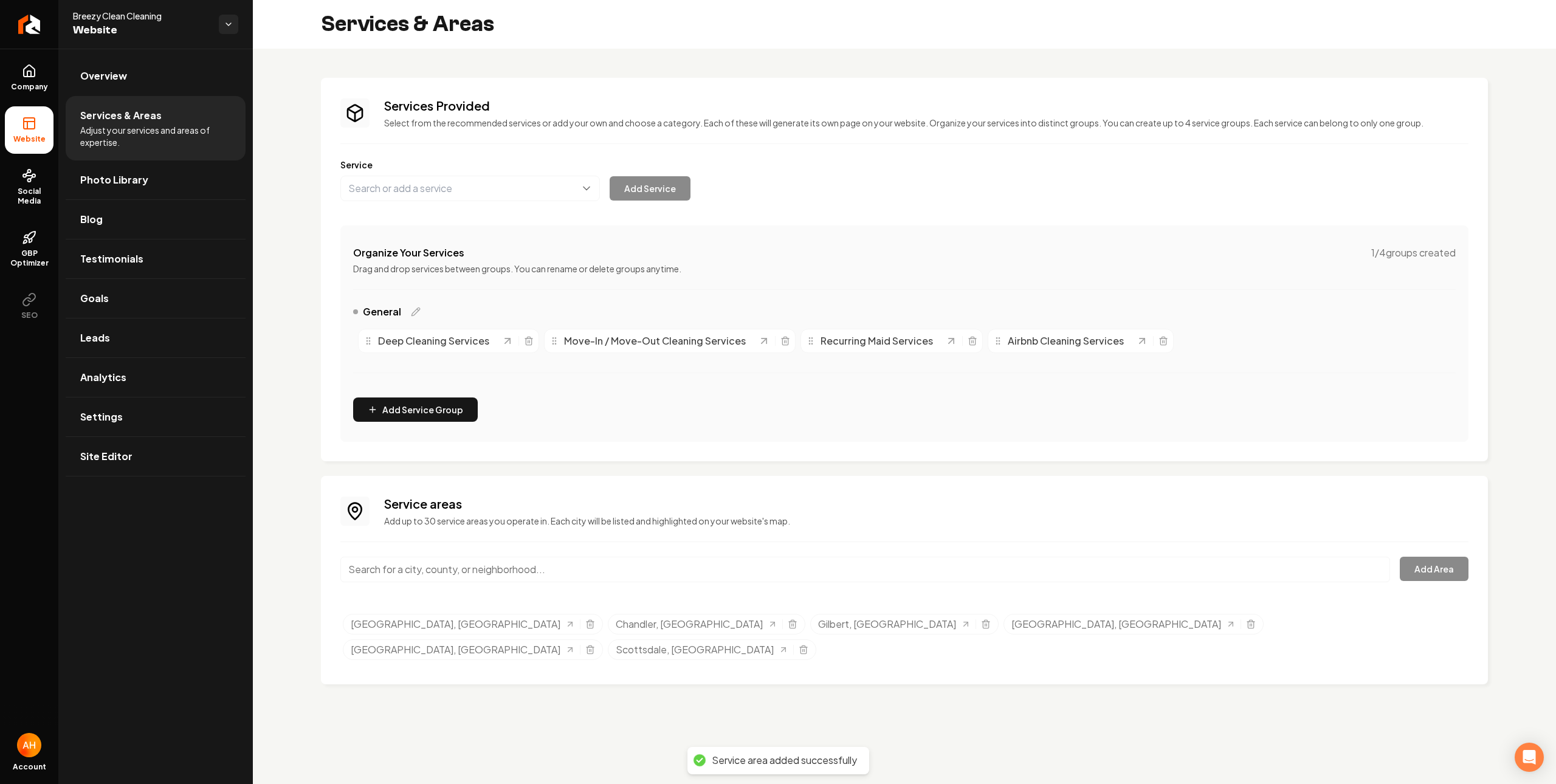
click at [474, 572] on input "Main content area" at bounding box center [865, 569] width 1050 height 26
paste input "[GEOGRAPHIC_DATA]"
type input "[GEOGRAPHIC_DATA], [GEOGRAPHIC_DATA]"
drag, startPoint x: 378, startPoint y: 595, endPoint x: 388, endPoint y: 597, distance: 10.2
click at [1429, 560] on button "Add Area" at bounding box center [1434, 569] width 68 height 24
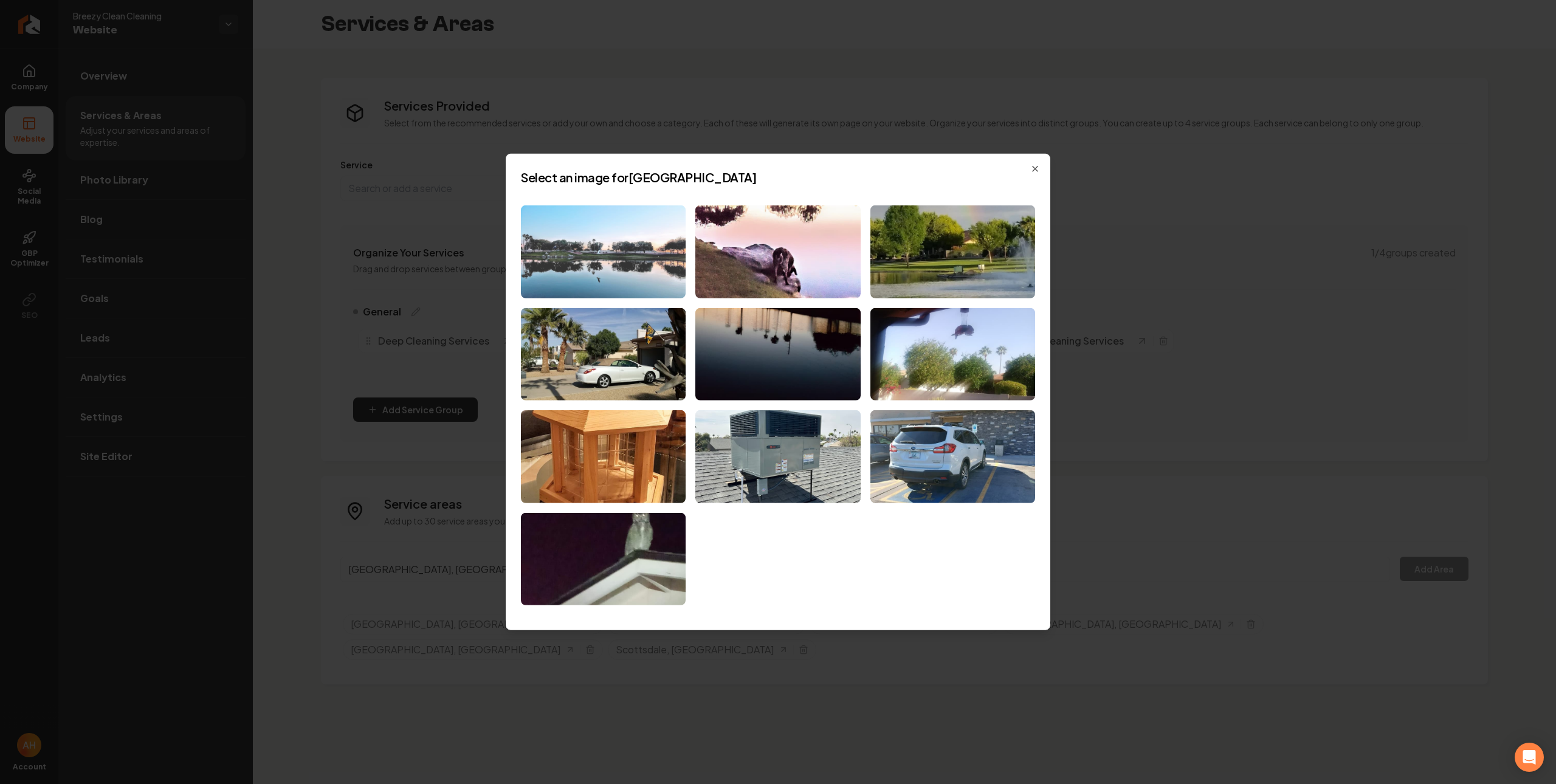
click at [629, 245] on img at bounding box center [603, 252] width 165 height 93
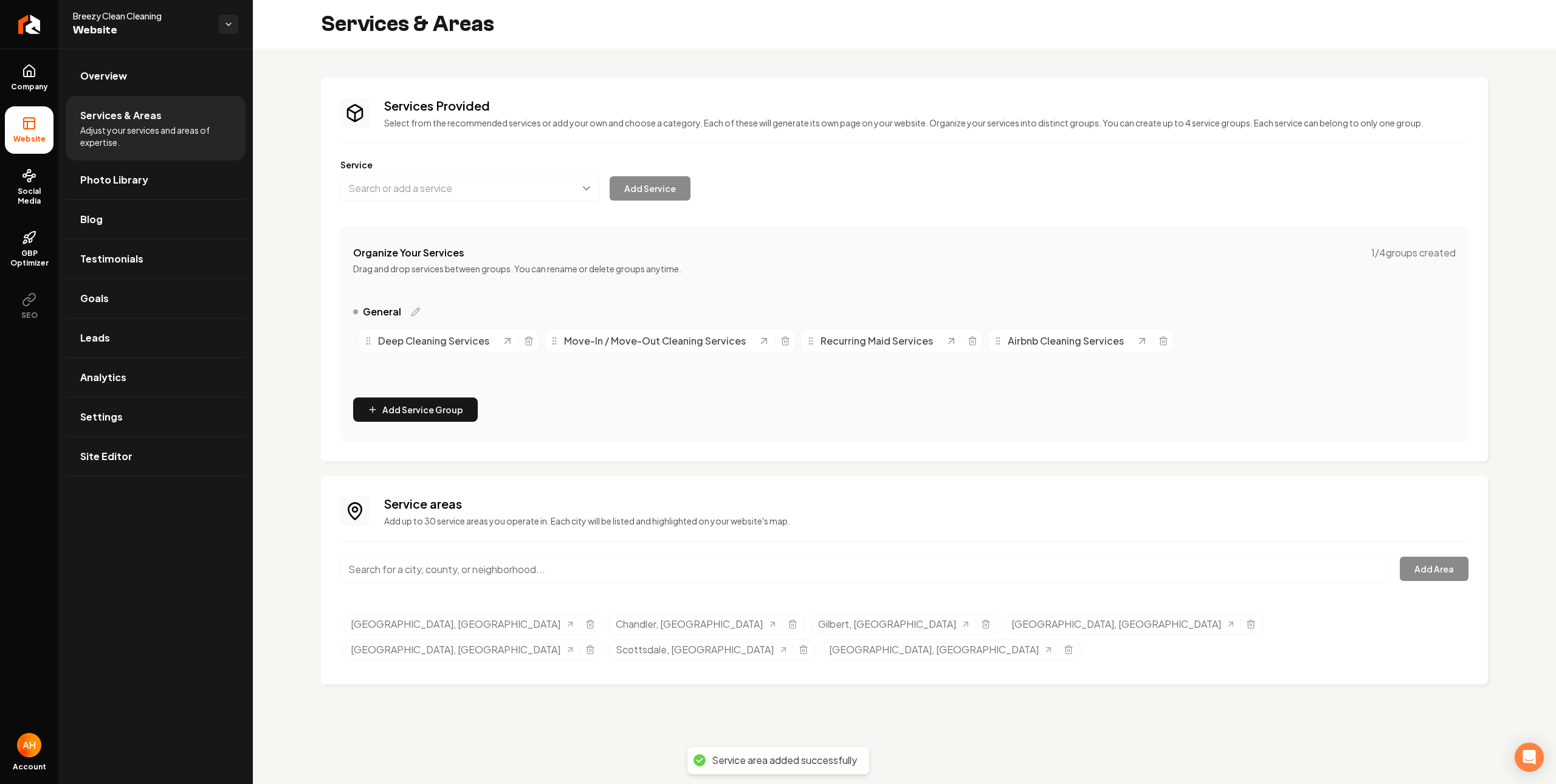
click at [426, 576] on input "Main content area" at bounding box center [865, 569] width 1050 height 26
paste input "Guadalupe"
click at [751, 567] on input "Guadalupe, CA" at bounding box center [865, 569] width 1050 height 26
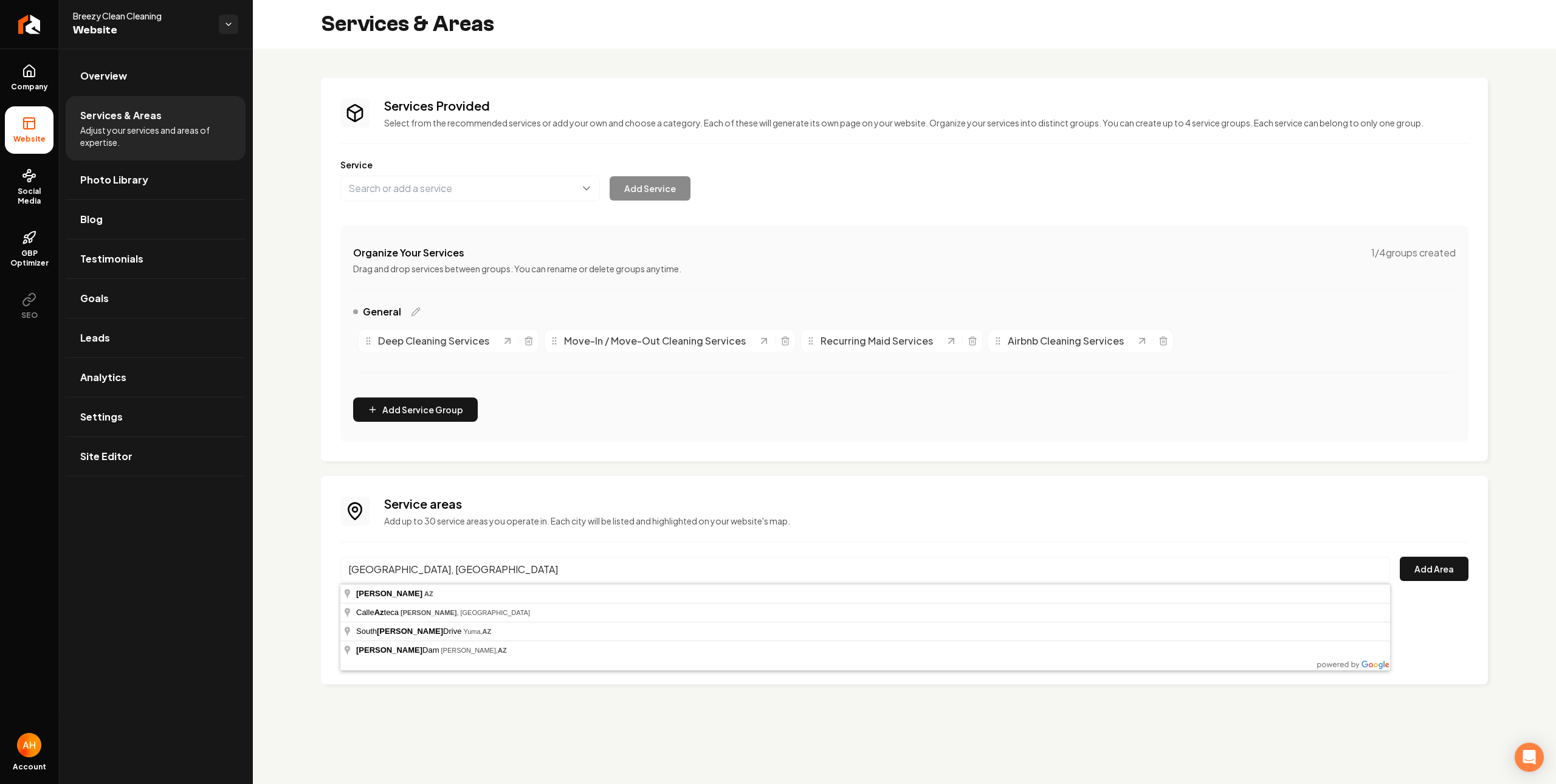
type input "[GEOGRAPHIC_DATA], [GEOGRAPHIC_DATA]"
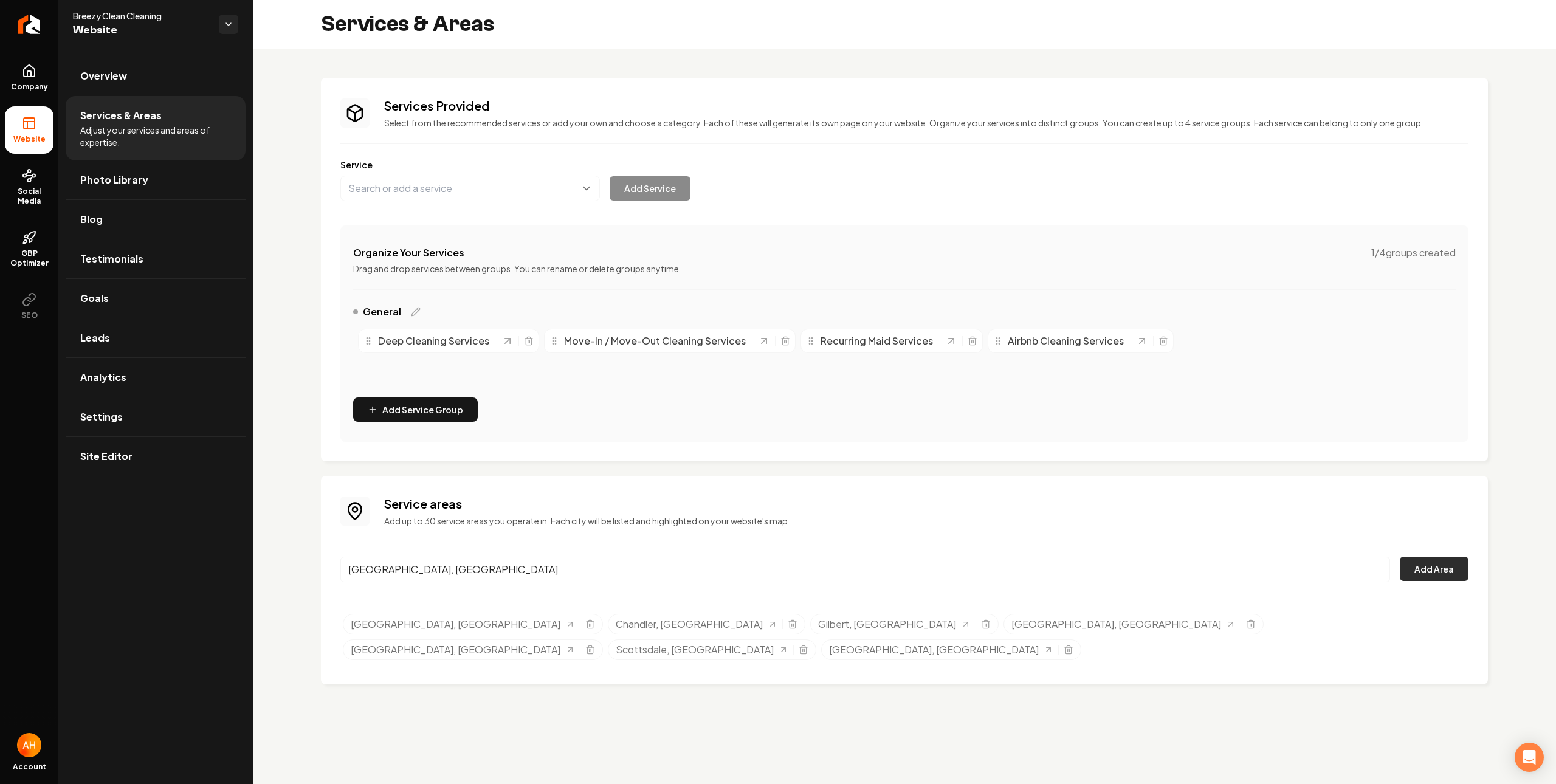
click at [1451, 571] on button "Add Area" at bounding box center [1434, 569] width 68 height 24
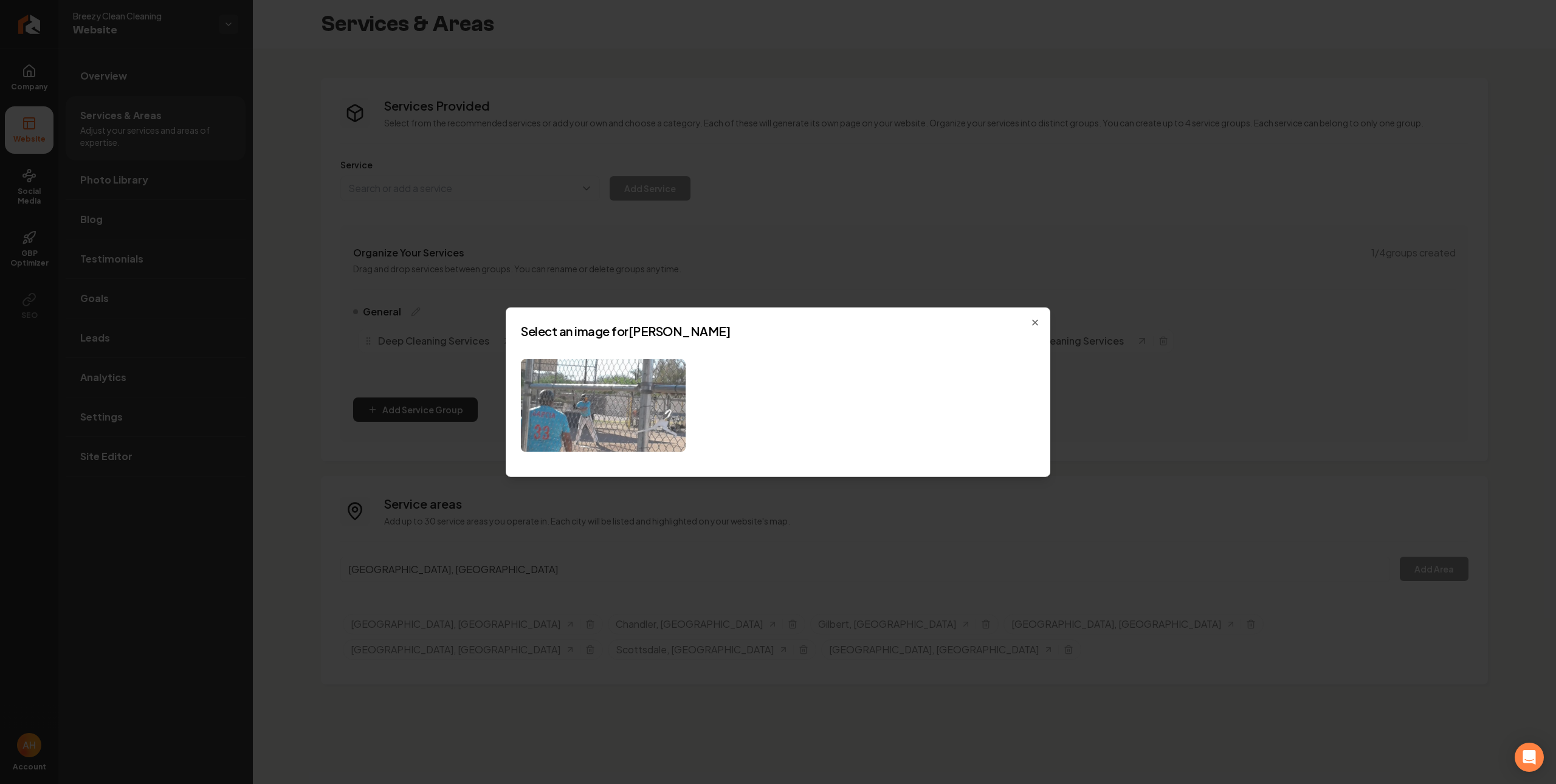
click at [595, 368] on img at bounding box center [603, 406] width 165 height 93
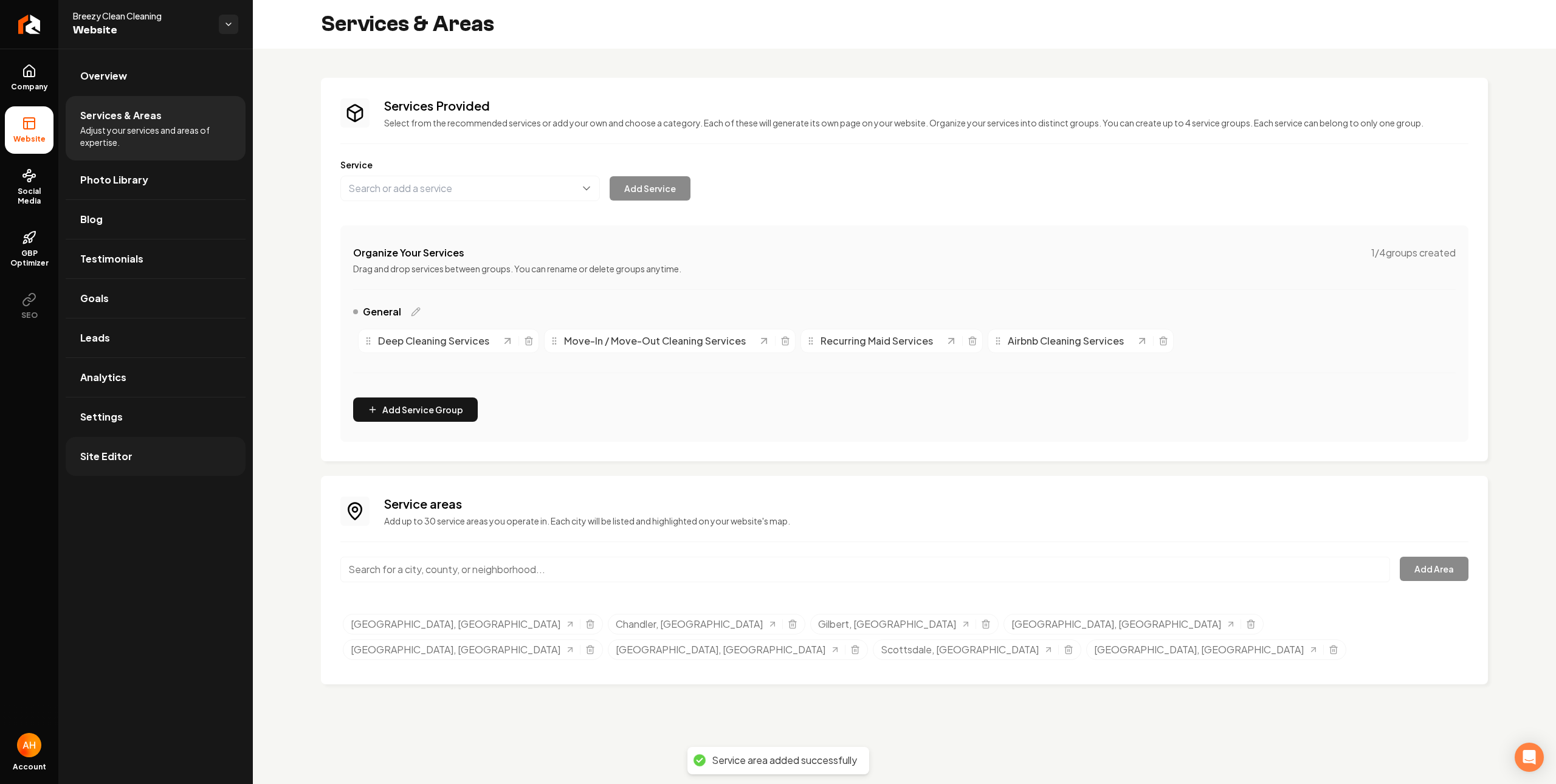
click at [144, 452] on link "Site Editor" at bounding box center [155, 456] width 180 height 39
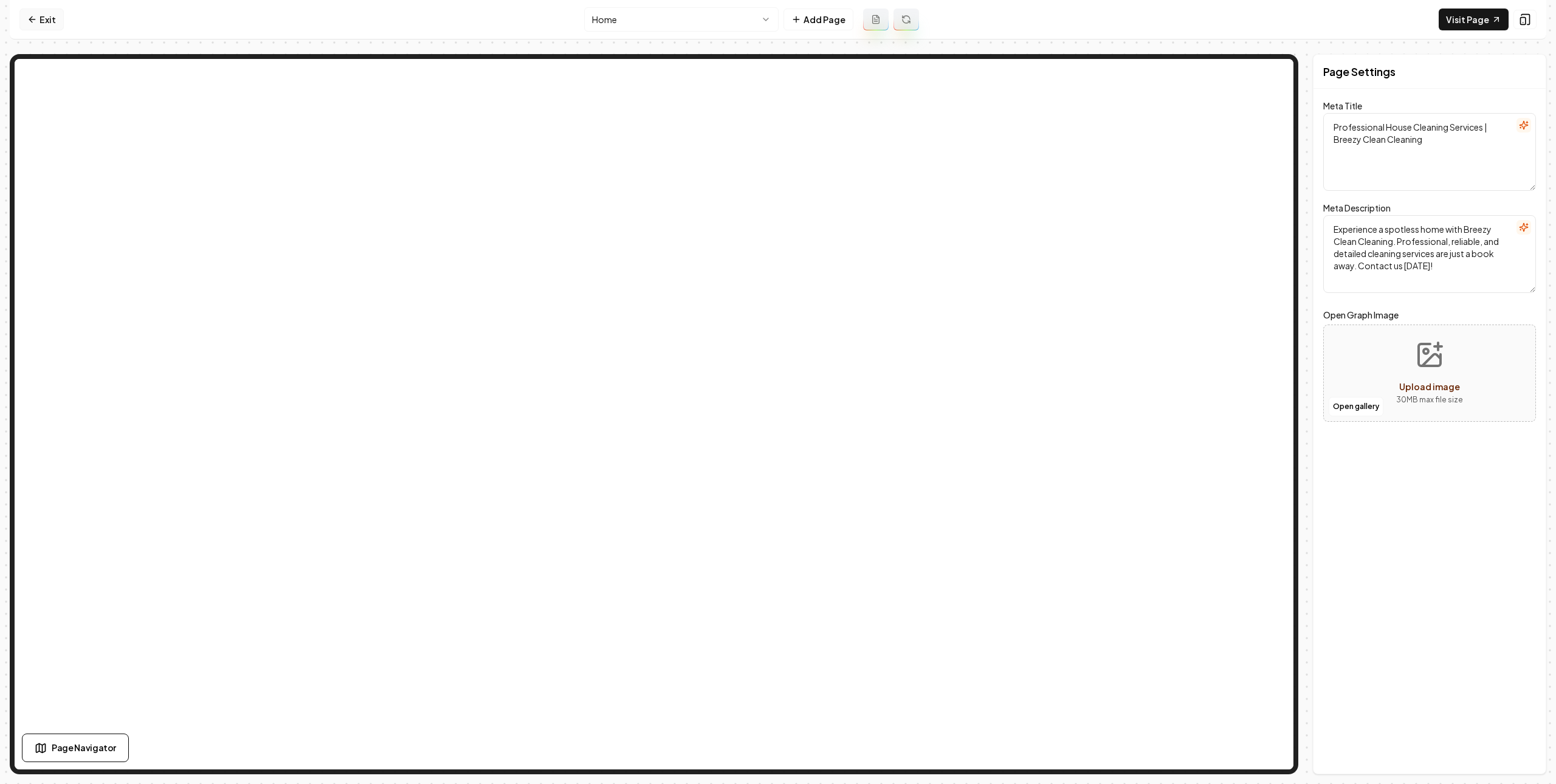
click at [29, 14] on icon at bounding box center [32, 19] width 10 height 10
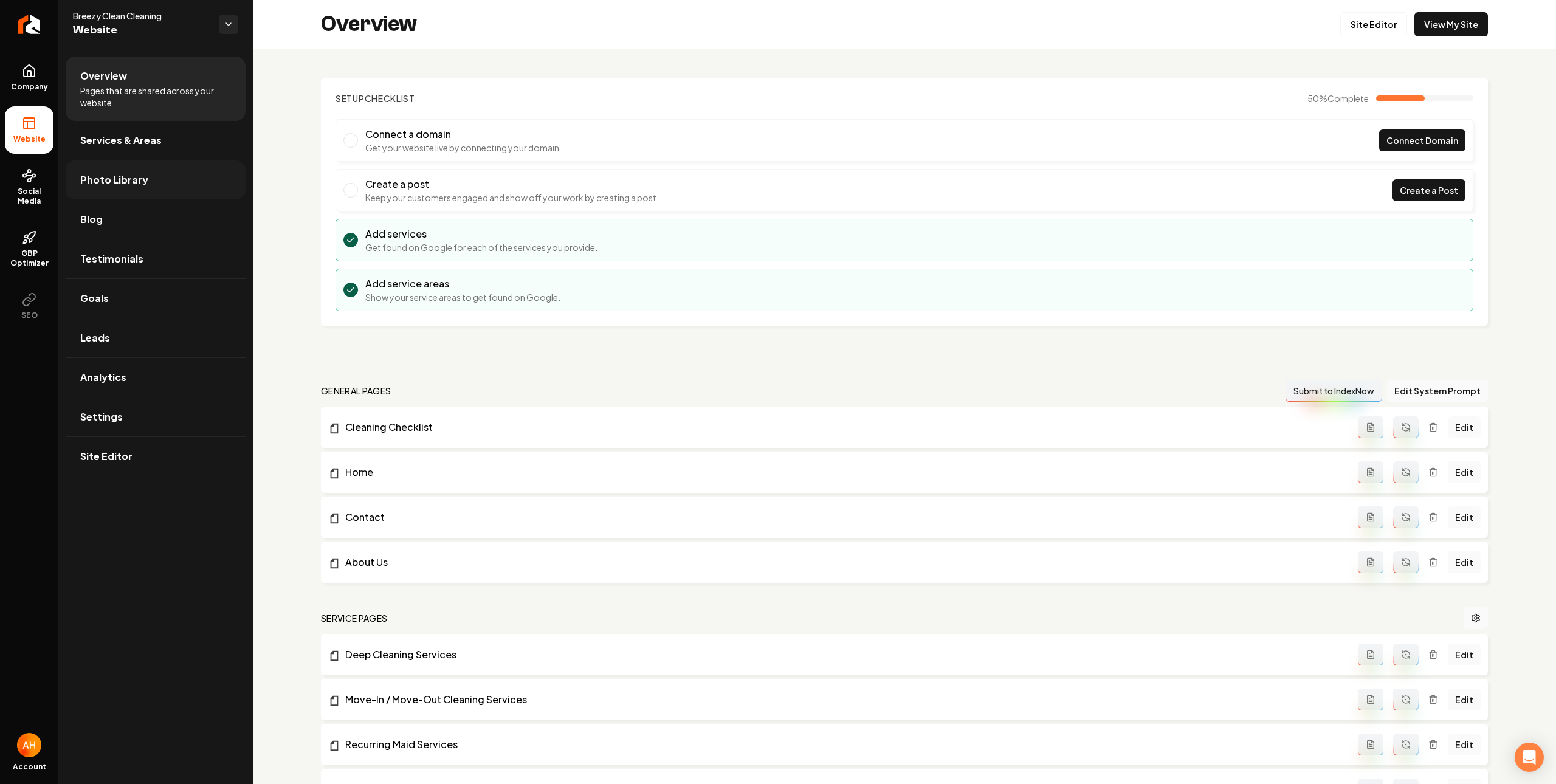
drag, startPoint x: 170, startPoint y: 143, endPoint x: 186, endPoint y: 166, distance: 28.0
click at [170, 144] on link "Services & Areas" at bounding box center [155, 140] width 180 height 39
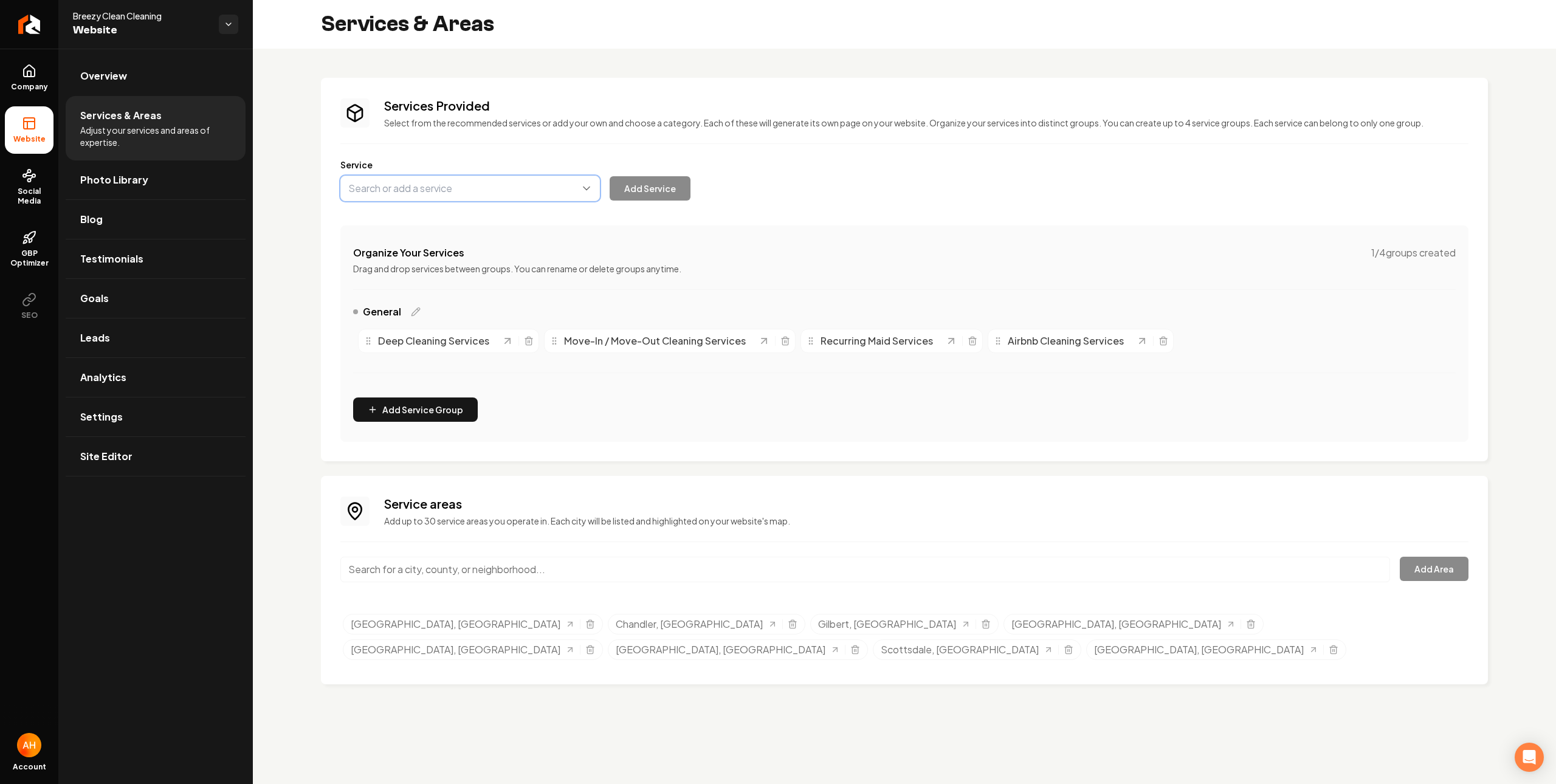
click at [502, 184] on button "Main content area" at bounding box center [470, 188] width 259 height 26
type input "House Cleaning Services"
click at [609, 176] on button "Add Service" at bounding box center [649, 188] width 81 height 24
type input "Commercial Cleaning Services"
click at [609, 176] on button "Add Service" at bounding box center [649, 188] width 81 height 24
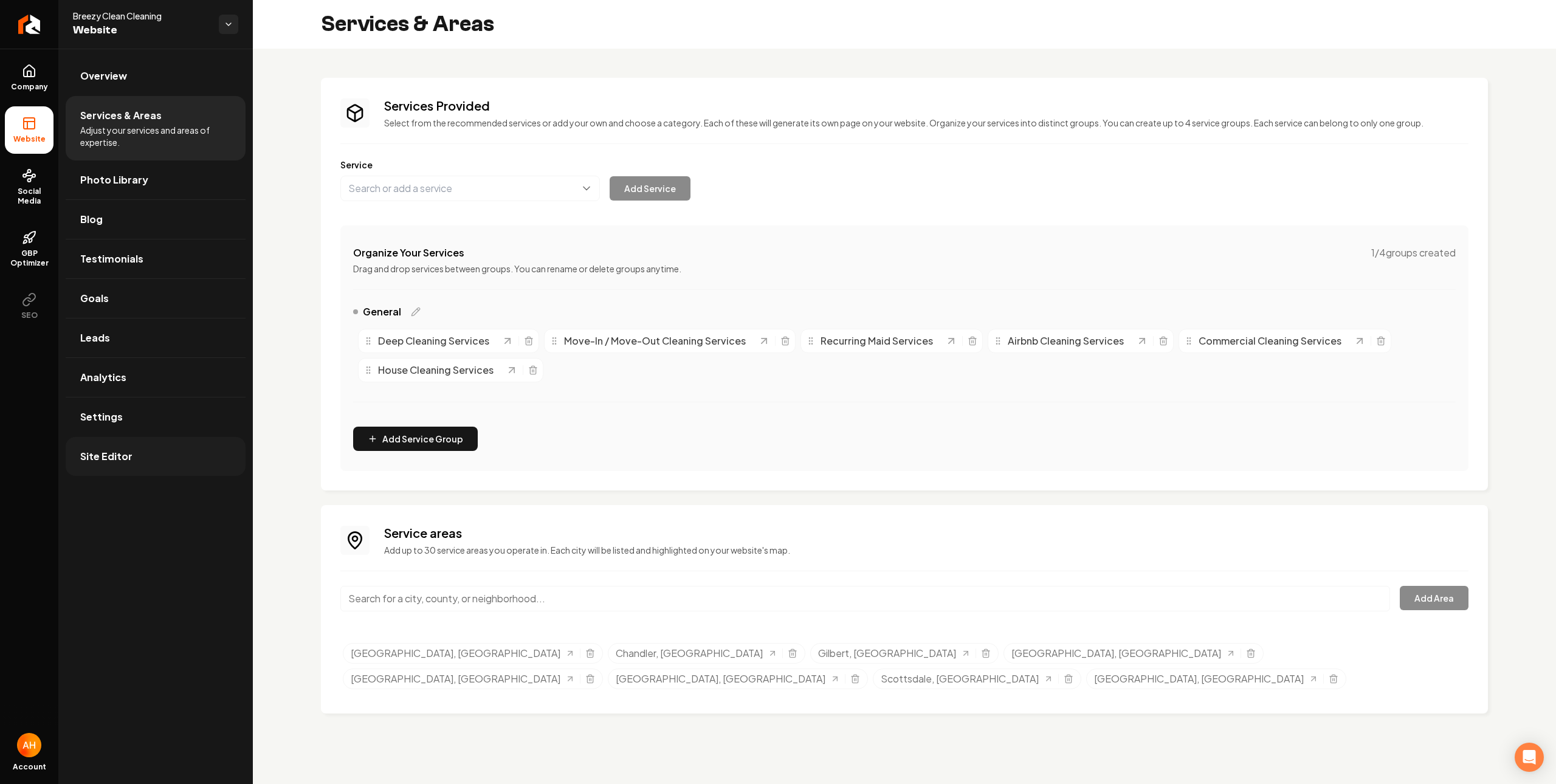
click at [156, 472] on link "Site Editor" at bounding box center [155, 456] width 180 height 39
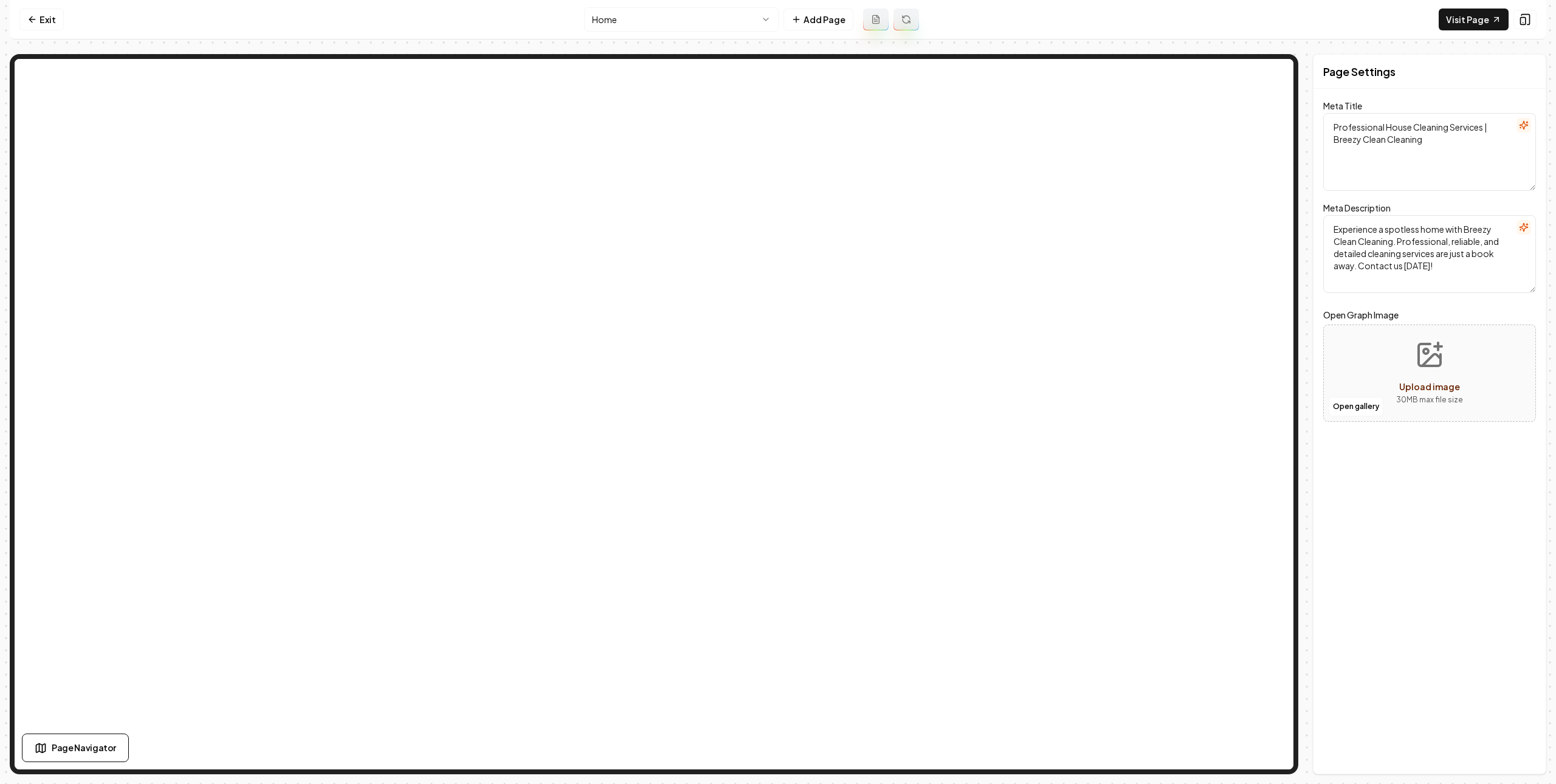
click at [49, 31] on nav "Exit Home Add Page Visit Page" at bounding box center [778, 19] width 1537 height 39
click at [45, 29] on link "Exit" at bounding box center [41, 19] width 44 height 22
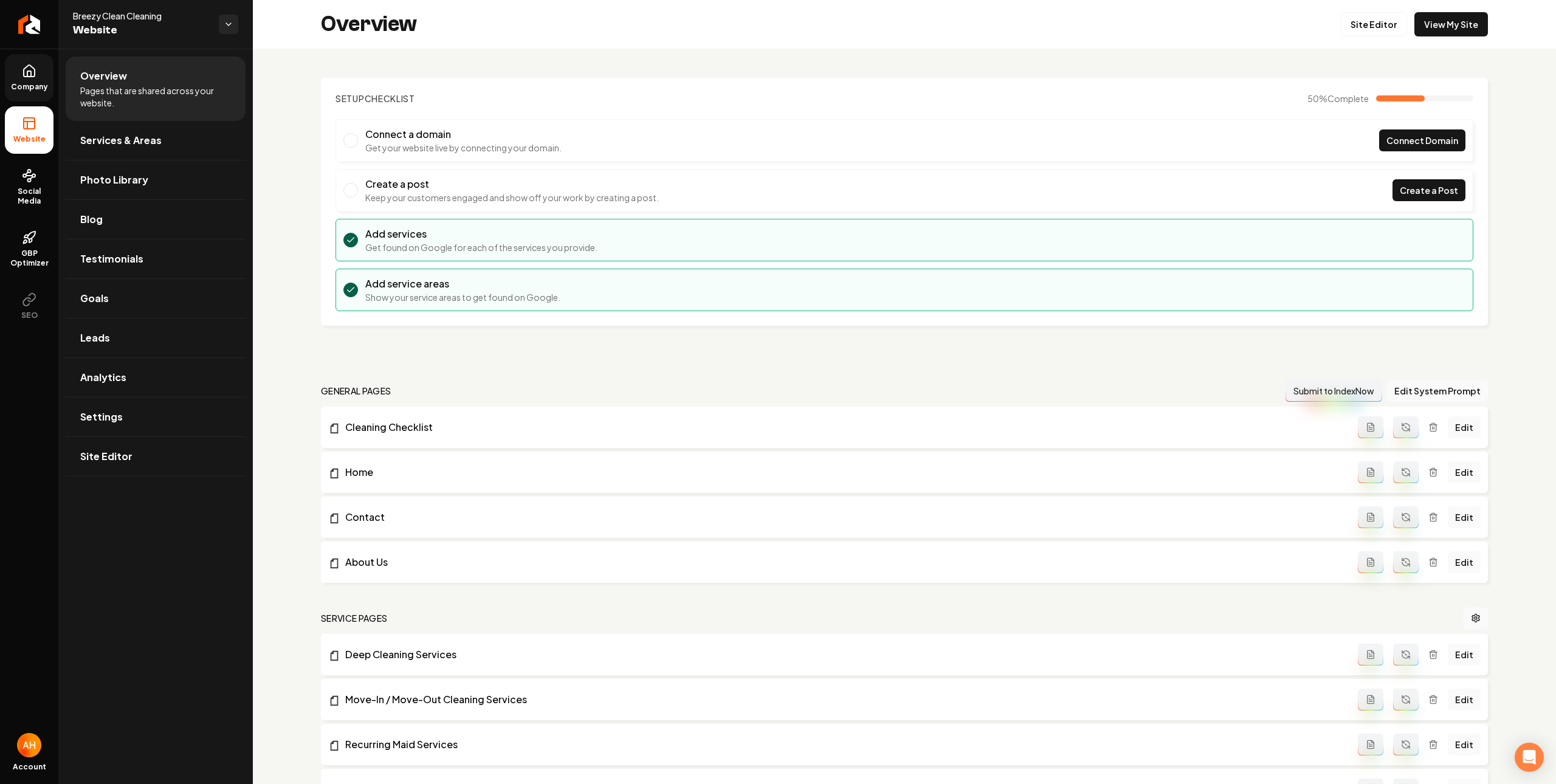
click at [21, 71] on link "Company" at bounding box center [29, 78] width 48 height 48
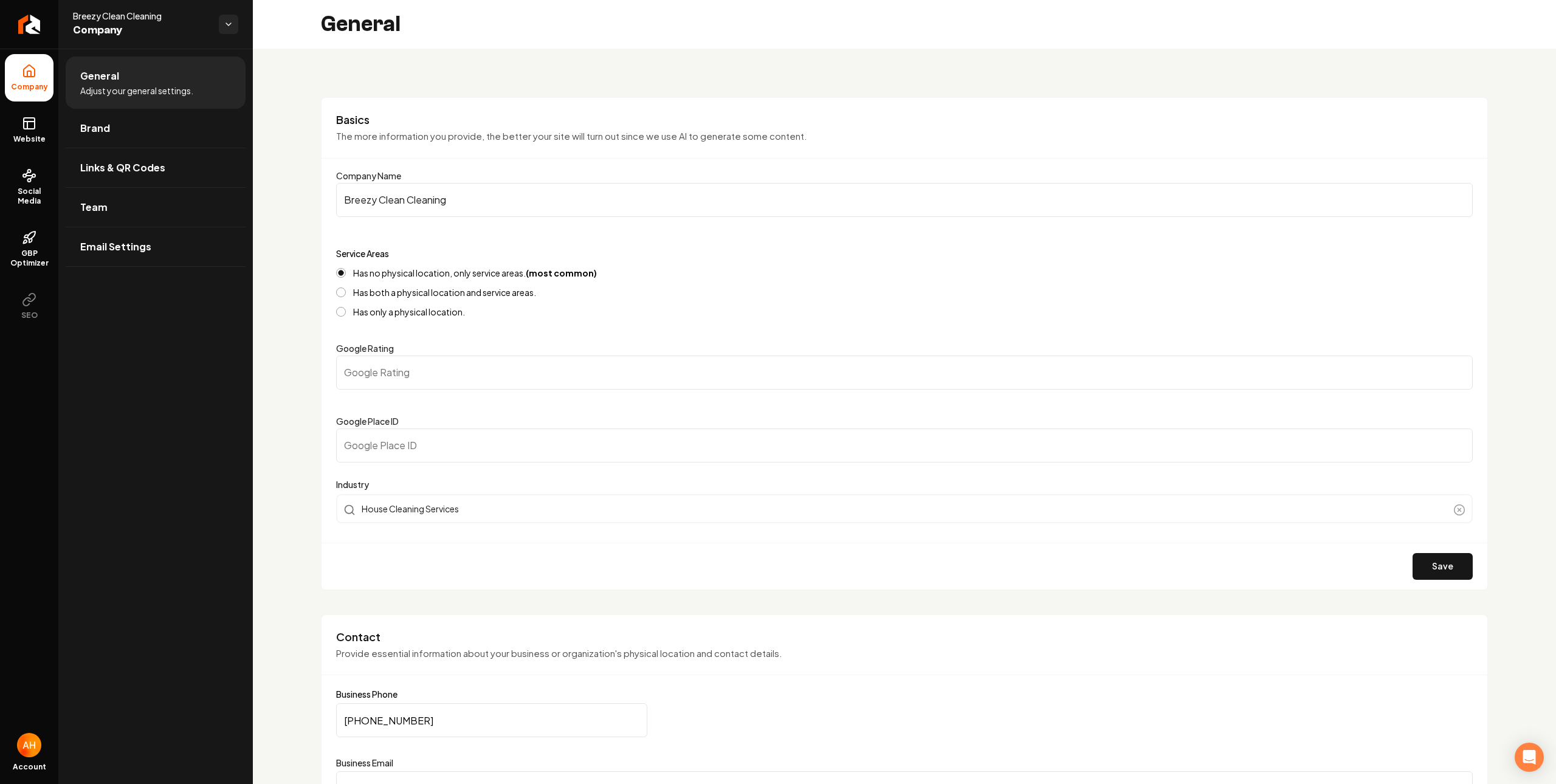
scroll to position [450, 0]
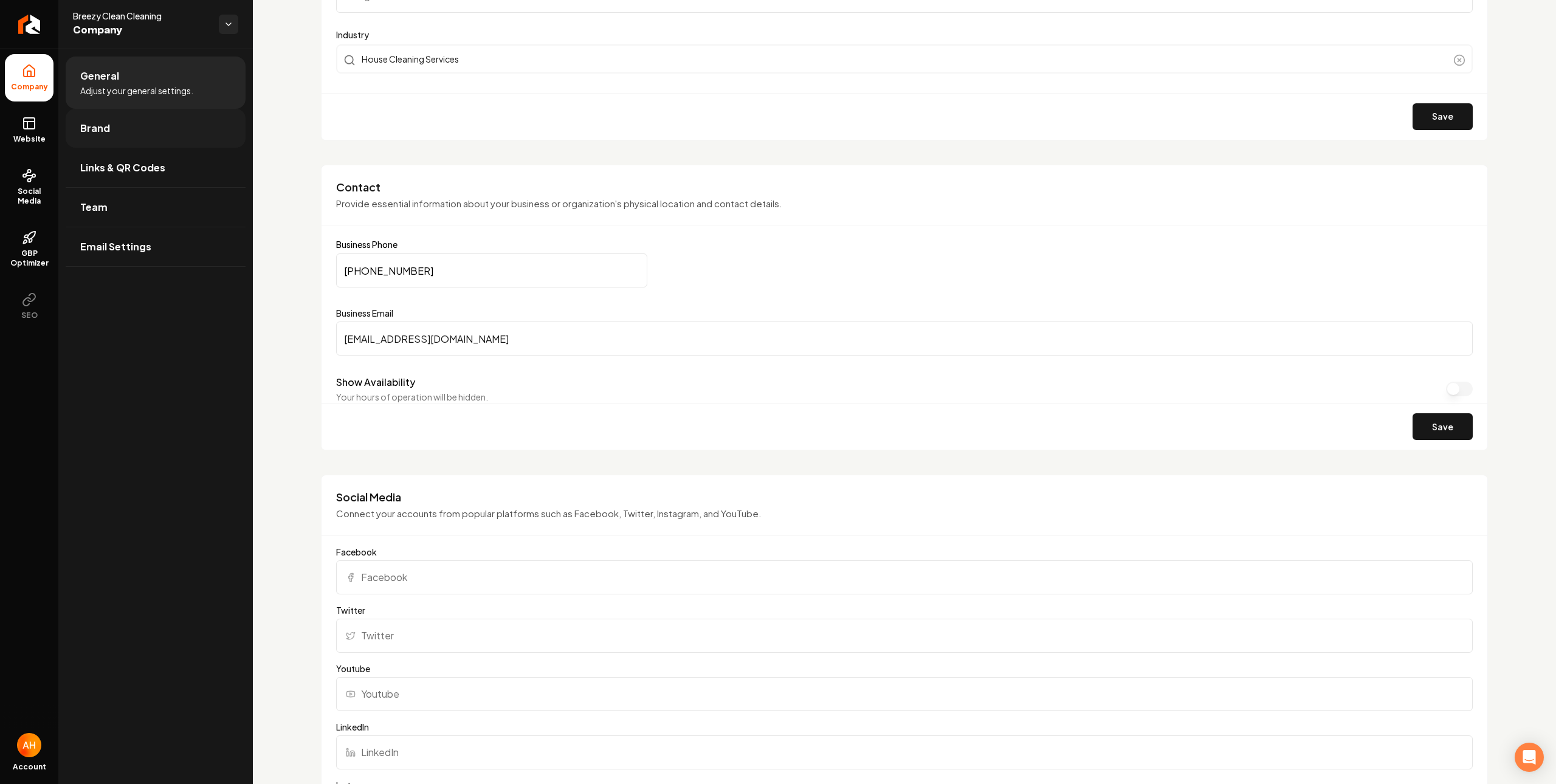
click at [119, 134] on link "Brand" at bounding box center [155, 128] width 180 height 39
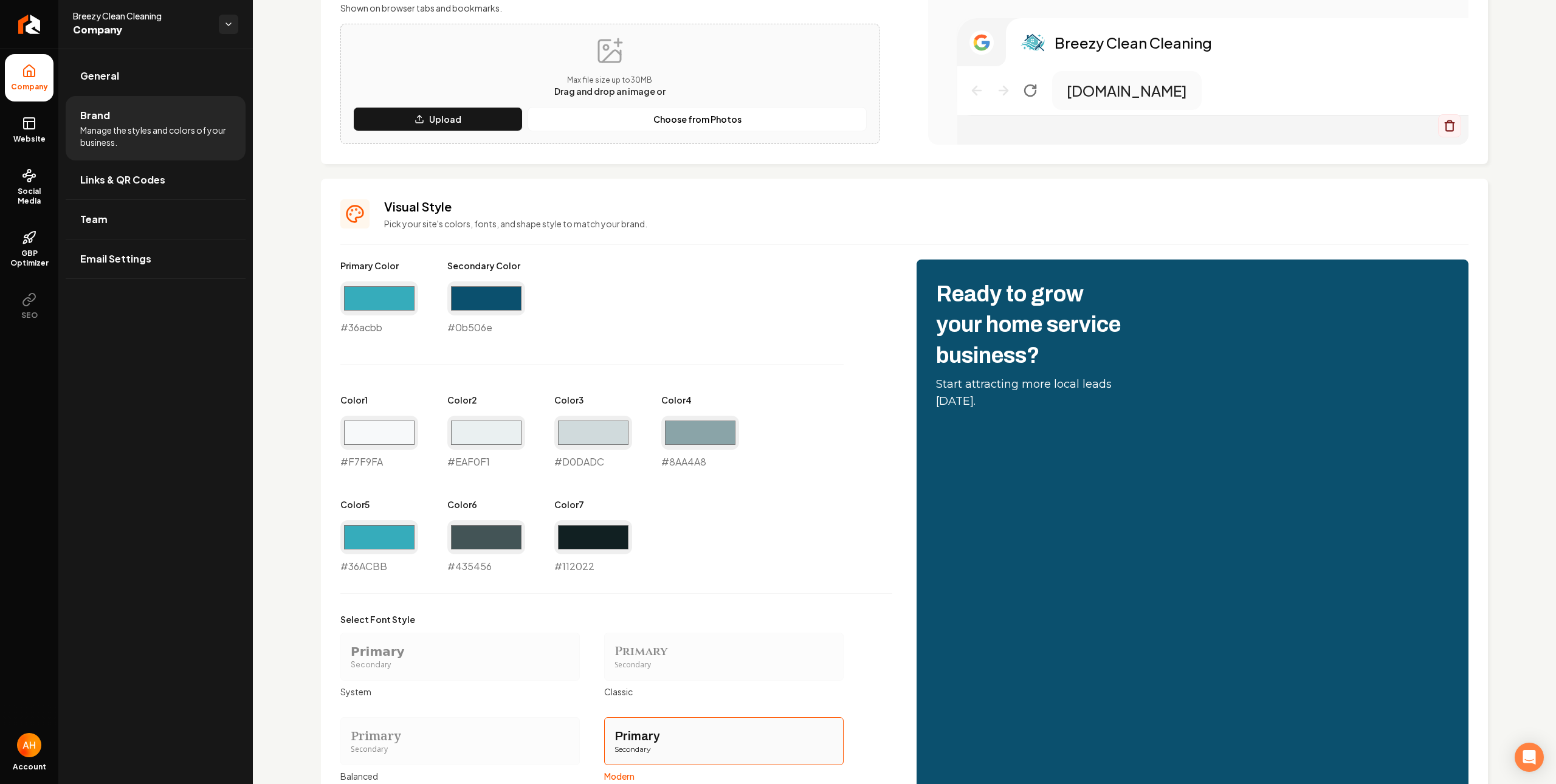
scroll to position [518, 0]
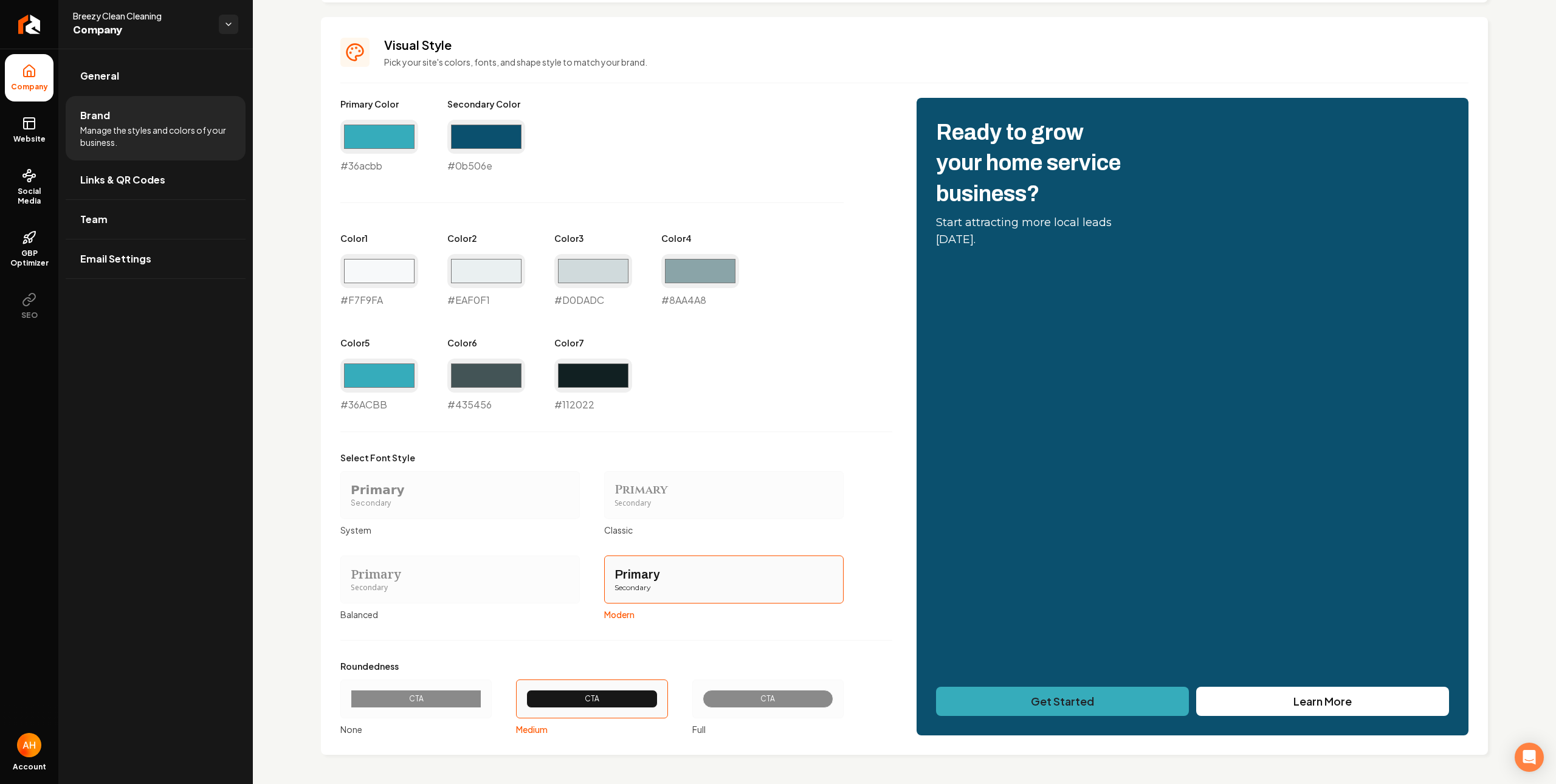
click at [722, 697] on div "CTA" at bounding box center [768, 699] width 110 height 10
click at [701, 697] on button "CTA Full" at bounding box center [696, 699] width 10 height 10
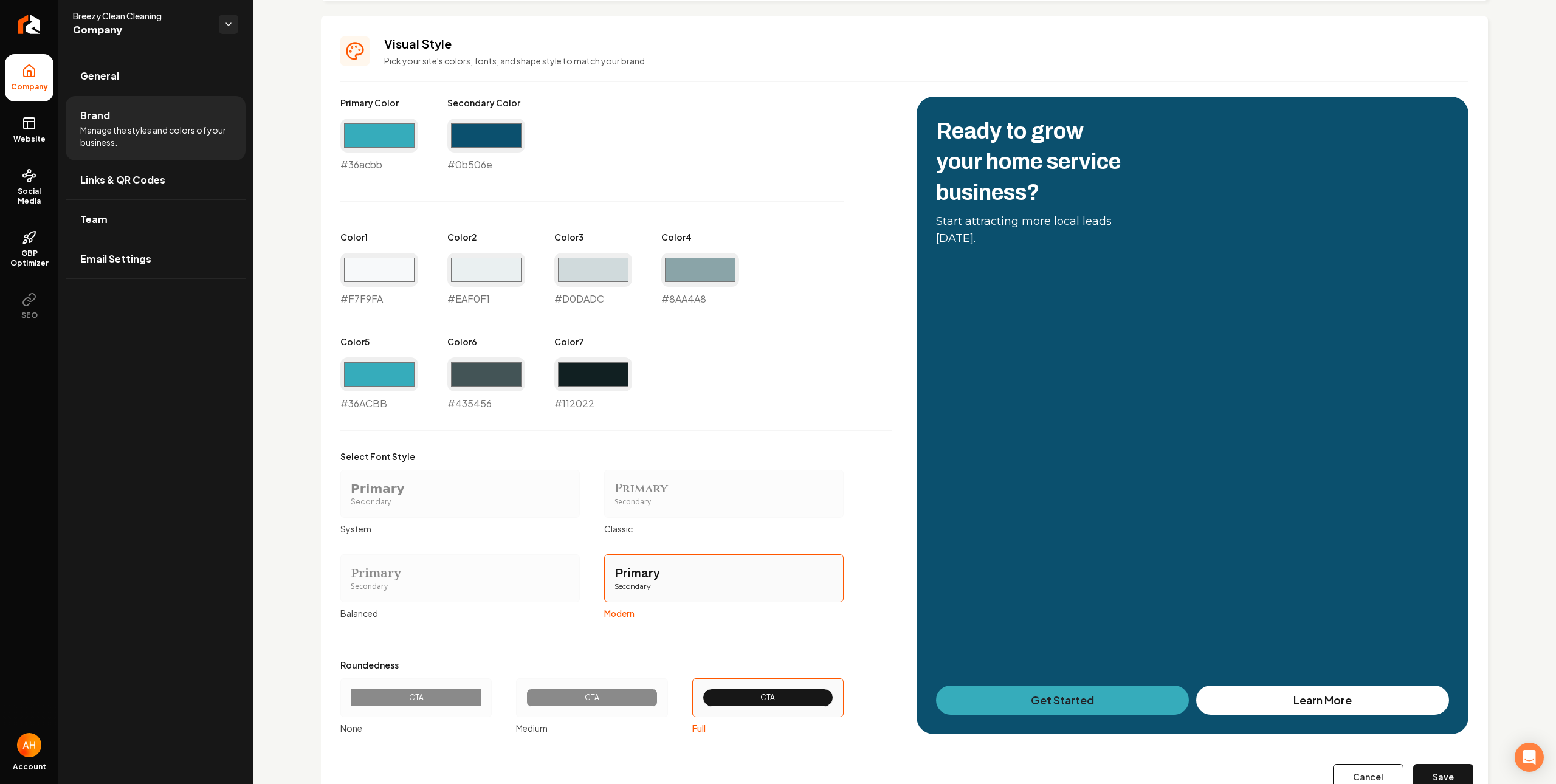
drag, startPoint x: 1438, startPoint y: 770, endPoint x: 807, endPoint y: 539, distance: 672.0
click at [1438, 770] on button "Save" at bounding box center [1443, 778] width 60 height 27
type input "#f7f9fa"
type input "#eaf0f1"
type input "#d0dadc"
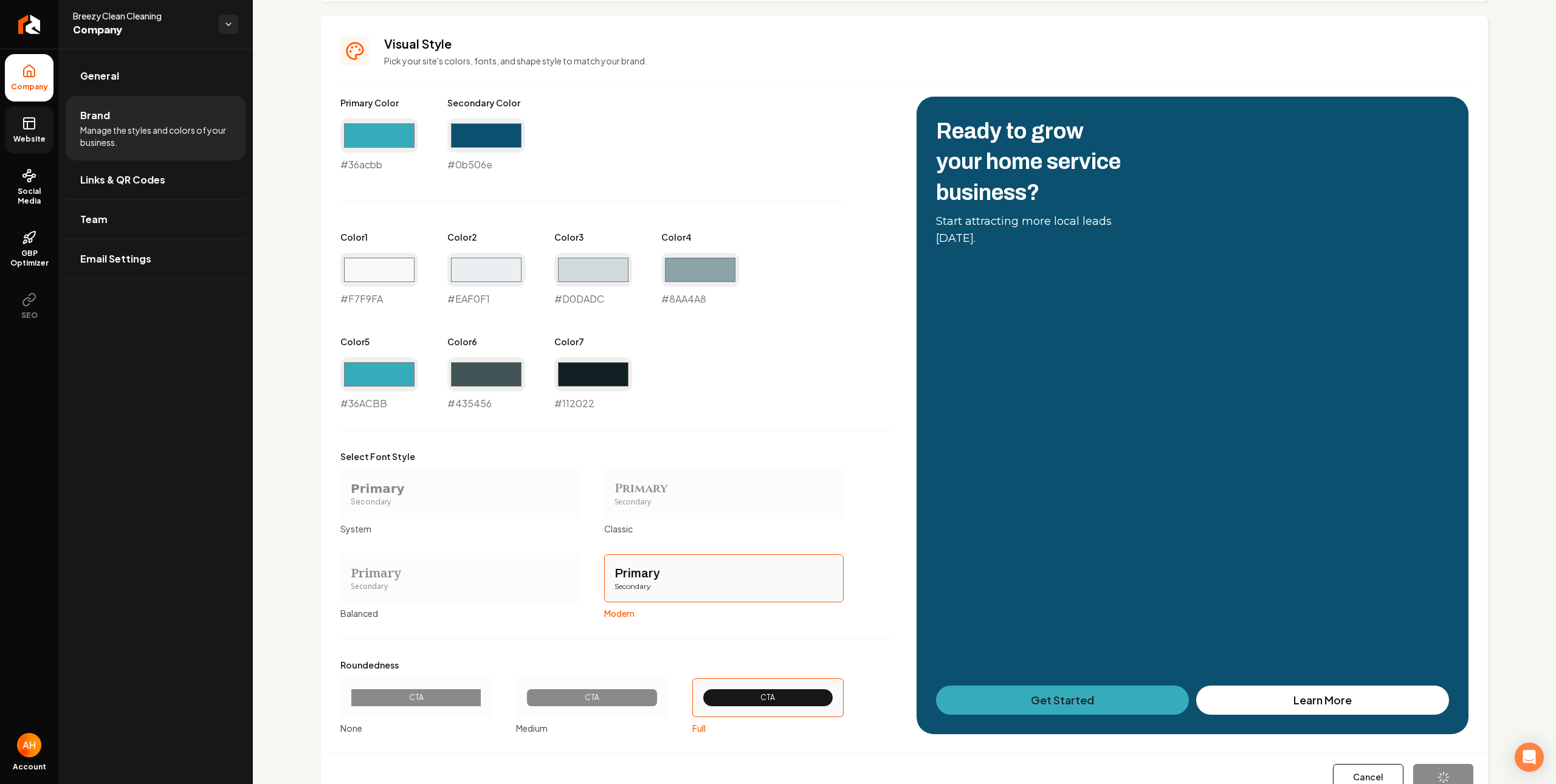
type input "#8aa4a8"
type input "#36acbb"
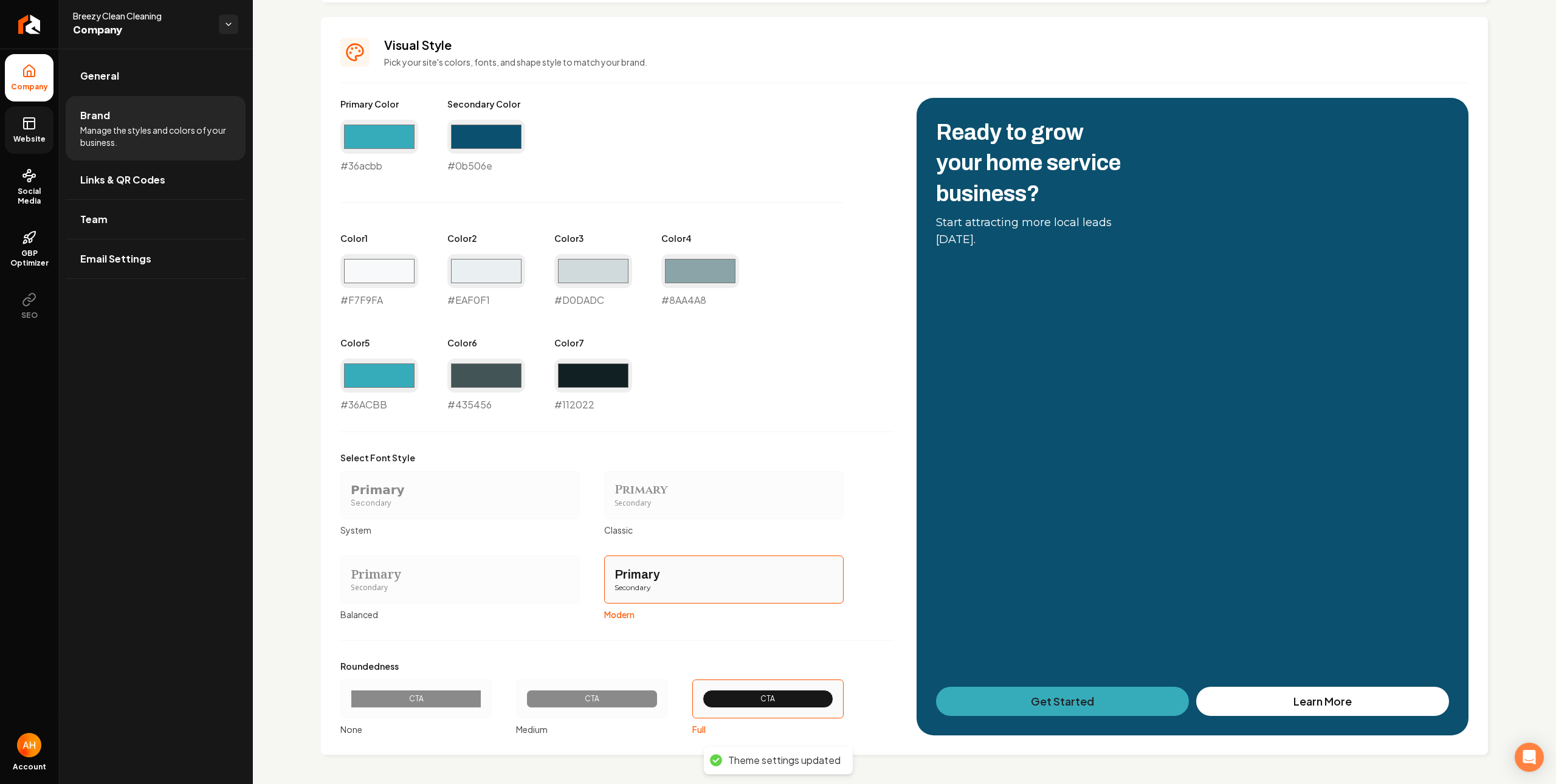
click at [36, 127] on icon at bounding box center [29, 123] width 14 height 14
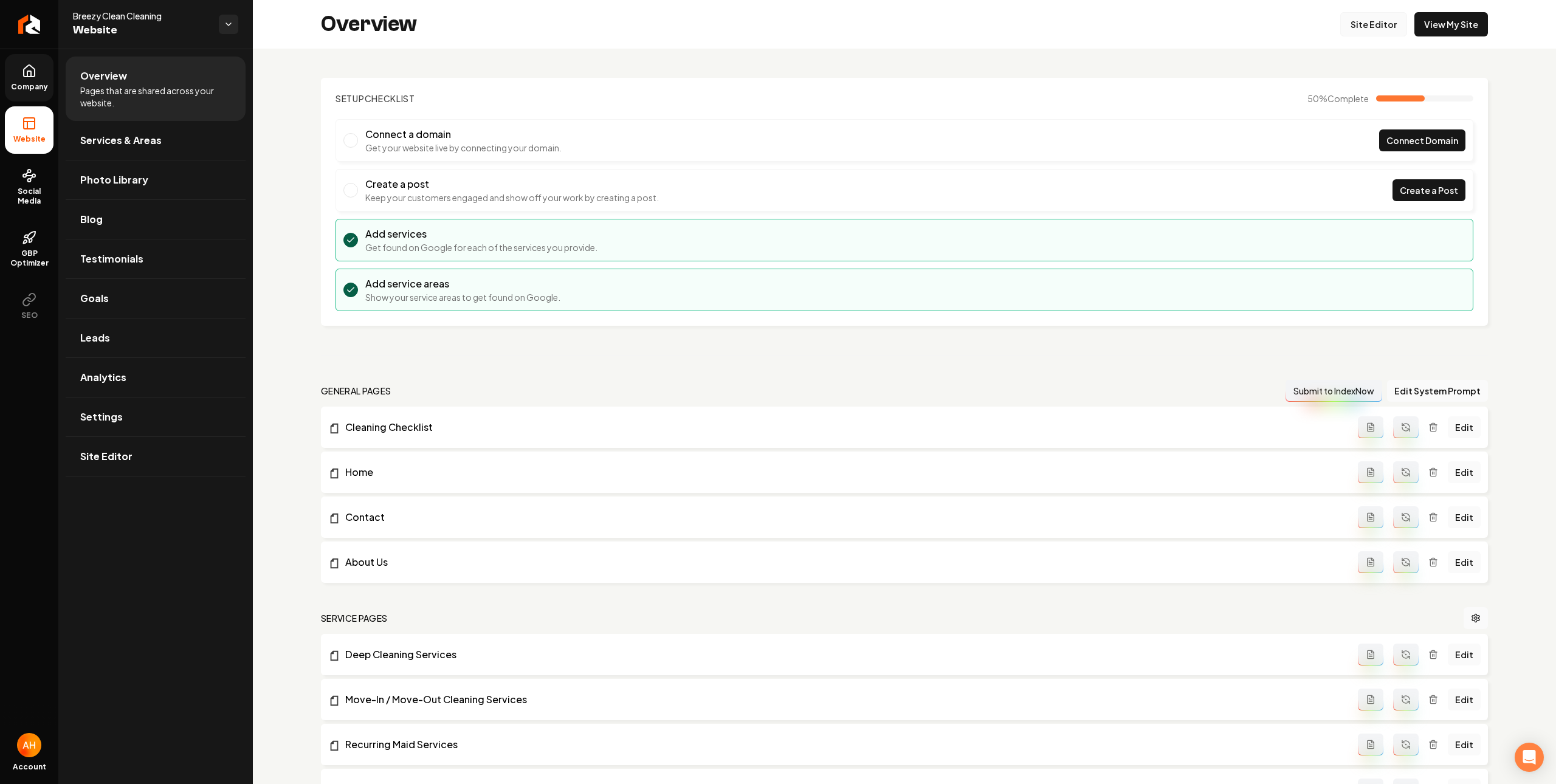
click at [1359, 20] on link "Site Editor" at bounding box center [1374, 24] width 67 height 24
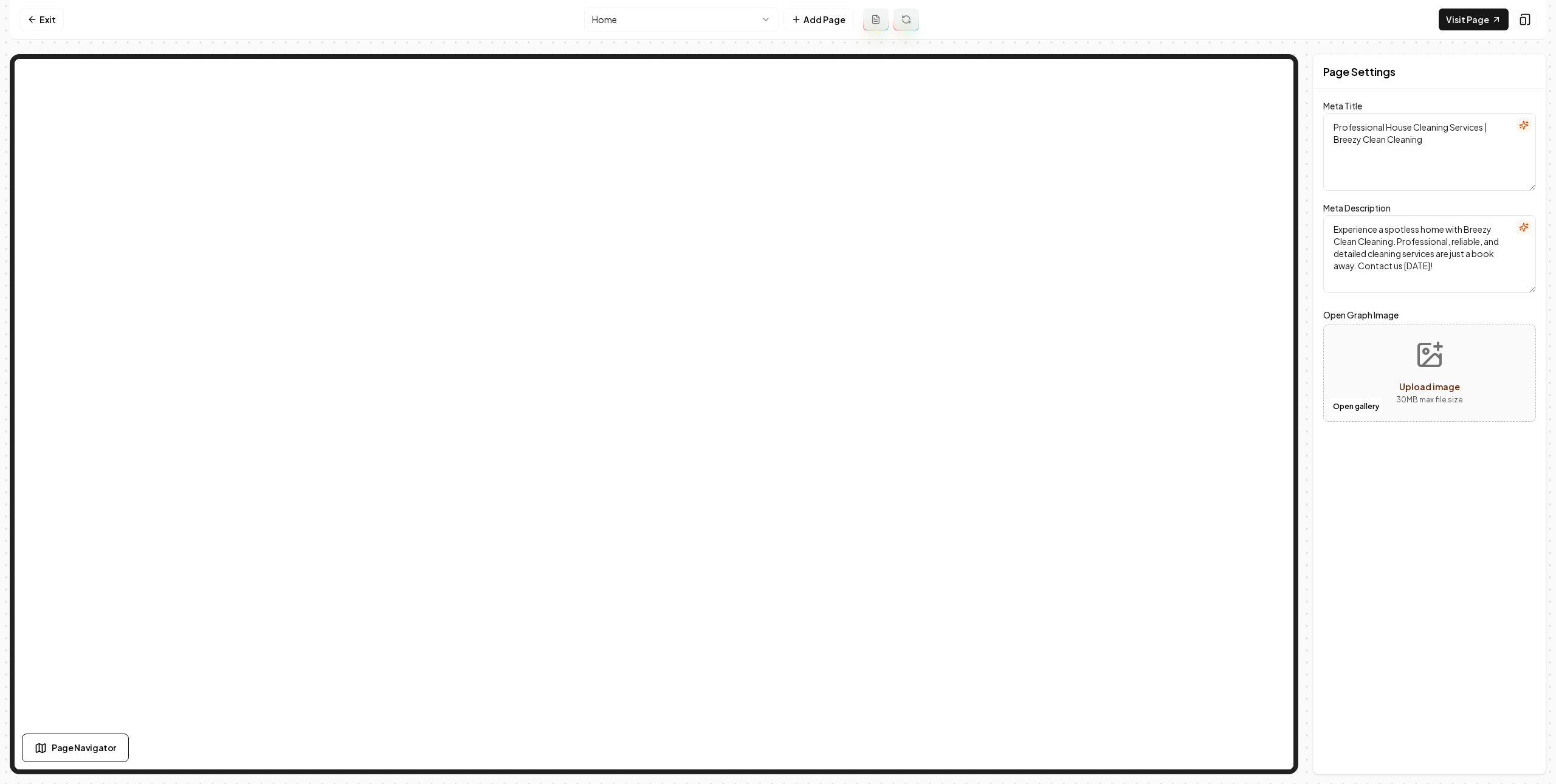
drag, startPoint x: 1455, startPoint y: 17, endPoint x: 984, endPoint y: 2, distance: 471.2
click at [37, 24] on link "Exit" at bounding box center [41, 19] width 44 height 22
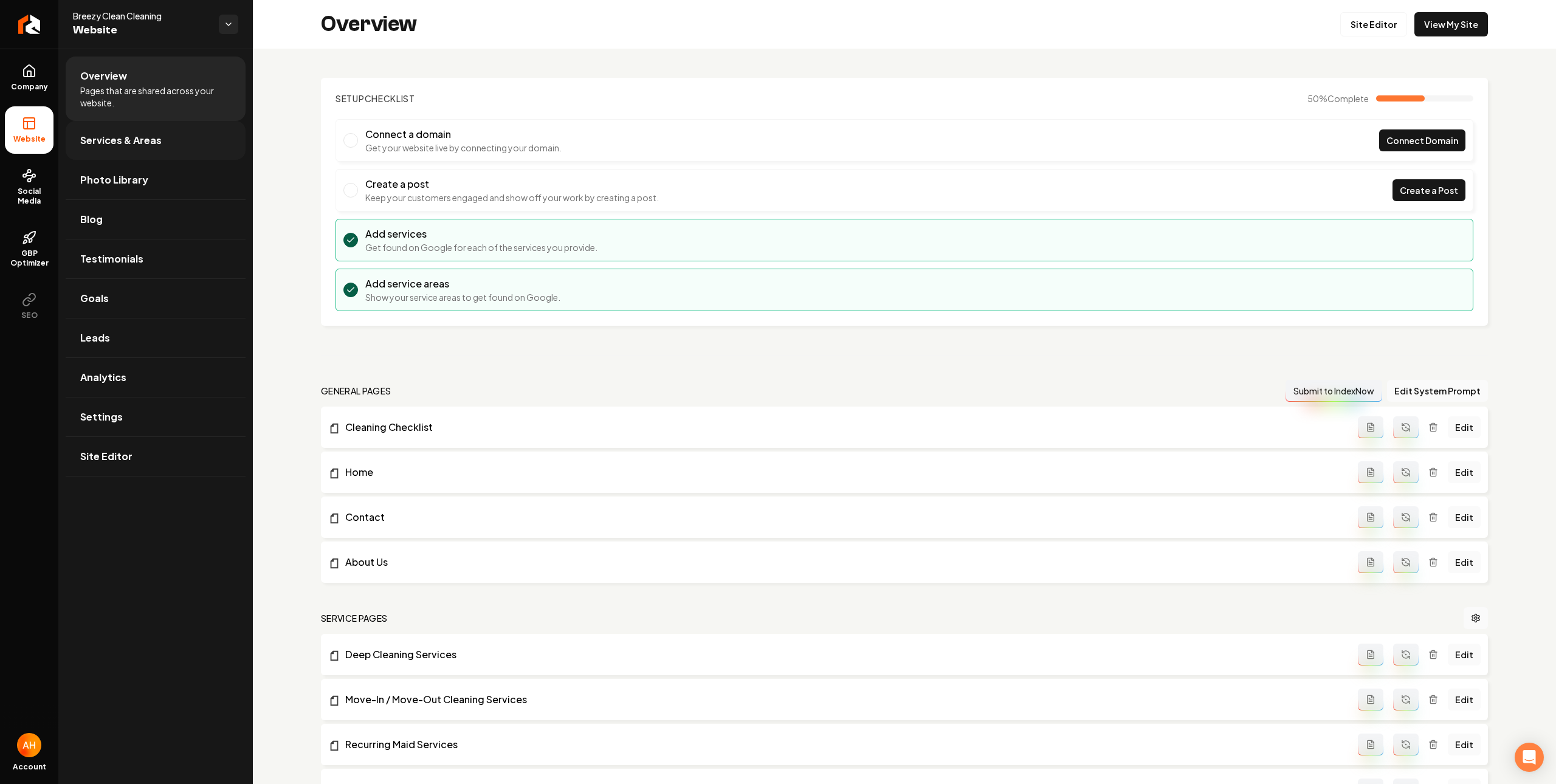
click at [110, 141] on span "Services & Areas" at bounding box center [121, 140] width 81 height 14
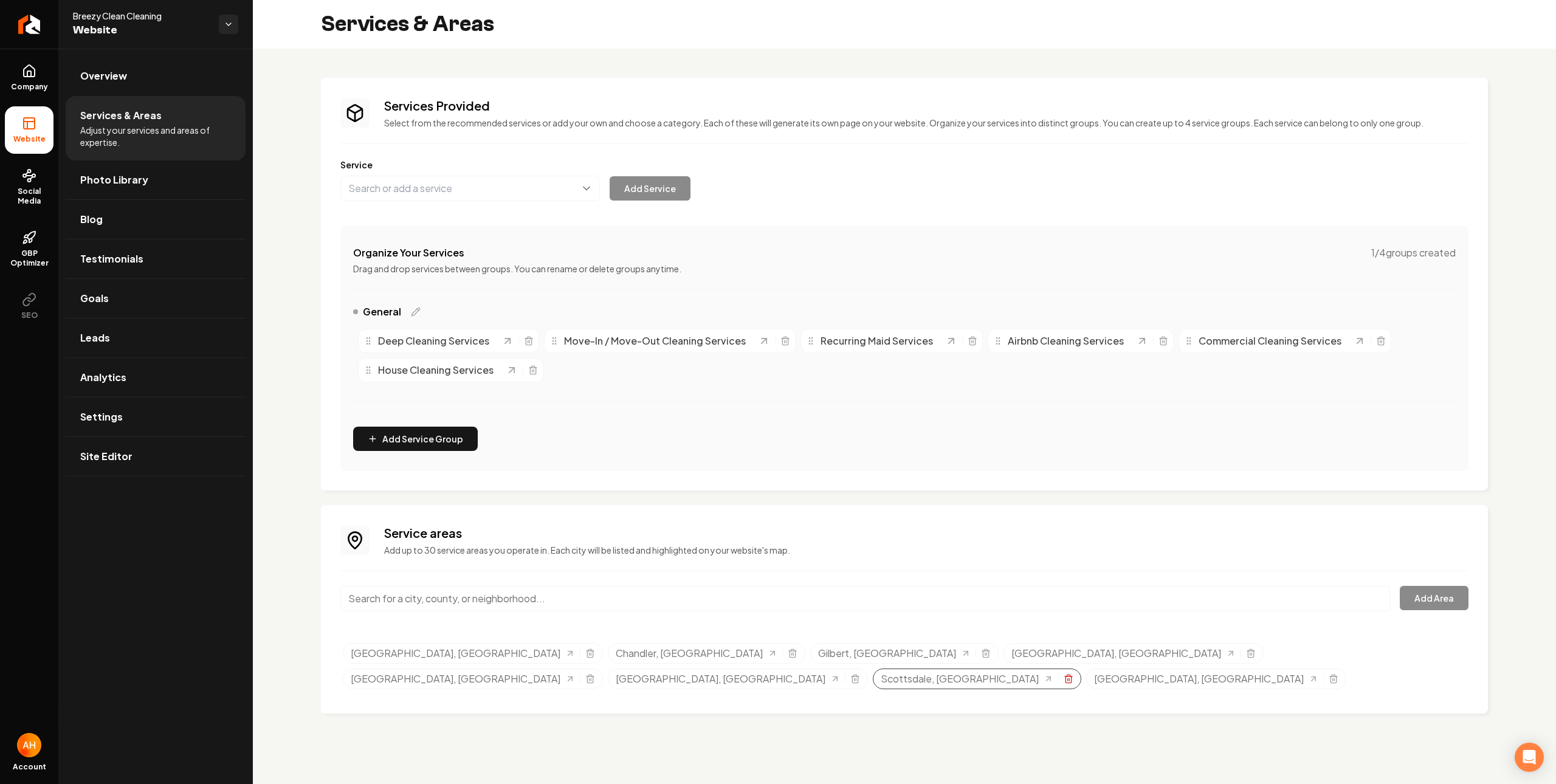
click at [1073, 674] on icon "Selected tags" at bounding box center [1068, 679] width 10 height 10
click at [145, 309] on link "Goals" at bounding box center [155, 298] width 180 height 39
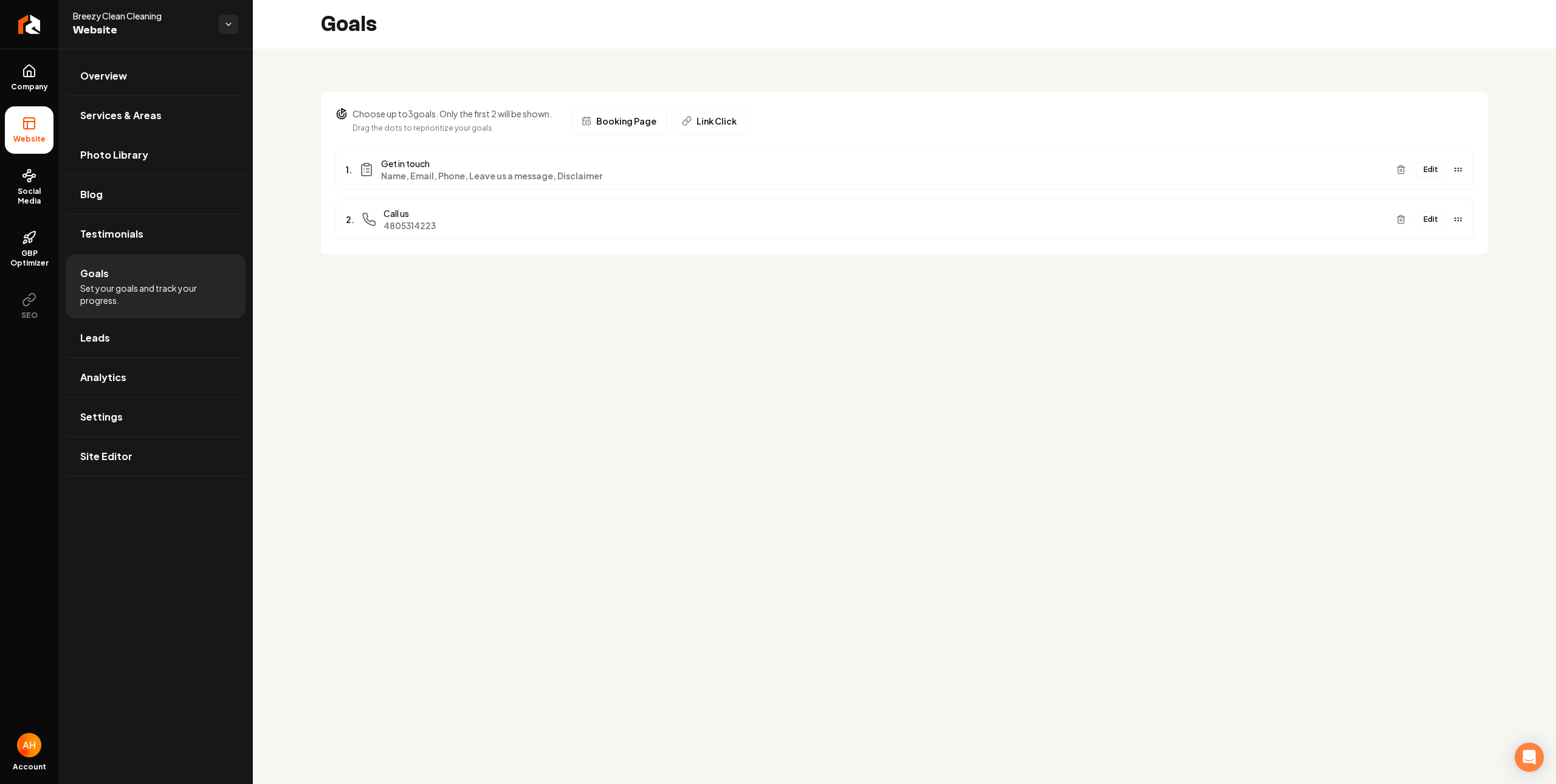
click at [1424, 175] on button "Edit" at bounding box center [1431, 170] width 31 height 16
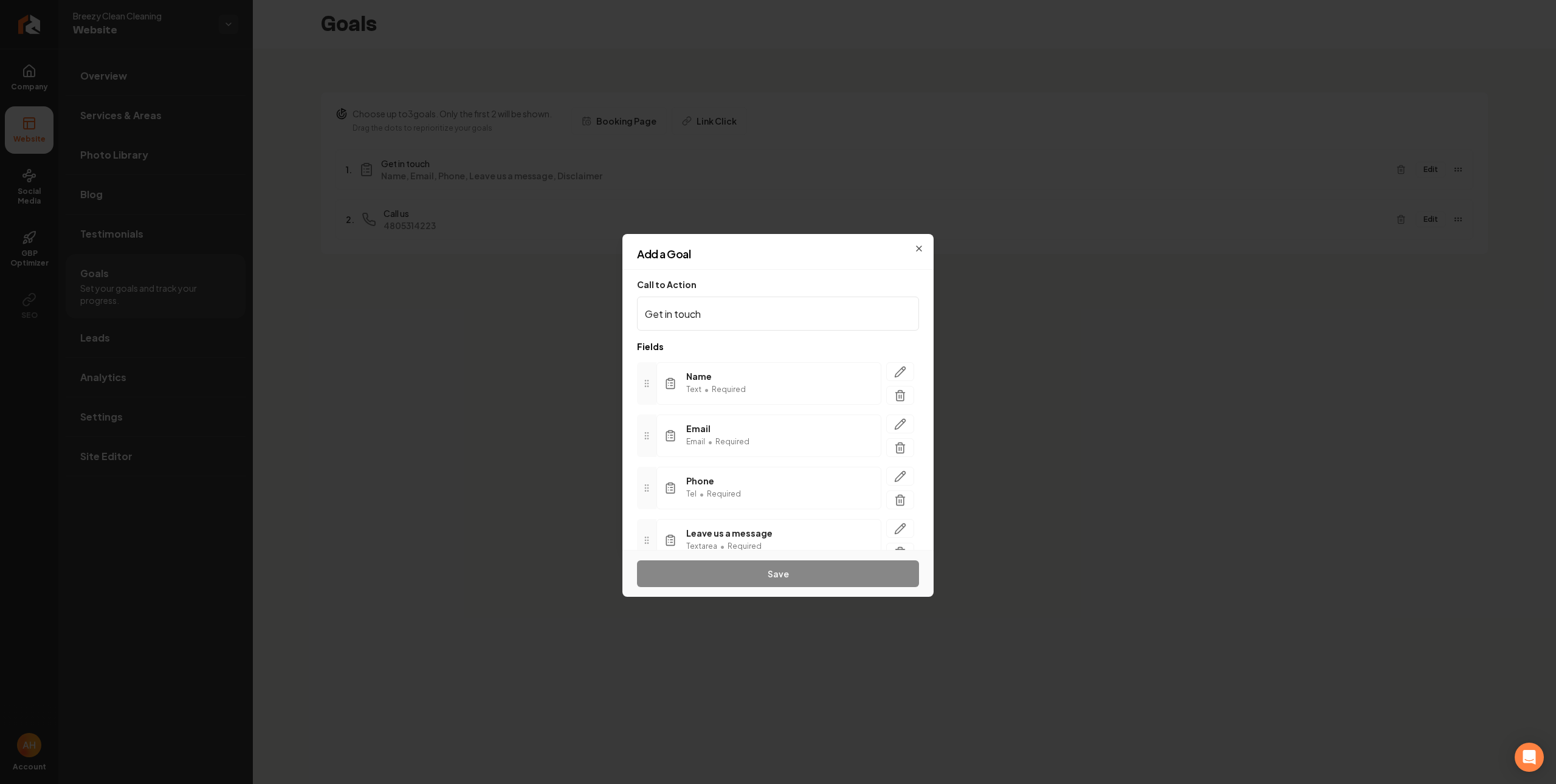
scroll to position [112, 0]
click at [708, 520] on span "Add another field" at bounding box center [686, 524] width 68 height 12
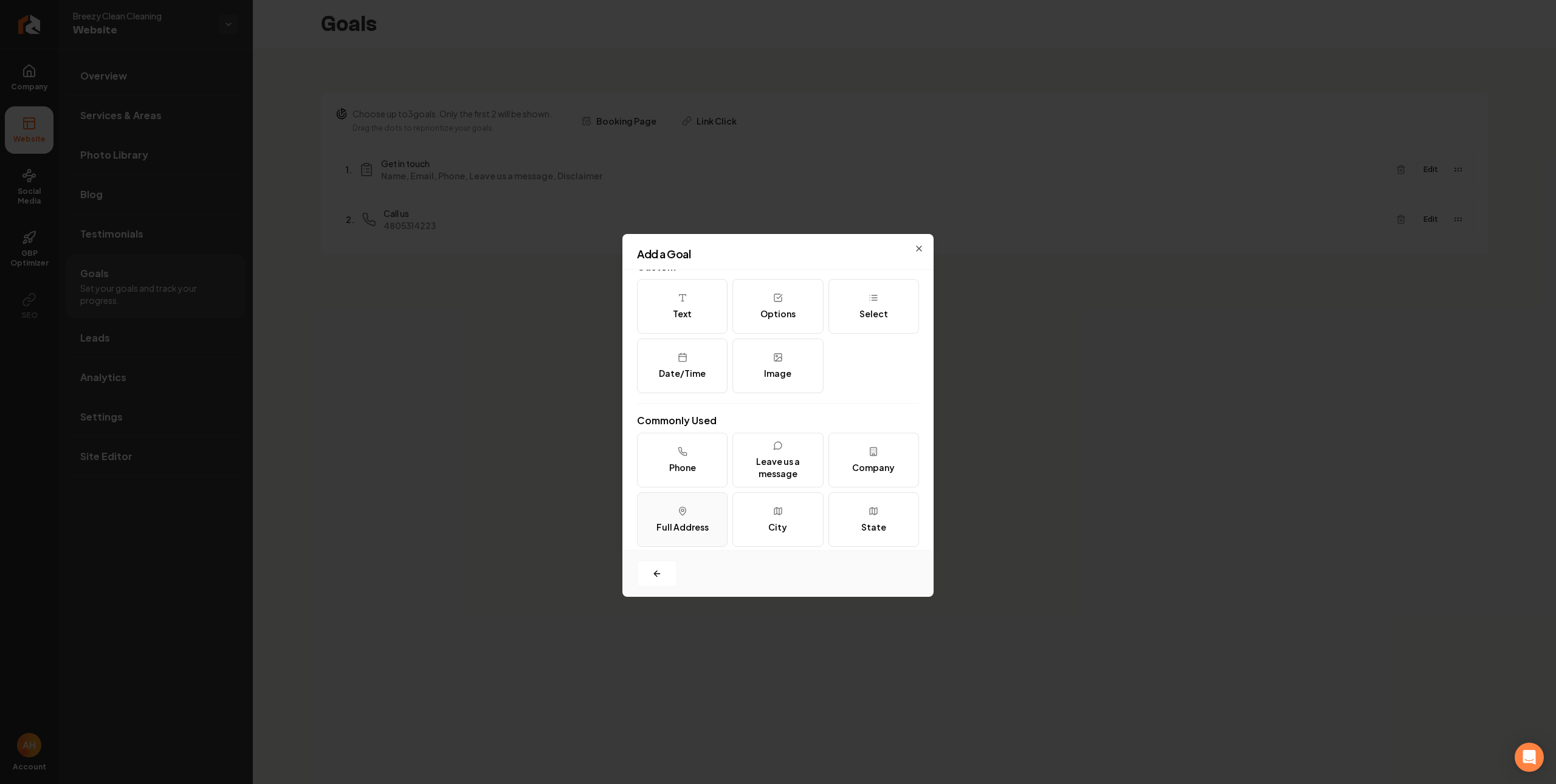
scroll to position [122, 0]
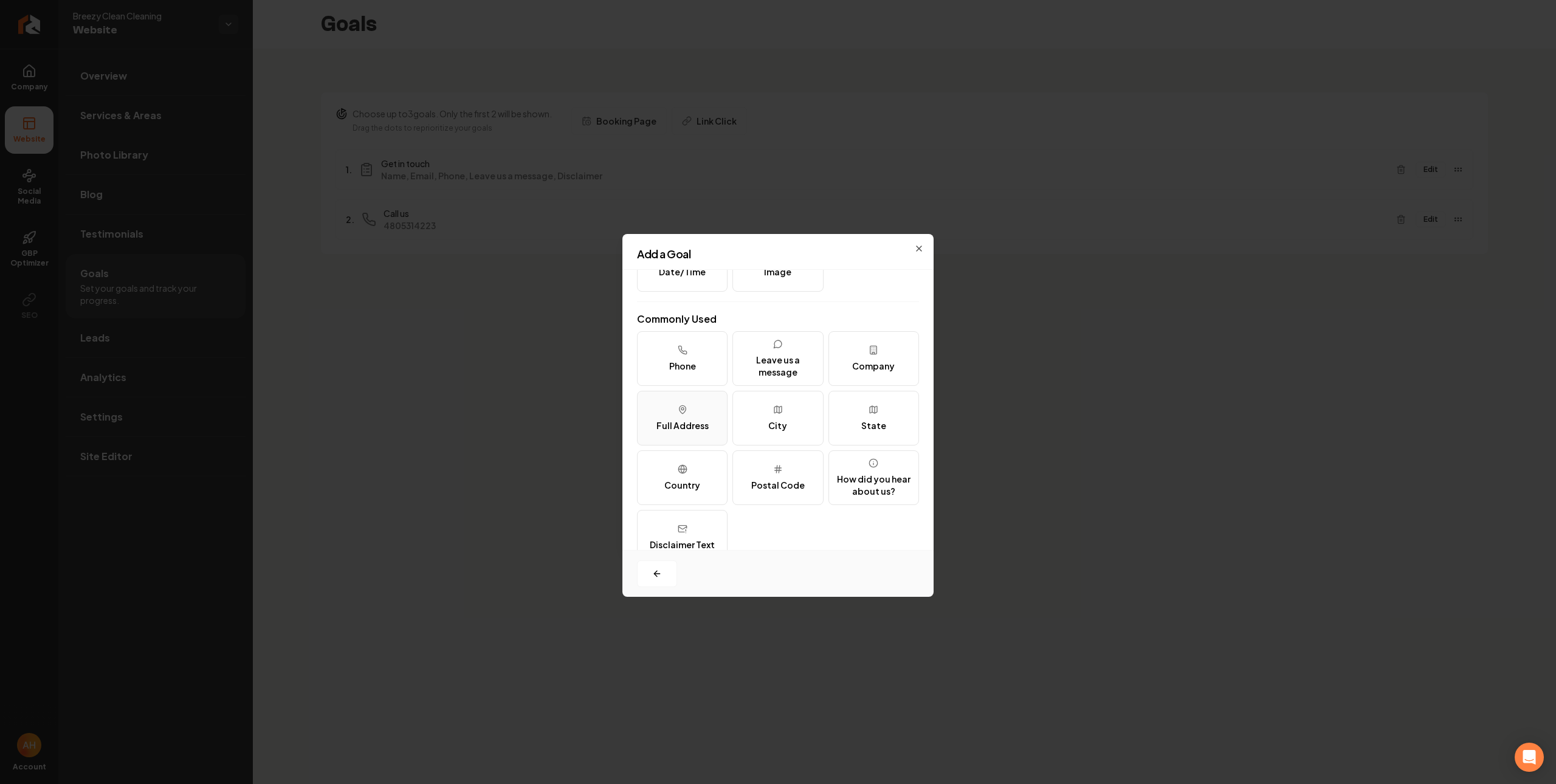
click at [694, 429] on div "Full Address" at bounding box center [682, 425] width 52 height 12
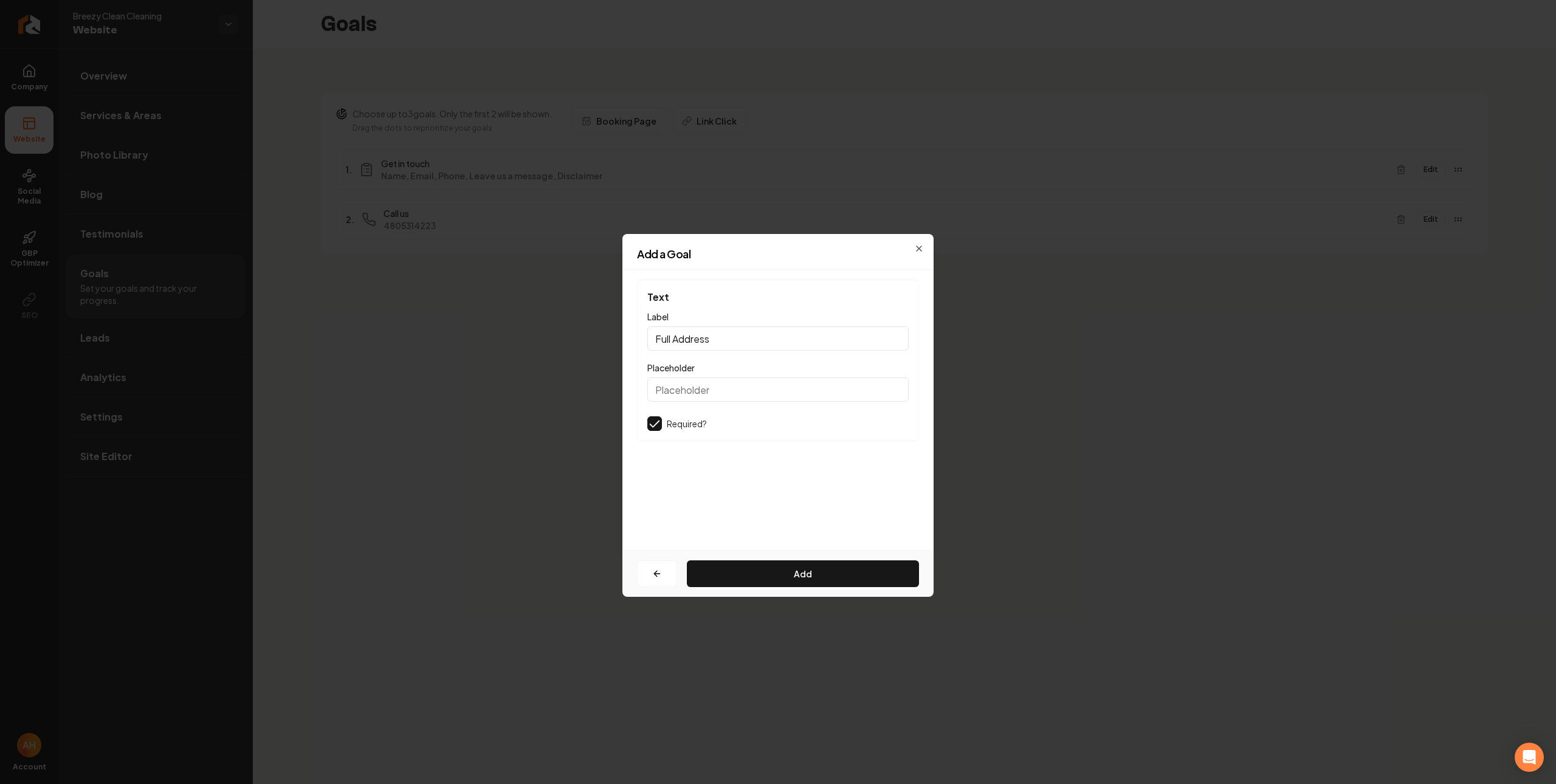
scroll to position [0, 0]
click at [741, 571] on button "Add" at bounding box center [803, 574] width 232 height 27
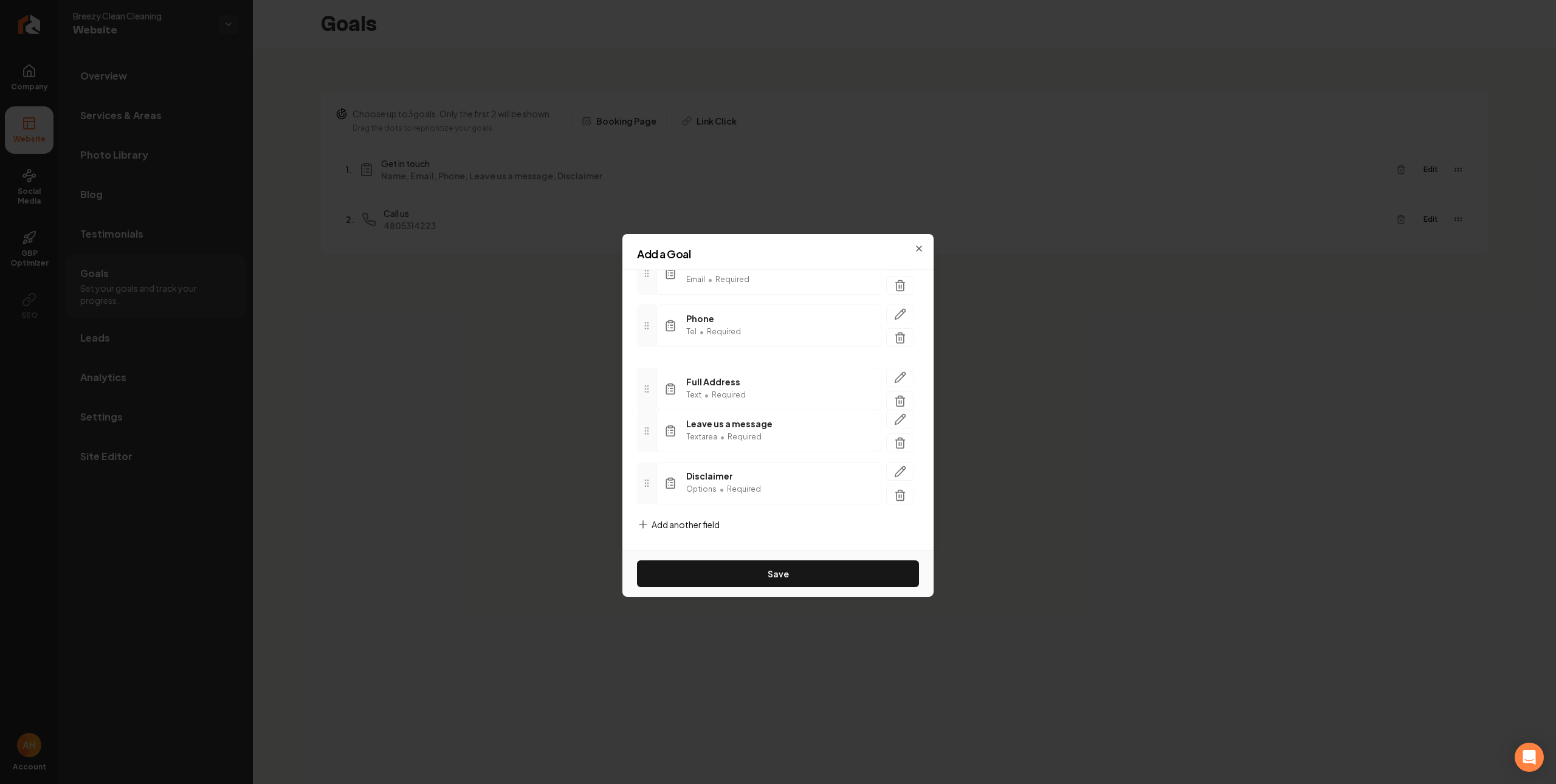
drag, startPoint x: 642, startPoint y: 458, endPoint x: 655, endPoint y: 390, distance: 69.2
click at [655, 390] on div "Full Address Text • Required" at bounding box center [778, 389] width 282 height 43
click at [820, 581] on button "Save" at bounding box center [778, 574] width 282 height 27
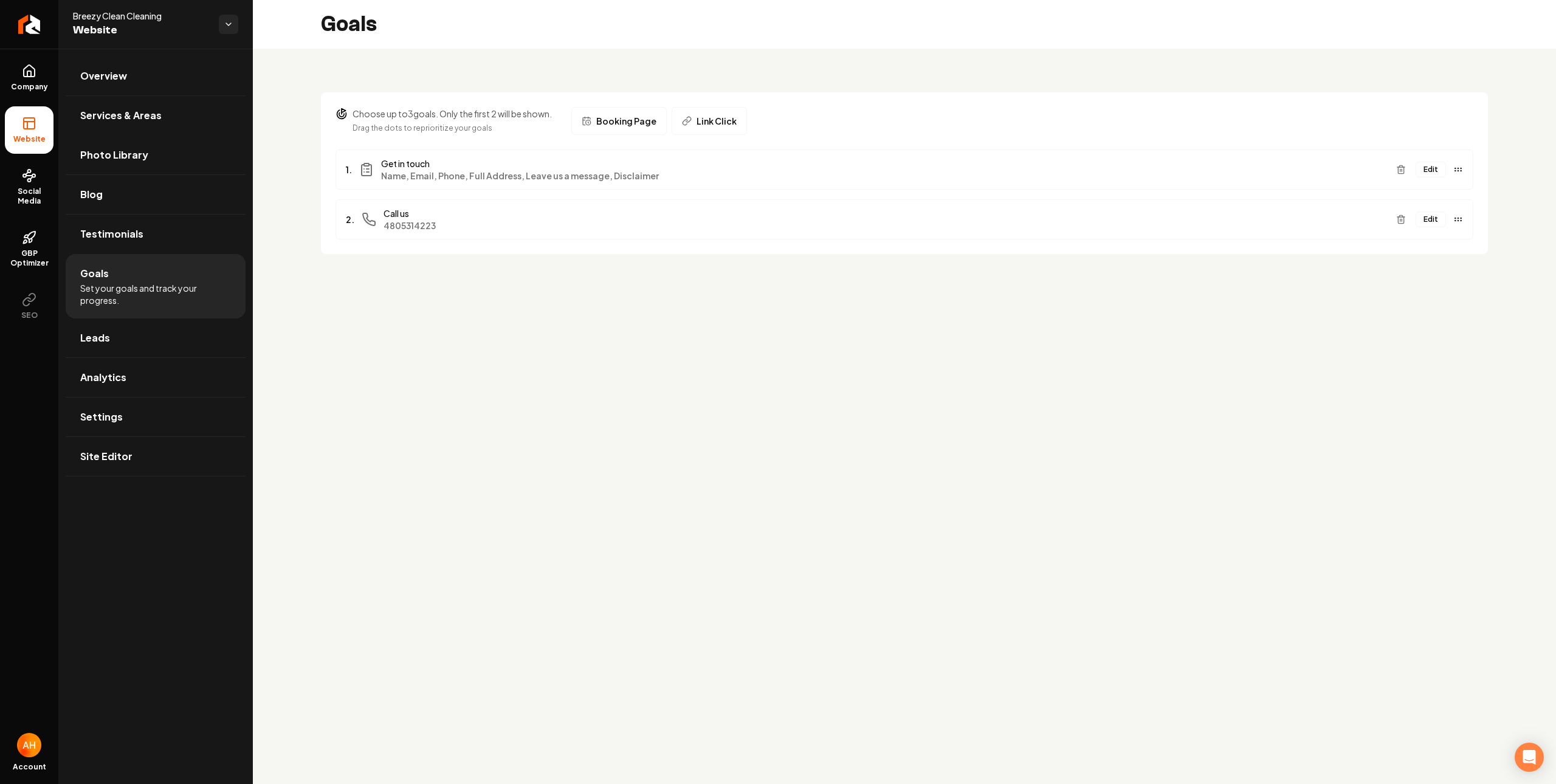
drag, startPoint x: 802, startPoint y: 336, endPoint x: 769, endPoint y: 258, distance: 84.7
click at [803, 334] on main "Goals Choose up to 3 goals. Only the first 2 will be shown. Drag the dots to re…" at bounding box center [905, 392] width 1303 height 784
click at [1431, 219] on button "Edit" at bounding box center [1431, 220] width 31 height 16
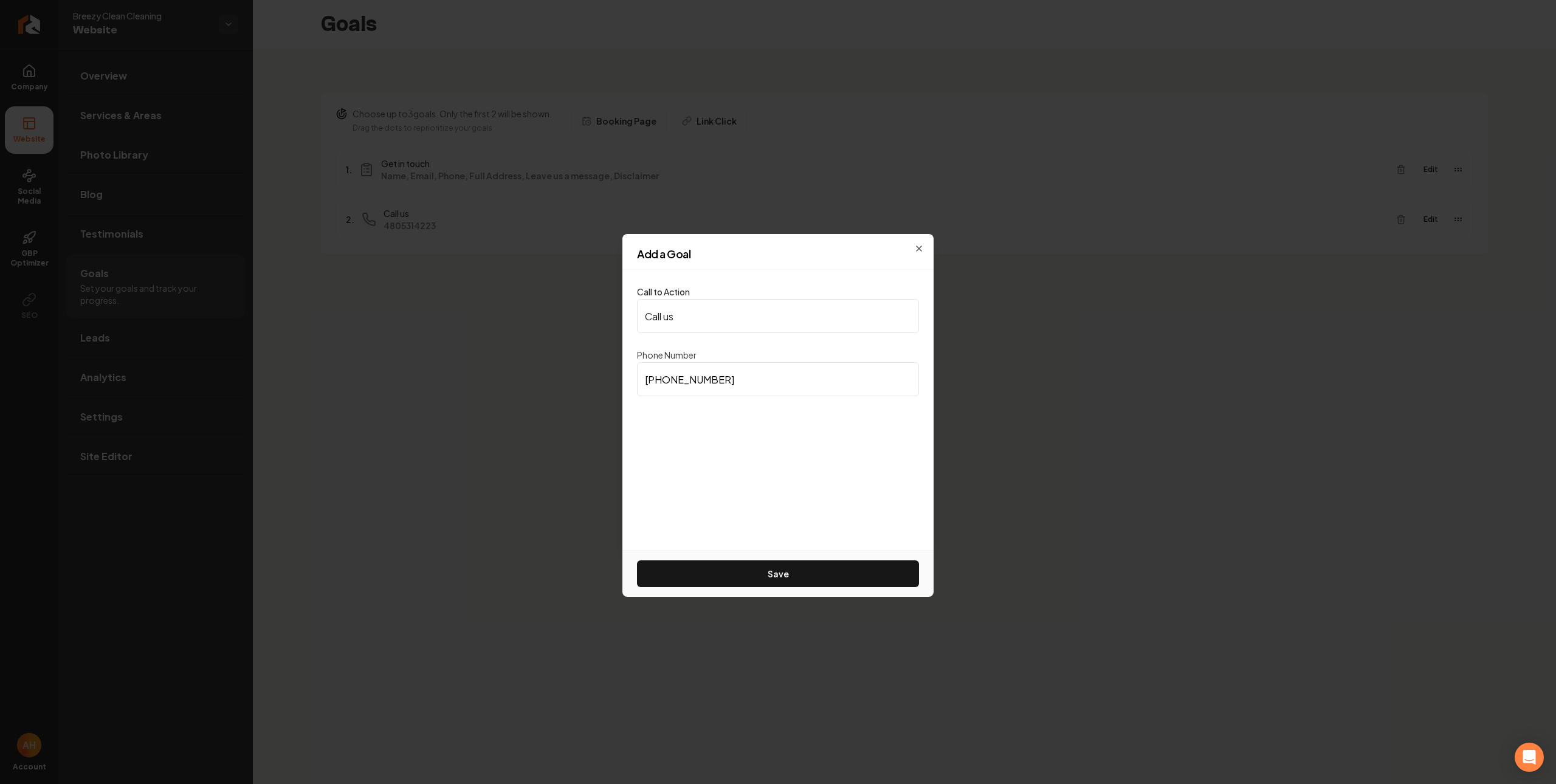
click at [840, 391] on input "(480) 531-4223" at bounding box center [778, 379] width 282 height 34
paste input "602) 332-1016"
type input "(602) 332-1016"
click at [771, 576] on button "Save" at bounding box center [778, 574] width 282 height 27
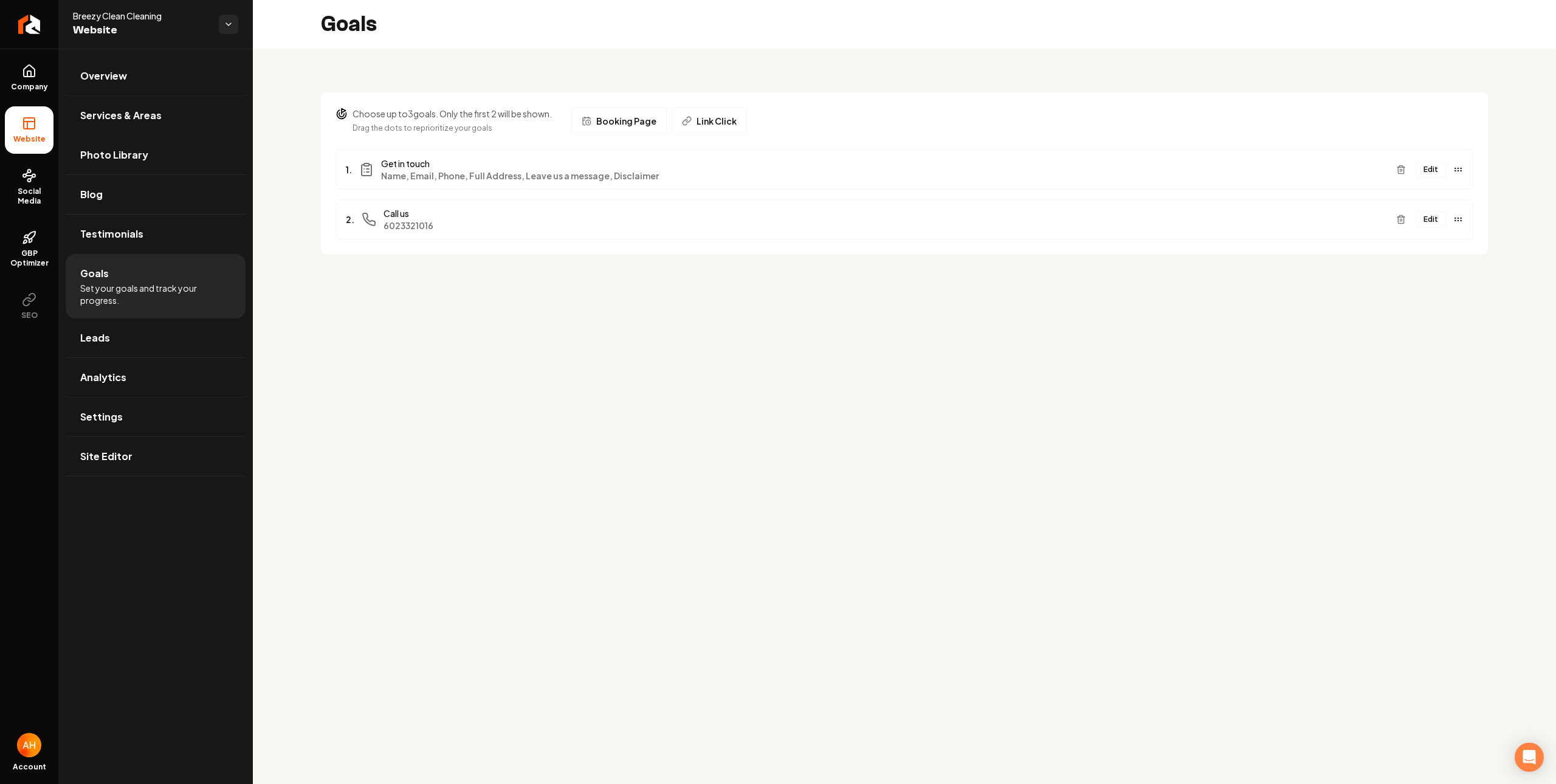
click at [1445, 167] on button "Edit" at bounding box center [1431, 170] width 31 height 16
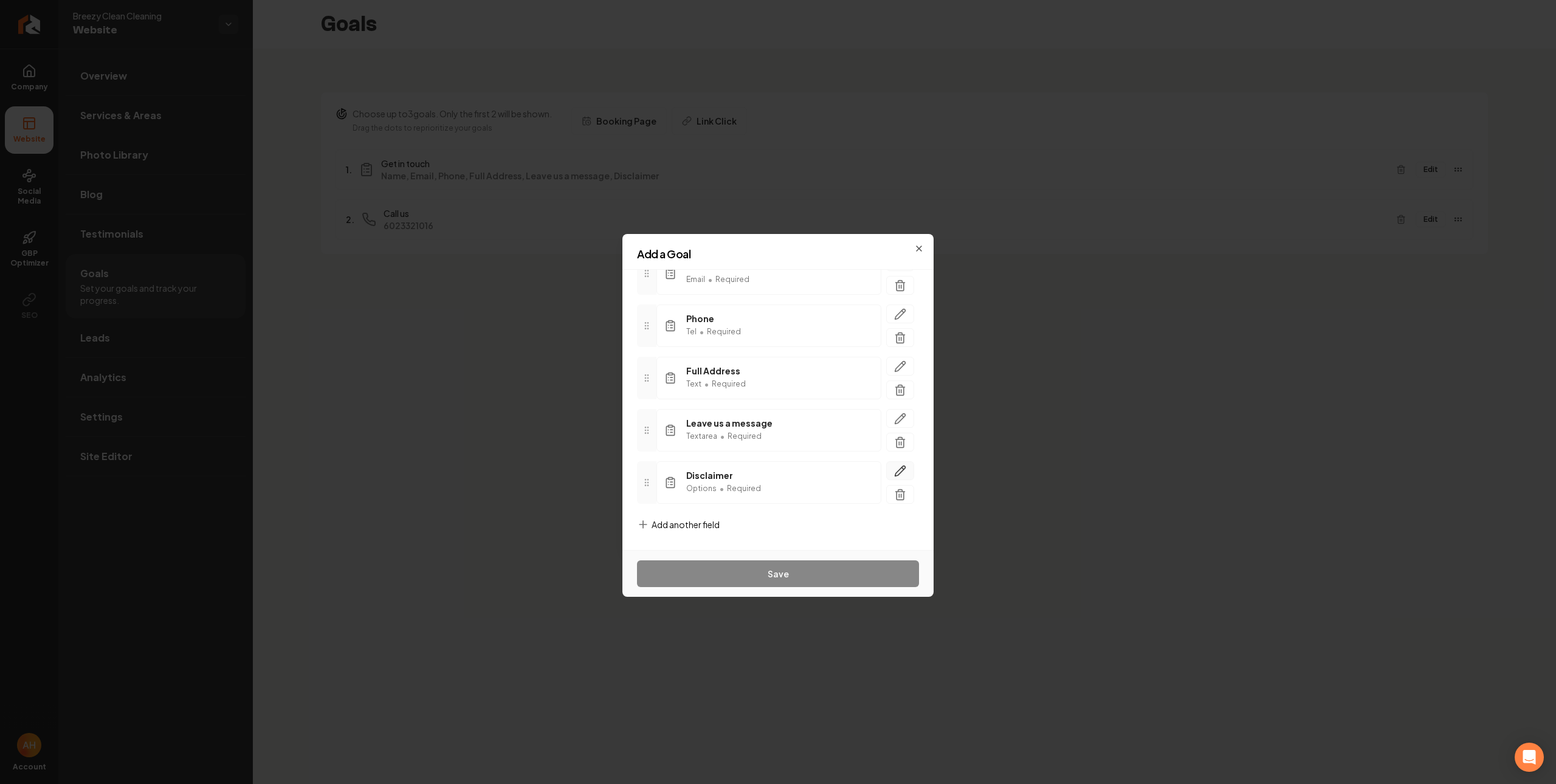
click at [894, 474] on icon "button" at bounding box center [900, 470] width 12 height 12
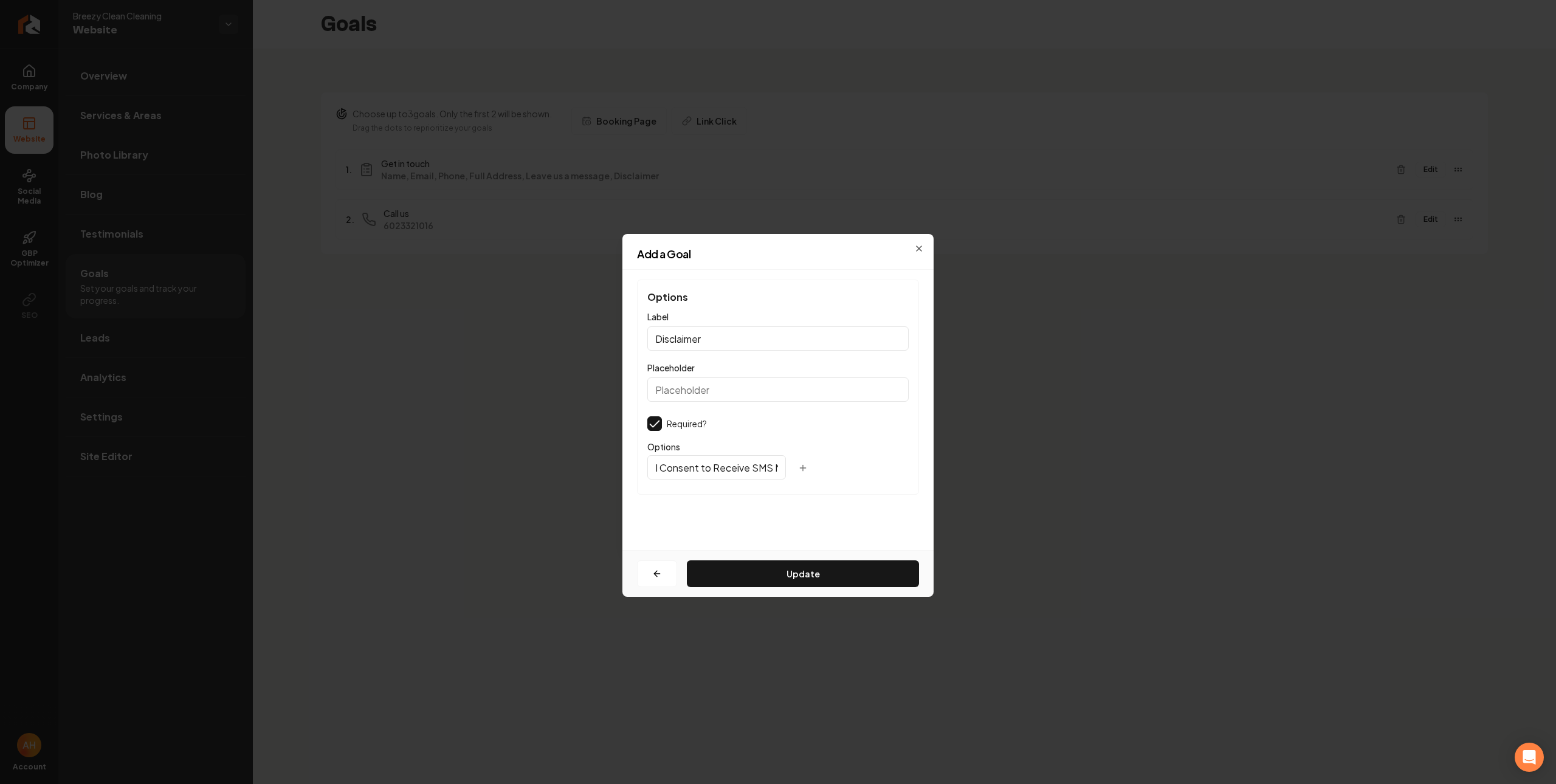
scroll to position [0, 0]
click at [718, 473] on input "I Consent to Receive SMS Notifications, Appointment Reminders and Updates, and …" at bounding box center [716, 468] width 138 height 24
paste input "602) 332-1016"
type input "I Consent to Receive SMS Notifications, Appointment Reminders and Updates, and …"
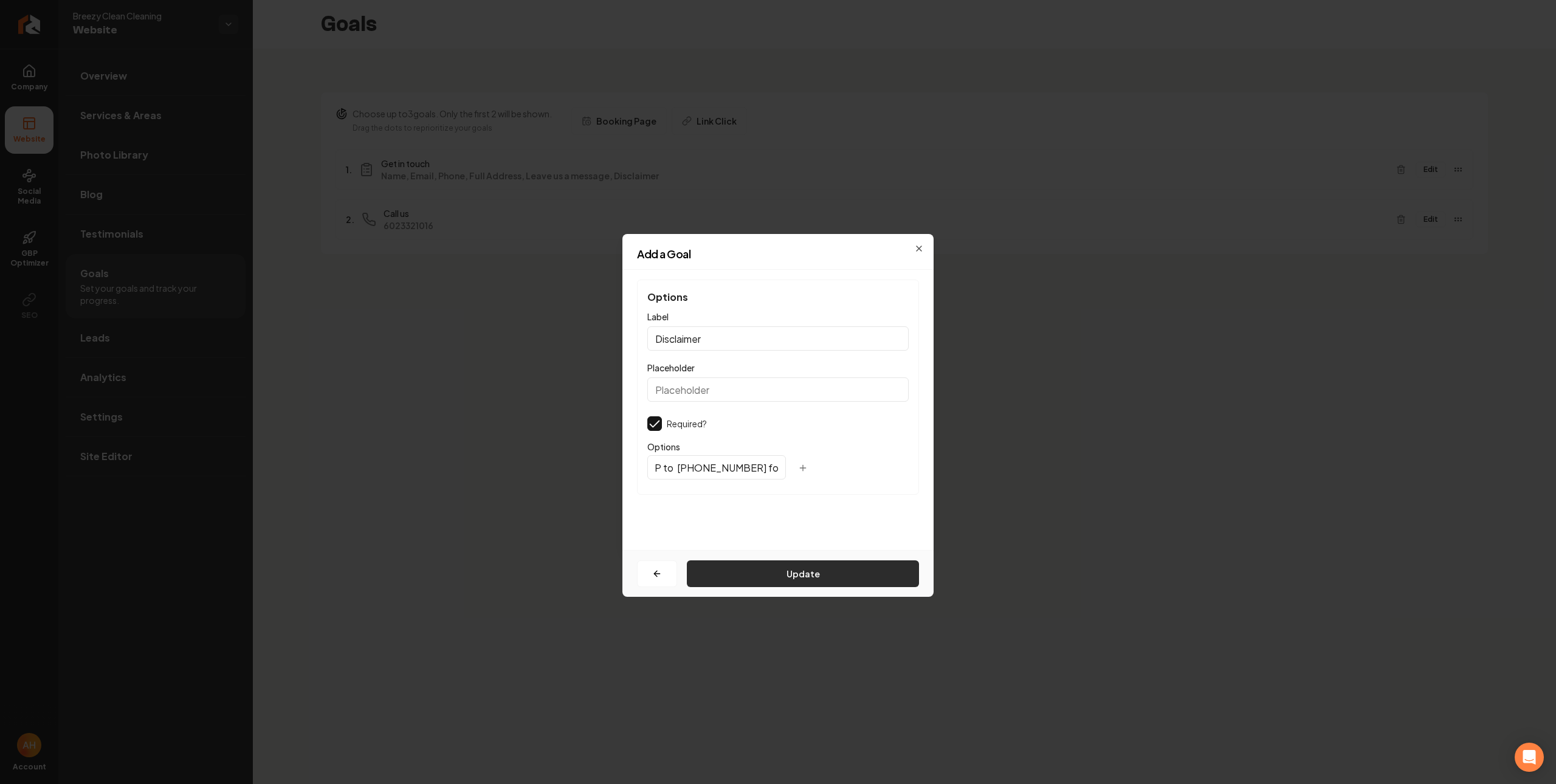
click at [729, 580] on button "Update" at bounding box center [803, 574] width 232 height 27
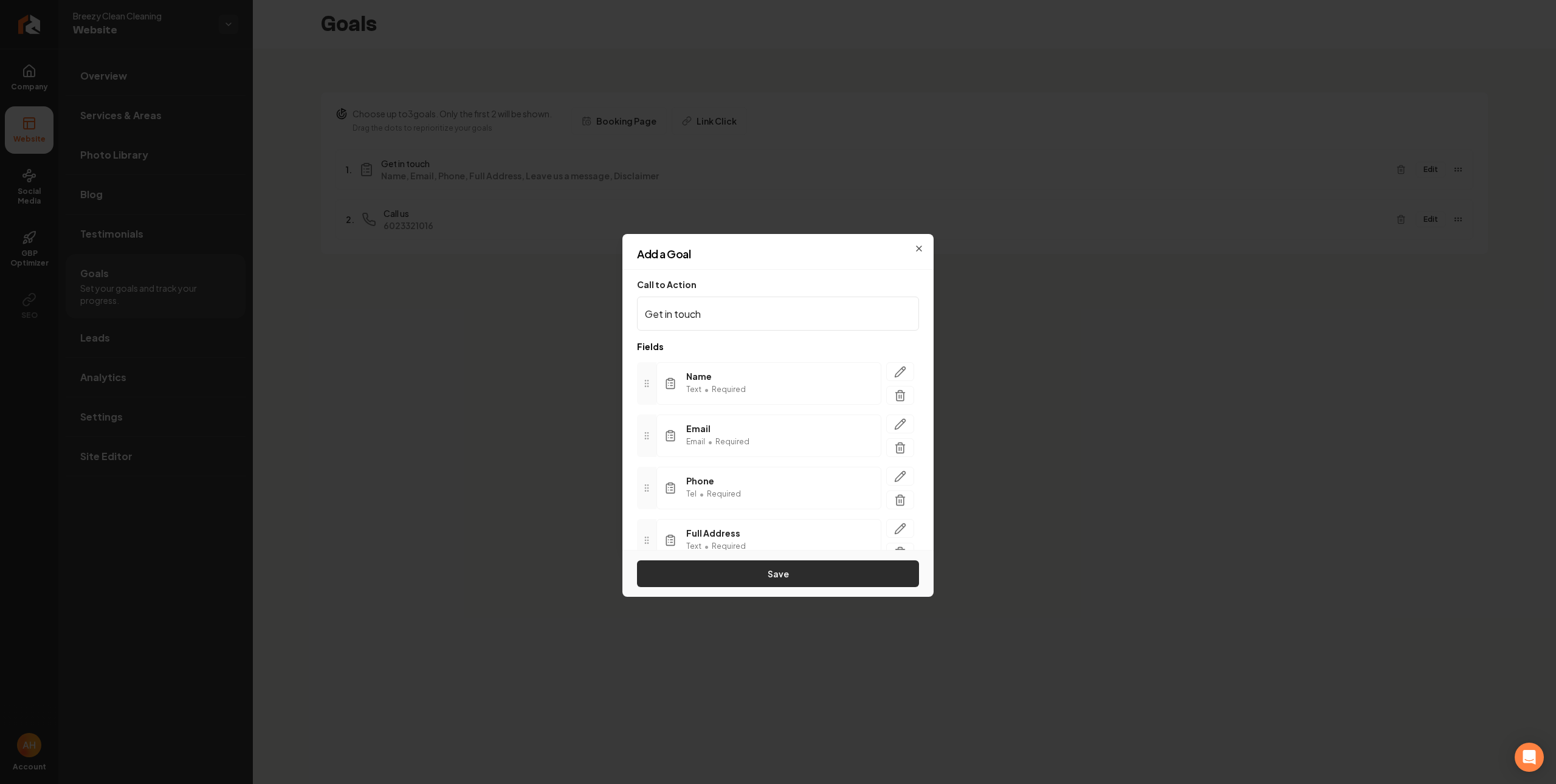
click at [805, 584] on button "Save" at bounding box center [778, 574] width 282 height 27
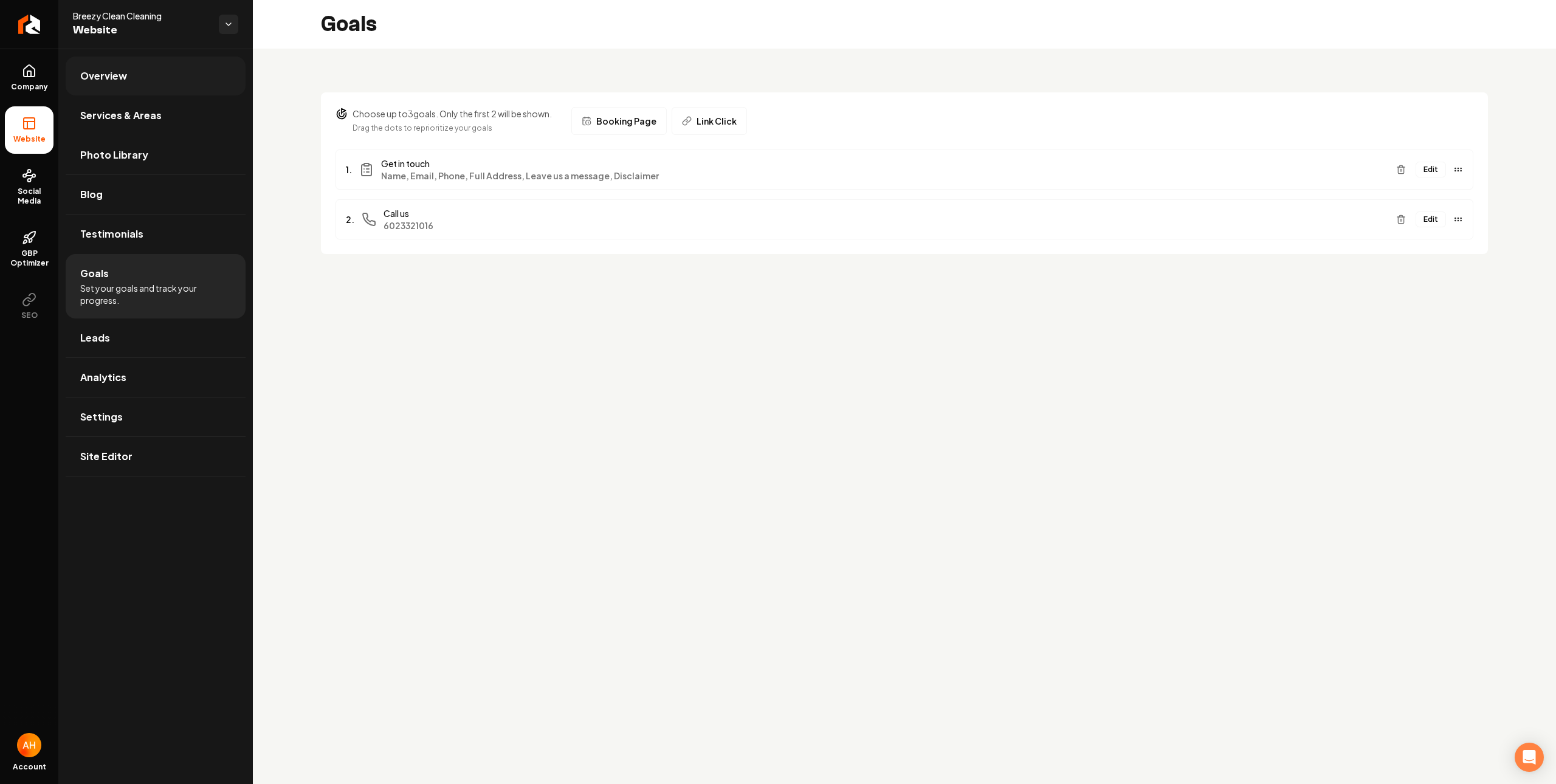
click at [98, 76] on span "Overview" at bounding box center [104, 76] width 47 height 14
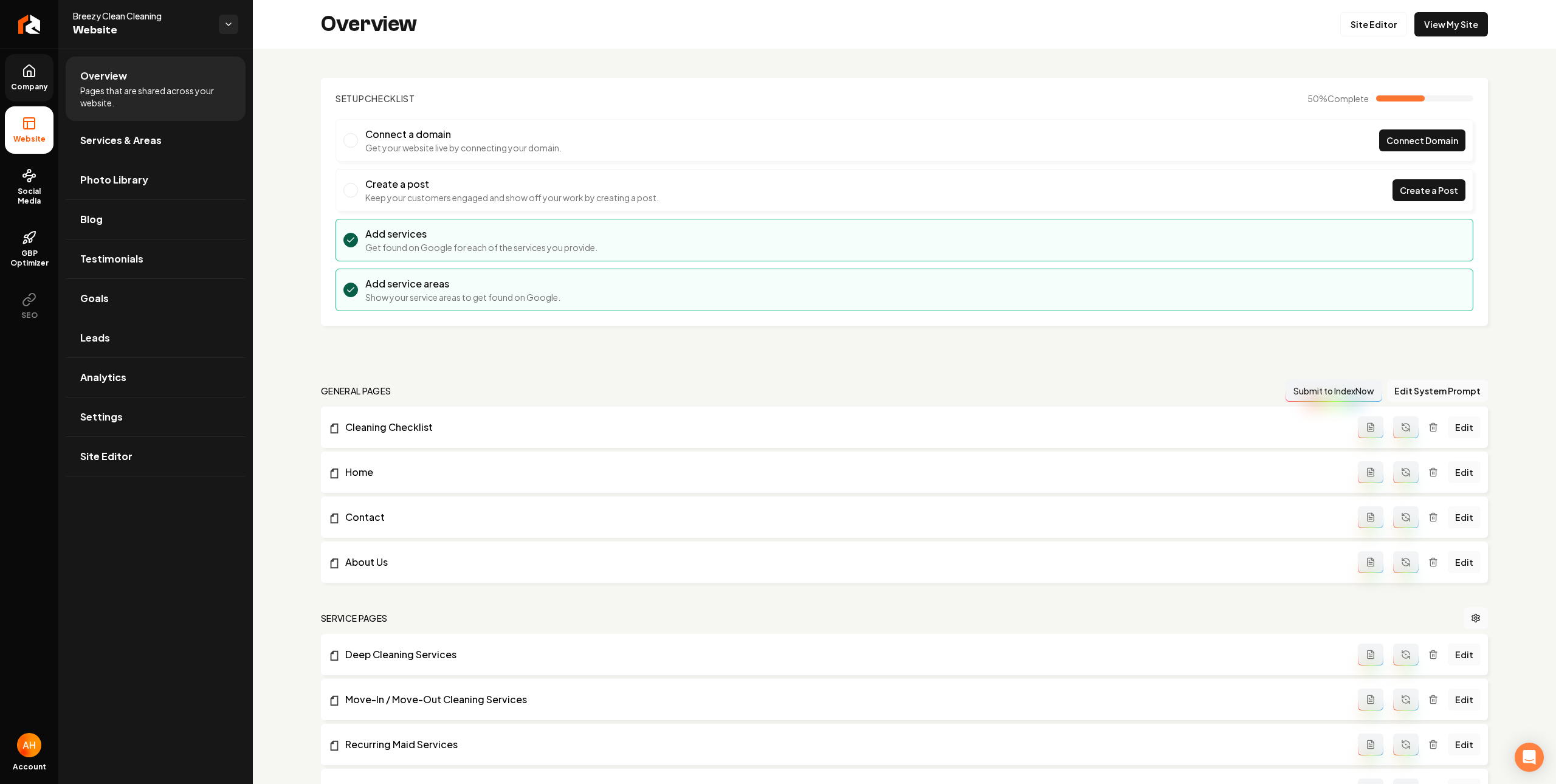
click at [41, 68] on link "Company" at bounding box center [29, 78] width 48 height 48
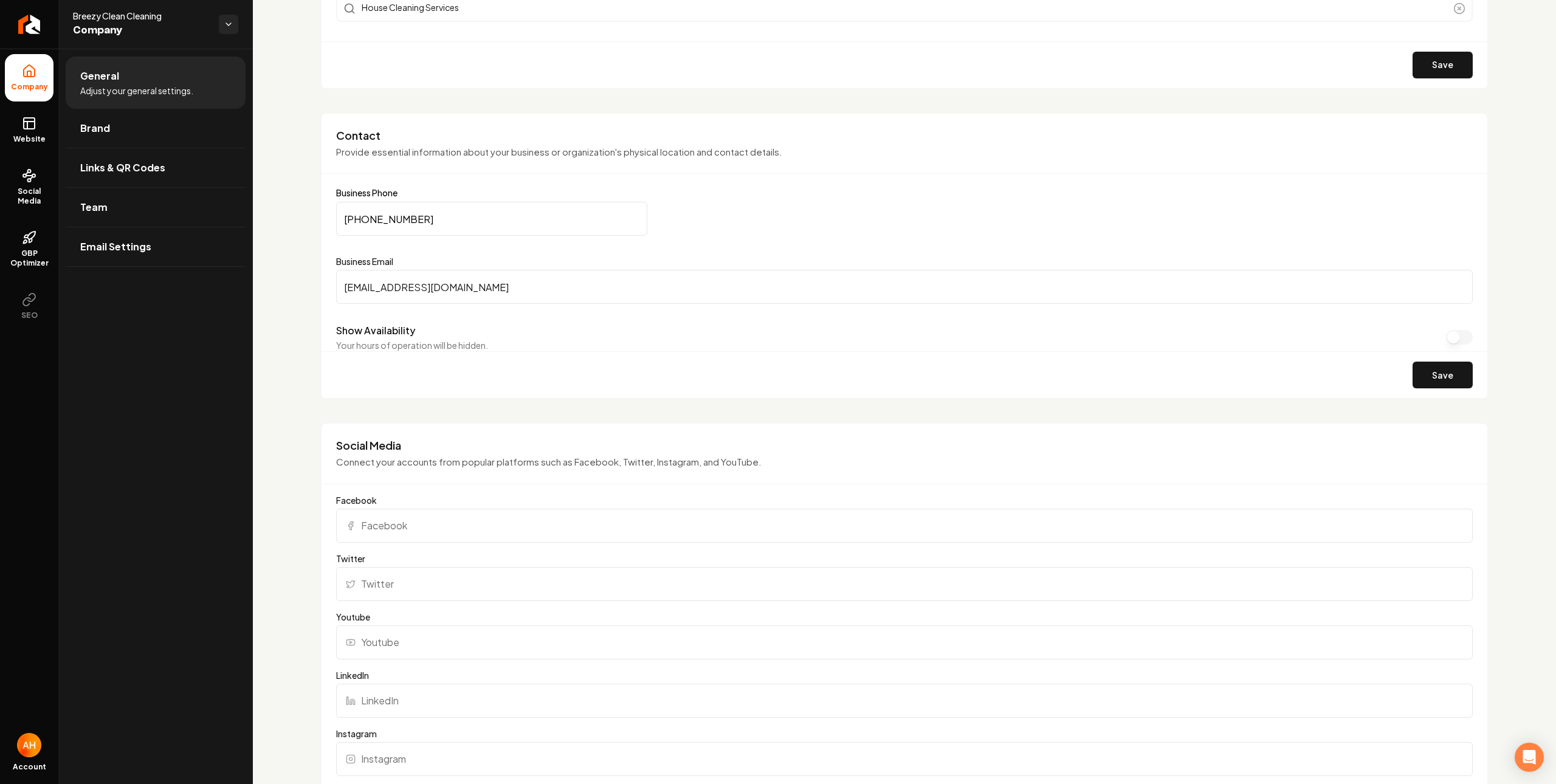
scroll to position [418, 0]
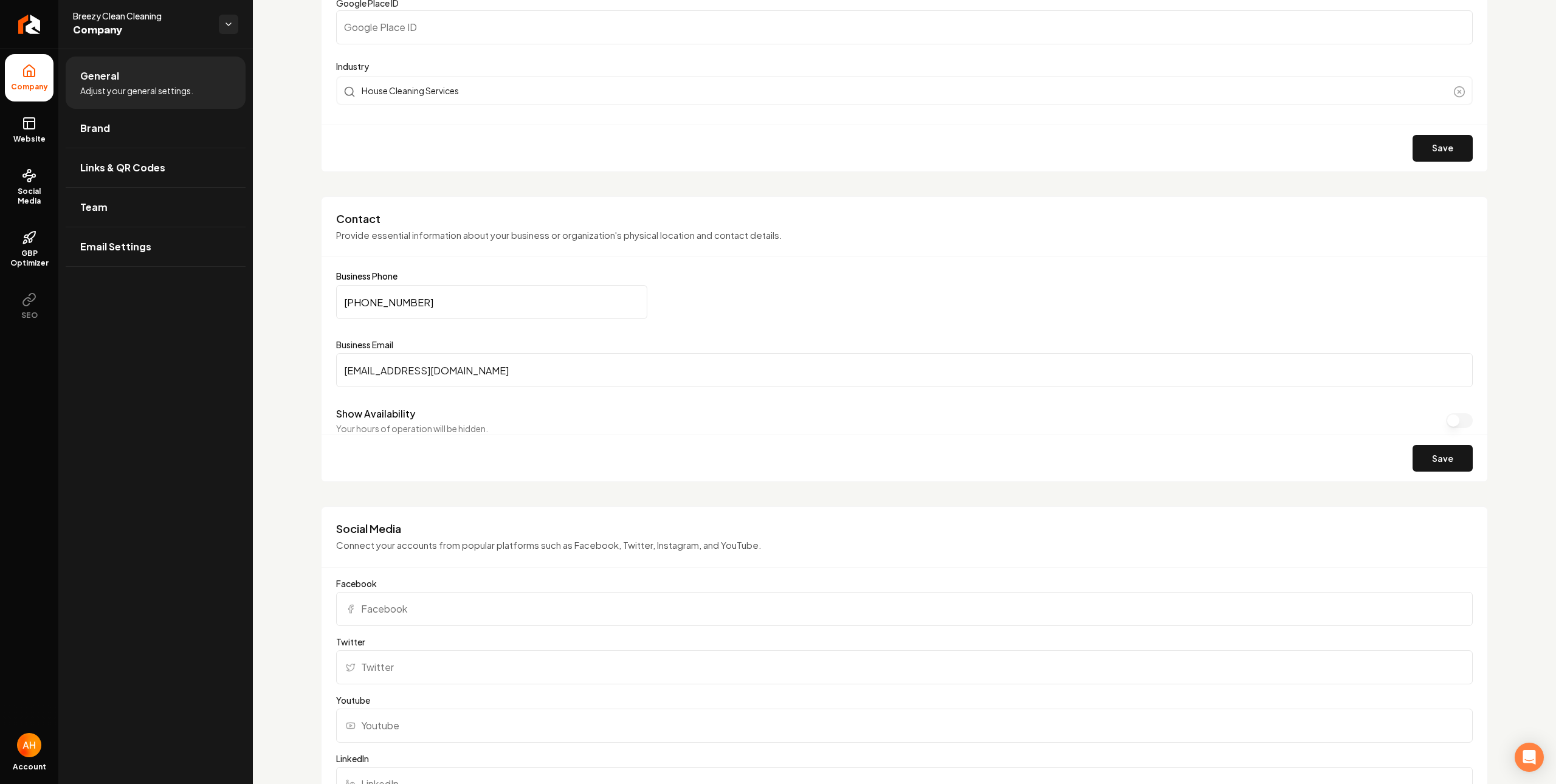
drag, startPoint x: 481, startPoint y: 297, endPoint x: 638, endPoint y: 386, distance: 180.5
click at [483, 299] on input "(480) 531-4223" at bounding box center [492, 302] width 311 height 34
paste input "602) 332-1016"
type input "(602) 332-1016"
drag, startPoint x: 1443, startPoint y: 456, endPoint x: 689, endPoint y: 390, distance: 756.9
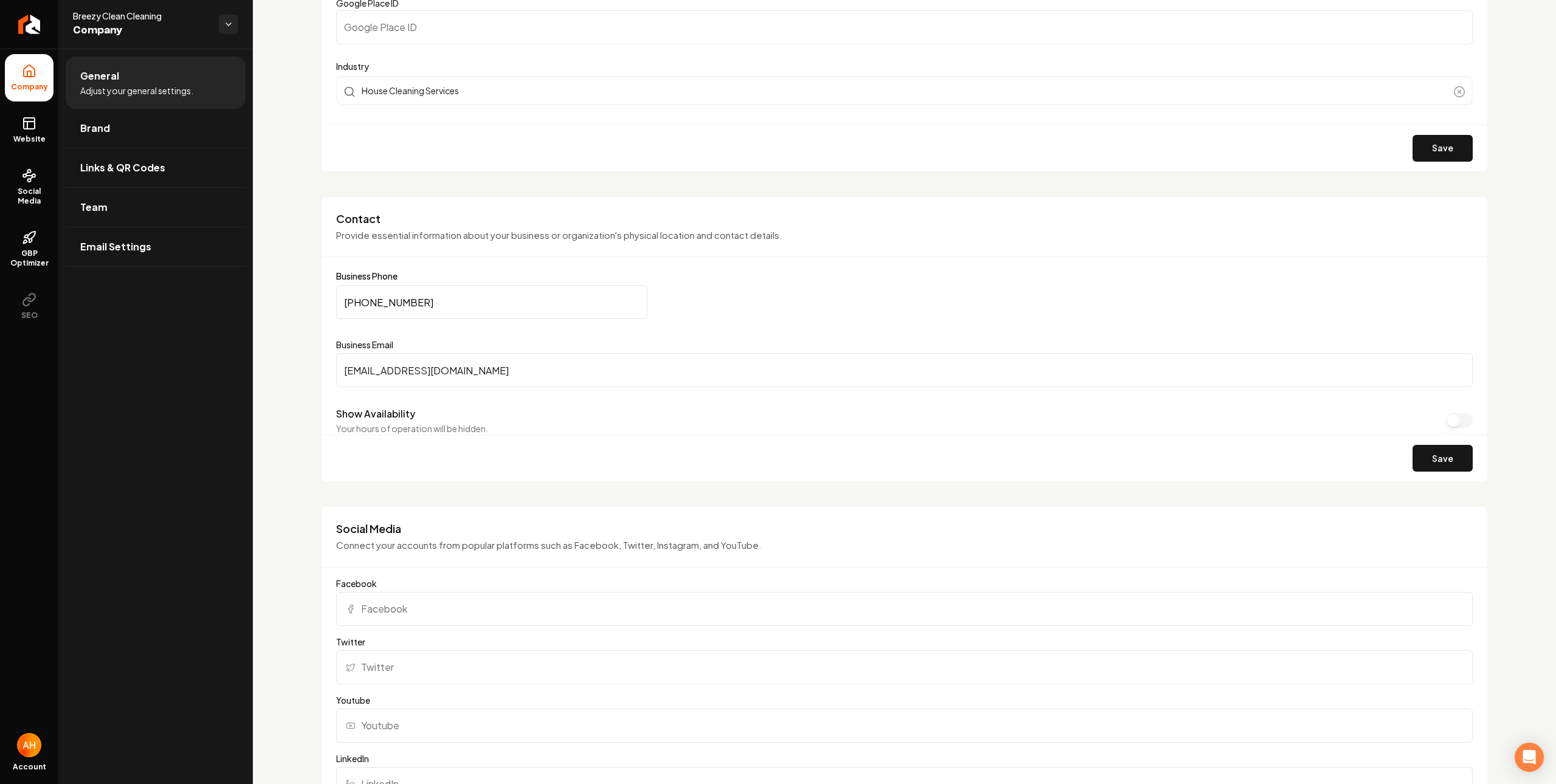
click at [1442, 455] on button "Save" at bounding box center [1443, 458] width 60 height 27
click at [521, 361] on input "uvaldoanisa@gmail.com" at bounding box center [905, 370] width 1137 height 34
paste input "alfisher81"
type input "alfisher81@gmail.com"
click at [1433, 455] on button "Save" at bounding box center [1443, 458] width 60 height 27
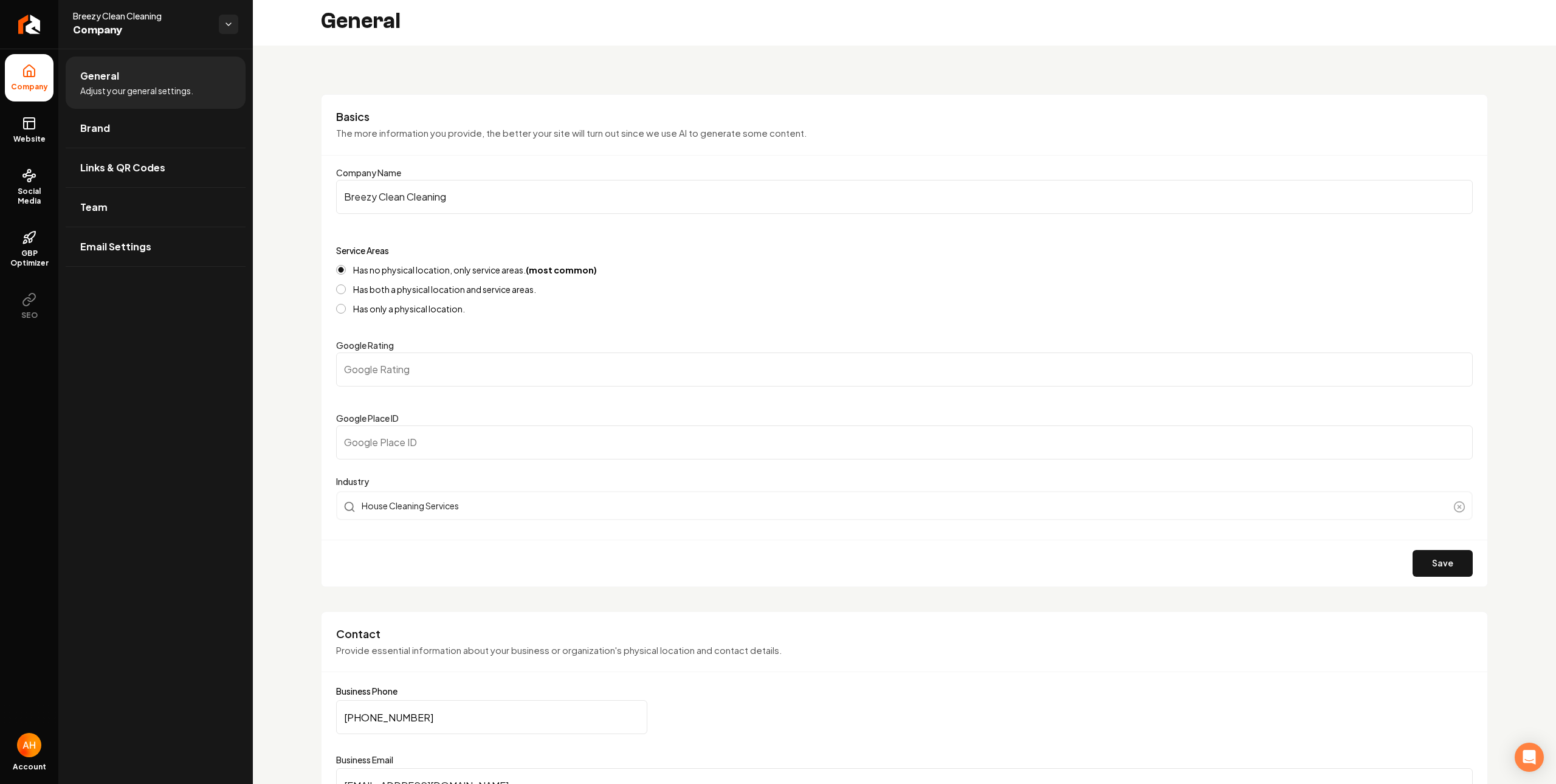
scroll to position [0, 0]
click at [101, 135] on span "Brand" at bounding box center [96, 128] width 30 height 14
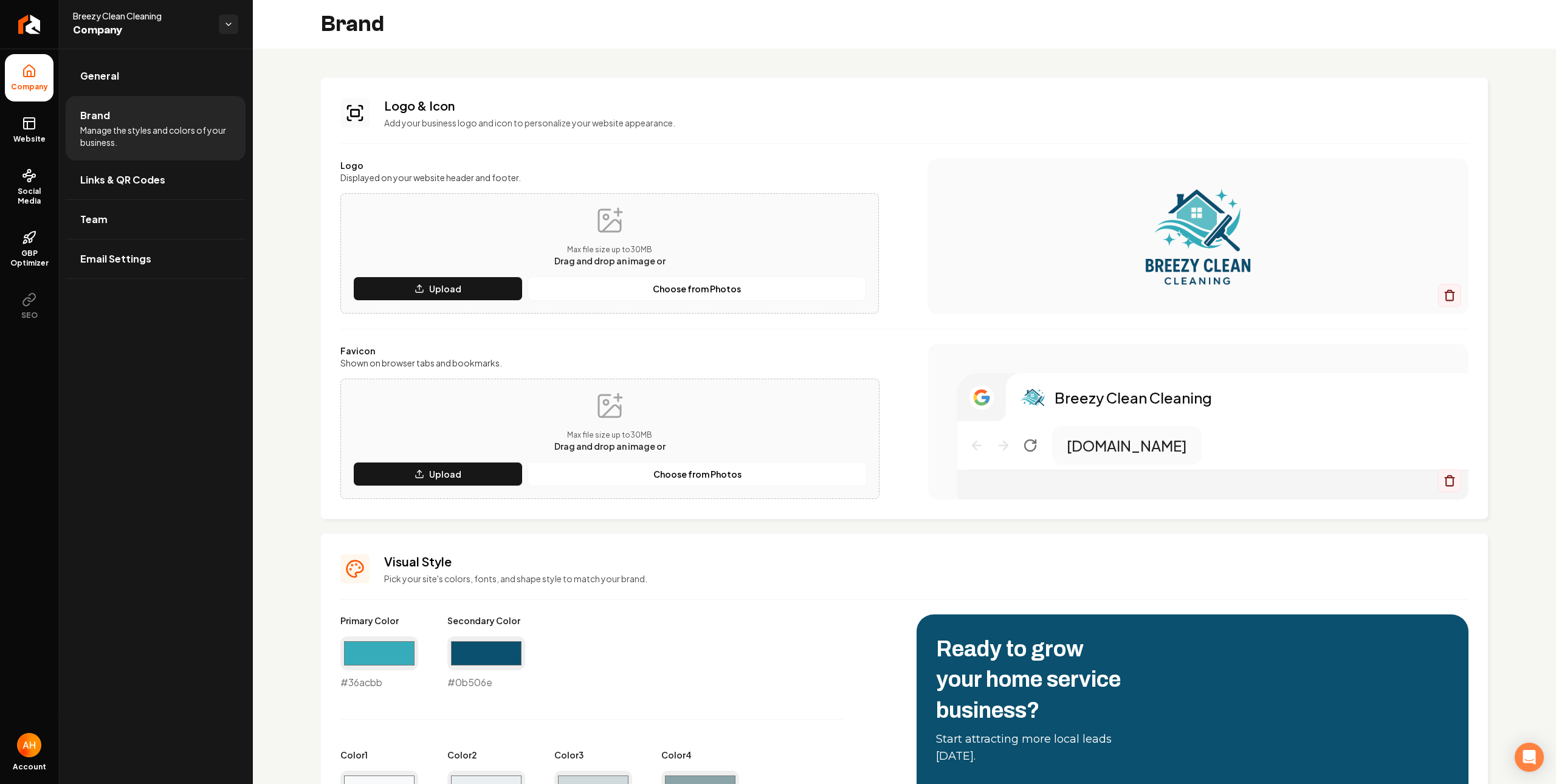
scroll to position [170, 0]
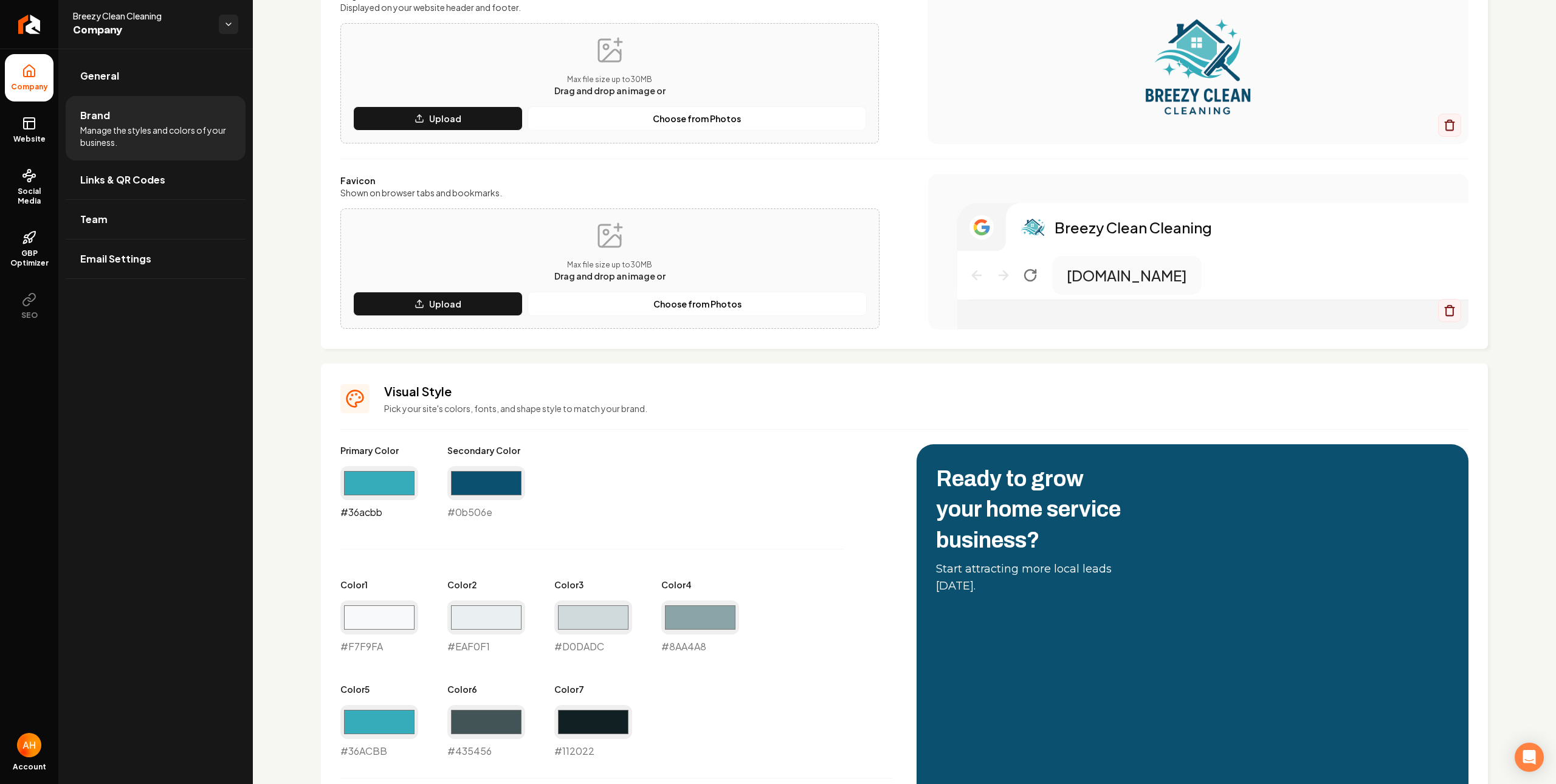
click at [367, 485] on input "#36acbb" at bounding box center [379, 483] width 78 height 34
type input "#deeeed"
click at [472, 485] on input "#0b506e" at bounding box center [486, 483] width 78 height 34
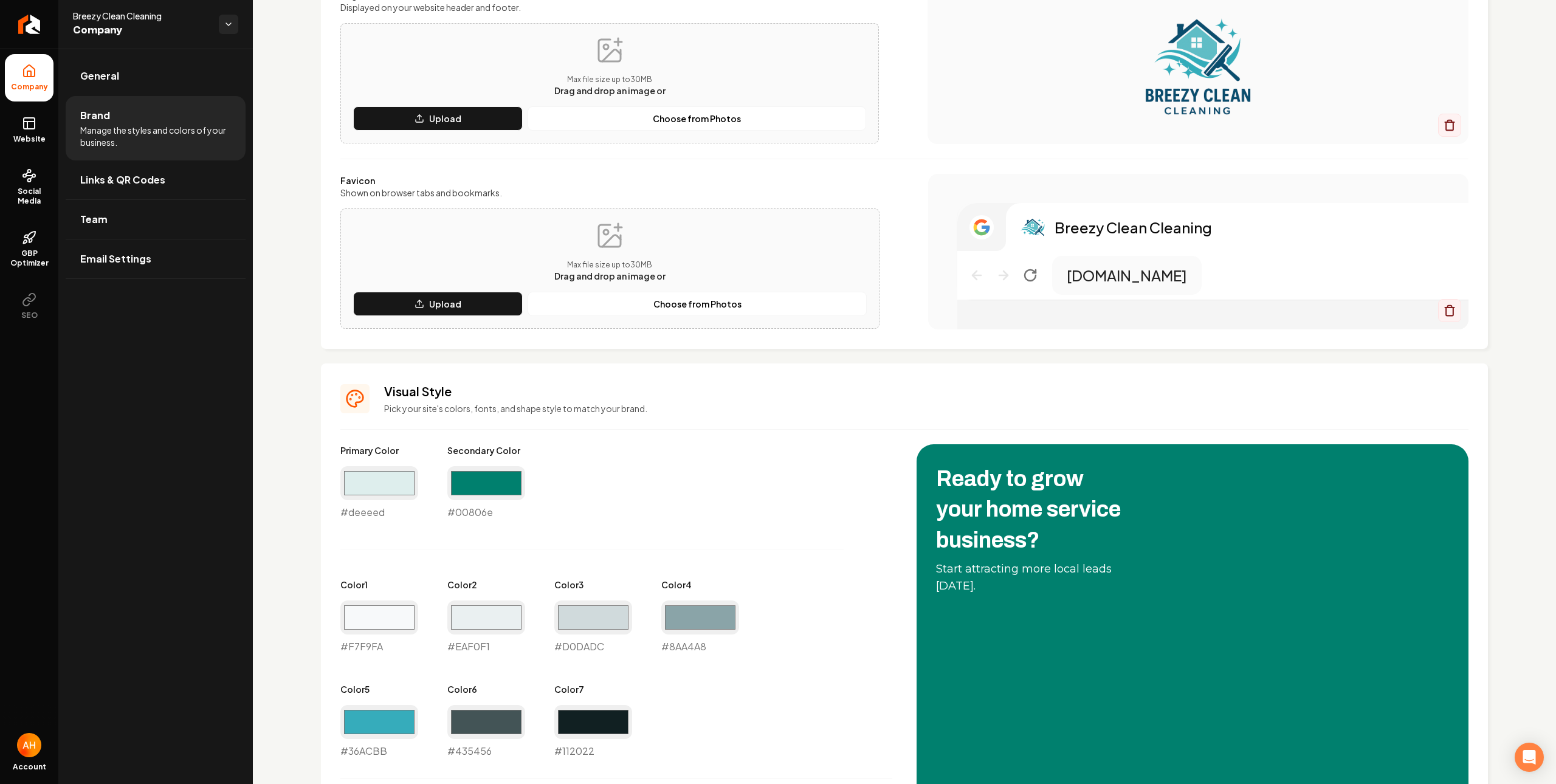
type input "#00806e"
click at [740, 527] on div "Primary Color #deeeed #deeeed Secondary Color #00806e #00806e Color 1 #f7f9fa #…" at bounding box center [617, 601] width 552 height 314
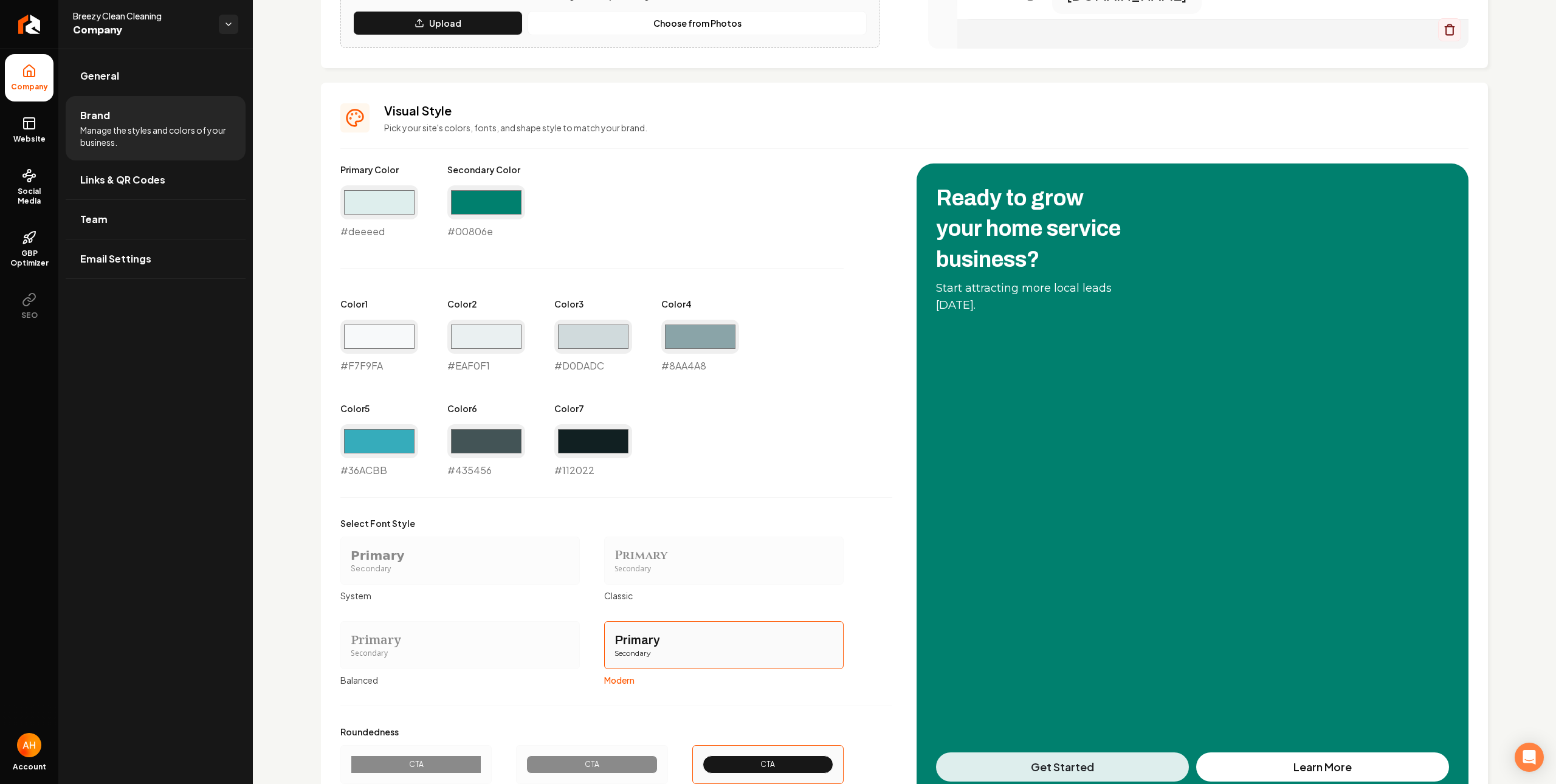
scroll to position [564, 0]
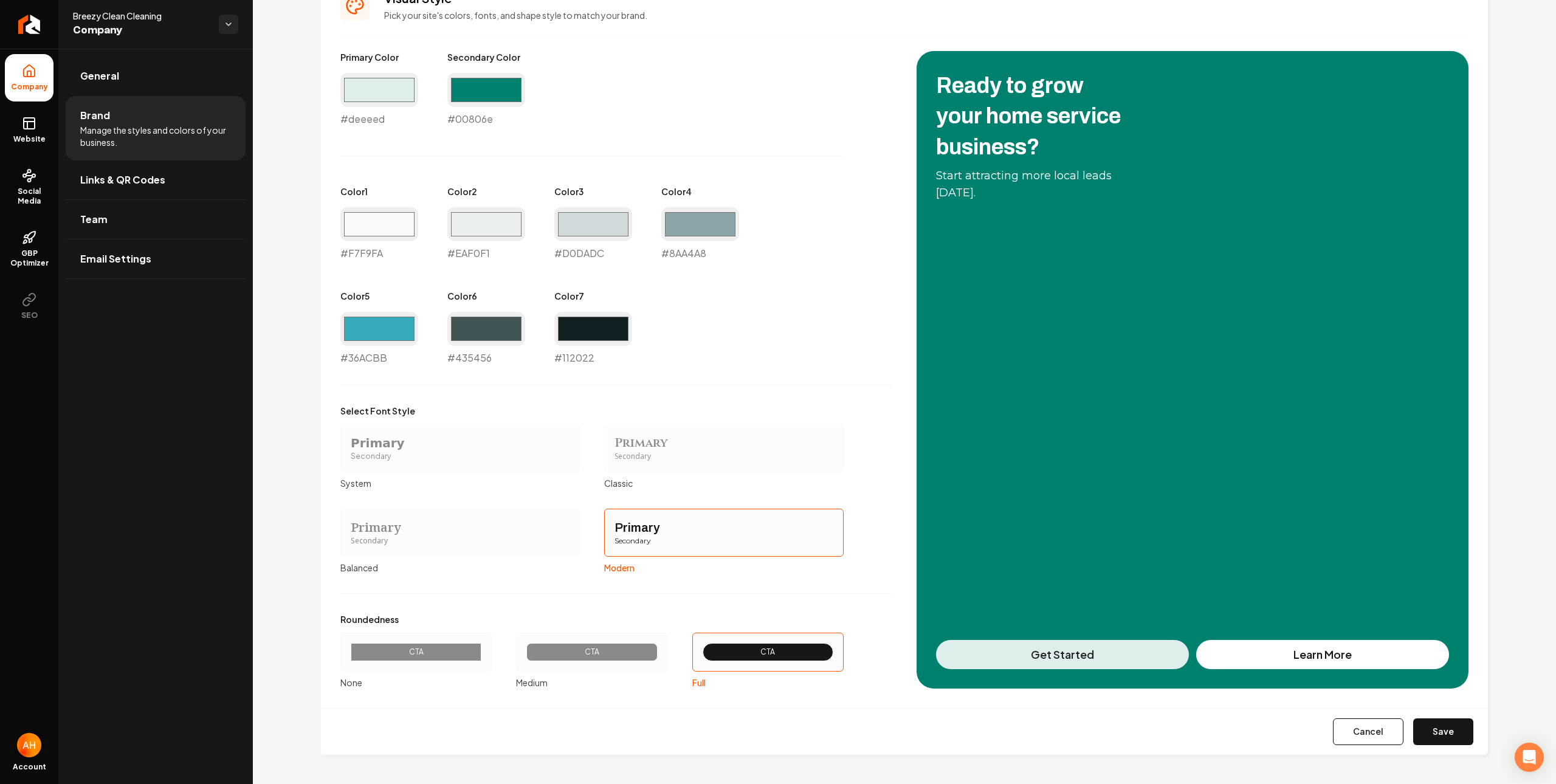
drag, startPoint x: 1406, startPoint y: 733, endPoint x: 1163, endPoint y: 636, distance: 261.6
click at [1413, 733] on button "Save" at bounding box center [1443, 732] width 60 height 27
type input "#f7f9fa"
type input "#eaf0f1"
type input "#d0dadc"
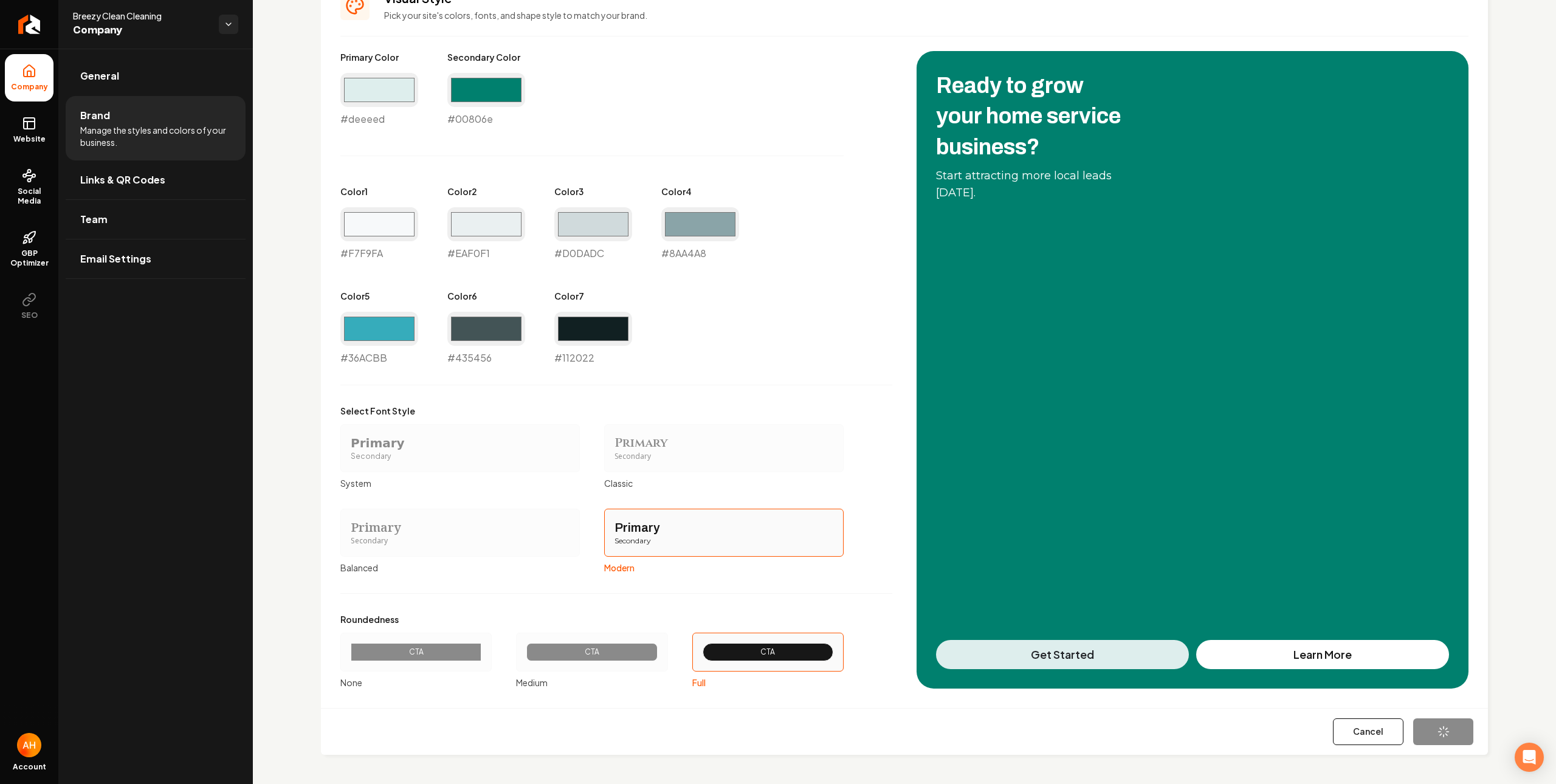
type input "#8aa4a8"
type input "#36acbb"
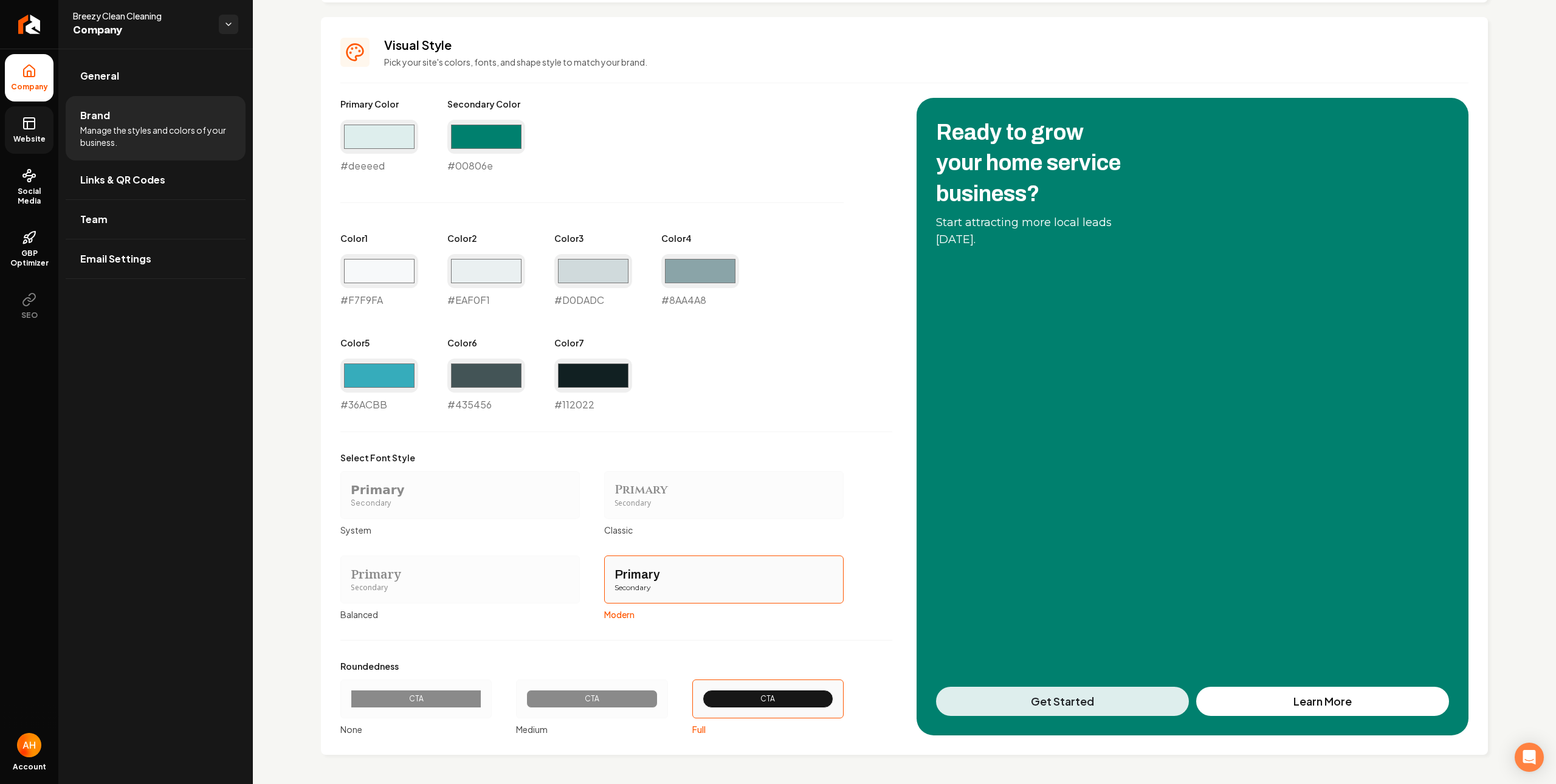
click at [16, 115] on link "Website" at bounding box center [29, 130] width 48 height 48
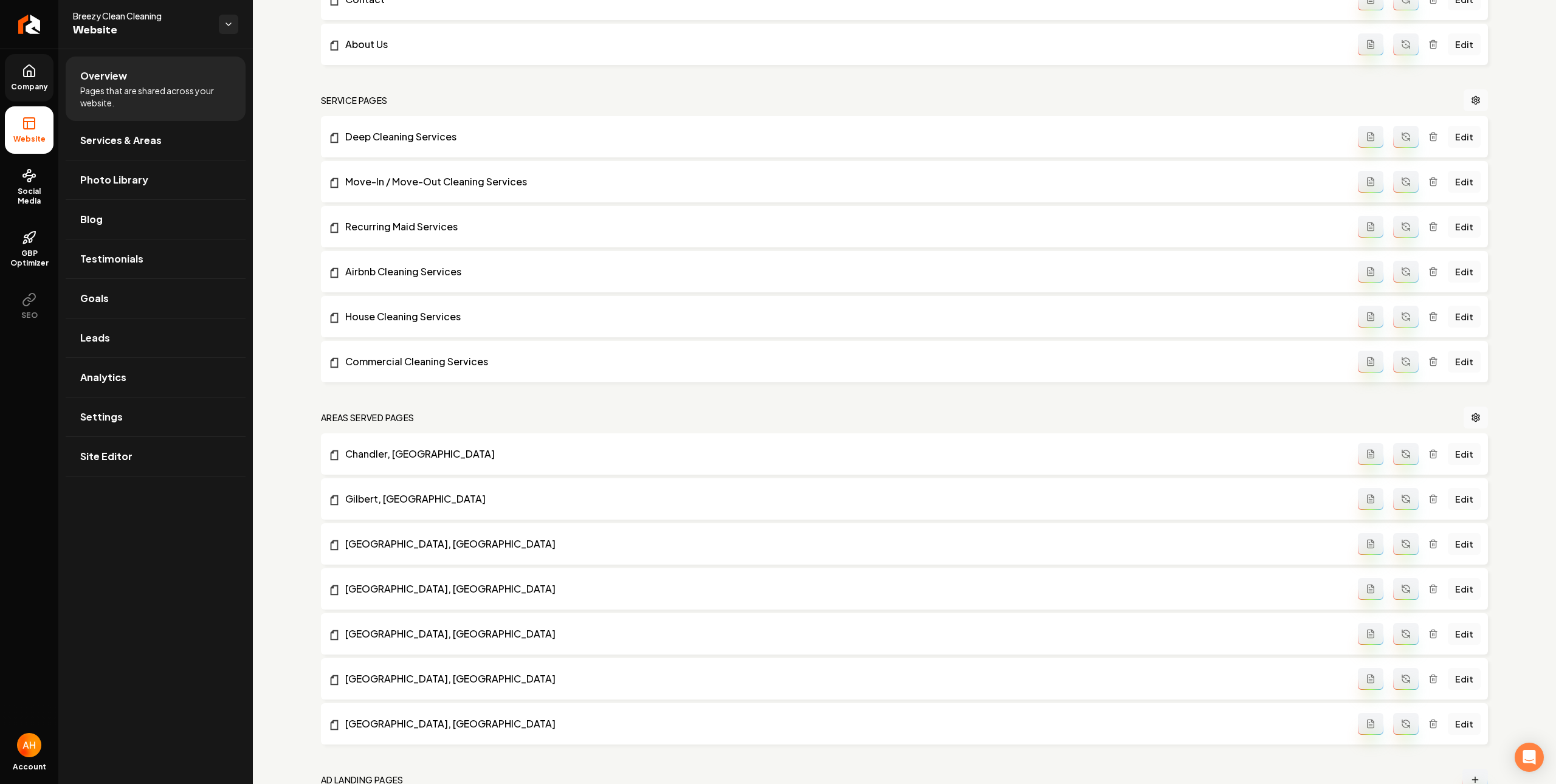
click at [28, 88] on span "Company" at bounding box center [30, 87] width 47 height 10
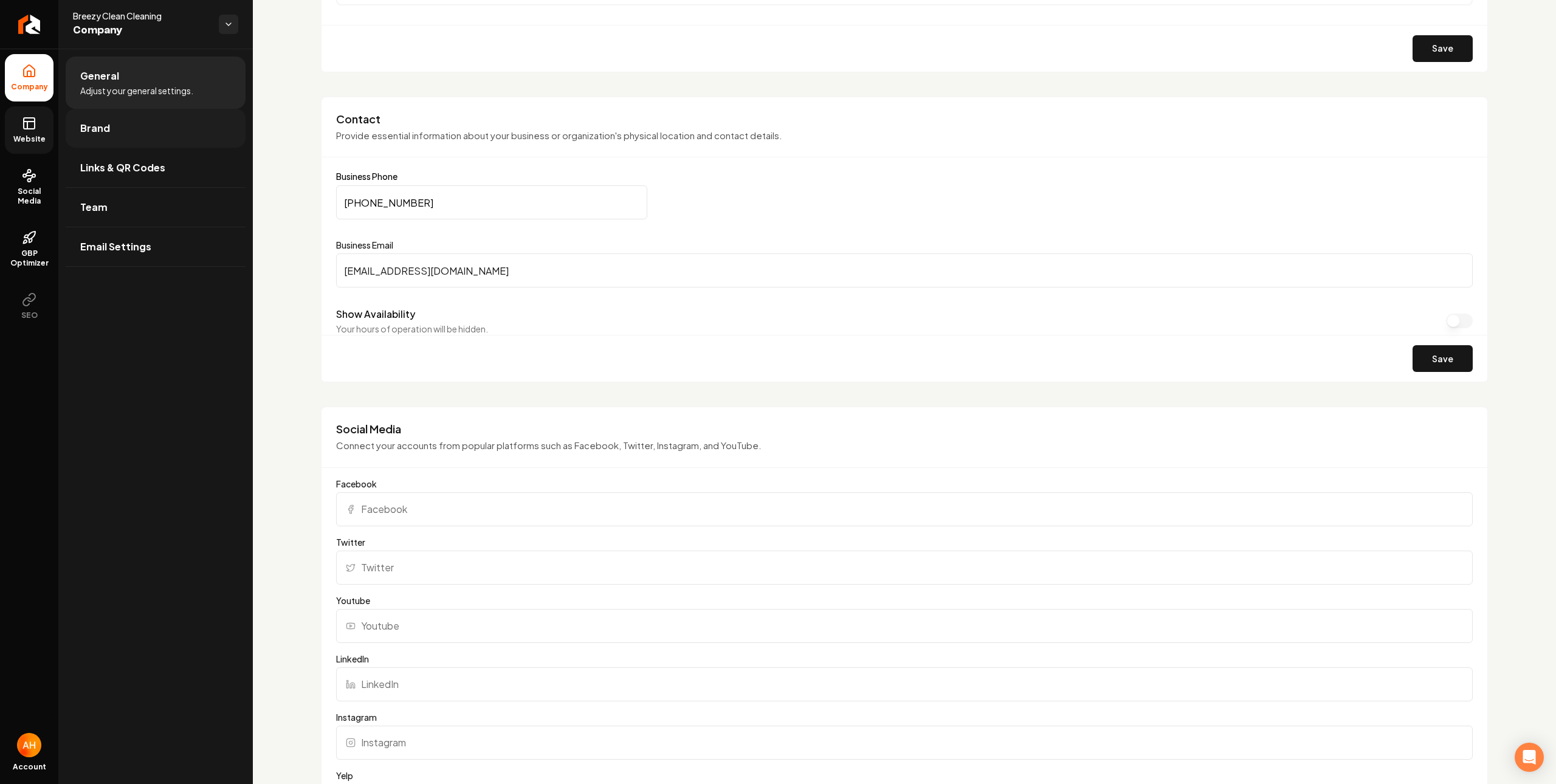
click at [176, 119] on link "Brand" at bounding box center [155, 128] width 180 height 39
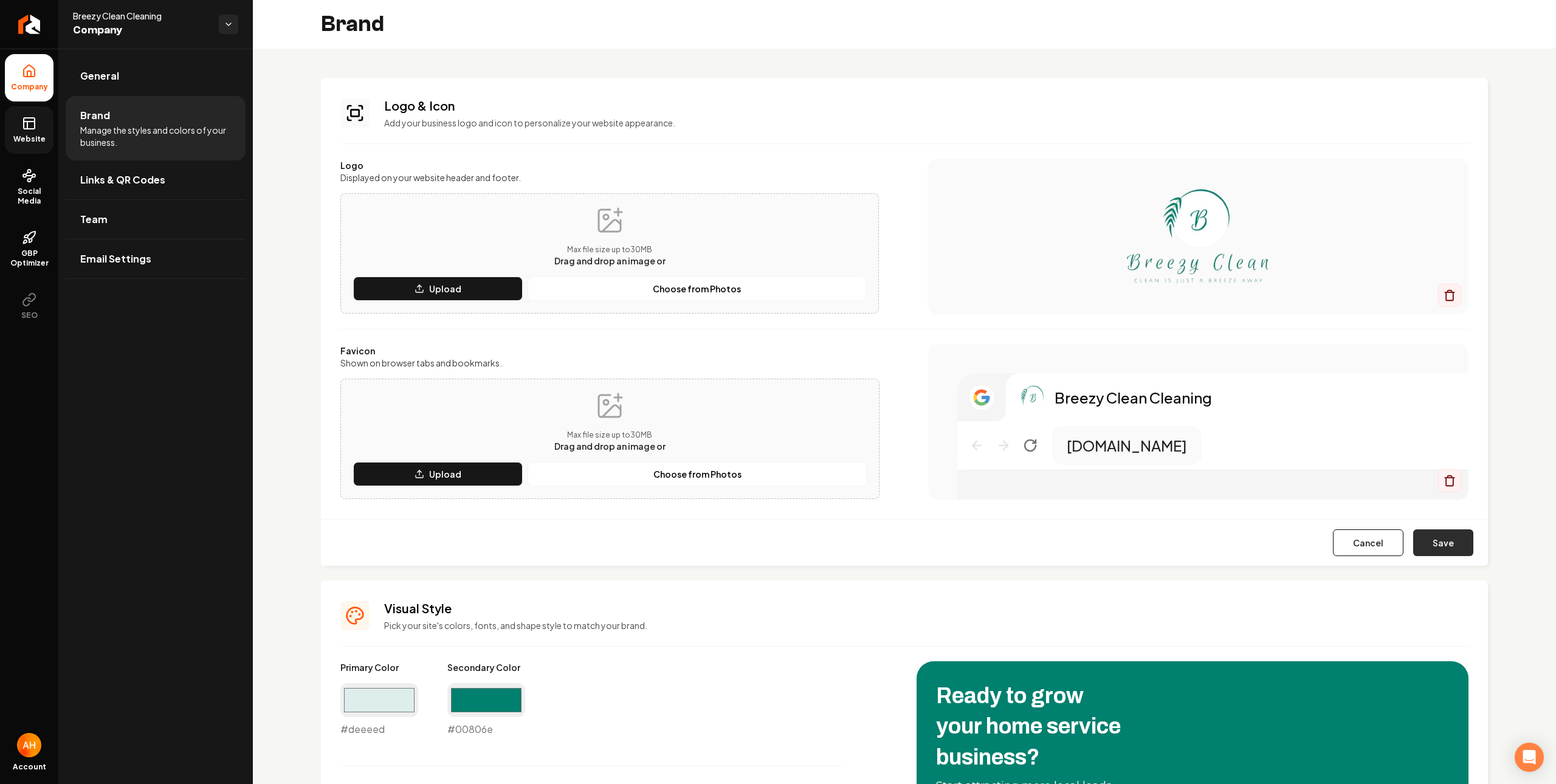
click at [1448, 544] on button "Save" at bounding box center [1443, 543] width 60 height 27
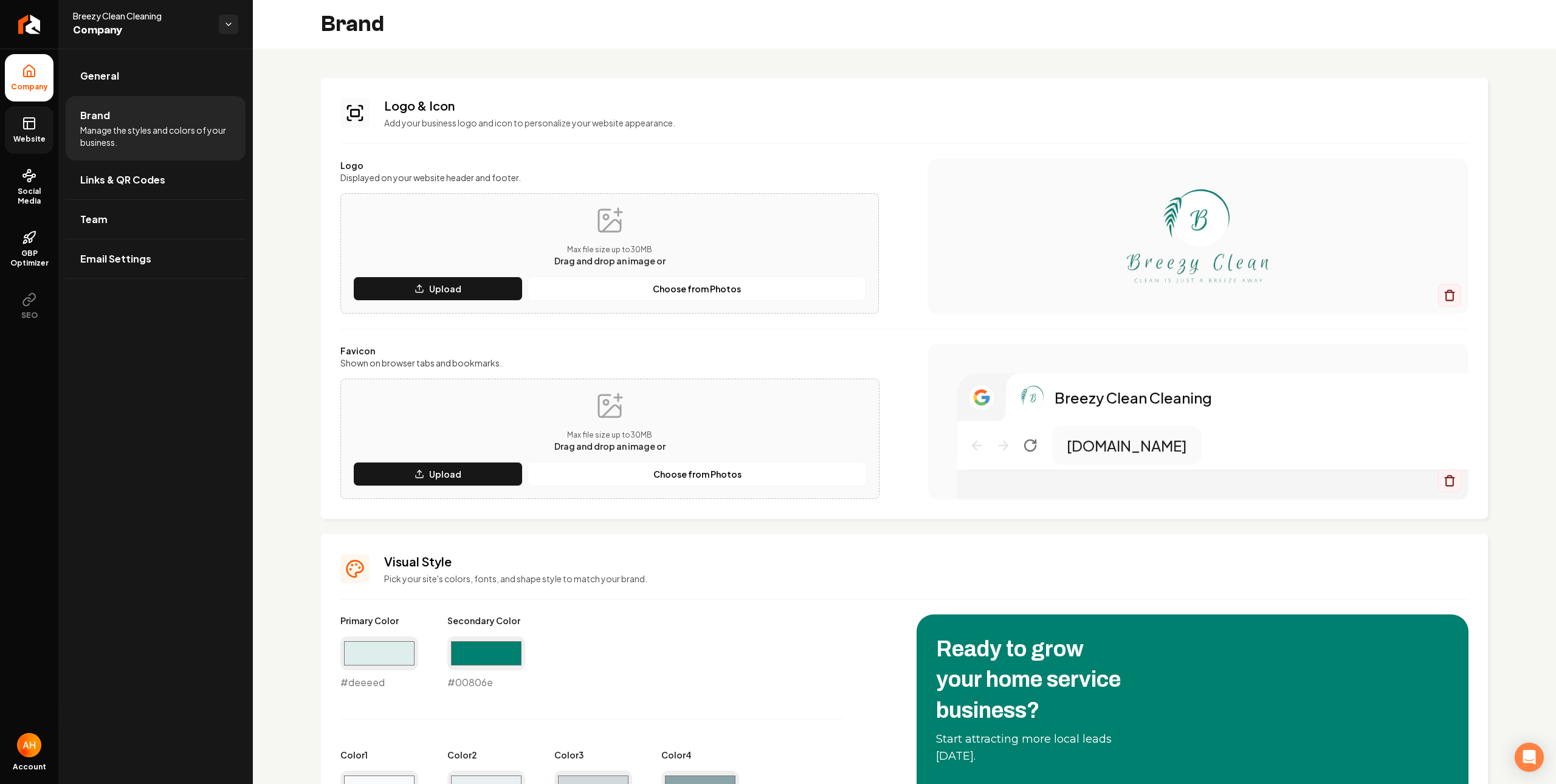
scroll to position [166, 0]
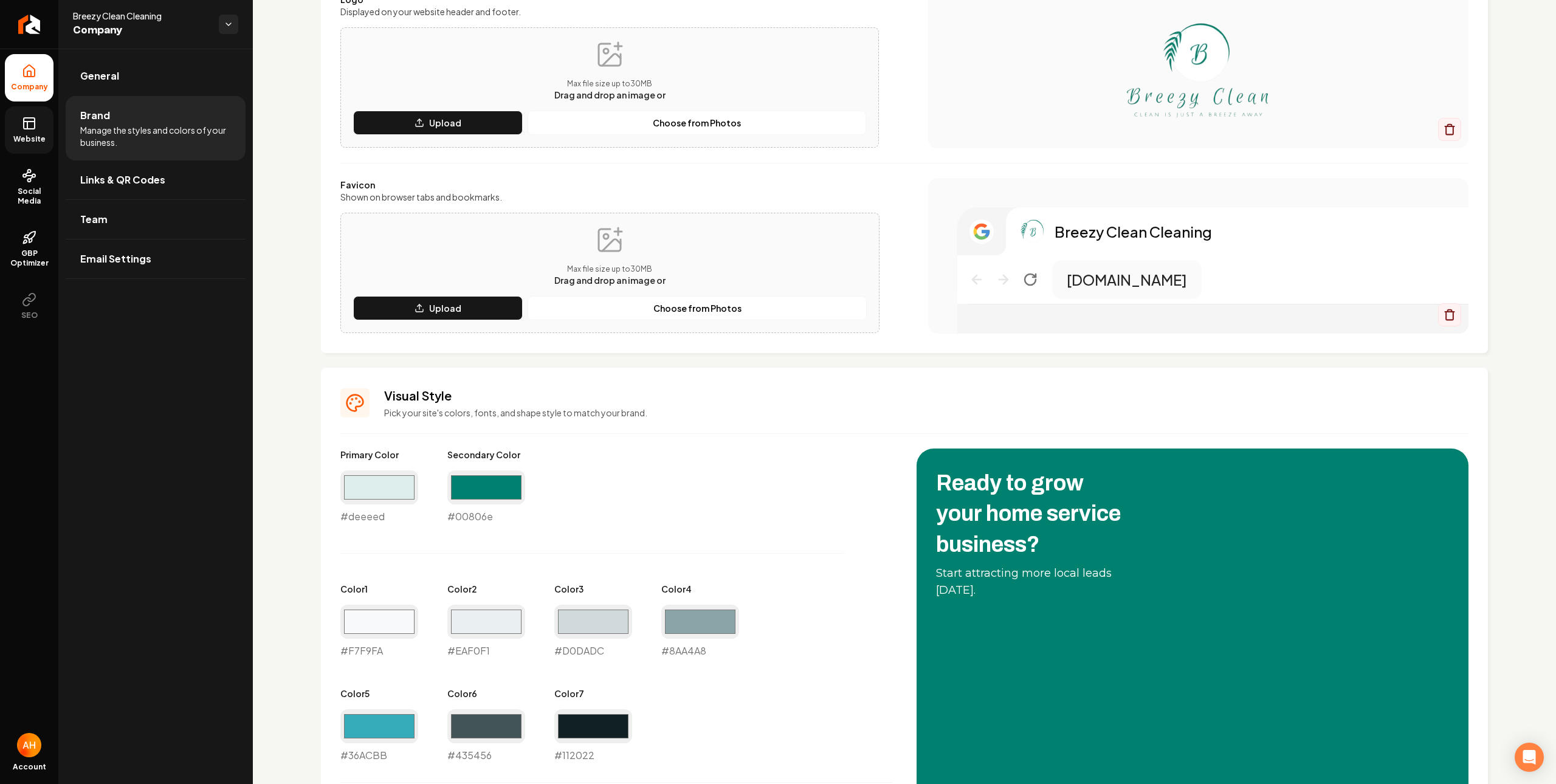
click at [377, 516] on div "#deeeed #deeeed" at bounding box center [379, 497] width 78 height 53
copy div "#deeeed"
click at [468, 493] on input "#00806e" at bounding box center [486, 488] width 78 height 34
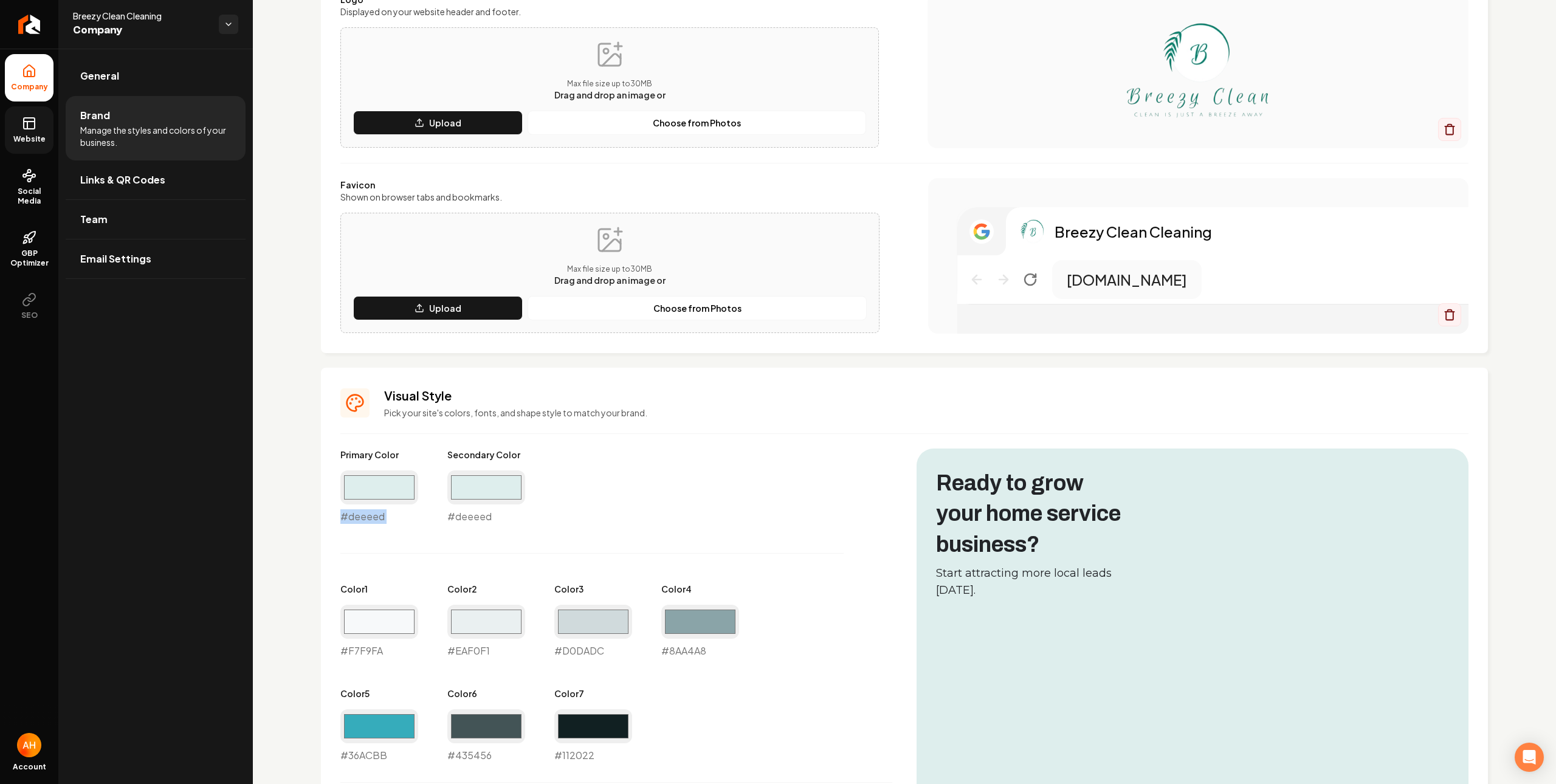
type input "#deeeed"
drag, startPoint x: 618, startPoint y: 464, endPoint x: 536, endPoint y: 465, distance: 82.0
click at [618, 463] on div "Primary Color #deeeed #deeeed Secondary Color #deeeed #deeeed Color 1 #f7f9fa #…" at bounding box center [617, 605] width 552 height 314
click at [494, 510] on div "#deeeed #deeeed" at bounding box center [486, 497] width 78 height 53
click at [489, 514] on div "#deeeed #deeeed" at bounding box center [486, 497] width 78 height 53
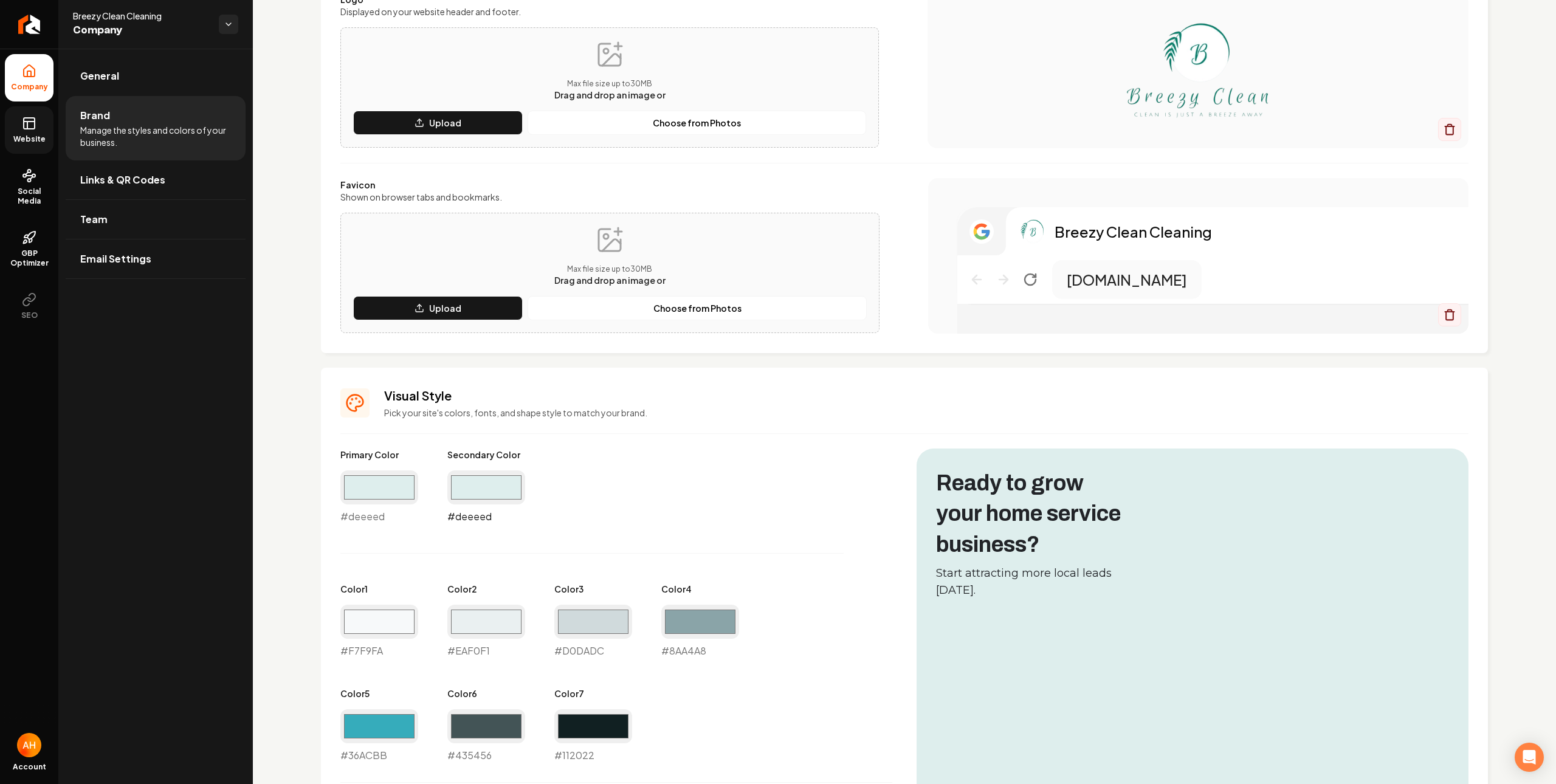
click at [482, 485] on input "#deeeed" at bounding box center [486, 488] width 78 height 34
click at [642, 478] on div "Primary Color #deeeed #deeeed Secondary Color #deeeed #deeeed Color 1 #f7f9fa #…" at bounding box center [617, 605] width 552 height 314
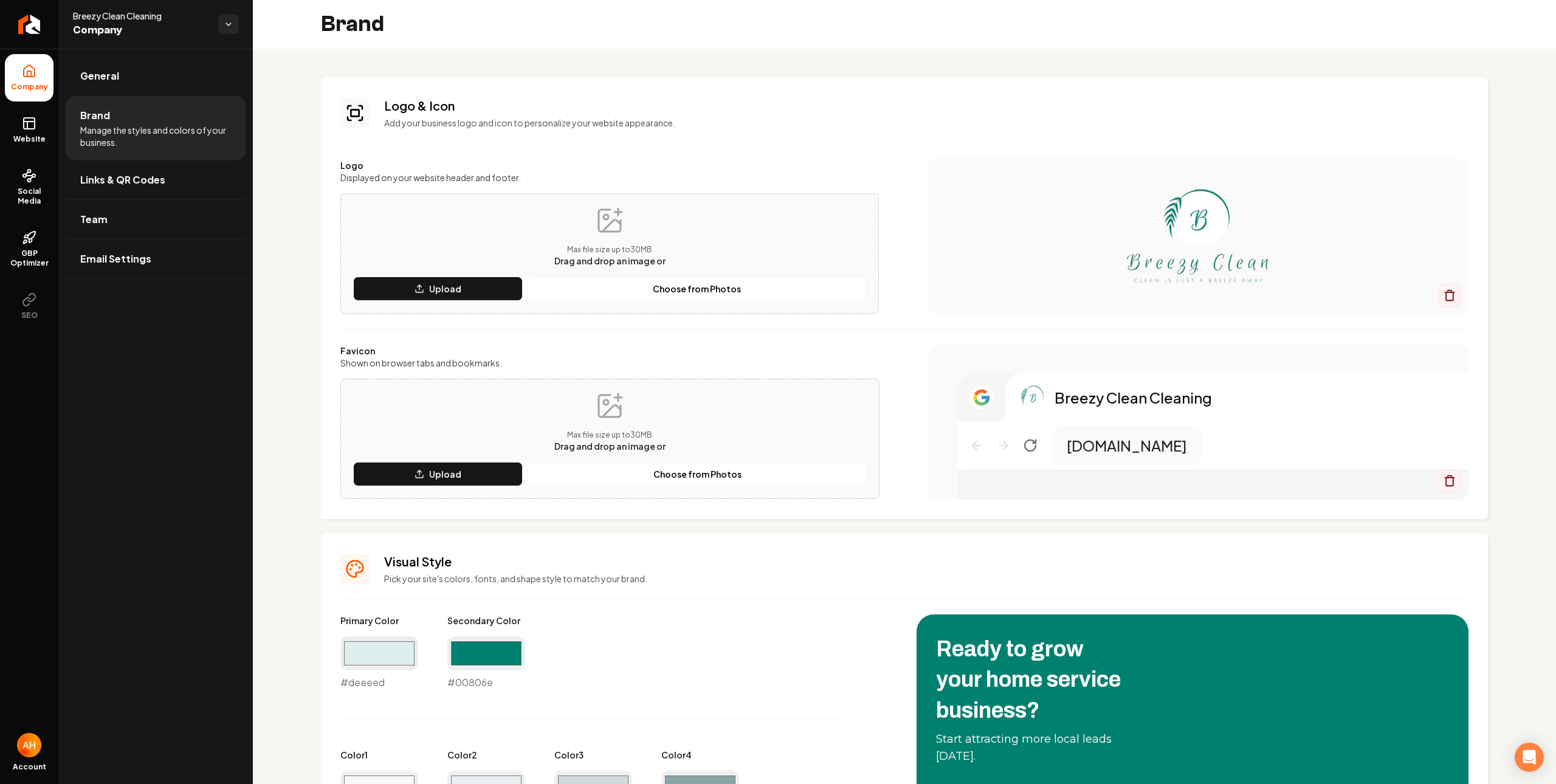
scroll to position [190, 0]
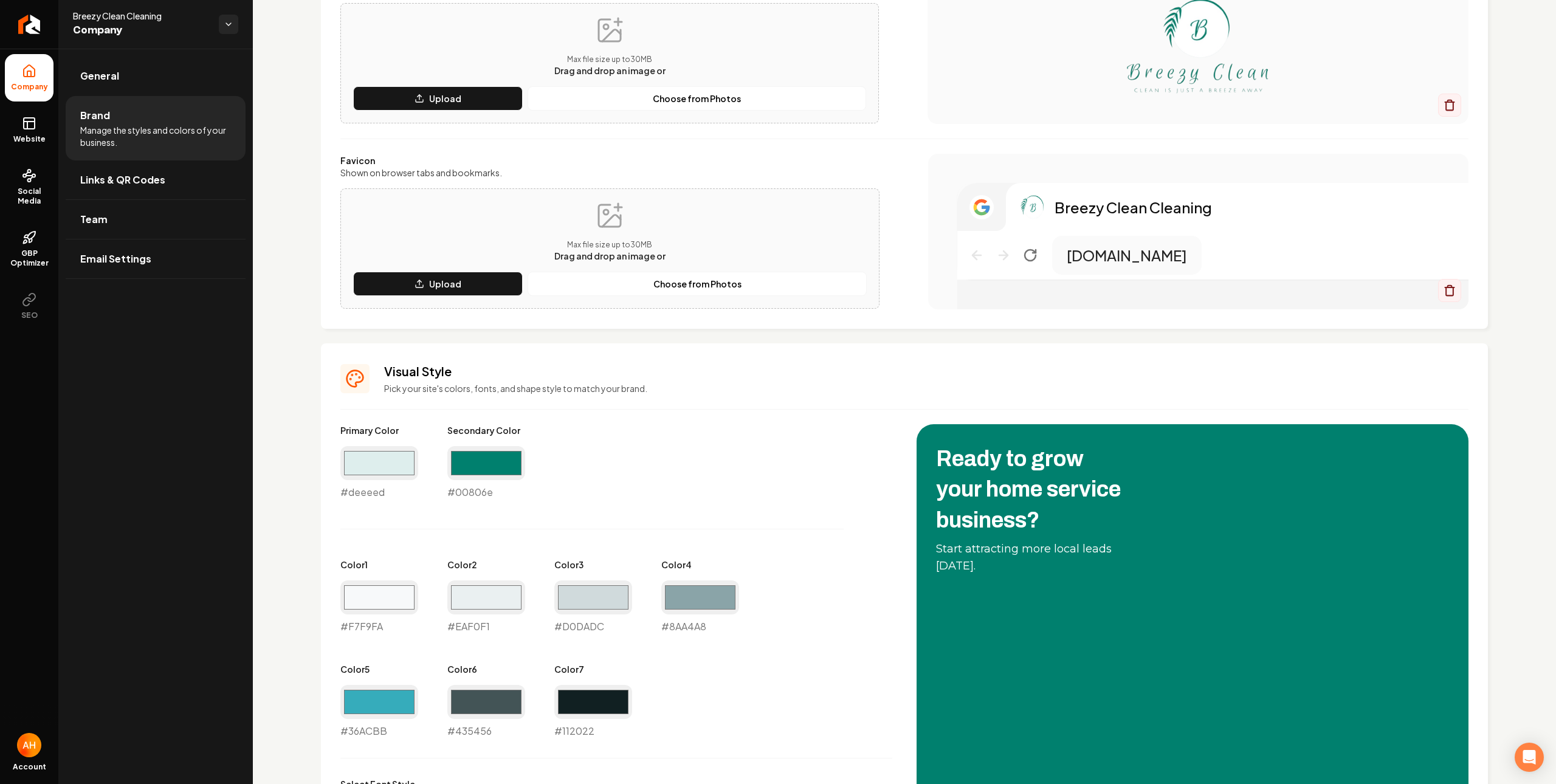
click at [473, 488] on div "#00806e #00806e" at bounding box center [486, 473] width 78 height 53
copy div "#00806e"
click at [390, 468] on input "#deeeed" at bounding box center [379, 463] width 78 height 34
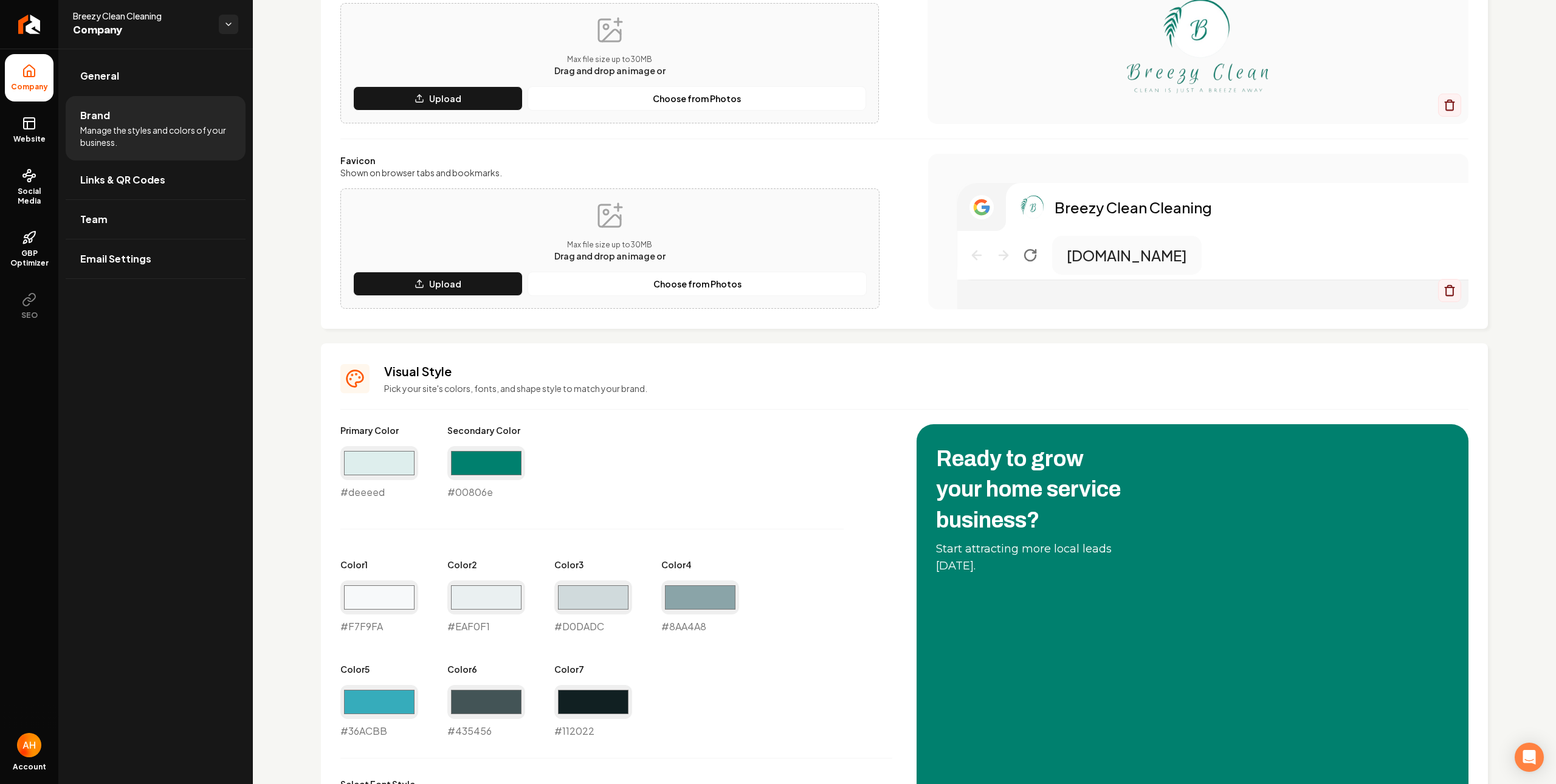
click at [297, 510] on div "Logo & Icon Add your business logo and icon to personalize your website appeara…" at bounding box center [905, 484] width 1303 height 1252
click at [362, 491] on div "#deeeed #deeeed" at bounding box center [379, 473] width 78 height 53
copy div "#deeeed"
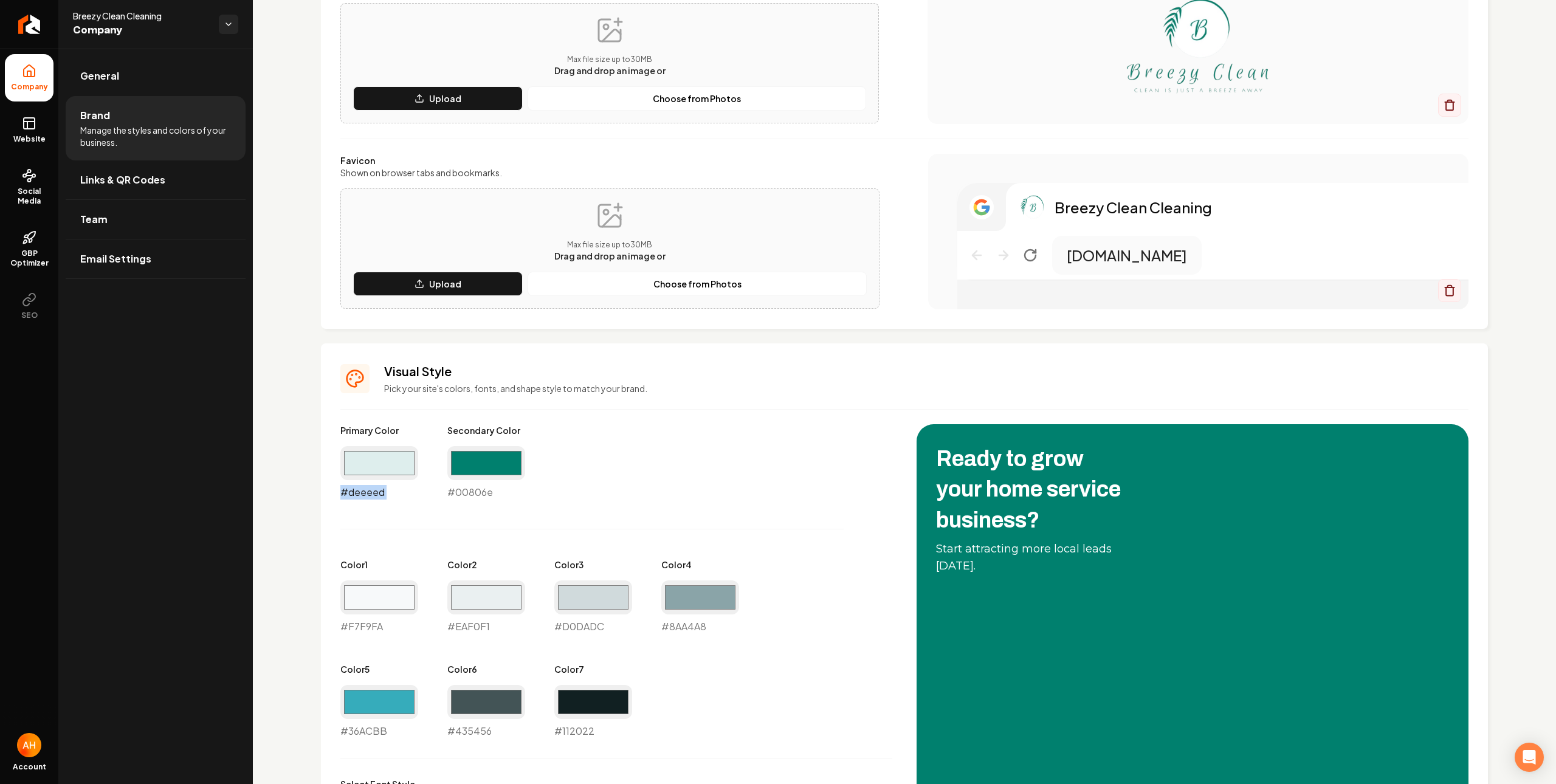
click at [376, 465] on input "#deeeed" at bounding box center [379, 463] width 78 height 34
type input "#00806e"
drag, startPoint x: 662, startPoint y: 471, endPoint x: 655, endPoint y: 468, distance: 7.6
click at [661, 470] on div "Primary Color #00806e #00806e Secondary Color #00806e #00806e Color 1 #f7f9fa #…" at bounding box center [617, 581] width 552 height 314
click at [490, 492] on div "#00806e #00806e" at bounding box center [486, 473] width 78 height 53
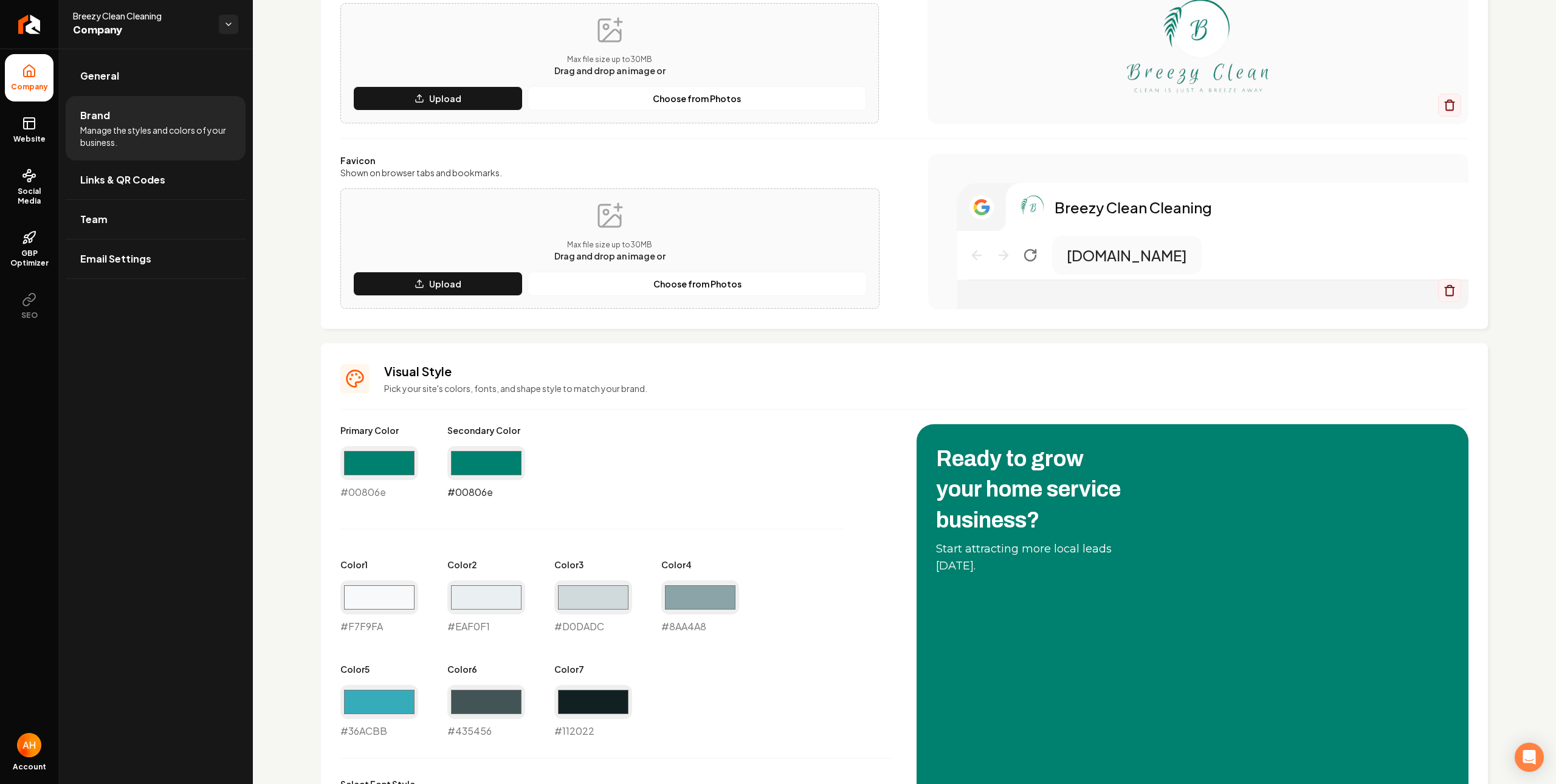
click at [470, 456] on input "#00806e" at bounding box center [486, 463] width 78 height 34
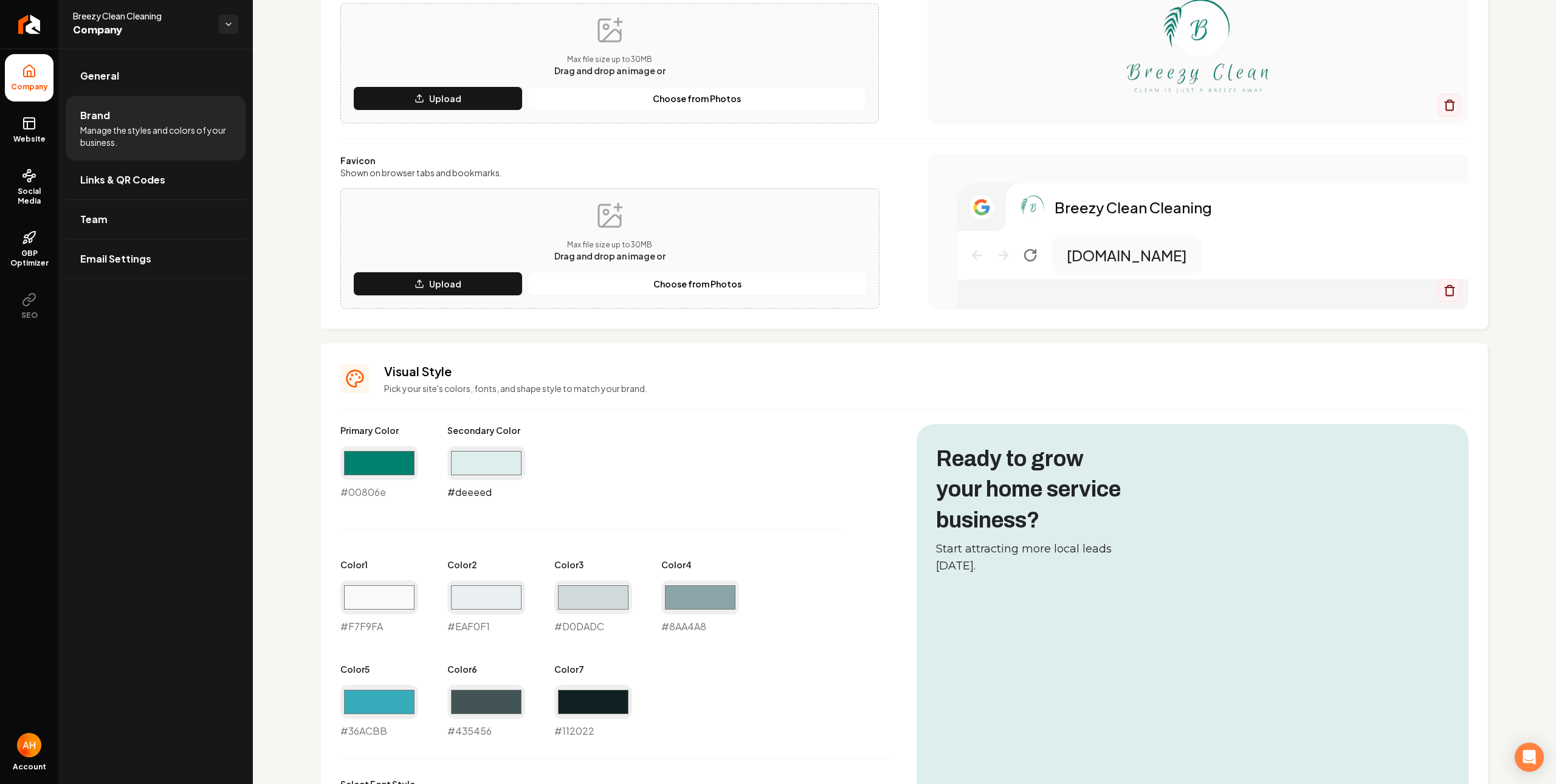
type input "#deeeed"
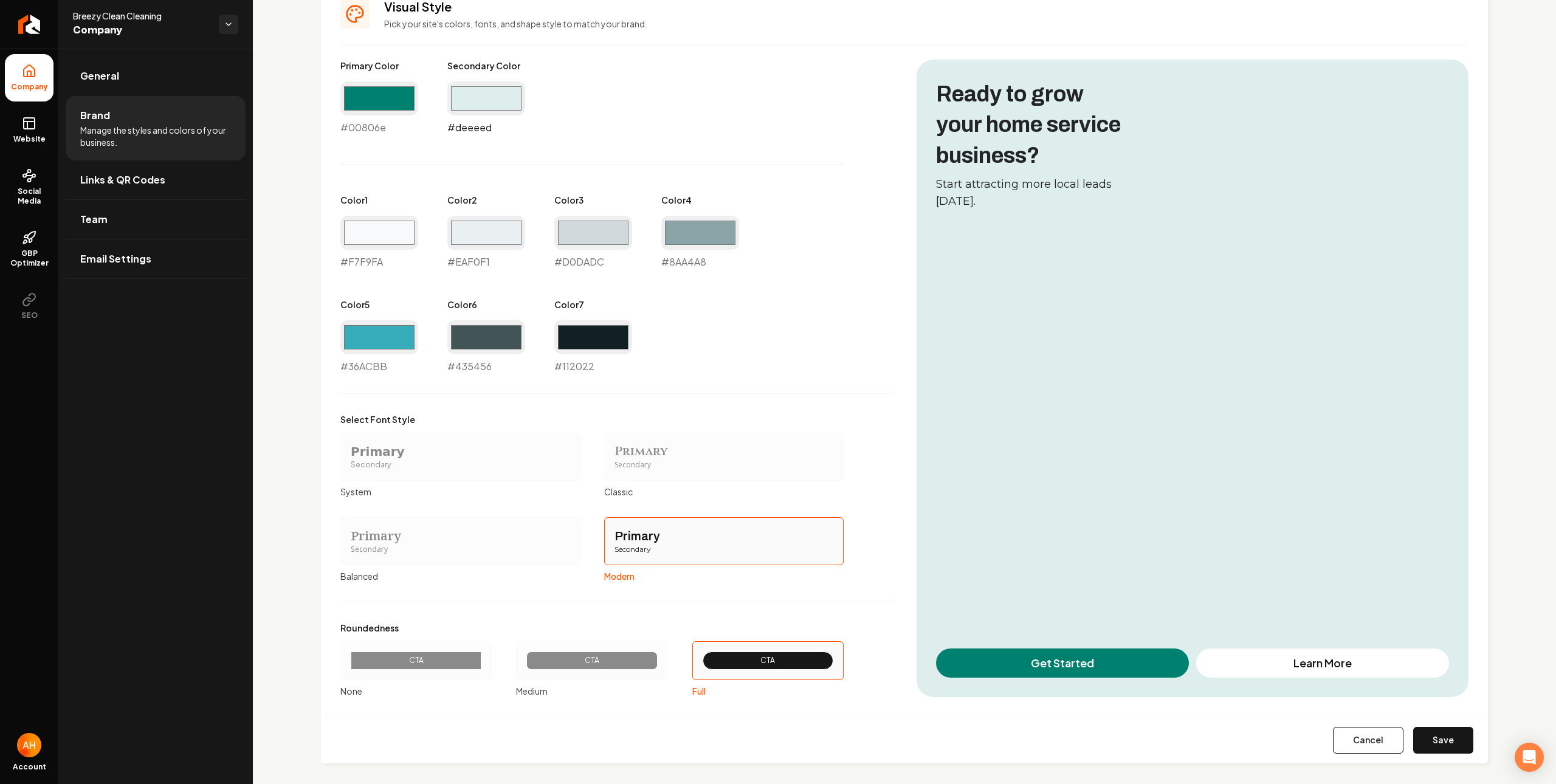
scroll to position [564, 0]
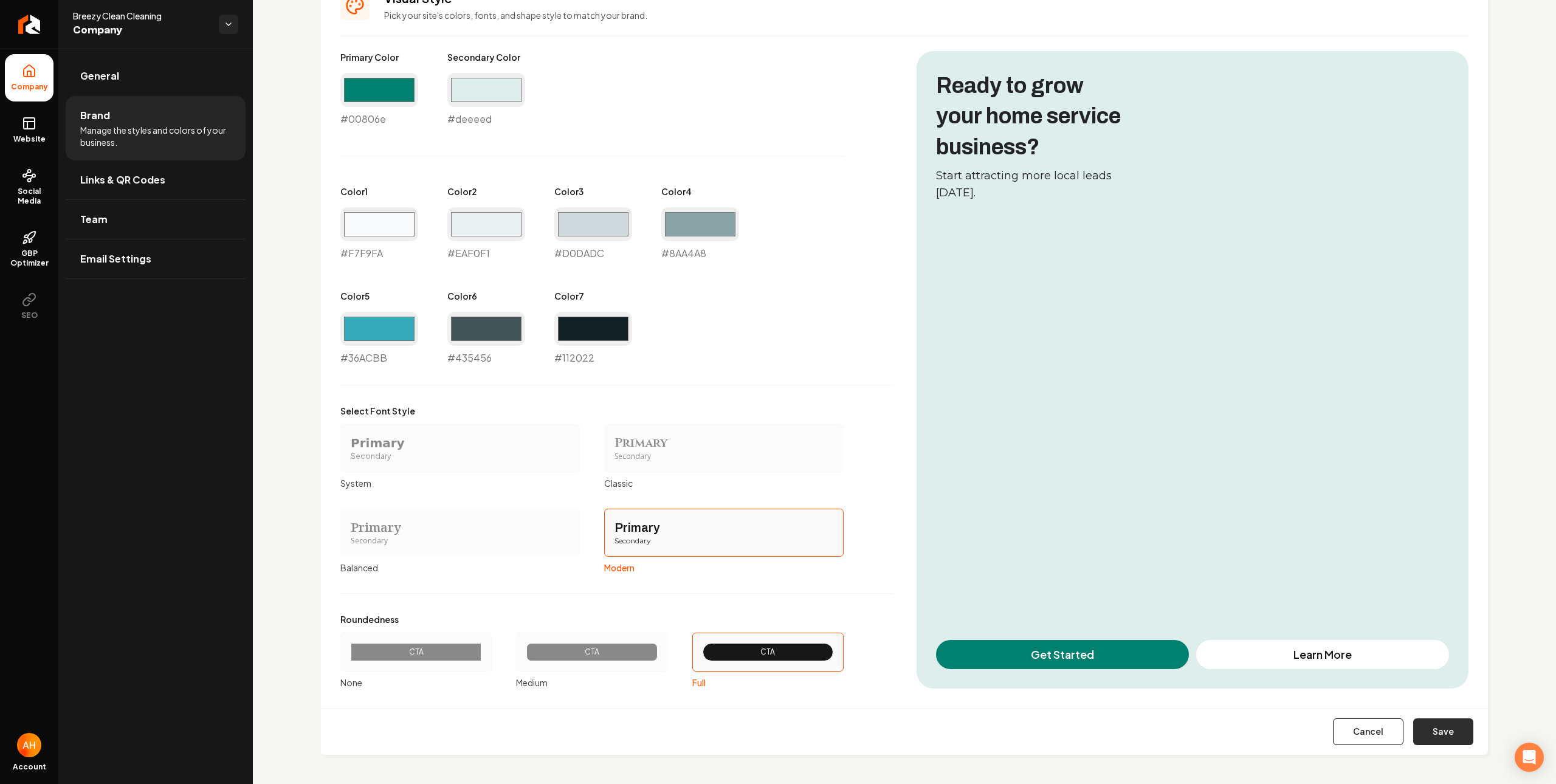
click at [1421, 736] on button "Save" at bounding box center [1443, 732] width 60 height 27
type input "#f7f9fa"
type input "#eaf0f1"
type input "#d0dadc"
type input "#8aa4a8"
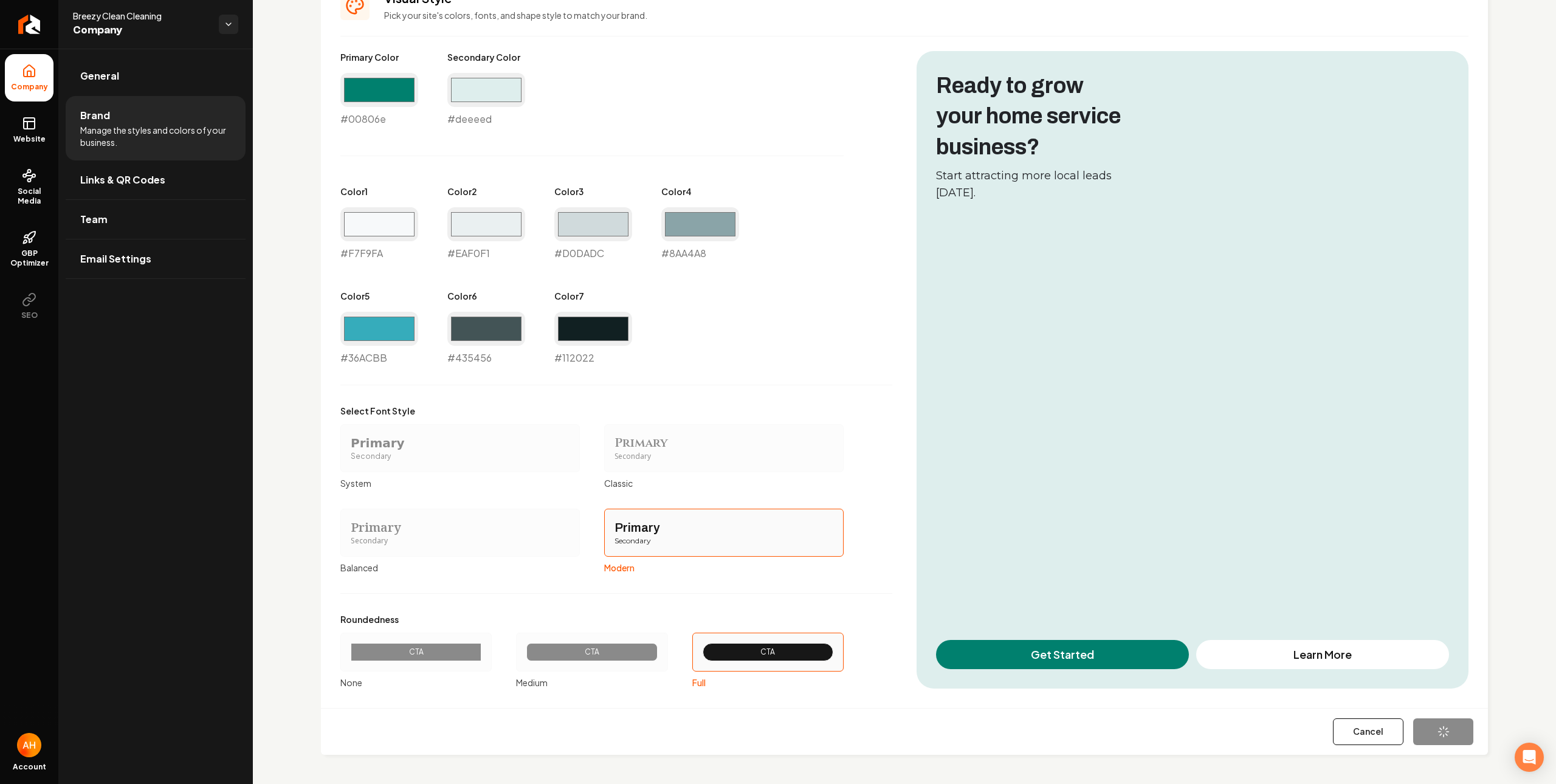
type input "#36acbb"
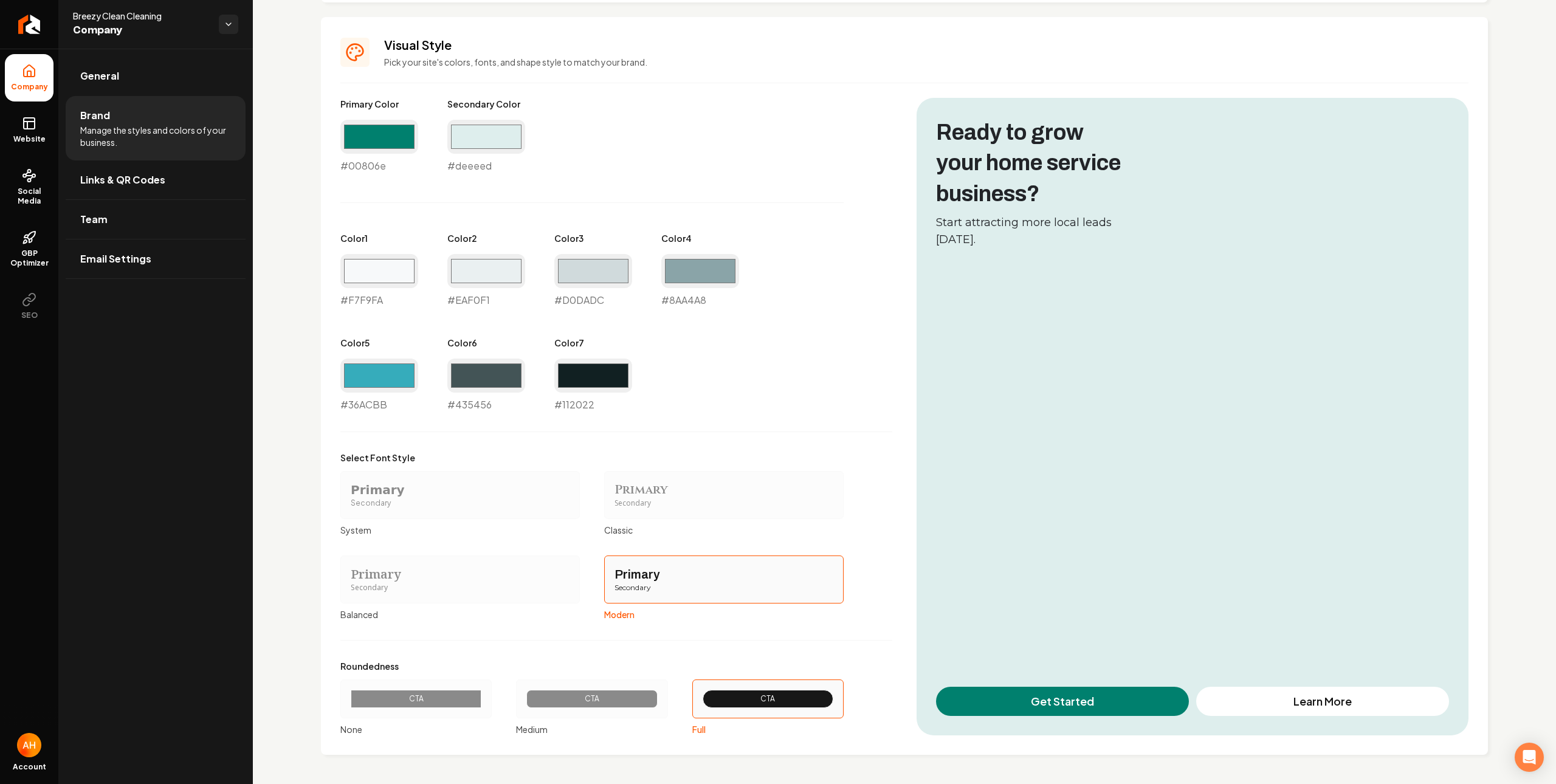
scroll to position [518, 0]
drag, startPoint x: 24, startPoint y: 158, endPoint x: 38, endPoint y: 143, distance: 20.5
click at [24, 157] on ul "Company Website Social Media GBP Optimizer SEO" at bounding box center [29, 192] width 58 height 287
click at [38, 145] on link "Website" at bounding box center [29, 130] width 48 height 48
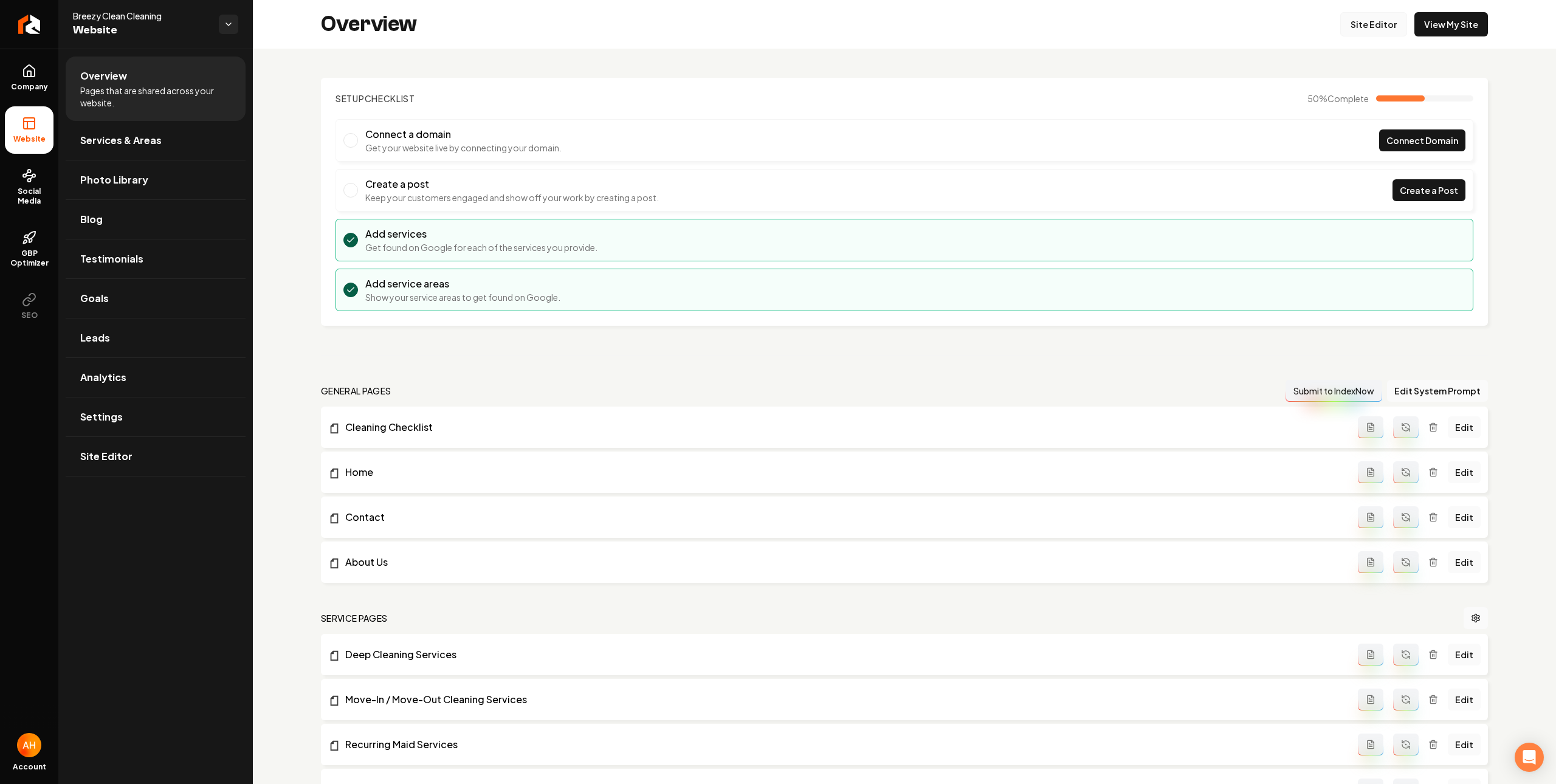
click at [1381, 32] on link "Site Editor" at bounding box center [1374, 24] width 67 height 24
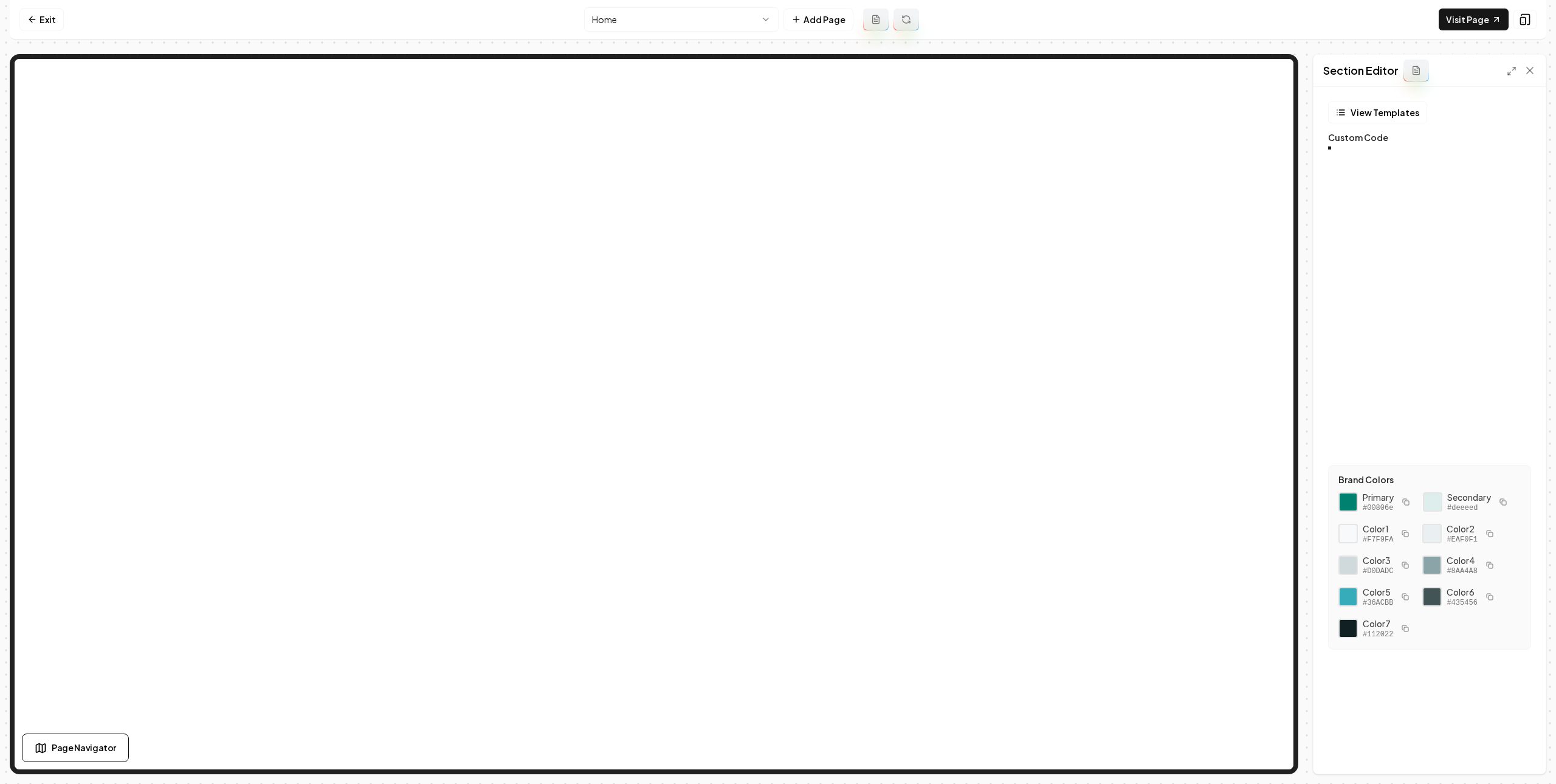
scroll to position [109, 0]
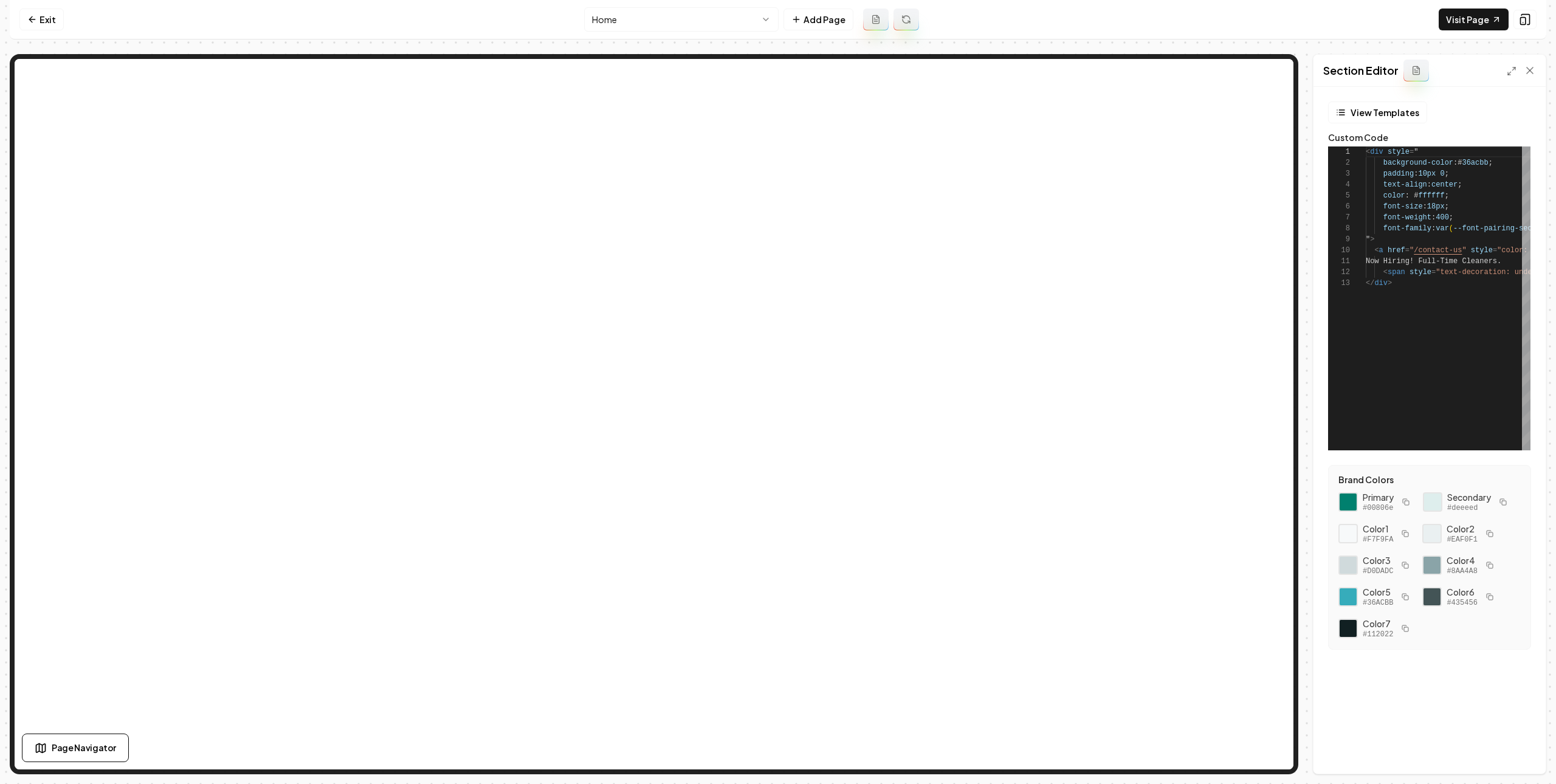
click at [1406, 505] on icon "button" at bounding box center [1406, 502] width 7 height 7
type textarea "**********"
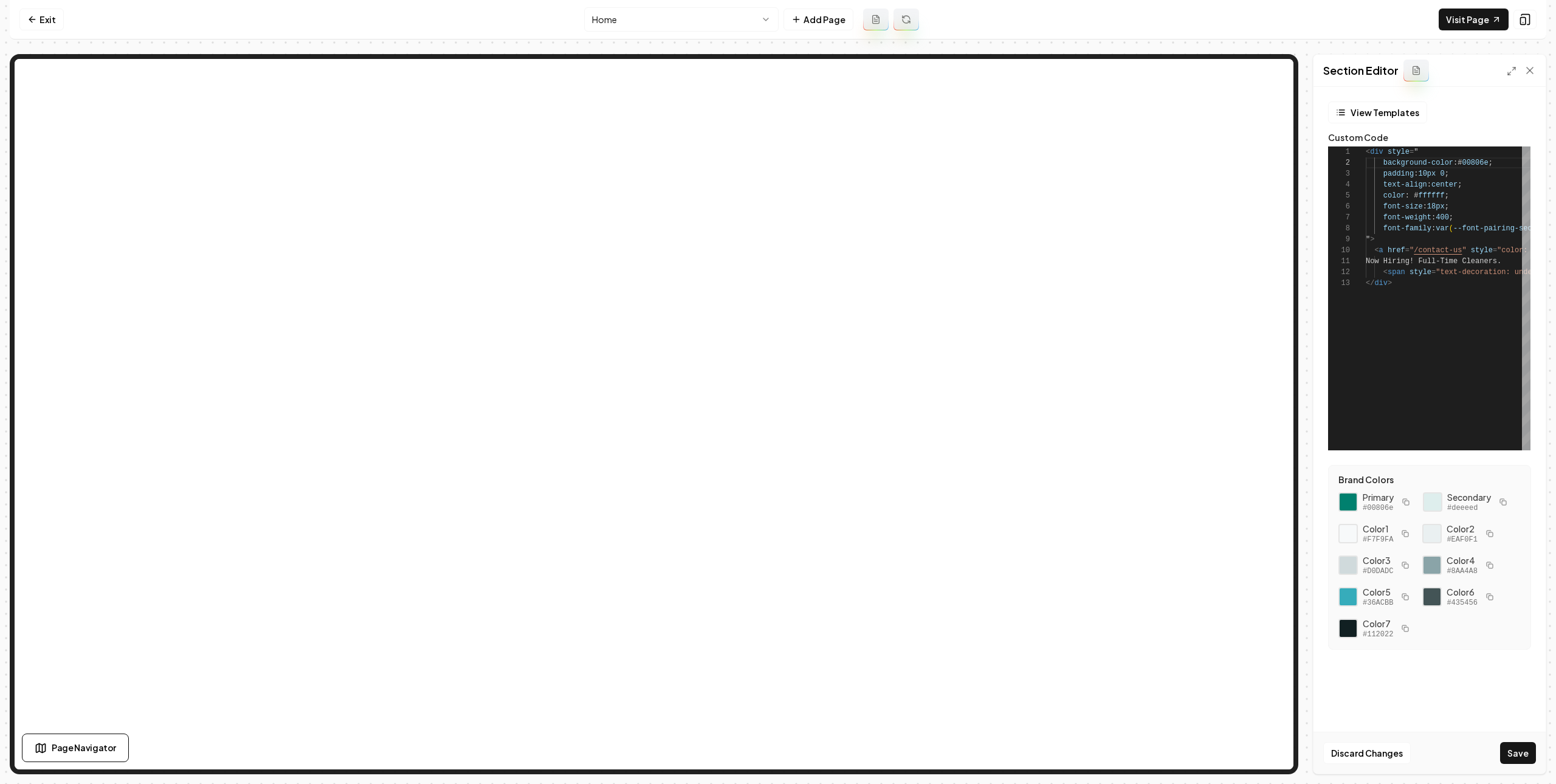
click at [1521, 770] on div "Discard Changes Save" at bounding box center [1430, 753] width 232 height 42
click at [1519, 758] on button "Save" at bounding box center [1518, 753] width 36 height 22
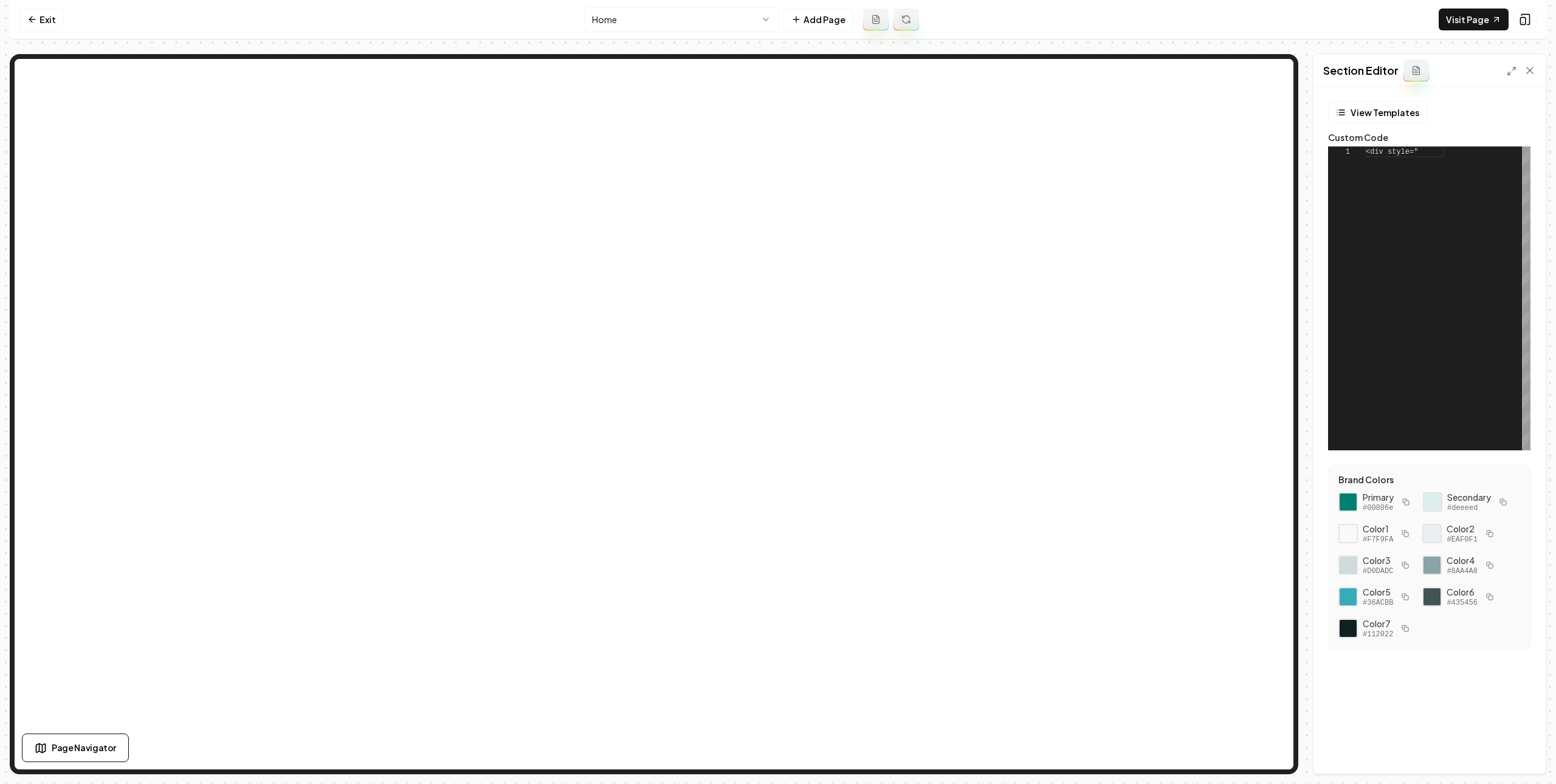
scroll to position [109, 0]
type textarea "**********"
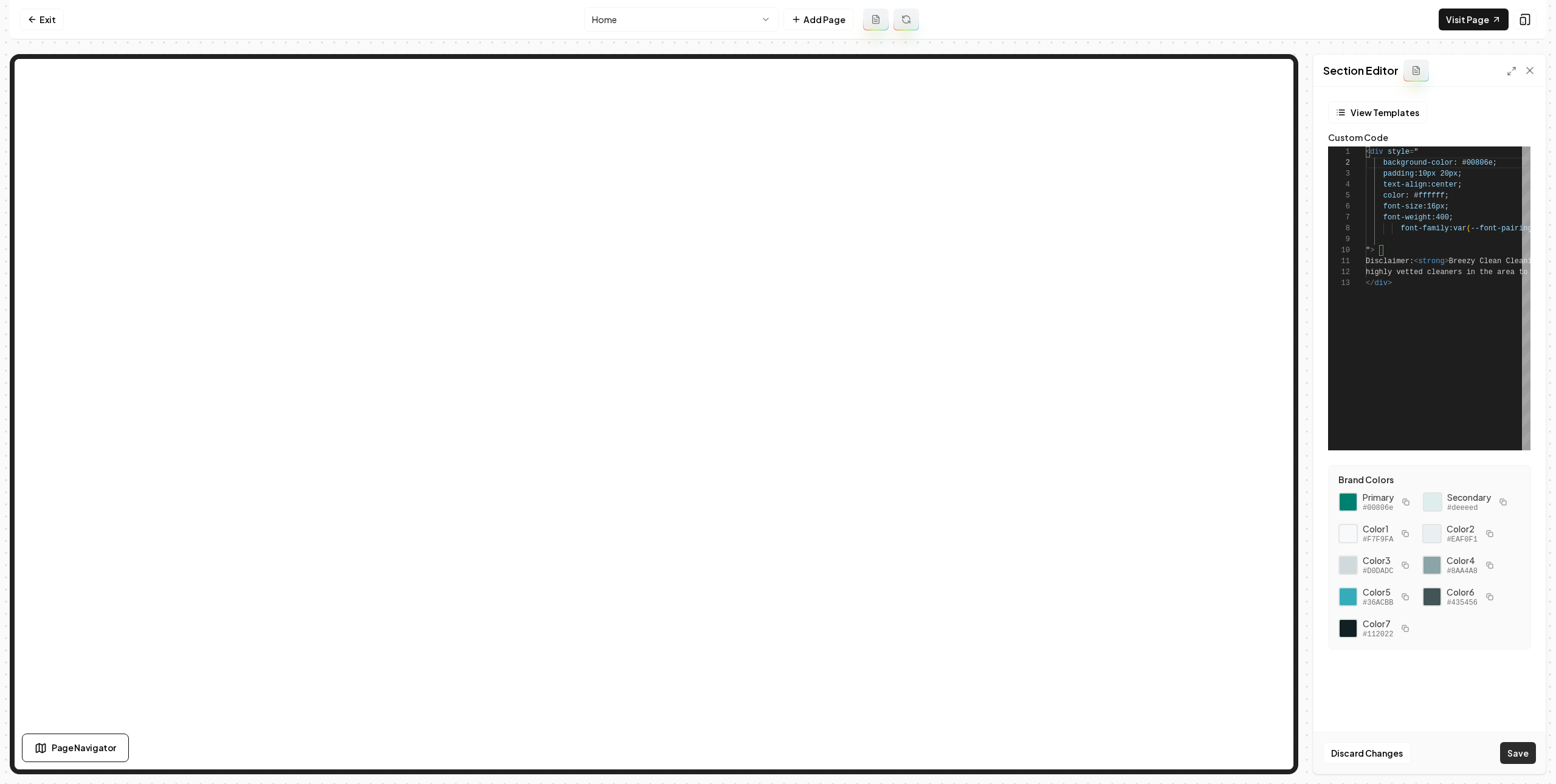
click at [1524, 756] on button "Save" at bounding box center [1518, 753] width 36 height 22
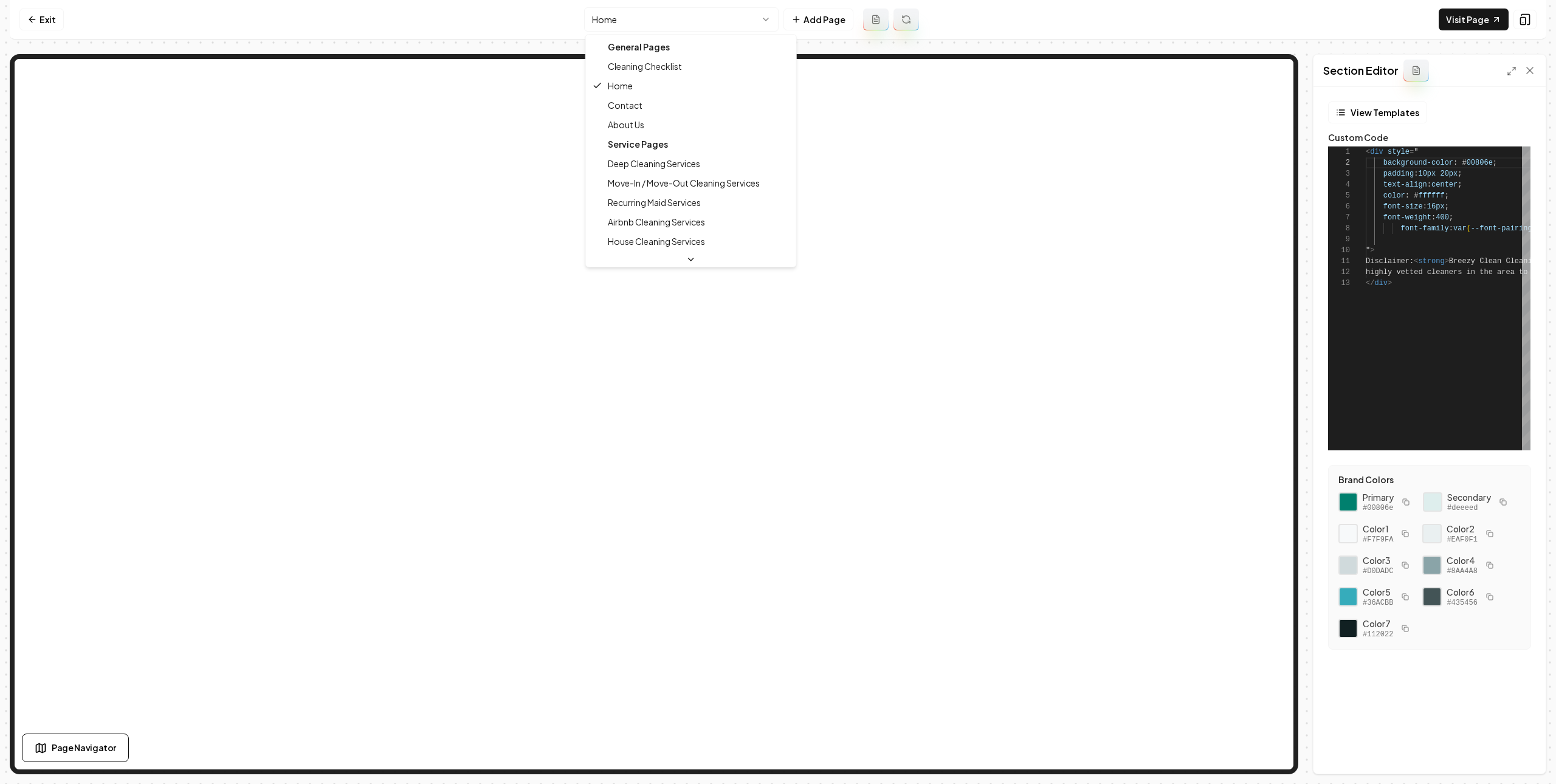
click at [639, 18] on html "Computer Required This feature is only available on a computer. Please switch t…" at bounding box center [778, 392] width 1556 height 784
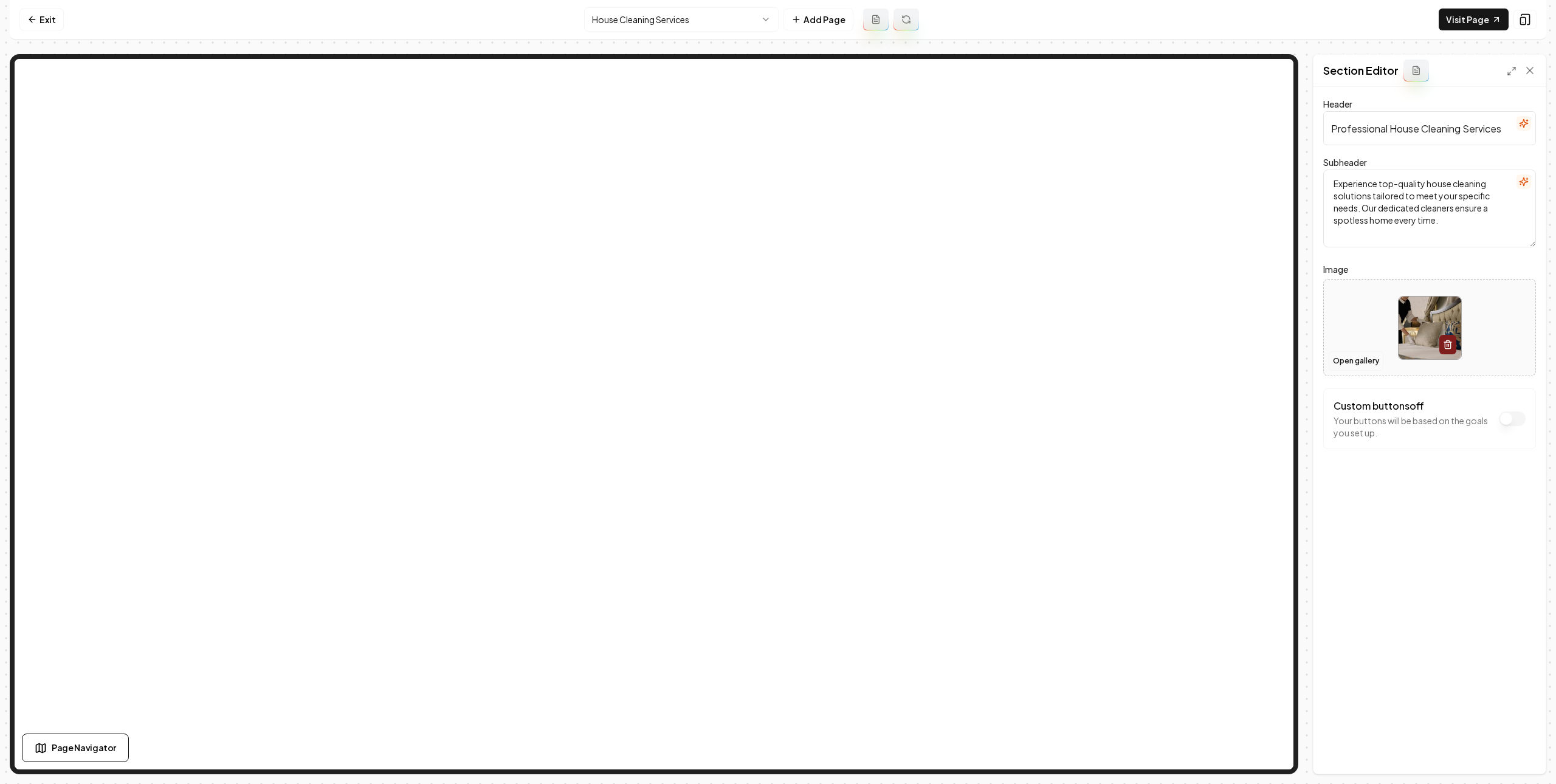
click at [1342, 359] on button "Open gallery" at bounding box center [1356, 361] width 55 height 19
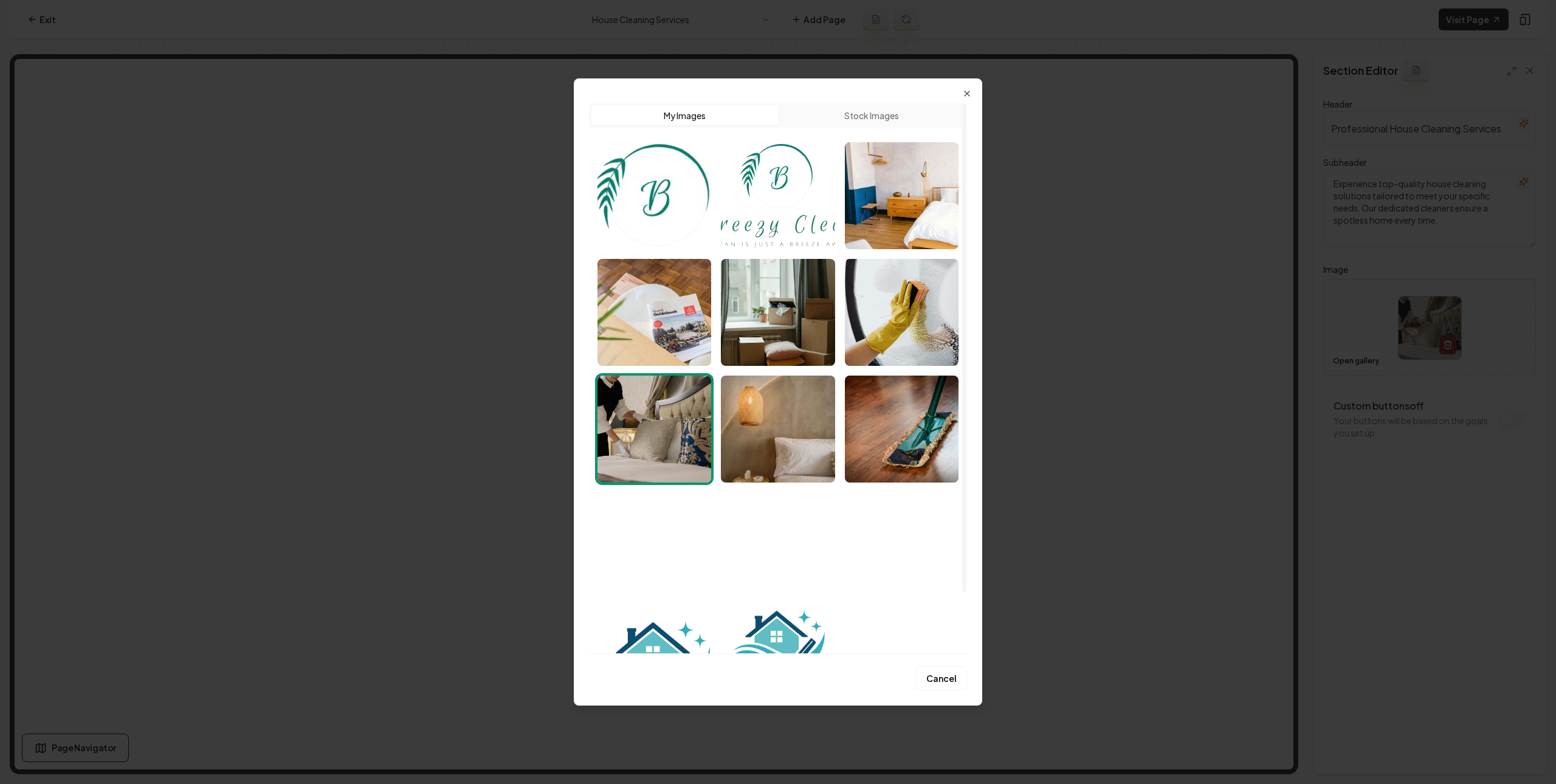
click at [835, 118] on button "Stock Images" at bounding box center [872, 115] width 187 height 19
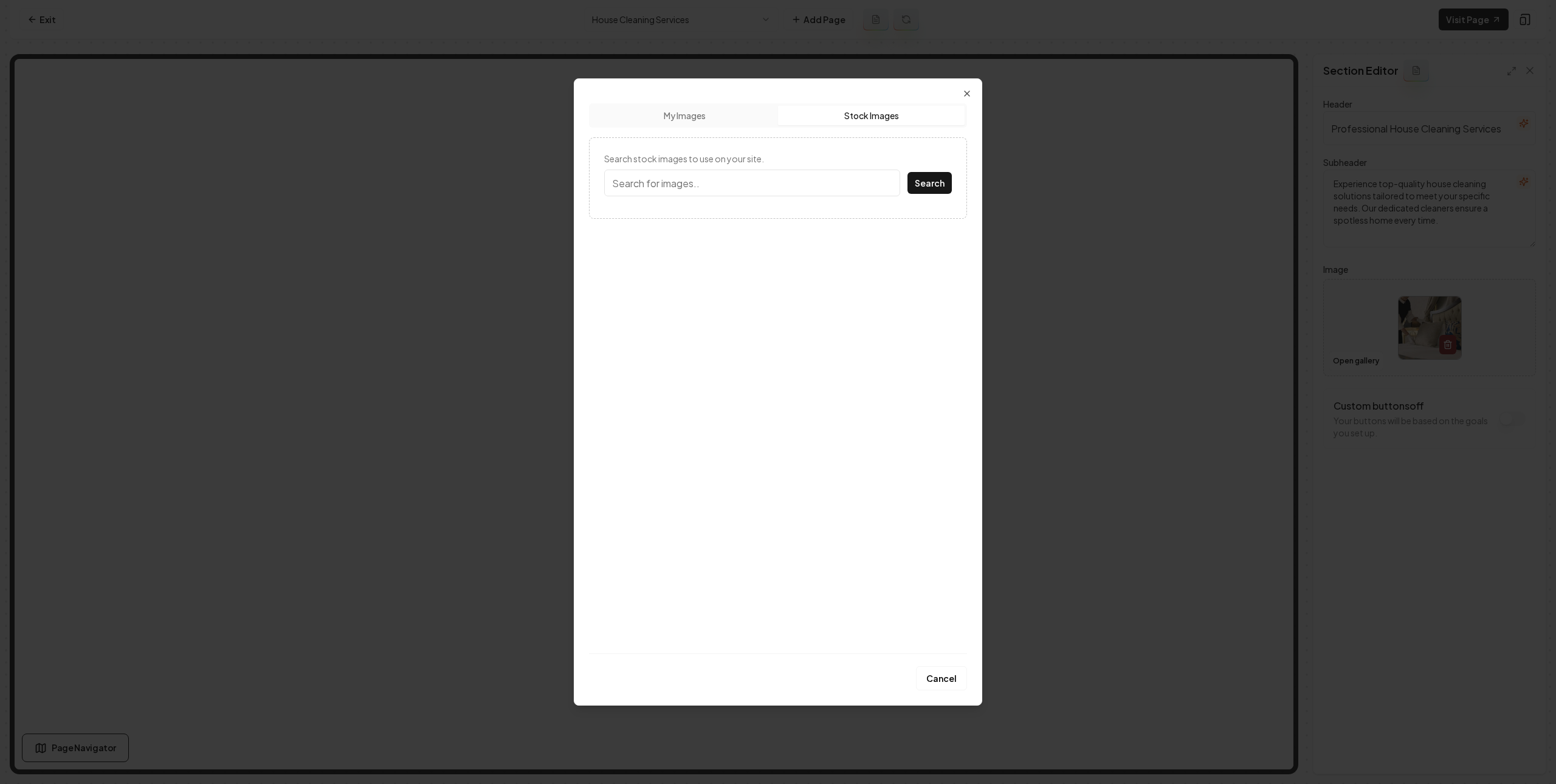
click at [788, 187] on input "Search stock images to use on your site." at bounding box center [752, 183] width 296 height 27
type input "home interior"
click at [907, 172] on button "Search" at bounding box center [929, 182] width 44 height 22
click at [675, 304] on img at bounding box center [660, 272] width 111 height 107
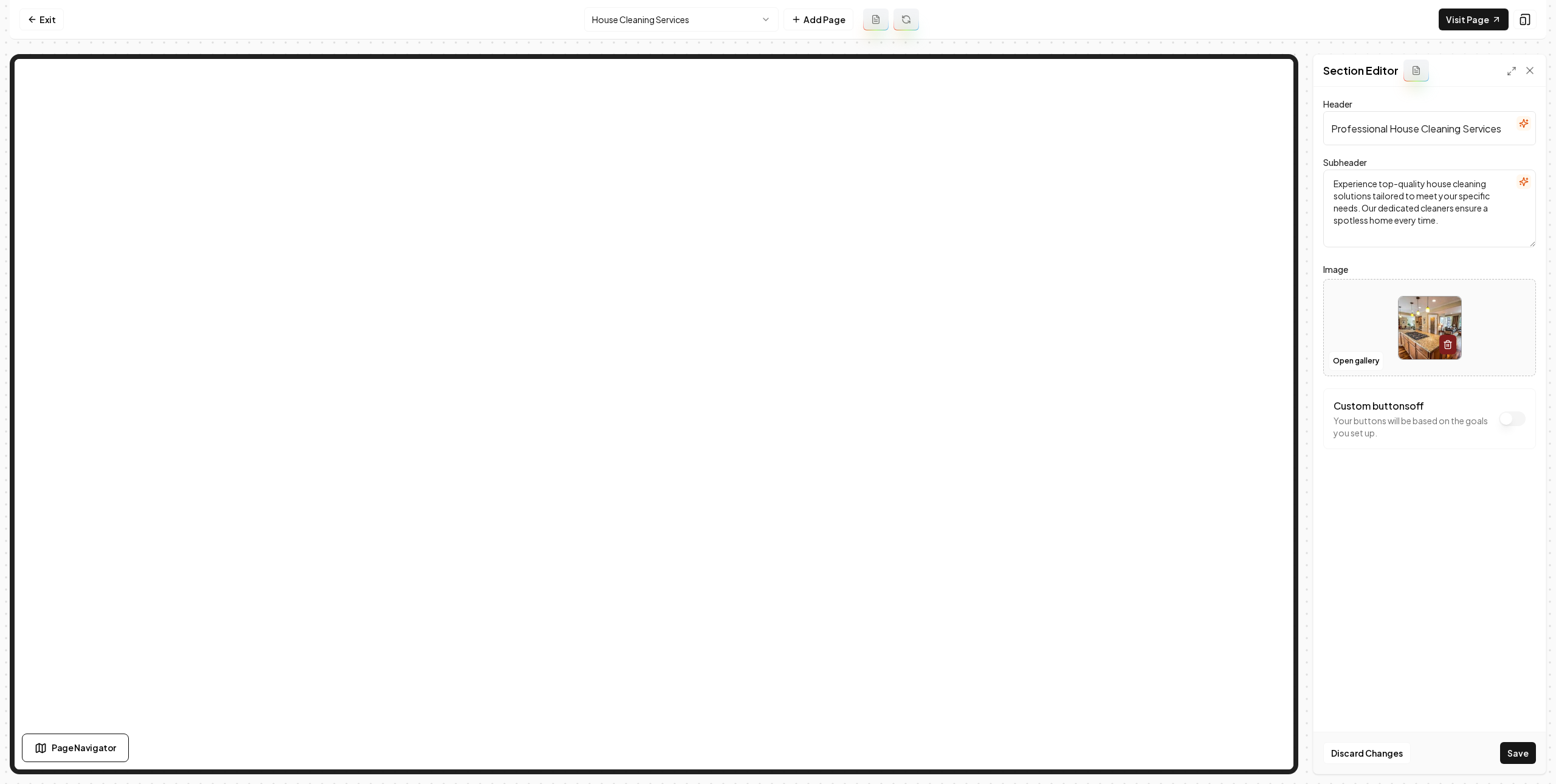
click at [1514, 746] on button "Save" at bounding box center [1518, 753] width 36 height 22
click at [659, 24] on html "Computer Required This feature is only available on a computer. Please switch t…" at bounding box center [778, 392] width 1556 height 784
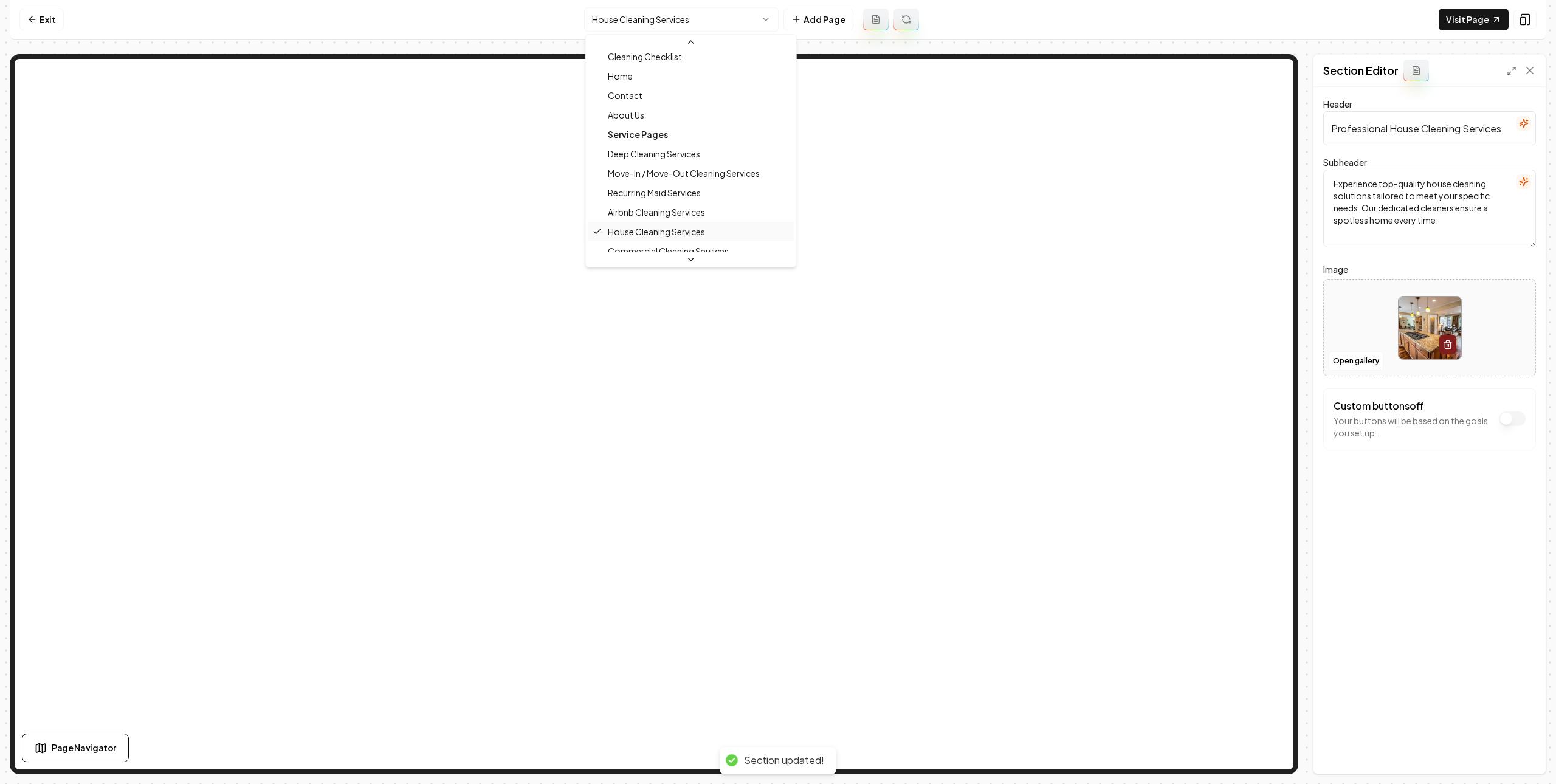
scroll to position [103, 0]
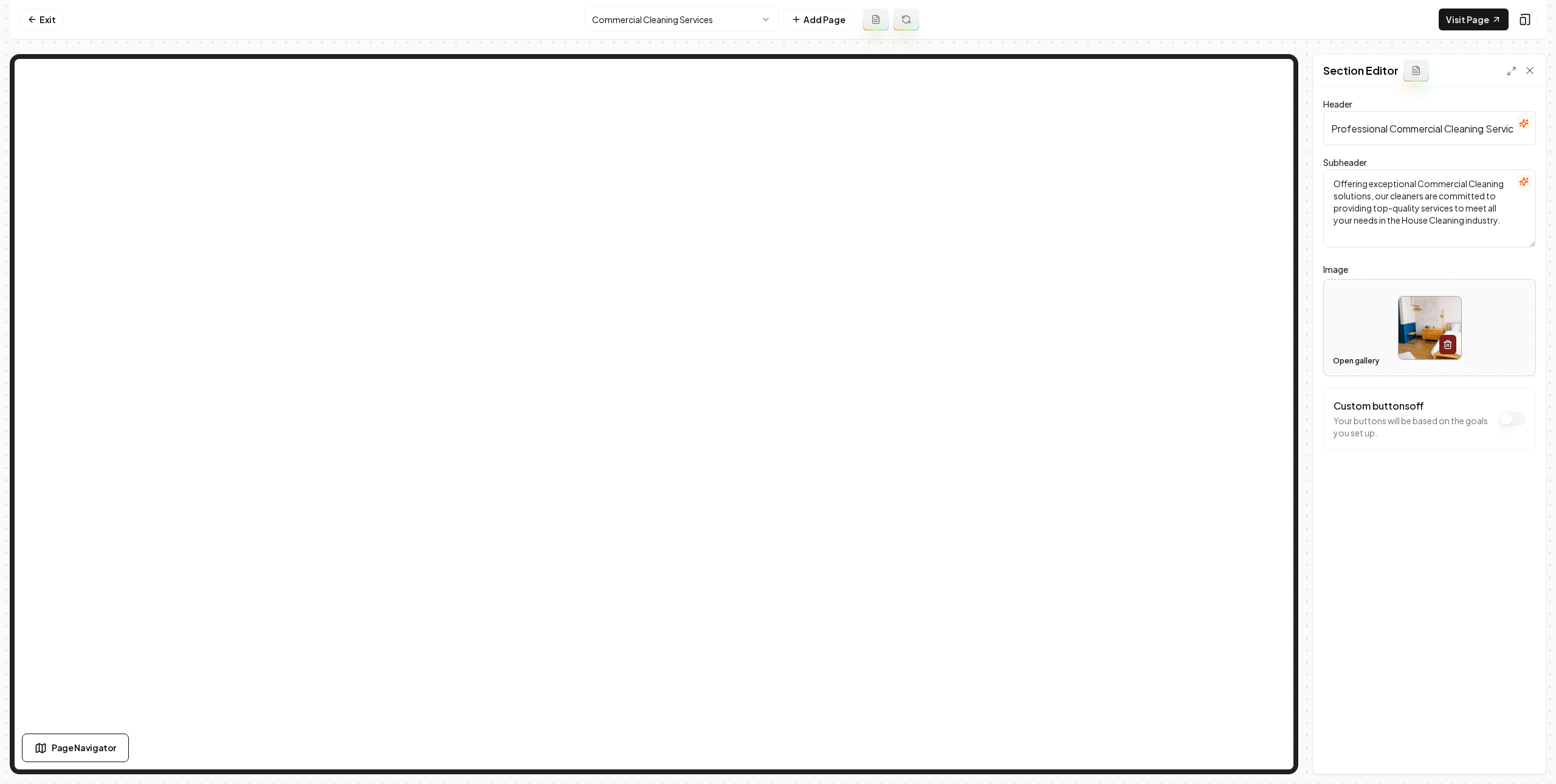
click at [1351, 358] on button "Open gallery" at bounding box center [1356, 361] width 55 height 19
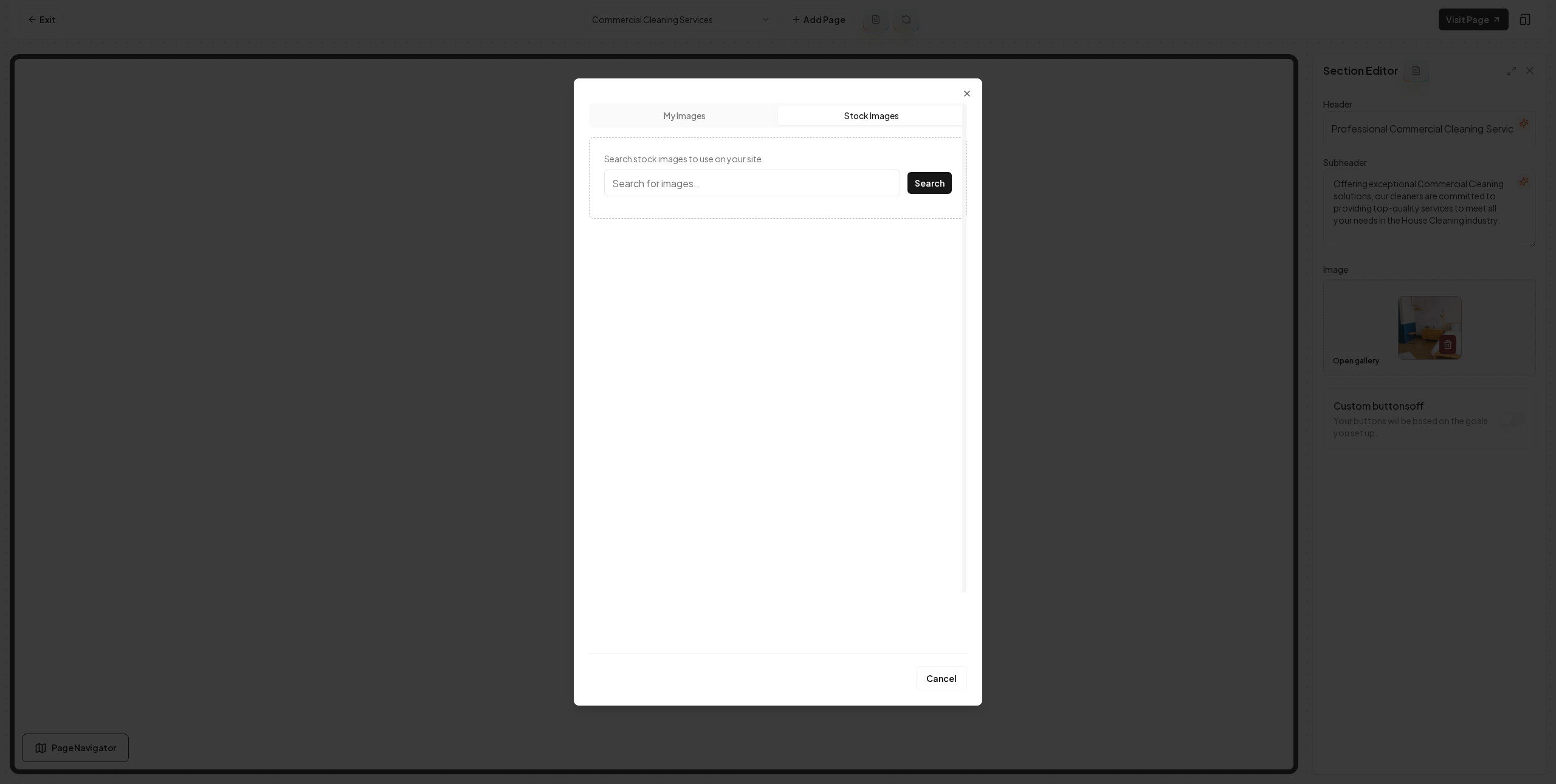
click at [885, 112] on button "Stock Images" at bounding box center [872, 115] width 187 height 19
click at [823, 187] on input "Search stock images to use on your site." at bounding box center [752, 183] width 296 height 27
click at [907, 172] on button "Search" at bounding box center [929, 182] width 44 height 22
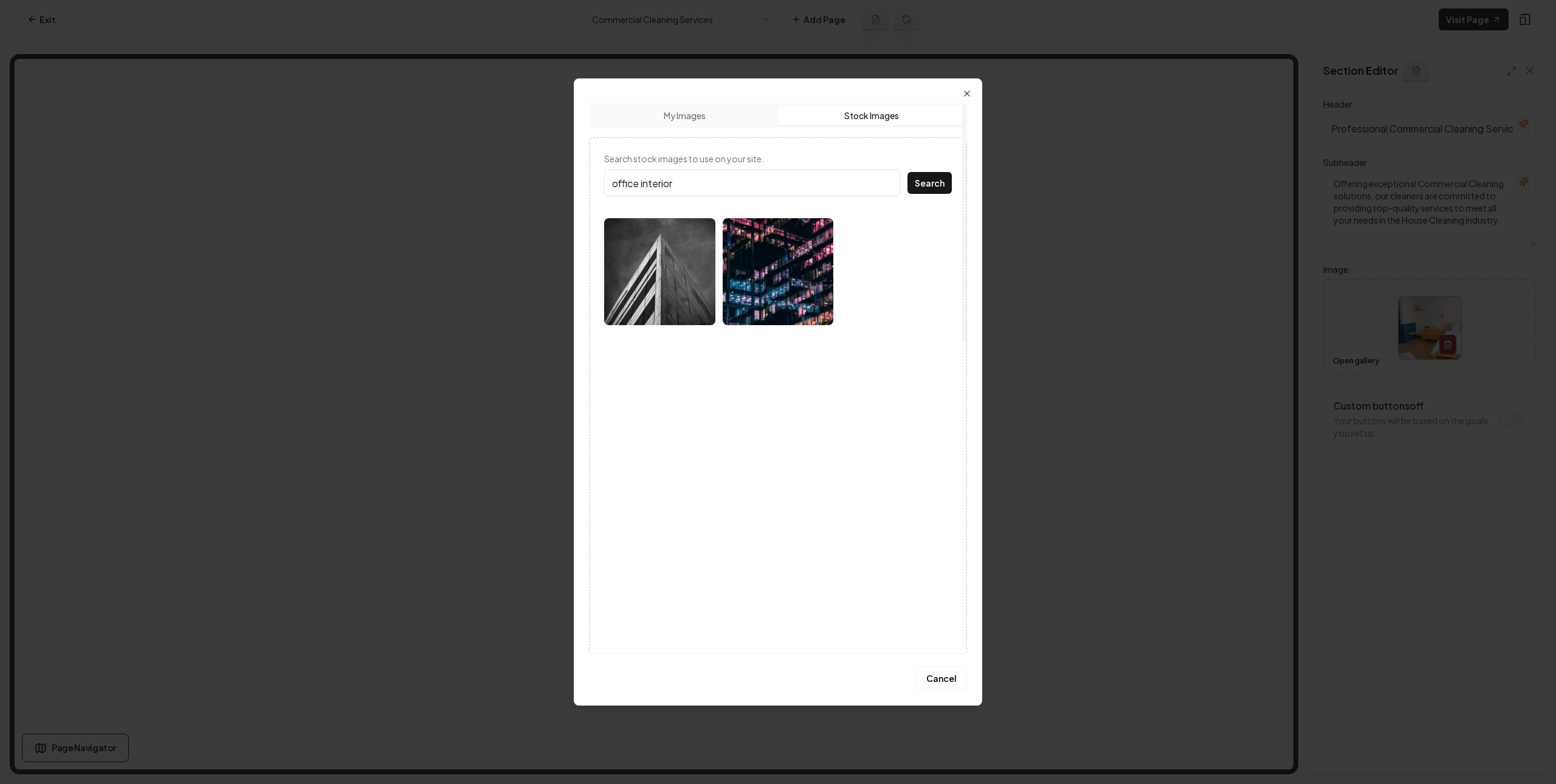
type input "office interior"
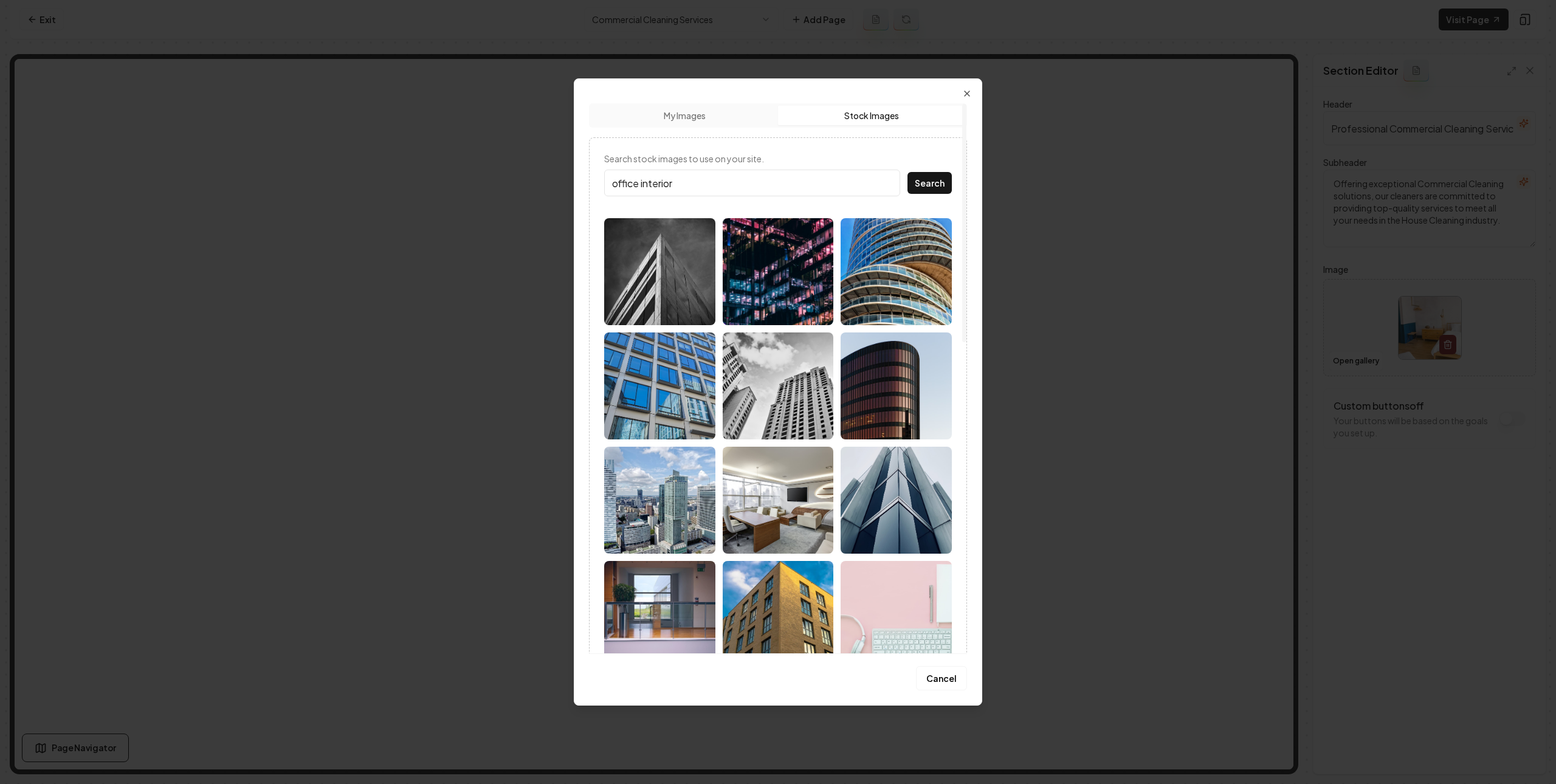
click at [907, 172] on button "Search" at bounding box center [929, 182] width 44 height 22
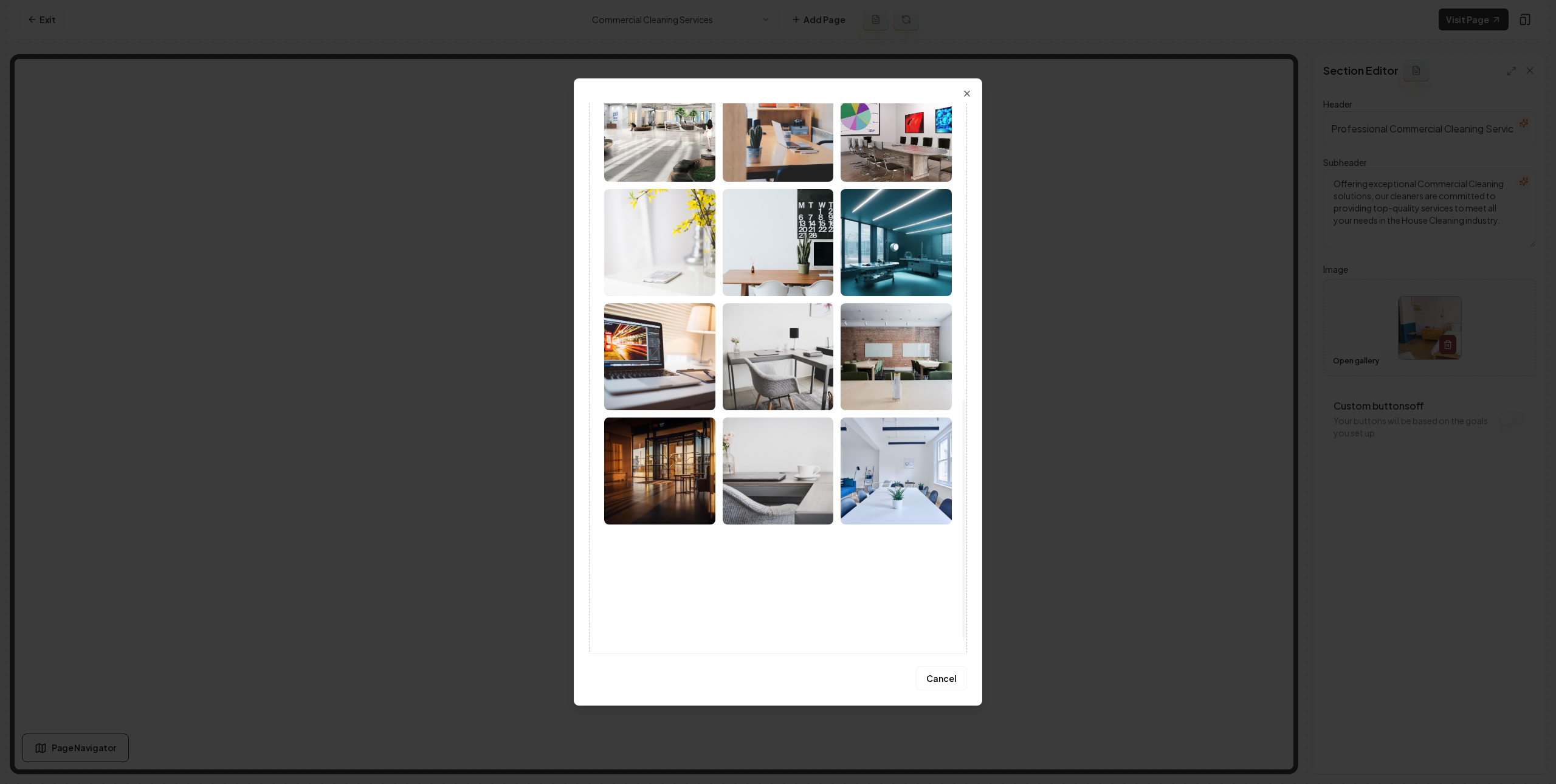
scroll to position [716, 0]
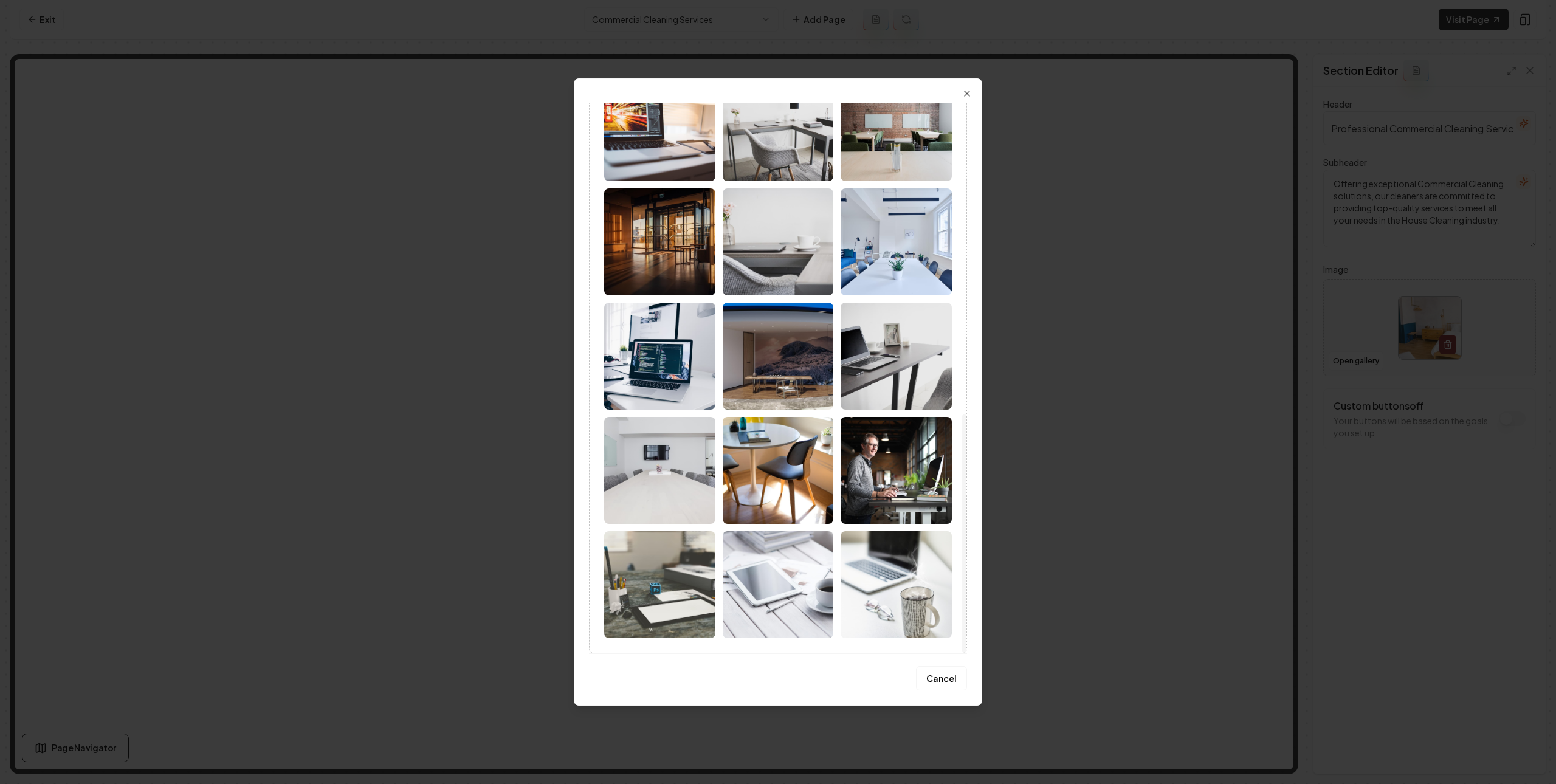
click at [694, 495] on img at bounding box center [660, 470] width 111 height 107
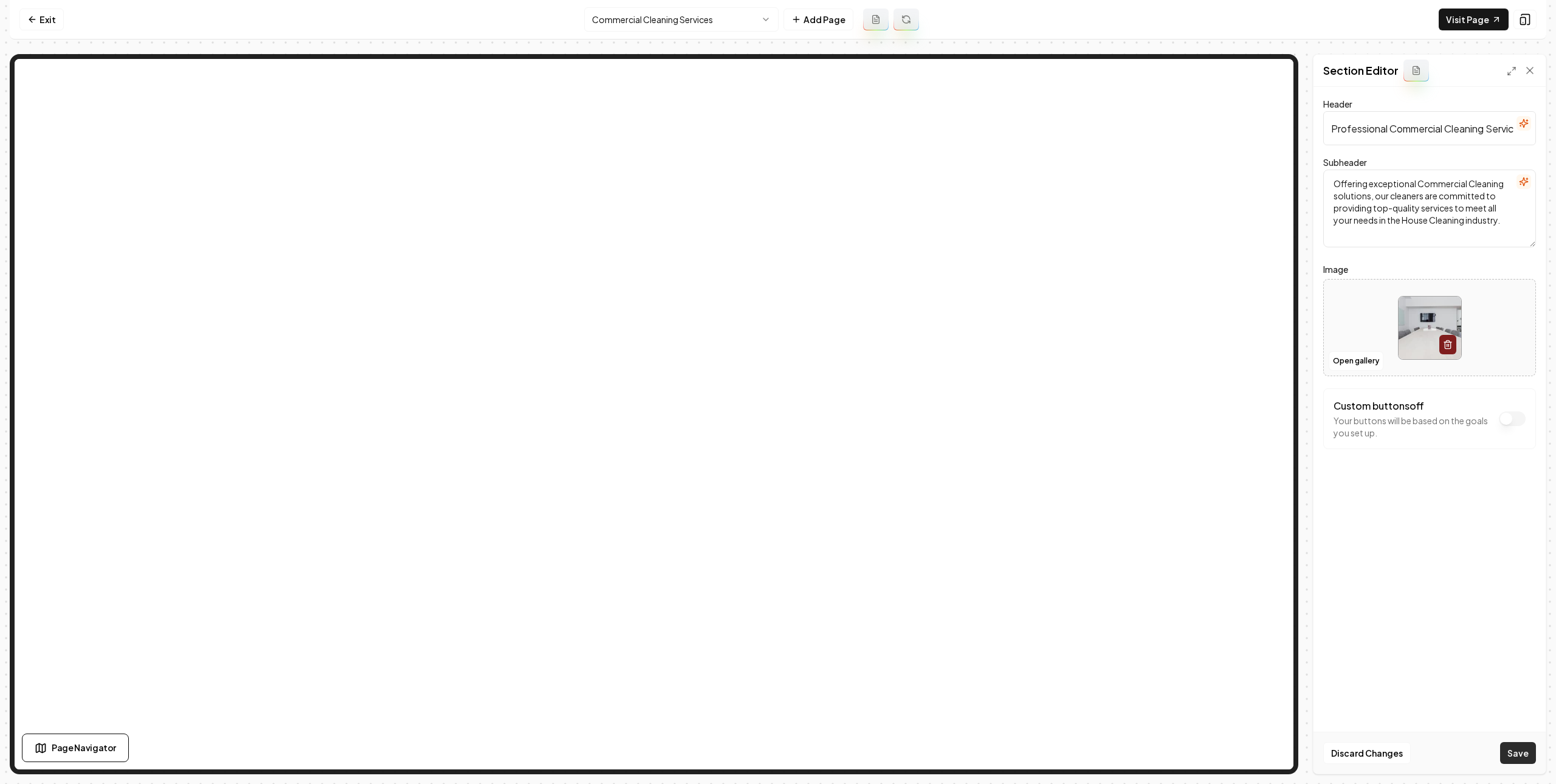
click at [1518, 753] on button "Save" at bounding box center [1518, 753] width 36 height 22
click at [743, 30] on html "Computer Required This feature is only available on a computer. Please switch t…" at bounding box center [778, 392] width 1556 height 784
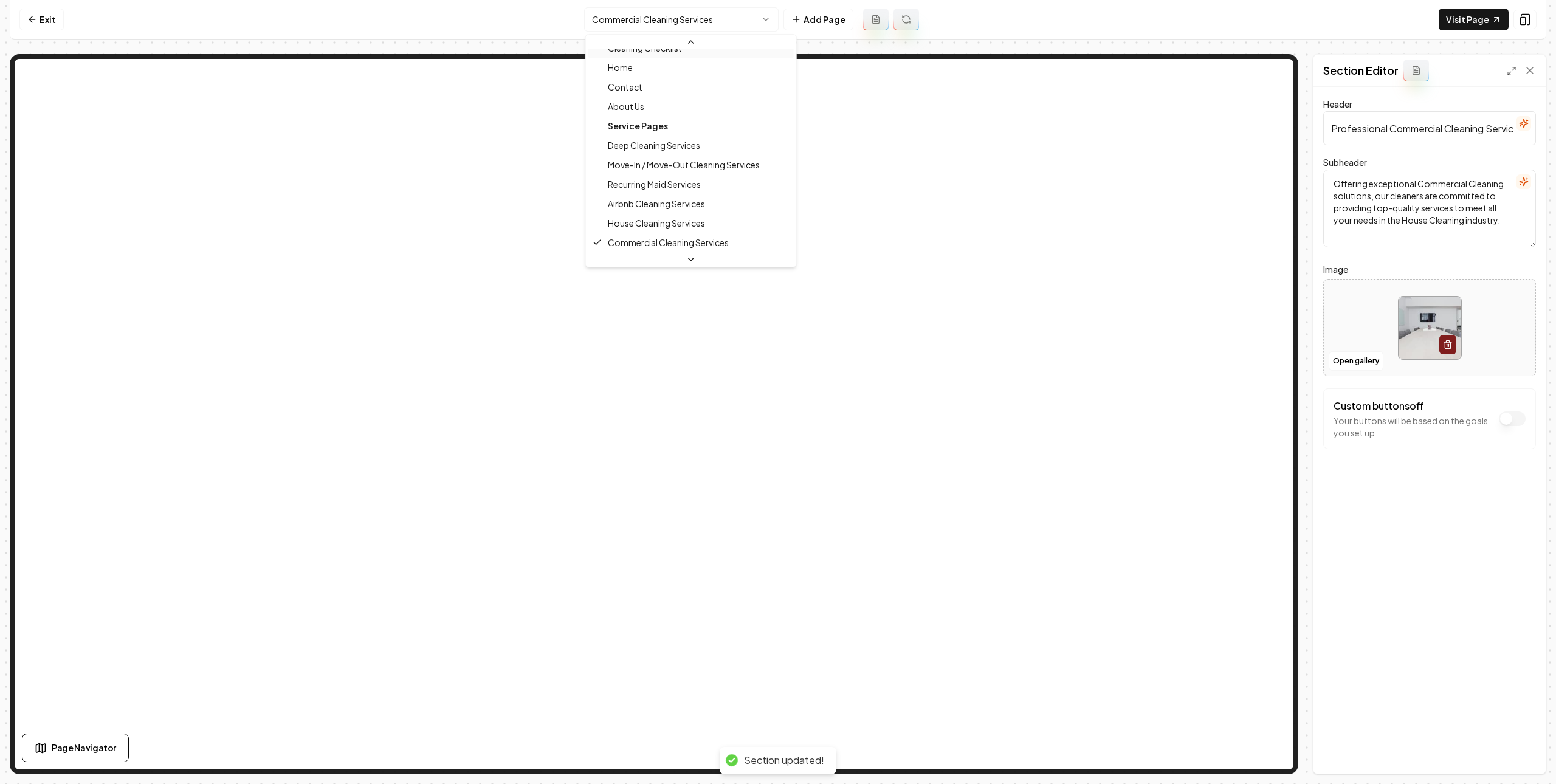
scroll to position [14, 0]
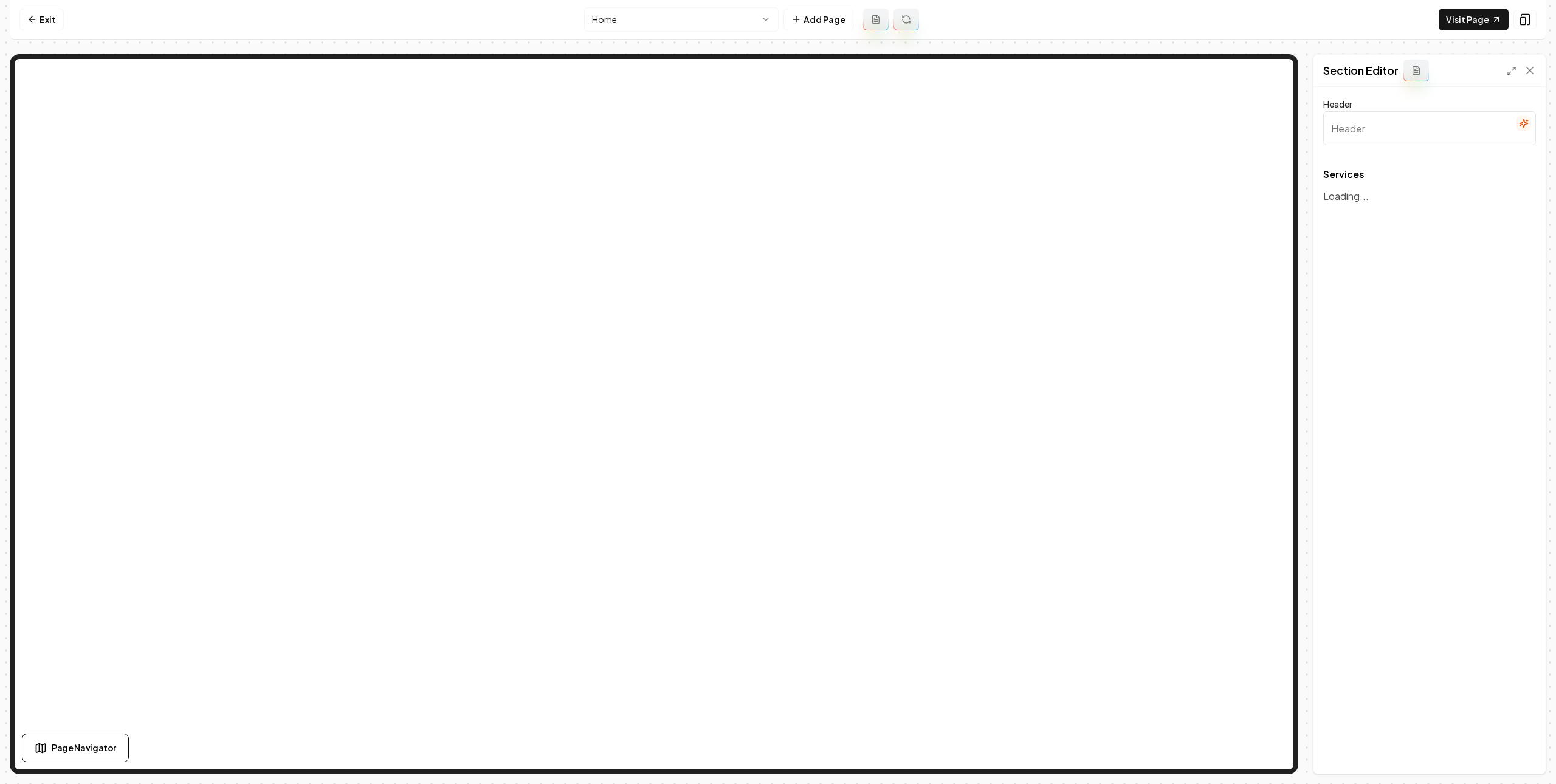
type input "Expert Home Cleaning Services by Breezy Clean Cleaning"
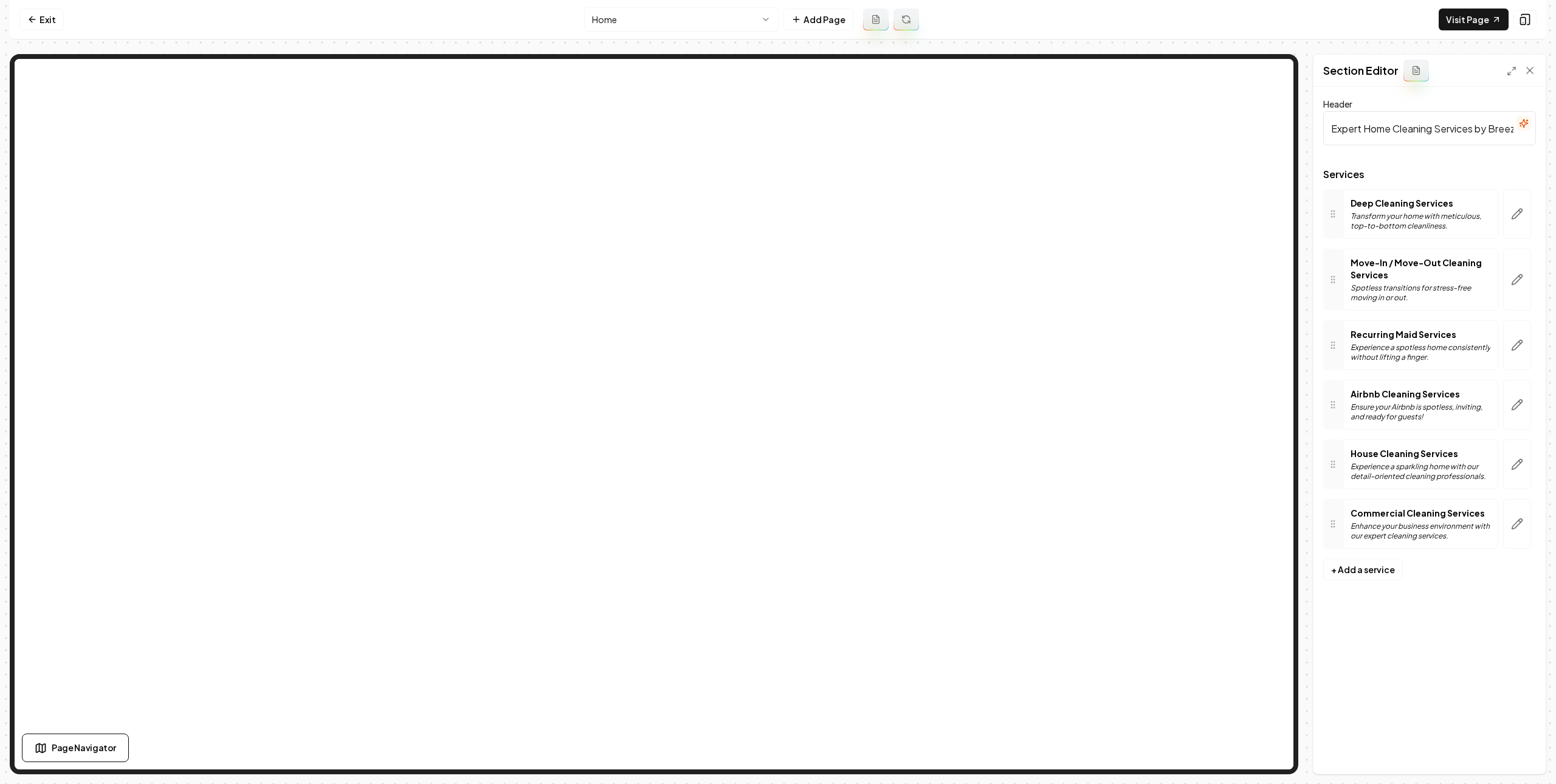
click at [1516, 468] on icon "button" at bounding box center [1517, 464] width 12 height 12
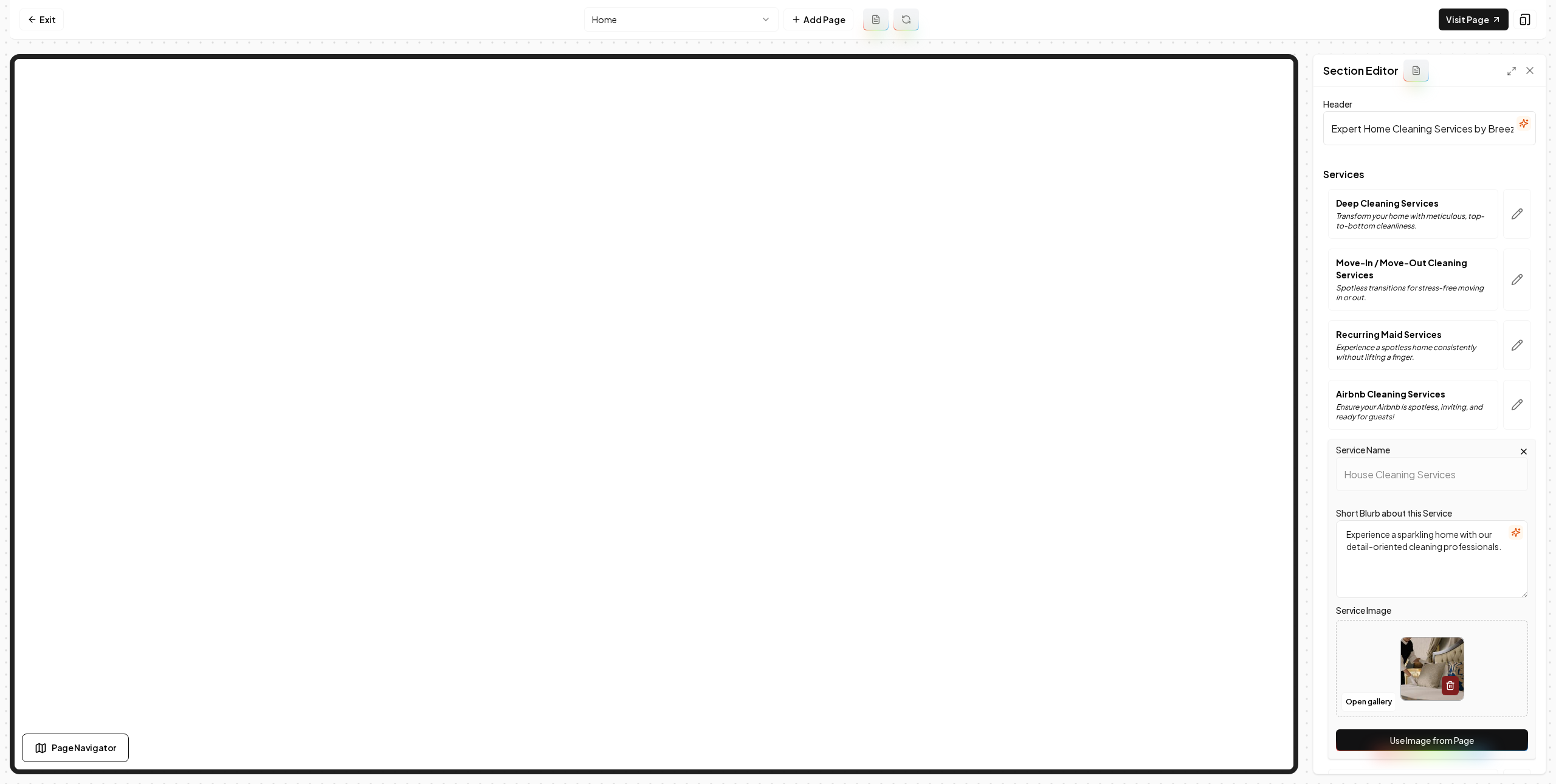
scroll to position [103, 0]
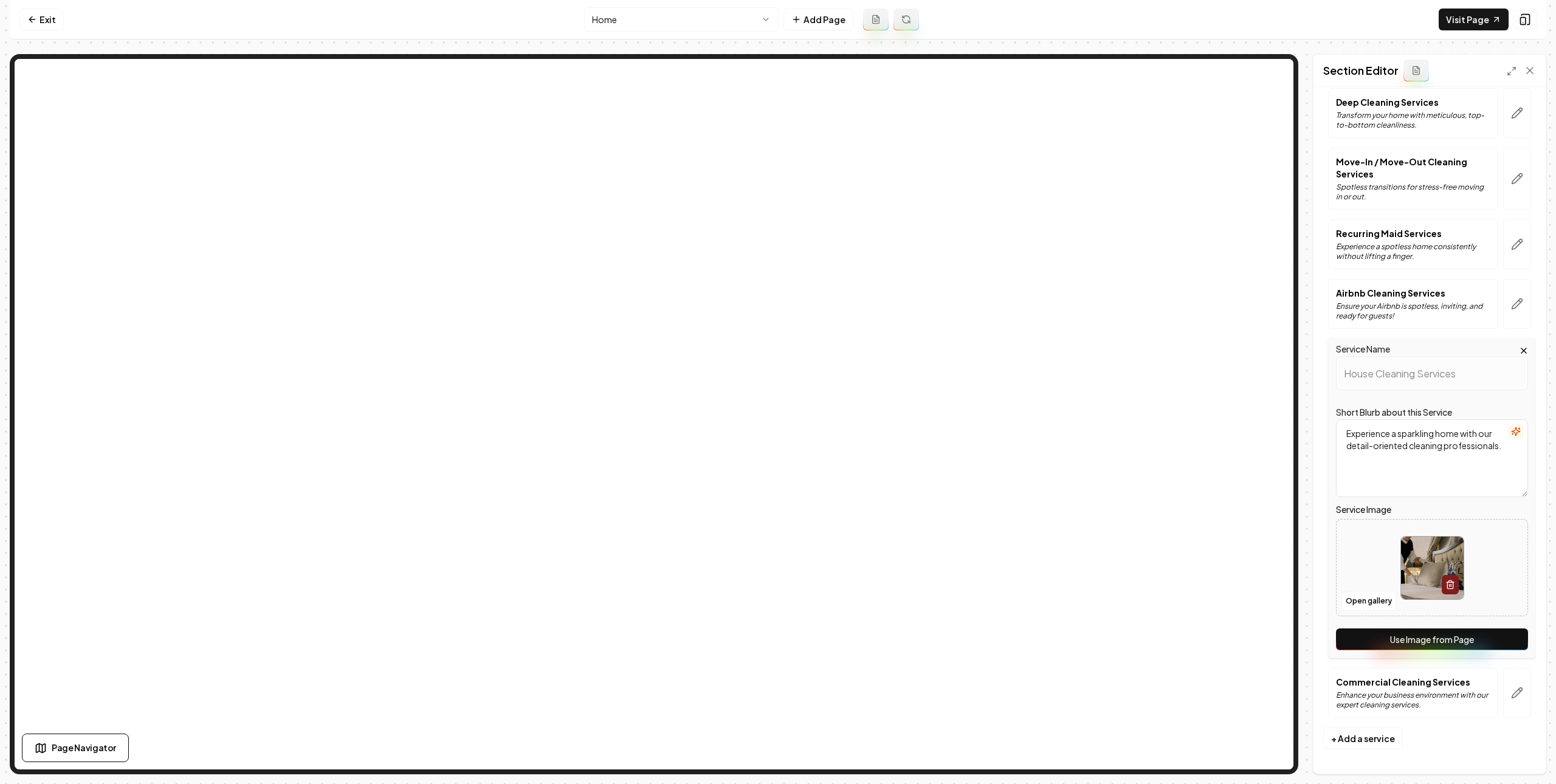
click at [1425, 631] on button "Use Image from Page" at bounding box center [1431, 639] width 192 height 22
click at [1513, 692] on button "button" at bounding box center [1517, 693] width 28 height 50
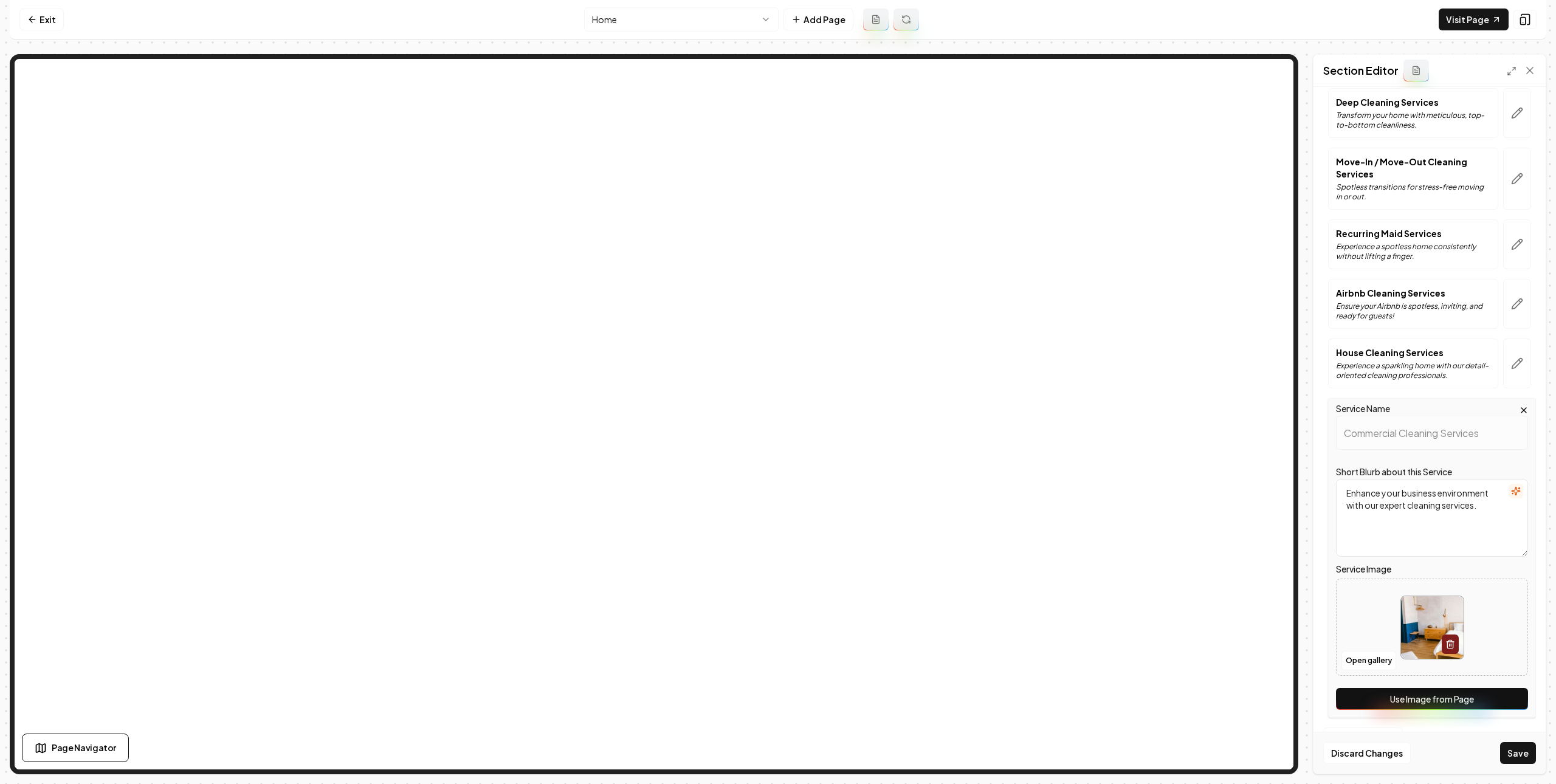
click at [1500, 696] on button "Use Image from Page" at bounding box center [1431, 698] width 192 height 22
drag, startPoint x: 1510, startPoint y: 749, endPoint x: 1476, endPoint y: 725, distance: 41.6
click at [1510, 748] on button "Save" at bounding box center [1518, 753] width 36 height 22
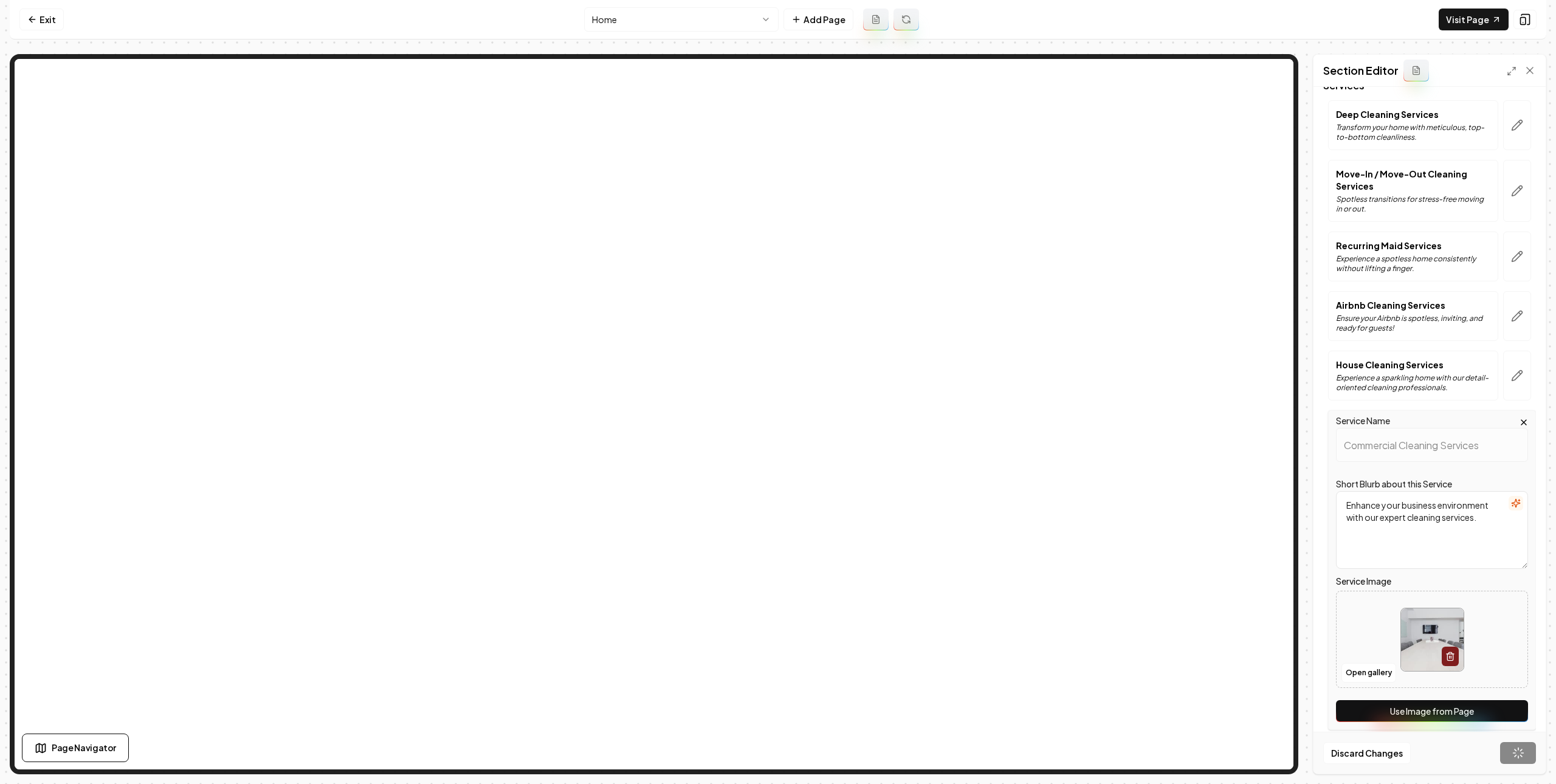
scroll to position [0, 0]
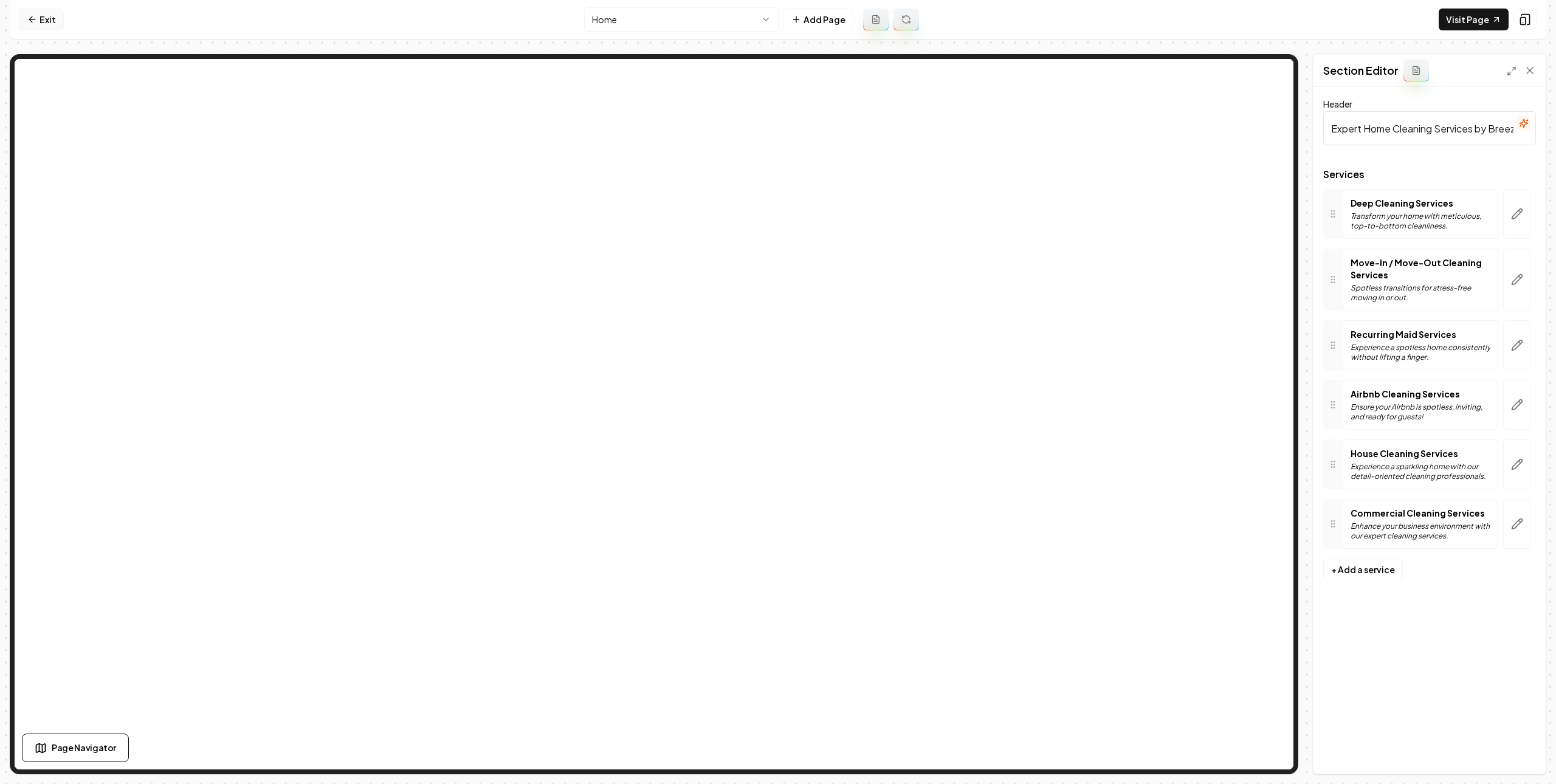
click at [35, 16] on icon at bounding box center [32, 19] width 10 height 10
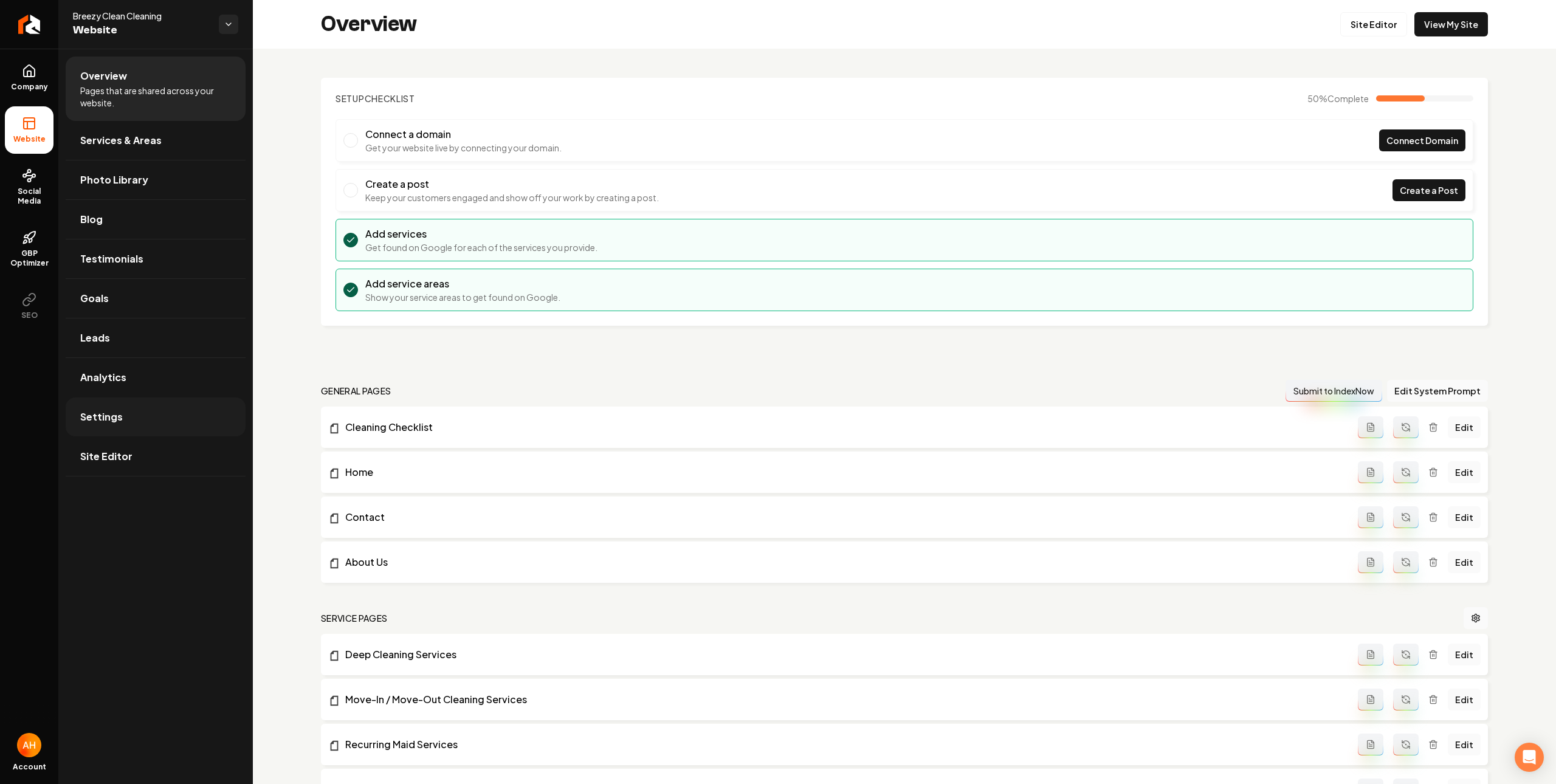
click at [156, 421] on link "Settings" at bounding box center [155, 417] width 180 height 39
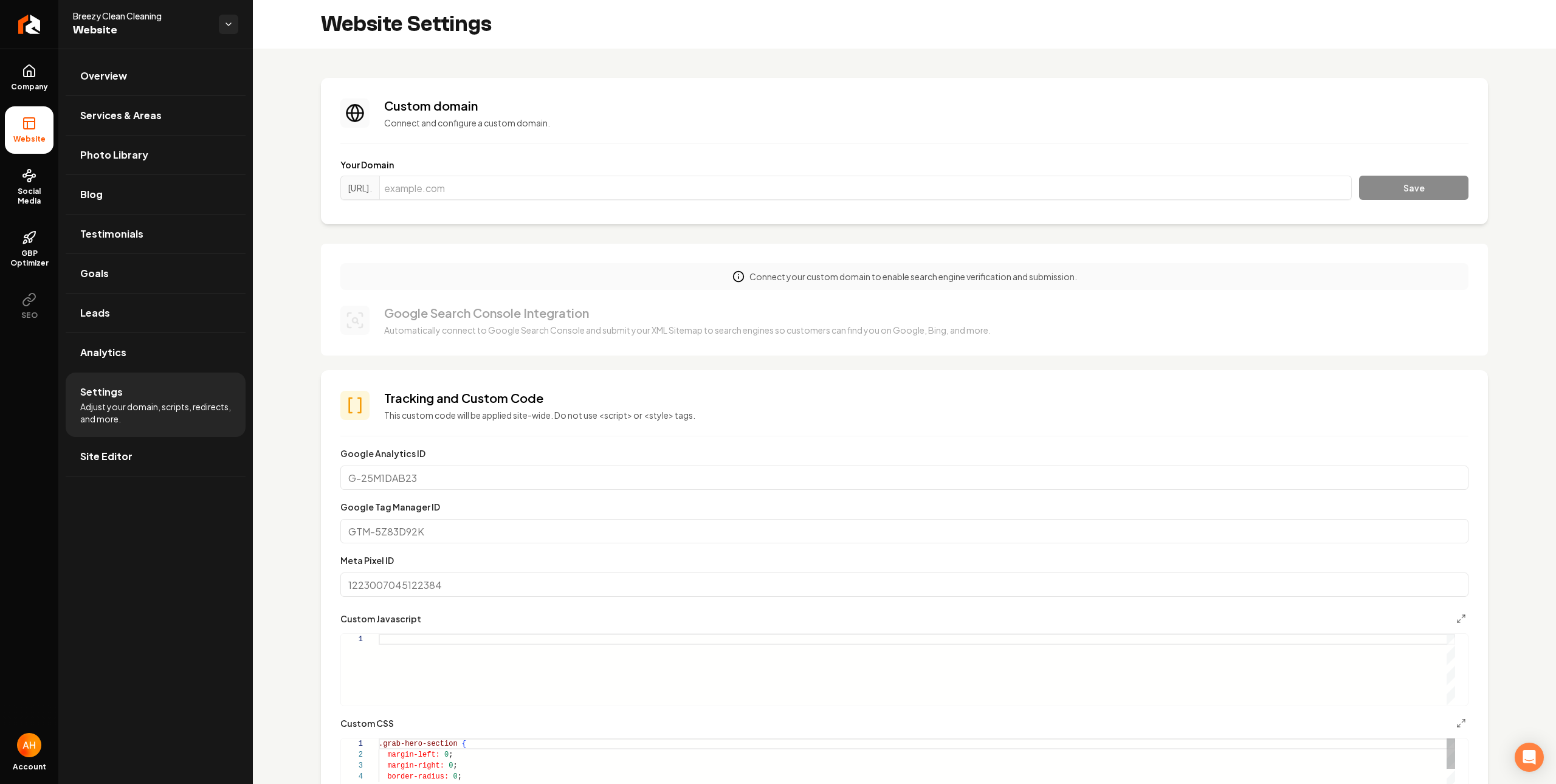
scroll to position [109, 0]
click at [571, 193] on input "Main content area" at bounding box center [865, 187] width 972 height 24
paste input "breezycleancleaning.com"
type input "breezycleancleaning.com"
click at [1414, 190] on button "Save" at bounding box center [1413, 187] width 109 height 24
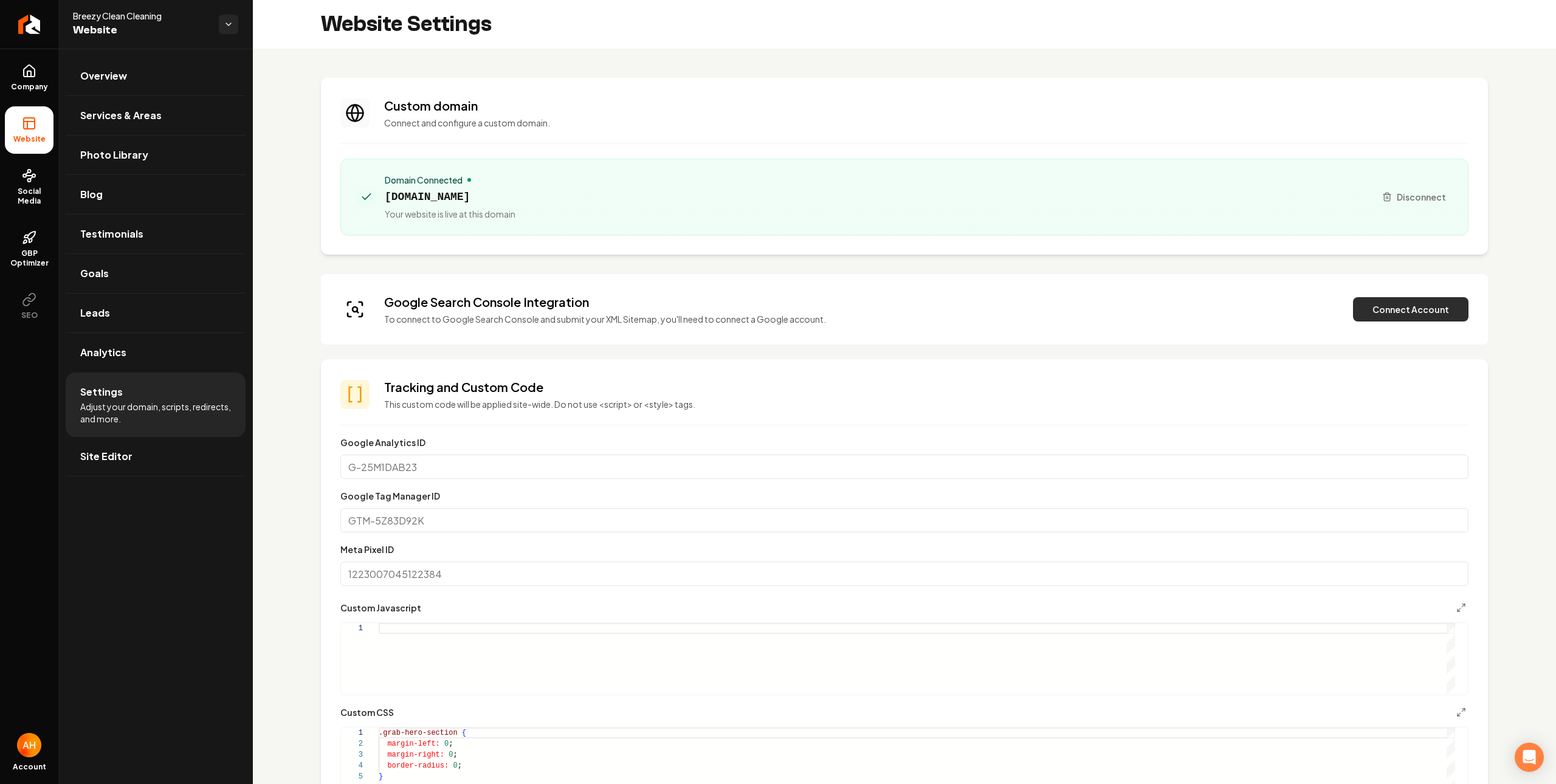
click at [1385, 306] on button "Connect Account" at bounding box center [1411, 309] width 115 height 24
click at [1311, 314] on button "Verify & Submit" at bounding box center [1326, 309] width 105 height 24
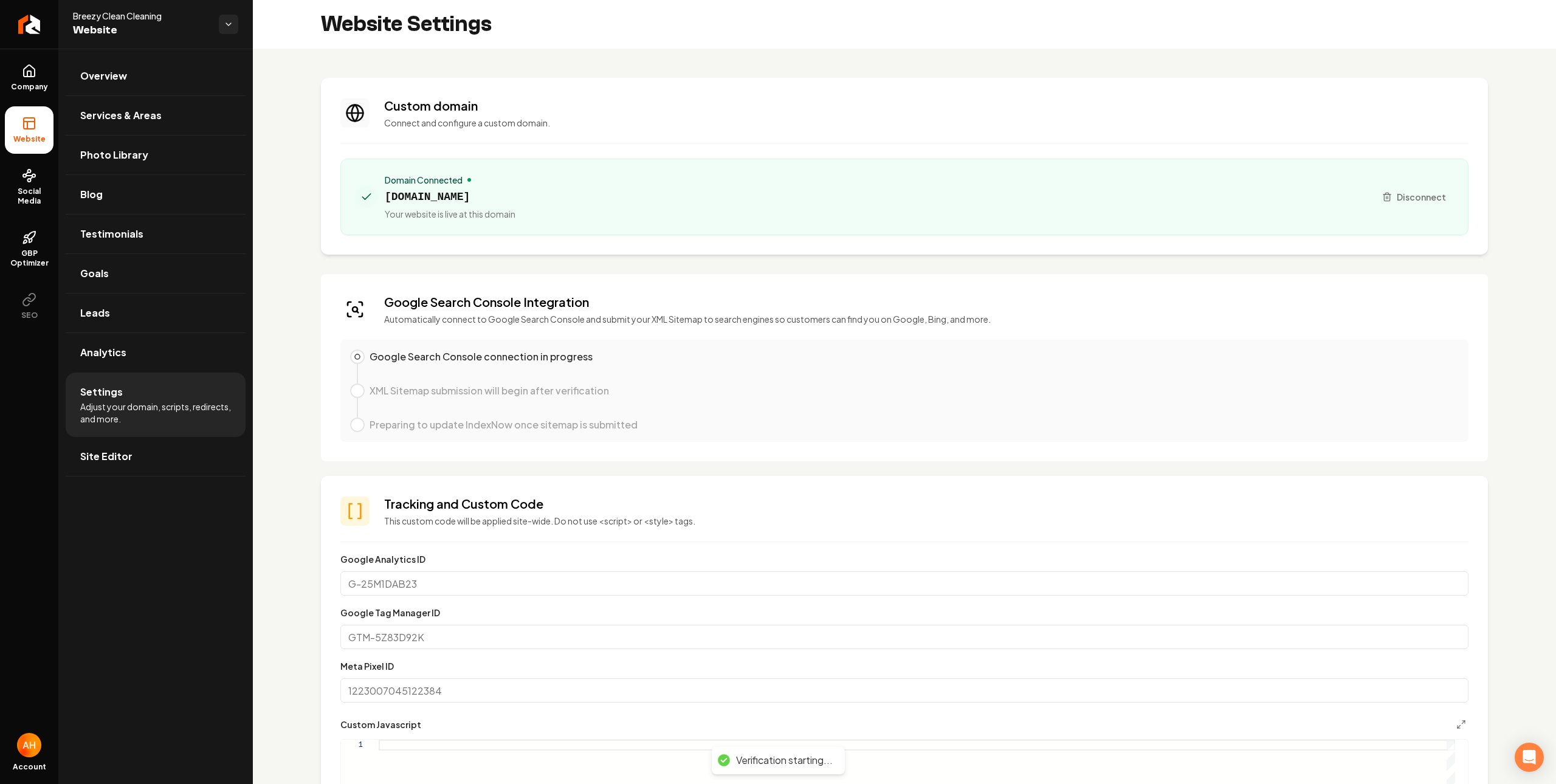
click at [431, 192] on span "breezycleancleaning.com" at bounding box center [450, 197] width 130 height 17
click at [433, 193] on span "breezycleancleaning.com" at bounding box center [450, 197] width 130 height 17
copy span "breezycleancleaning.com"
click at [728, 62] on div "**********" at bounding box center [905, 738] width 1303 height 1379
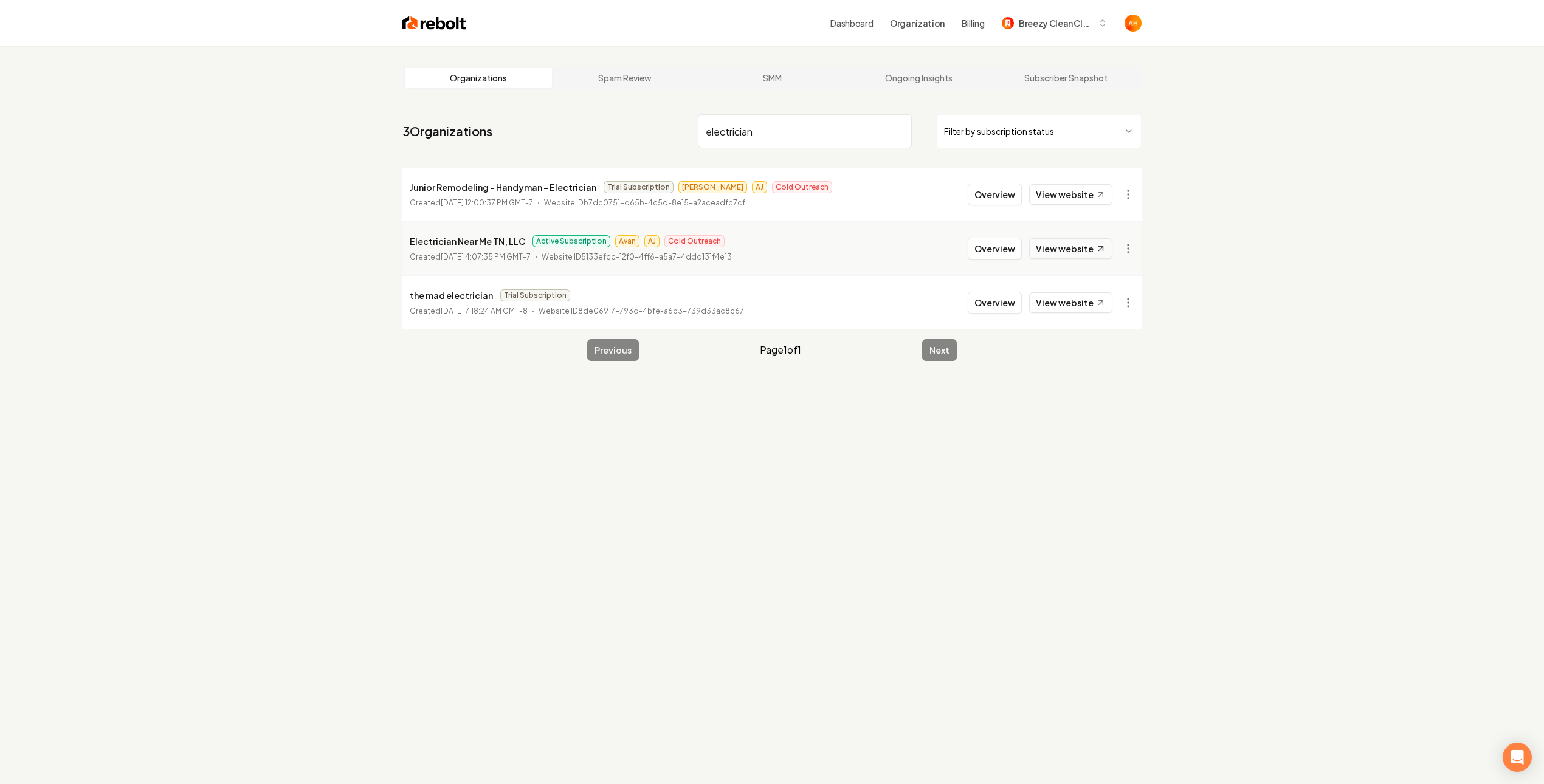
click at [1051, 254] on link "View website" at bounding box center [1071, 248] width 83 height 21
click at [704, 109] on nav "3 Organizations electrician Filter by subscription status" at bounding box center [772, 135] width 739 height 53
click at [746, 133] on input "electrician" at bounding box center [805, 131] width 214 height 34
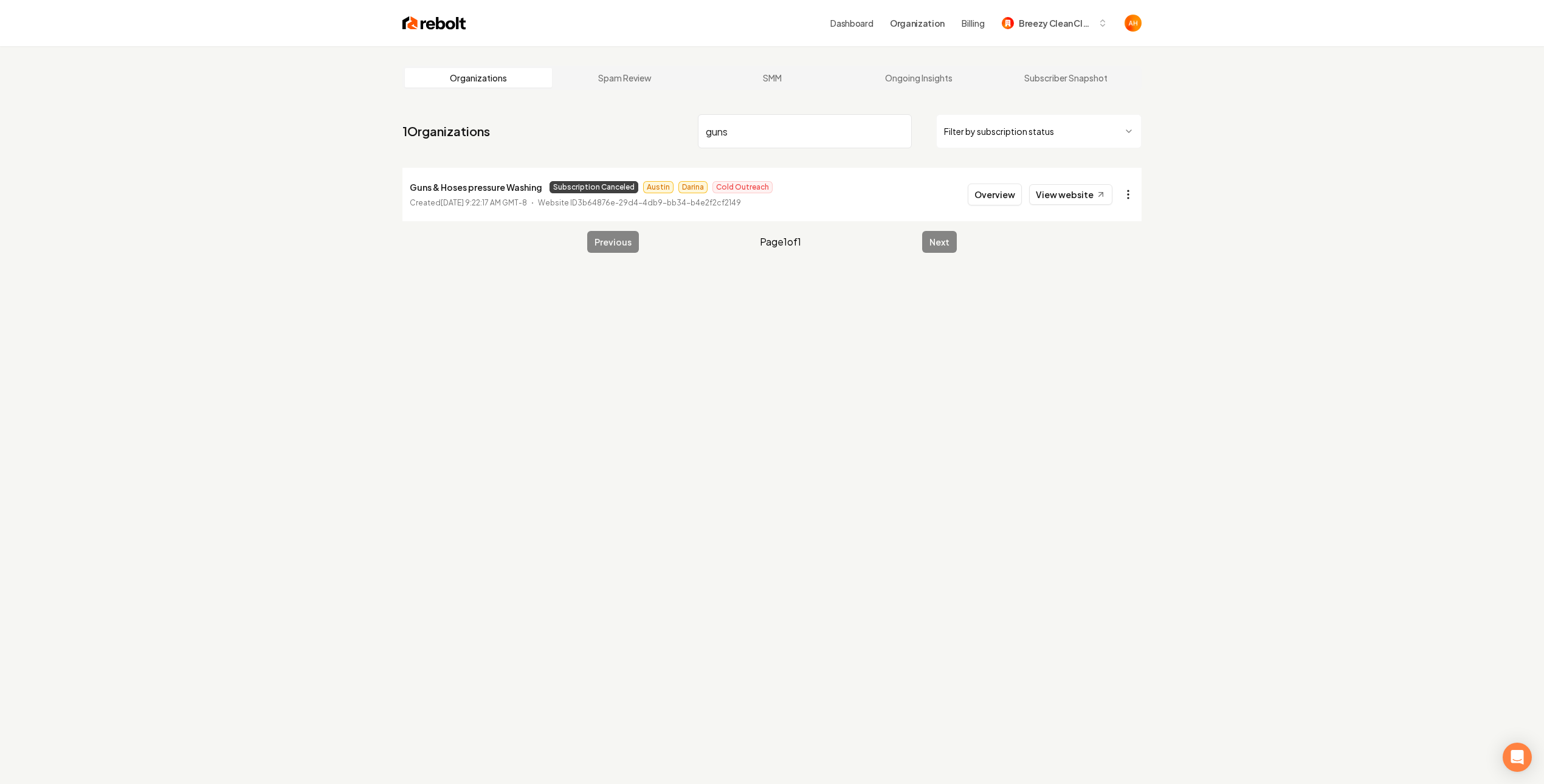
type input "guns"
click at [1133, 192] on html "Dashboard Organization Billing Breezy Clean Cleaning Organizations Spam Review …" at bounding box center [772, 392] width 1544 height 784
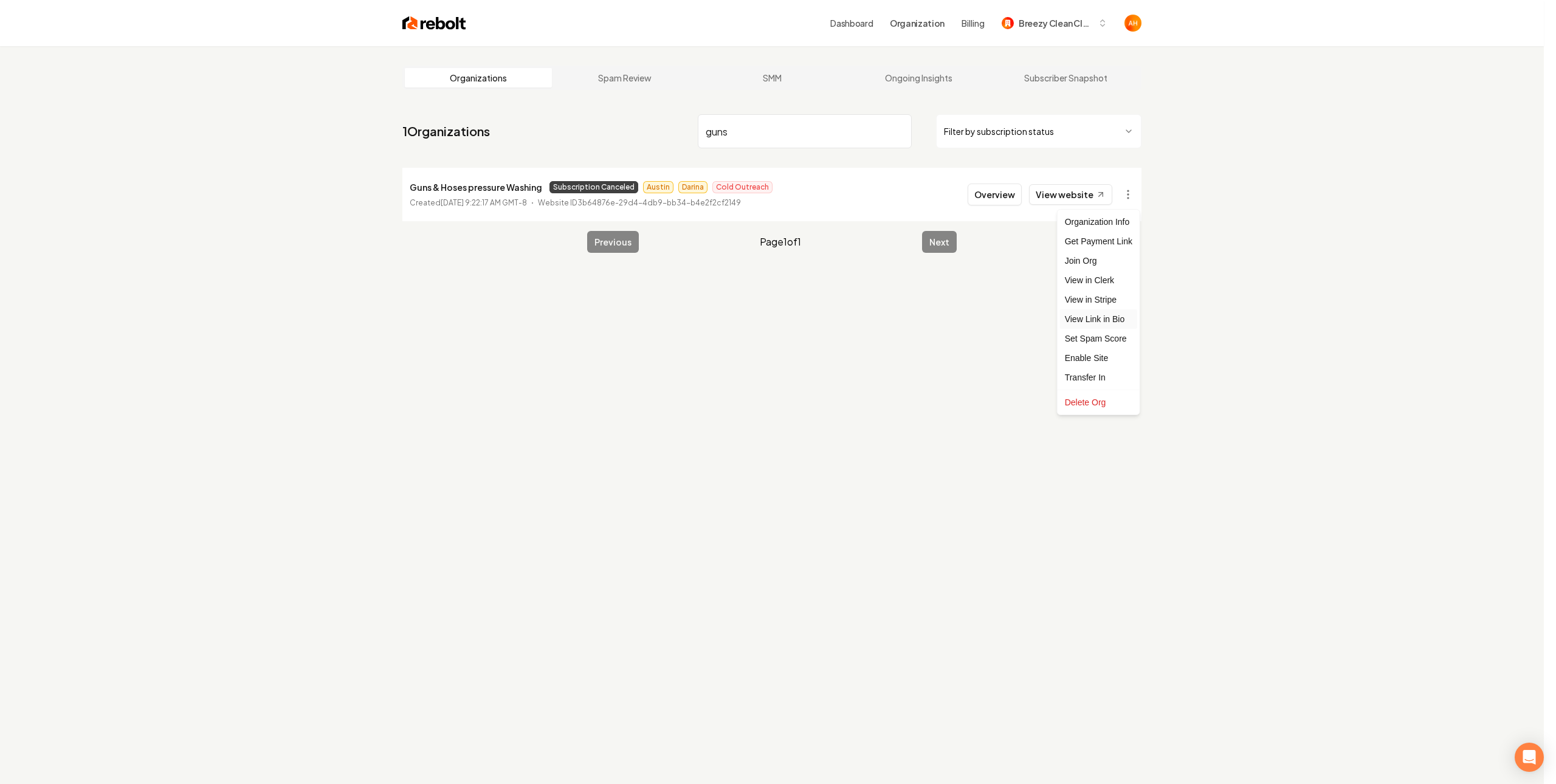
click at [1123, 309] on link "View Link in Bio" at bounding box center [1098, 319] width 77 height 19
click at [1120, 194] on html "Dashboard Organization Billing Breezy Clean Cleaning Organizations Spam Review …" at bounding box center [778, 392] width 1556 height 784
click at [1104, 298] on link "View in Stripe" at bounding box center [1098, 299] width 77 height 19
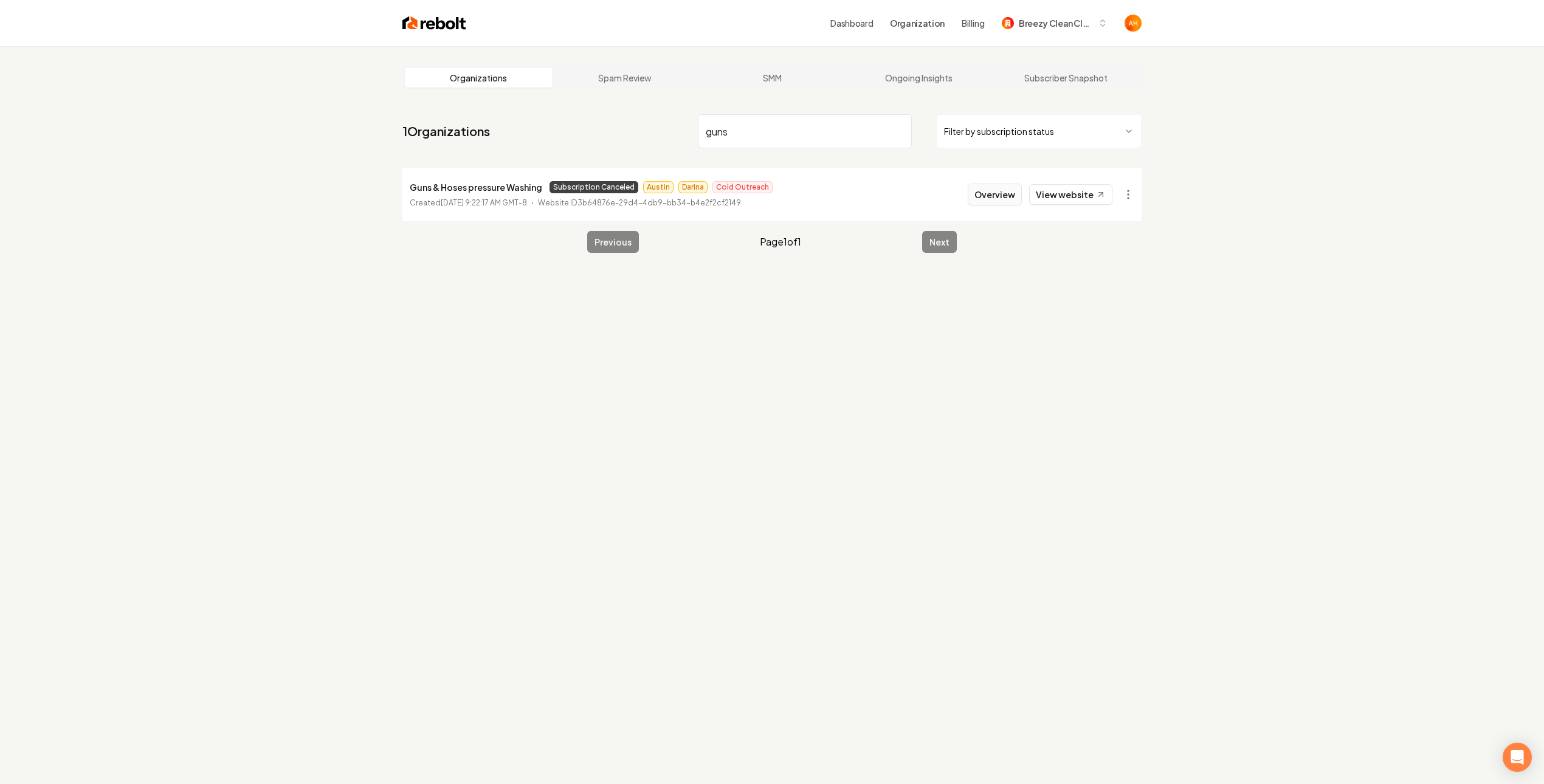
click at [1004, 189] on button "Overview" at bounding box center [995, 195] width 54 height 22
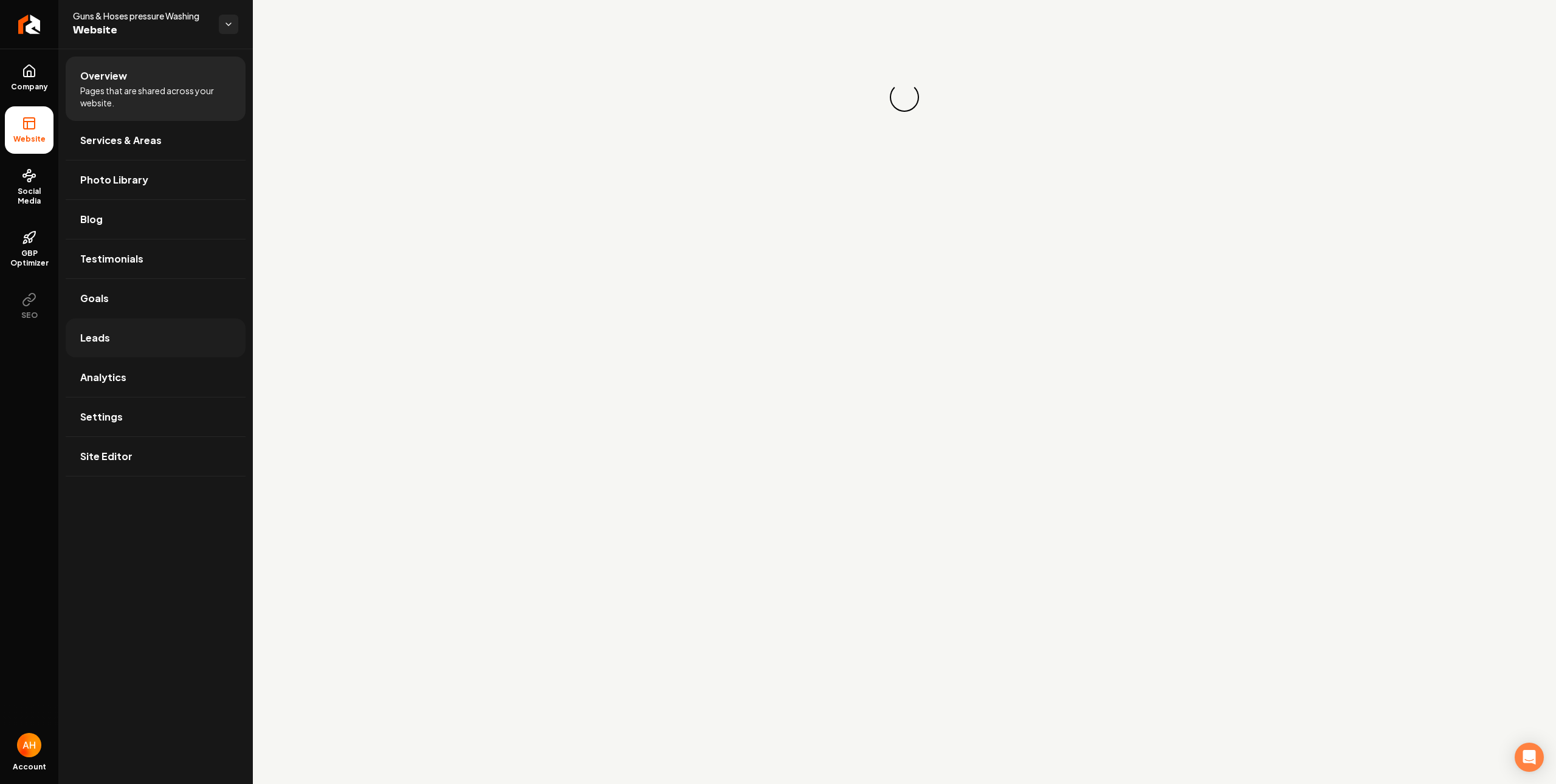
click at [125, 336] on link "Leads" at bounding box center [155, 338] width 180 height 39
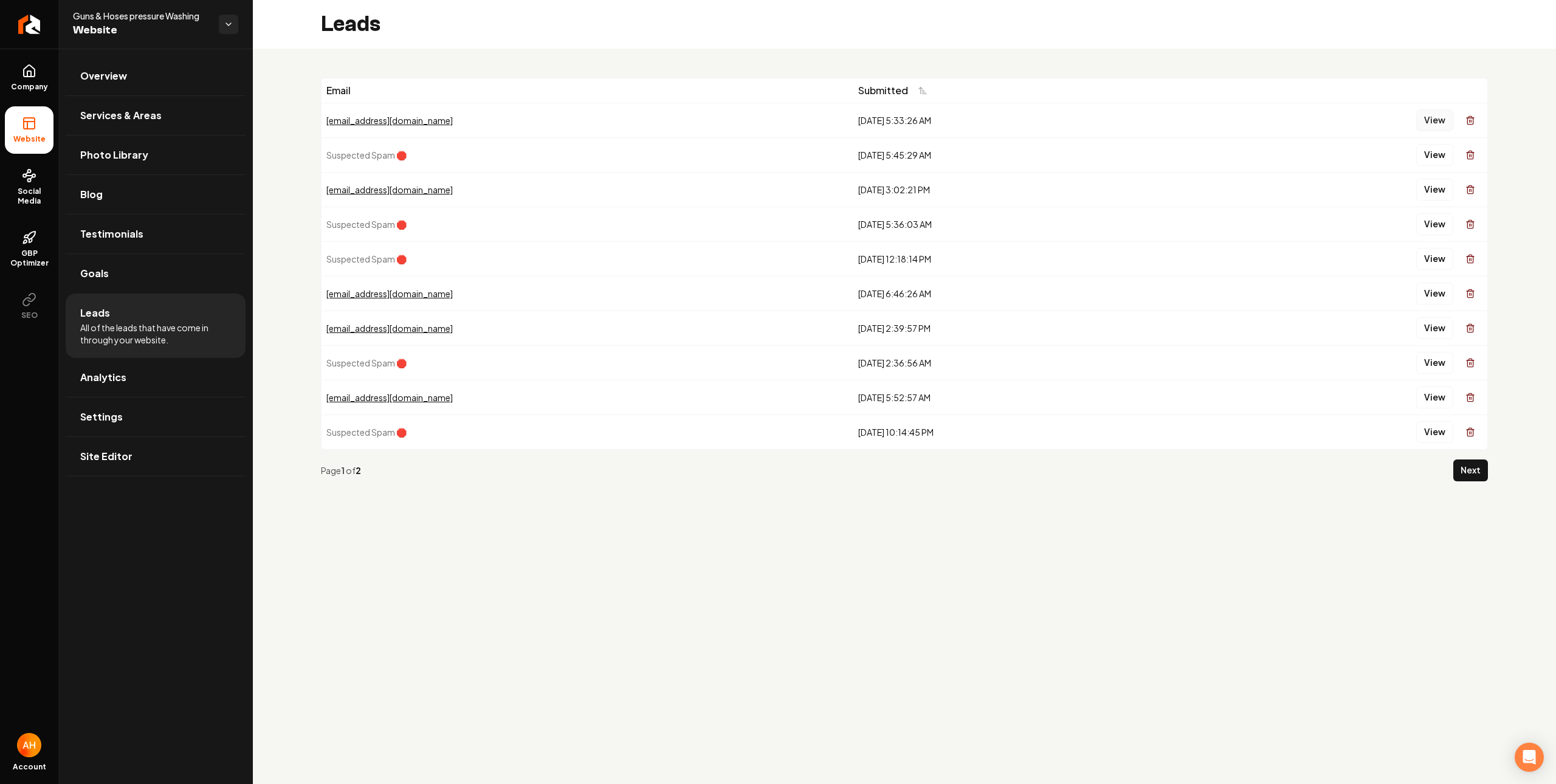
click at [1426, 121] on button "View" at bounding box center [1435, 120] width 37 height 22
click at [572, 62] on div "Email Submitted forevertr32@gmail.com 8/8/2025, 5:33:26 AM View Suspected Spam …" at bounding box center [905, 284] width 1303 height 472
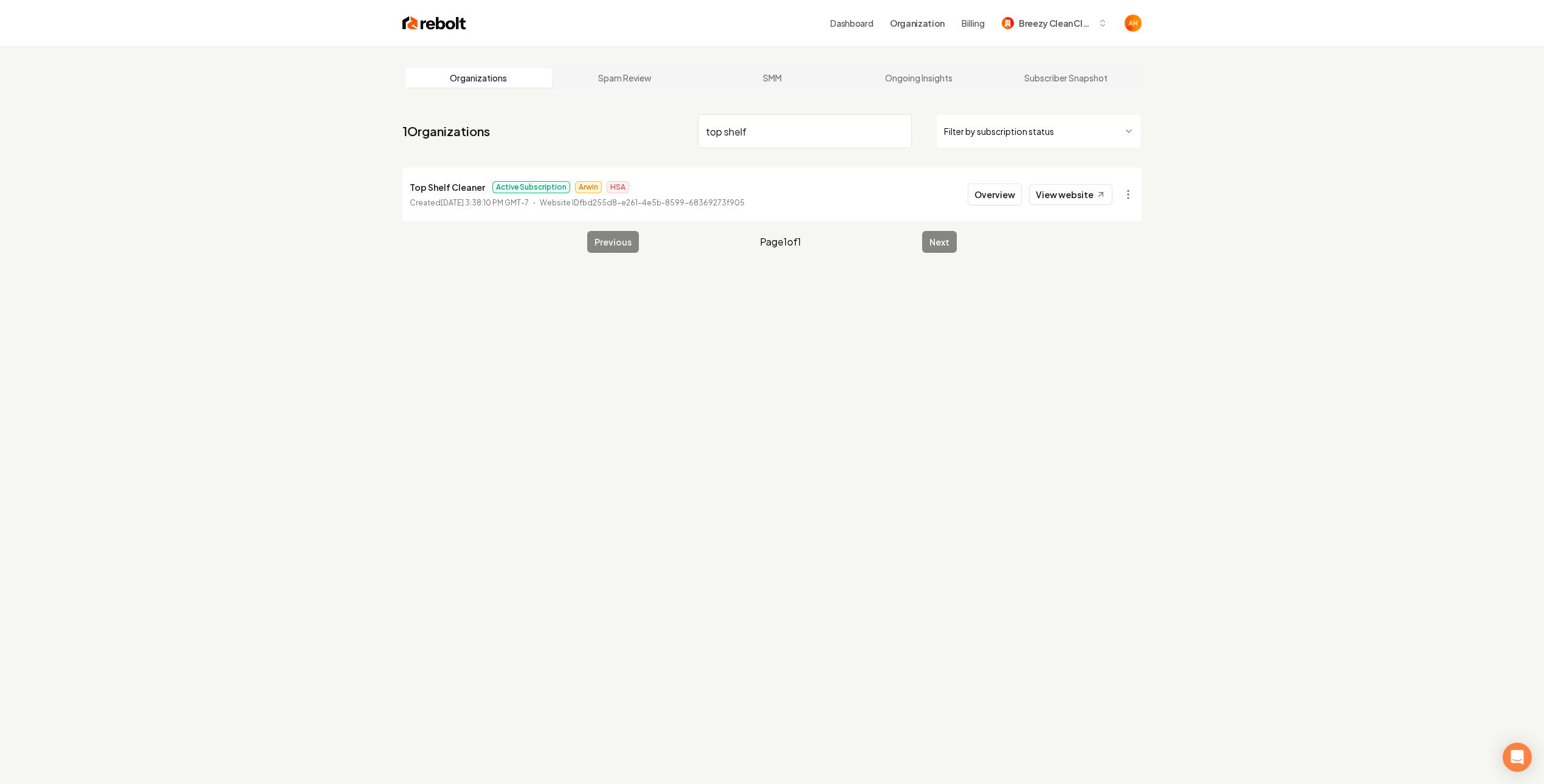
drag, startPoint x: 1041, startPoint y: 181, endPoint x: 1001, endPoint y: 159, distance: 45.7
click at [1041, 181] on li "Top Shelf Cleaner Active Subscription Arwin HSA Created July 30, 2025, 3:38:10 …" at bounding box center [772, 194] width 739 height 53
click at [1023, 184] on li "Top Shelf Cleaner Active Subscription Arwin HSA Created July 30, 2025, 3:38:10 …" at bounding box center [772, 194] width 739 height 53
click at [1035, 189] on link "View website" at bounding box center [1071, 194] width 83 height 21
click at [775, 135] on input "top shelf" at bounding box center [805, 131] width 214 height 34
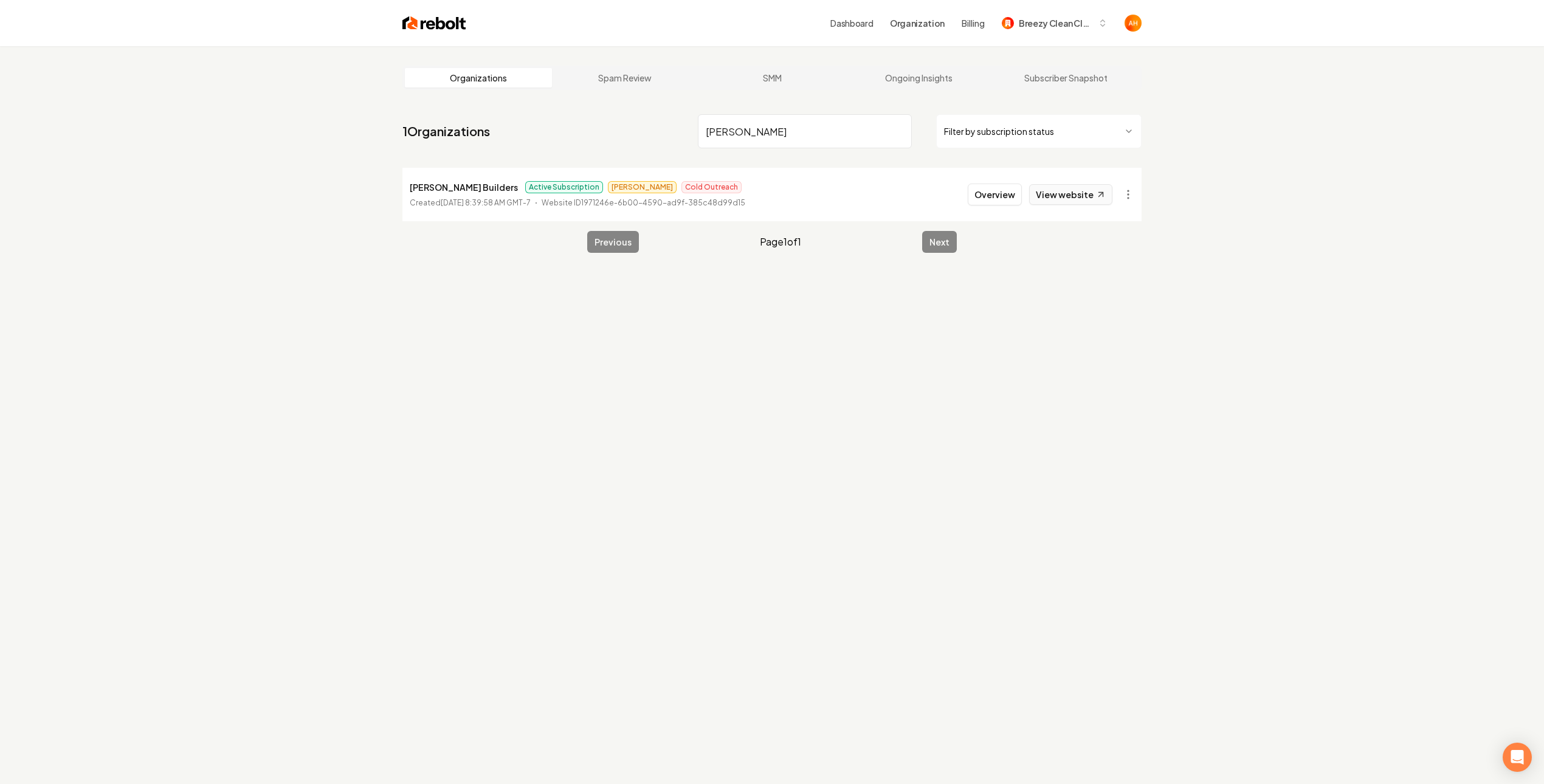
click at [1054, 196] on link "View website" at bounding box center [1071, 194] width 83 height 21
drag, startPoint x: 696, startPoint y: 329, endPoint x: 691, endPoint y: 208, distance: 121.1
click at [690, 335] on div "Organizations Spam Review SMM Ongoing Insights Subscriber Snapshot 1 Organizati…" at bounding box center [772, 438] width 1544 height 784
click at [824, 119] on input "edson" at bounding box center [805, 131] width 214 height 34
type input "sasquatch"
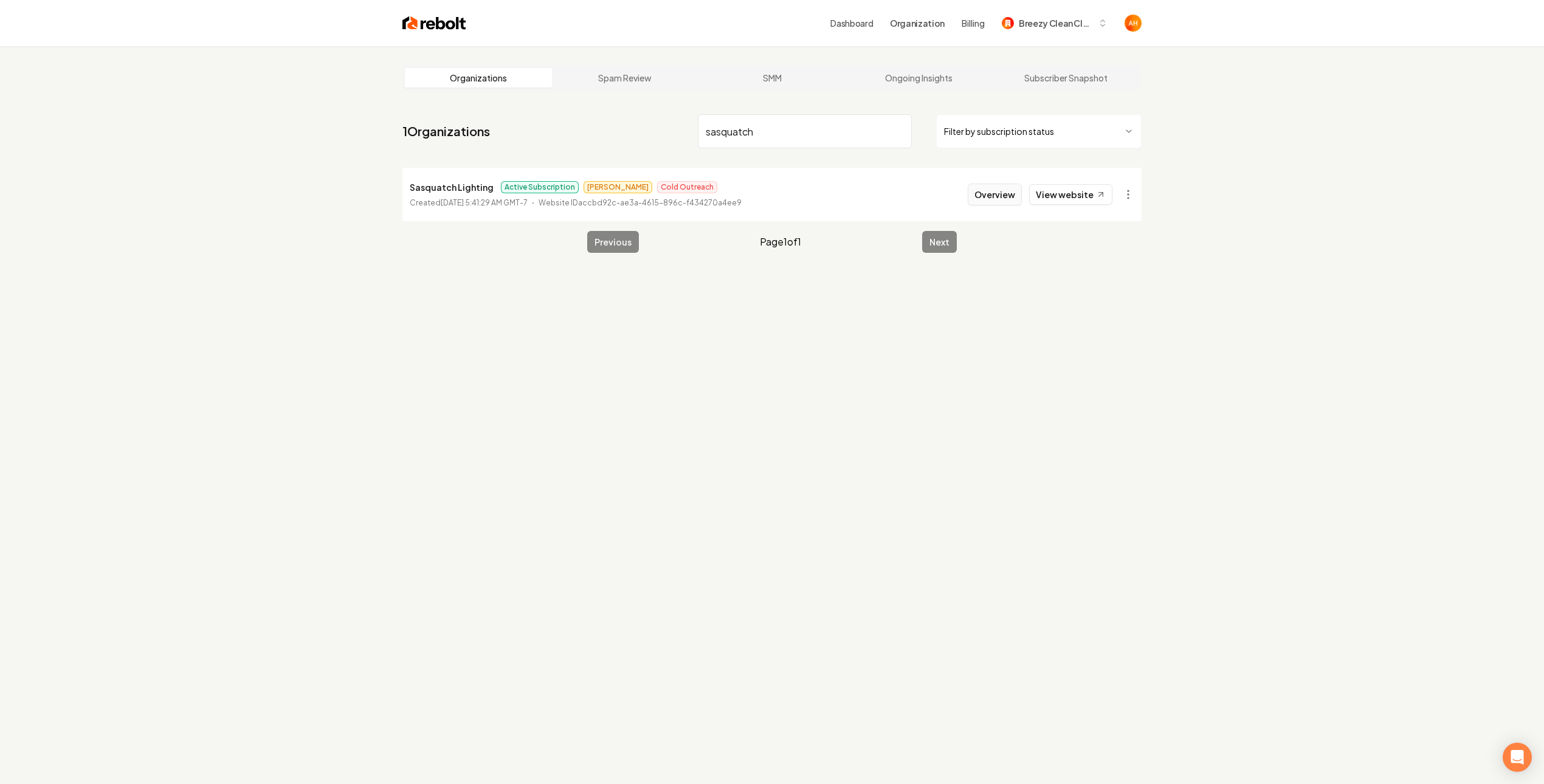
click at [989, 187] on button "Overview" at bounding box center [995, 195] width 54 height 22
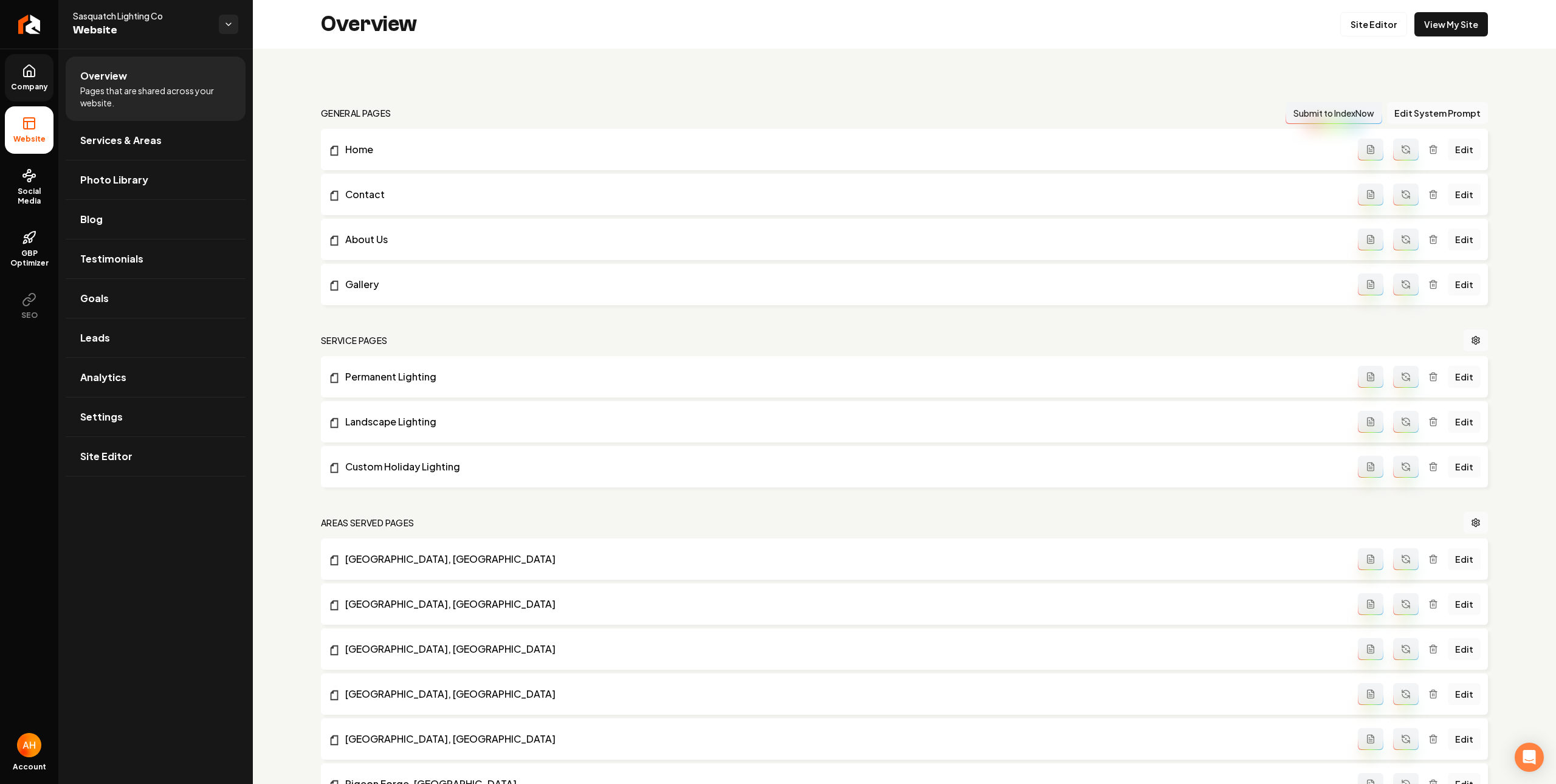
click at [51, 66] on link "Company" at bounding box center [29, 78] width 48 height 48
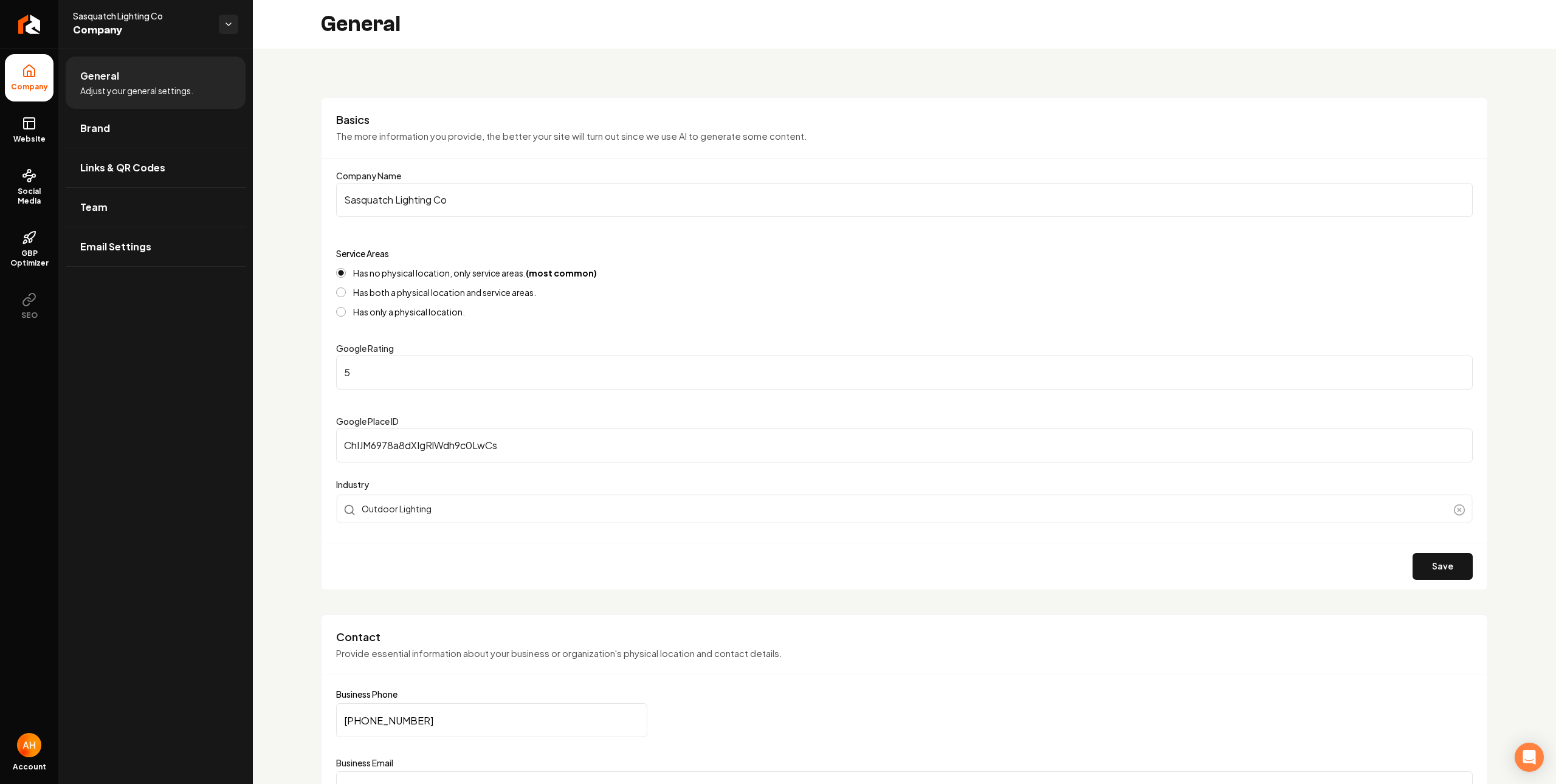
click at [493, 205] on input "Sasquatch Lighting Co" at bounding box center [905, 200] width 1137 height 34
drag, startPoint x: 432, startPoint y: 199, endPoint x: 311, endPoint y: 200, distance: 121.0
click at [24, 245] on link "GBP Optimizer" at bounding box center [29, 249] width 48 height 57
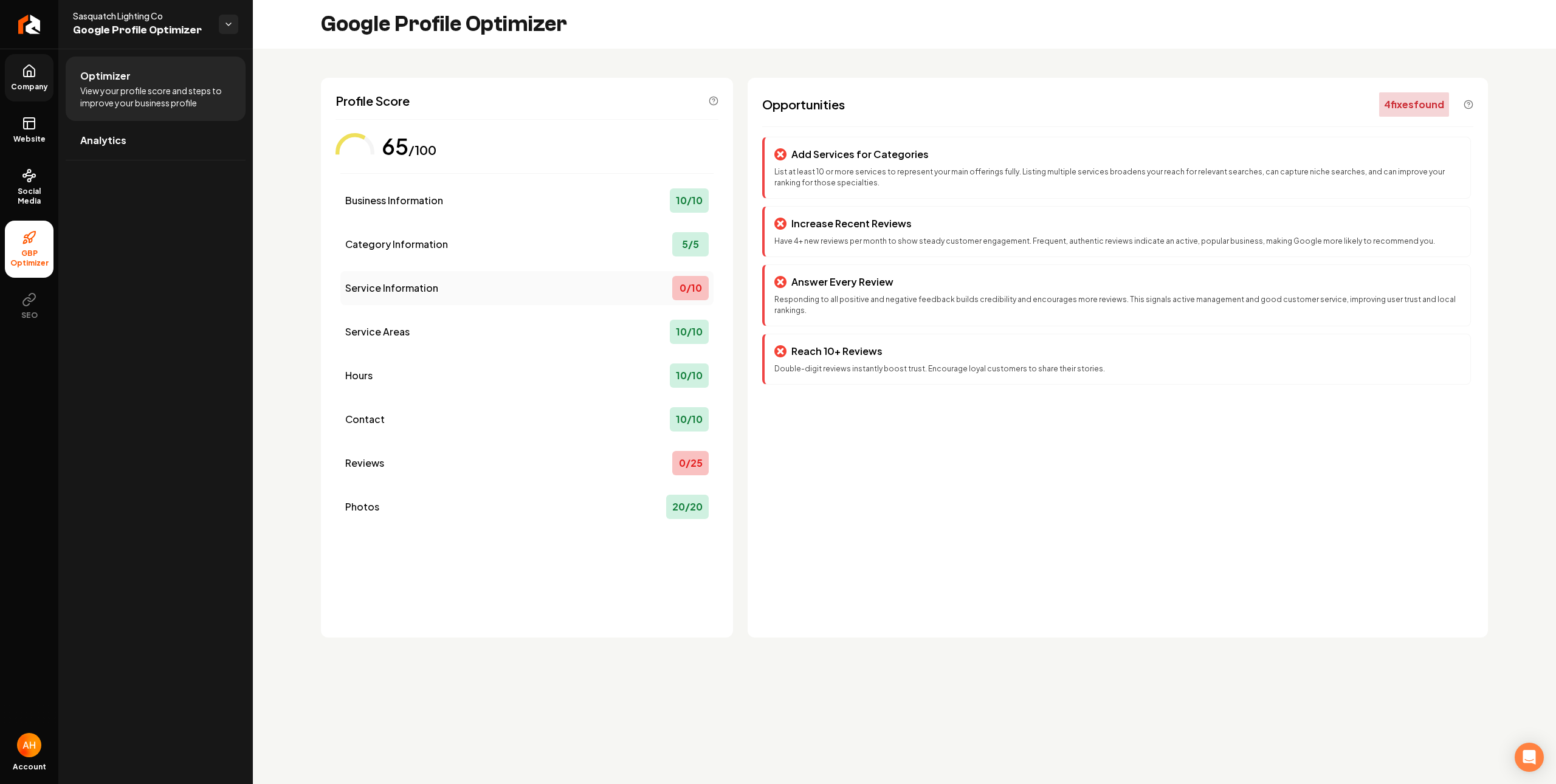
click at [455, 287] on div "Service Information 0 / 10" at bounding box center [527, 288] width 373 height 34
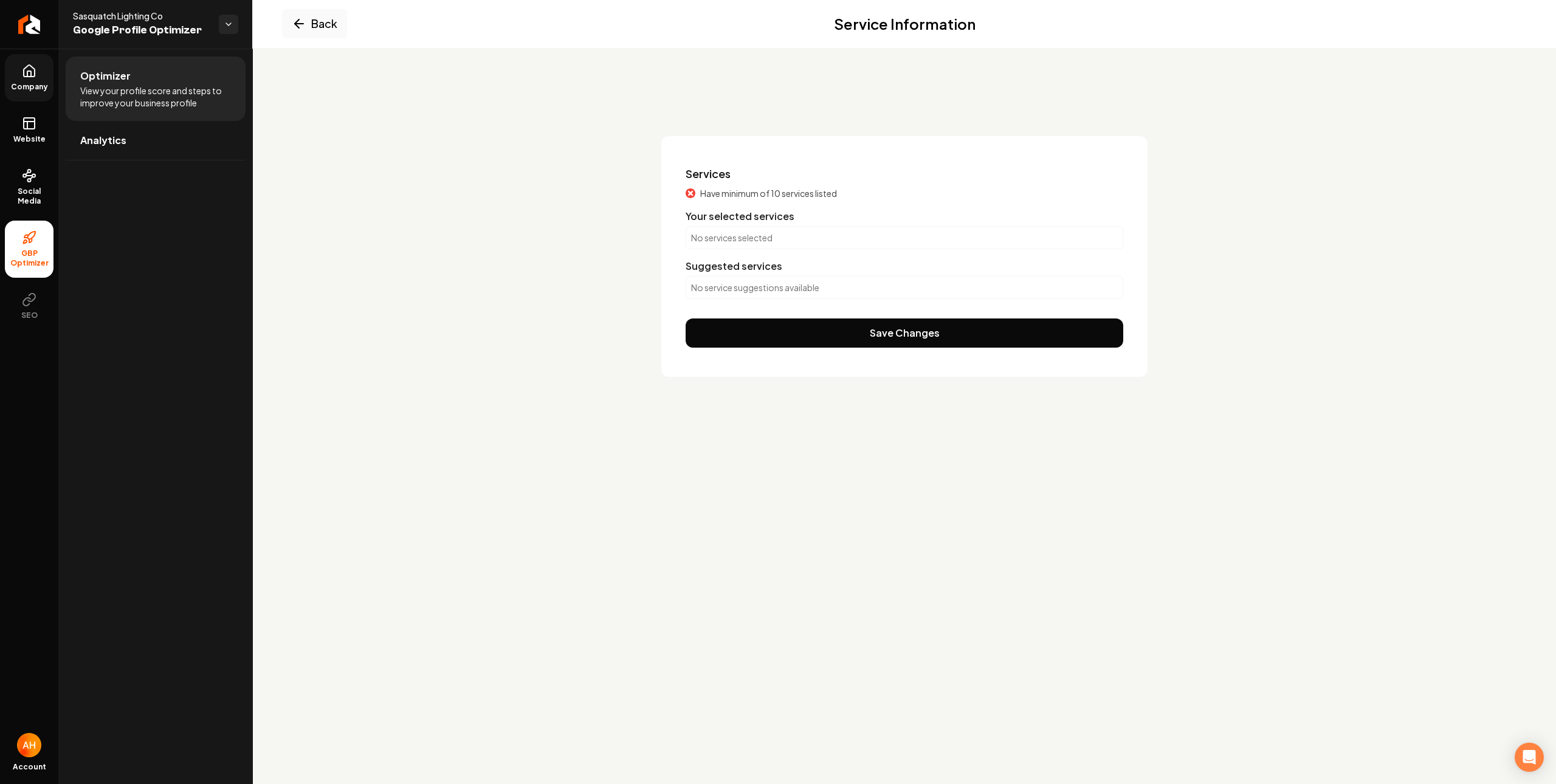
click at [706, 235] on p "No services selected" at bounding box center [905, 237] width 427 height 12
click at [489, 76] on div "Back Service Information Services Have minimum of 10 services listed Your selec…" at bounding box center [905, 227] width 1303 height 357
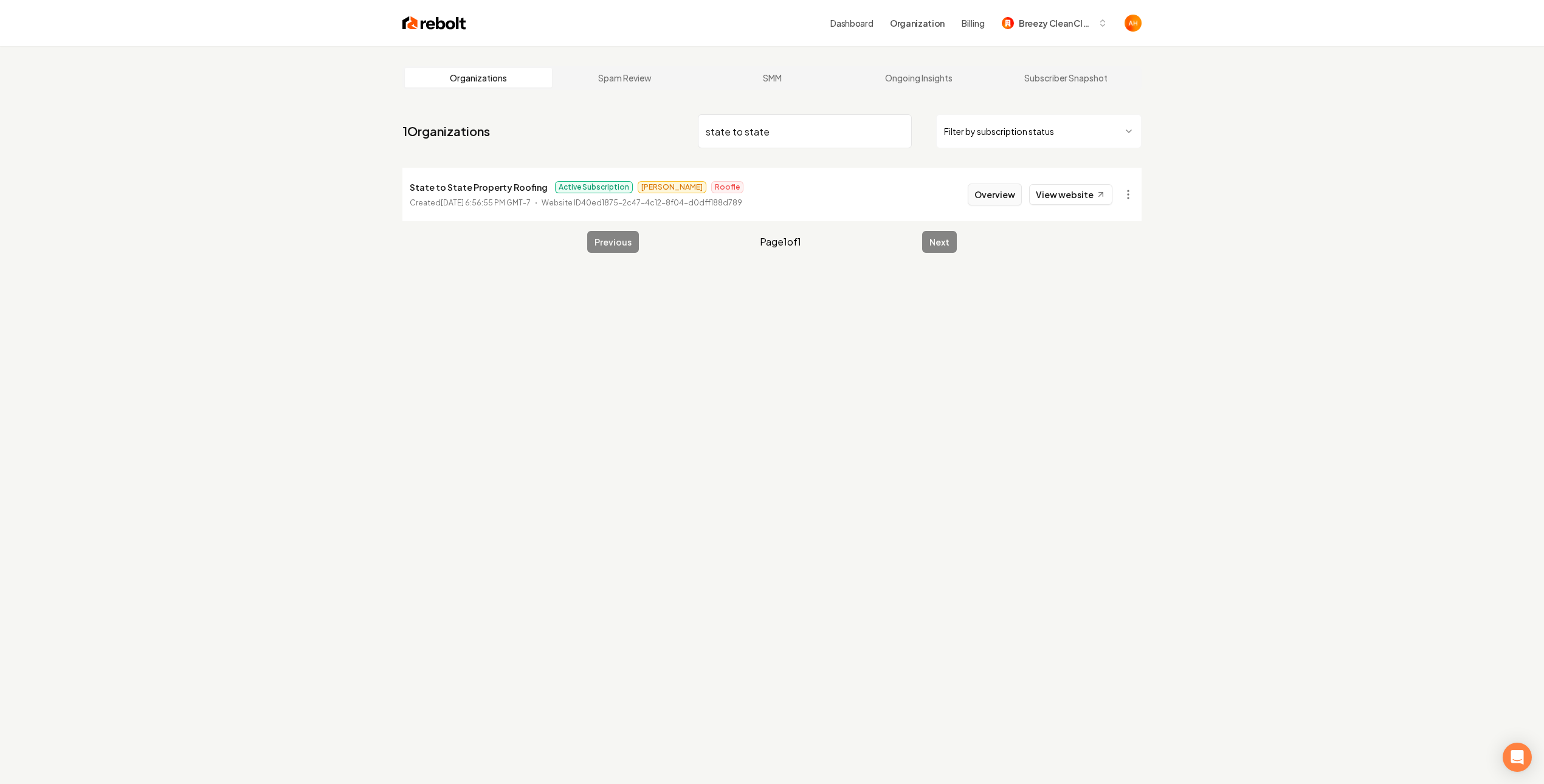
type input "state to state"
click at [984, 197] on button "Overview" at bounding box center [995, 195] width 54 height 22
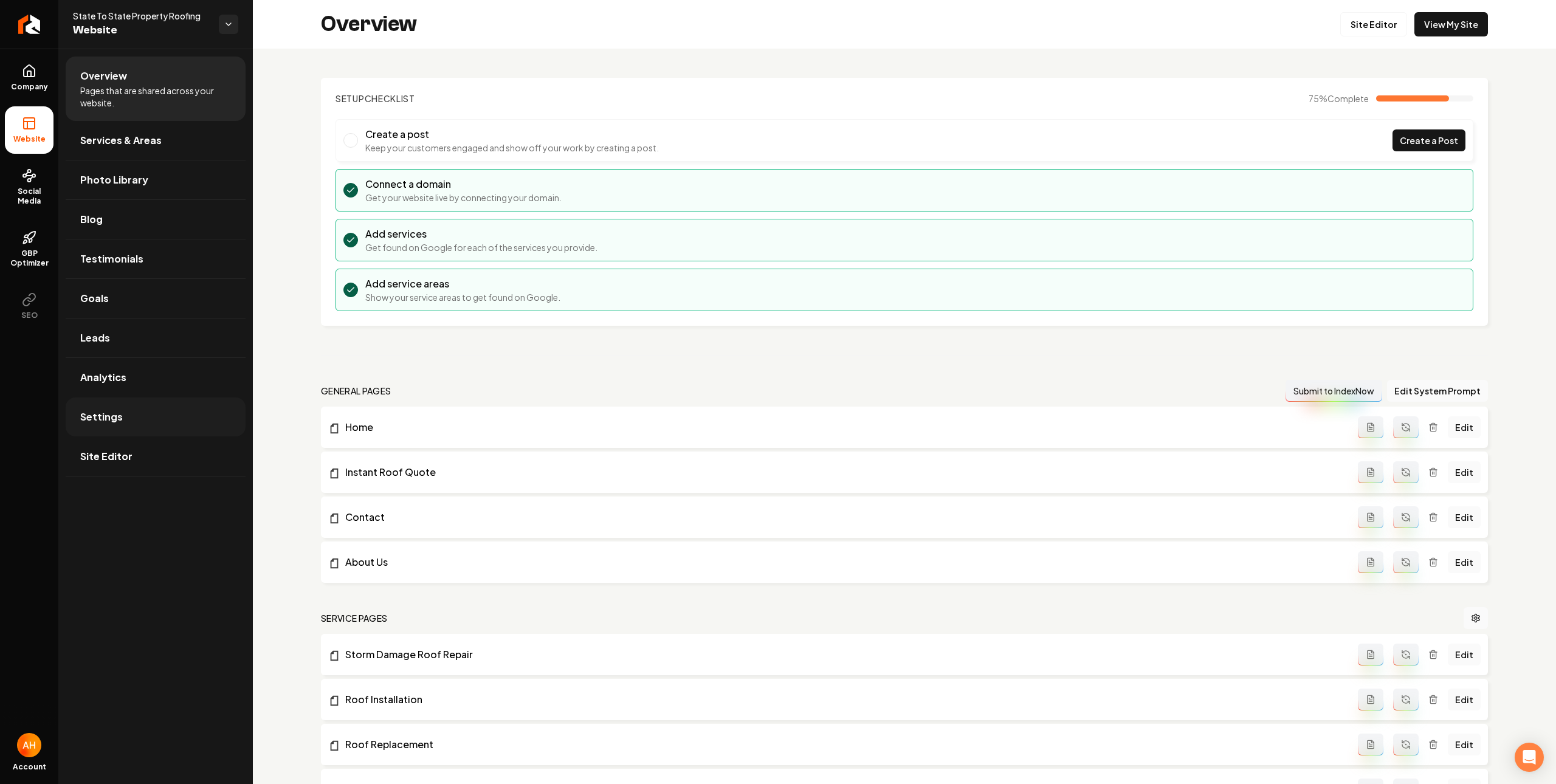
click at [128, 418] on link "Settings" at bounding box center [155, 417] width 180 height 39
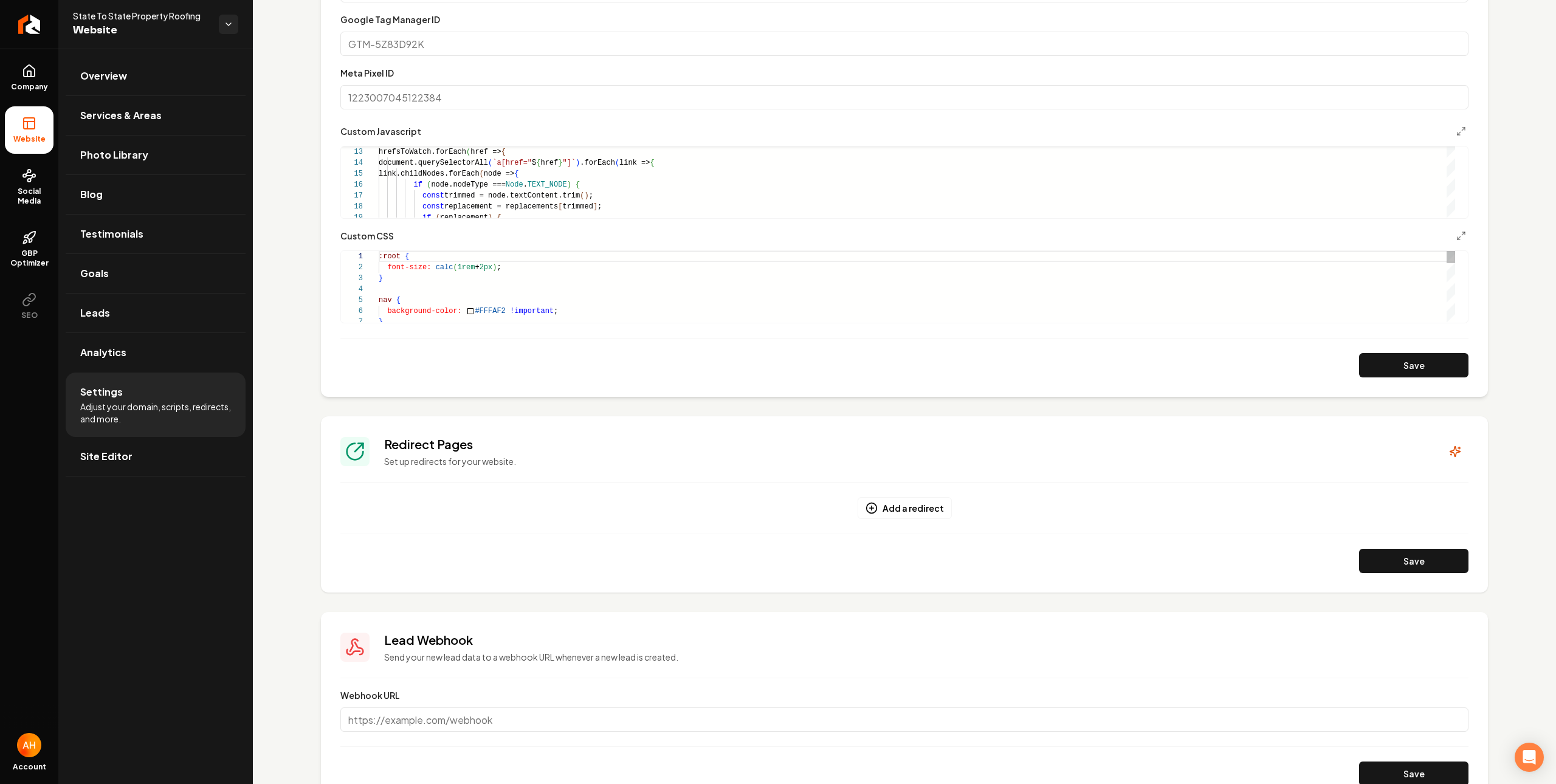
scroll to position [606, 0]
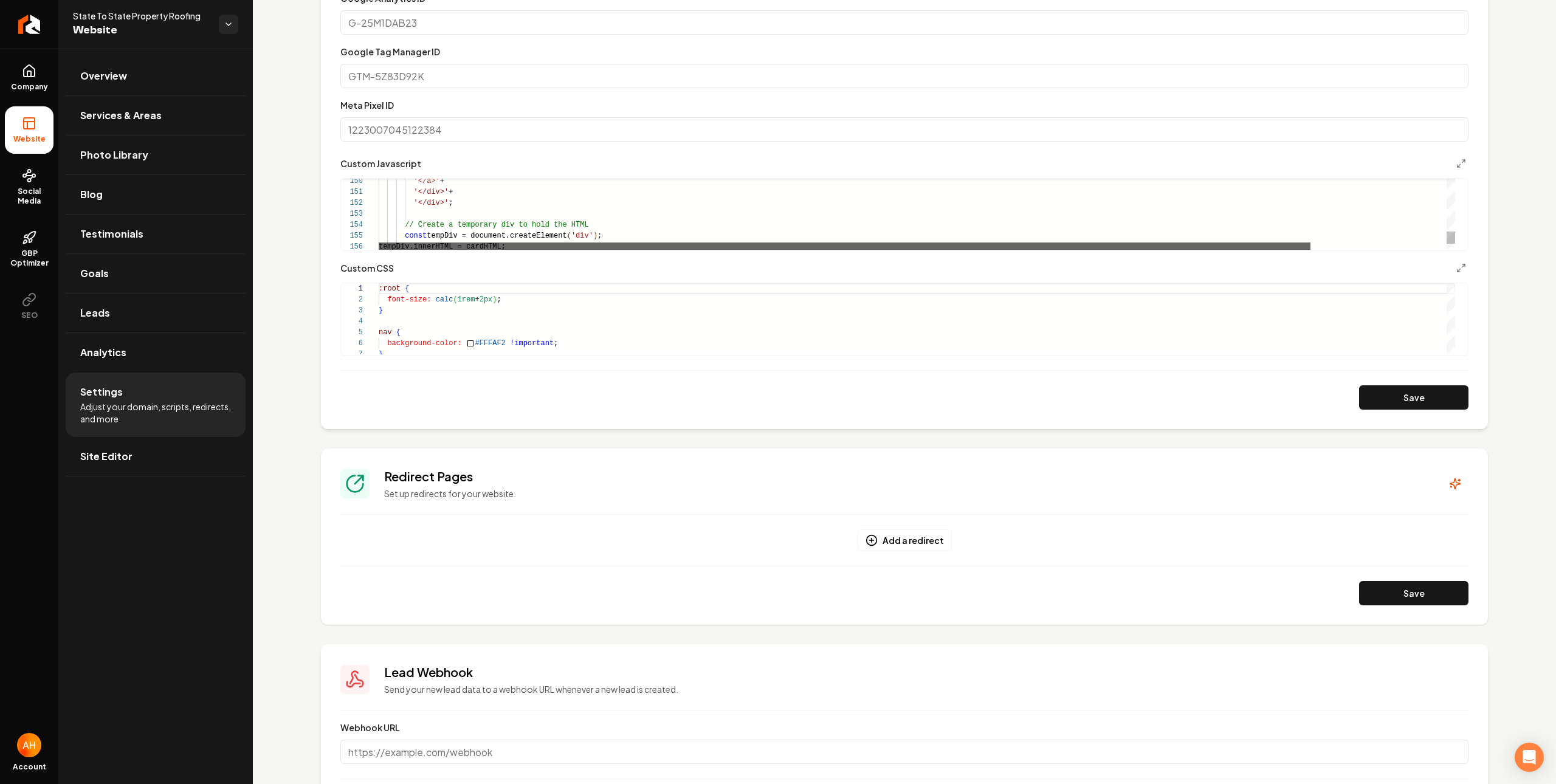
click at [567, 246] on div "Main content area" at bounding box center [844, 246] width 932 height 7
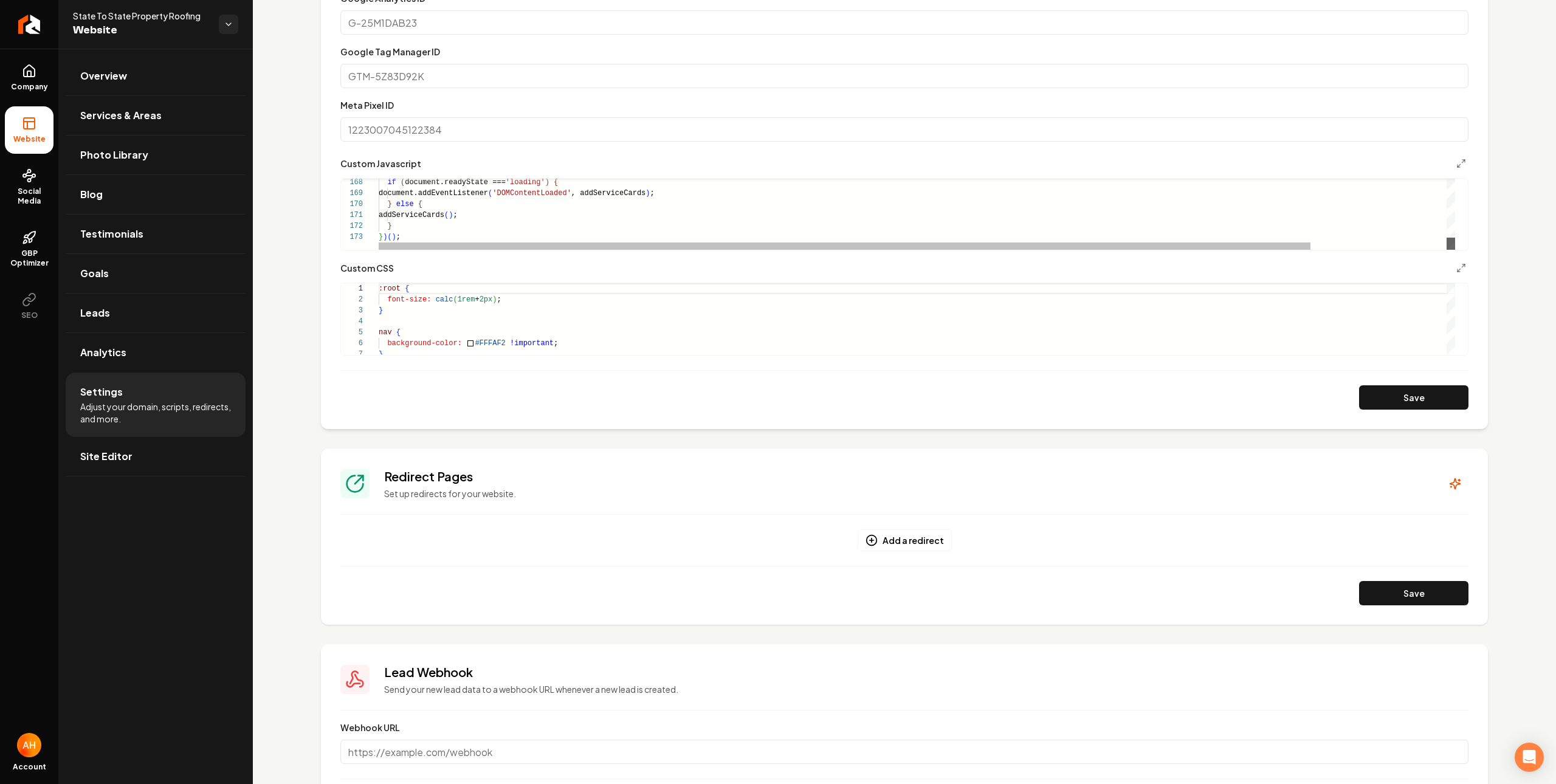
click at [1447, 249] on div "Main content area" at bounding box center [1451, 243] width 9 height 12
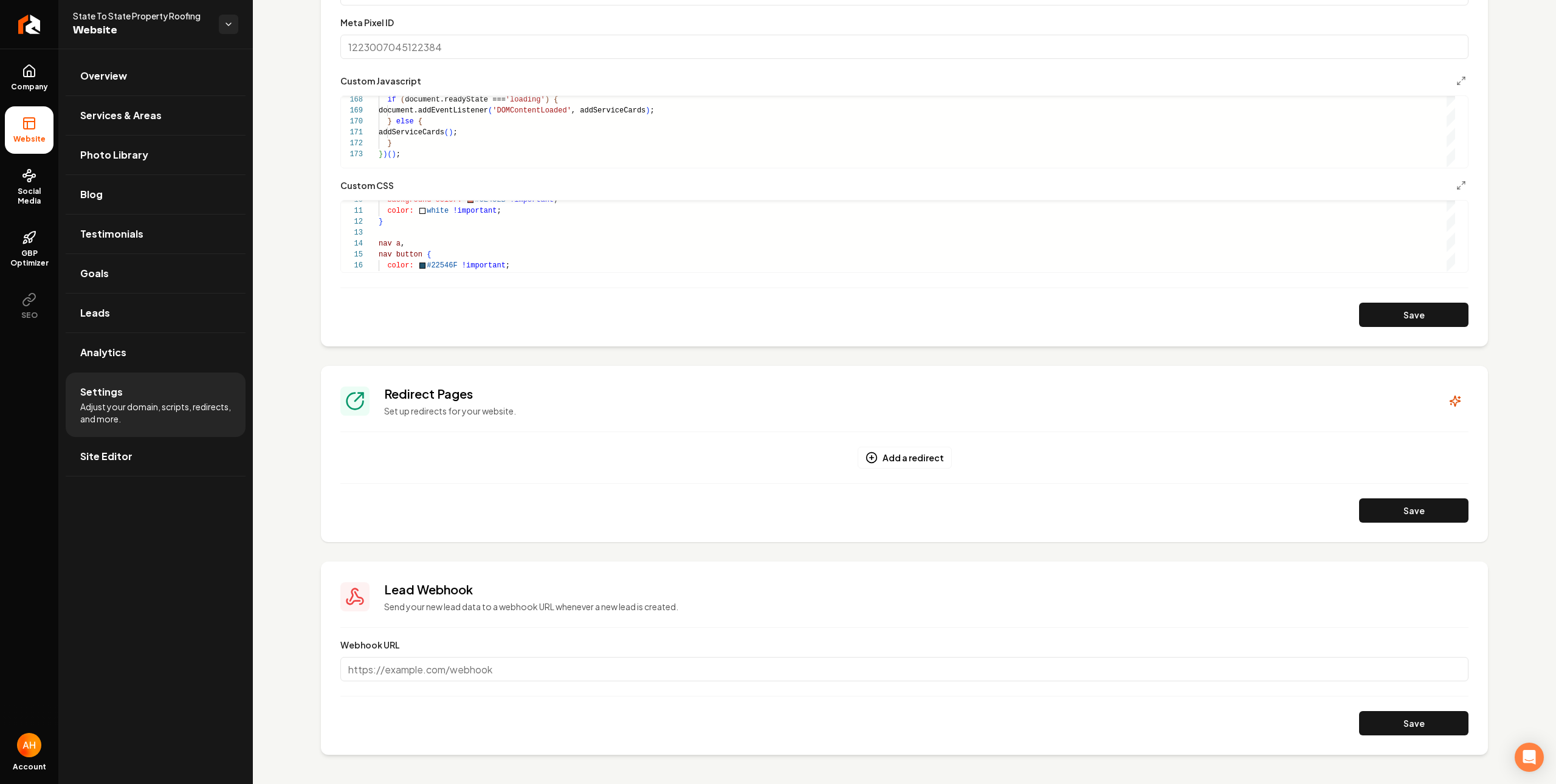
scroll to position [551, 0]
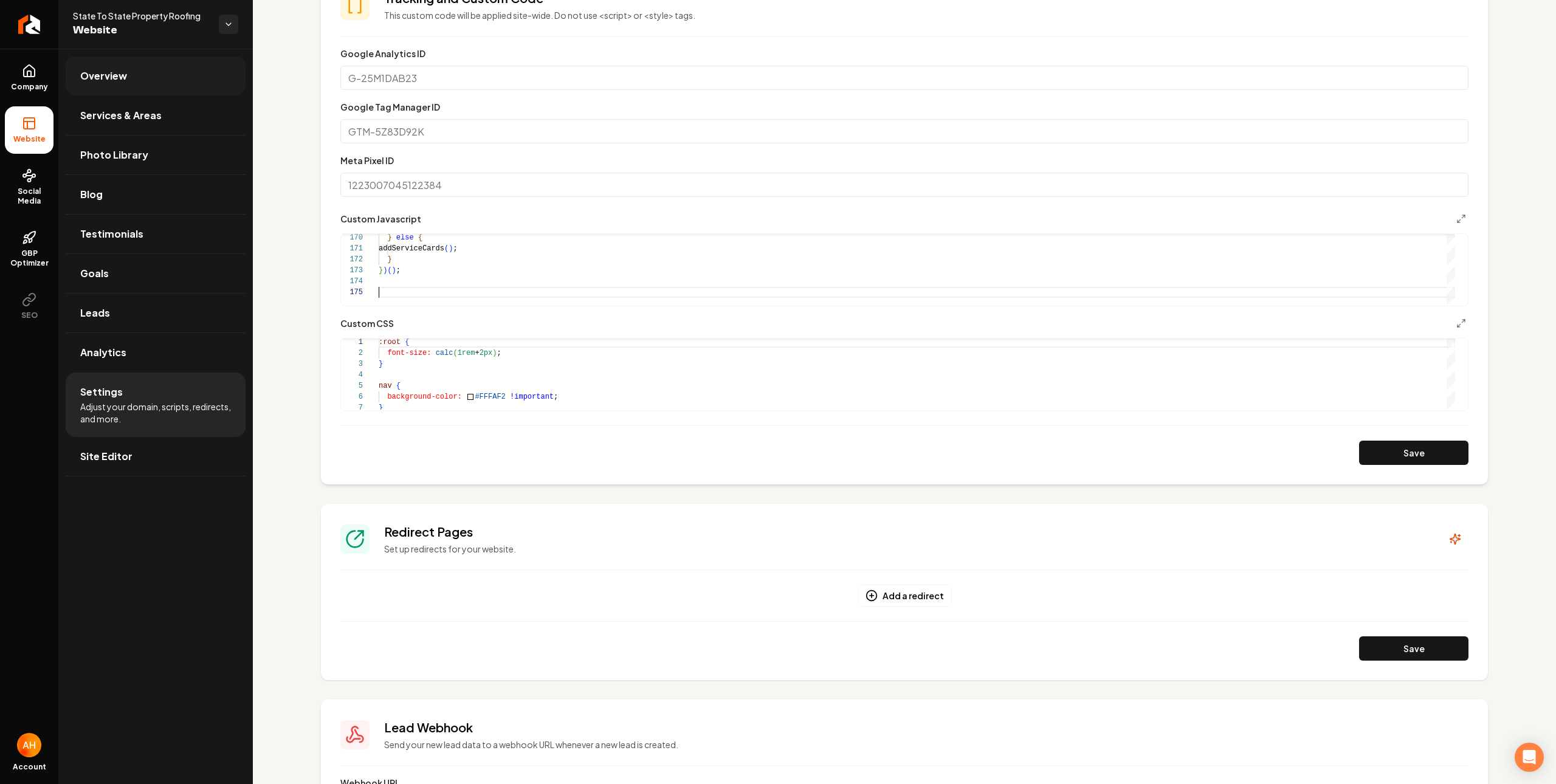
type textarea "**********"
click at [175, 71] on link "Overview" at bounding box center [155, 76] width 180 height 39
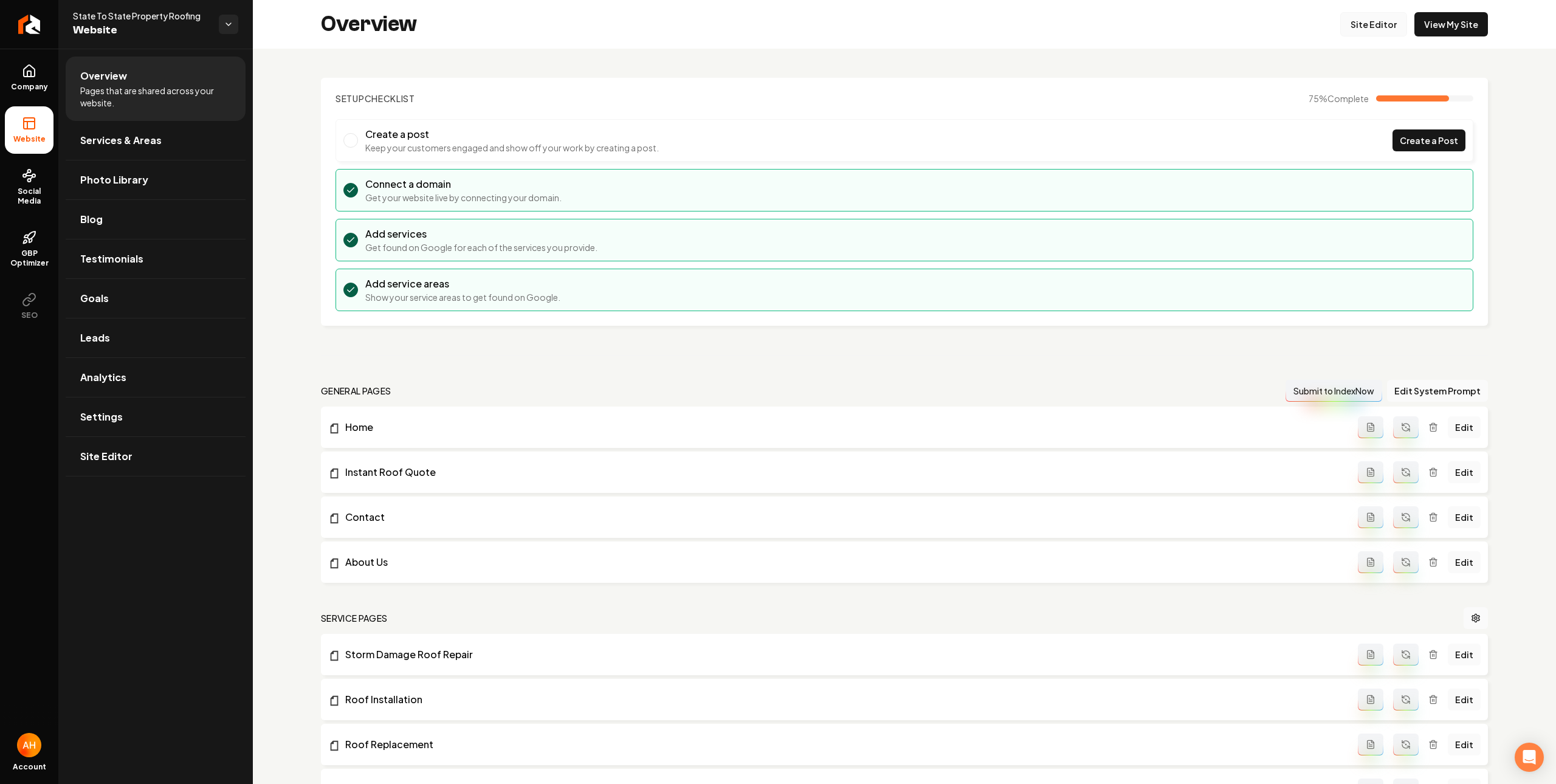
click at [1349, 26] on link "Site Editor" at bounding box center [1374, 24] width 67 height 24
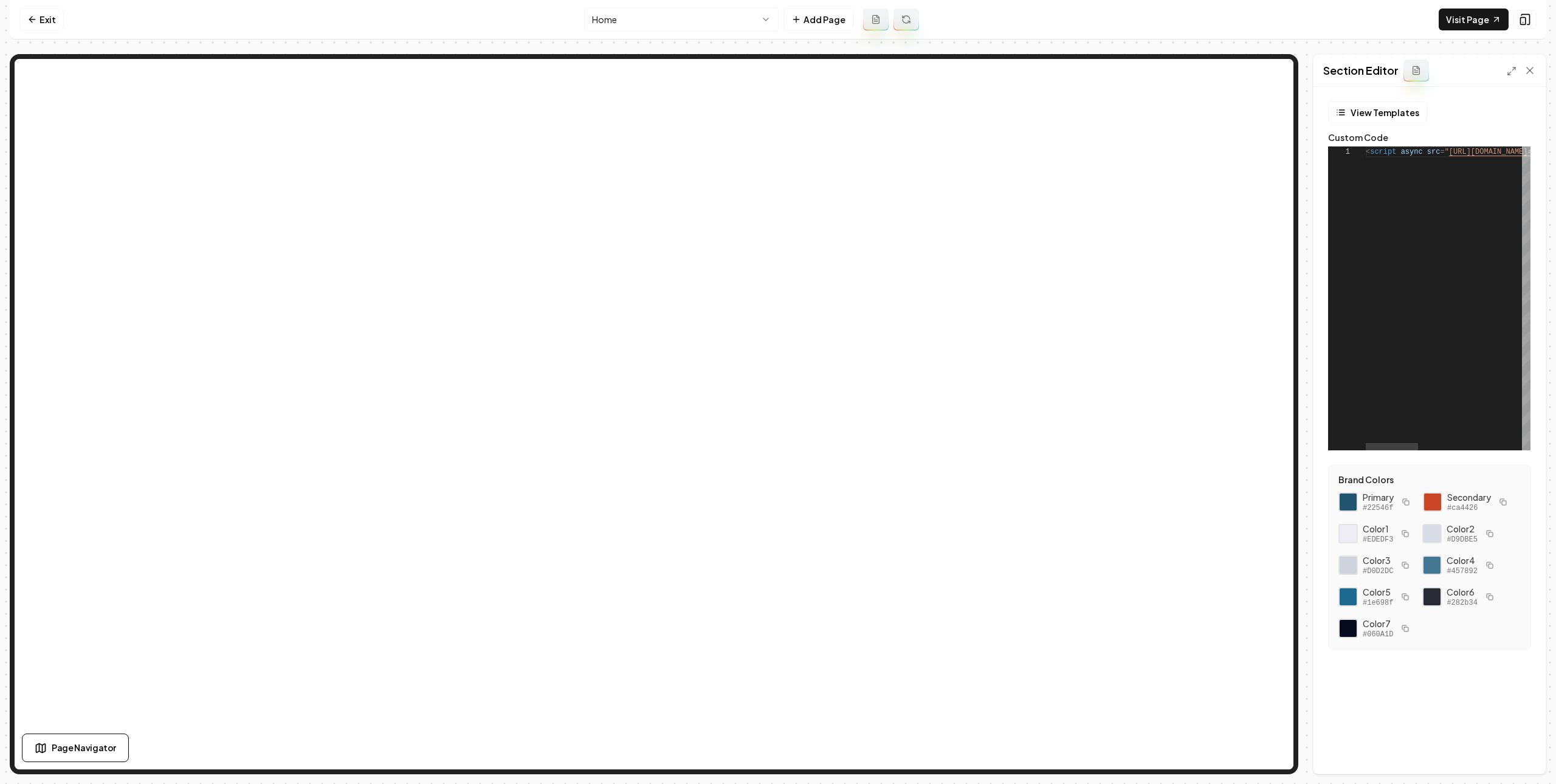
scroll to position [0, 460]
click at [1493, 160] on div "< script async src = " https://app.roofle.com/roof-quote-pro-widget.js?id =XwA2…" at bounding box center [1304, 299] width 487 height 304
click at [40, 16] on link "Exit" at bounding box center [41, 19] width 44 height 22
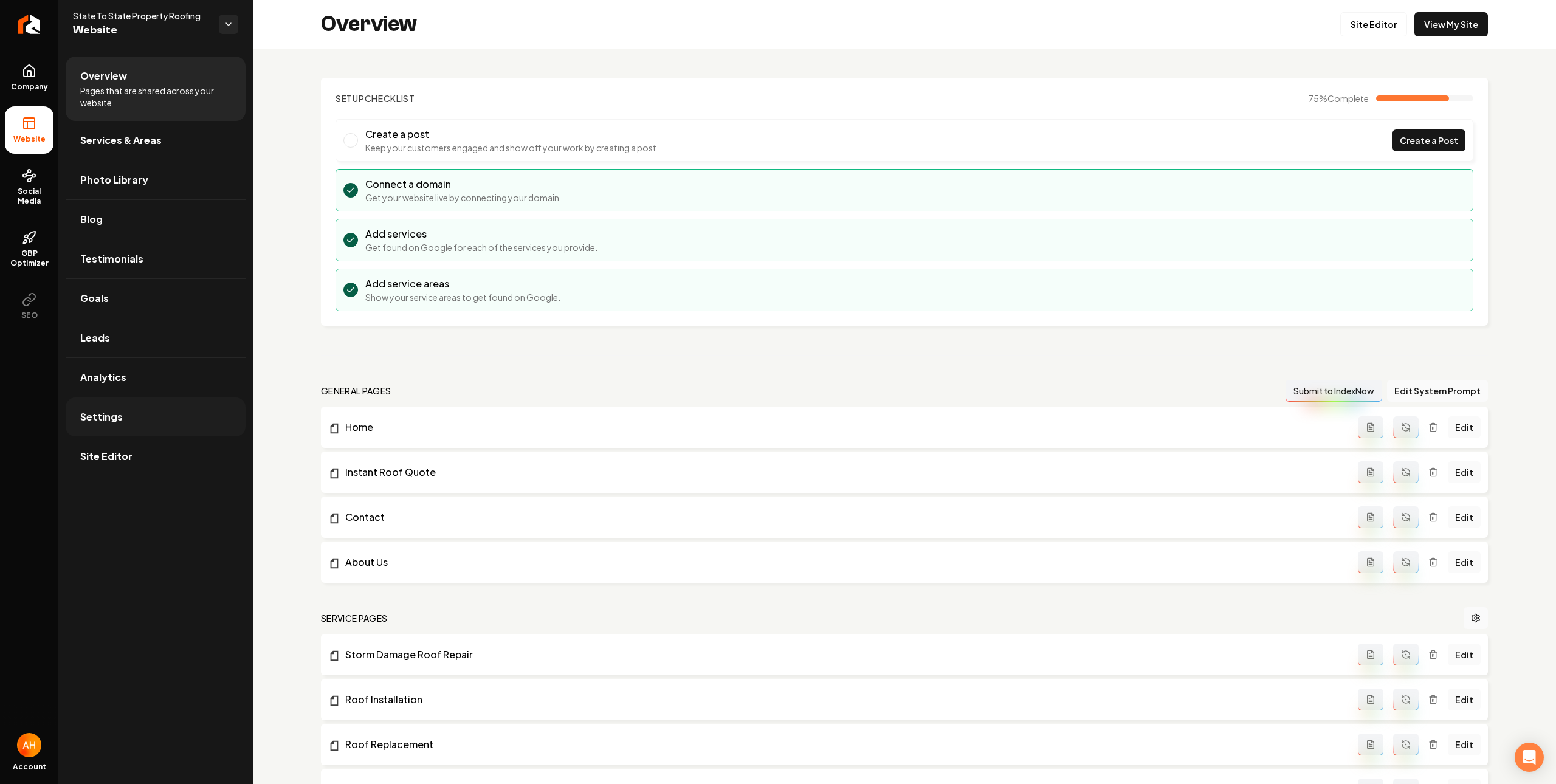
click at [170, 407] on link "Settings" at bounding box center [155, 417] width 180 height 39
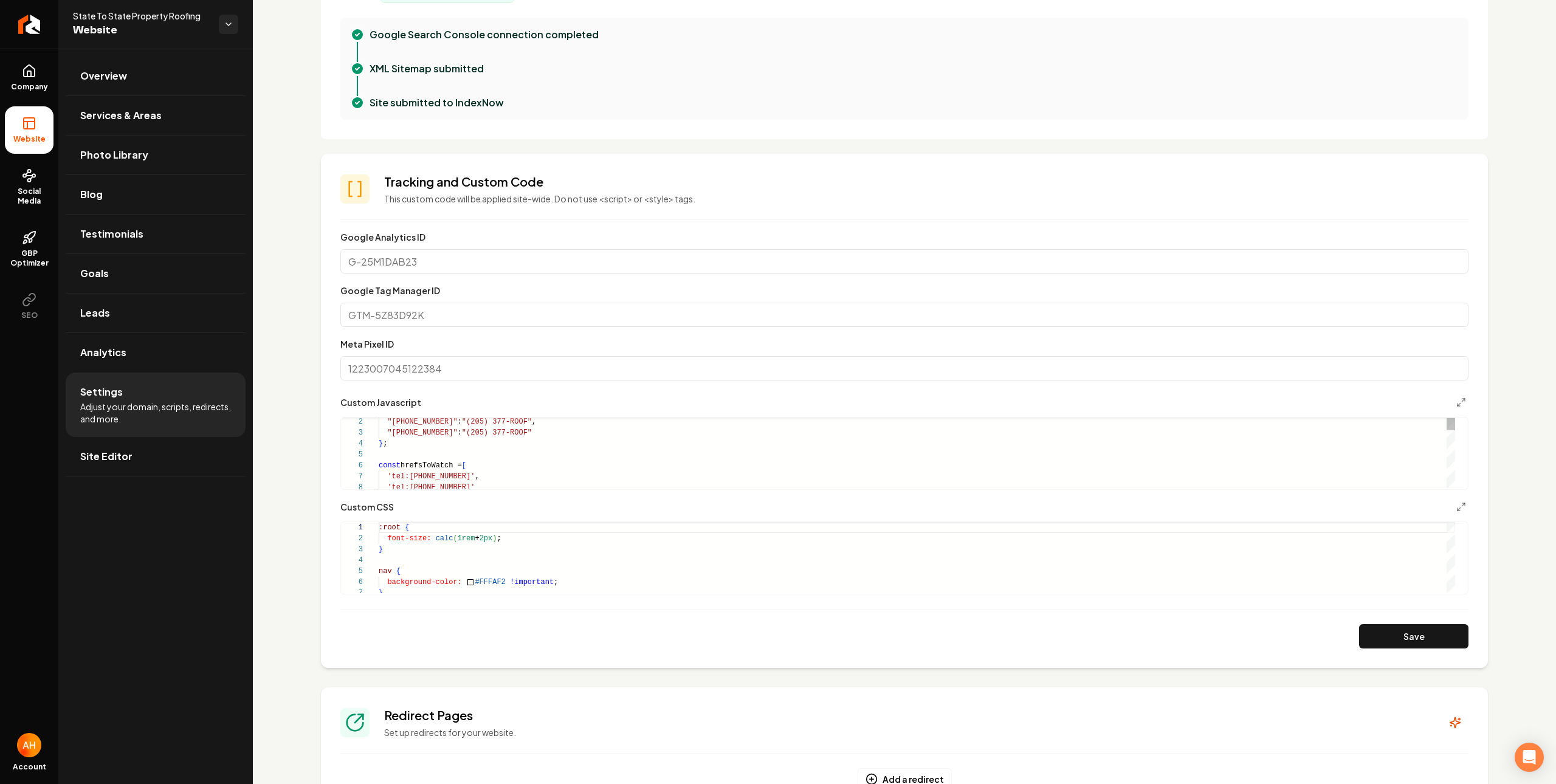
scroll to position [33, 9]
type textarea "*****"
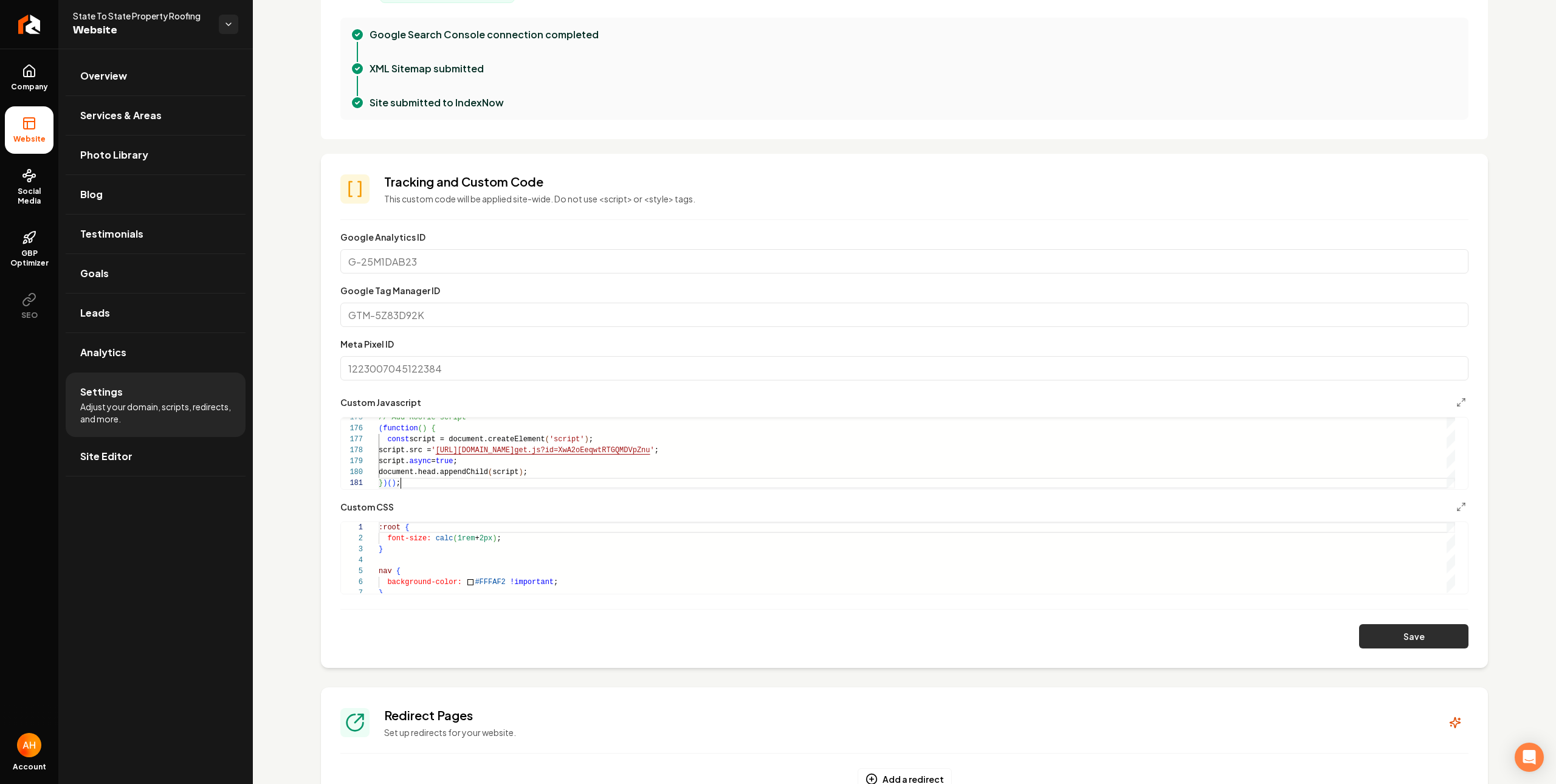
click at [1409, 634] on button "Save" at bounding box center [1413, 636] width 109 height 24
click at [116, 76] on span "Overview" at bounding box center [104, 76] width 47 height 14
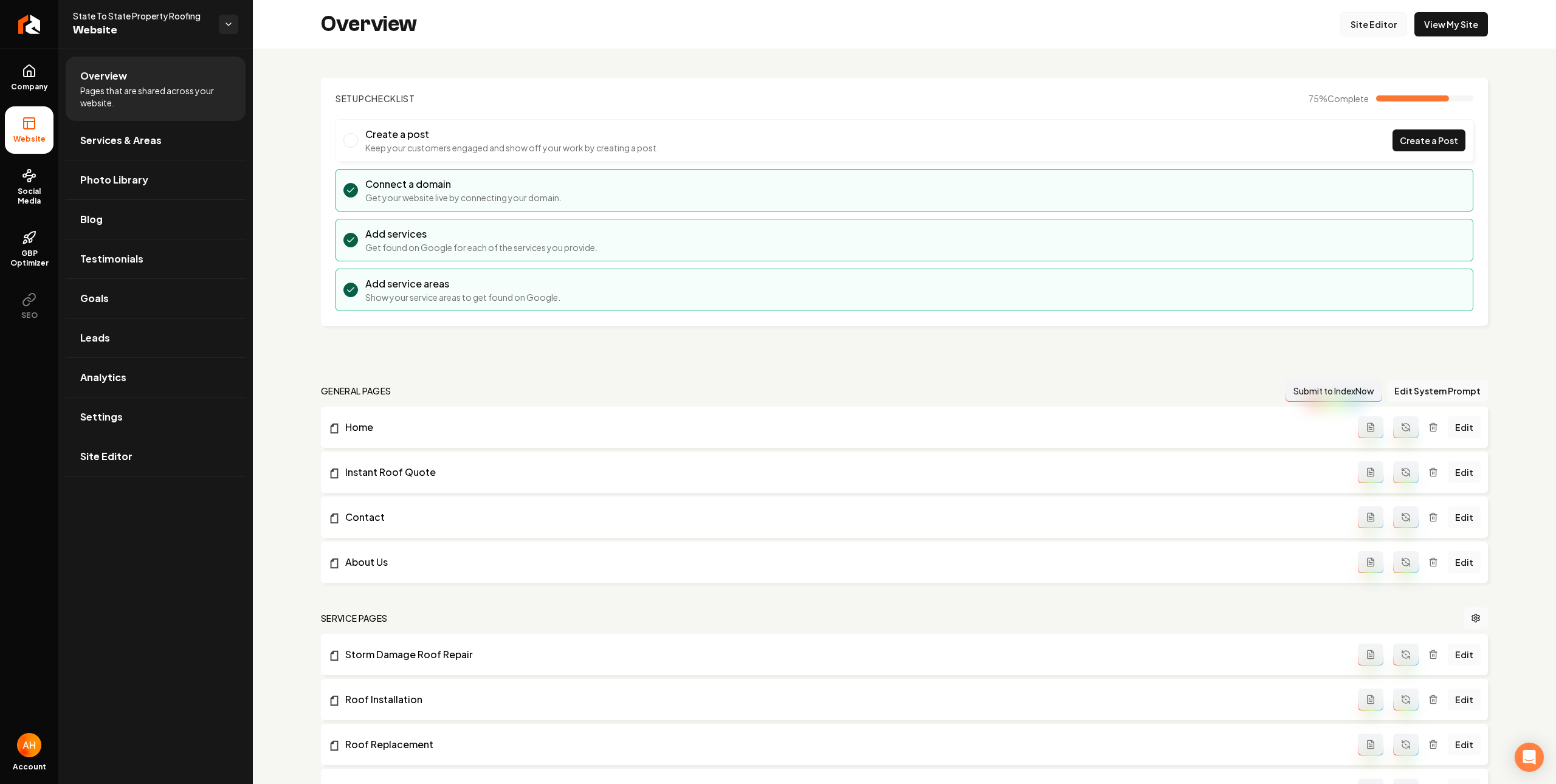
click at [1360, 28] on link "Site Editor" at bounding box center [1374, 24] width 67 height 24
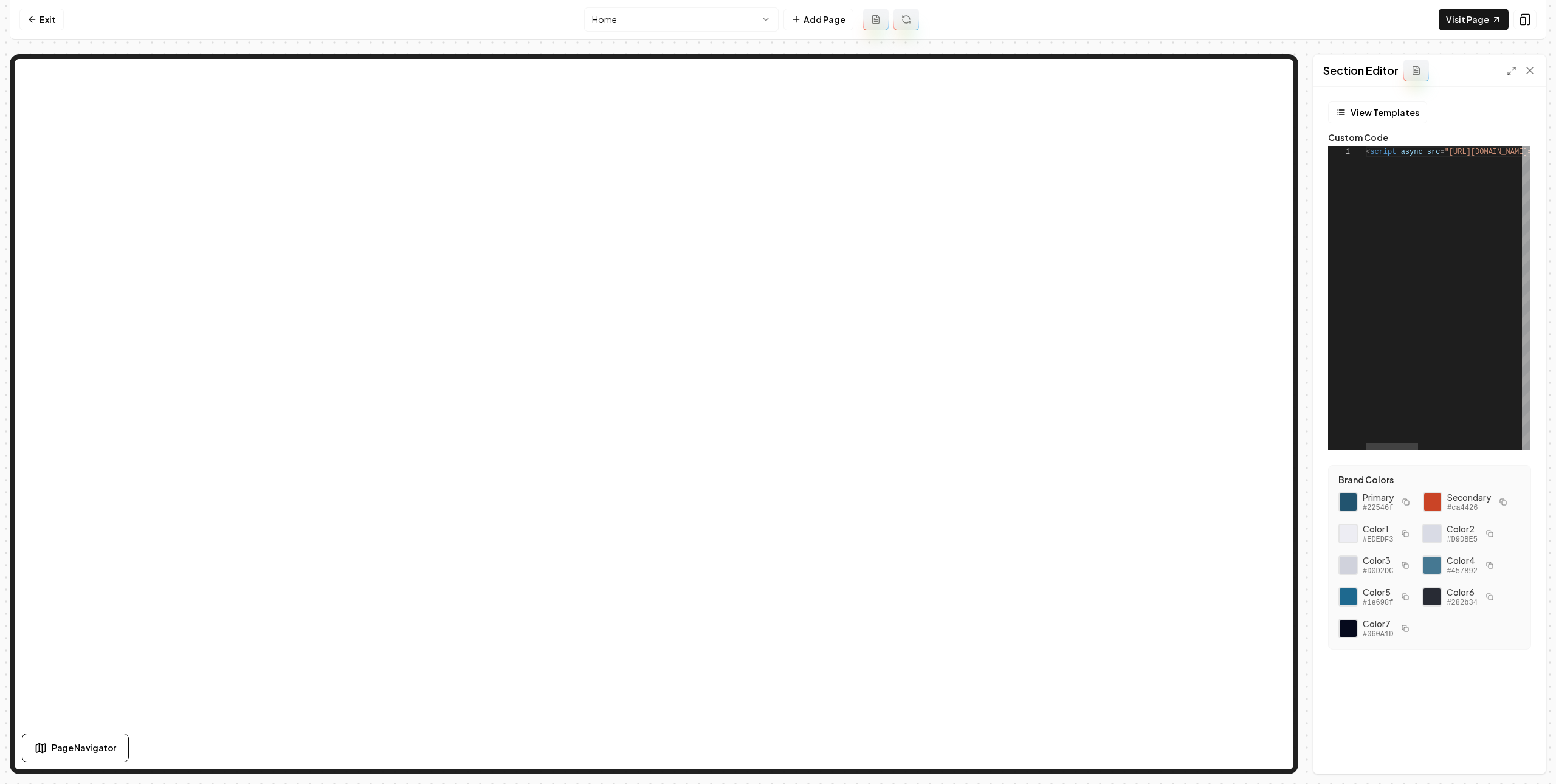
scroll to position [0, 460]
drag, startPoint x: 1410, startPoint y: 218, endPoint x: 1416, endPoint y: 233, distance: 16.2
click at [1531, 66] on icon at bounding box center [1530, 70] width 12 height 12
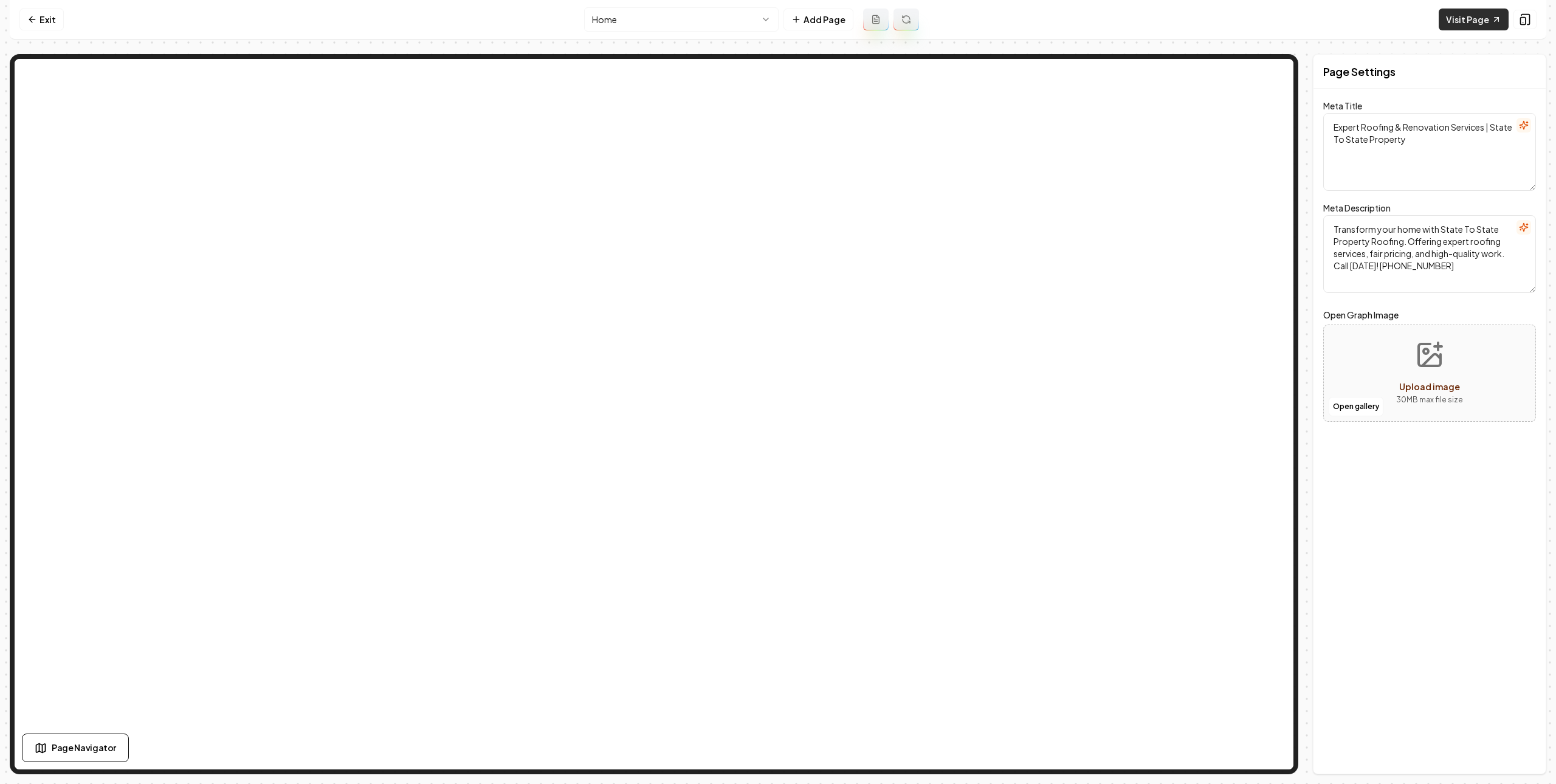
click at [1483, 19] on link "Visit Page" at bounding box center [1473, 19] width 70 height 22
click at [48, 24] on link "Exit" at bounding box center [41, 19] width 44 height 22
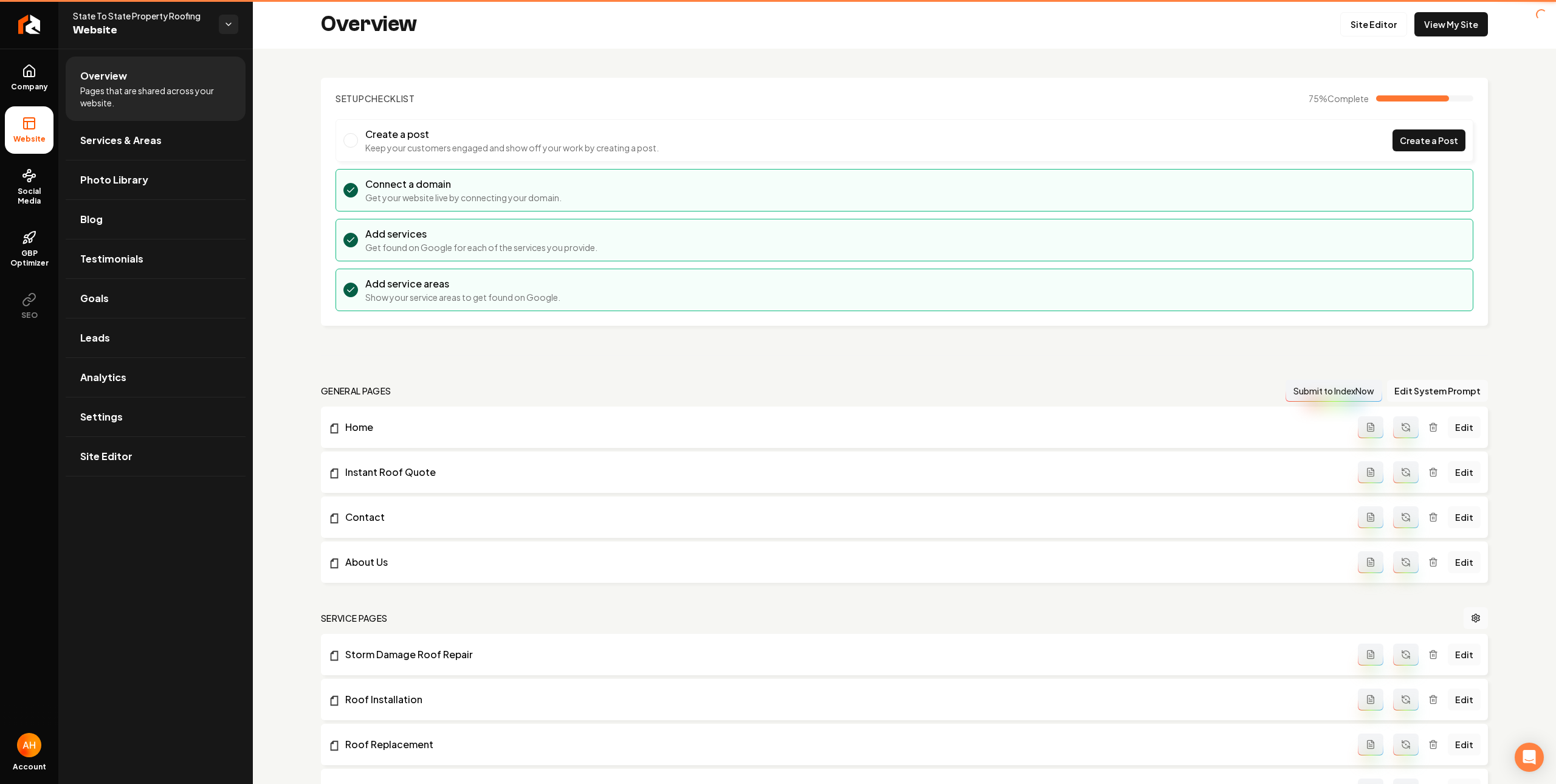
click at [369, 78] on section "Setup Checklist 75 % Complete Create a post Keep your customers engaged and sho…" at bounding box center [904, 202] width 1167 height 248
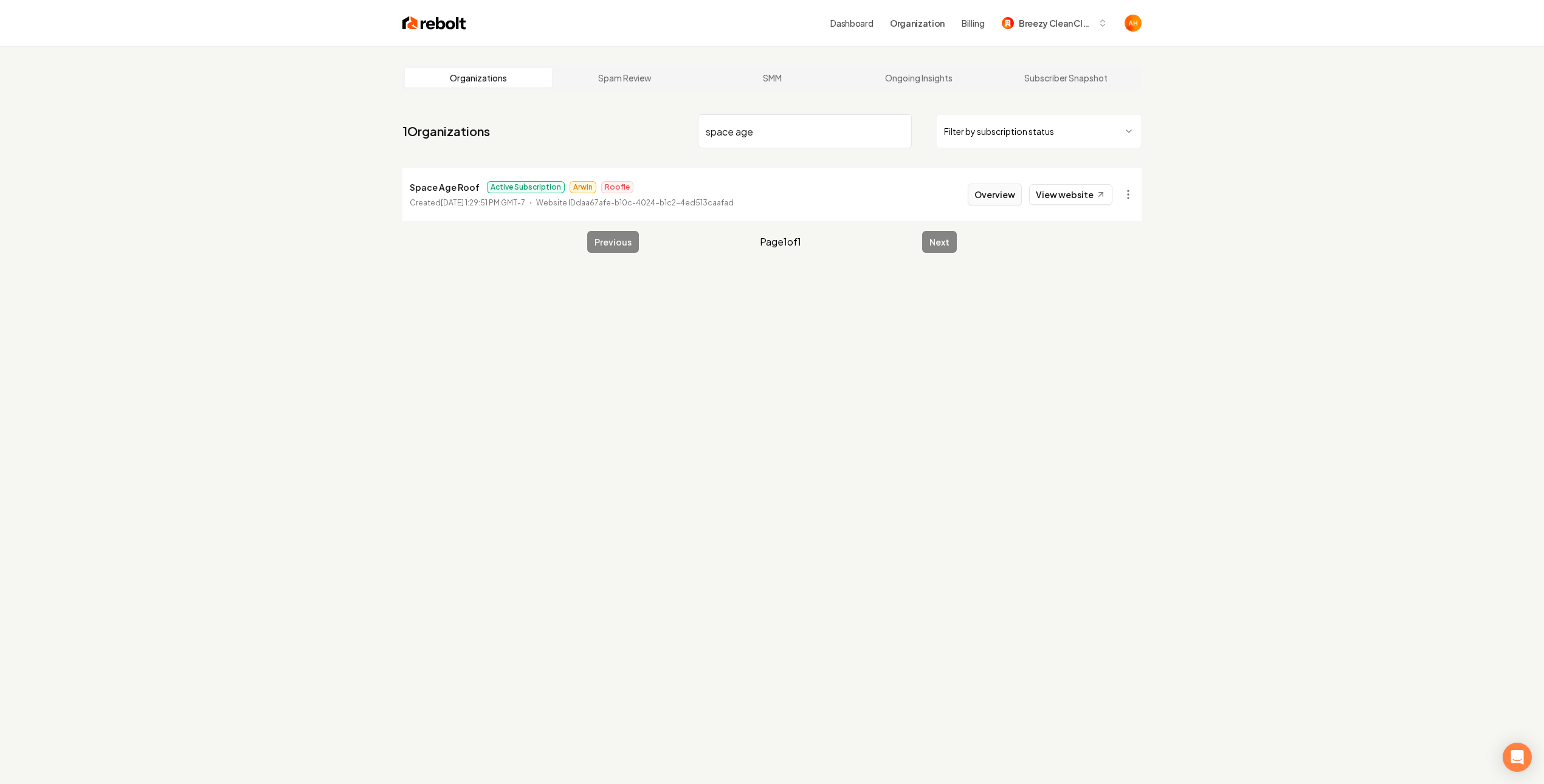
type input "space age"
click at [984, 200] on button "Overview" at bounding box center [995, 195] width 54 height 22
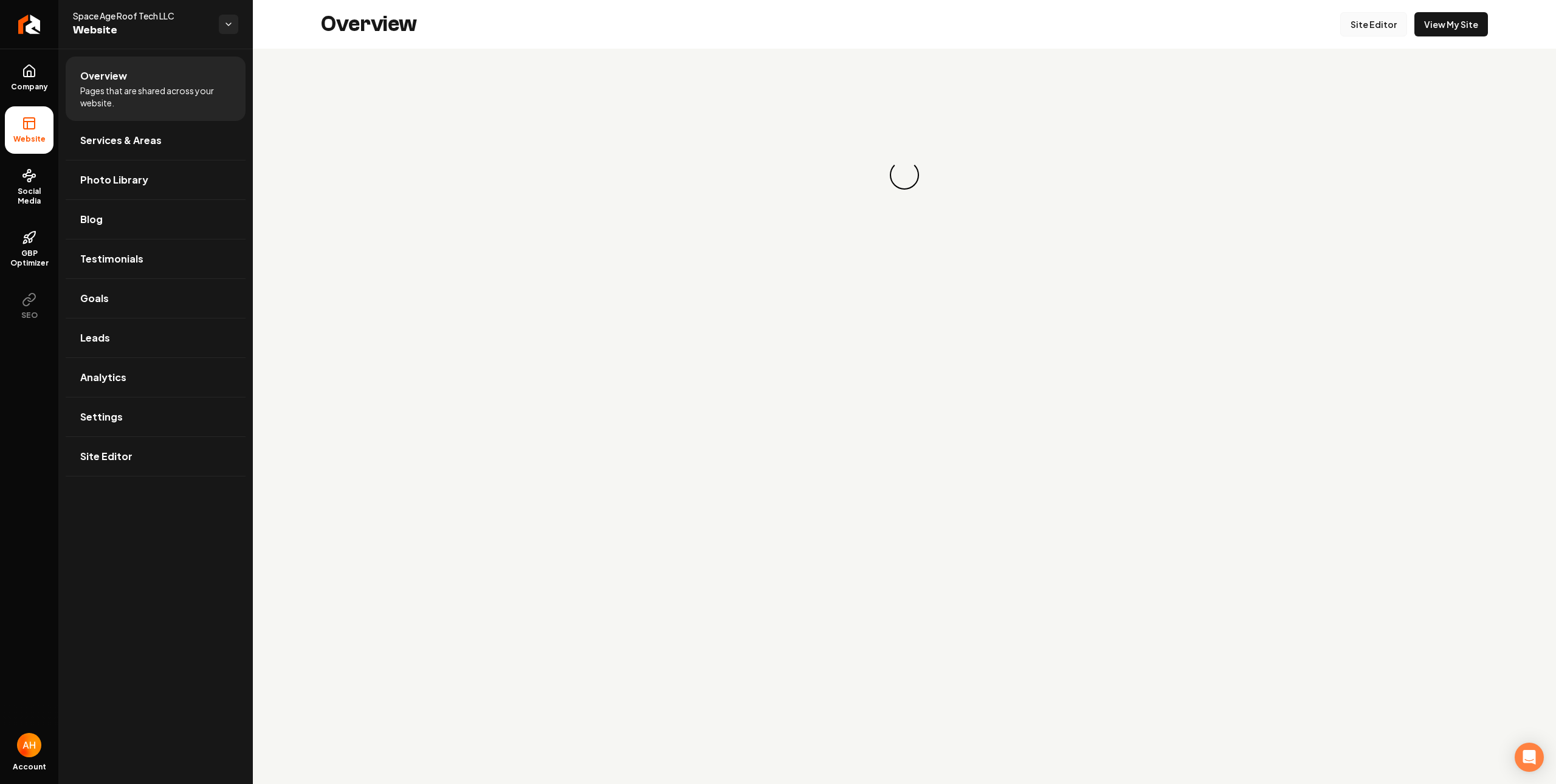
click at [1346, 28] on link "Site Editor" at bounding box center [1374, 24] width 67 height 24
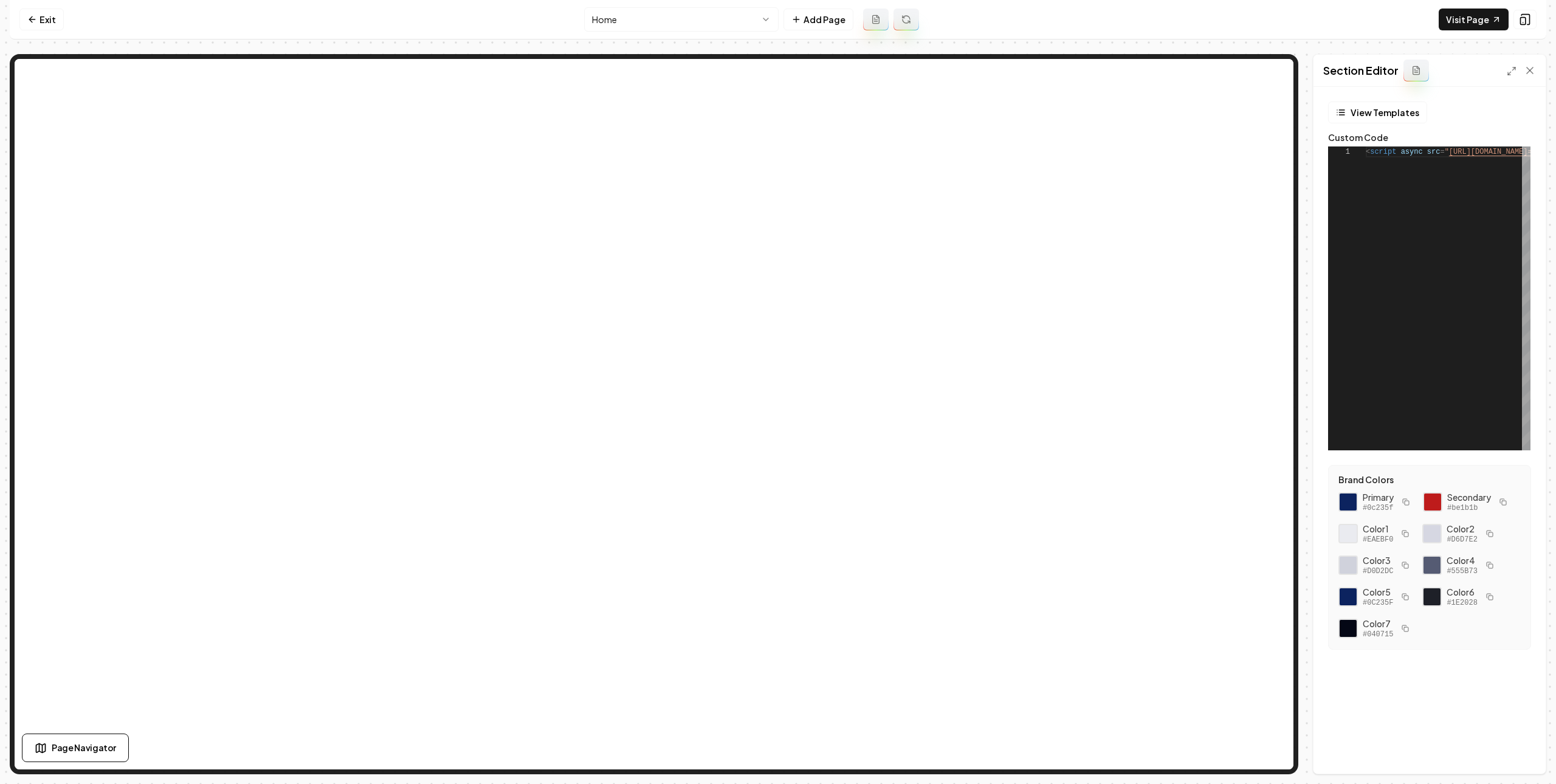
click at [696, 15] on html "**********" at bounding box center [778, 392] width 1556 height 784
click at [1471, 19] on link "Visit Page" at bounding box center [1473, 19] width 70 height 22
click at [31, 10] on link "Exit" at bounding box center [41, 19] width 44 height 22
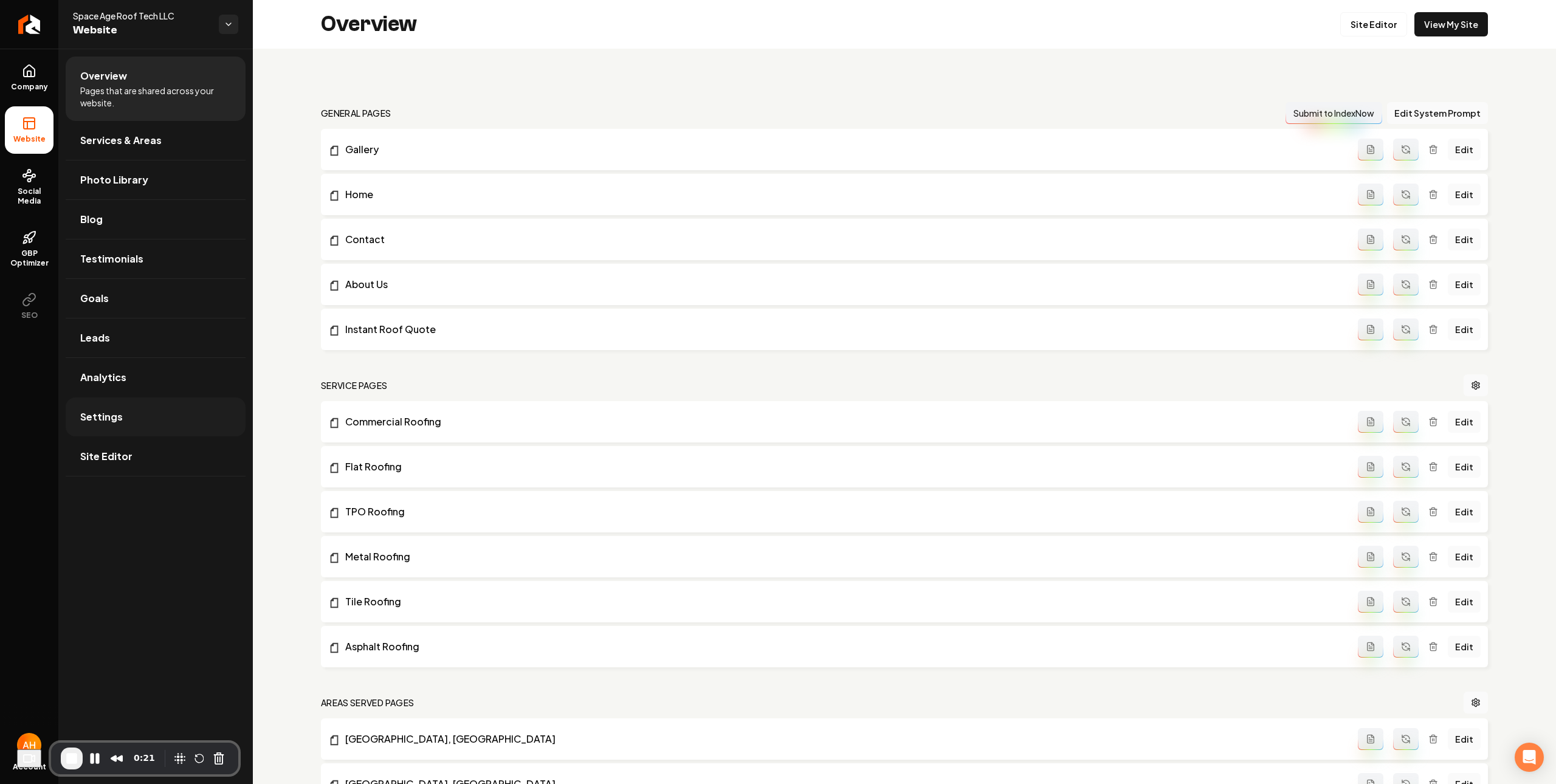
click at [139, 425] on link "Settings" at bounding box center [155, 417] width 180 height 39
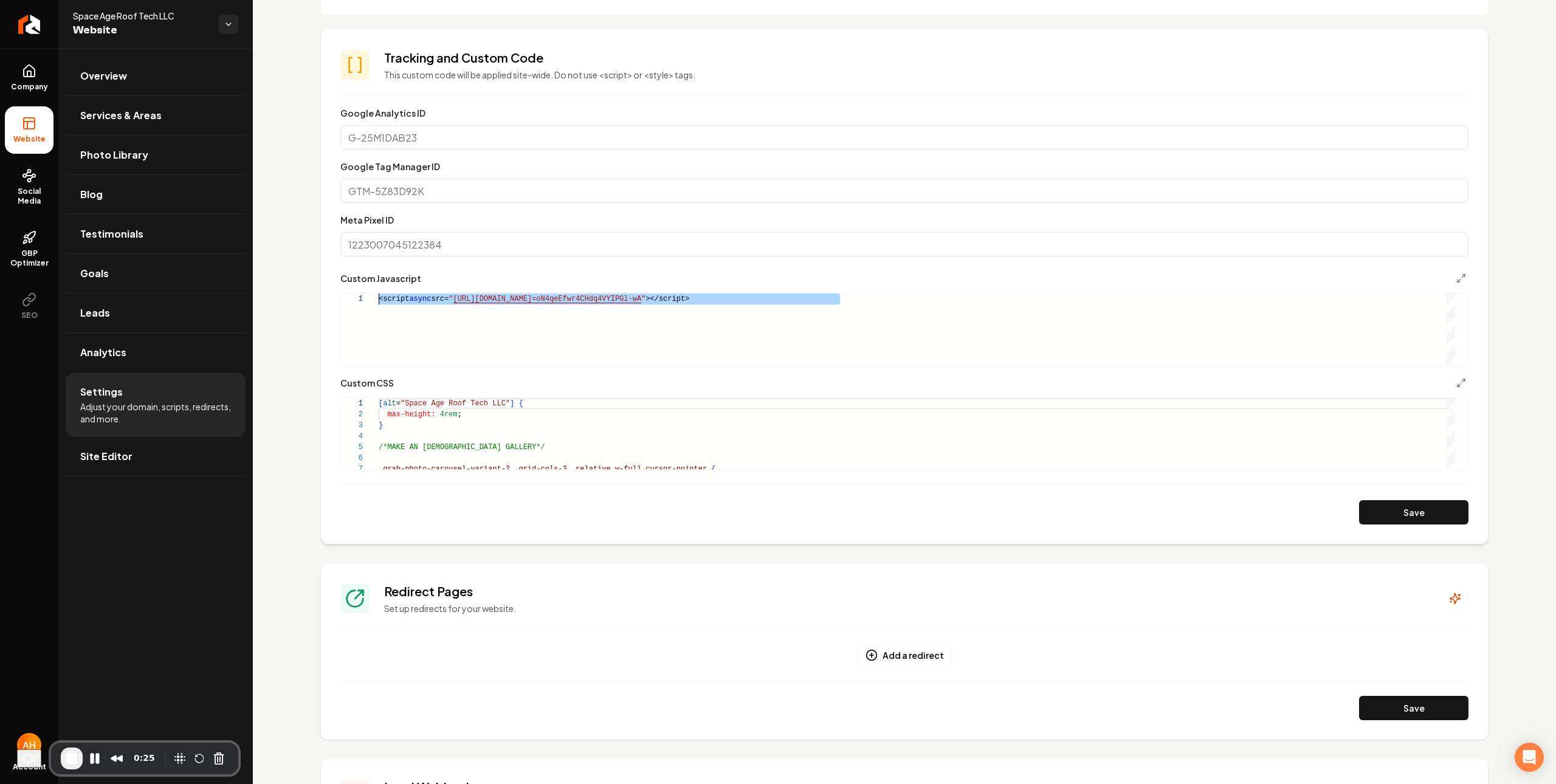
drag, startPoint x: 874, startPoint y: 304, endPoint x: 236, endPoint y: 246, distance: 640.6
click at [378, 294] on div "<script async src= " https://app.roofle.com/roof-quote-pro-widget.js?id =oN4qeE…" at bounding box center [917, 329] width 1076 height 71
click at [101, 80] on span "Overview" at bounding box center [104, 76] width 47 height 14
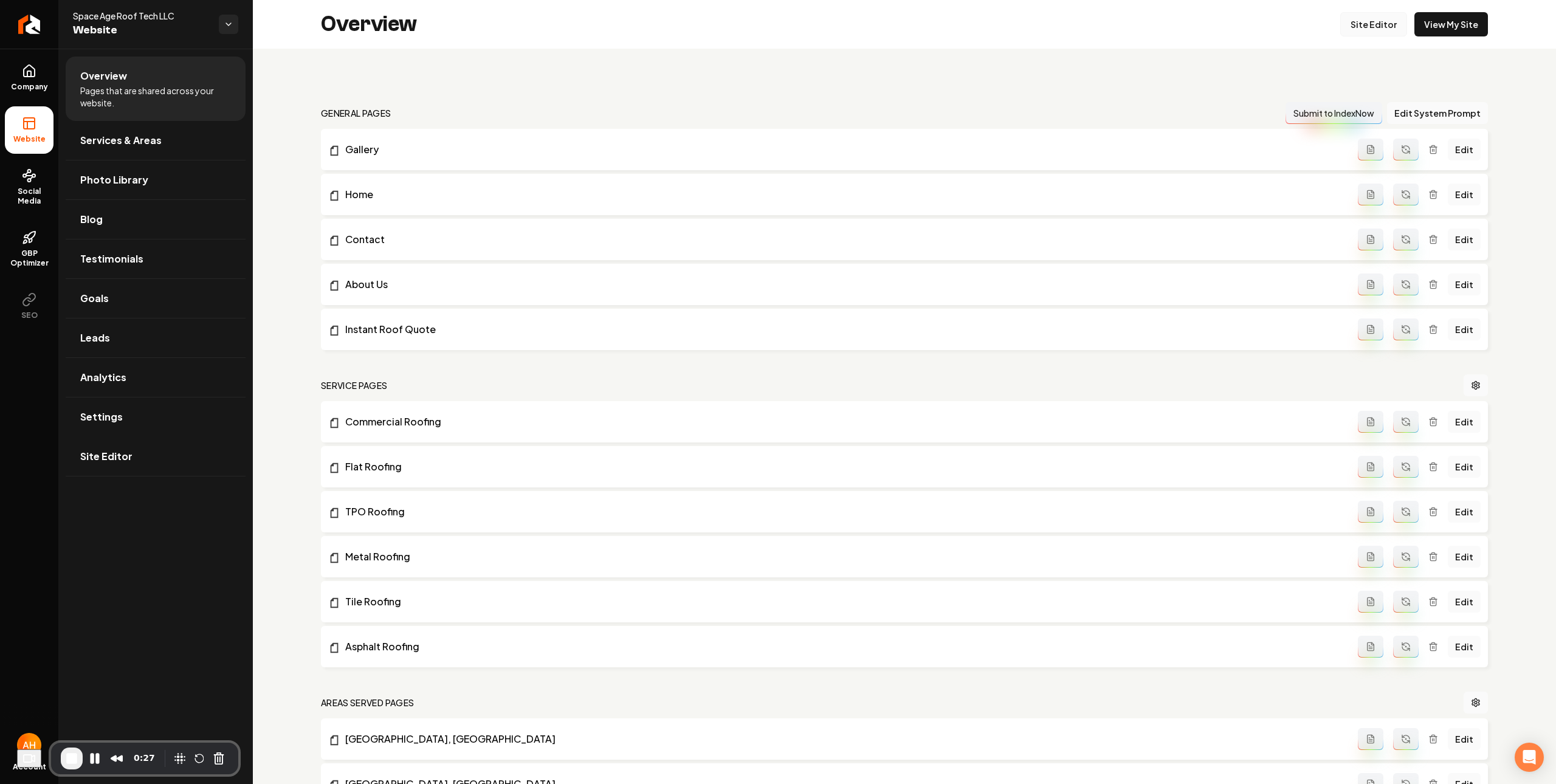
click at [1361, 16] on link "Site Editor" at bounding box center [1374, 24] width 67 height 24
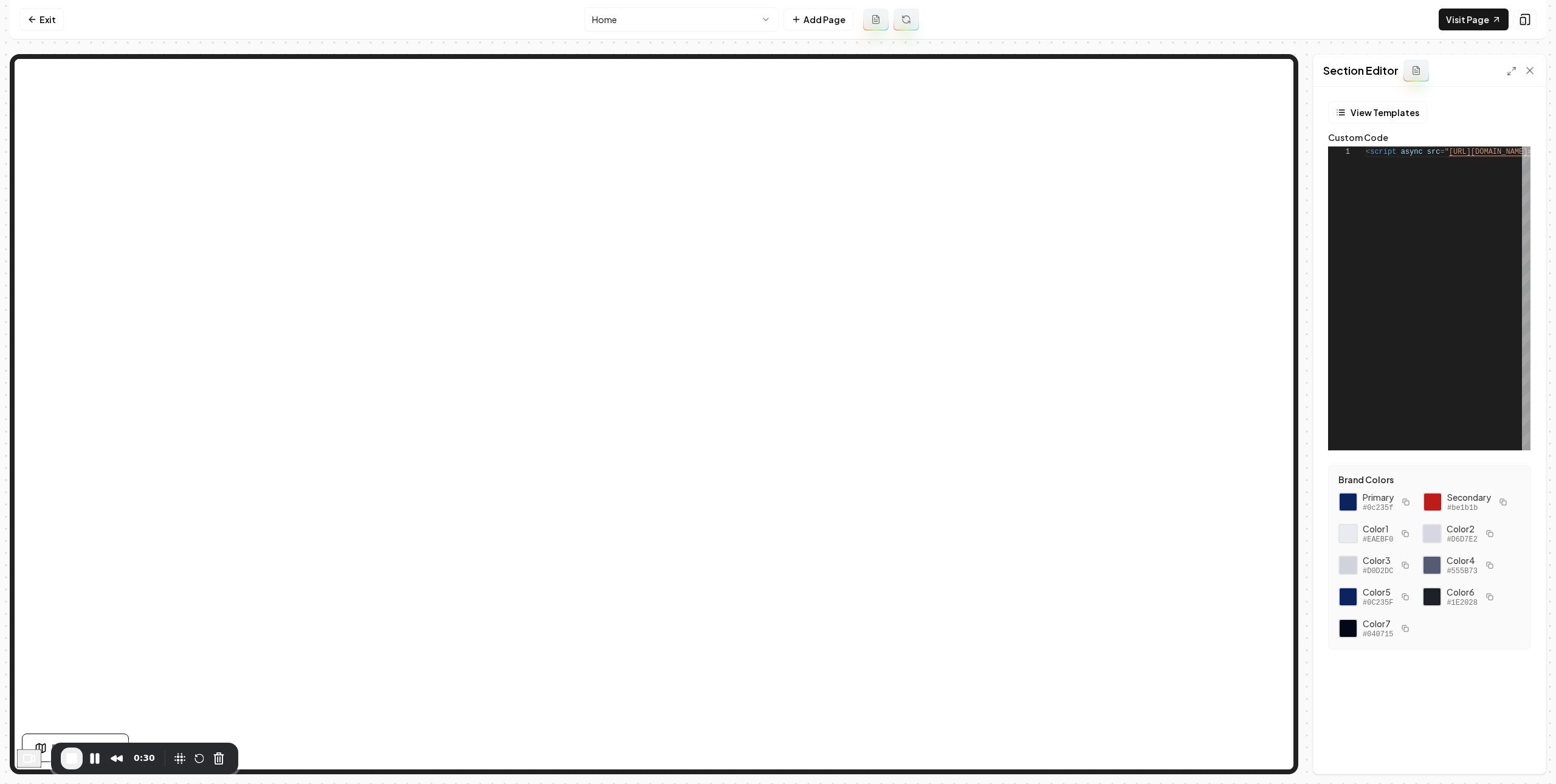
click at [681, 15] on html "**********" at bounding box center [778, 392] width 1556 height 784
click at [52, 27] on link "Exit" at bounding box center [41, 19] width 44 height 22
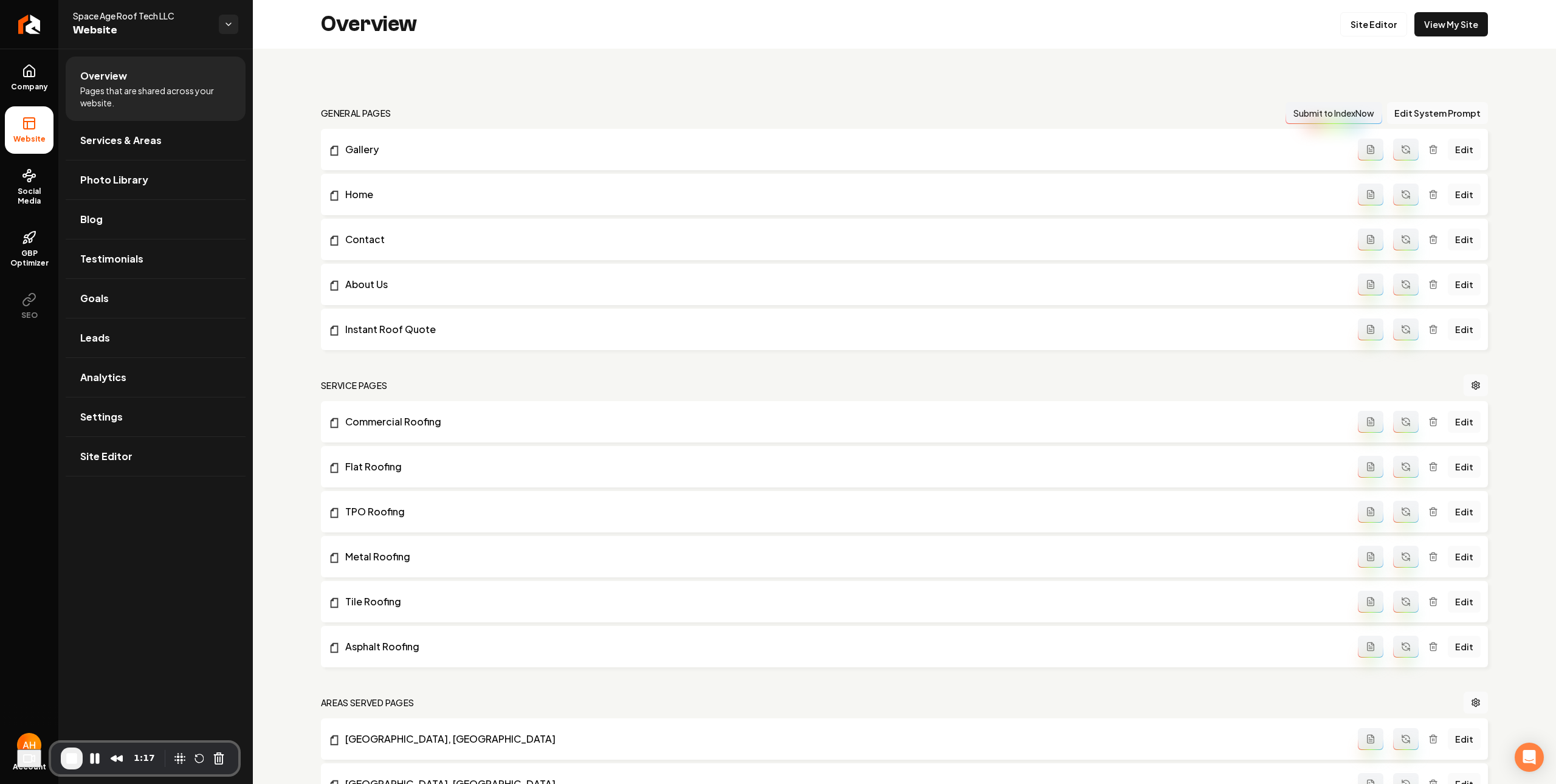
click at [473, 38] on div "Overview Site Editor View My Site" at bounding box center [905, 24] width 1303 height 48
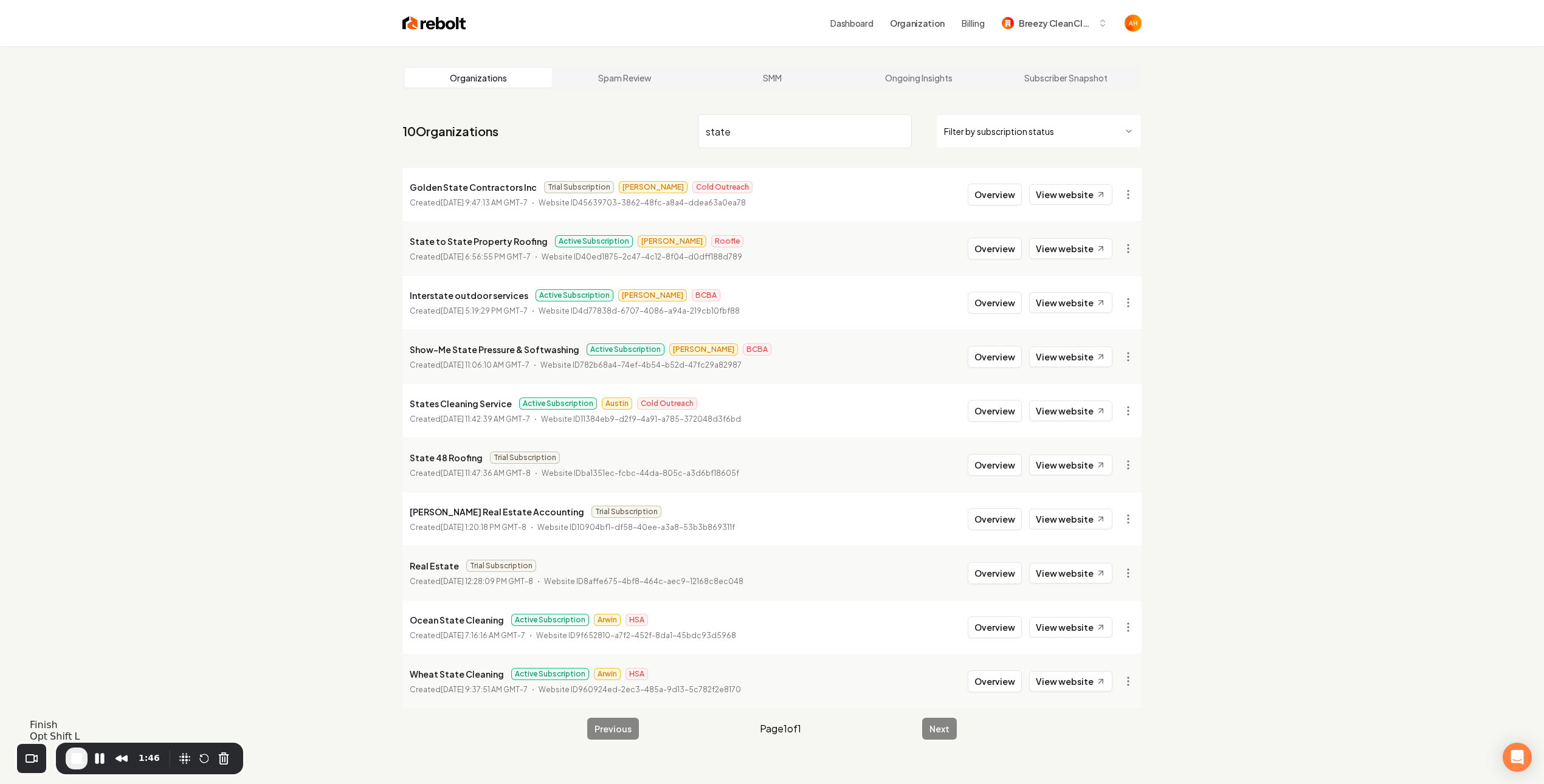
click at [71, 762] on span "End Recording" at bounding box center [76, 758] width 14 height 14
click at [718, 129] on input "state" at bounding box center [805, 131] width 214 height 34
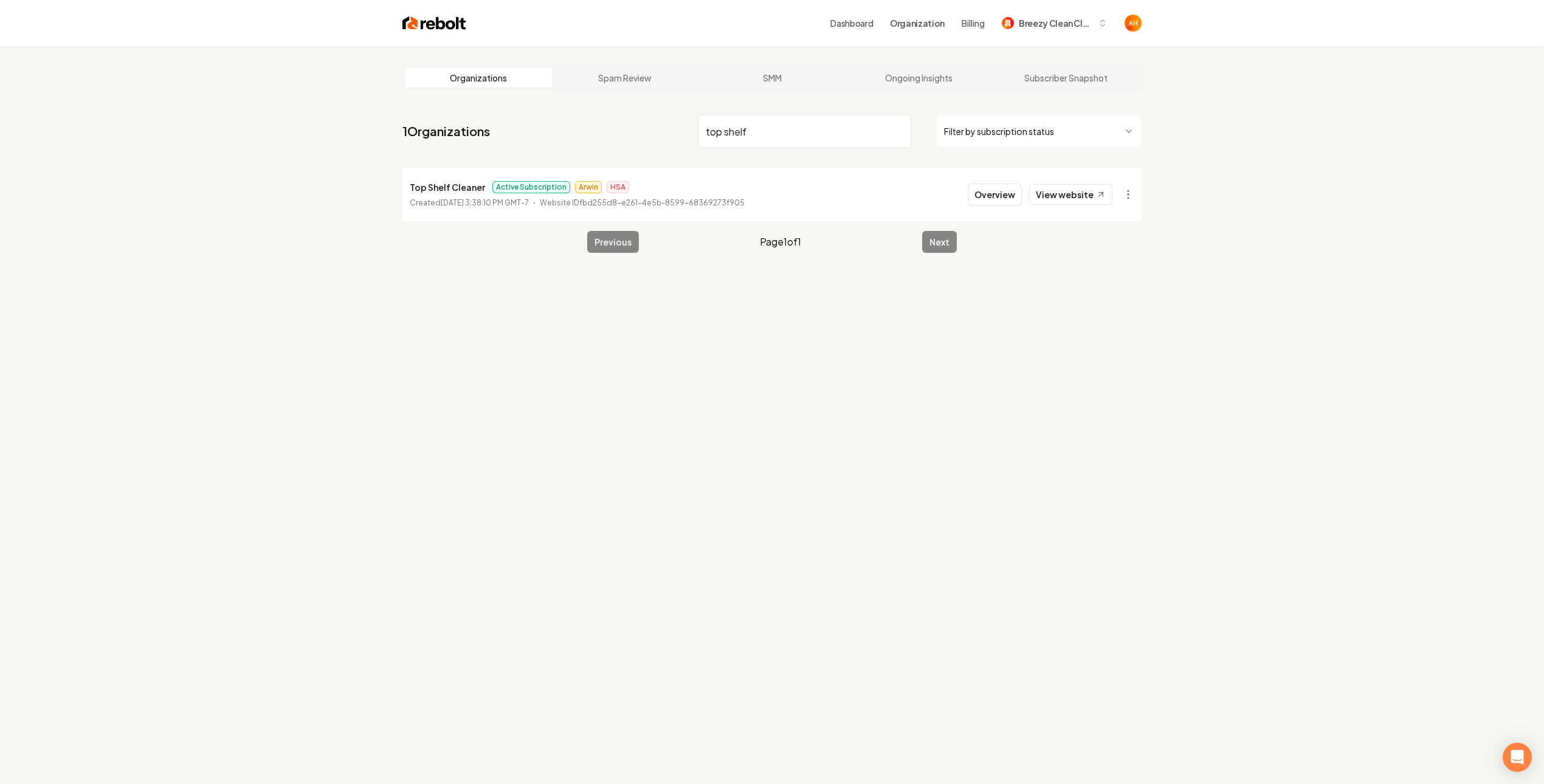
click at [753, 129] on input "top shelf" at bounding box center [805, 131] width 214 height 34
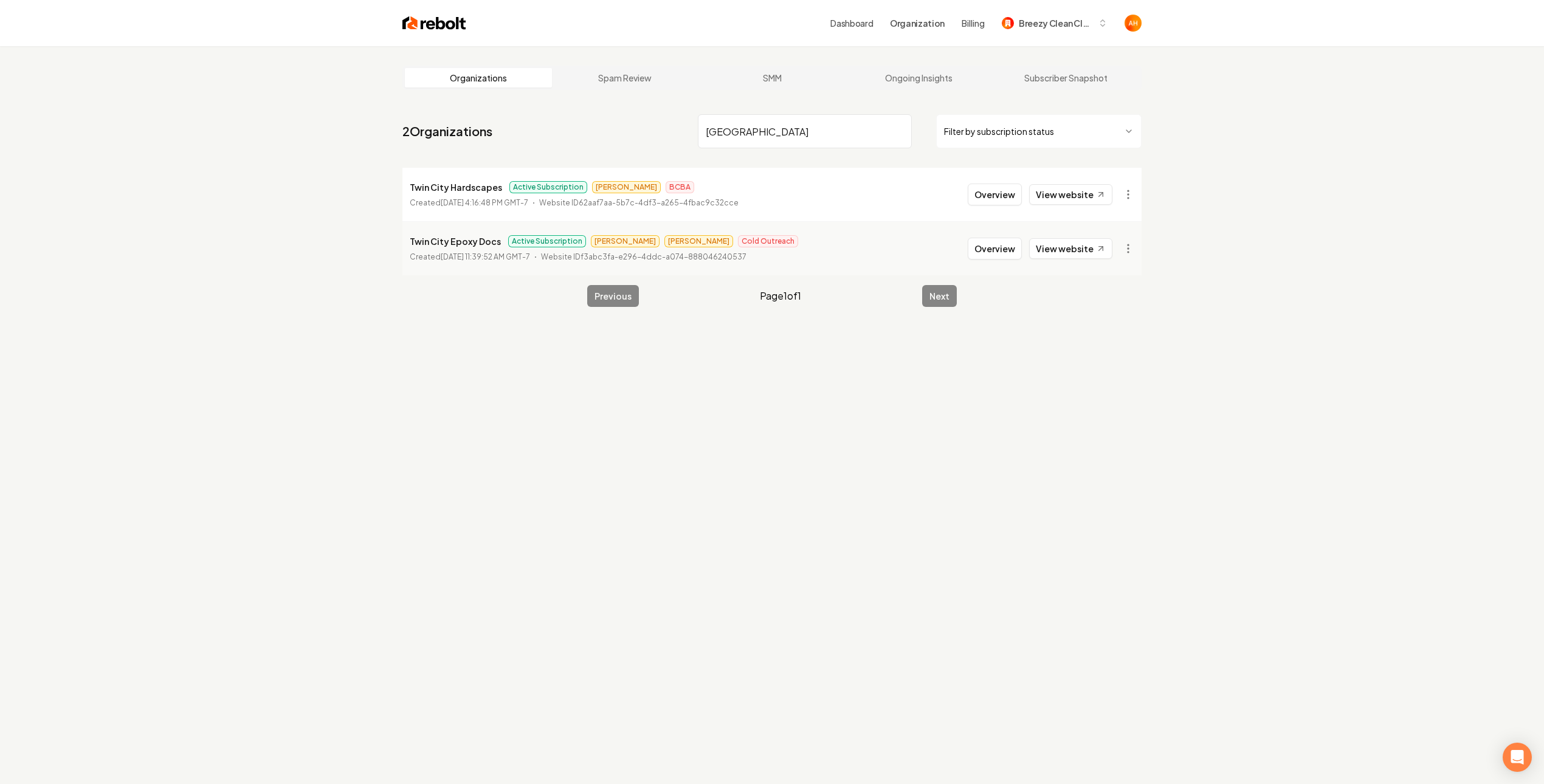
type input "twin city"
click at [990, 198] on button "Overview" at bounding box center [995, 195] width 54 height 22
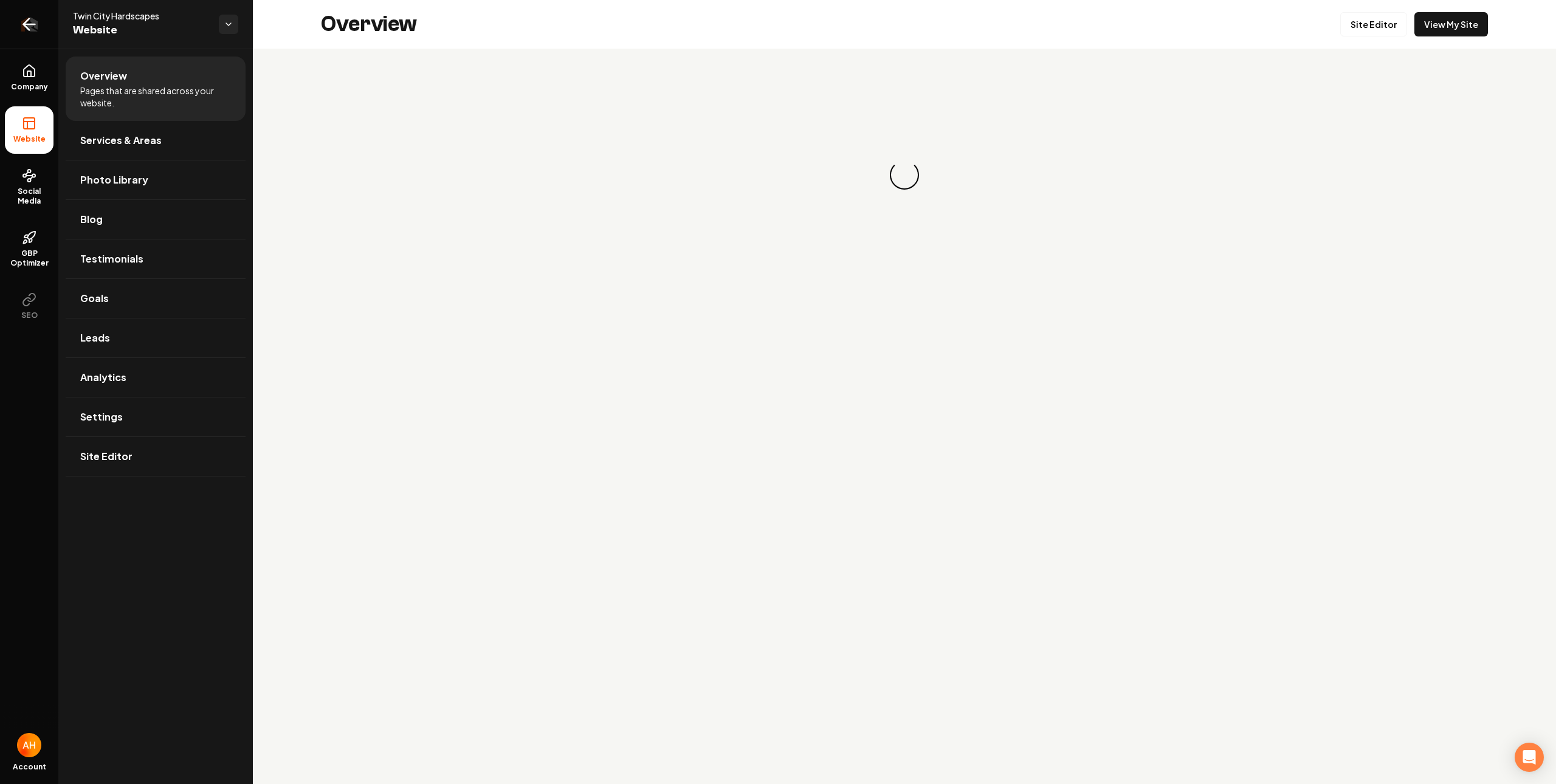
click at [41, 33] on link "Return to dashboard" at bounding box center [29, 24] width 58 height 48
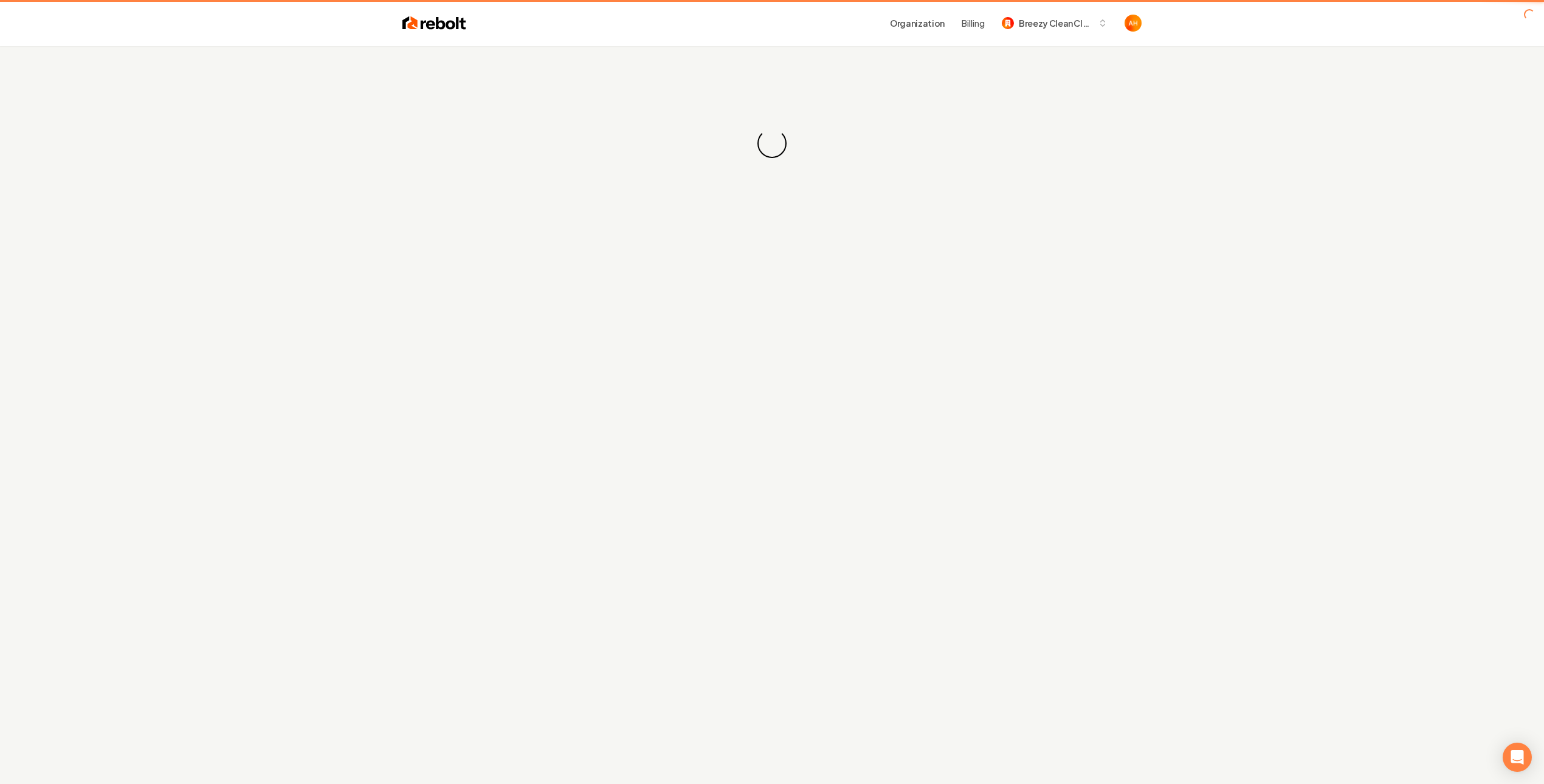
click at [465, 94] on div "Loading... Loading..." at bounding box center [772, 143] width 1544 height 195
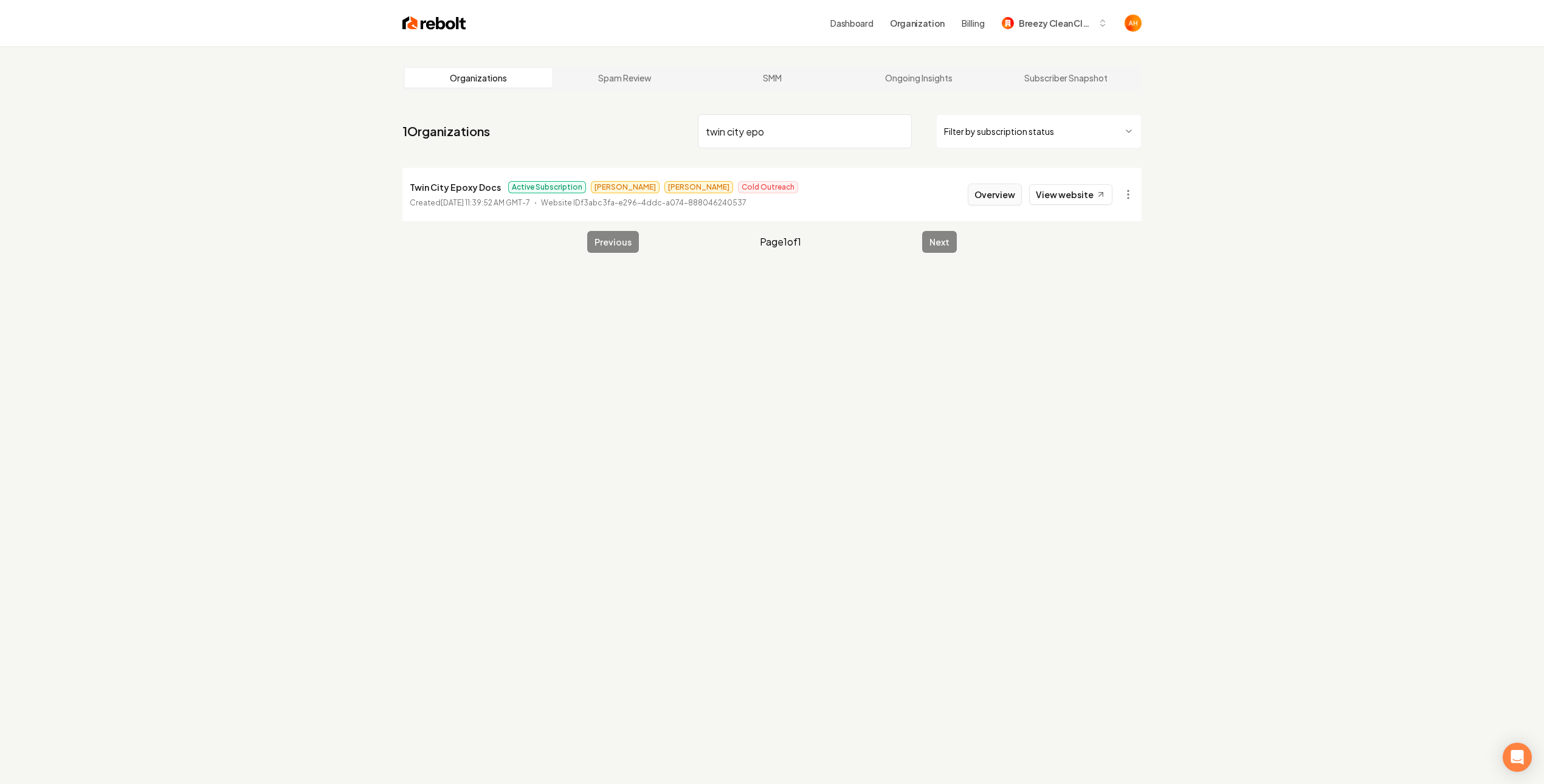
type input "twin city epo"
click at [988, 196] on button "Overview" at bounding box center [995, 195] width 54 height 22
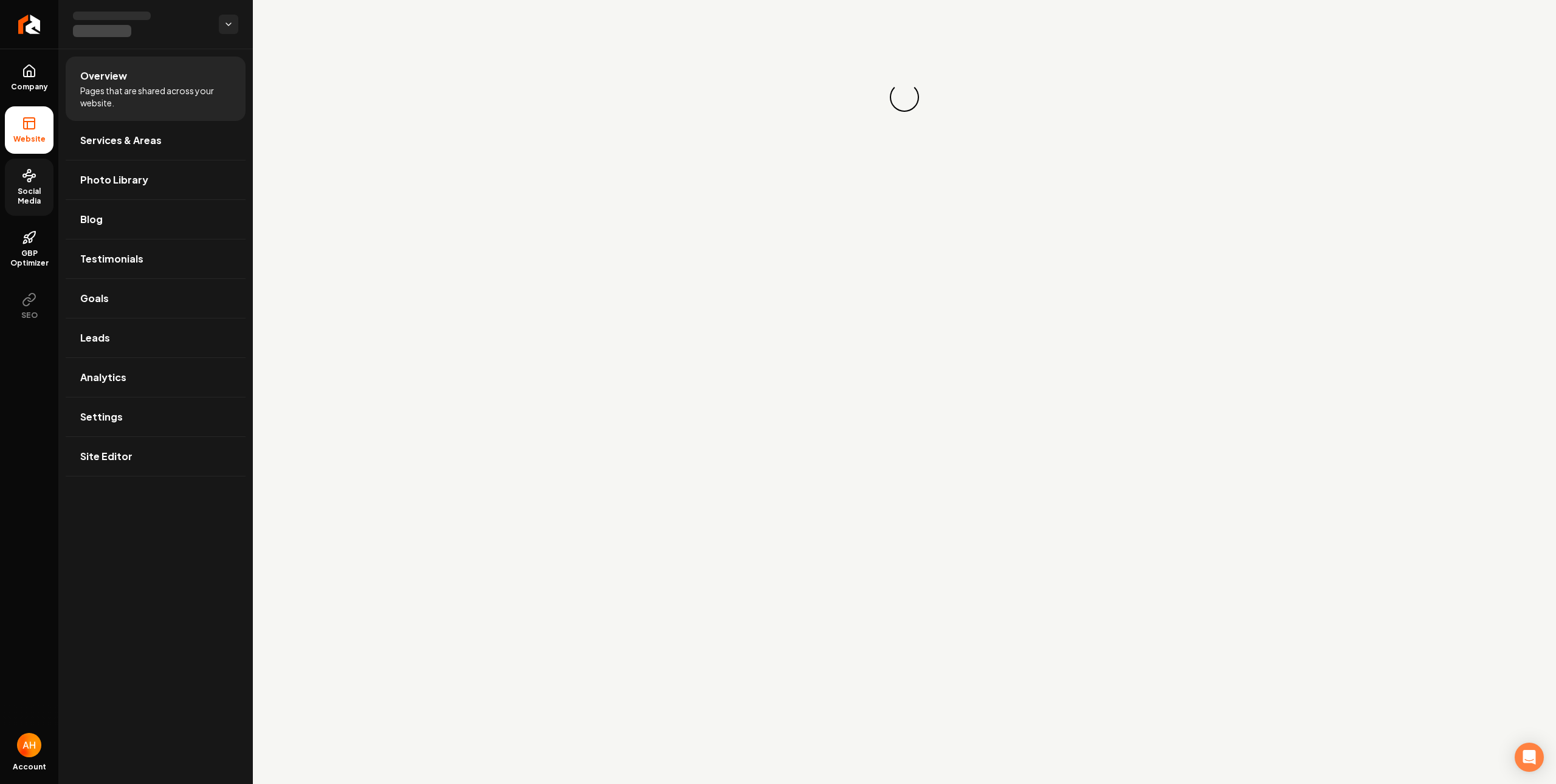
click at [37, 180] on link "Social Media" at bounding box center [29, 187] width 48 height 57
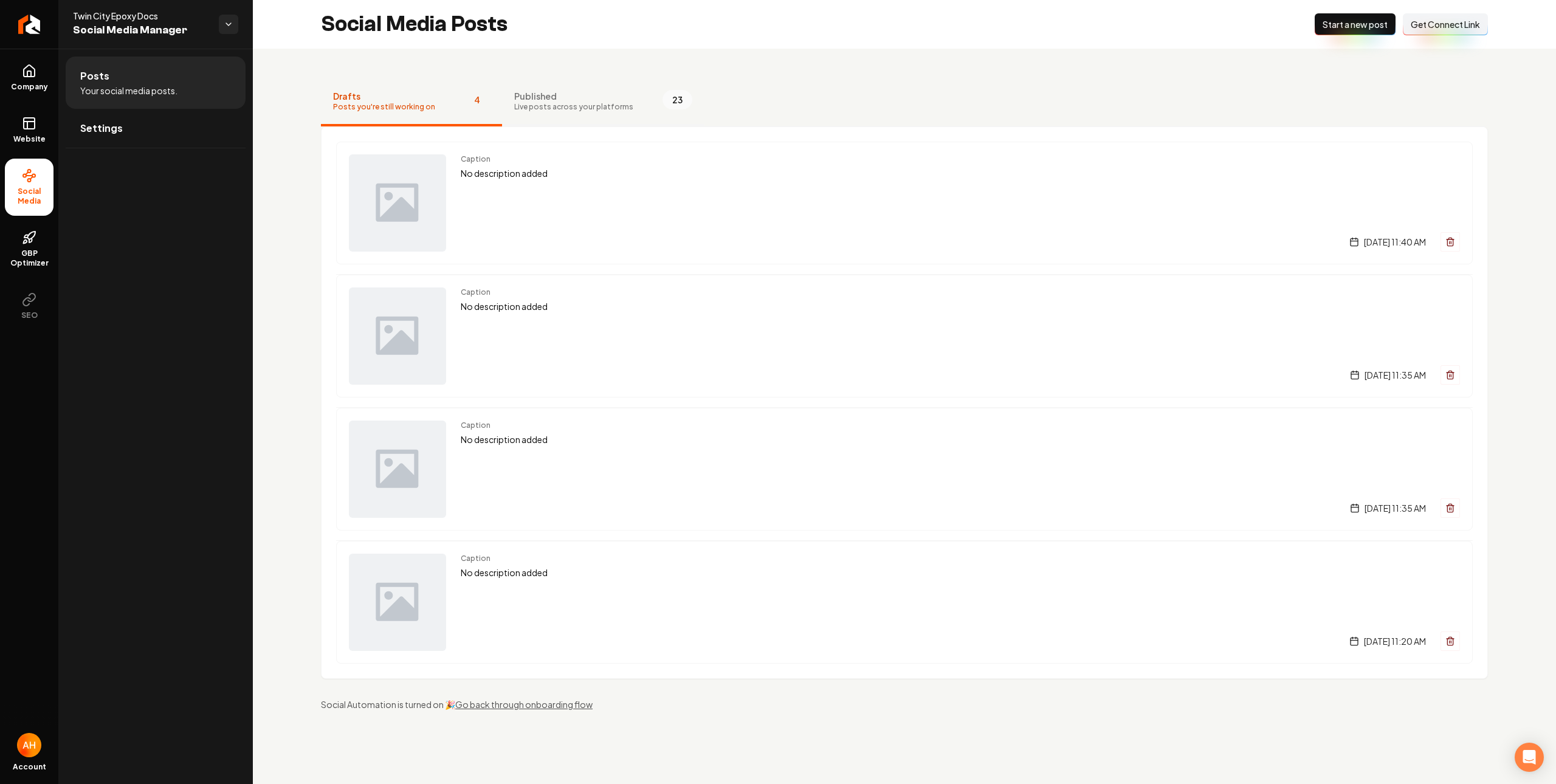
click at [643, 81] on button "Published Live posts across your platforms 23" at bounding box center [603, 102] width 202 height 48
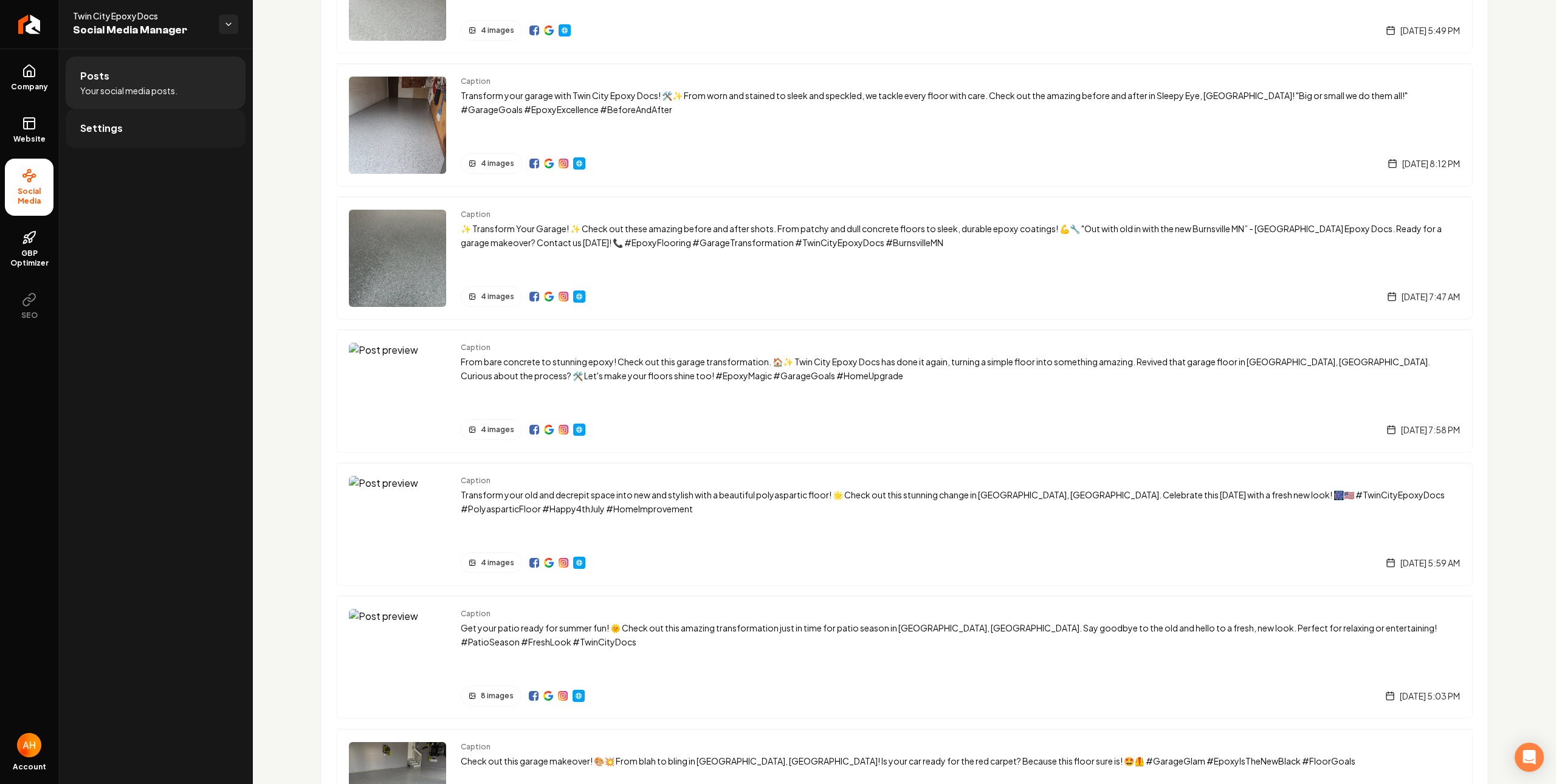
click at [212, 135] on link "Settings" at bounding box center [155, 128] width 180 height 39
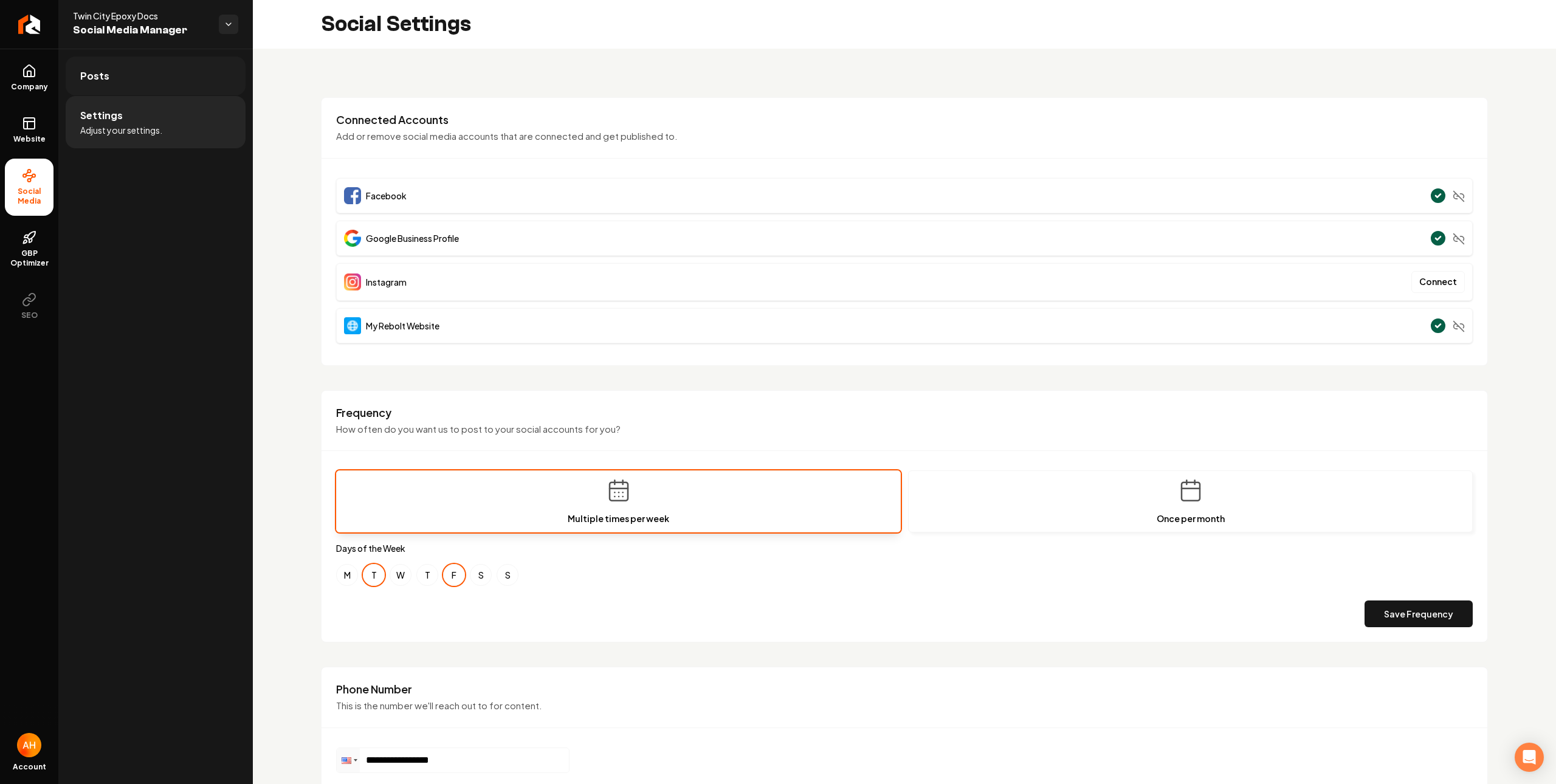
click at [209, 72] on link "Posts" at bounding box center [155, 76] width 180 height 39
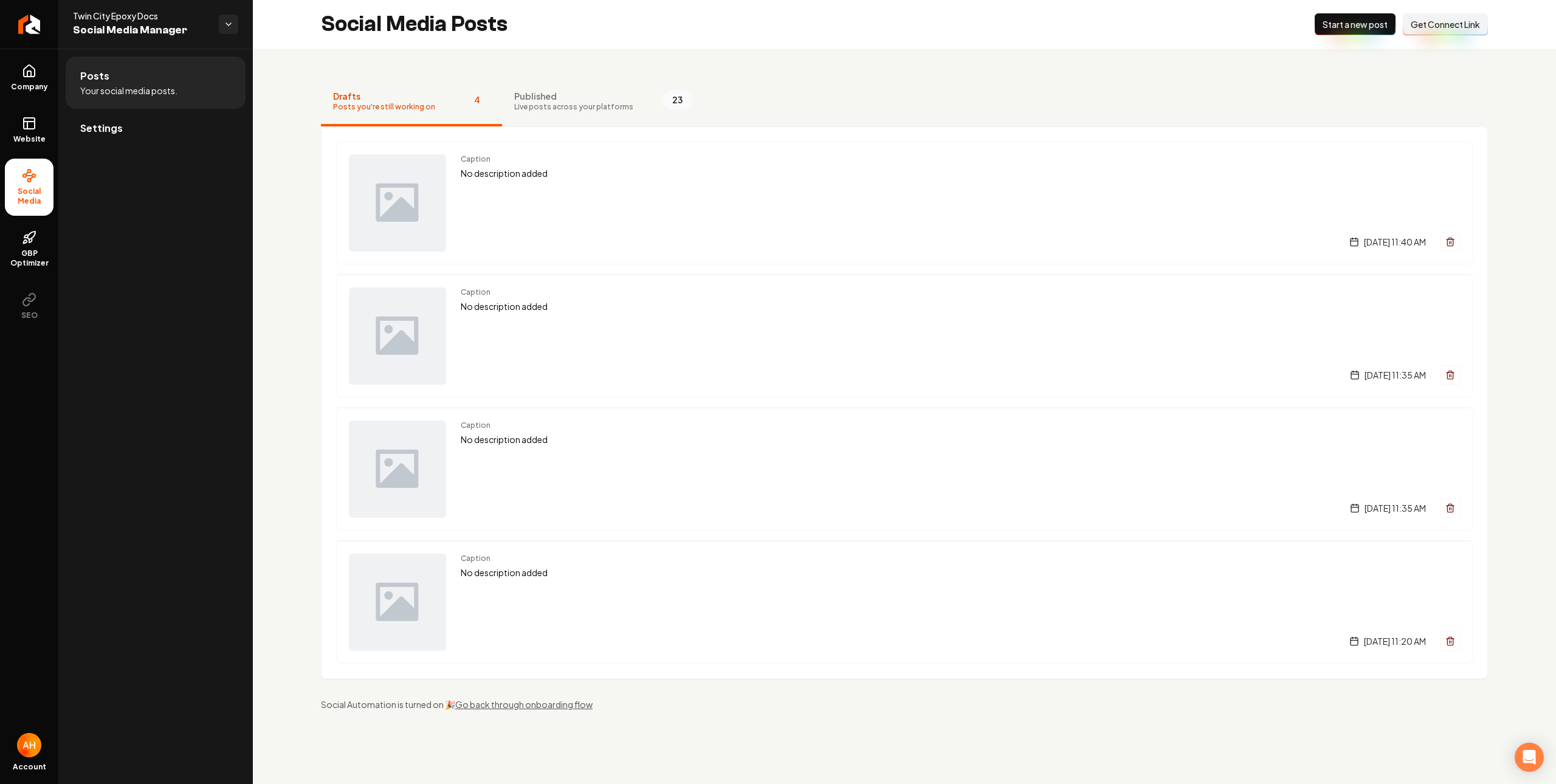
click at [1453, 24] on span "Get Connect Link" at bounding box center [1445, 24] width 69 height 12
